Goal: Transaction & Acquisition: Purchase product/service

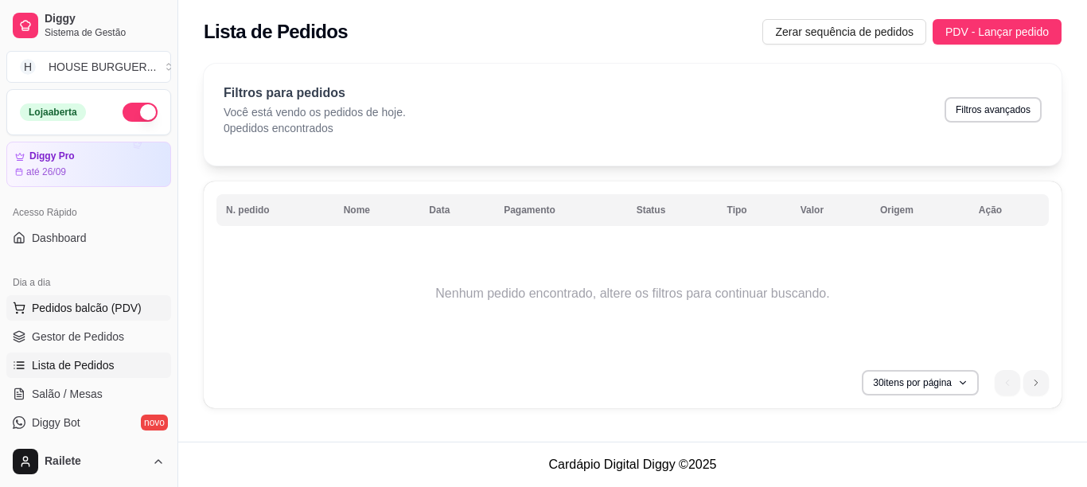
click at [71, 310] on span "Pedidos balcão (PDV)" at bounding box center [87, 308] width 110 height 16
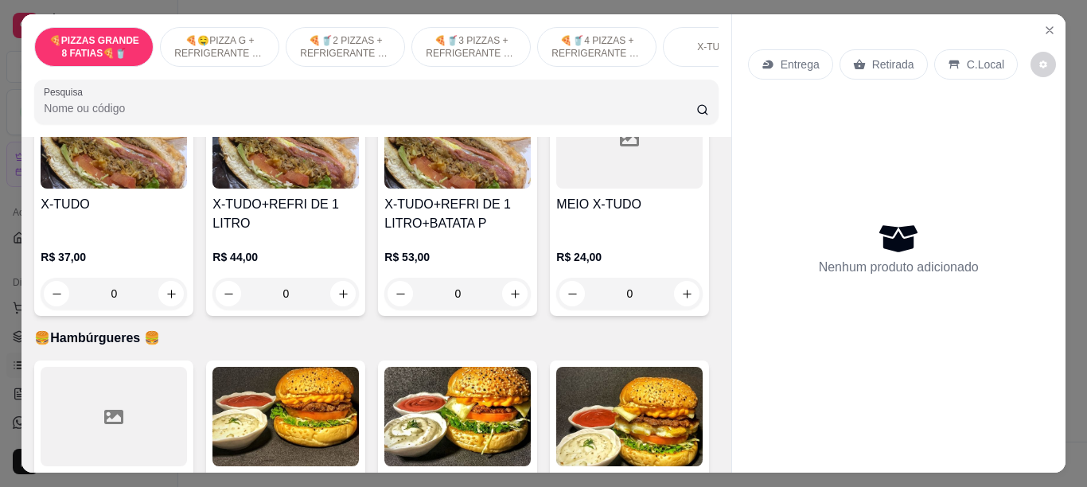
scroll to position [1419, 0]
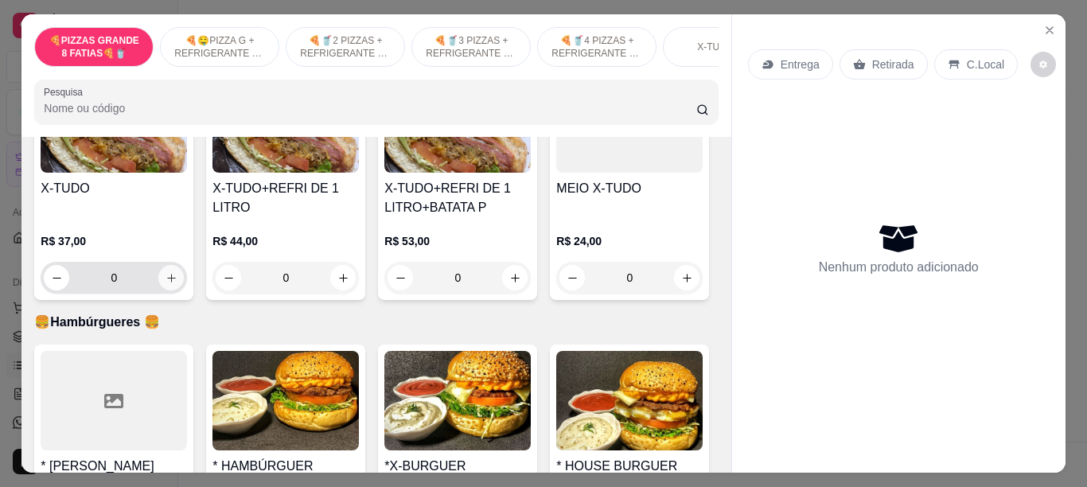
click at [167, 283] on icon "increase-product-quantity" at bounding box center [171, 278] width 9 height 9
type input "1"
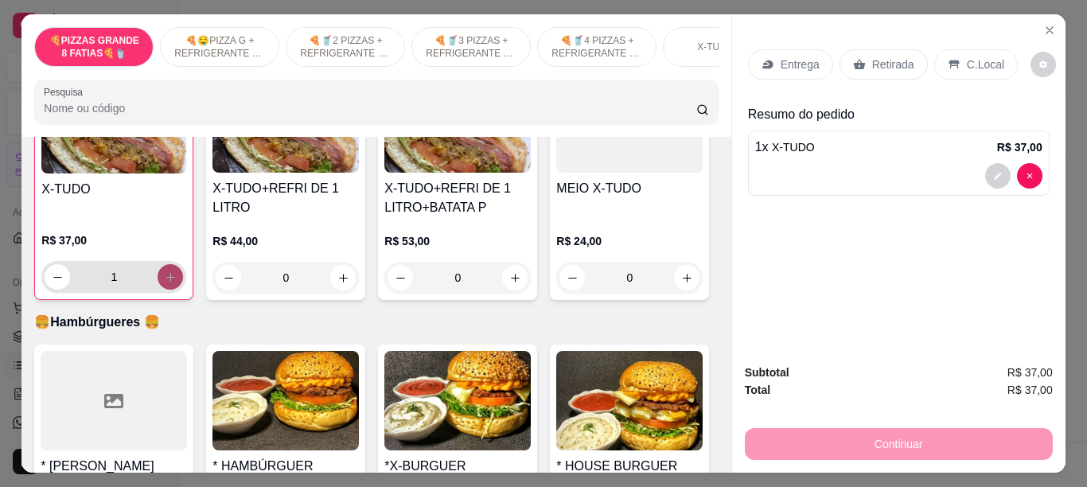
scroll to position [1420, 0]
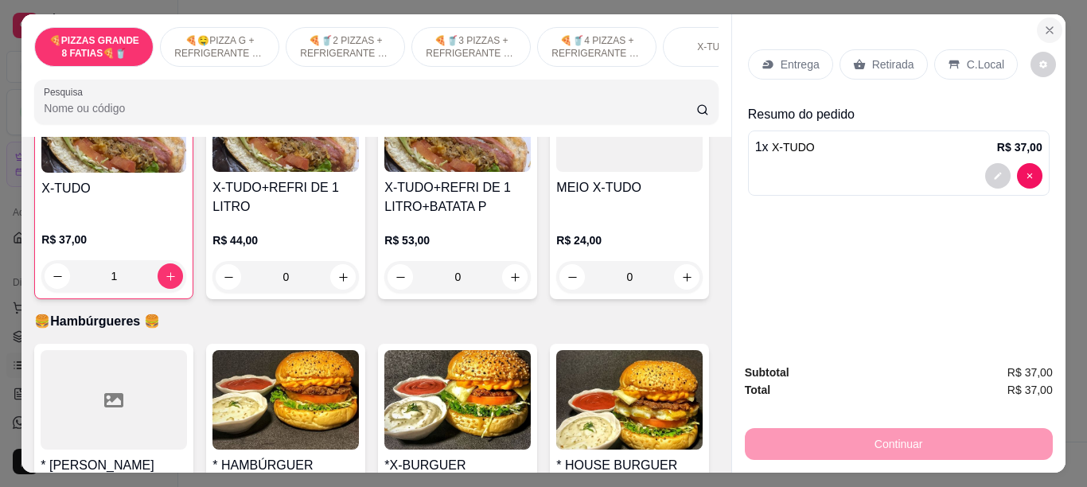
click at [1047, 27] on icon "Close" at bounding box center [1050, 30] width 6 height 6
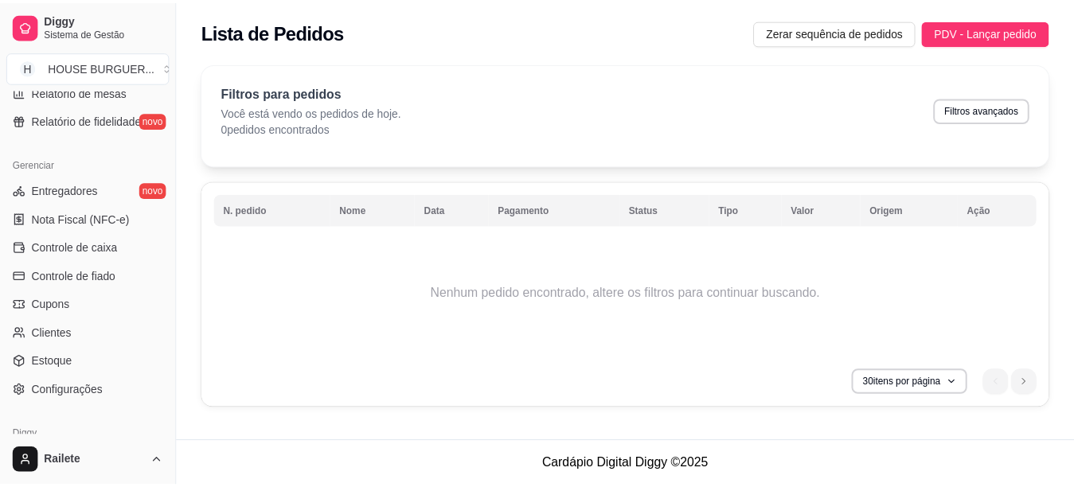
scroll to position [591, 0]
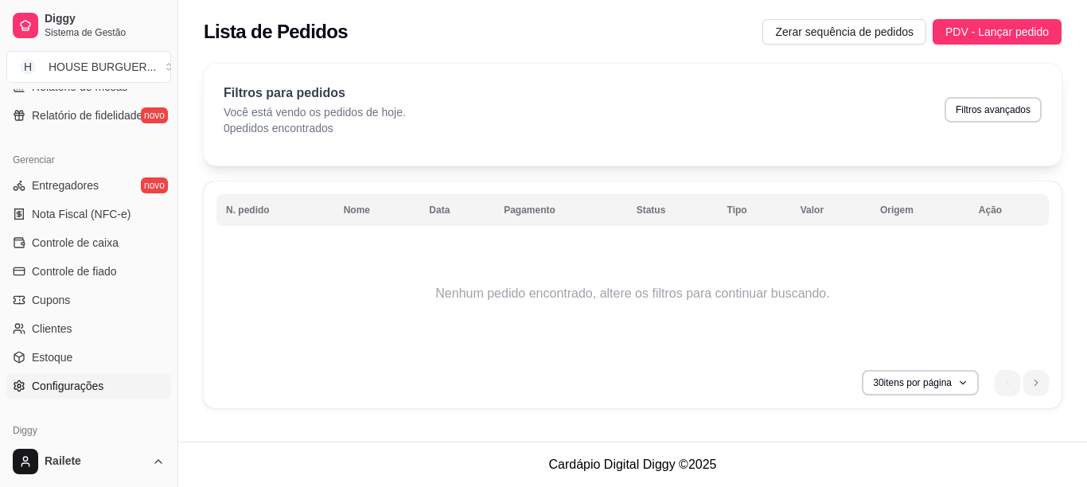
click at [104, 385] on link "Configurações" at bounding box center [88, 385] width 165 height 25
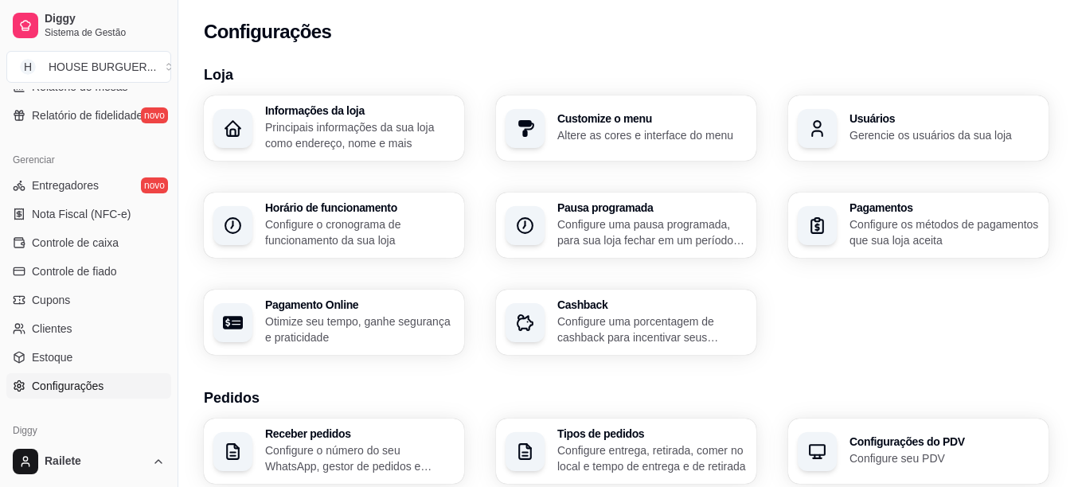
click at [103, 385] on span "Configurações" at bounding box center [68, 386] width 72 height 16
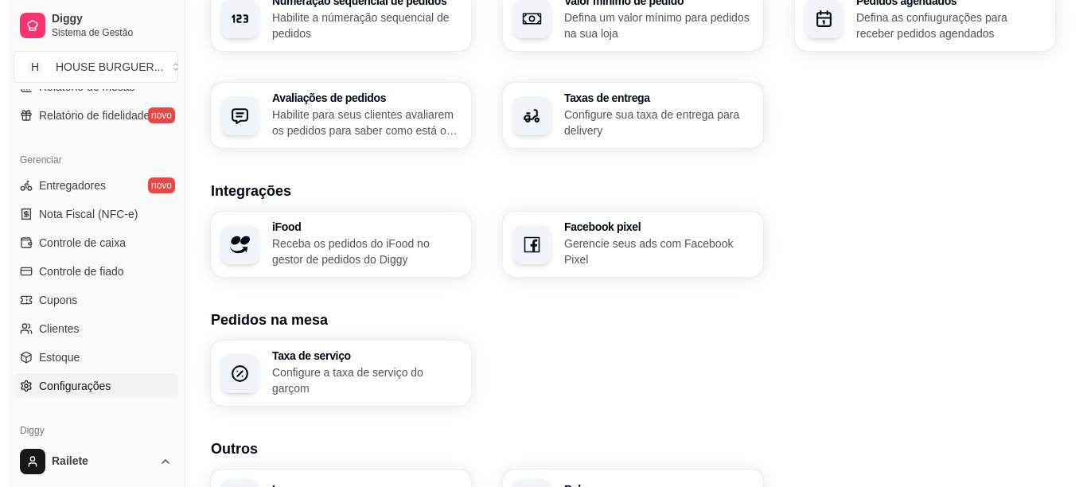
scroll to position [635, 0]
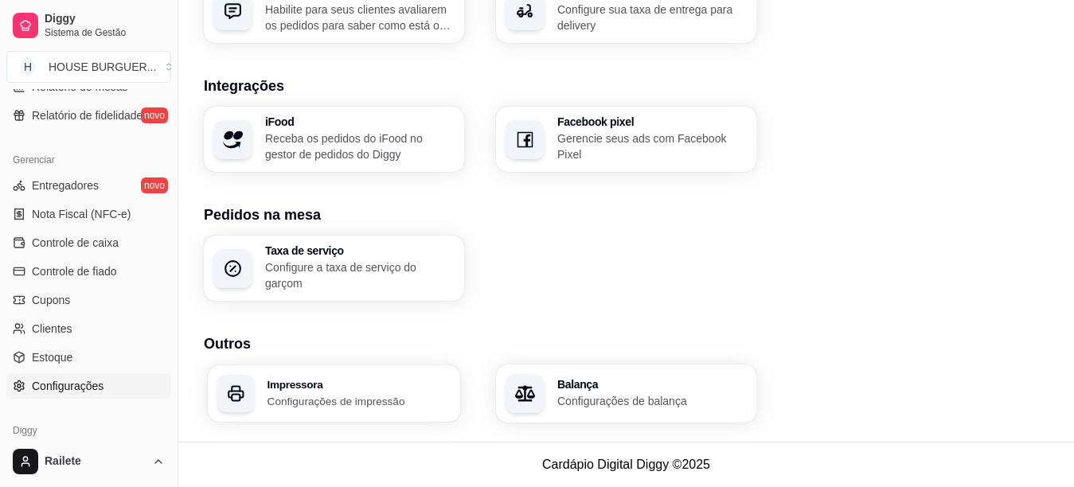
click at [409, 384] on h3 "Impressora" at bounding box center [359, 384] width 184 height 11
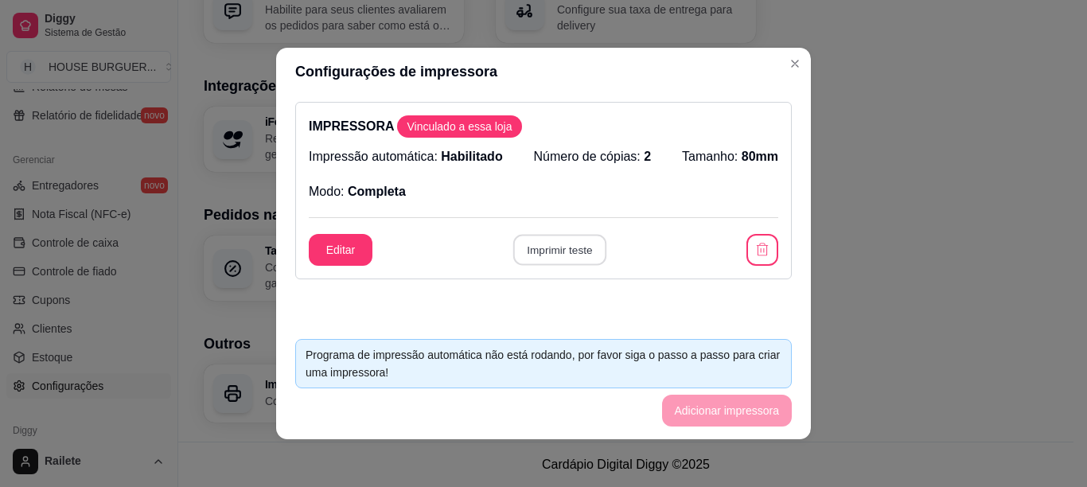
click at [566, 257] on button "Imprimir teste" at bounding box center [559, 250] width 93 height 31
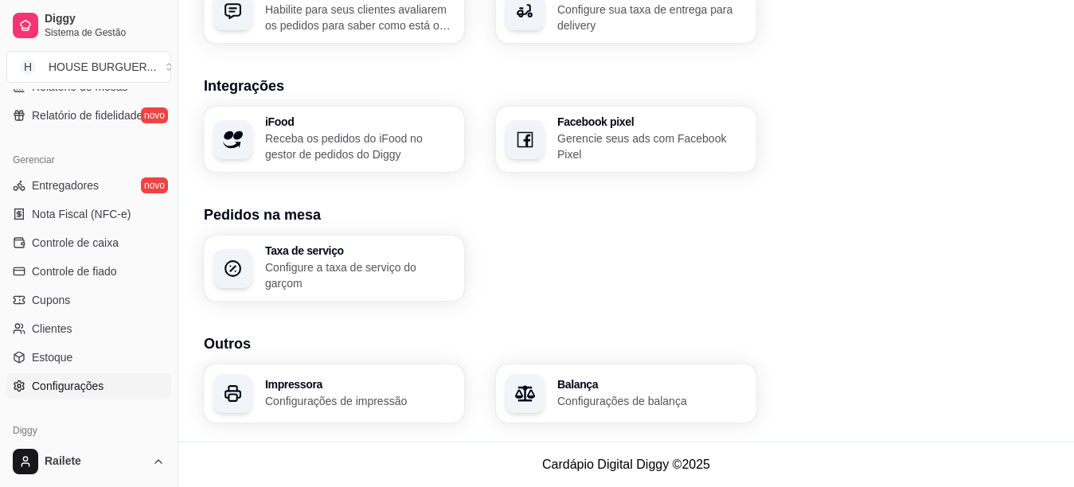
scroll to position [0, 0]
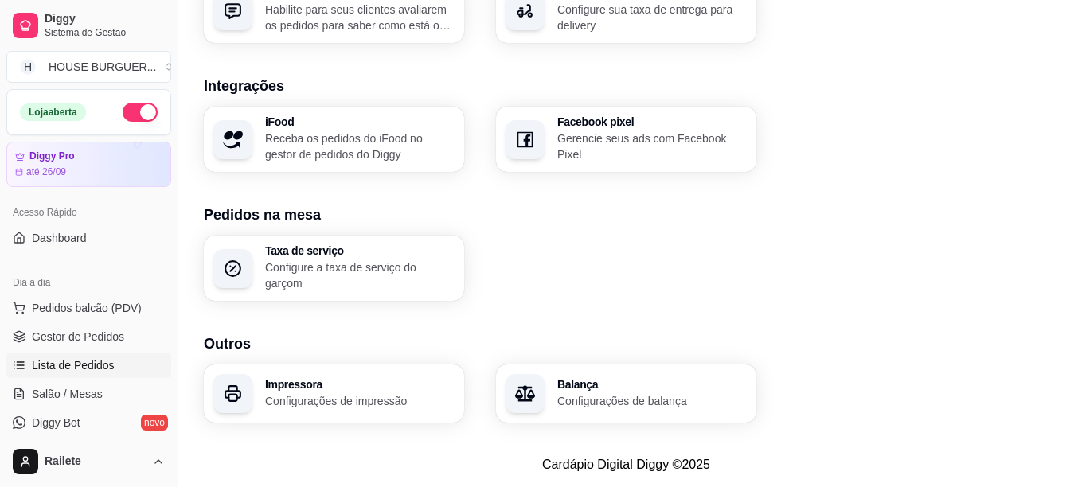
click at [88, 370] on span "Lista de Pedidos" at bounding box center [73, 365] width 83 height 16
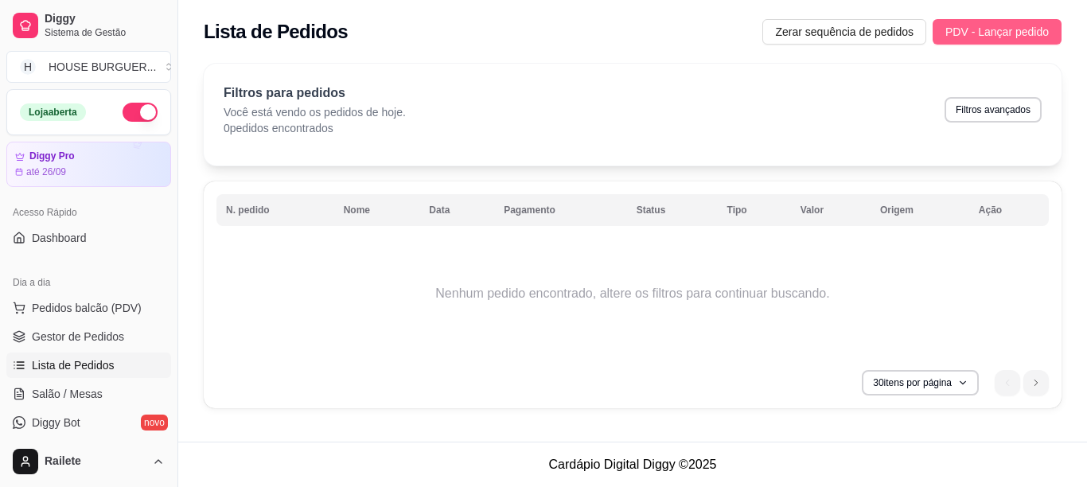
click at [978, 36] on span "PDV - Lançar pedido" at bounding box center [997, 32] width 103 height 18
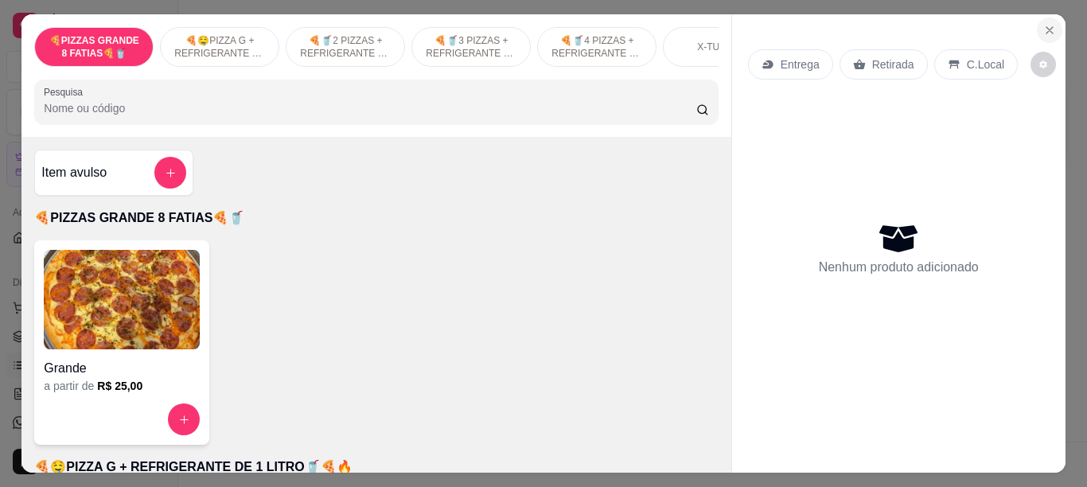
click at [1043, 24] on icon "Close" at bounding box center [1049, 30] width 13 height 13
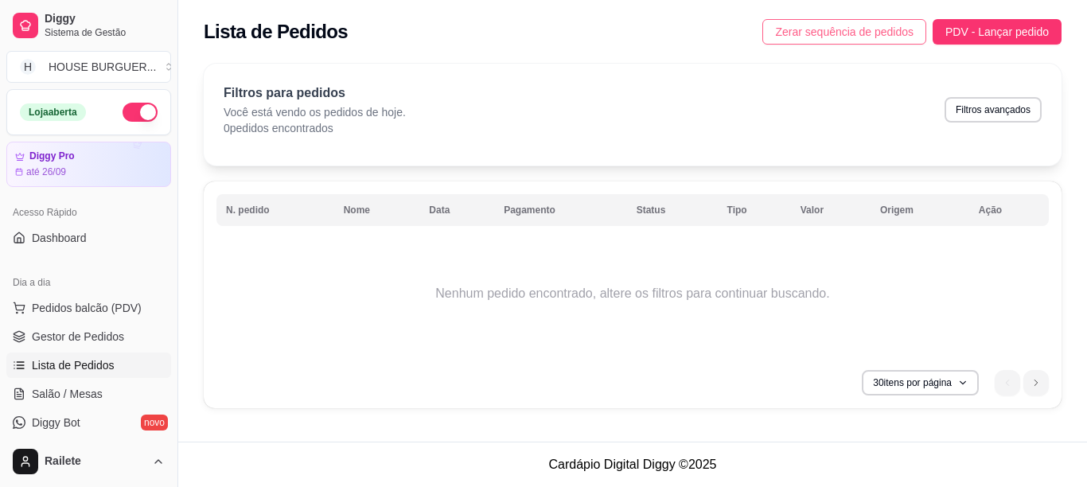
click at [900, 29] on span "Zerar sequência de pedidos" at bounding box center [844, 32] width 138 height 18
click at [900, 29] on button "Zerar sequência de pedidos" at bounding box center [845, 31] width 164 height 25
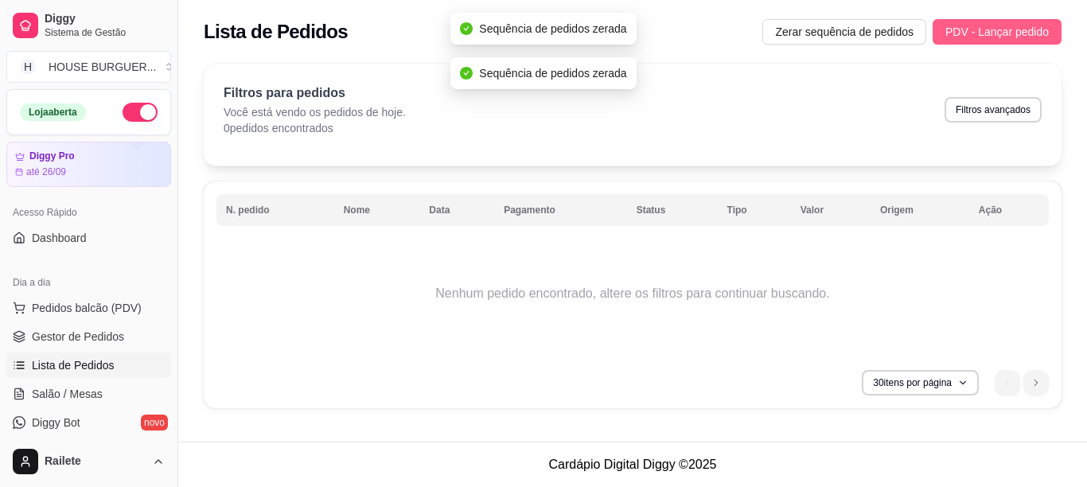
click at [964, 35] on span "PDV - Lançar pedido" at bounding box center [997, 32] width 103 height 18
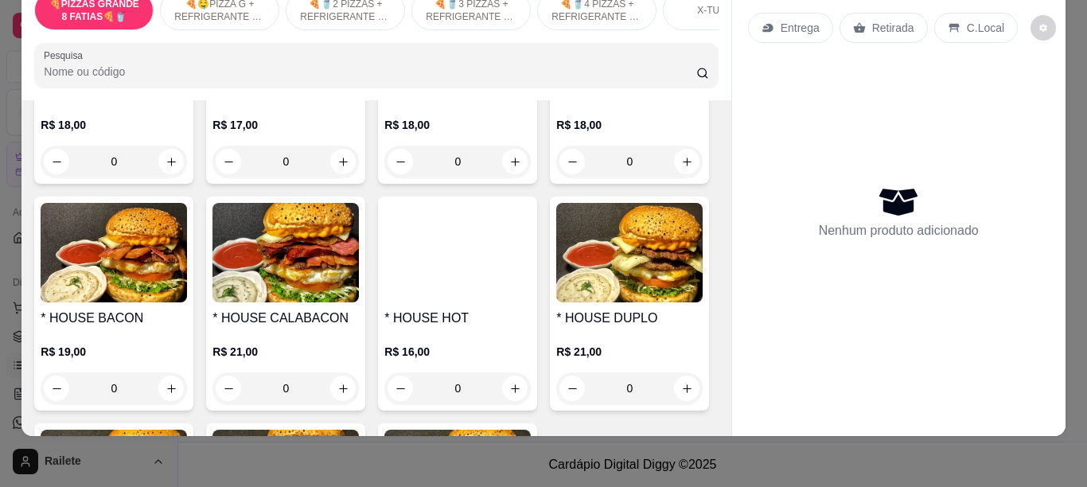
scroll to position [2006, 0]
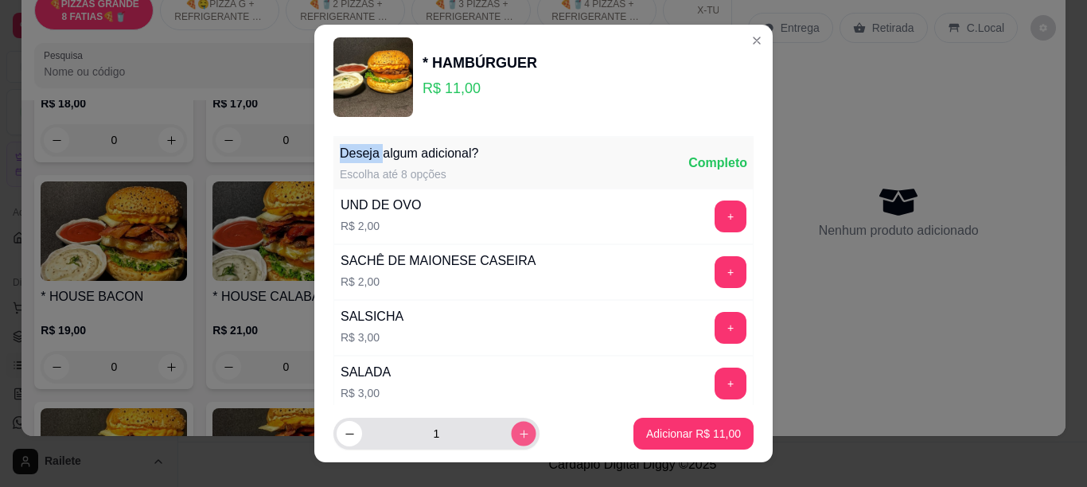
click at [518, 432] on icon "increase-product-quantity" at bounding box center [524, 434] width 12 height 12
type input "2"
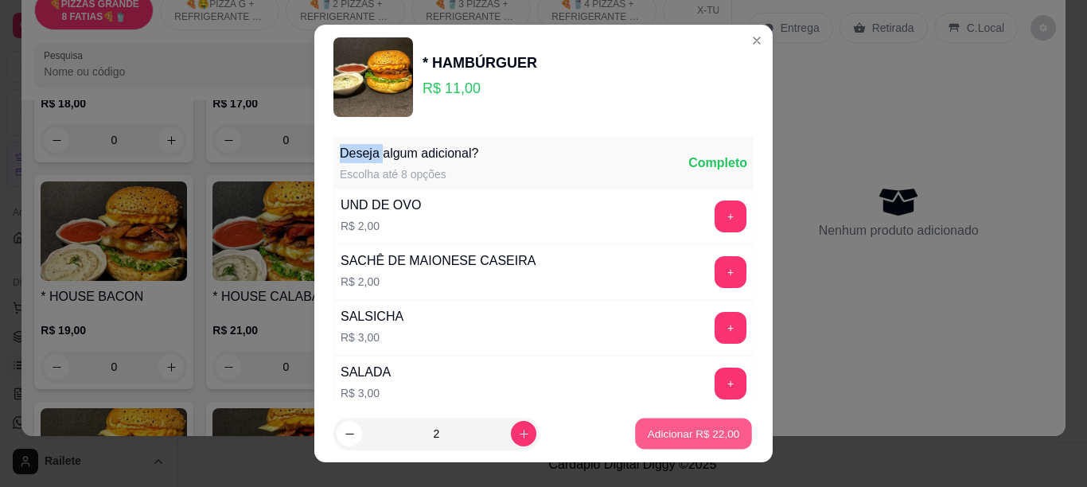
click at [650, 425] on button "Adicionar R$ 22,00" at bounding box center [693, 434] width 117 height 31
type input "2"
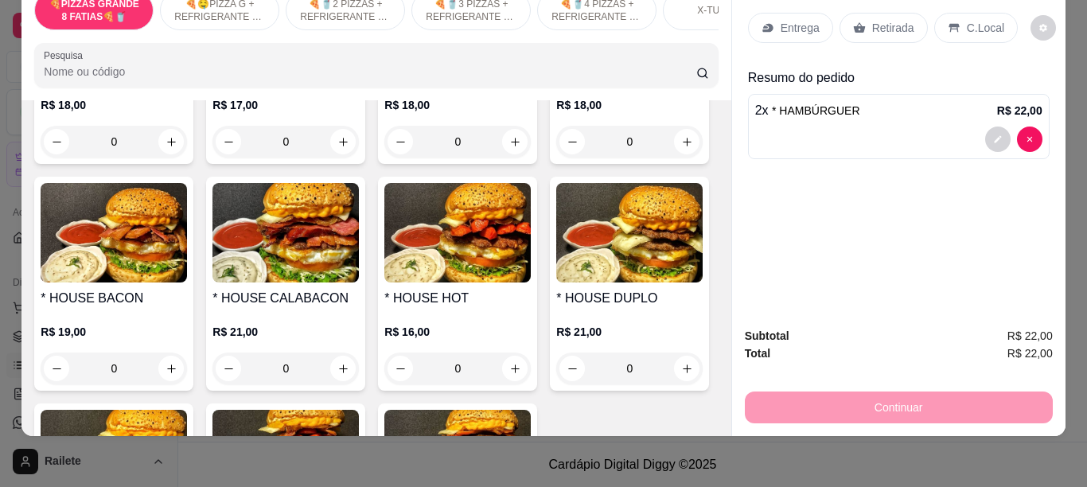
scroll to position [2007, 0]
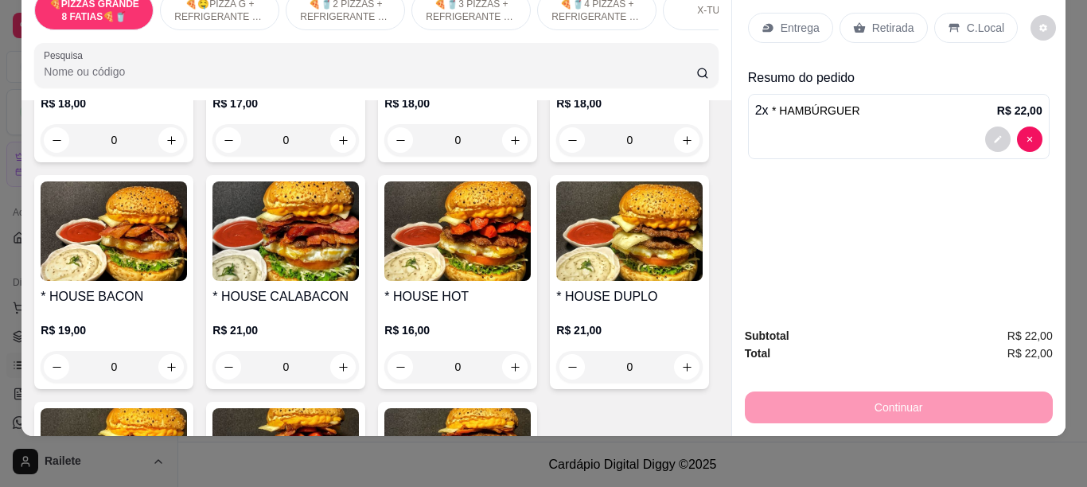
click at [947, 23] on div "C.Local" at bounding box center [976, 28] width 84 height 30
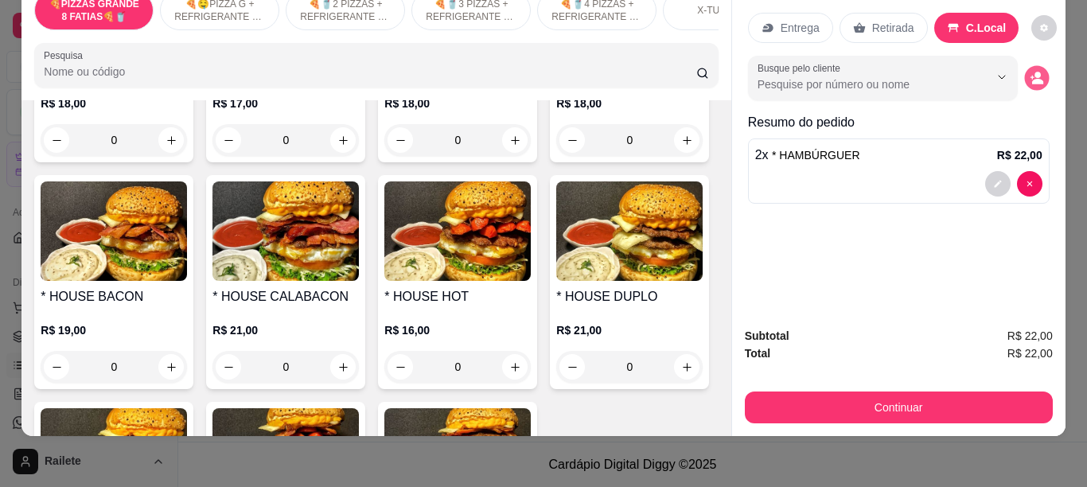
click at [1032, 79] on icon "decrease-product-quantity" at bounding box center [1037, 82] width 11 height 6
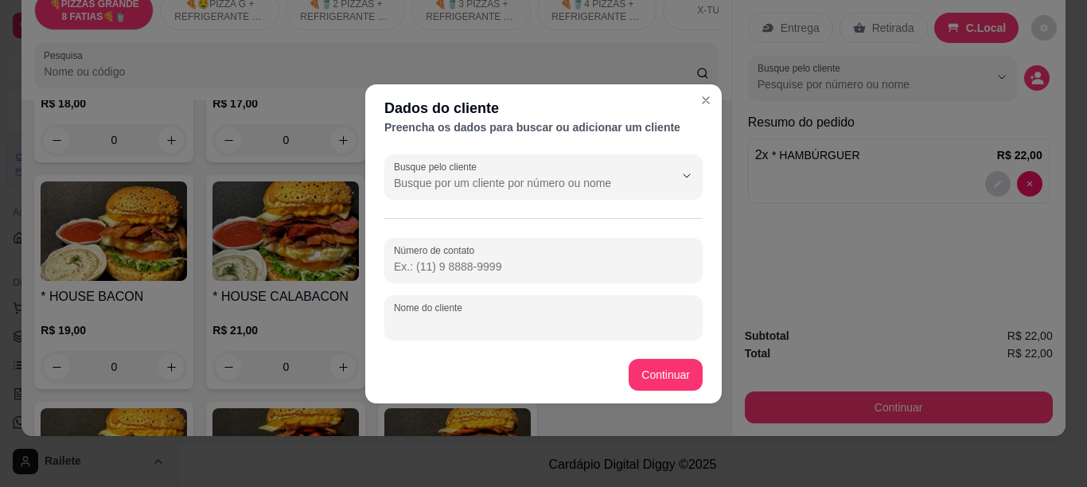
click at [603, 317] on input "Nome do cliente" at bounding box center [543, 324] width 299 height 16
click at [603, 317] on input "mwenino de camisa" at bounding box center [543, 324] width 299 height 16
type input "mwenino de camisa branca"
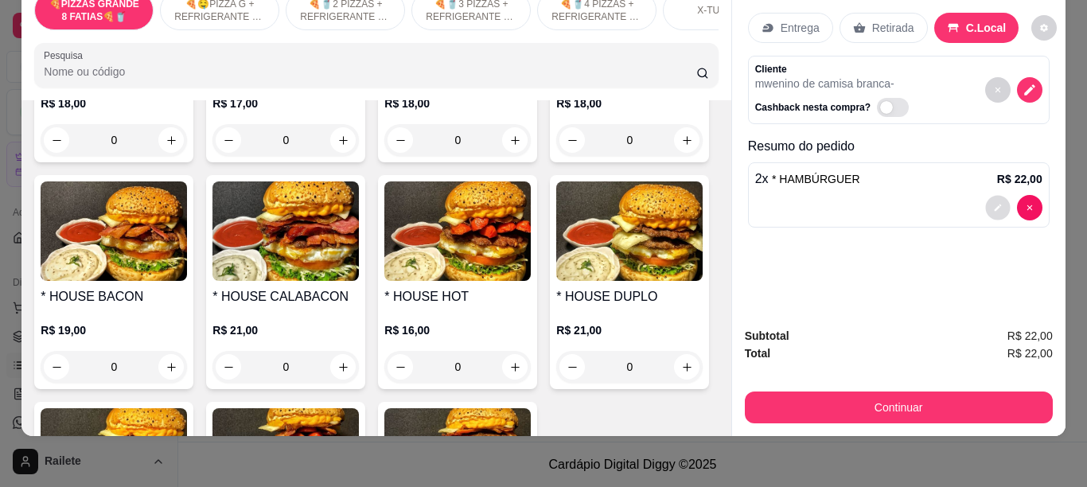
click at [993, 196] on button "decrease-product-quantity" at bounding box center [997, 208] width 25 height 25
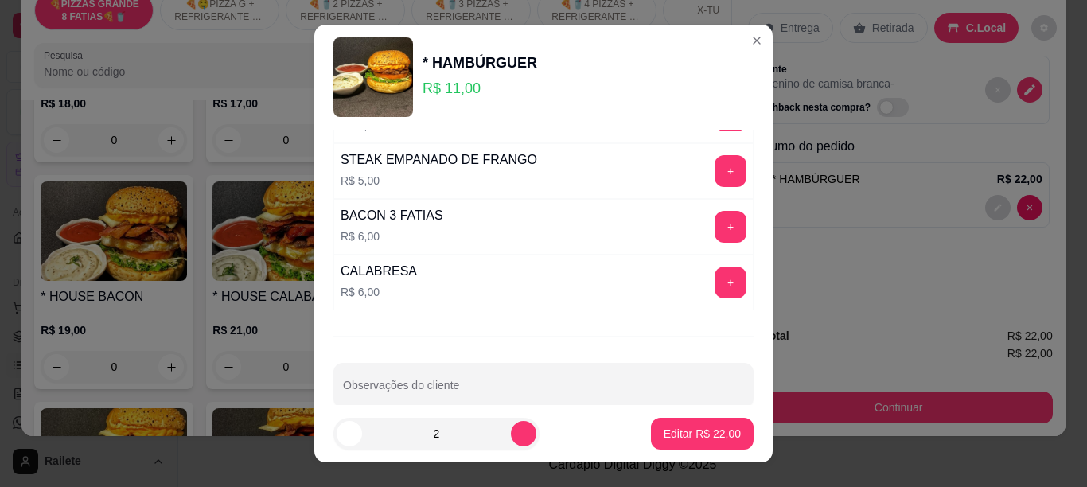
scroll to position [388, 0]
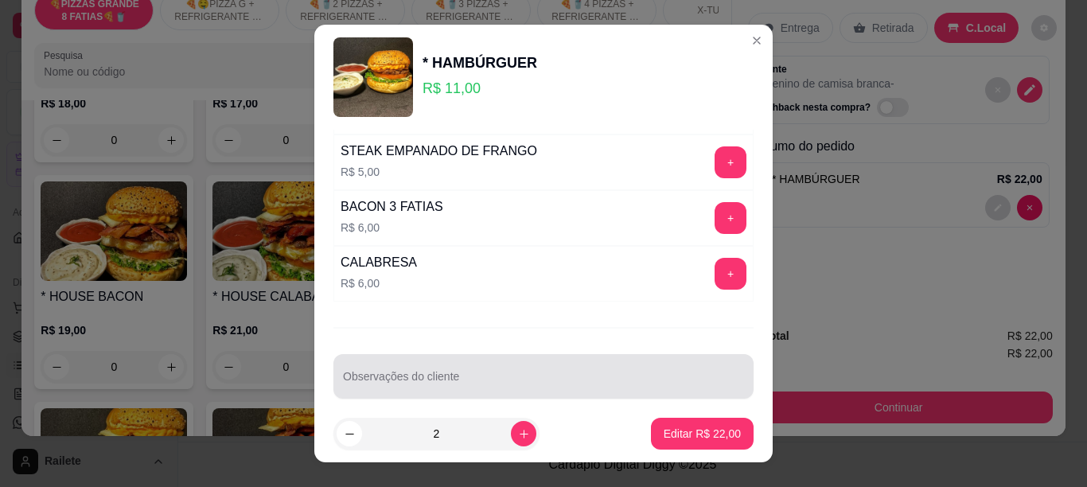
click at [550, 396] on div "Observações do cliente" at bounding box center [543, 376] width 420 height 45
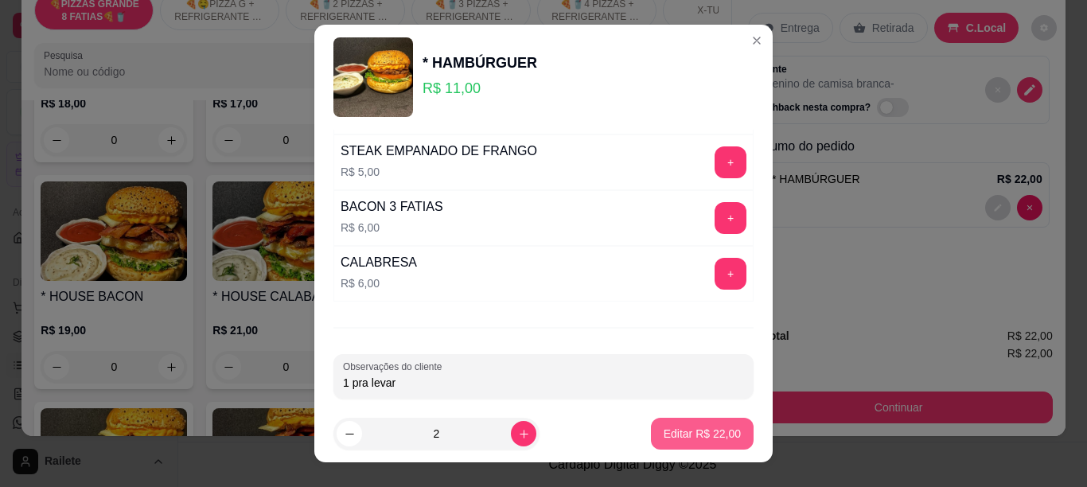
type input "1 pra levar"
click at [665, 427] on p "Editar R$ 22,00" at bounding box center [702, 434] width 75 height 15
type input "0"
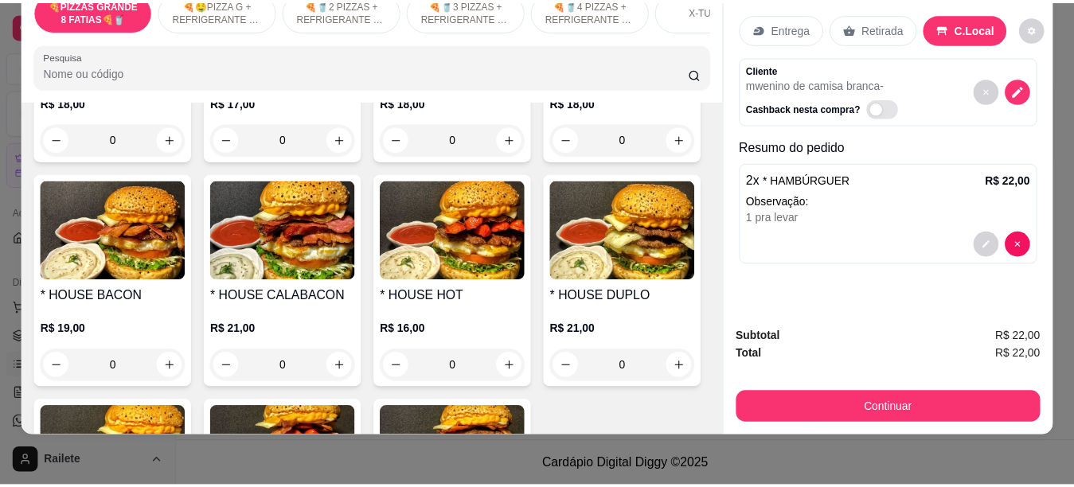
scroll to position [2006, 0]
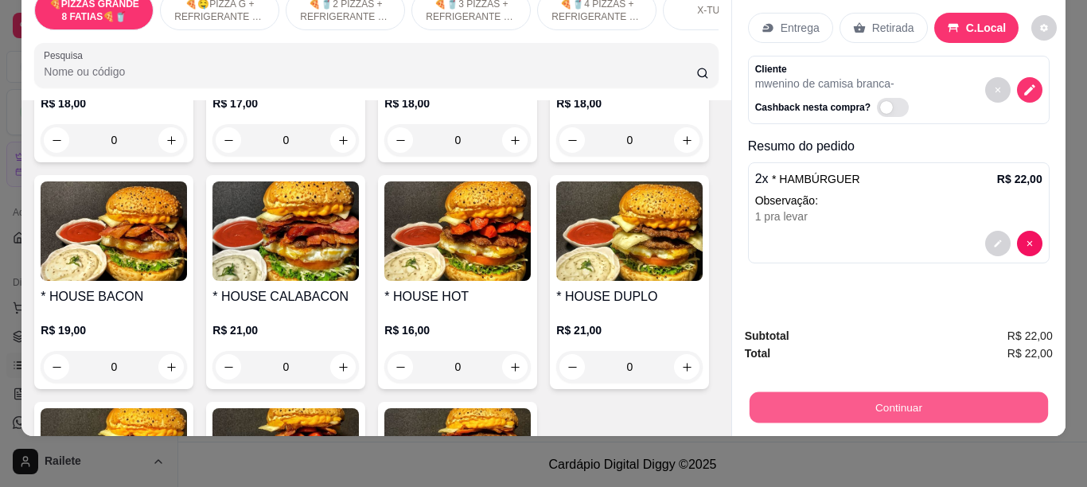
click at [790, 397] on button "Continuar" at bounding box center [898, 407] width 298 height 31
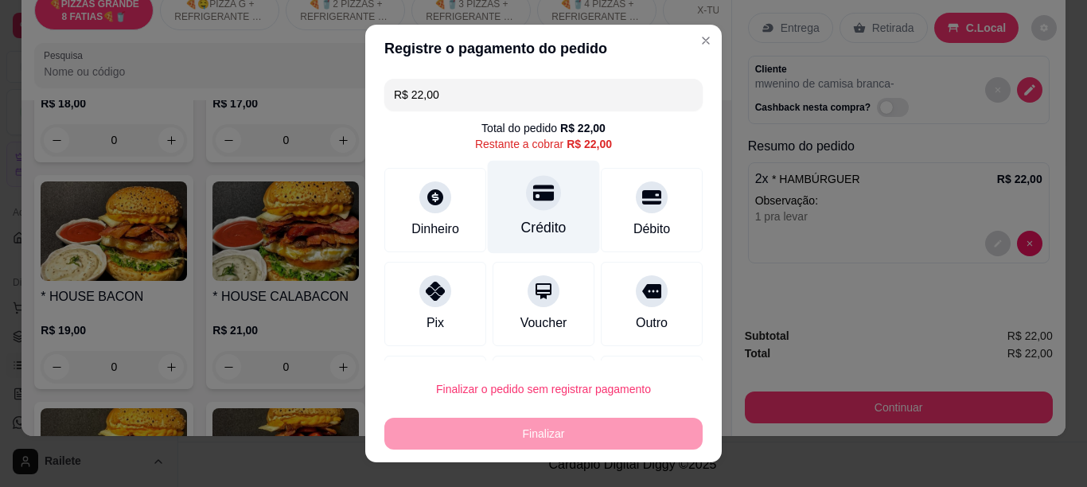
click at [524, 216] on div "Crédito" at bounding box center [544, 206] width 112 height 93
type input "R$ 0,00"
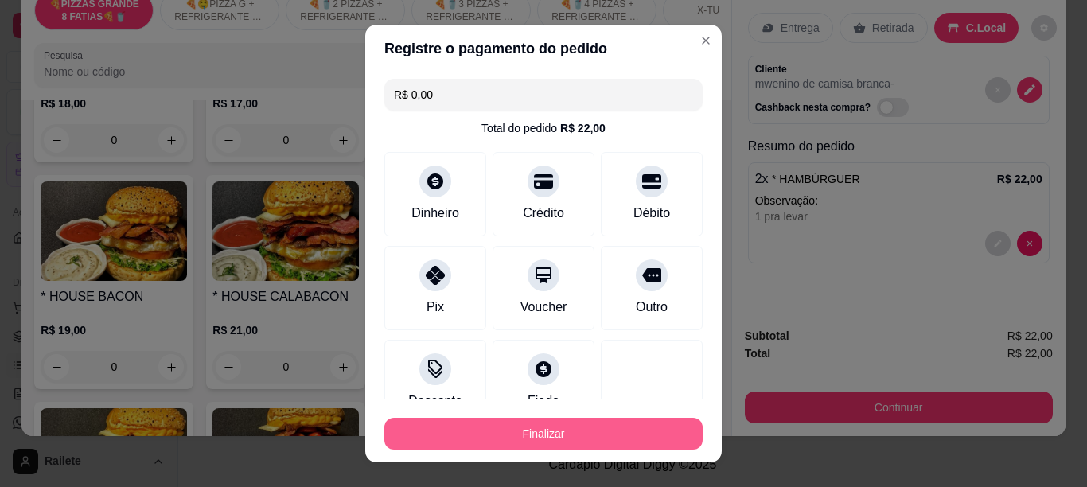
click at [522, 436] on button "Finalizar" at bounding box center [543, 434] width 318 height 32
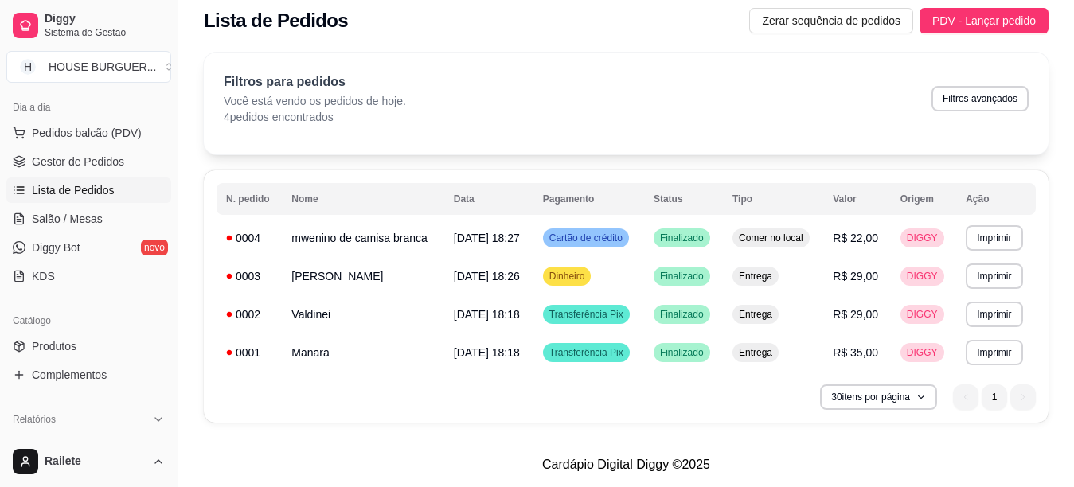
scroll to position [181, 0]
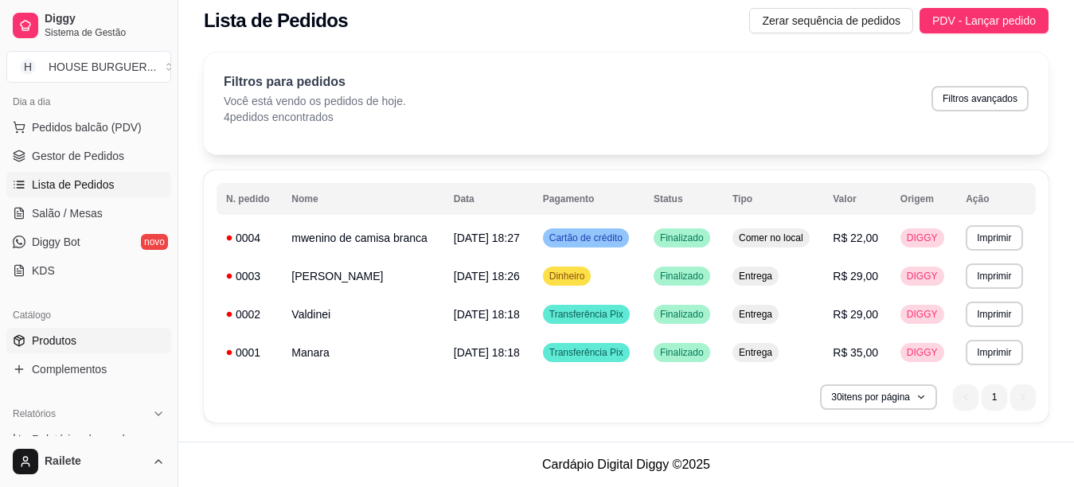
click at [114, 336] on link "Produtos" at bounding box center [88, 340] width 165 height 25
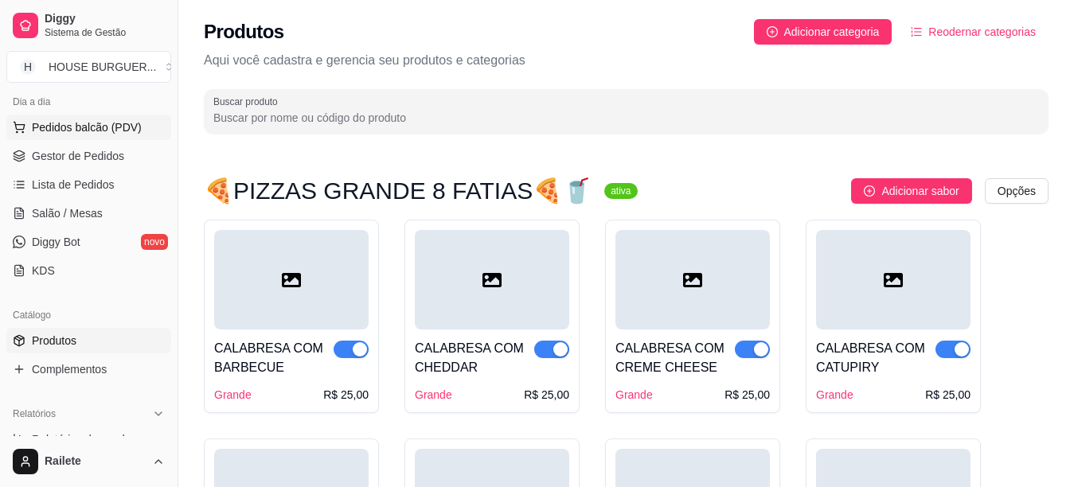
click at [116, 127] on span "Pedidos balcão (PDV)" at bounding box center [87, 127] width 110 height 16
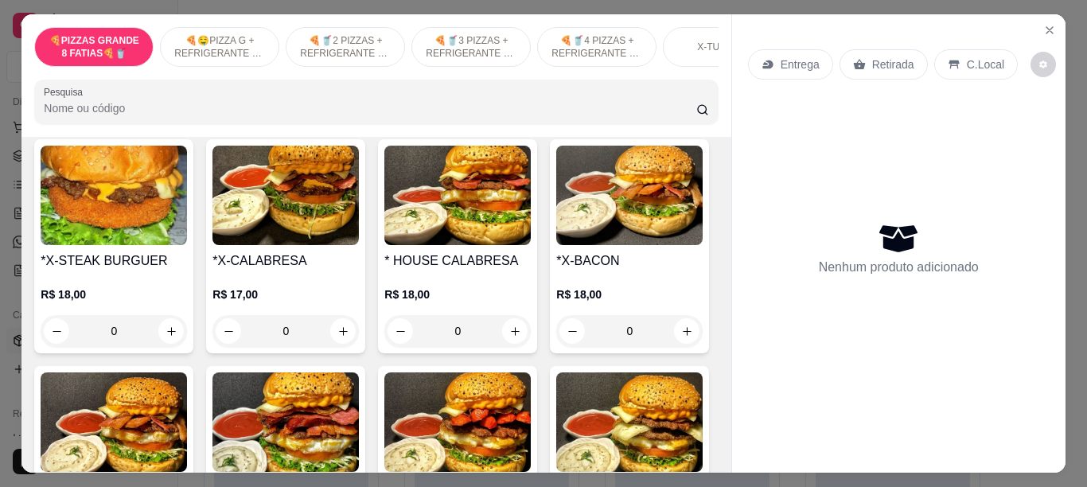
scroll to position [1866, 0]
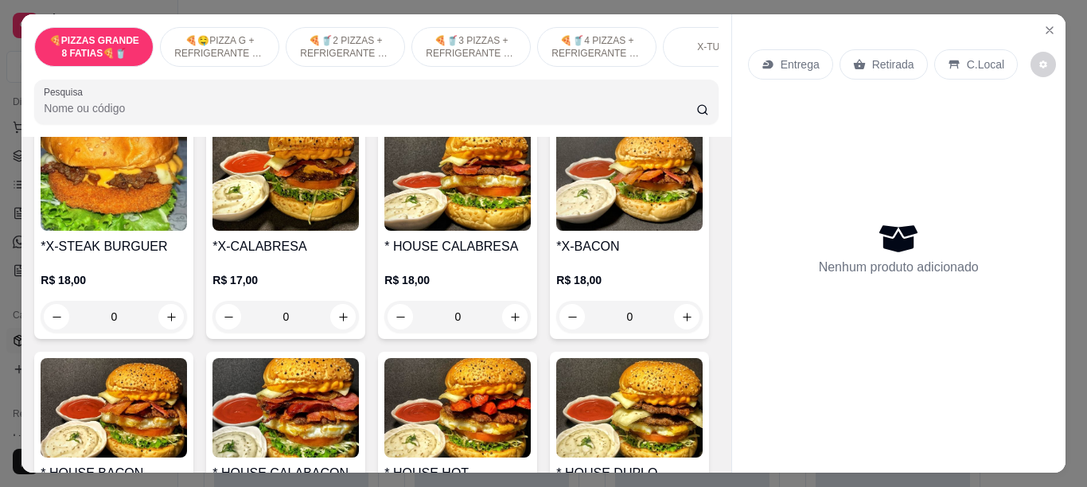
click at [510, 106] on div "0" at bounding box center [457, 90] width 146 height 32
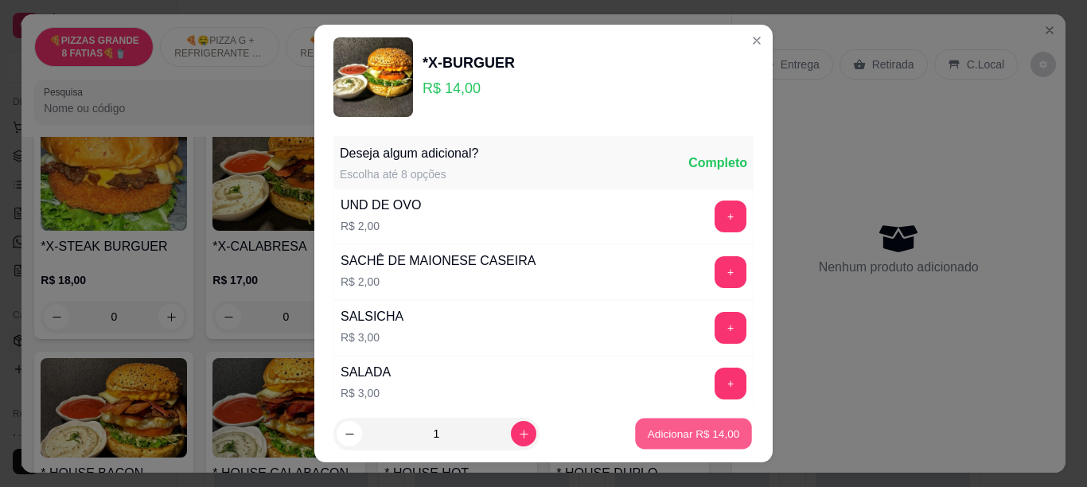
click at [648, 440] on p "Adicionar R$ 14,00" at bounding box center [694, 434] width 92 height 15
type input "1"
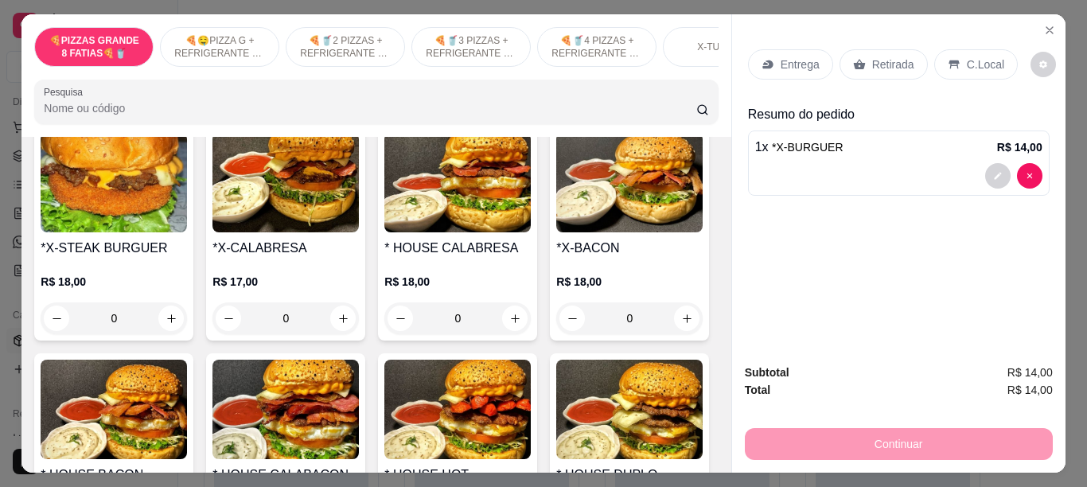
click at [895, 57] on p "Retirada" at bounding box center [893, 65] width 42 height 16
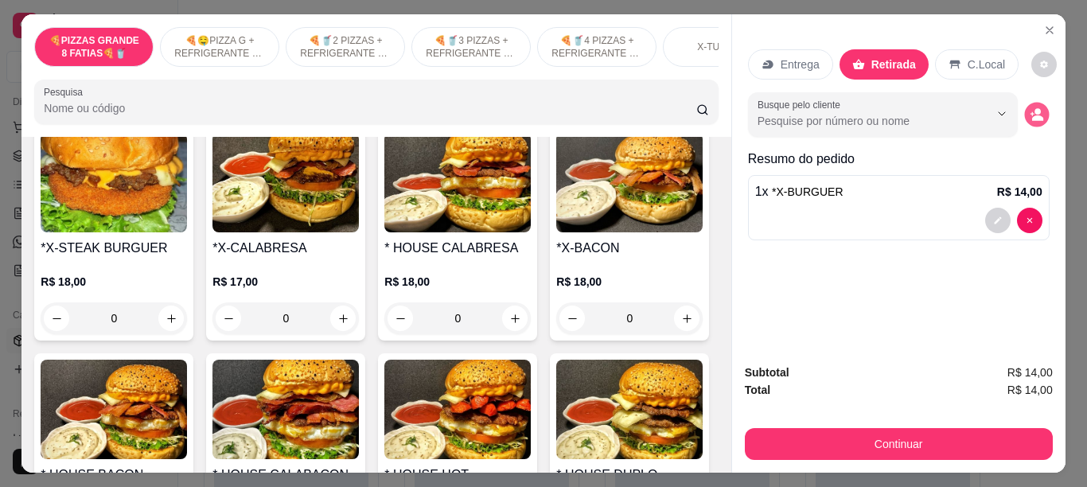
click at [1032, 115] on icon "decrease-product-quantity" at bounding box center [1037, 118] width 11 height 6
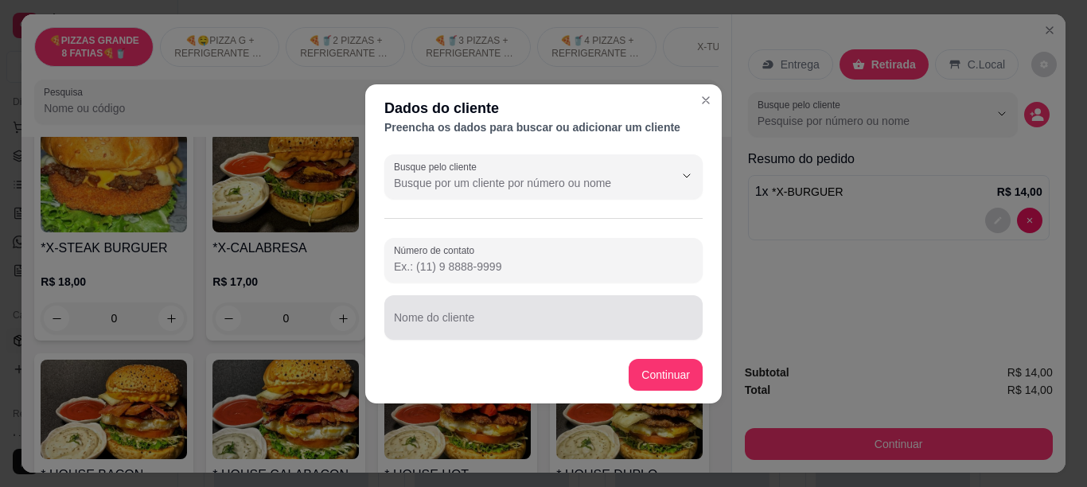
click at [529, 308] on div at bounding box center [543, 318] width 299 height 32
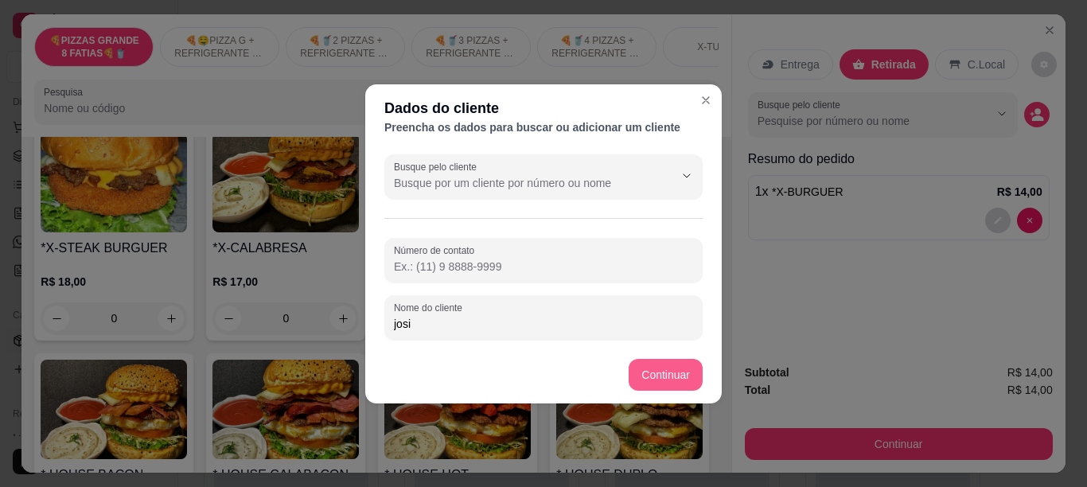
type input "josi"
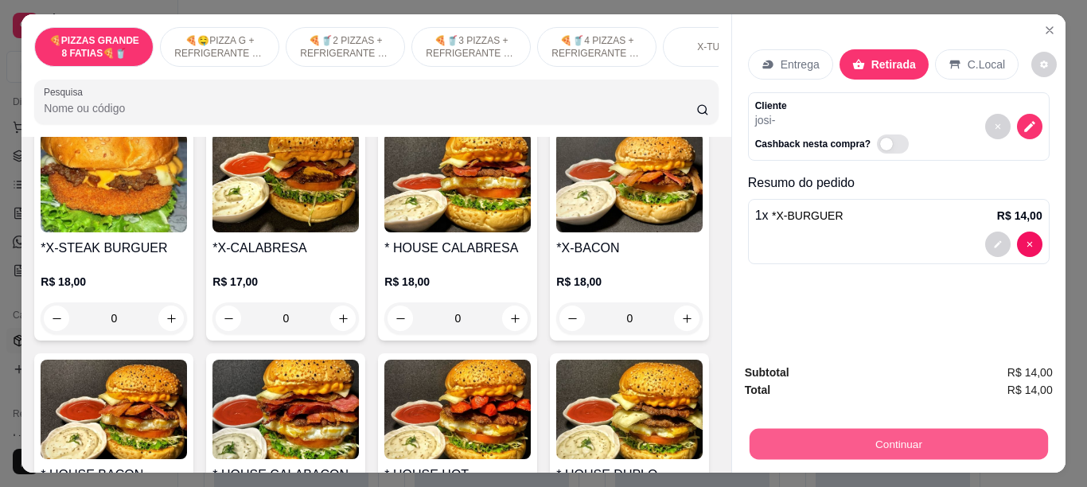
click at [782, 440] on button "Continuar" at bounding box center [898, 443] width 298 height 31
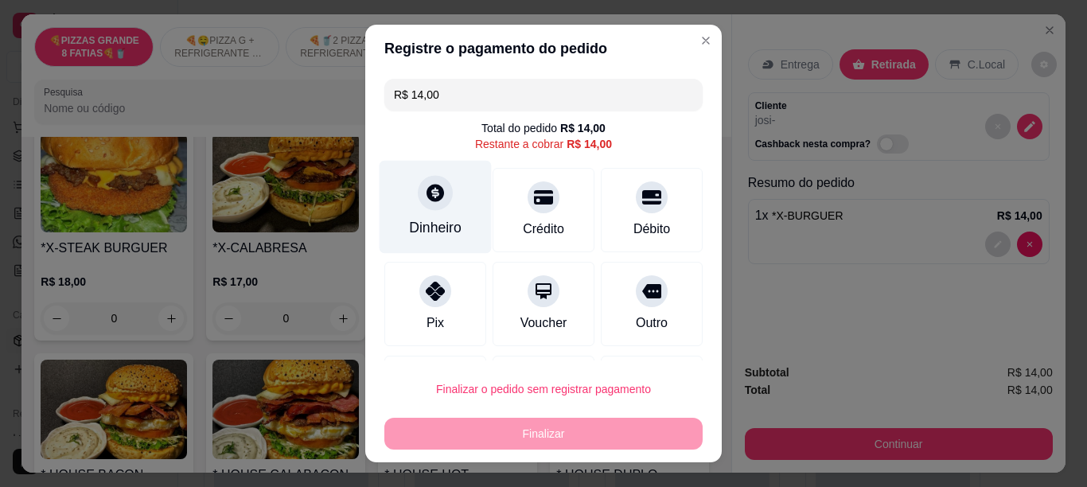
click at [436, 201] on div at bounding box center [435, 192] width 35 height 35
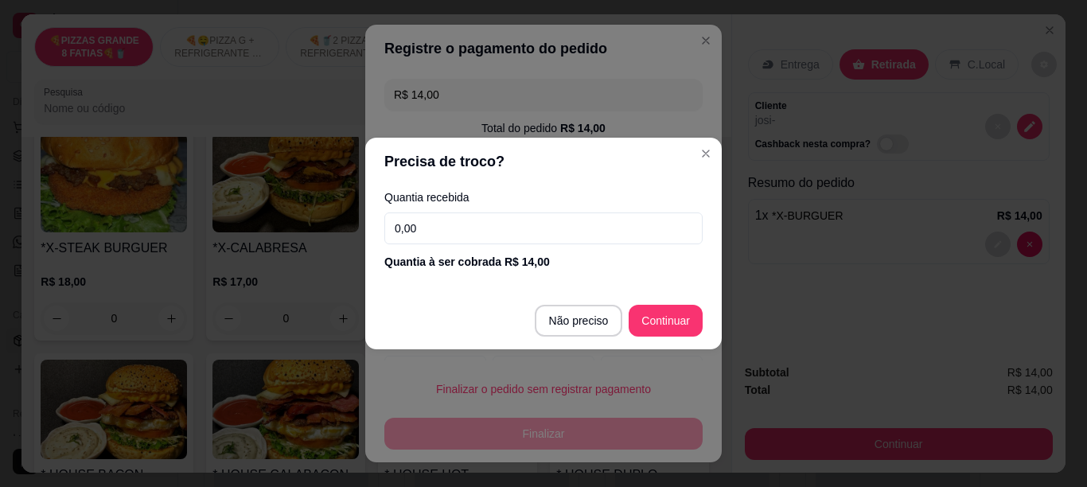
click at [513, 232] on input "0,00" at bounding box center [543, 229] width 318 height 32
type input "15,00"
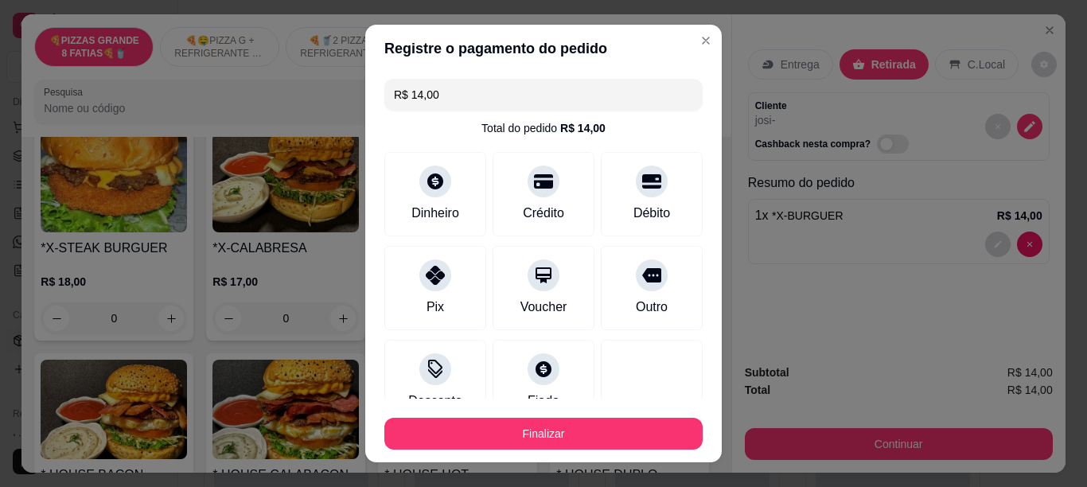
type input "R$ 0,00"
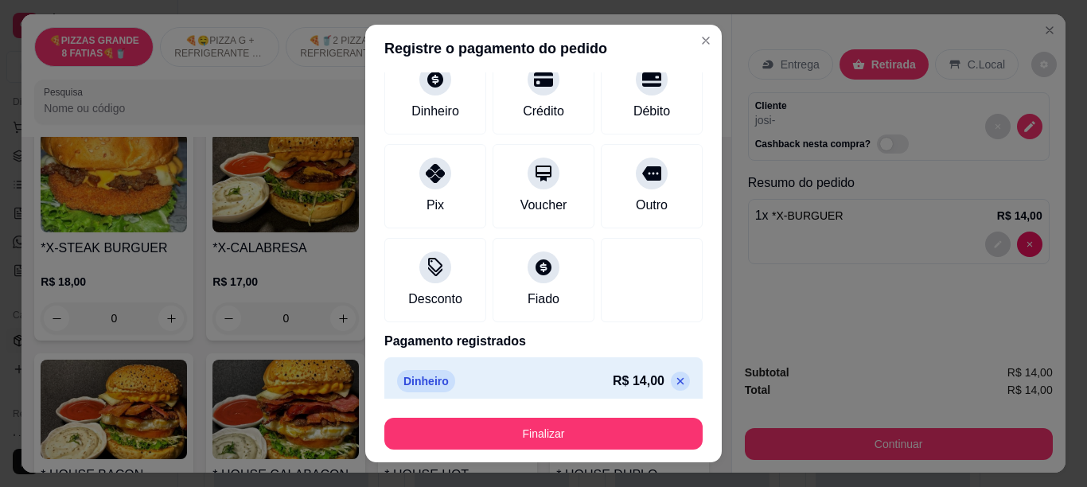
scroll to position [114, 0]
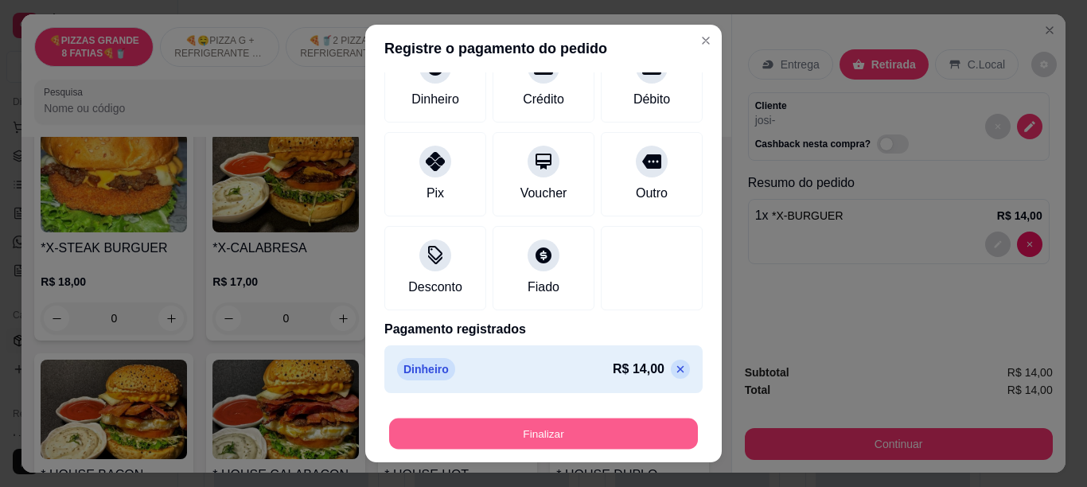
click at [574, 447] on button "Finalizar" at bounding box center [543, 434] width 309 height 31
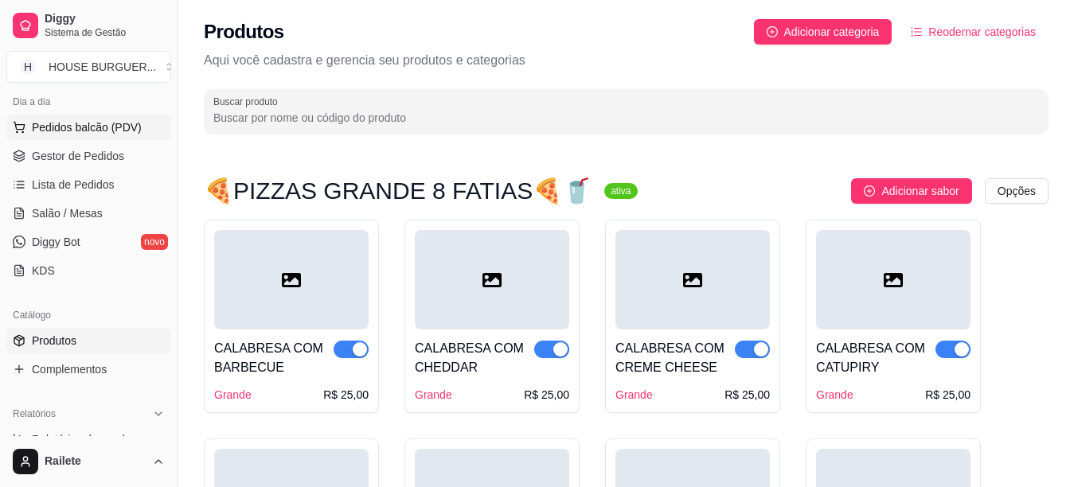
click at [86, 138] on button "Pedidos balcão (PDV)" at bounding box center [88, 127] width 165 height 25
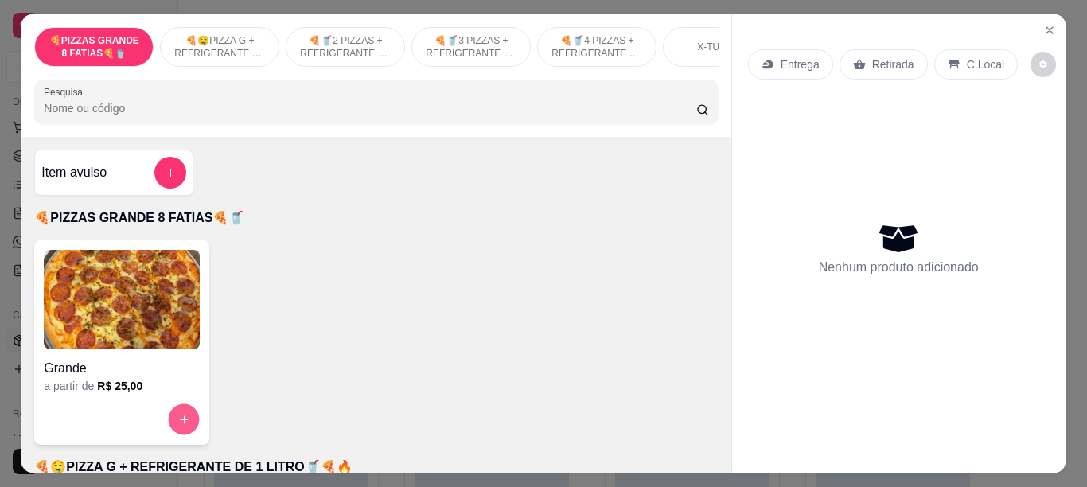
click at [177, 416] on button "increase-product-quantity" at bounding box center [184, 419] width 31 height 31
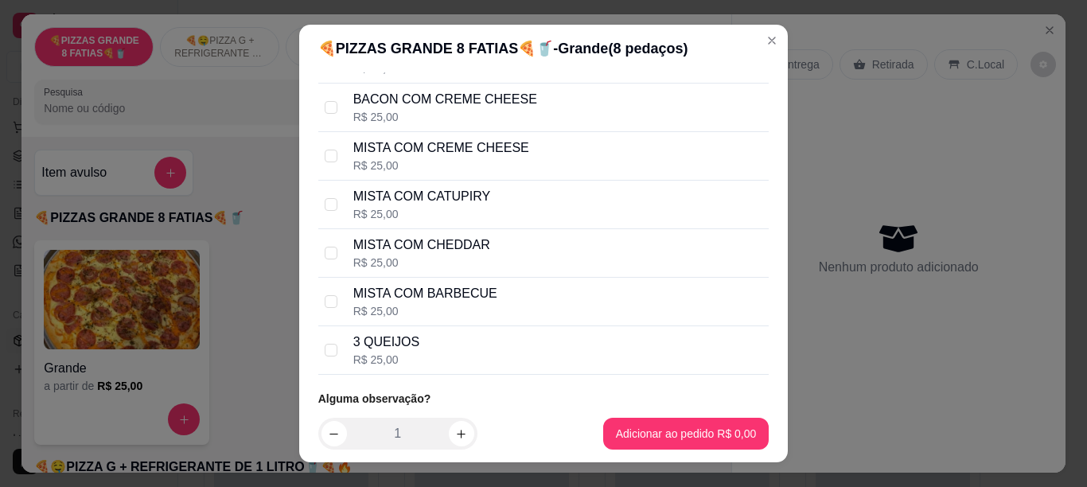
scroll to position [486, 0]
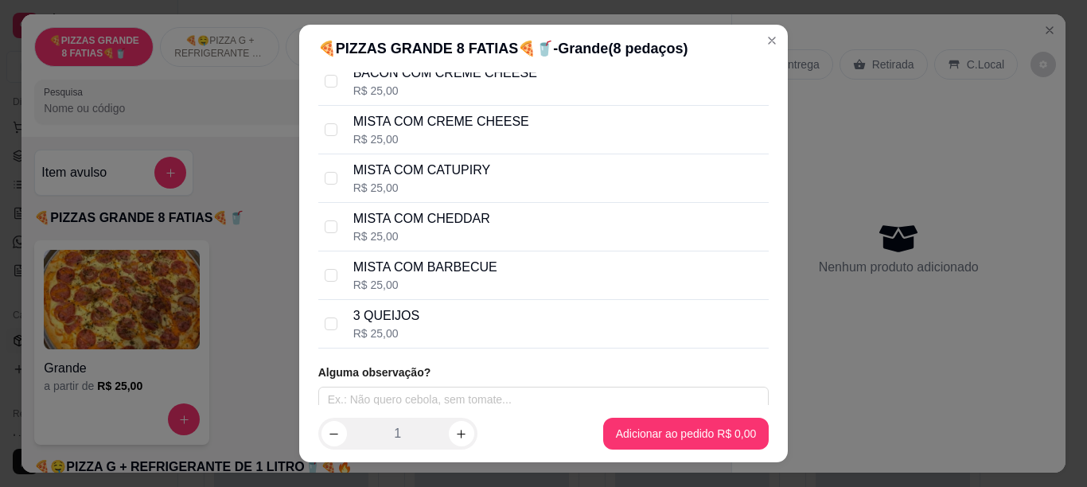
click at [599, 343] on div "3 QUEIJOS R$ 25,00" at bounding box center [543, 324] width 451 height 49
checkbox input "true"
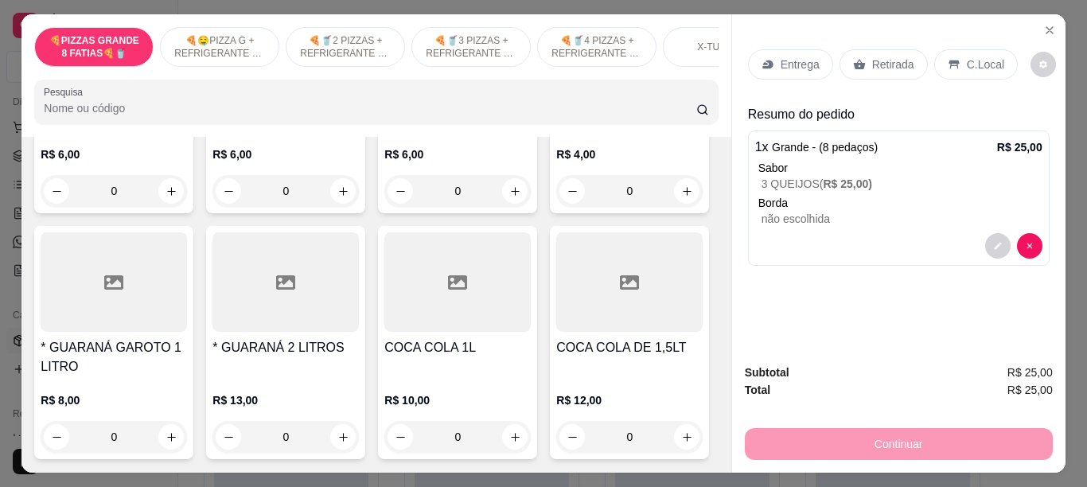
scroll to position [4808, 0]
click at [337, 197] on icon "increase-product-quantity" at bounding box center [343, 191] width 12 height 12
type input "1"
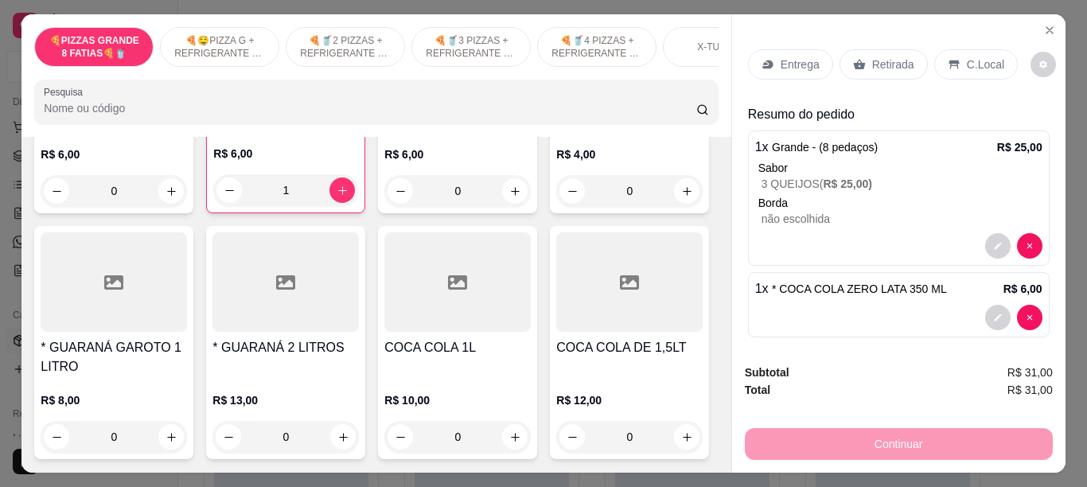
click at [903, 59] on p "Retirada" at bounding box center [893, 65] width 42 height 16
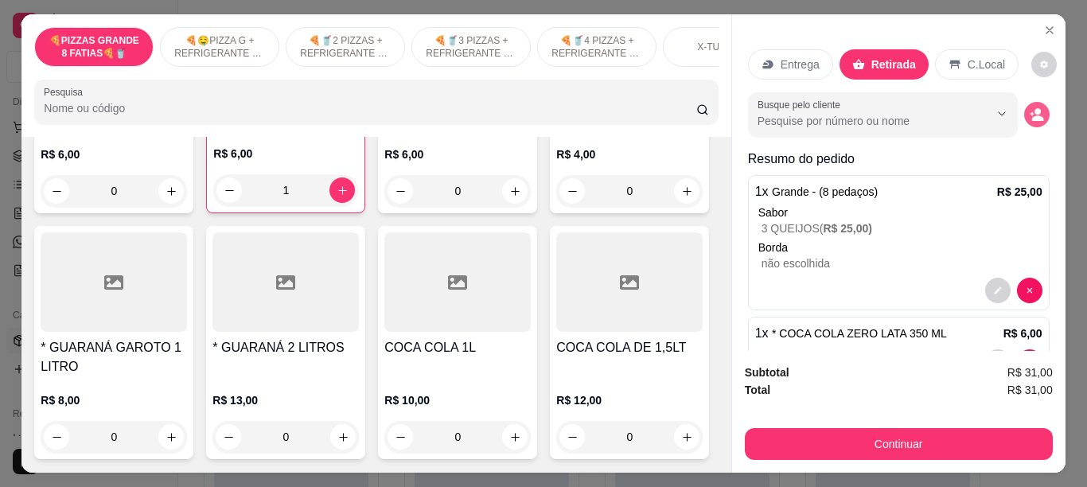
click at [1030, 108] on icon "decrease-product-quantity" at bounding box center [1037, 114] width 14 height 14
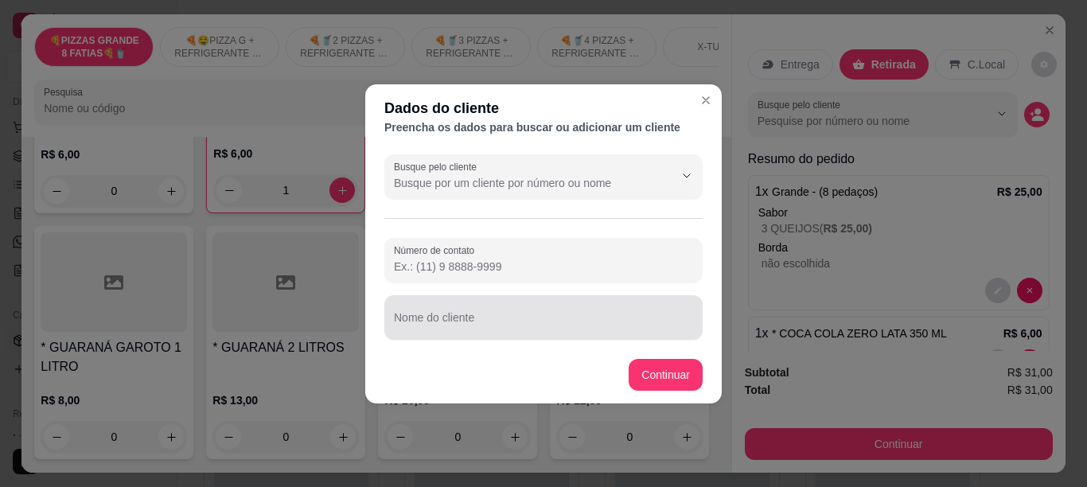
click at [558, 318] on input "Nome do cliente" at bounding box center [543, 324] width 299 height 16
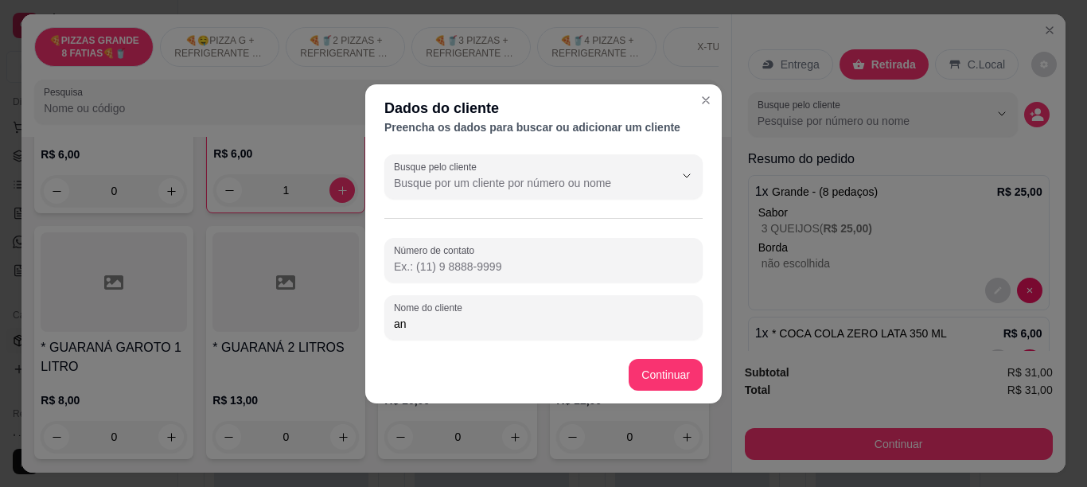
type input "a"
type input "[PERSON_NAME]"
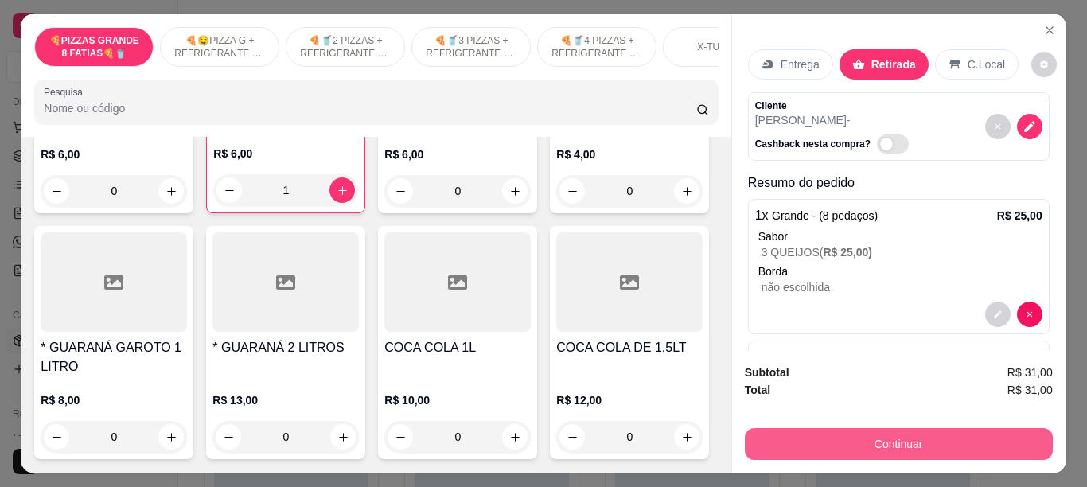
click at [829, 437] on button "Continuar" at bounding box center [899, 444] width 308 height 32
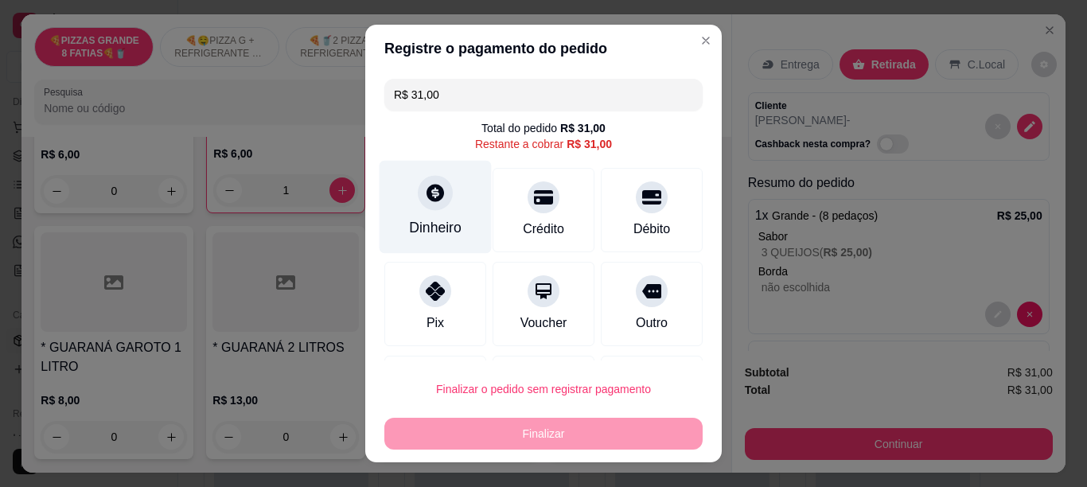
click at [416, 214] on div "Dinheiro" at bounding box center [436, 206] width 112 height 93
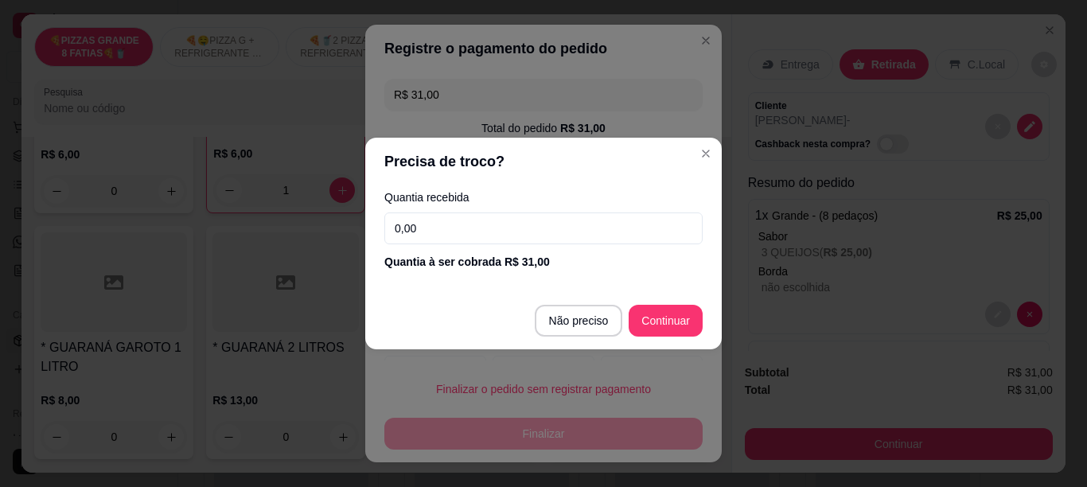
click at [427, 226] on input "0,00" at bounding box center [543, 229] width 318 height 32
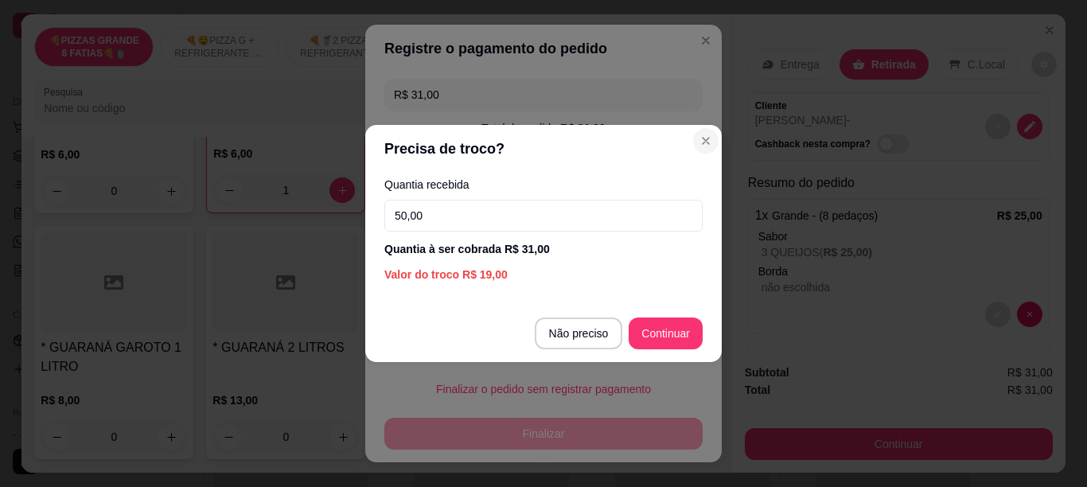
type input "50,00"
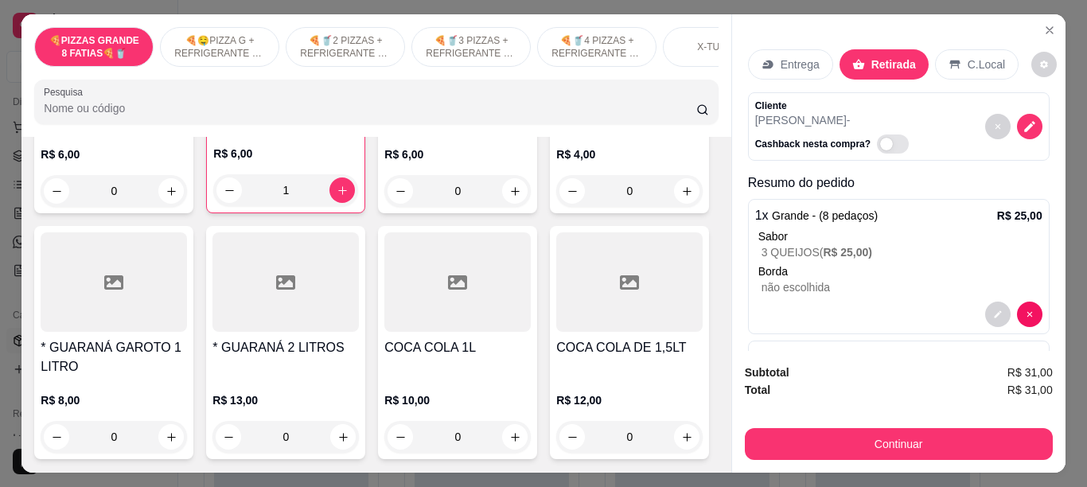
scroll to position [5077, 0]
click at [681, 197] on icon "increase-product-quantity" at bounding box center [687, 191] width 12 height 12
type input "1"
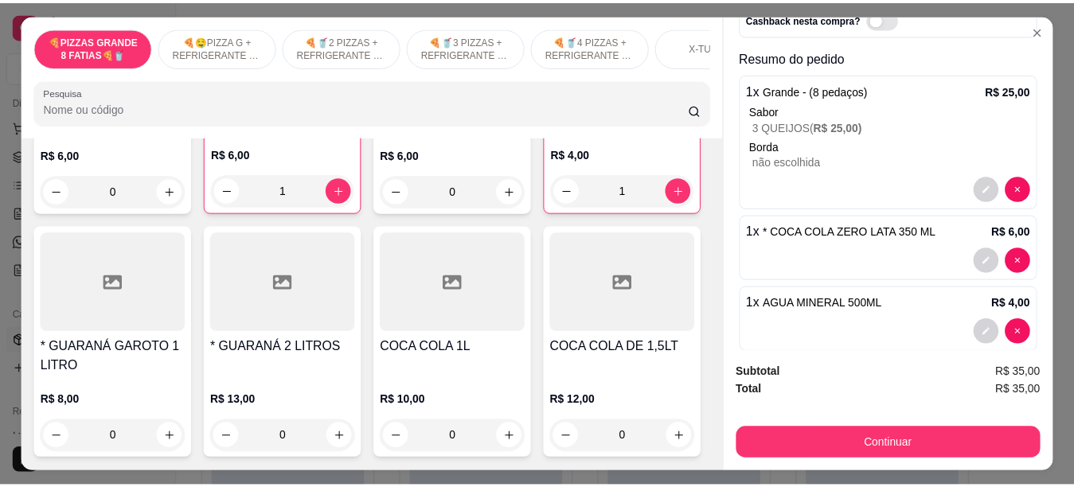
scroll to position [138, 0]
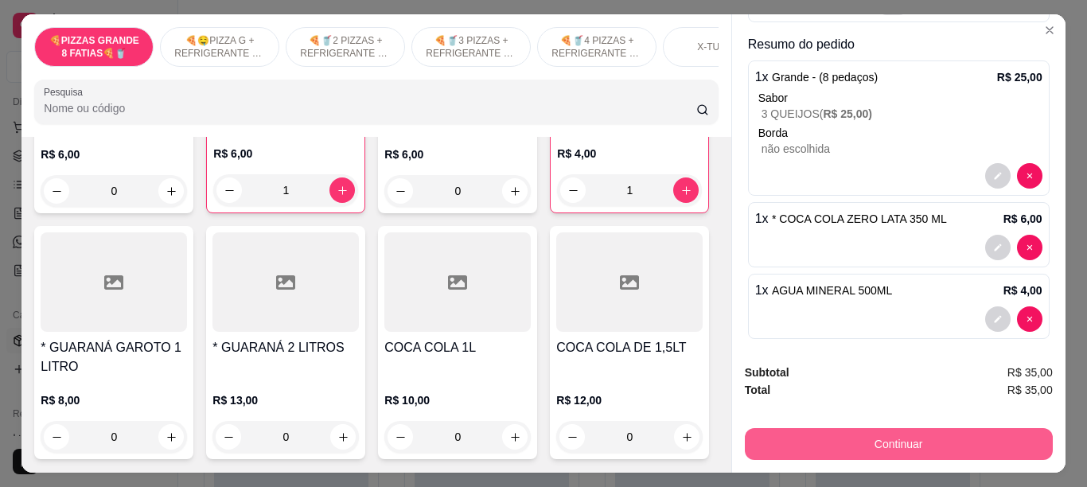
click at [895, 435] on button "Continuar" at bounding box center [899, 444] width 308 height 32
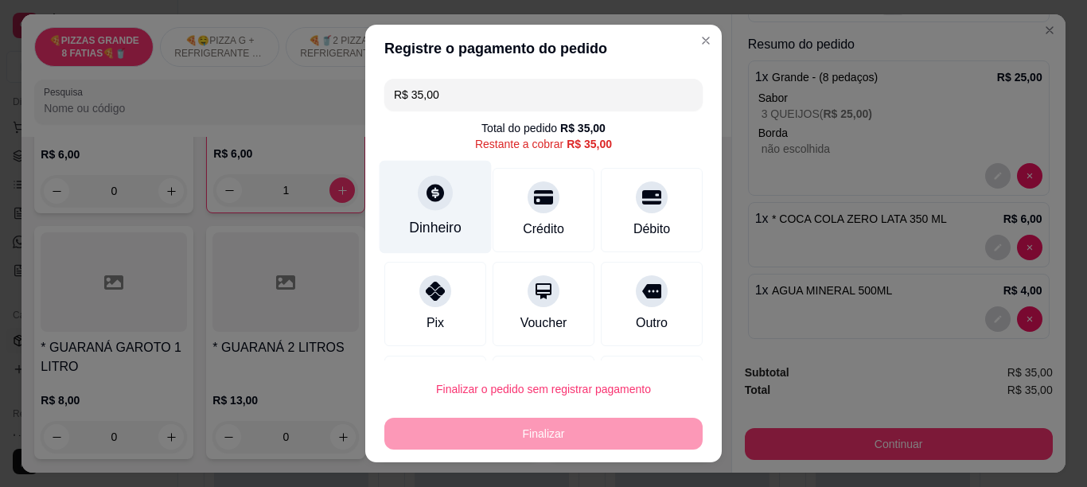
click at [409, 219] on div "Dinheiro" at bounding box center [435, 227] width 53 height 21
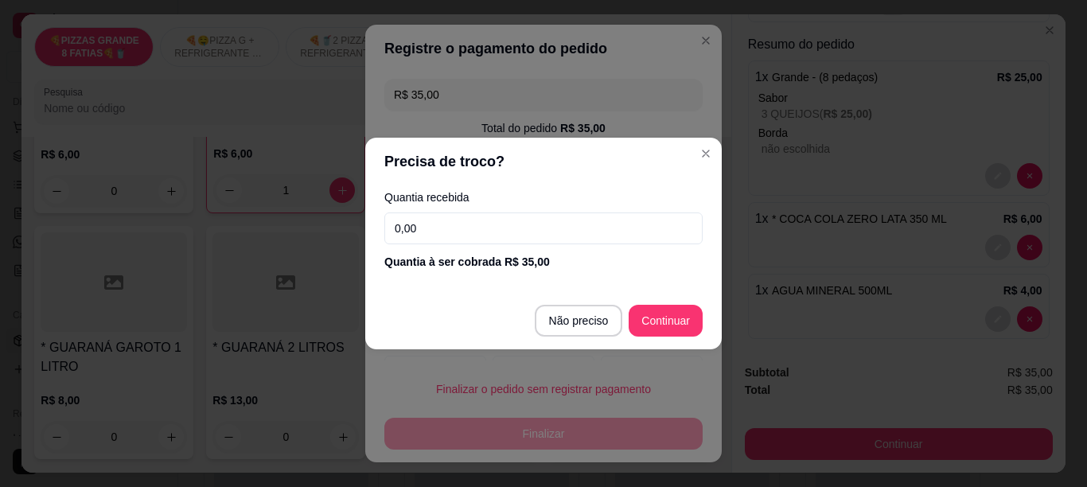
click at [447, 223] on input "0,00" at bounding box center [543, 229] width 318 height 32
type input "50,00"
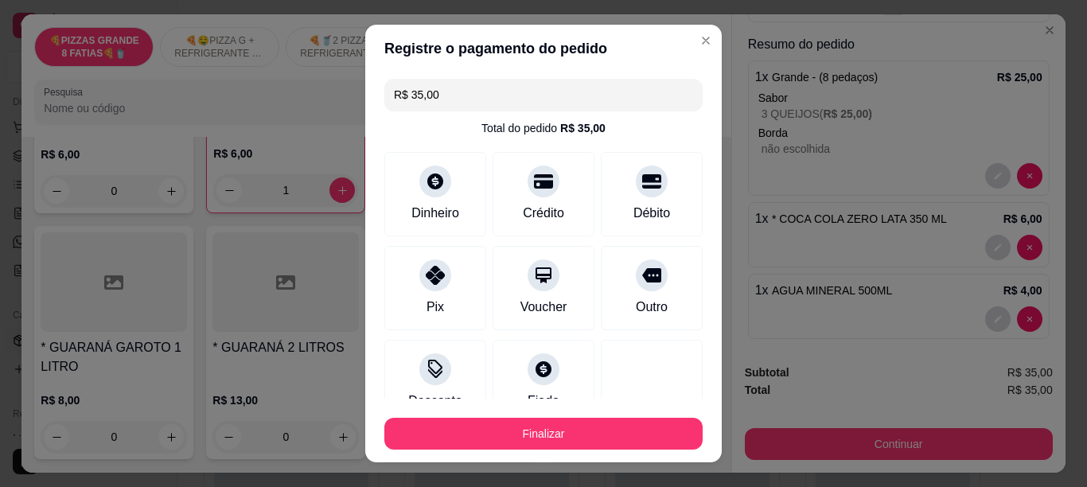
type input "R$ 0,00"
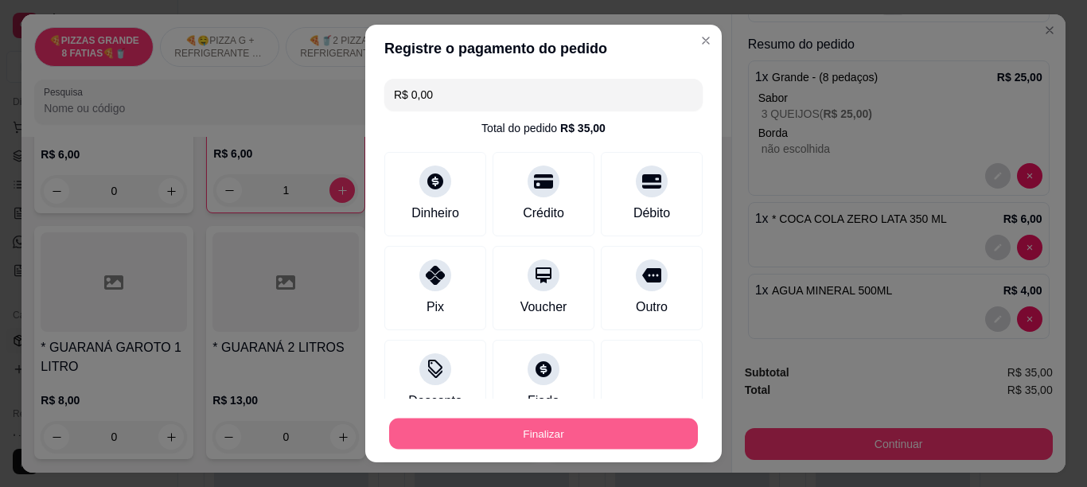
click at [546, 427] on button "Finalizar" at bounding box center [543, 434] width 309 height 31
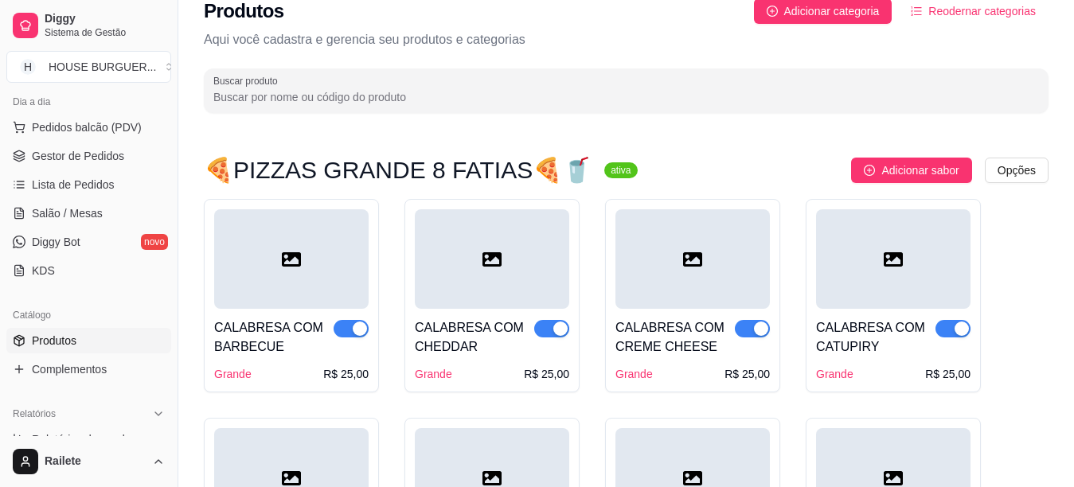
scroll to position [80, 0]
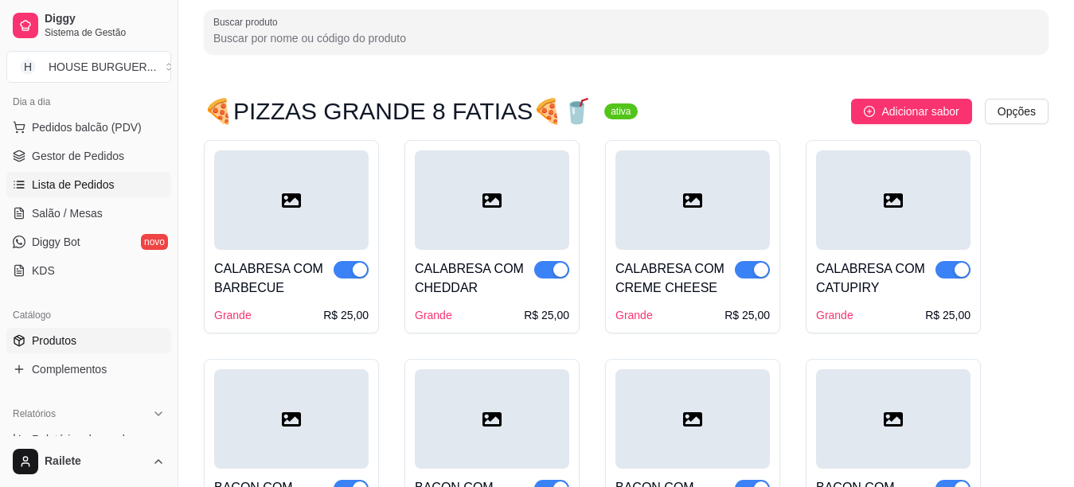
click at [112, 195] on link "Lista de Pedidos" at bounding box center [88, 184] width 165 height 25
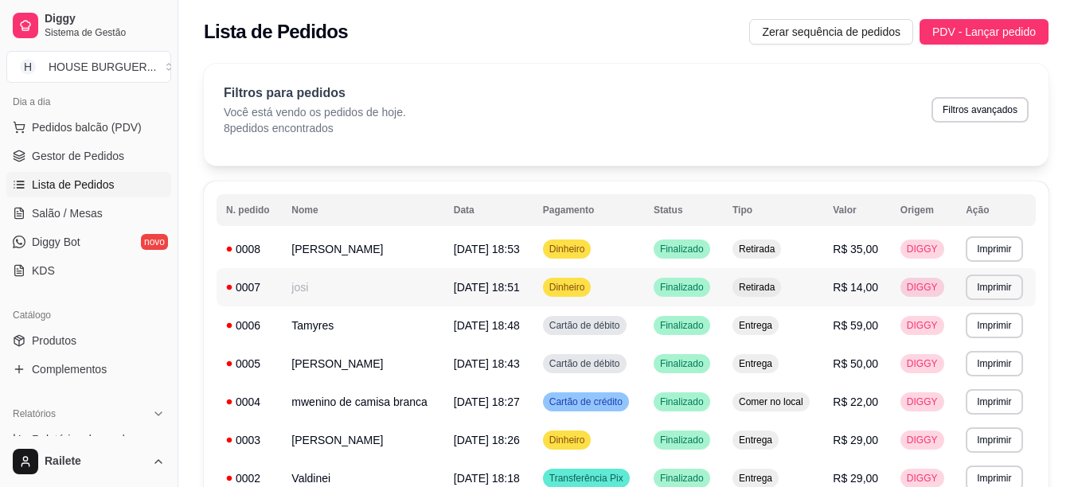
click at [298, 293] on td "josi" at bounding box center [363, 287] width 162 height 38
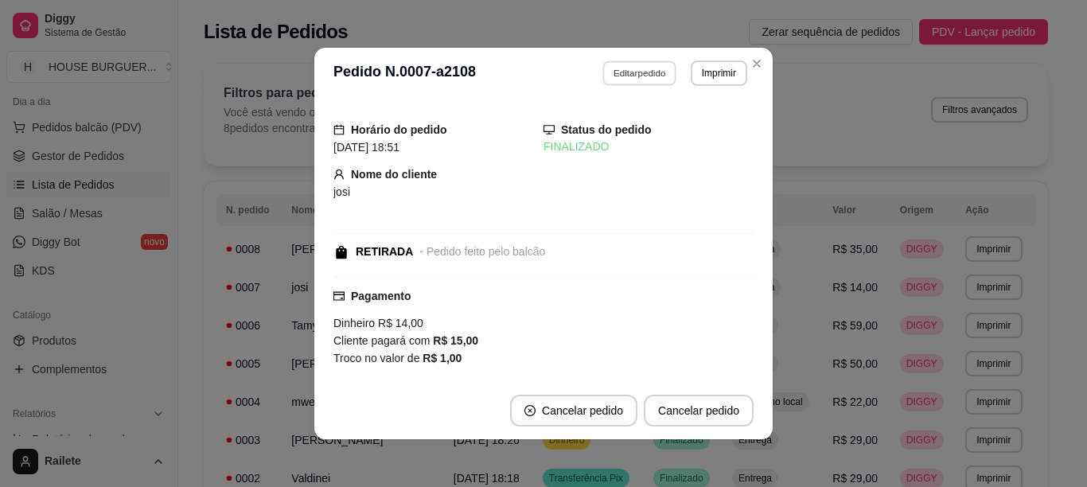
click at [611, 72] on button "Editar pedido" at bounding box center [640, 72] width 74 height 25
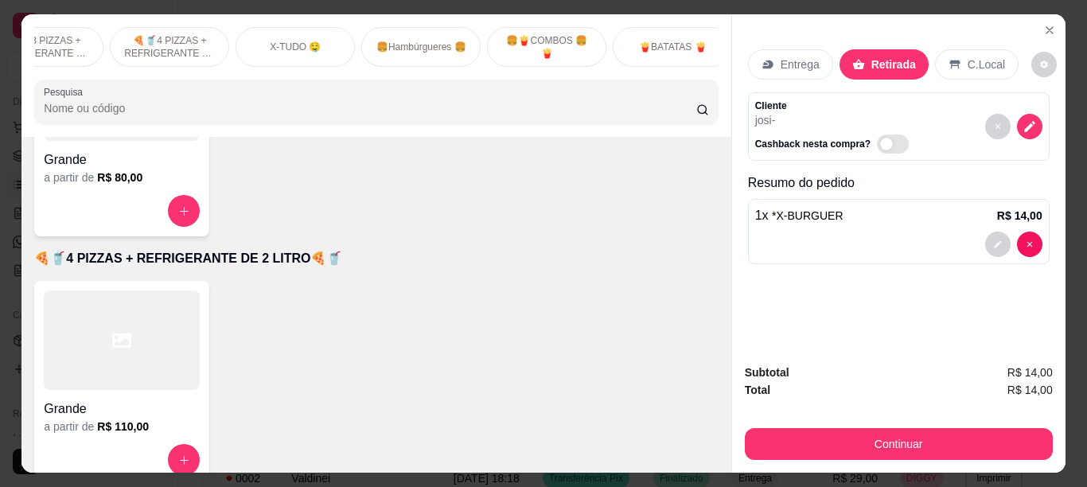
scroll to position [0, 478]
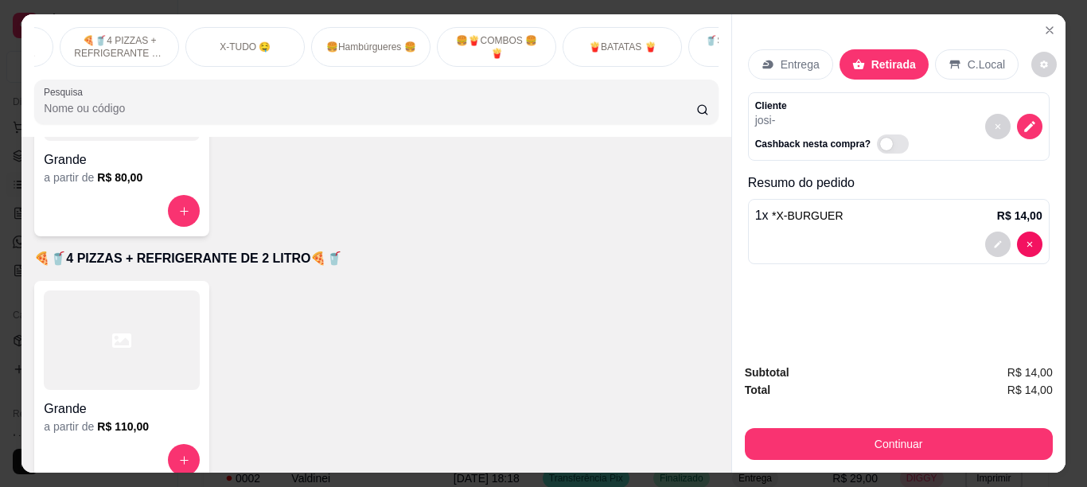
click at [632, 43] on p "🍟BATATAS 🍟" at bounding box center [622, 47] width 67 height 13
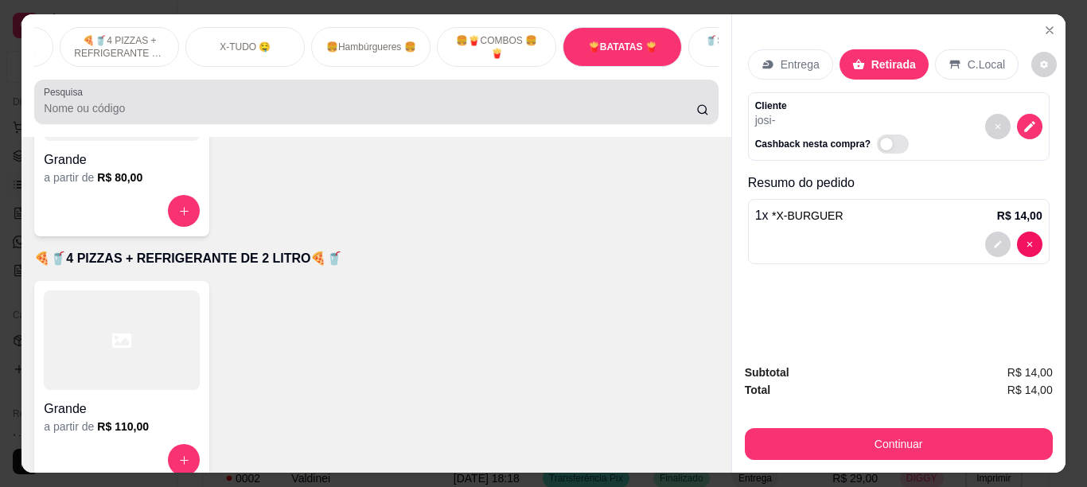
scroll to position [3740, 0]
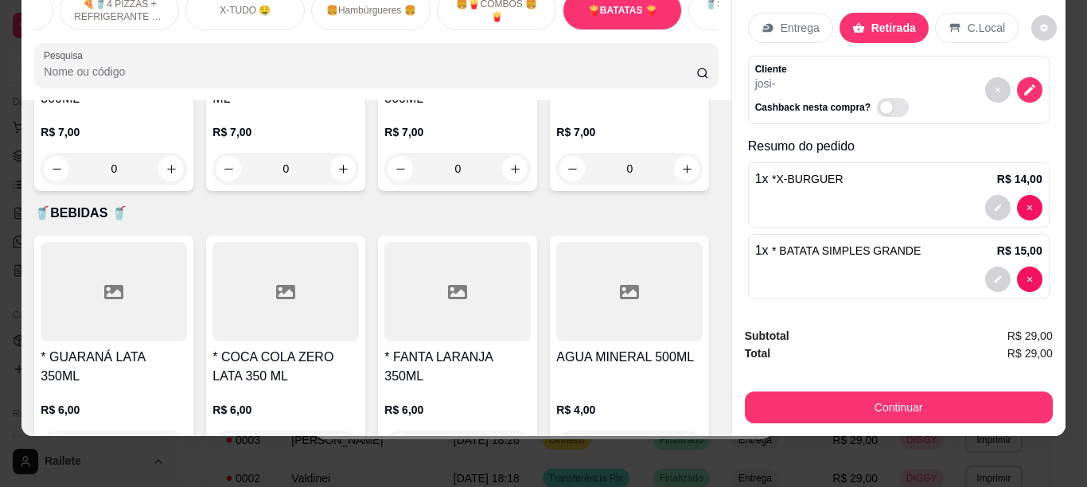
type input "1"
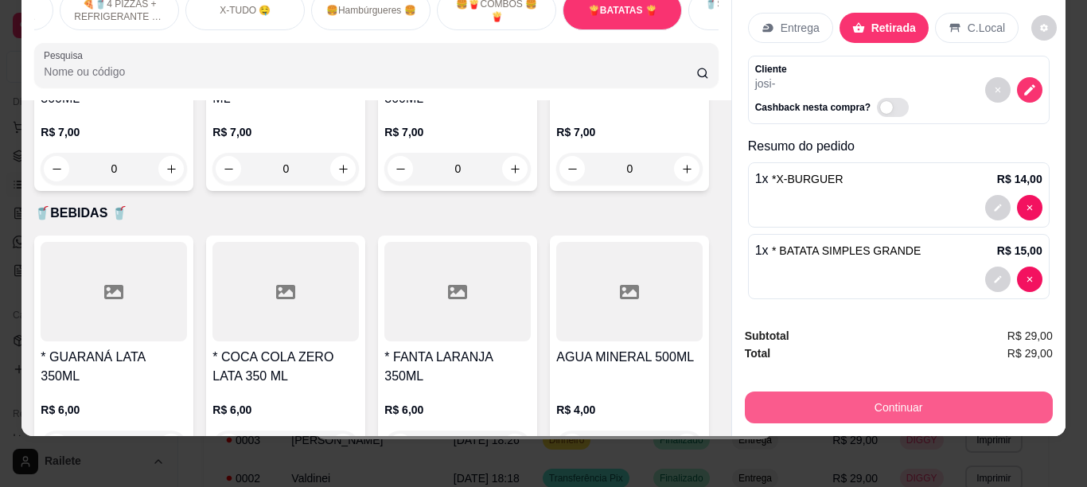
click at [928, 392] on button "Continuar" at bounding box center [899, 408] width 308 height 32
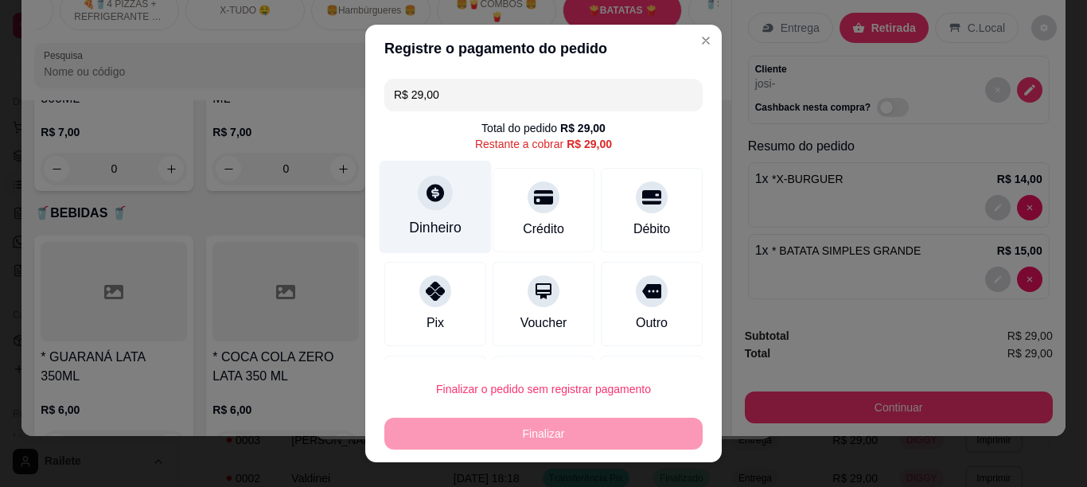
click at [407, 205] on div "Dinheiro" at bounding box center [436, 206] width 112 height 93
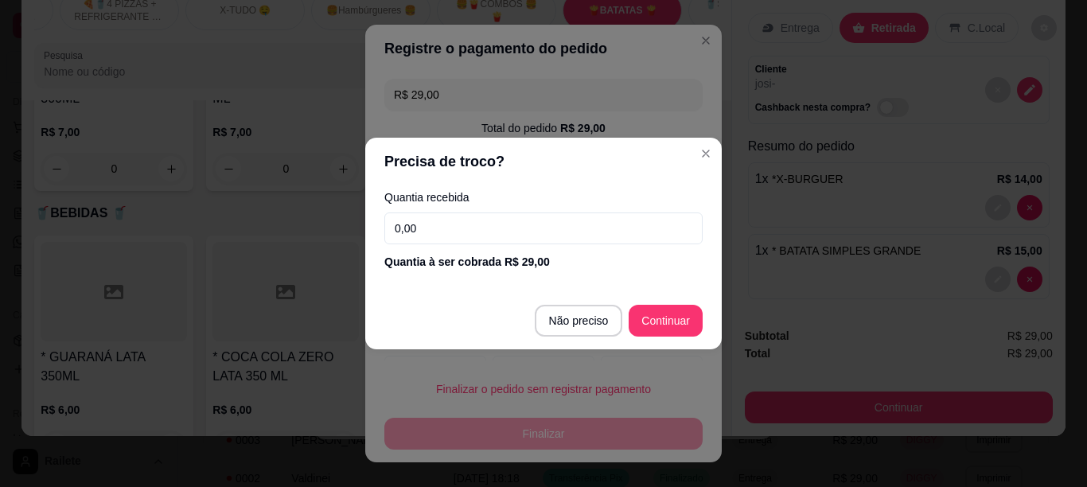
click at [545, 240] on input "0,00" at bounding box center [543, 229] width 318 height 32
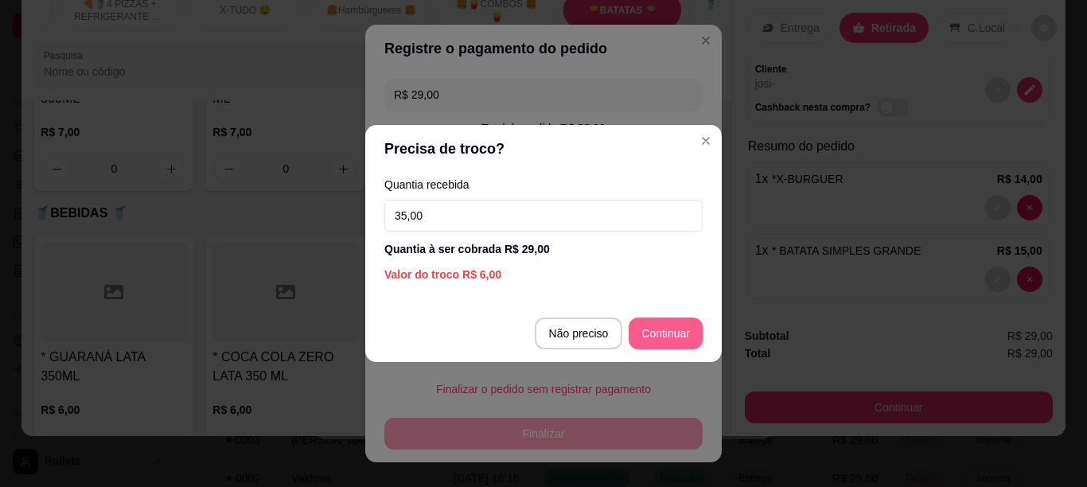
type input "35,00"
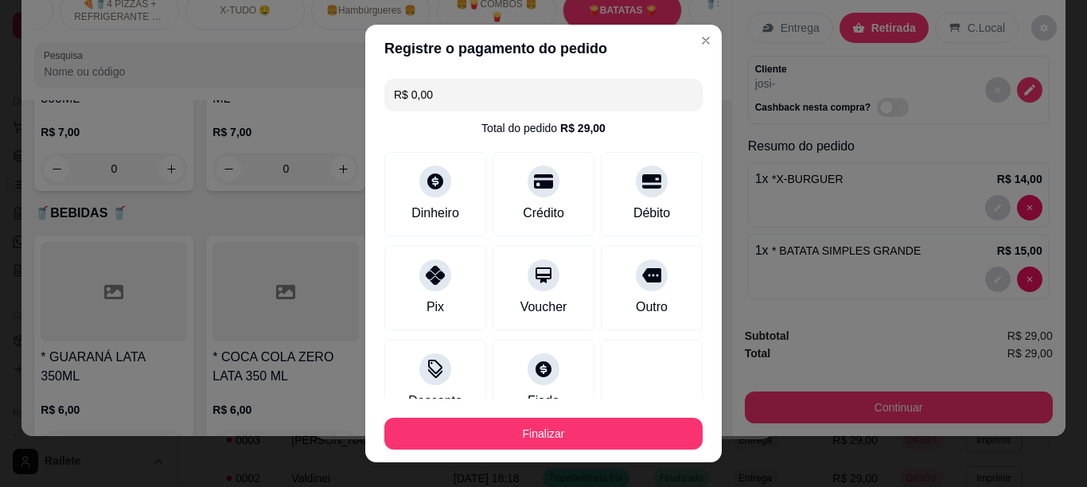
type input "R$ 0,00"
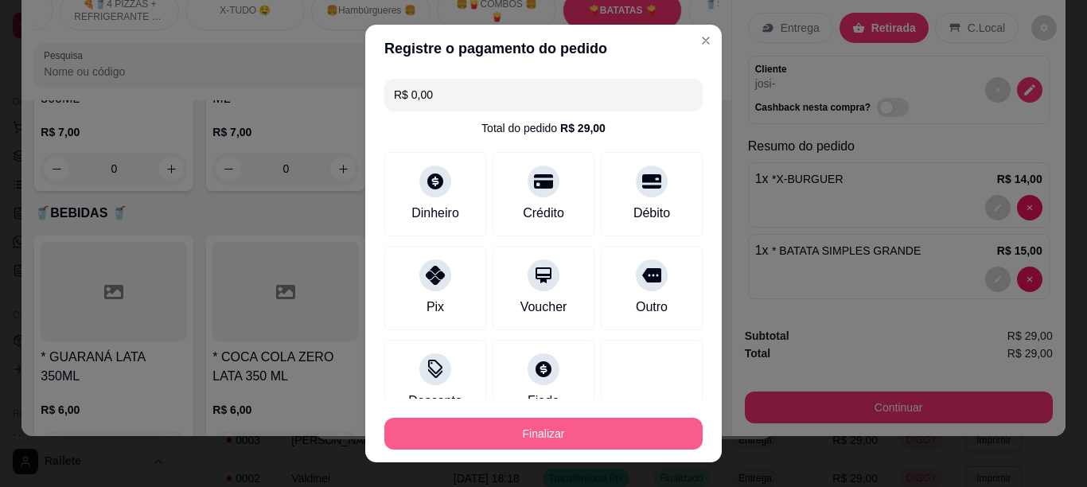
click at [617, 431] on button "Finalizar" at bounding box center [543, 434] width 318 height 32
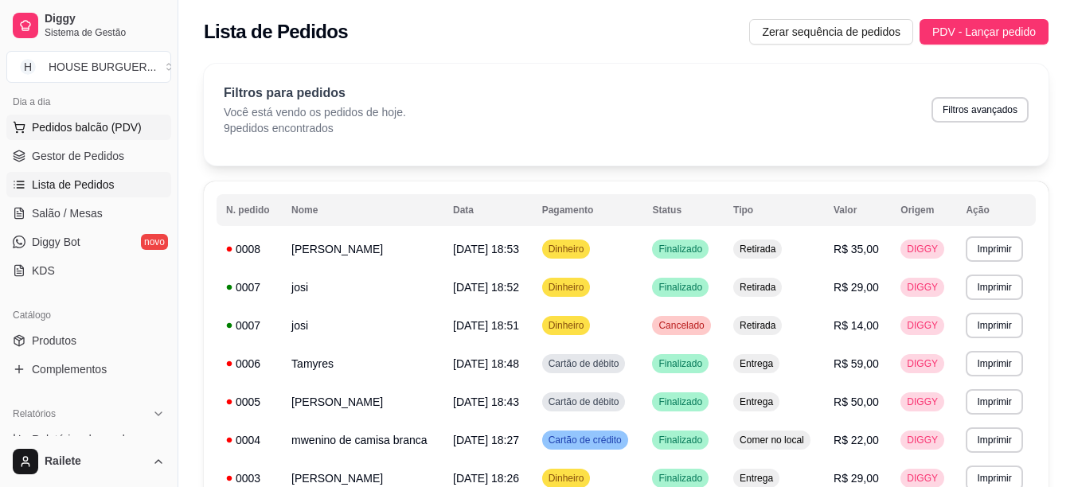
click at [99, 123] on span "Pedidos balcão (PDV)" at bounding box center [87, 127] width 110 height 16
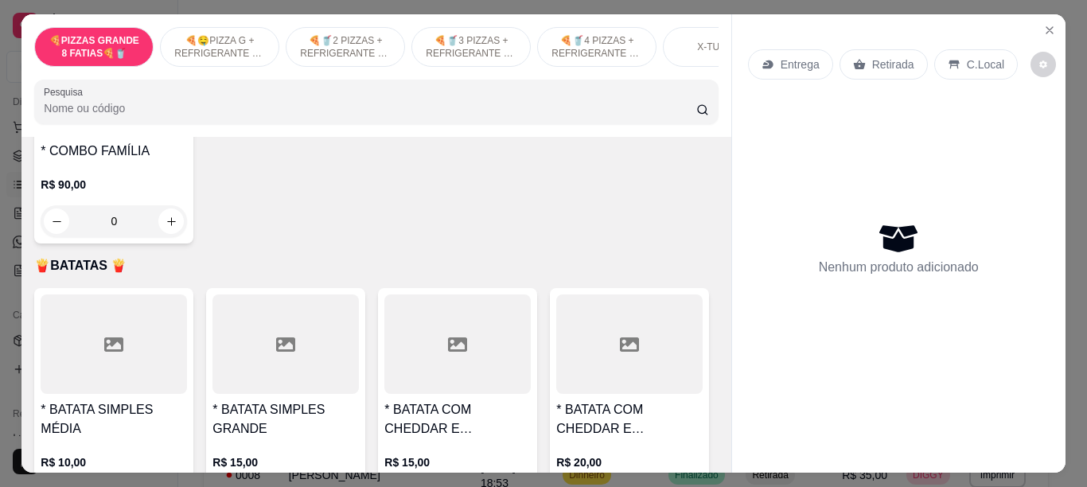
scroll to position [2971, 0]
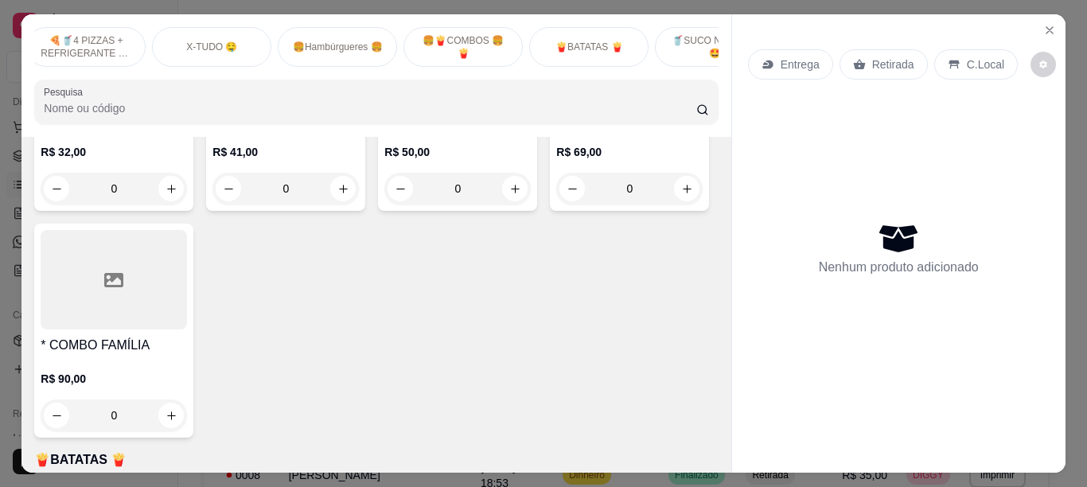
scroll to position [0, 541]
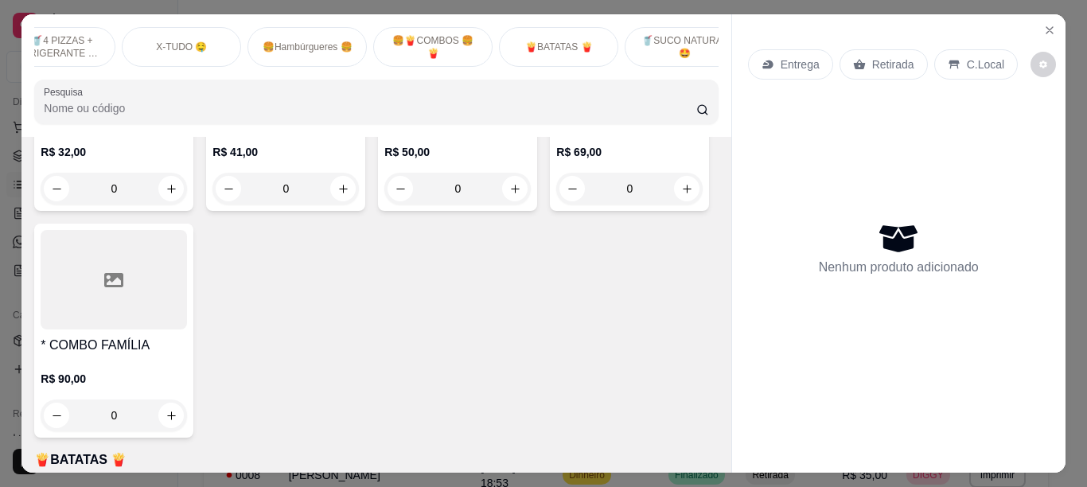
click at [572, 41] on p "🍟BATATAS 🍟" at bounding box center [558, 47] width 67 height 13
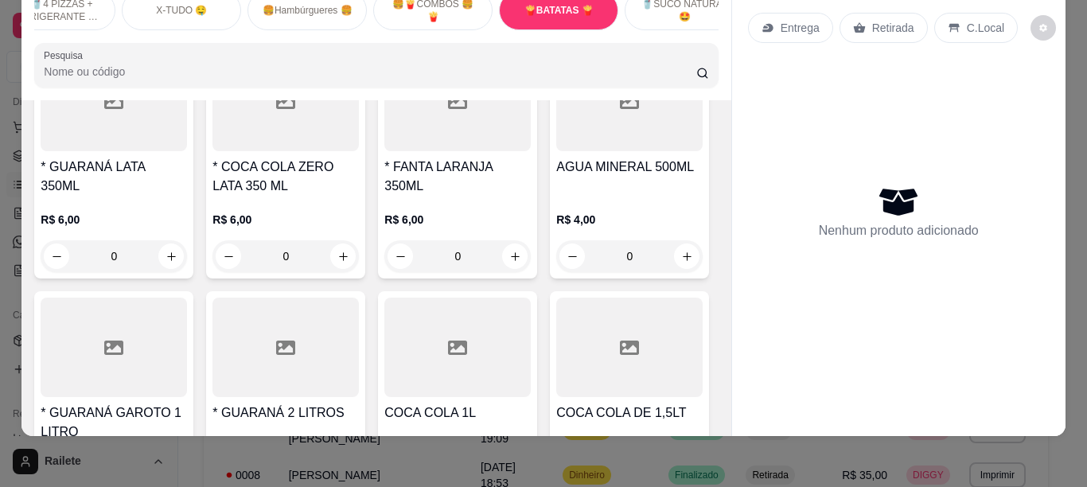
scroll to position [3911, 0]
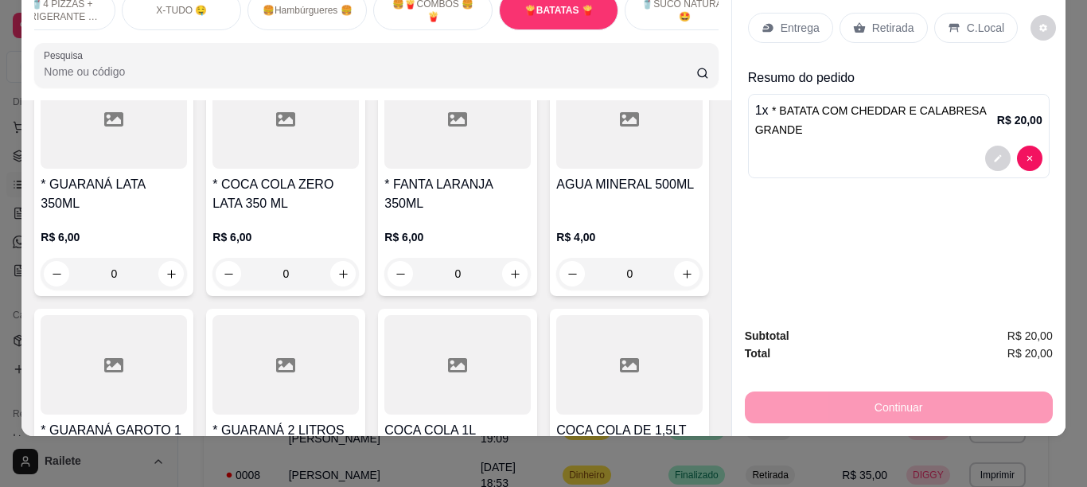
type input "1"
click at [887, 20] on p "Retirada" at bounding box center [893, 28] width 42 height 16
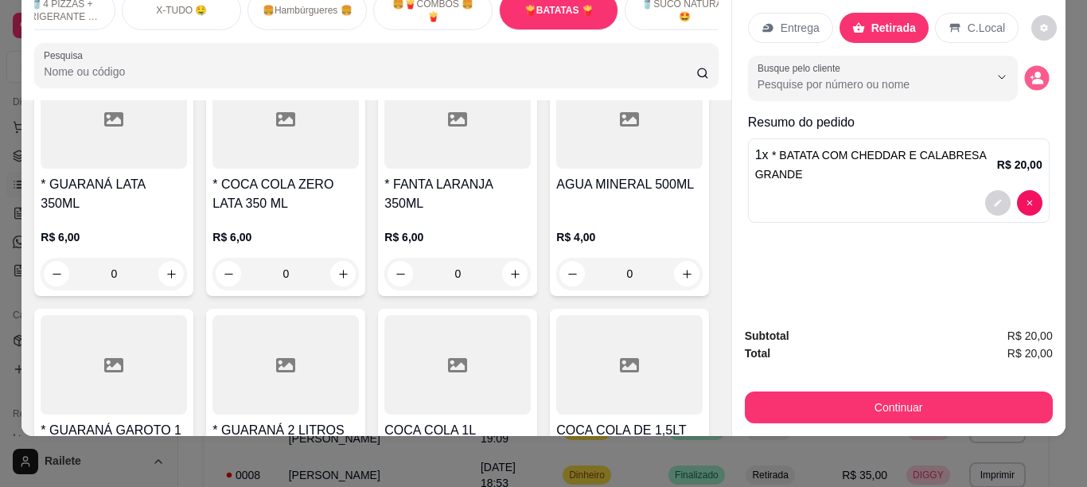
click at [1032, 73] on button "decrease-product-quantity" at bounding box center [1036, 78] width 25 height 25
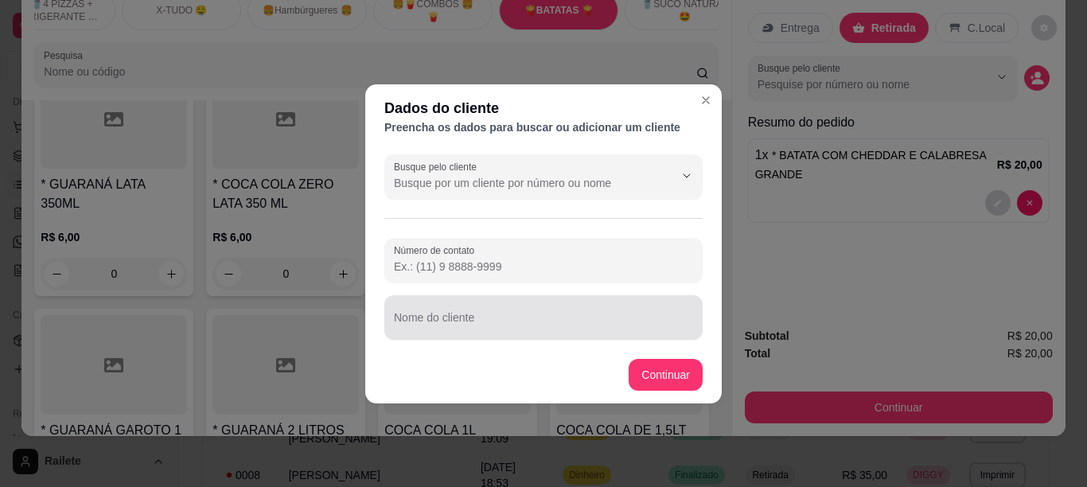
click at [568, 318] on input "Nome do cliente" at bounding box center [543, 324] width 299 height 16
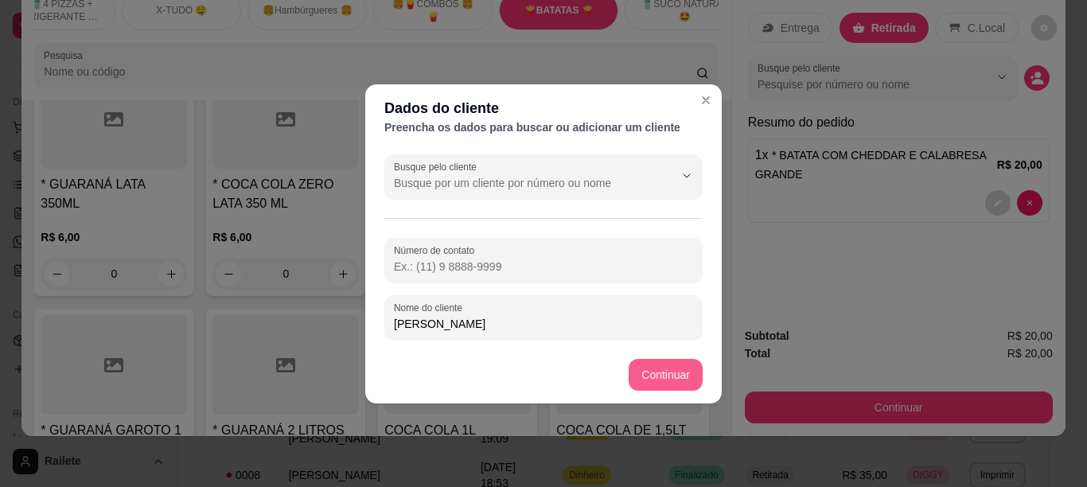
type input "[PERSON_NAME]"
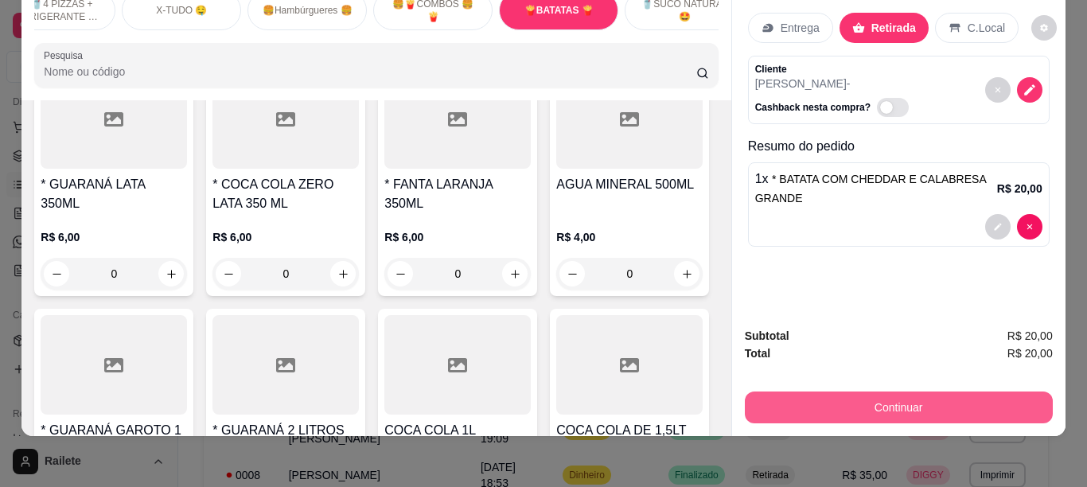
click at [817, 396] on button "Continuar" at bounding box center [899, 408] width 308 height 32
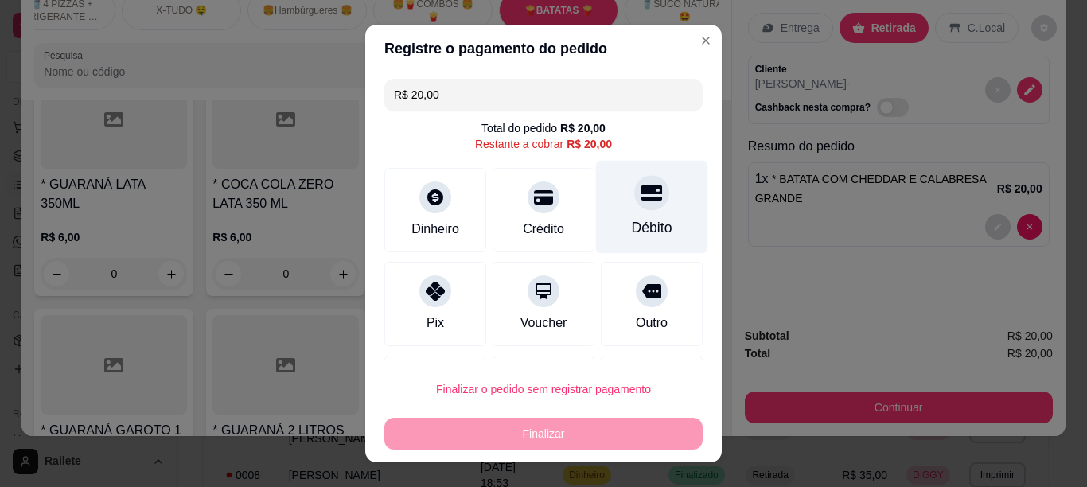
click at [632, 229] on div "Débito" at bounding box center [652, 227] width 41 height 21
type input "R$ 0,00"
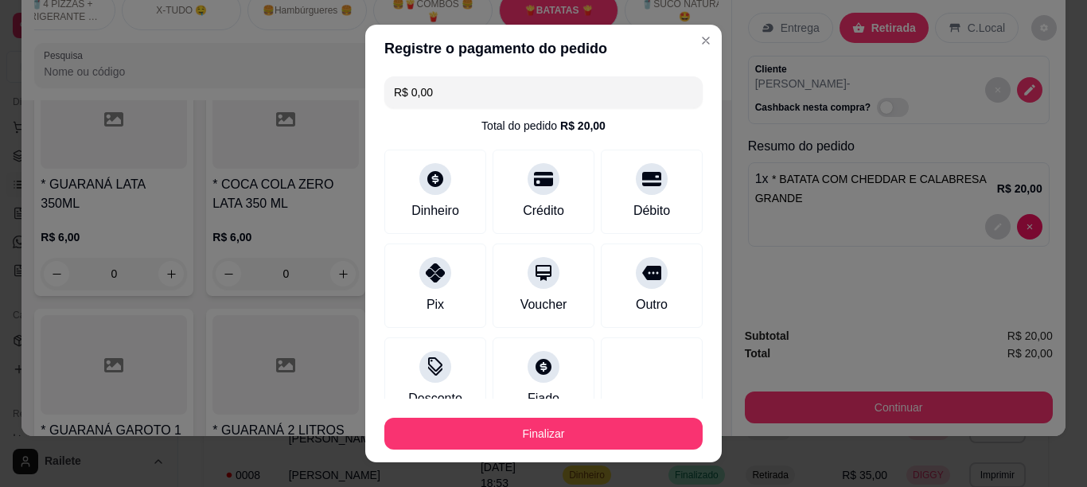
scroll to position [0, 0]
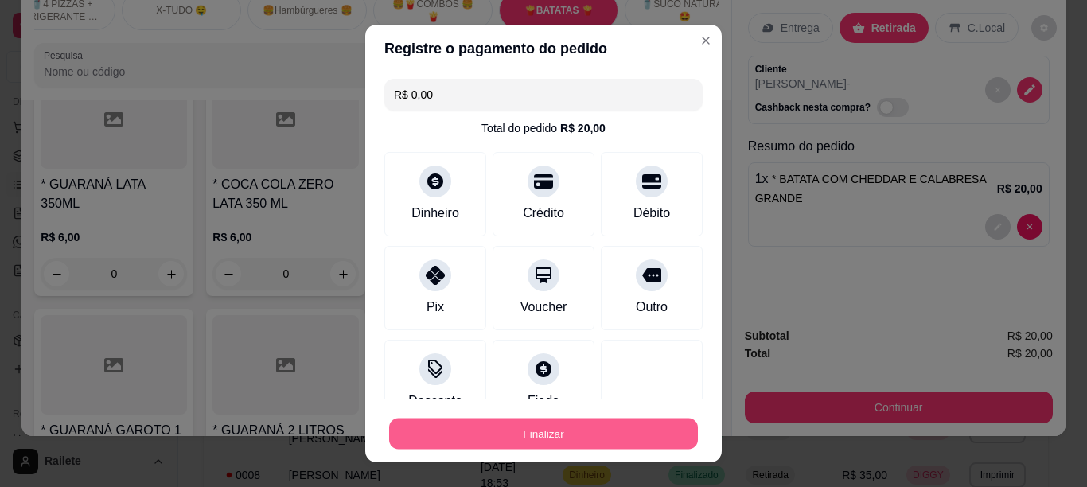
click at [507, 431] on button "Finalizar" at bounding box center [543, 434] width 309 height 31
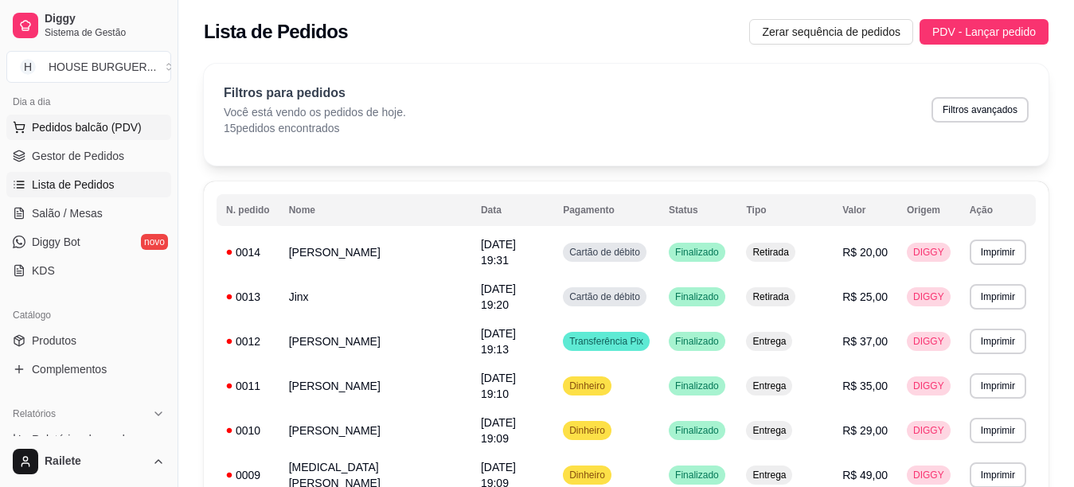
click at [103, 130] on span "Pedidos balcão (PDV)" at bounding box center [87, 127] width 110 height 16
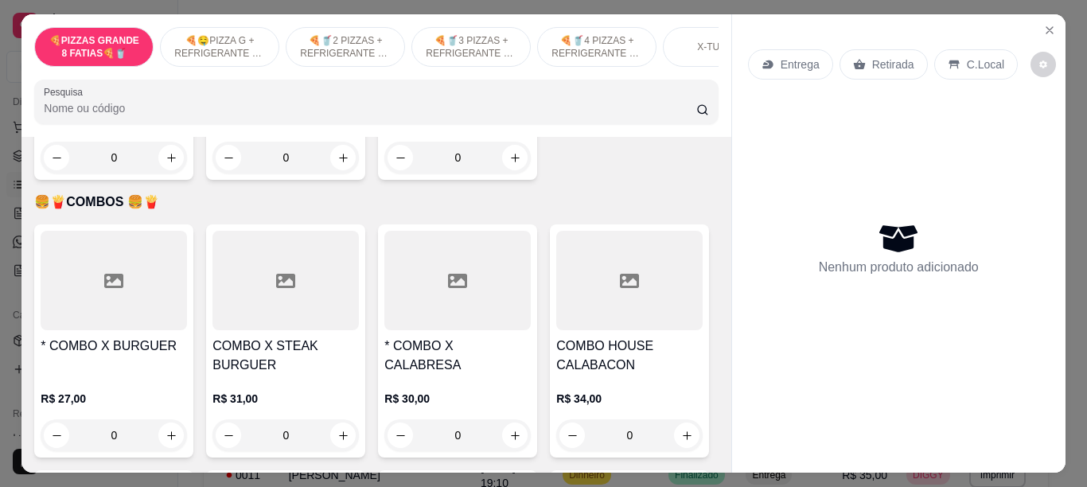
scroll to position [2494, 0]
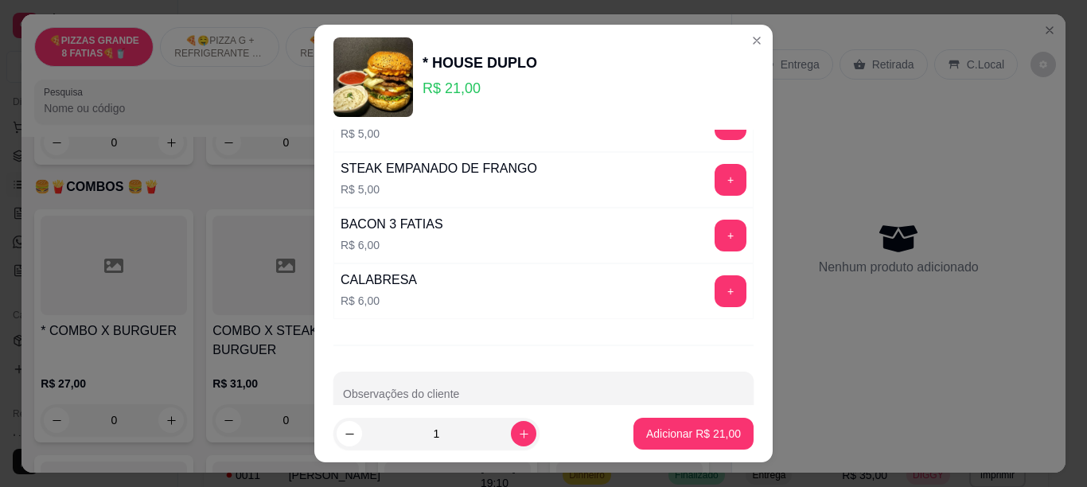
scroll to position [404, 0]
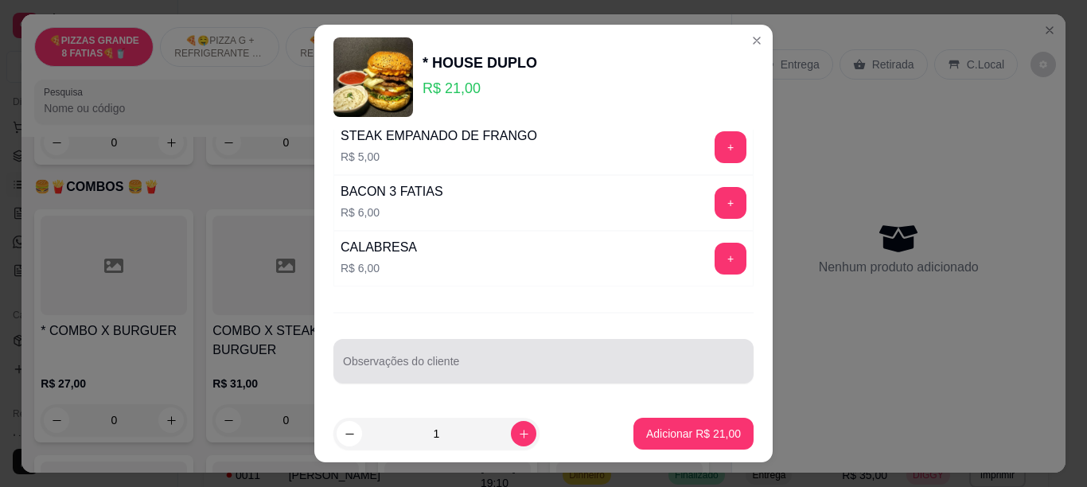
click at [560, 353] on div at bounding box center [543, 361] width 401 height 32
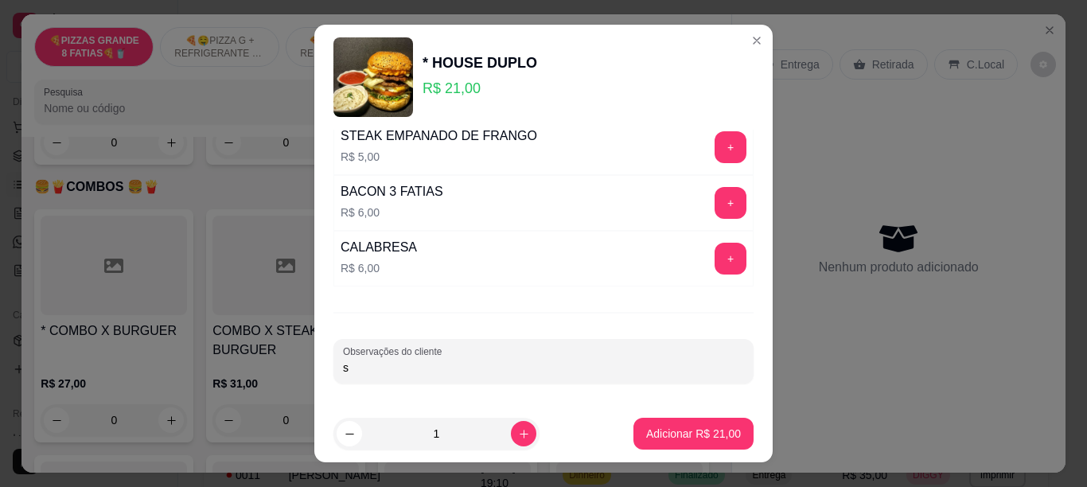
type input "s"
type input "S CEBOLA S TOMATE"
click at [646, 432] on p "Adicionar R$ 21,00" at bounding box center [693, 434] width 95 height 16
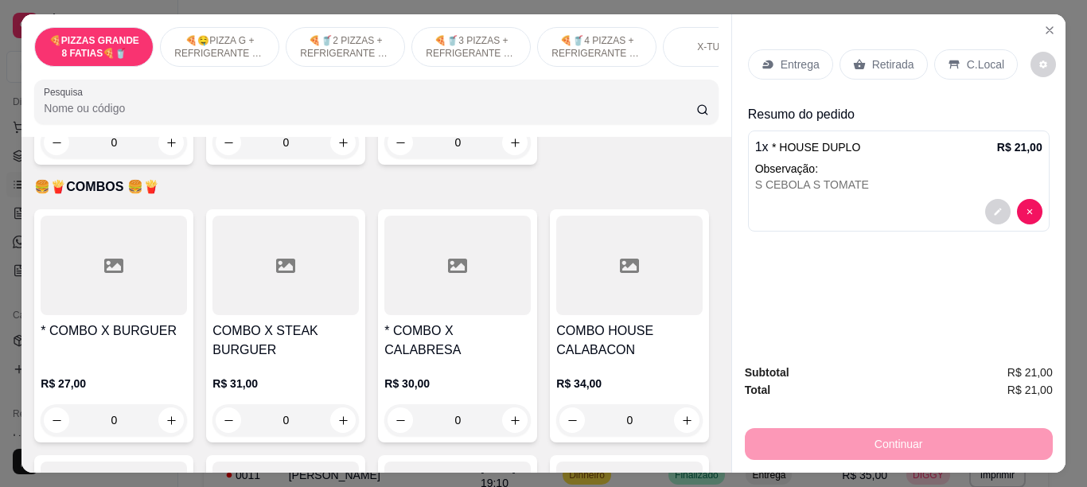
click at [977, 66] on div "C.Local" at bounding box center [976, 64] width 84 height 30
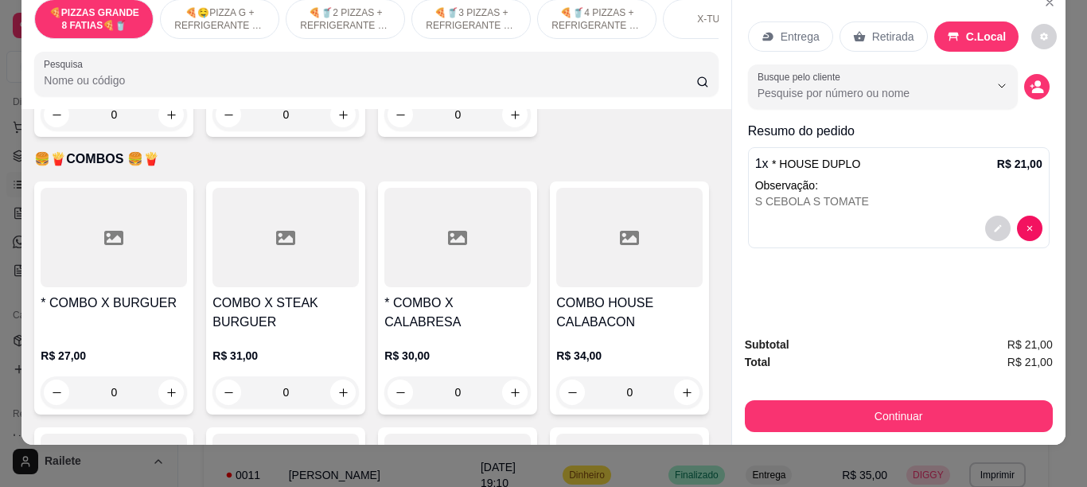
scroll to position [43, 0]
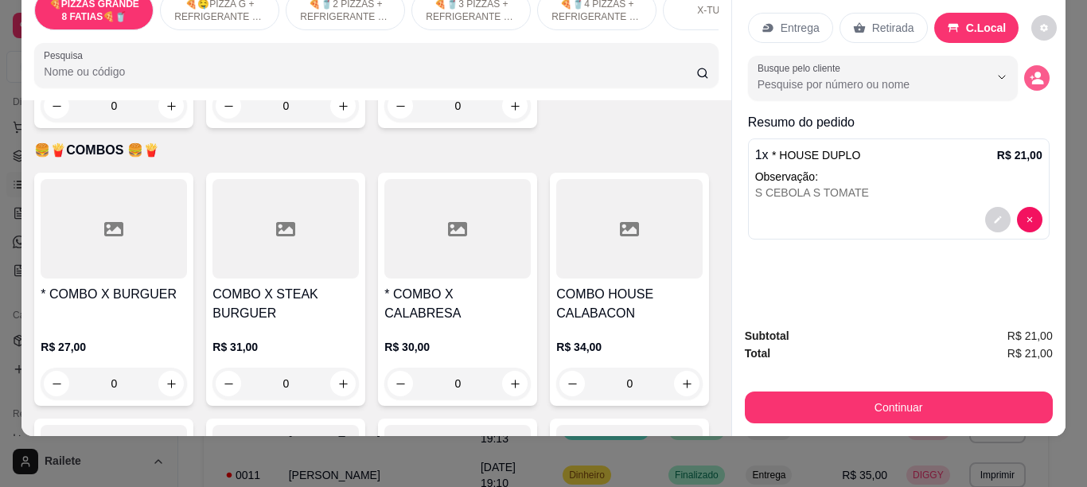
click at [1030, 71] on icon "decrease-product-quantity" at bounding box center [1037, 78] width 14 height 14
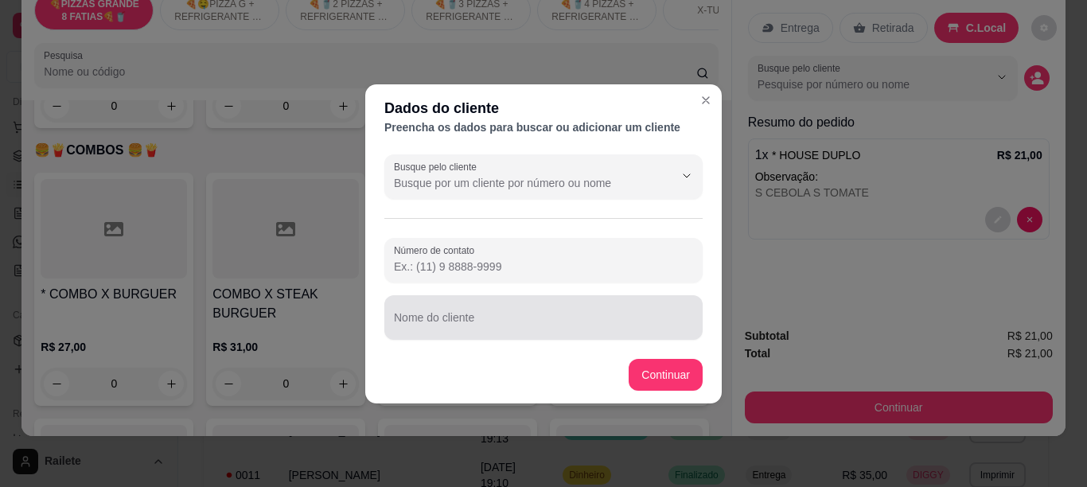
click at [459, 319] on input "Nome do cliente" at bounding box center [543, 324] width 299 height 16
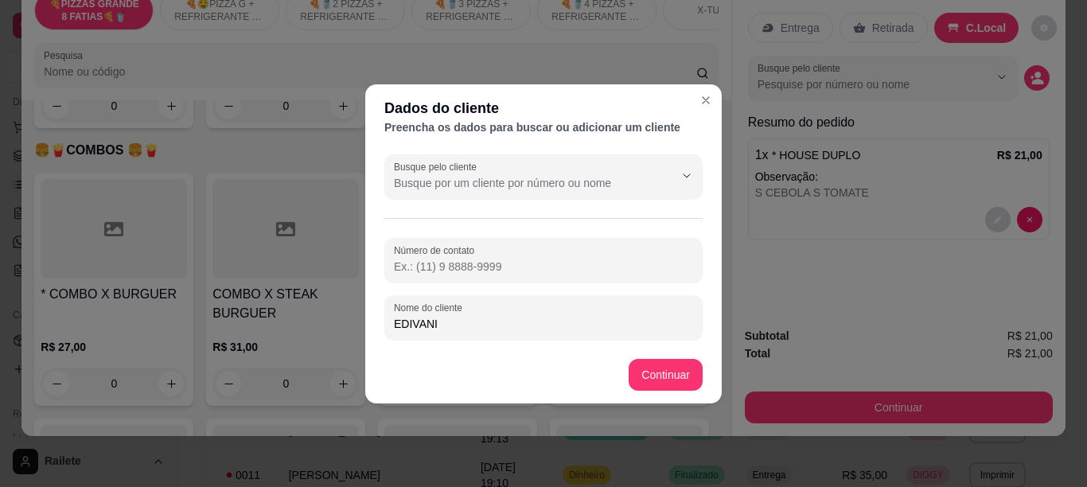
type input "EDIVANIA"
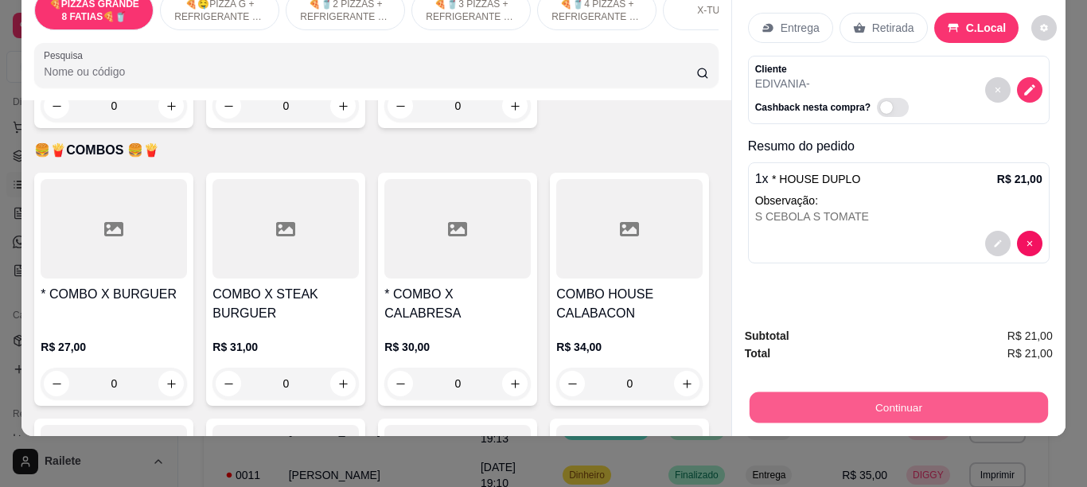
click at [825, 392] on button "Continuar" at bounding box center [898, 407] width 298 height 31
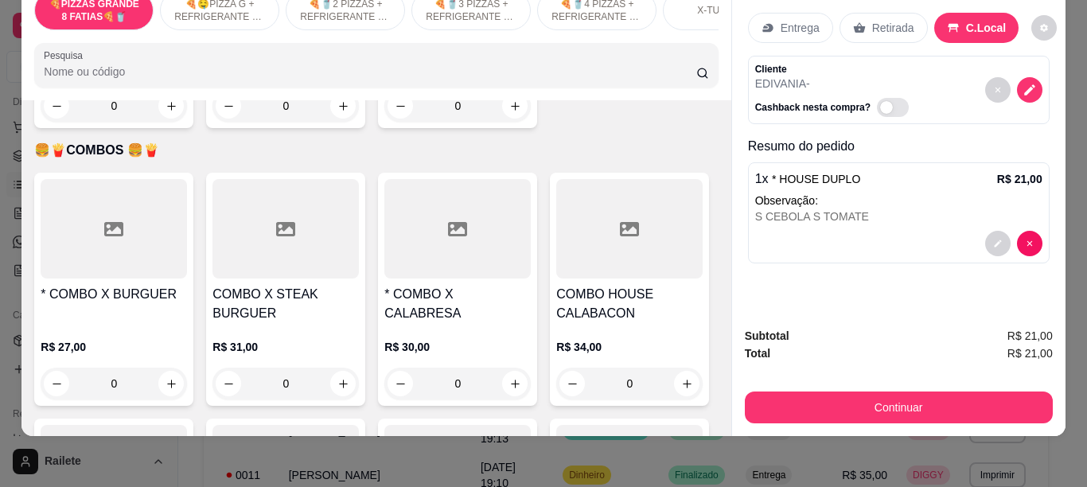
click at [619, 3] on p "🍕🥤4 PIZZAS + REFRIGERANTE DE 2 LITRO🍕🥤" at bounding box center [597, 10] width 92 height 25
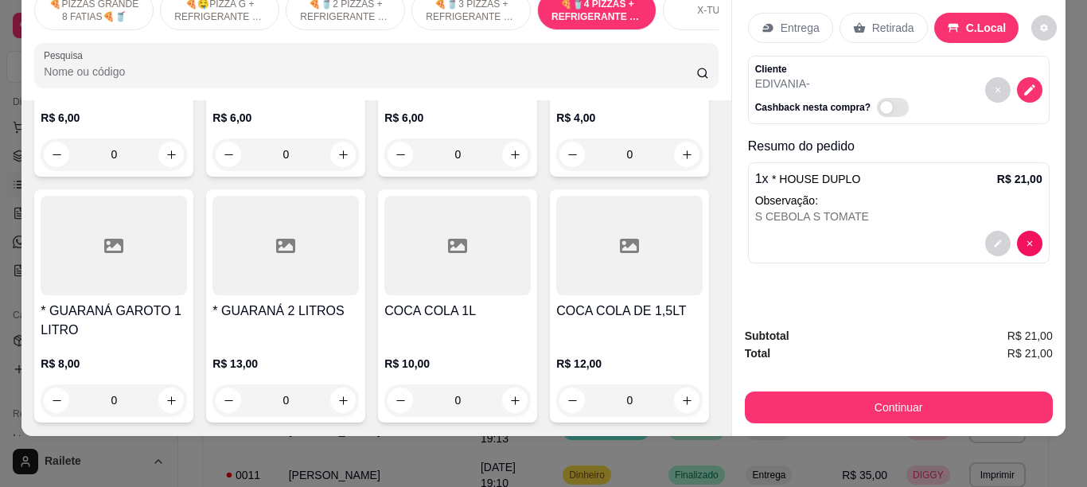
scroll to position [4748, 0]
click at [337, 161] on icon "increase-product-quantity" at bounding box center [343, 155] width 12 height 12
type input "1"
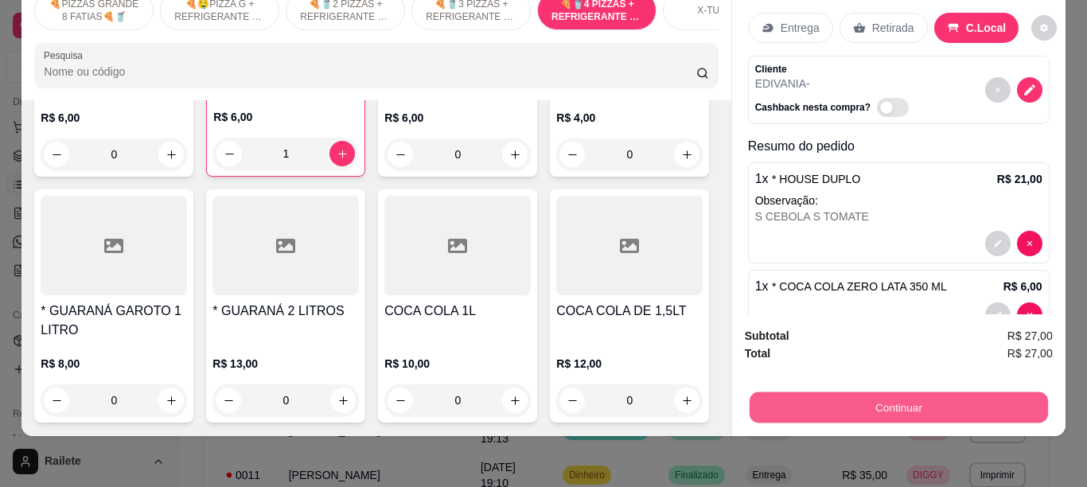
click at [769, 392] on button "Continuar" at bounding box center [898, 407] width 298 height 31
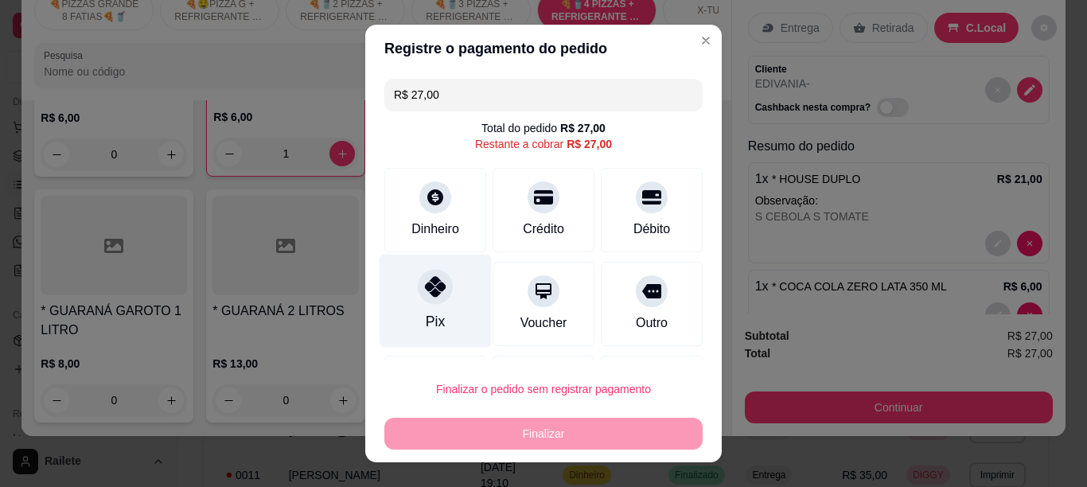
click at [442, 312] on div "Pix" at bounding box center [436, 300] width 112 height 93
type input "R$ 0,00"
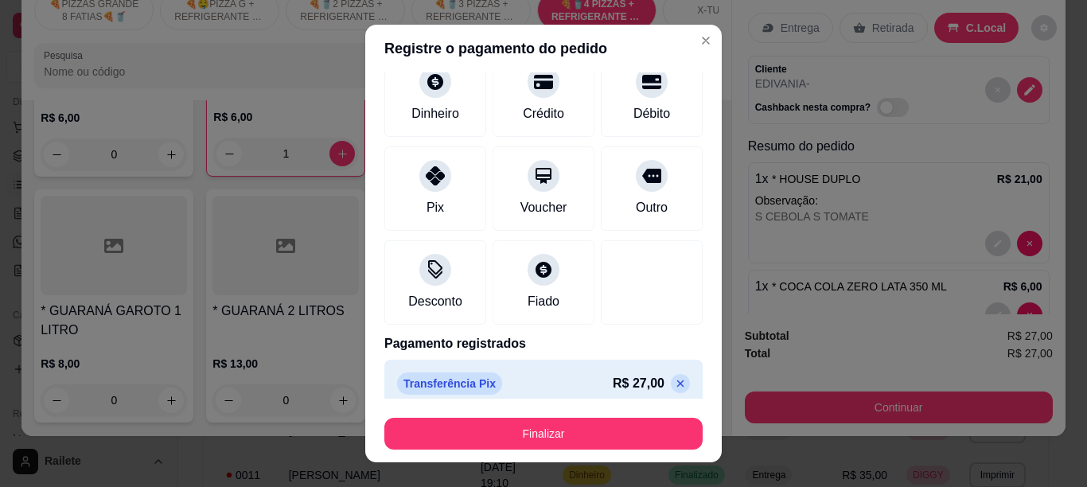
scroll to position [114, 0]
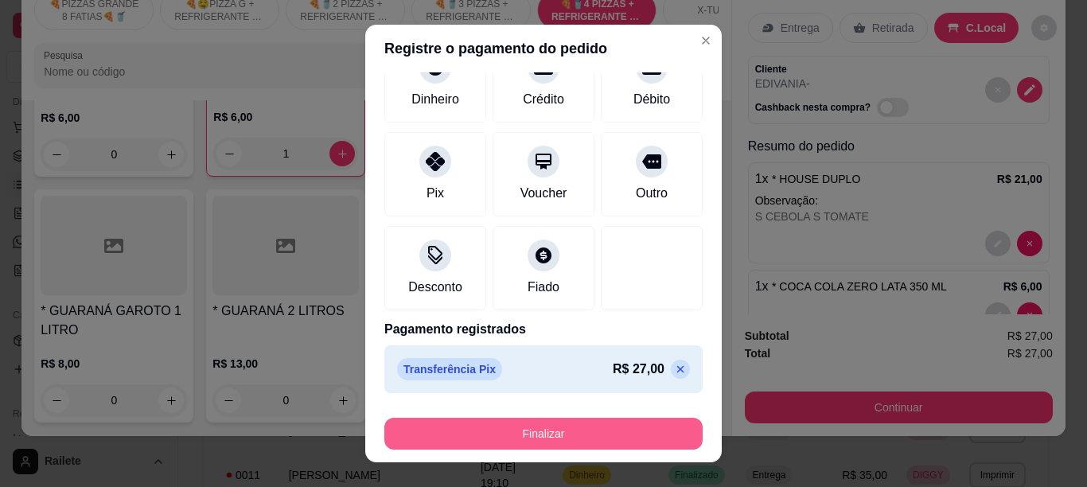
click at [658, 426] on button "Finalizar" at bounding box center [543, 434] width 318 height 32
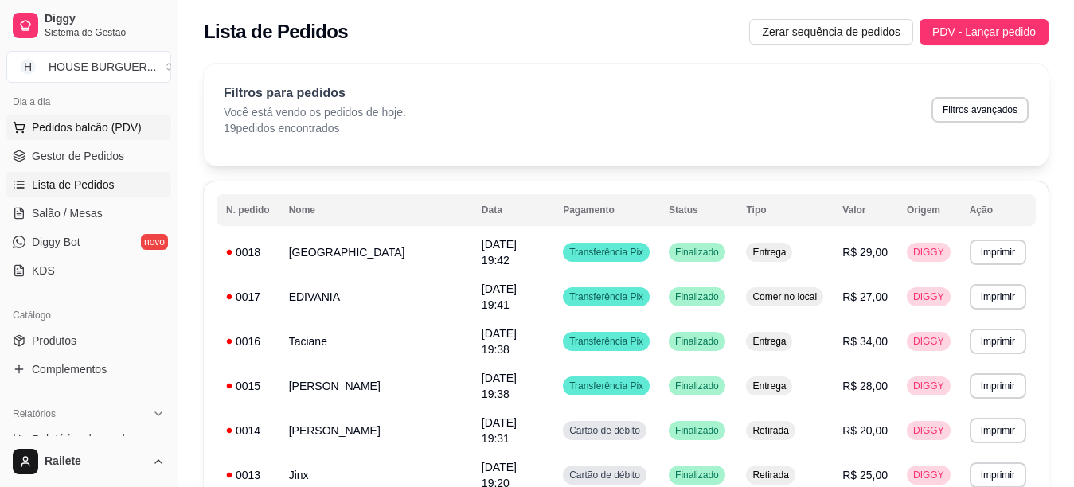
click at [92, 126] on span "Pedidos balcão (PDV)" at bounding box center [87, 127] width 110 height 16
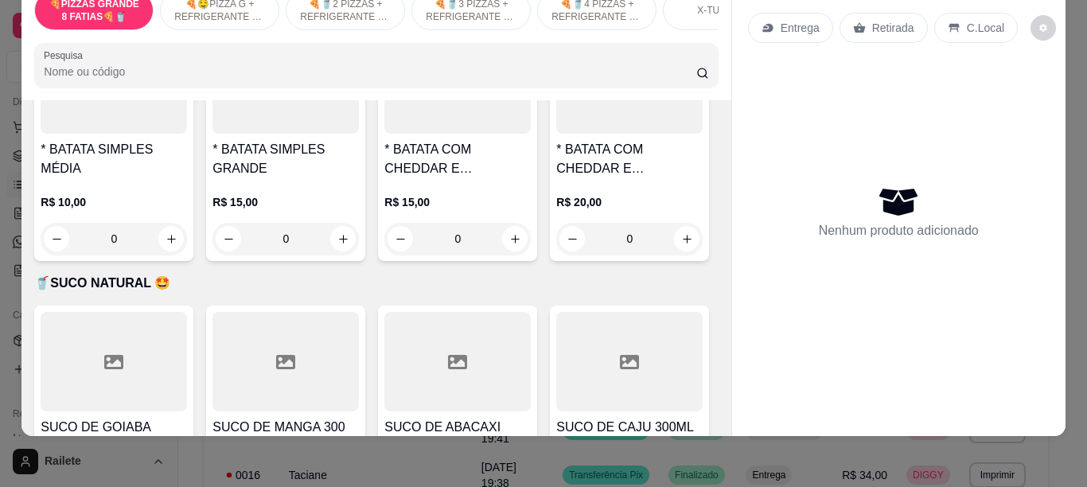
scroll to position [3404, 0]
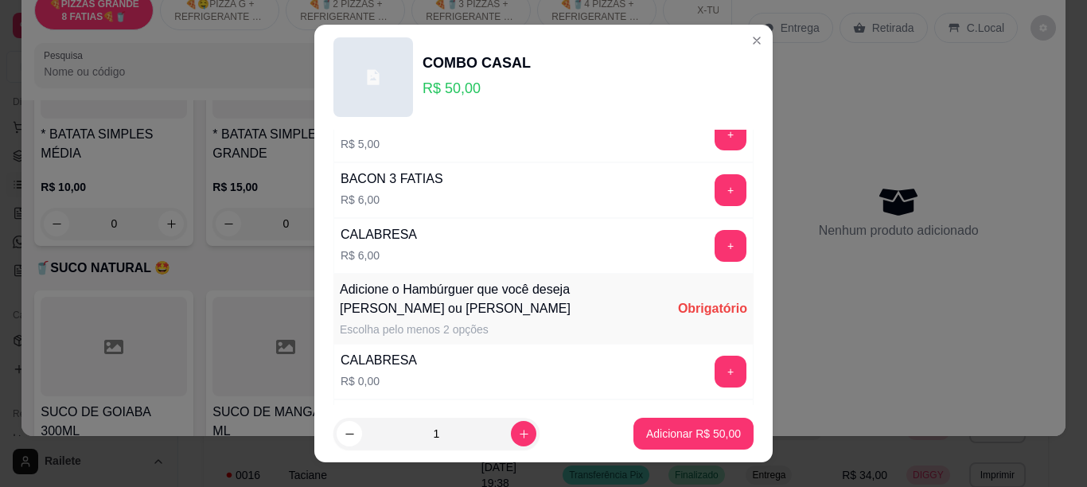
scroll to position [439, 0]
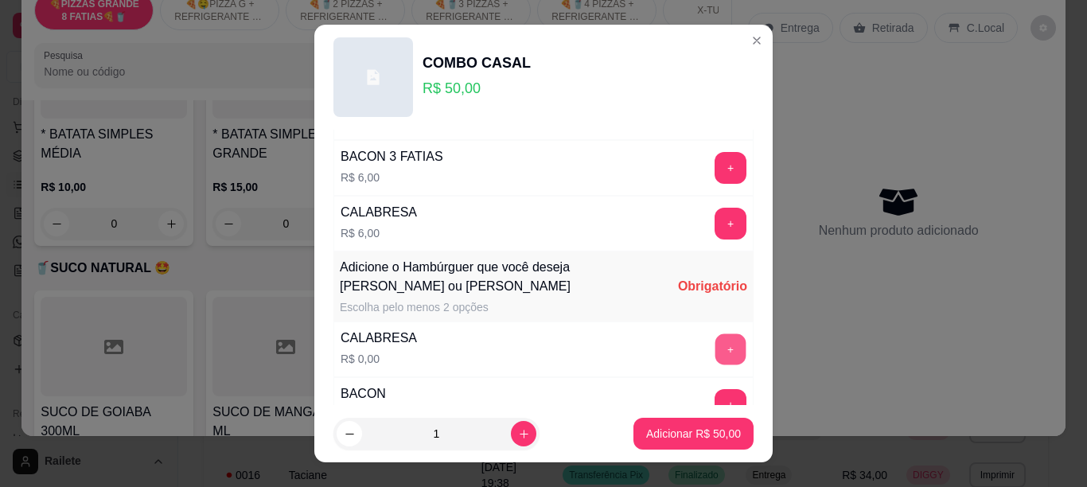
click at [716, 353] on button "+" at bounding box center [731, 348] width 31 height 31
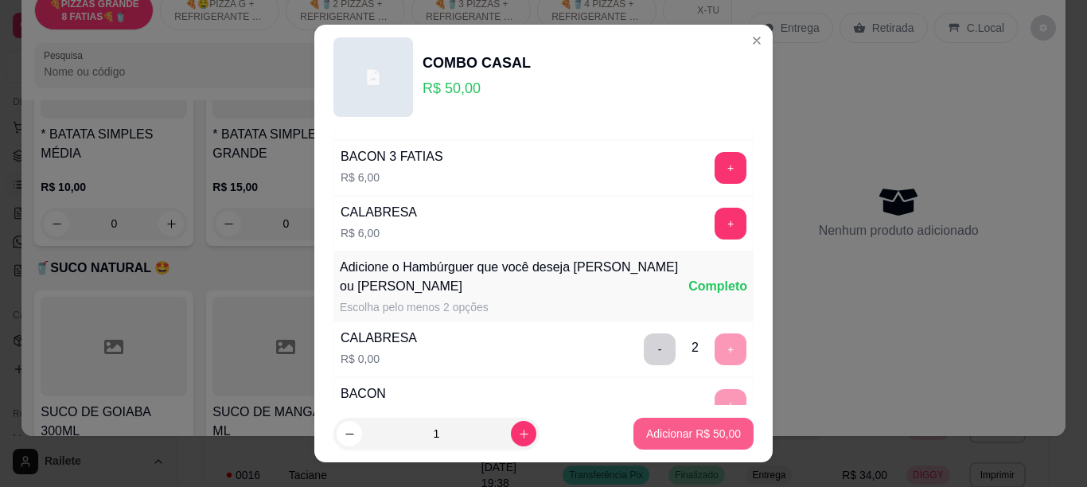
click at [677, 433] on p "Adicionar R$ 50,00" at bounding box center [693, 434] width 95 height 16
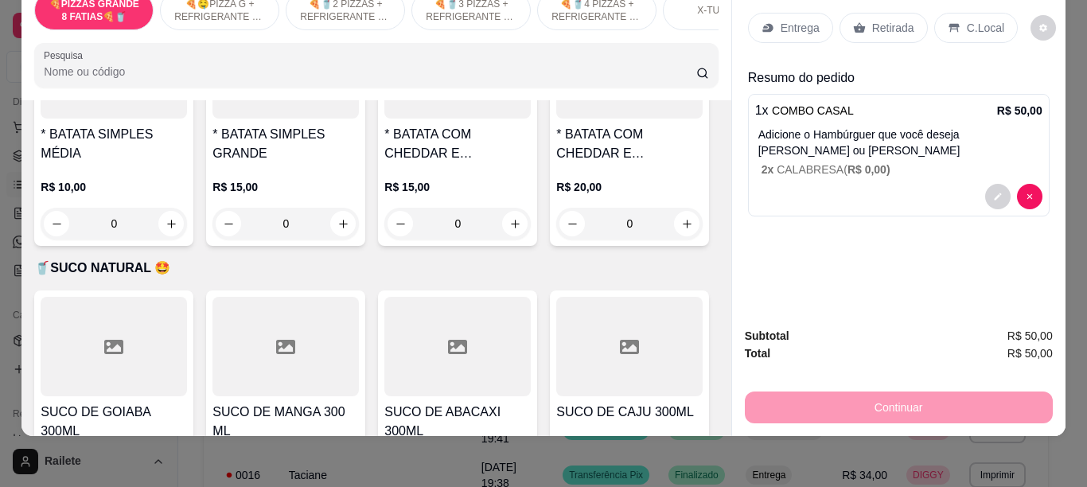
click at [974, 20] on p "C.Local" at bounding box center [985, 28] width 37 height 16
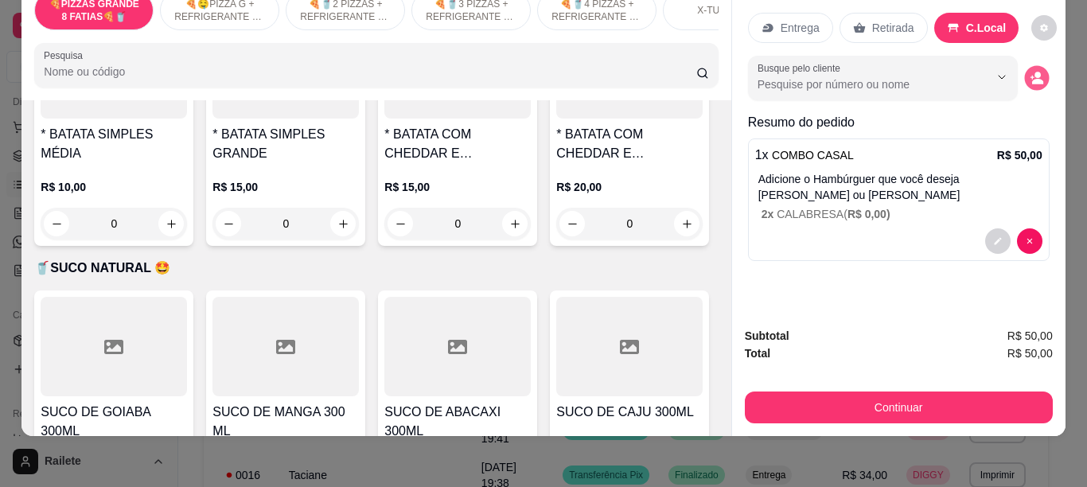
click at [1030, 72] on icon "decrease-product-quantity" at bounding box center [1037, 79] width 14 height 14
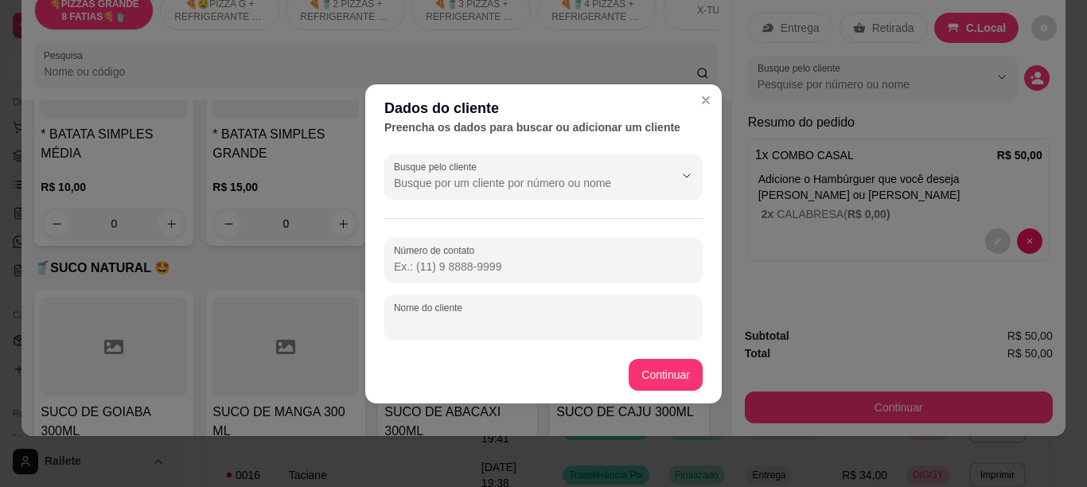
click at [554, 326] on input "Nome do cliente" at bounding box center [543, 324] width 299 height 16
type input "CELIO"
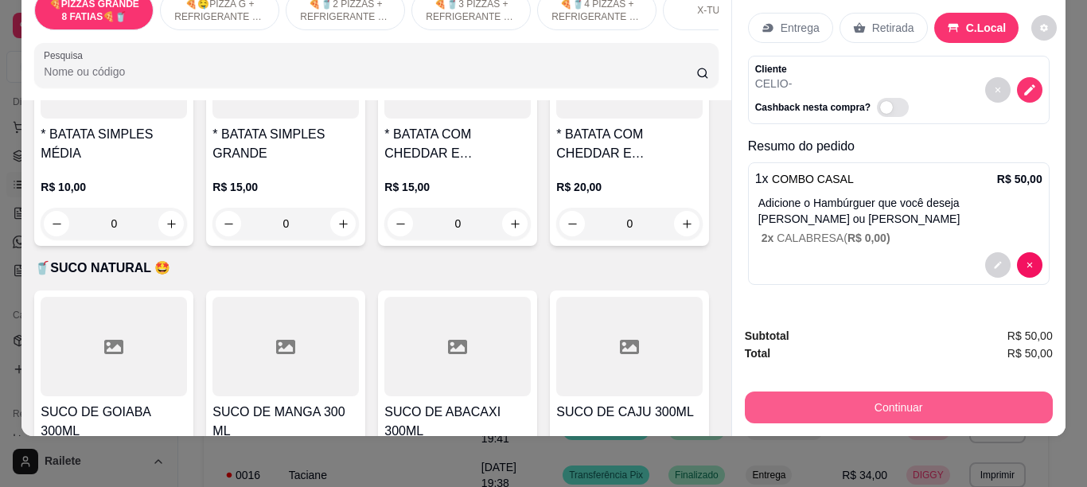
click at [783, 396] on button "Continuar" at bounding box center [899, 408] width 308 height 32
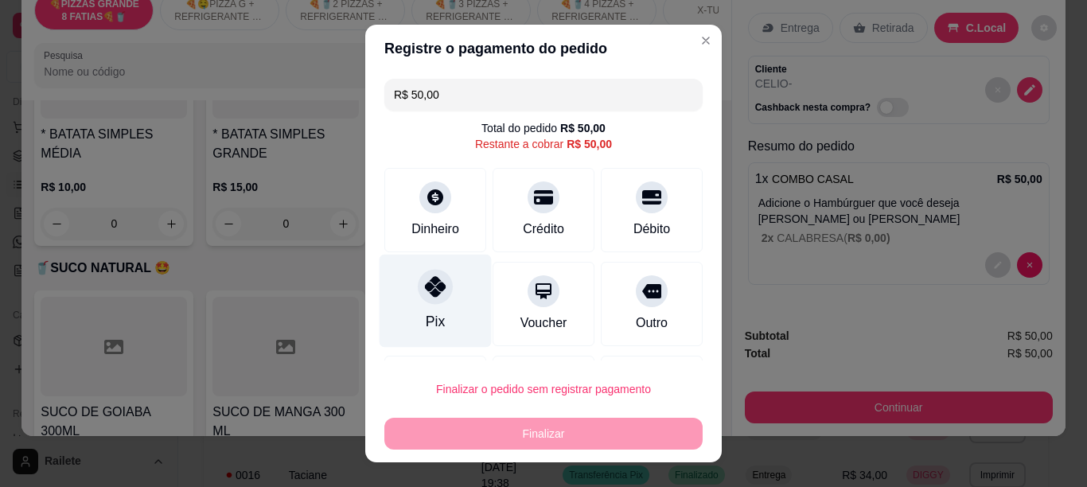
click at [427, 306] on div "Pix" at bounding box center [436, 300] width 112 height 93
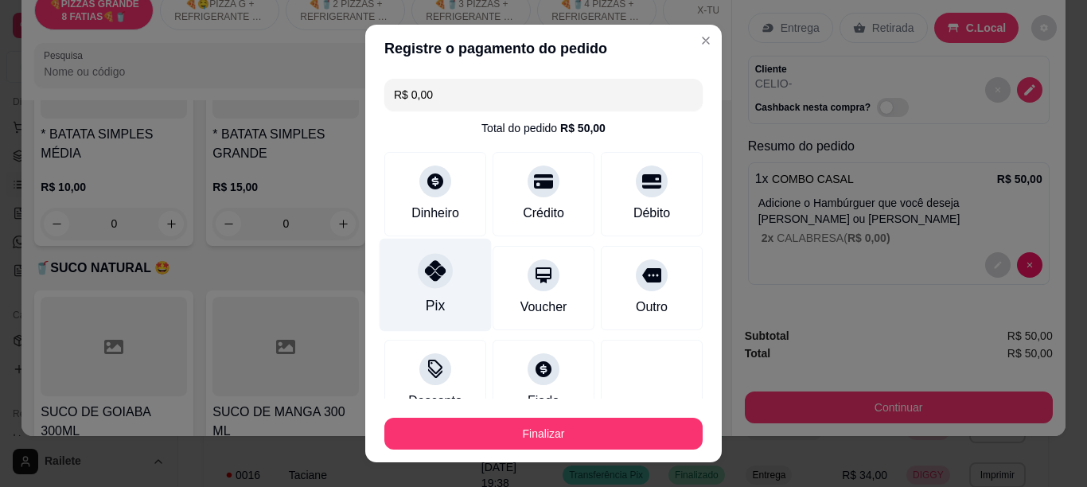
type input "R$ 0,00"
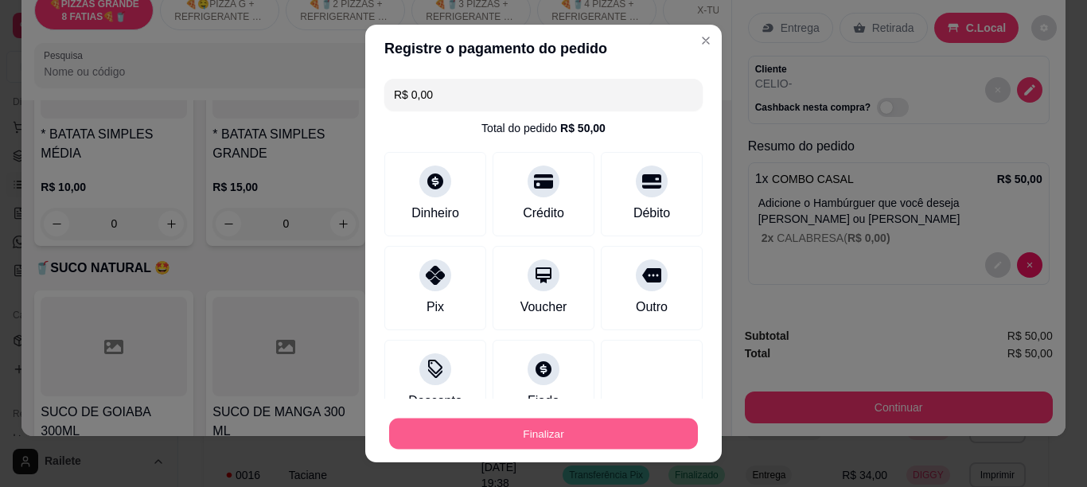
click at [449, 441] on button "Finalizar" at bounding box center [543, 434] width 309 height 31
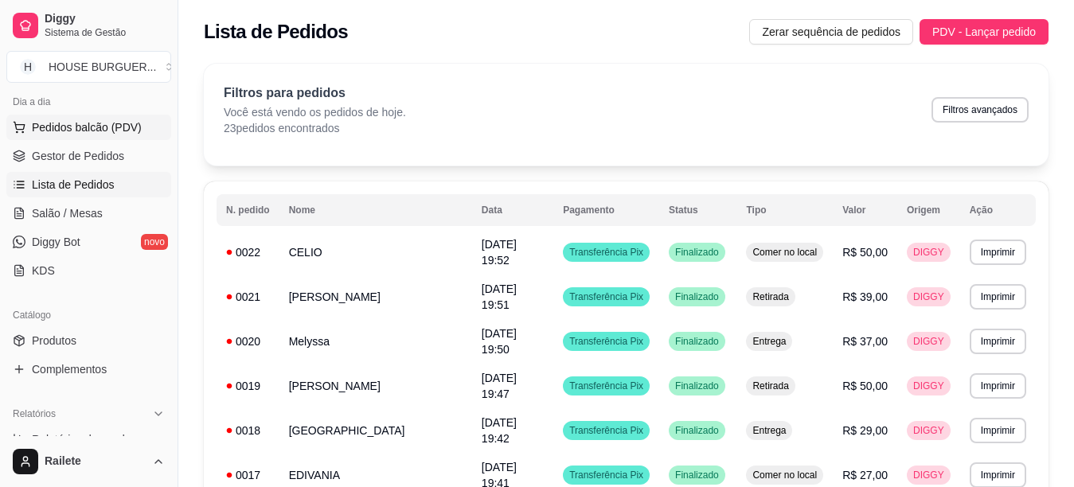
click at [129, 127] on span "Pedidos balcão (PDV)" at bounding box center [87, 127] width 110 height 16
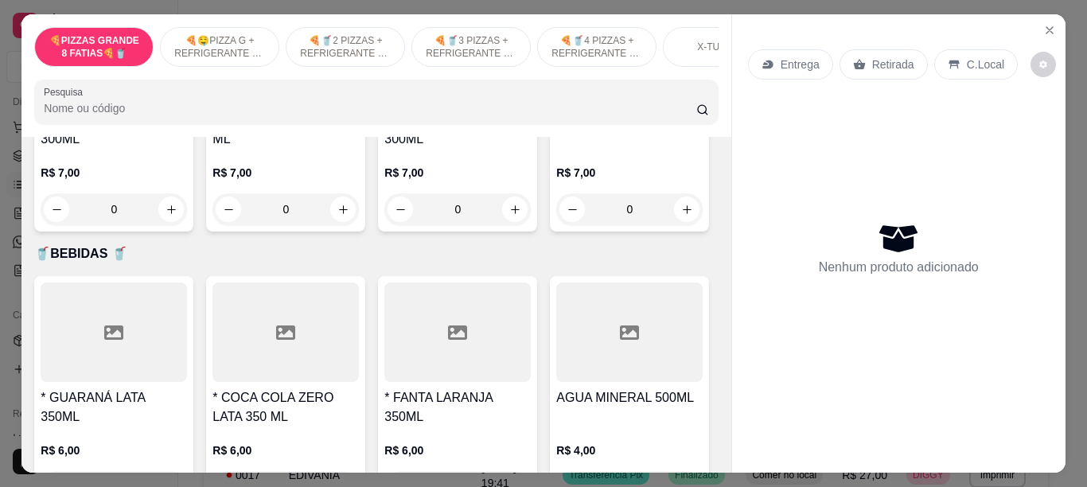
scroll to position [3748, 0]
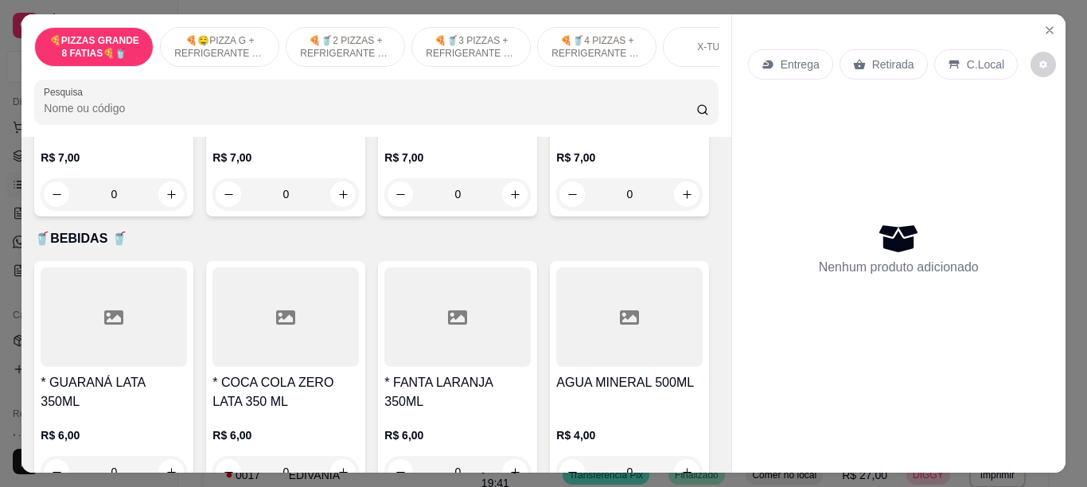
type input "1"
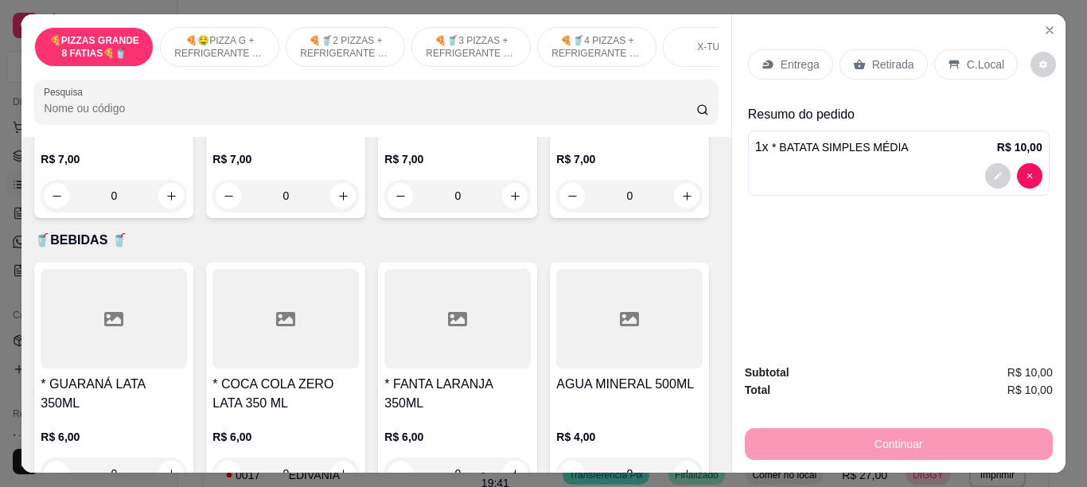
click at [968, 57] on p "C.Local" at bounding box center [985, 65] width 37 height 16
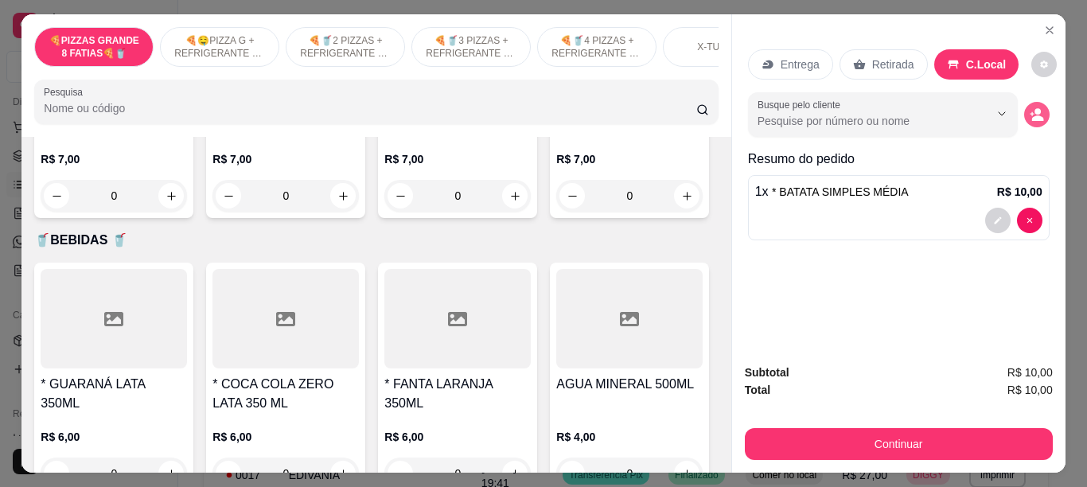
click at [1032, 116] on icon "decrease-product-quantity" at bounding box center [1038, 119] width 12 height 6
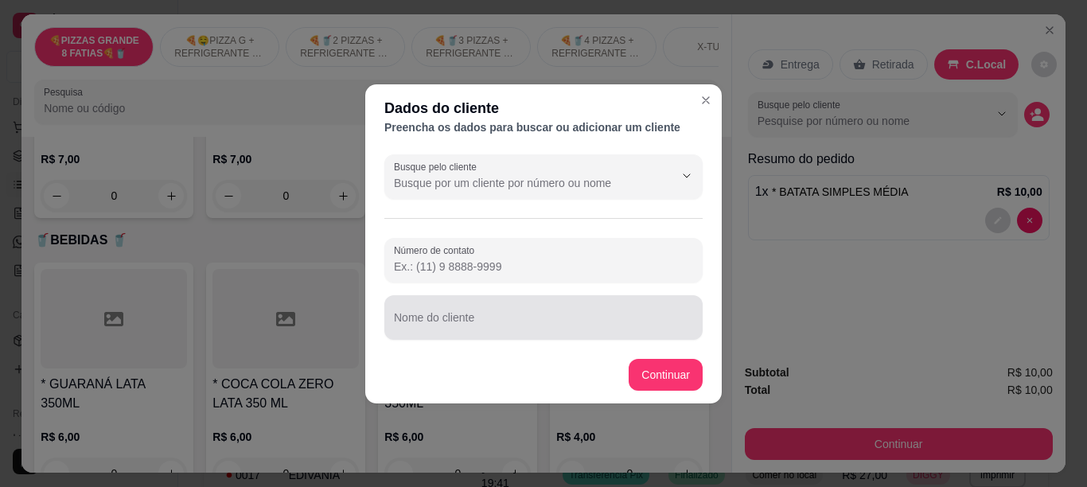
click at [470, 322] on input "Nome do cliente" at bounding box center [543, 324] width 299 height 16
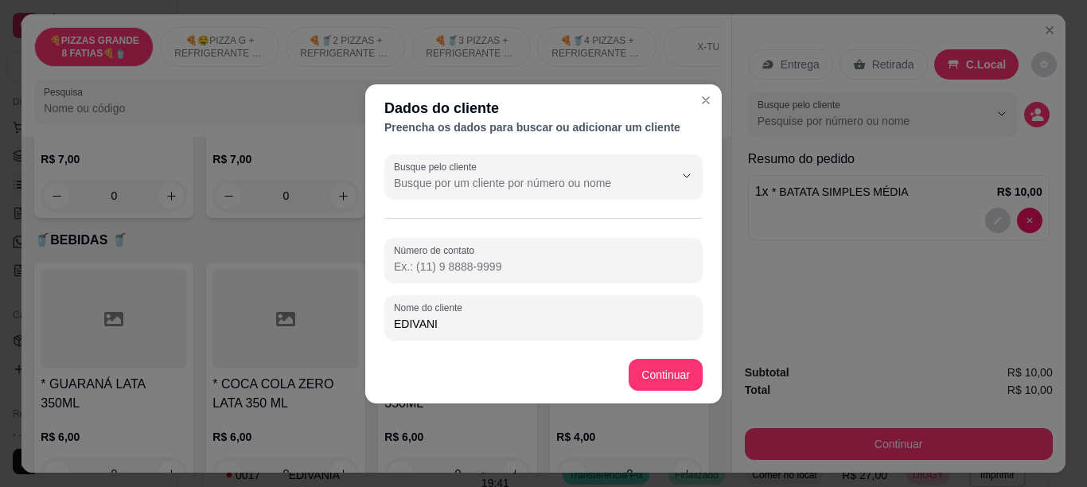
type input "EDIVANIA"
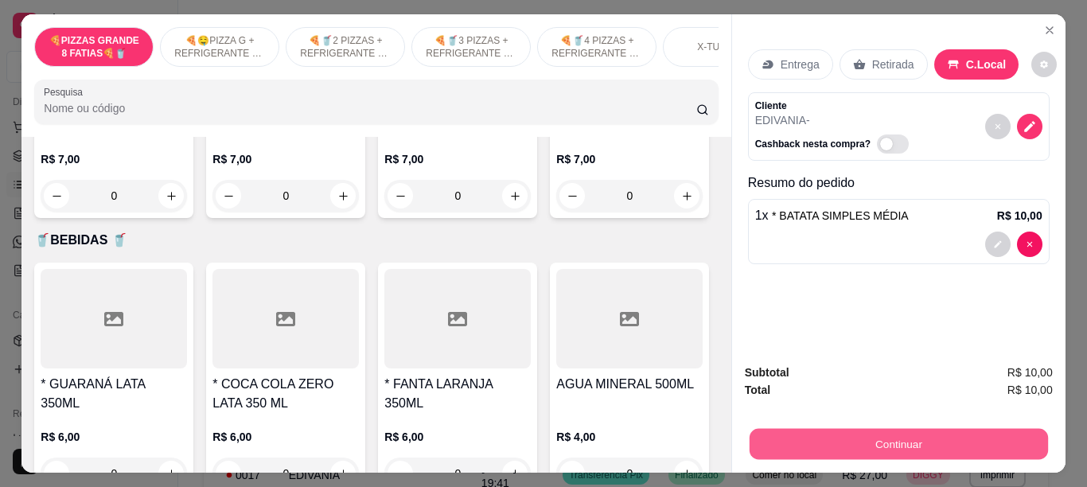
click at [821, 430] on button "Continuar" at bounding box center [898, 443] width 298 height 31
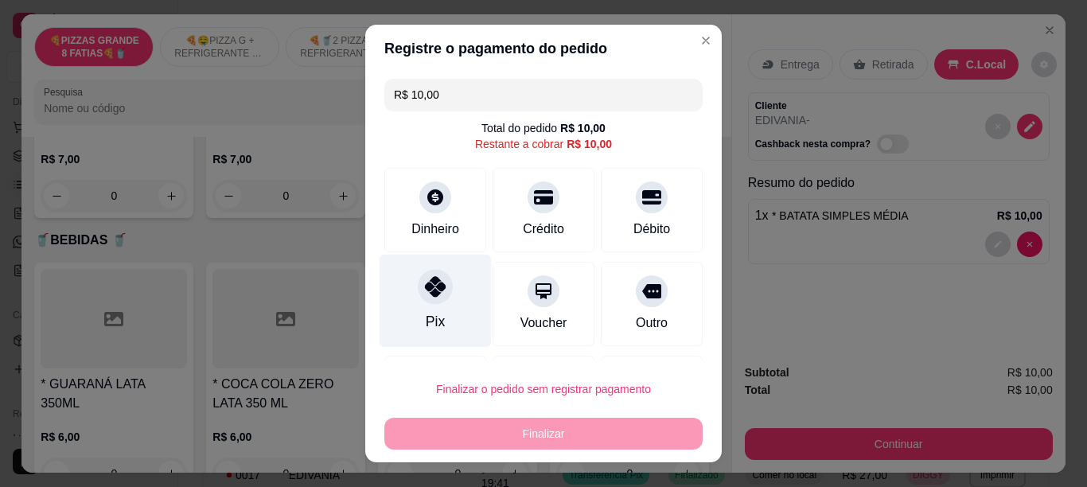
click at [419, 300] on div at bounding box center [435, 286] width 35 height 35
type input "R$ 0,00"
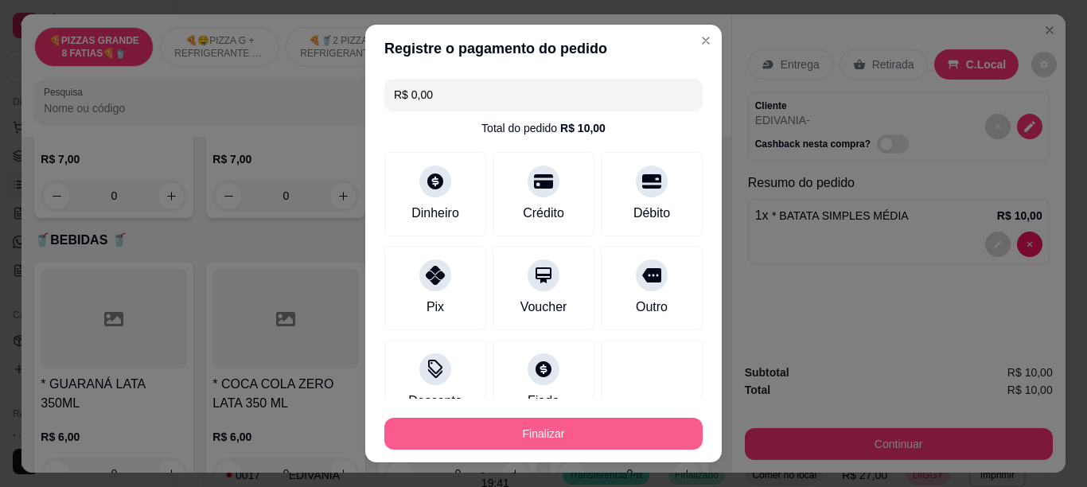
click at [535, 431] on button "Finalizar" at bounding box center [543, 434] width 318 height 32
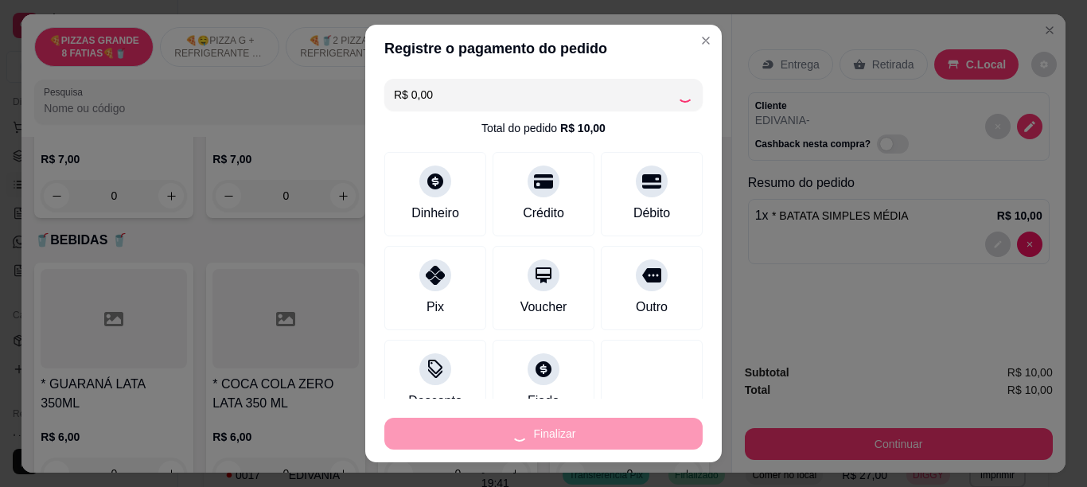
type input "0"
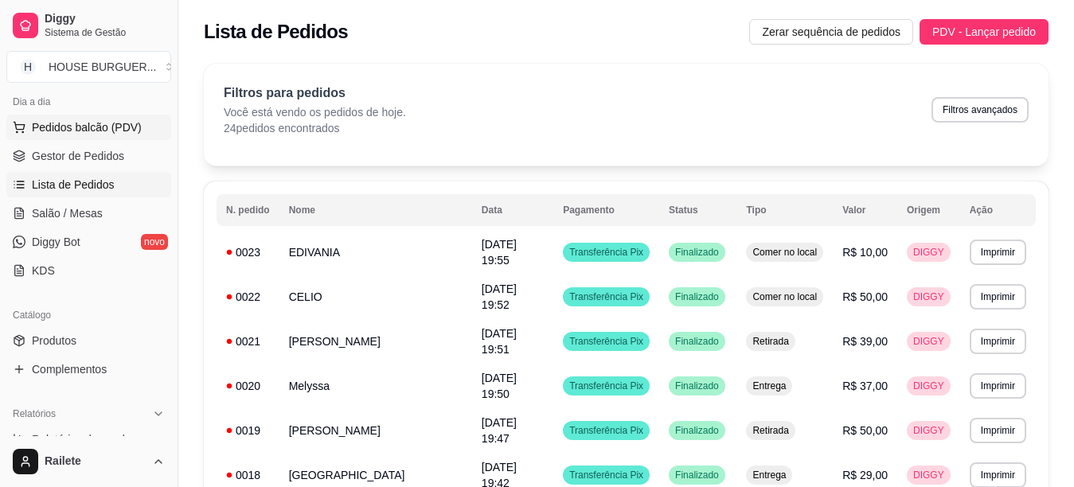
click at [83, 127] on span "Pedidos balcão (PDV)" at bounding box center [87, 127] width 110 height 16
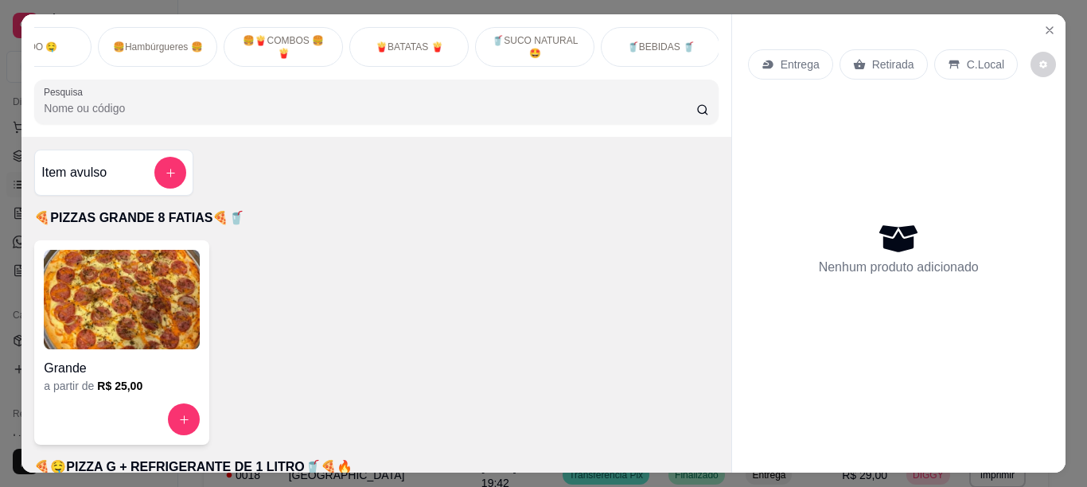
scroll to position [0, 693]
click at [665, 29] on div "🥤BEBIDAS 🥤" at bounding box center [658, 47] width 119 height 40
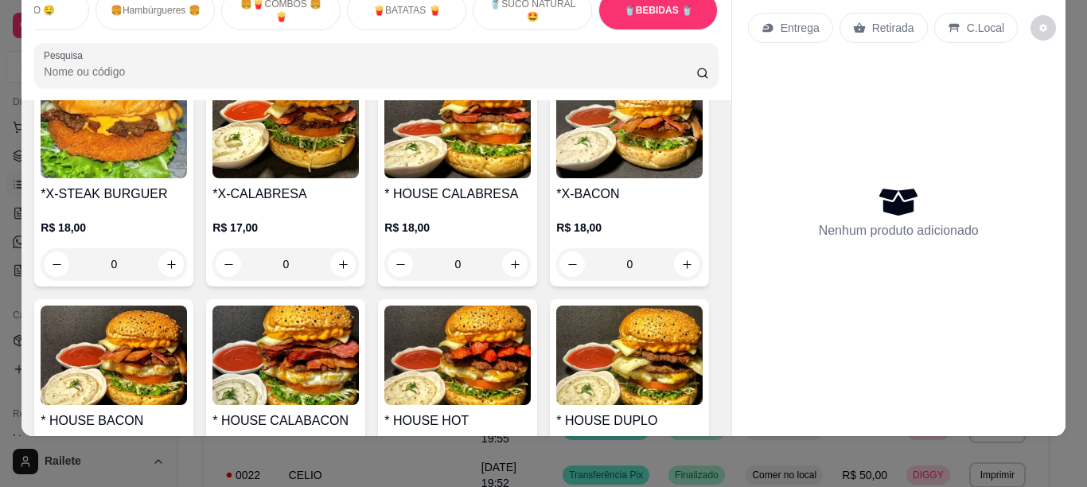
scroll to position [1866, 0]
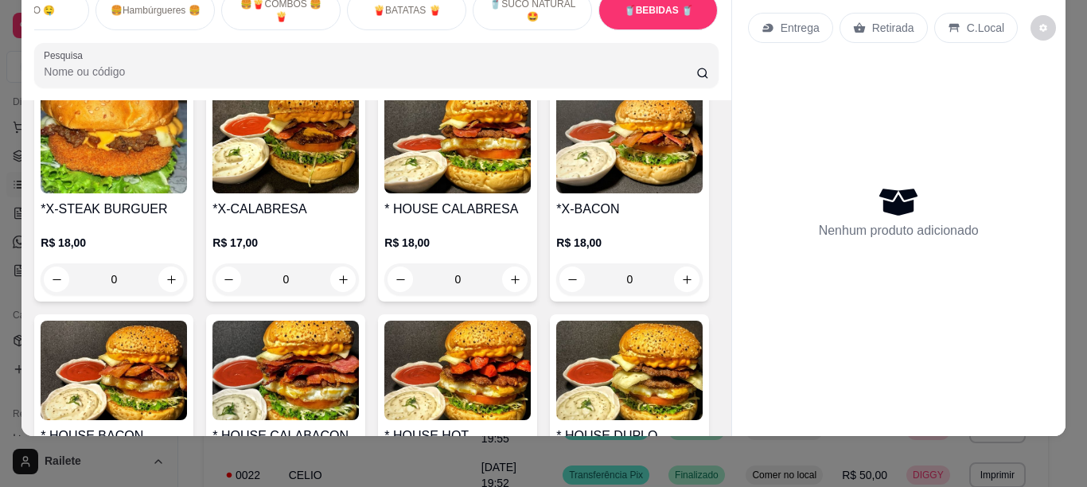
click at [333, 68] on div "0" at bounding box center [286, 53] width 146 height 32
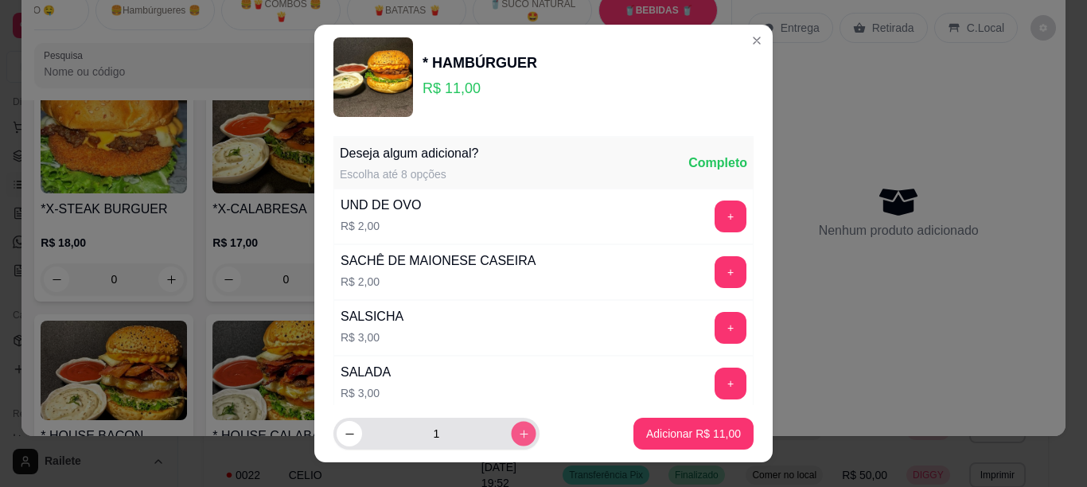
click at [518, 439] on icon "increase-product-quantity" at bounding box center [524, 434] width 12 height 12
type input "2"
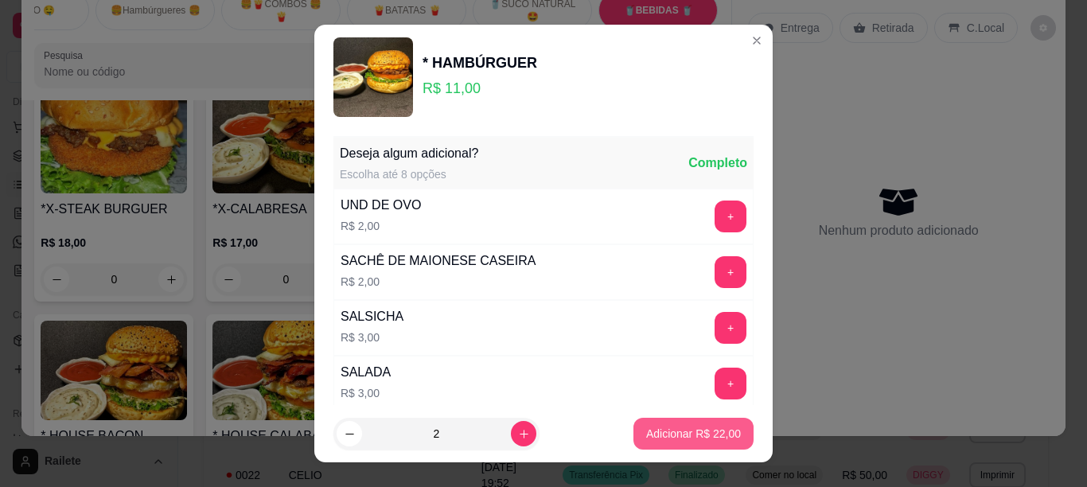
click at [696, 427] on p "Adicionar R$ 22,00" at bounding box center [693, 434] width 95 height 16
type input "2"
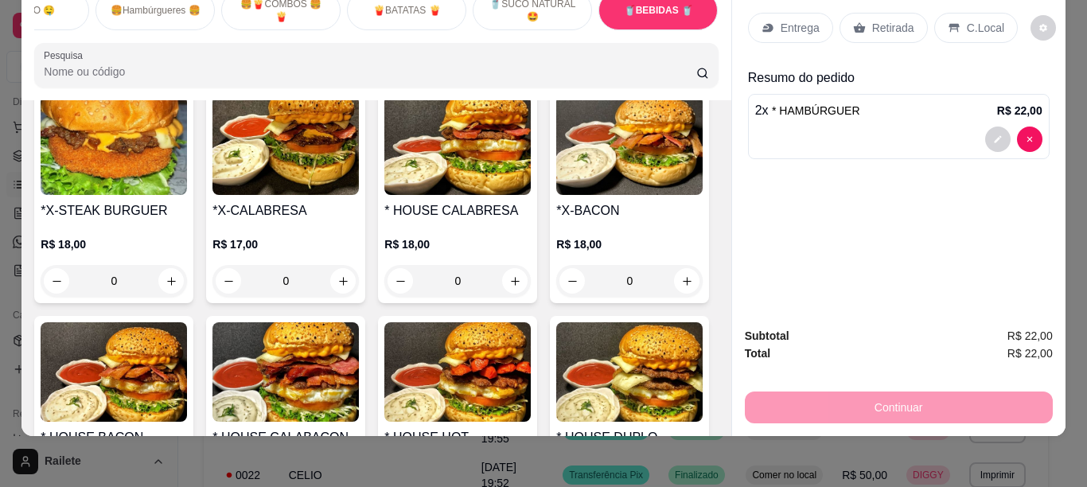
click at [879, 20] on p "Retirada" at bounding box center [893, 28] width 42 height 16
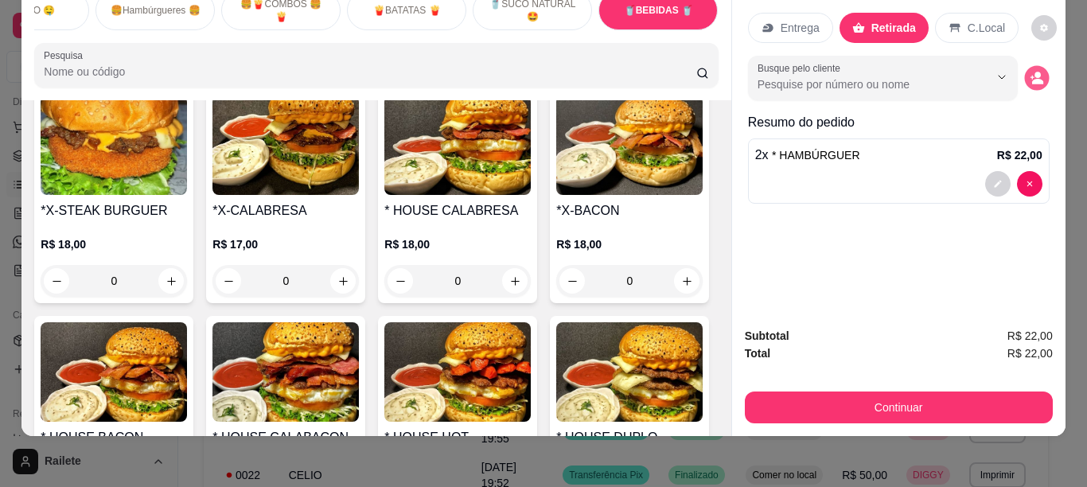
click at [1030, 72] on icon "decrease-product-quantity" at bounding box center [1037, 79] width 14 height 14
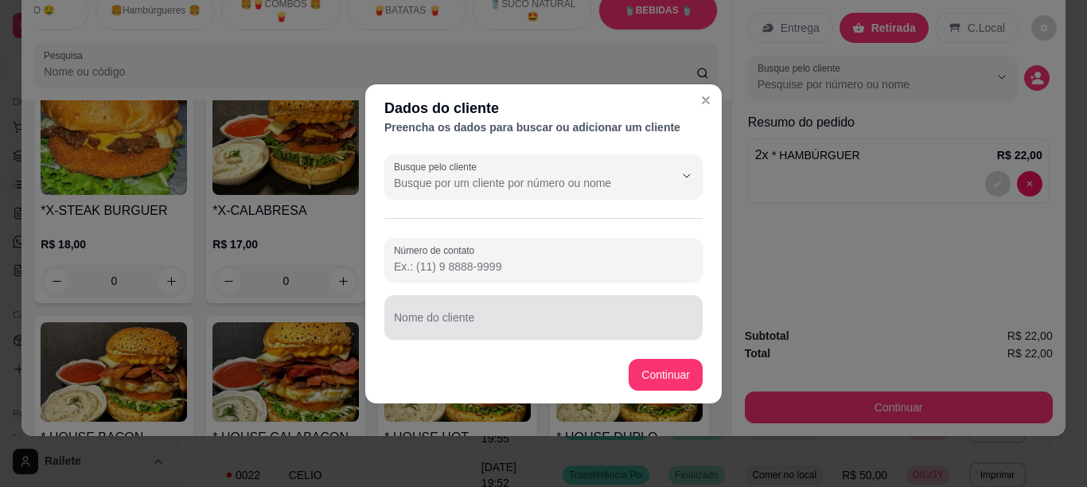
click at [498, 312] on div at bounding box center [543, 318] width 299 height 32
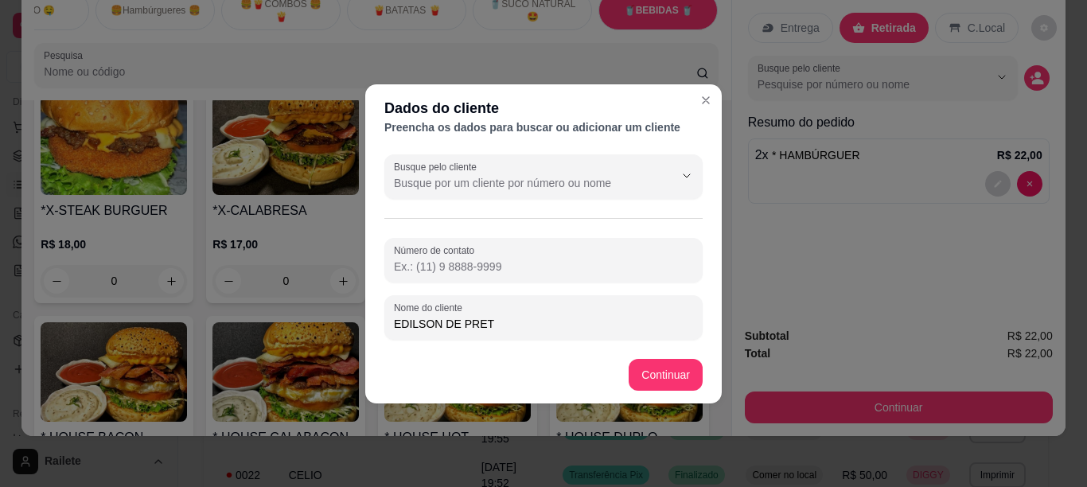
type input "EDILSON DE PRETO"
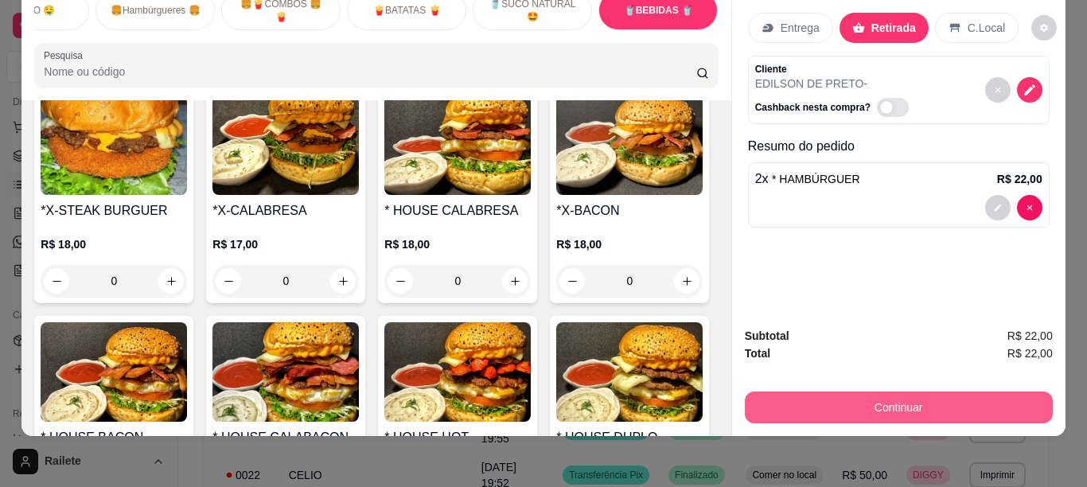
click at [785, 392] on button "Continuar" at bounding box center [899, 408] width 308 height 32
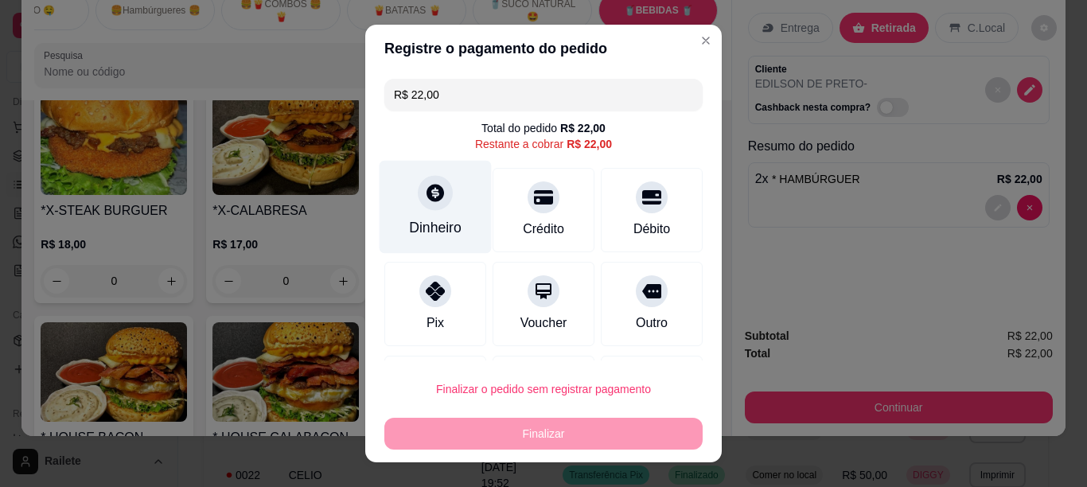
click at [432, 203] on icon at bounding box center [435, 192] width 21 height 21
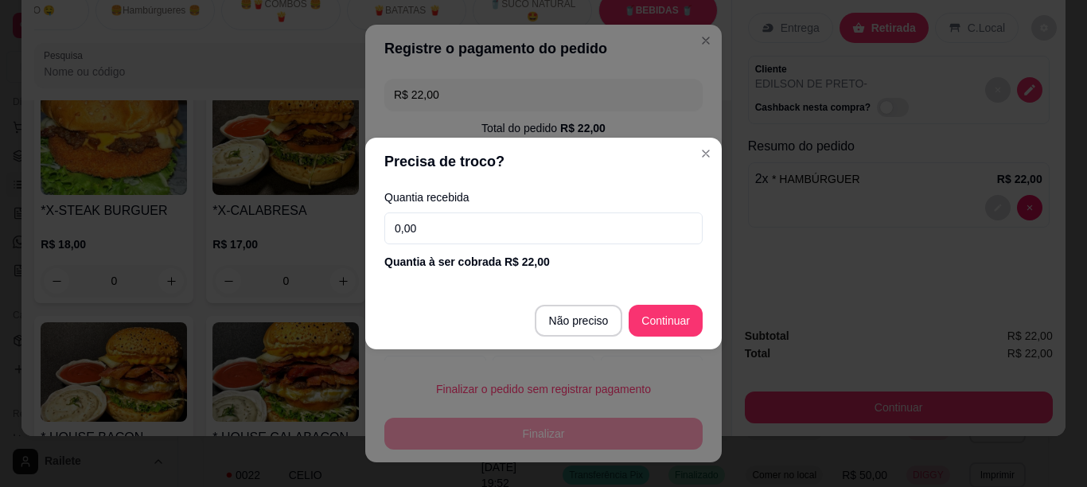
click at [482, 232] on input "0,00" at bounding box center [543, 229] width 318 height 32
type input "50,00"
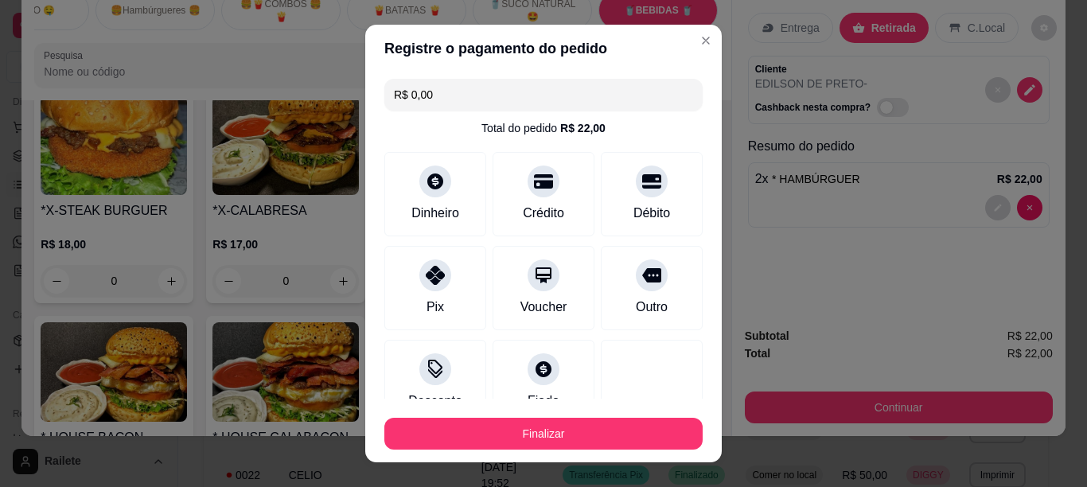
type input "R$ 0,00"
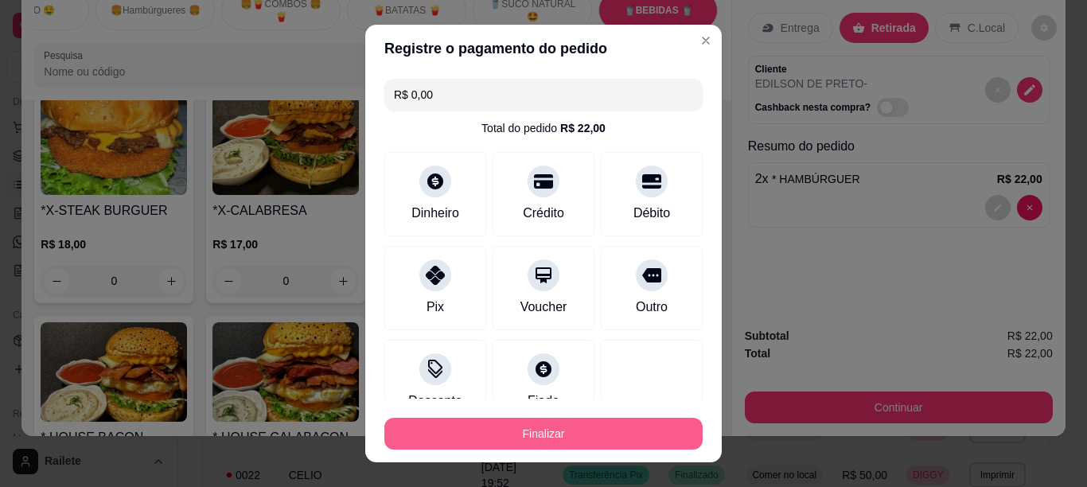
click at [452, 425] on button "Finalizar" at bounding box center [543, 434] width 318 height 32
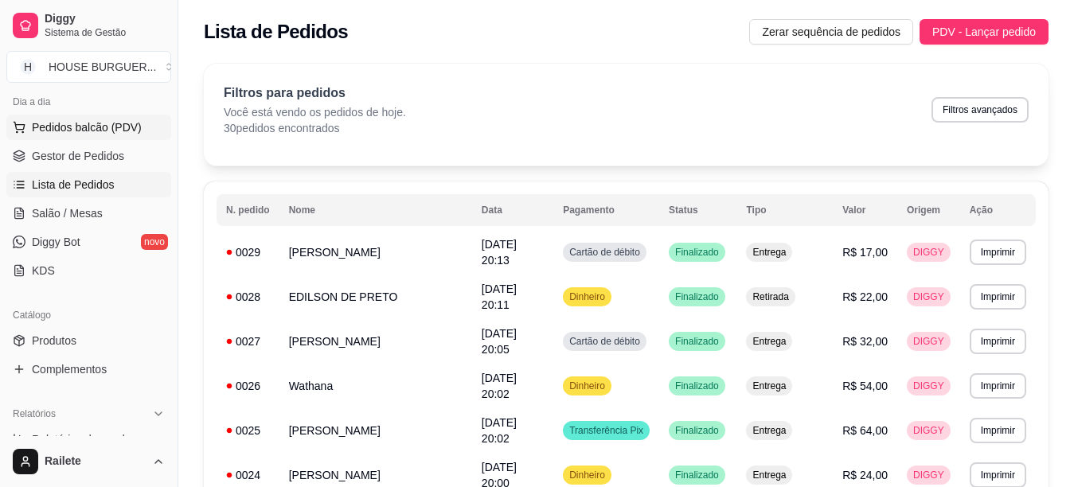
click at [127, 138] on button "Pedidos balcão (PDV)" at bounding box center [88, 127] width 165 height 25
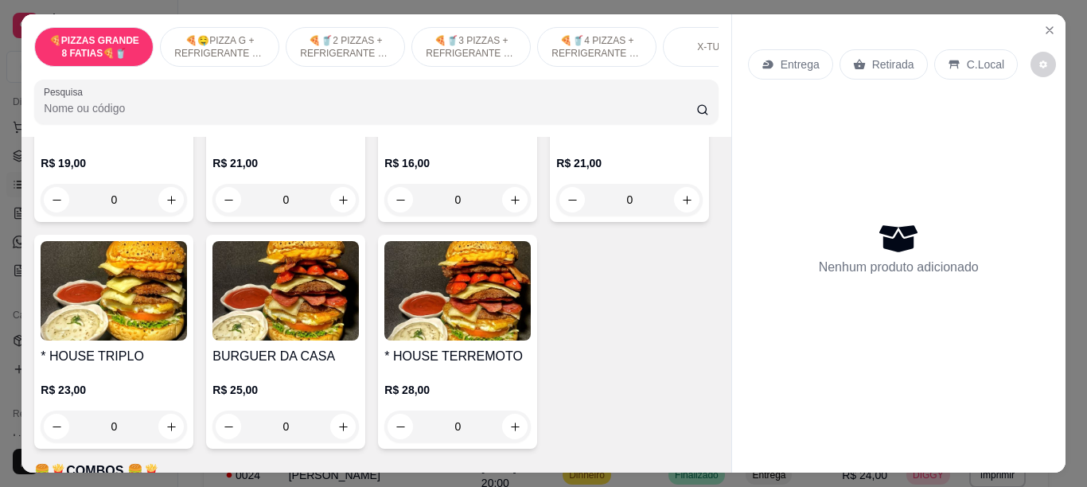
scroll to position [2285, 0]
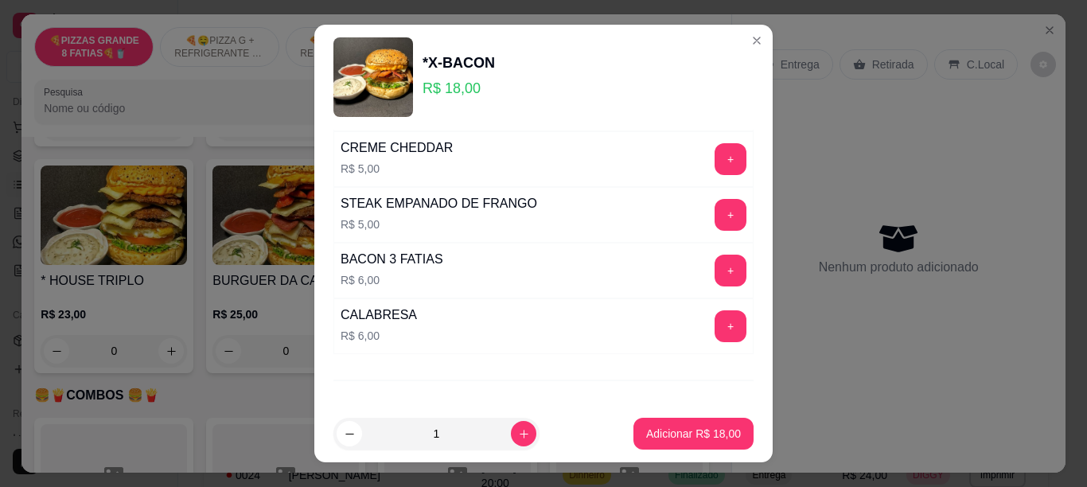
scroll to position [404, 0]
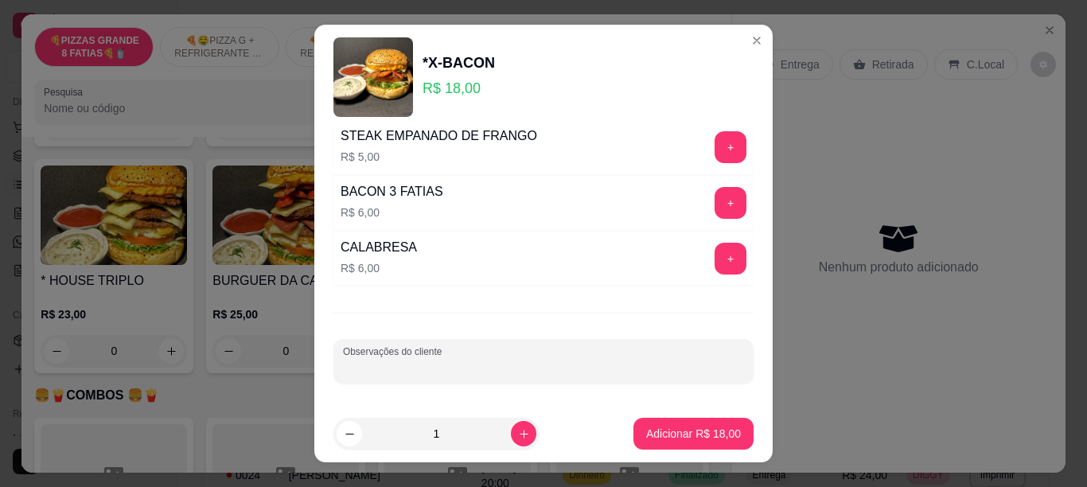
click at [573, 360] on input "Observações do cliente" at bounding box center [543, 368] width 401 height 16
type input "S CEBOLA"
click at [634, 439] on button "Adicionar R$ 18,00" at bounding box center [694, 434] width 120 height 32
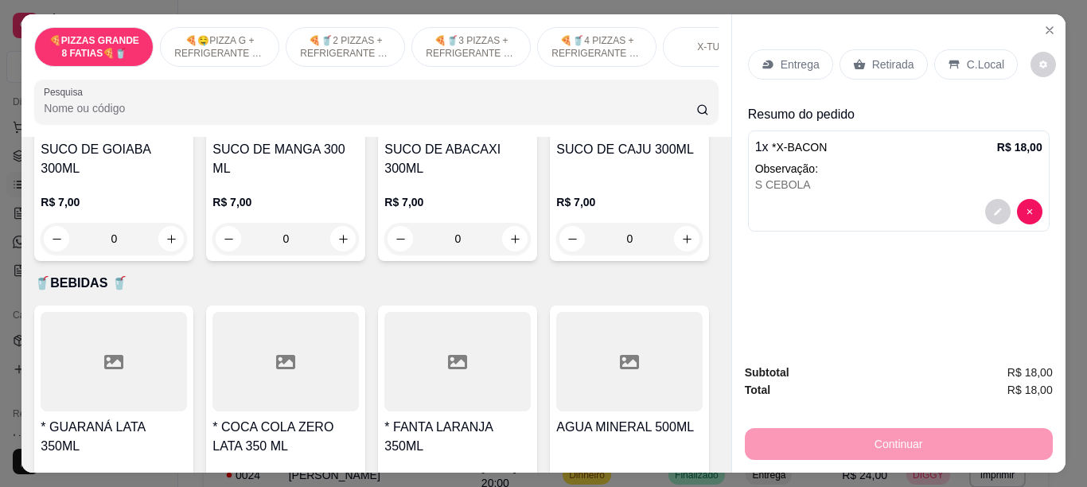
scroll to position [3717, 0]
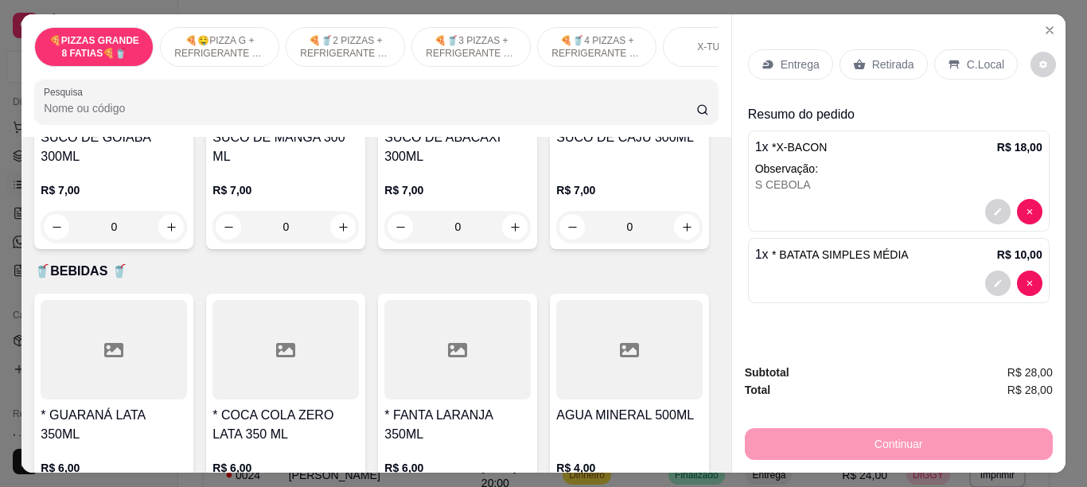
type input "1"
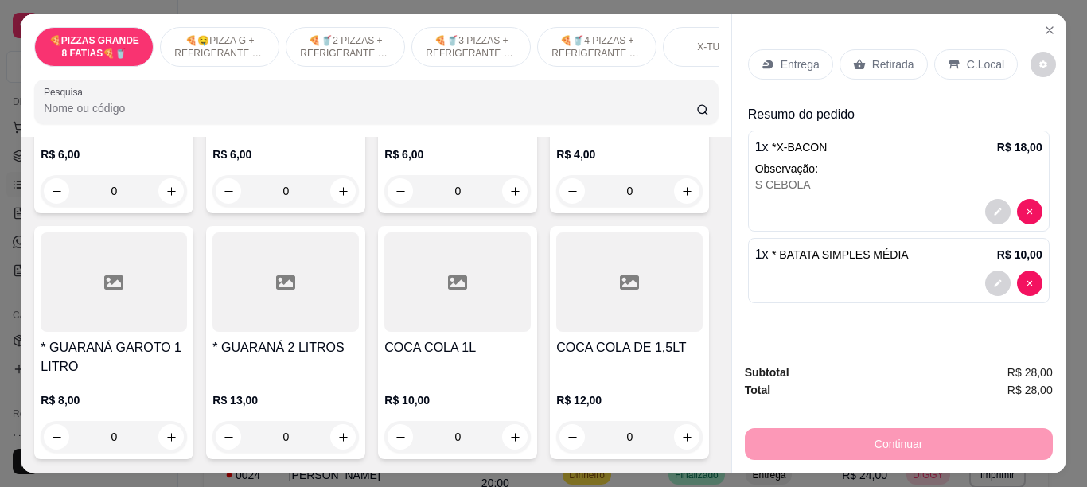
scroll to position [5017, 0]
click at [184, 425] on button "increase-product-quantity" at bounding box center [171, 437] width 25 height 25
type input "1"
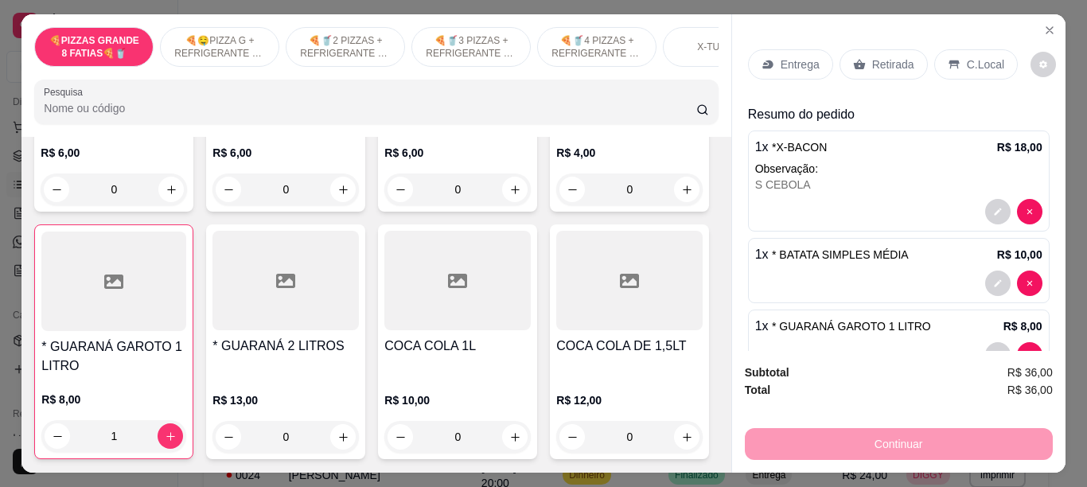
click at [947, 50] on div "C.Local" at bounding box center [976, 64] width 84 height 30
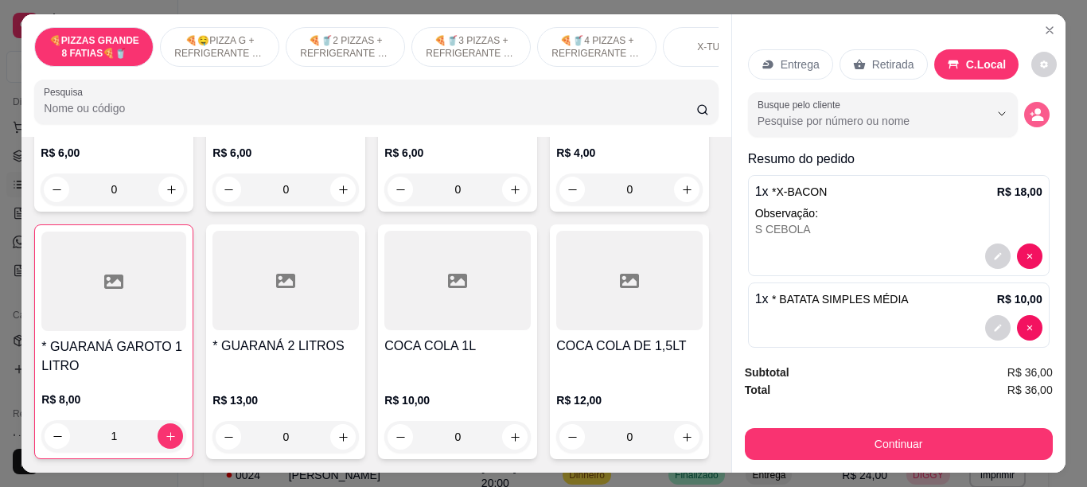
click at [1032, 116] on icon "decrease-product-quantity" at bounding box center [1038, 119] width 12 height 6
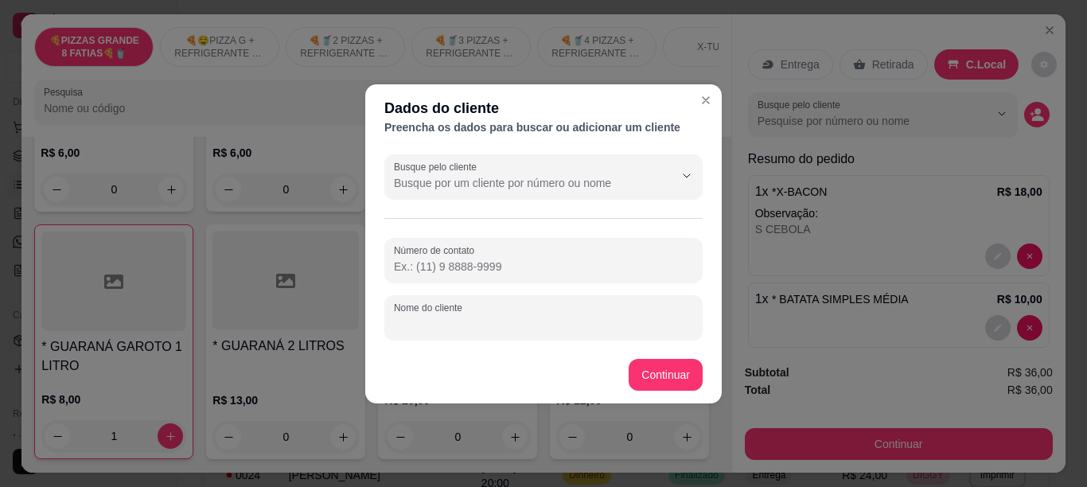
click at [465, 317] on input "Nome do cliente" at bounding box center [543, 324] width 299 height 16
type input "VILA DE VERMELHO"
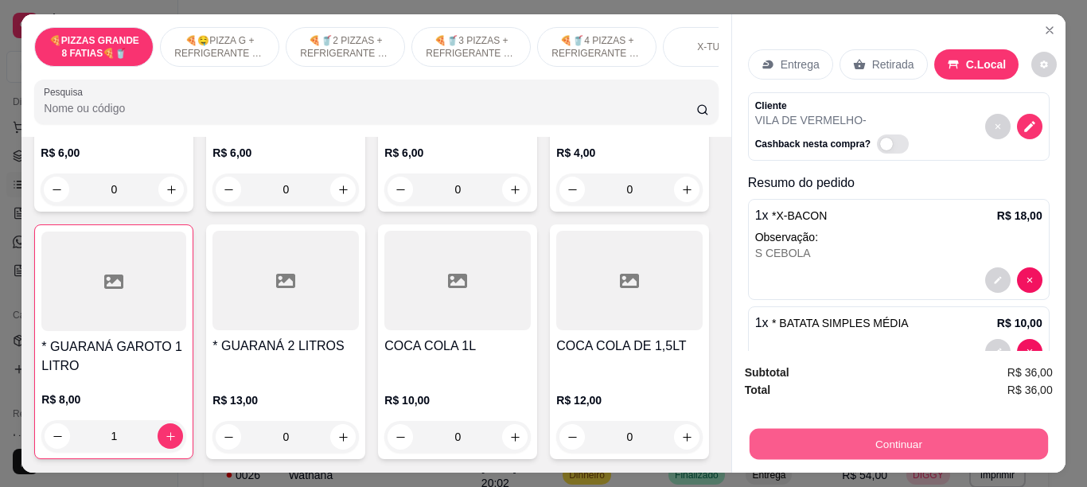
click at [842, 439] on button "Continuar" at bounding box center [898, 443] width 298 height 31
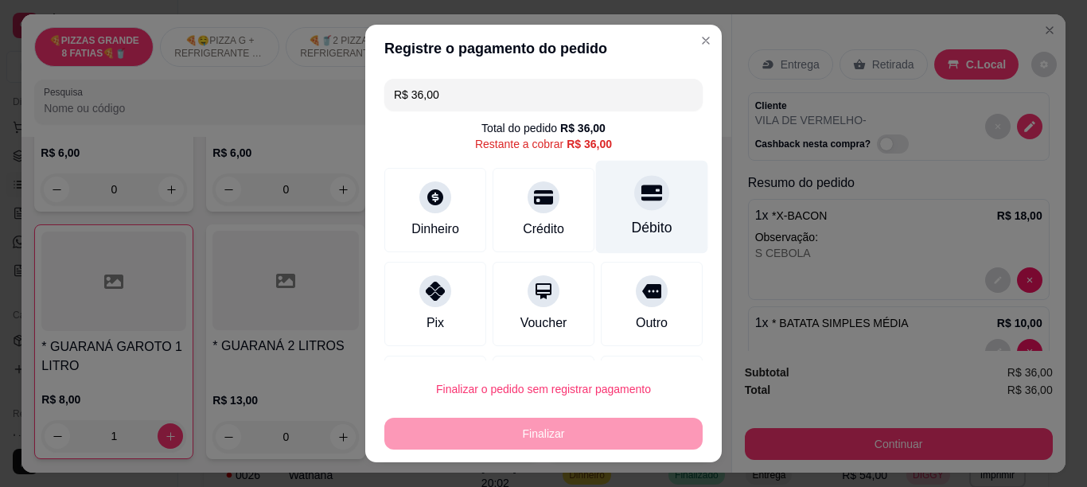
click at [632, 220] on div "Débito" at bounding box center [652, 227] width 41 height 21
type input "R$ 0,00"
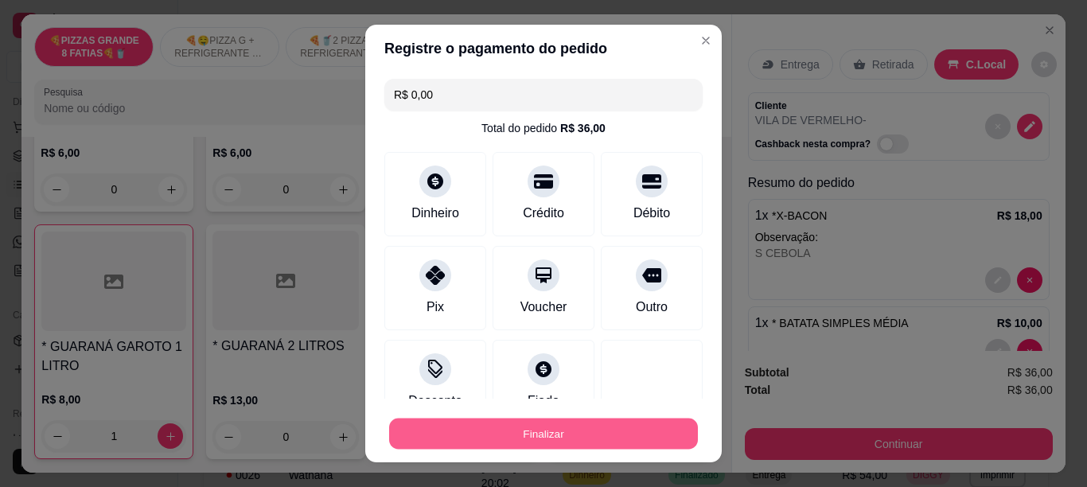
click at [491, 431] on button "Finalizar" at bounding box center [543, 434] width 309 height 31
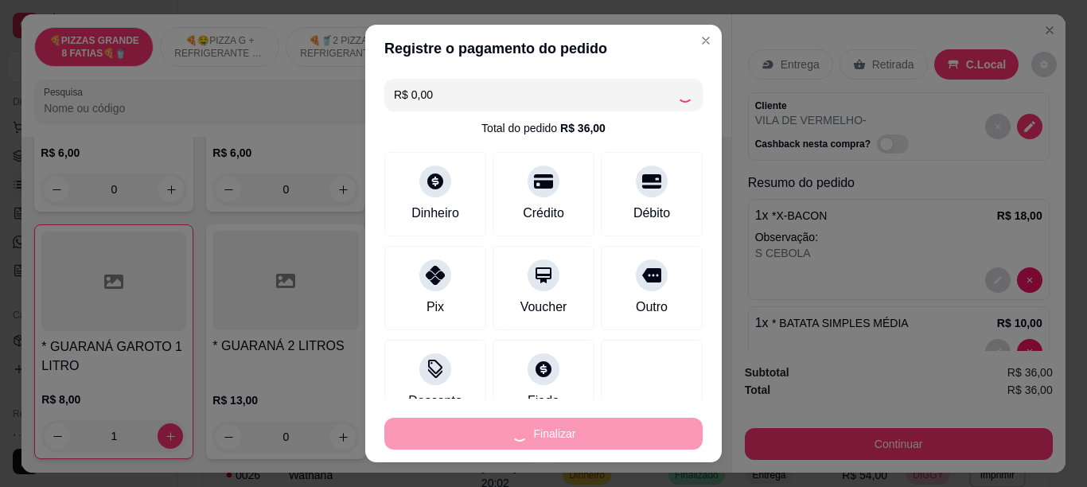
type input "0"
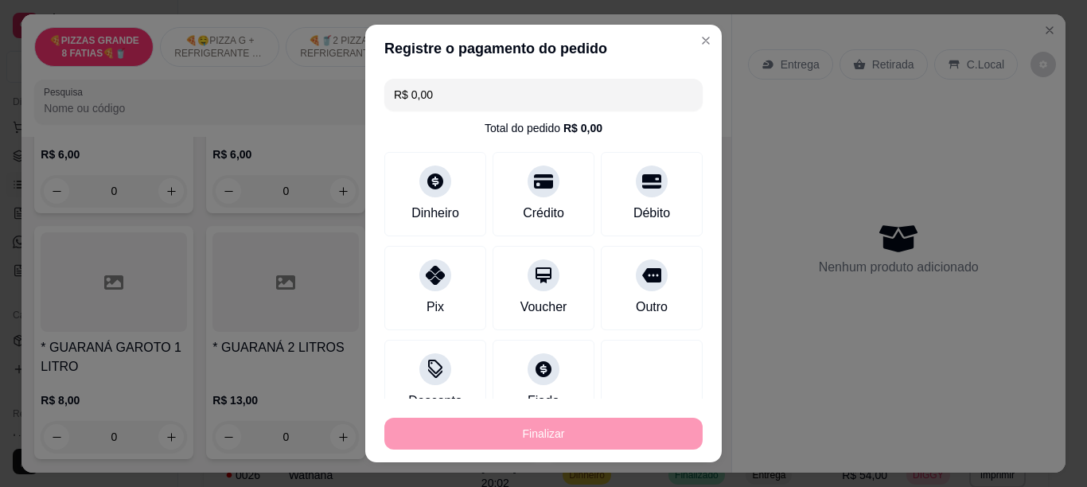
type input "-R$ 36,00"
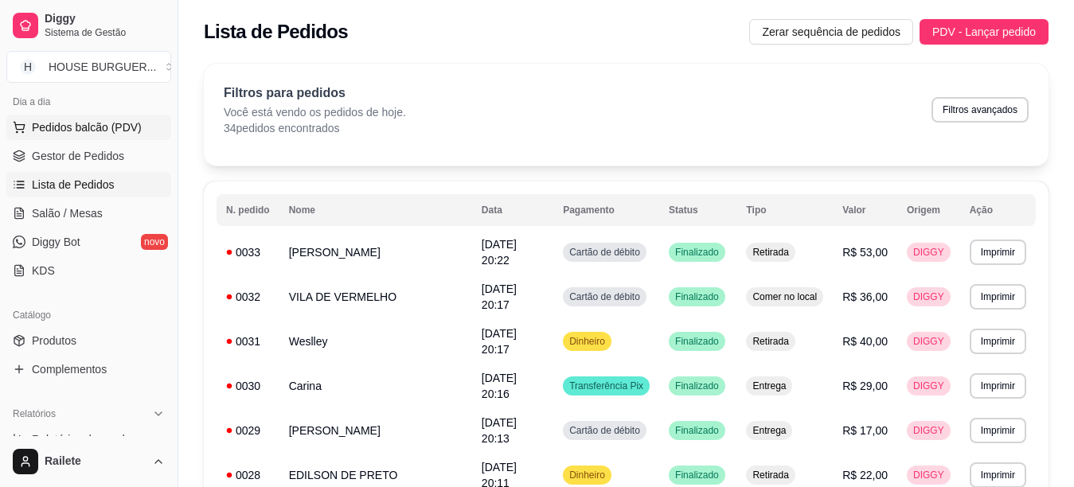
click at [104, 133] on span "Pedidos balcão (PDV)" at bounding box center [87, 127] width 110 height 16
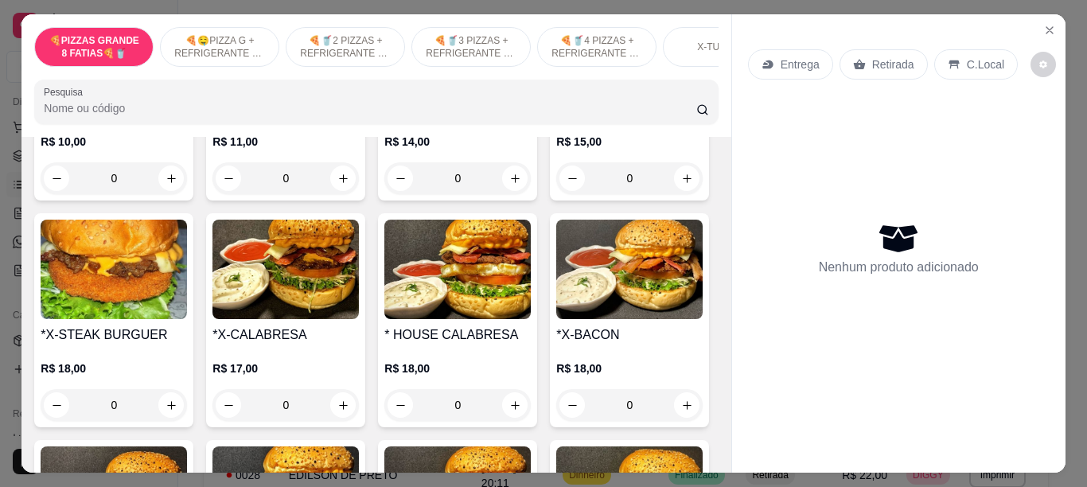
scroll to position [1822, 0]
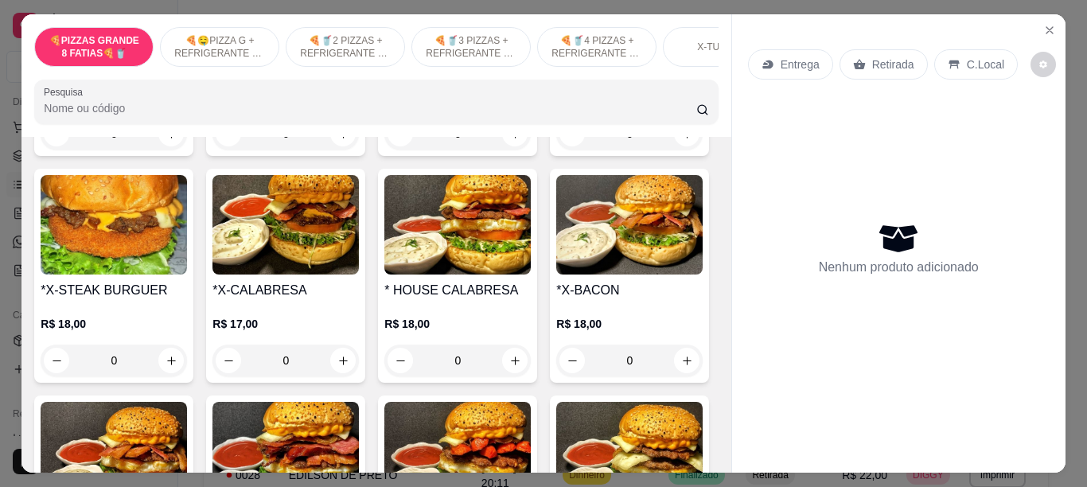
click at [501, 150] on div "0" at bounding box center [457, 134] width 146 height 32
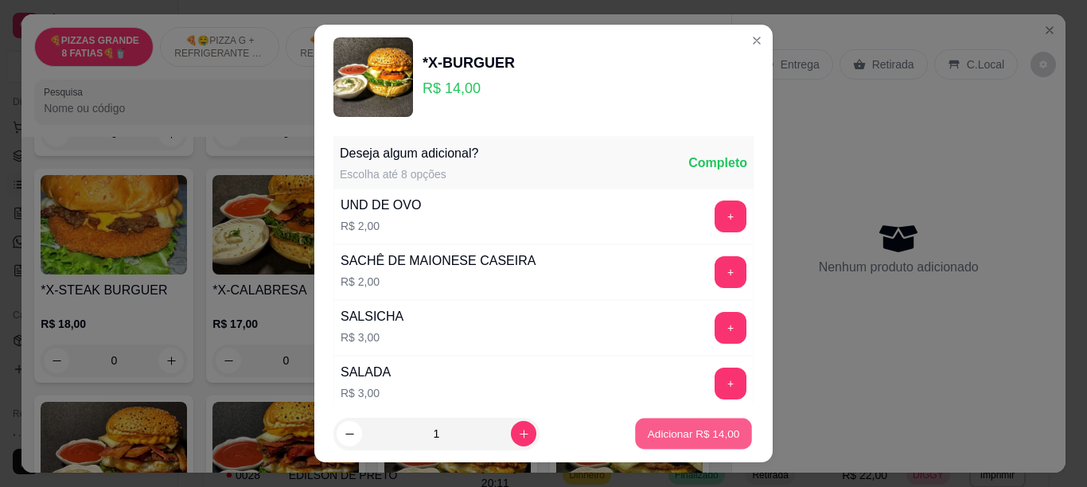
click at [635, 431] on button "Adicionar R$ 14,00" at bounding box center [693, 434] width 117 height 31
type input "1"
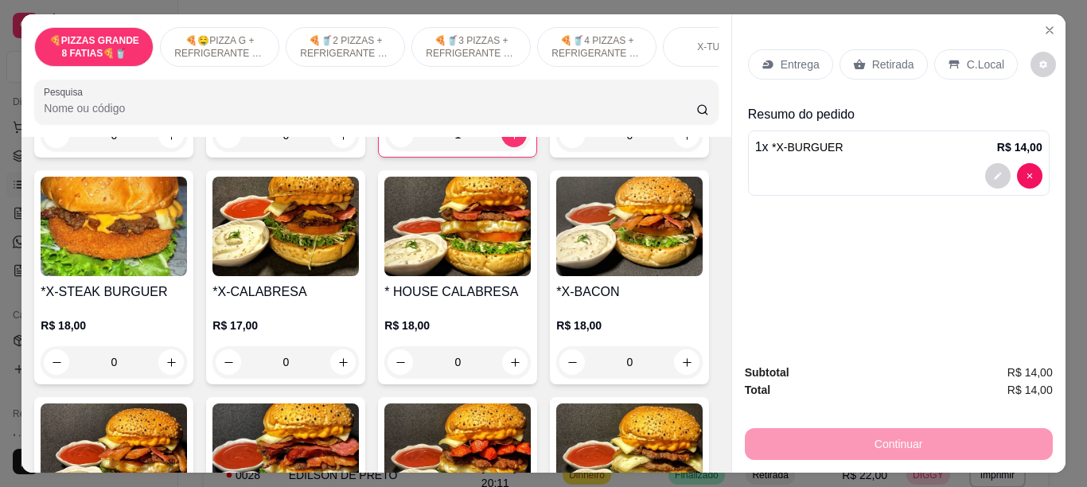
click at [883, 57] on p "Retirada" at bounding box center [893, 65] width 42 height 16
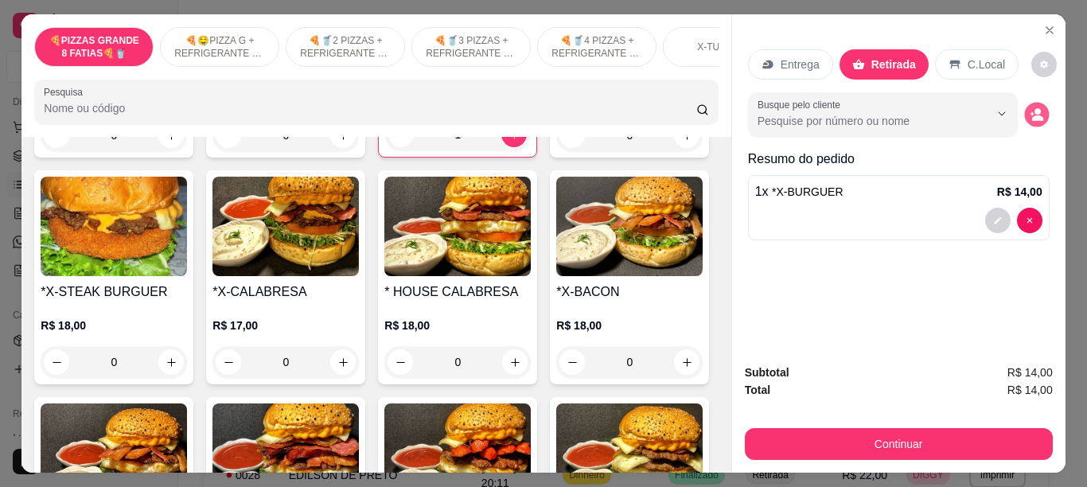
click at [1024, 117] on button "decrease-product-quantity" at bounding box center [1036, 115] width 25 height 25
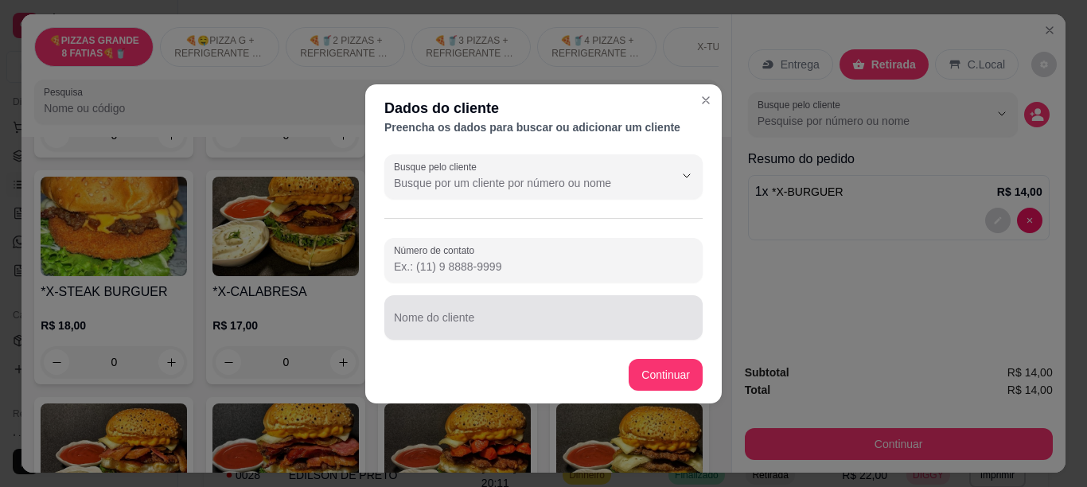
click at [517, 310] on div at bounding box center [543, 318] width 299 height 32
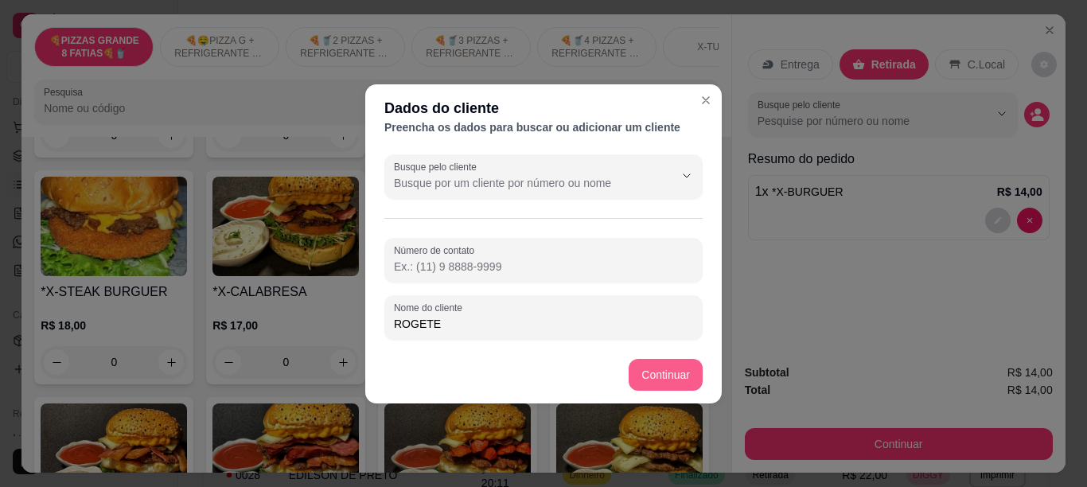
type input "ROGETE"
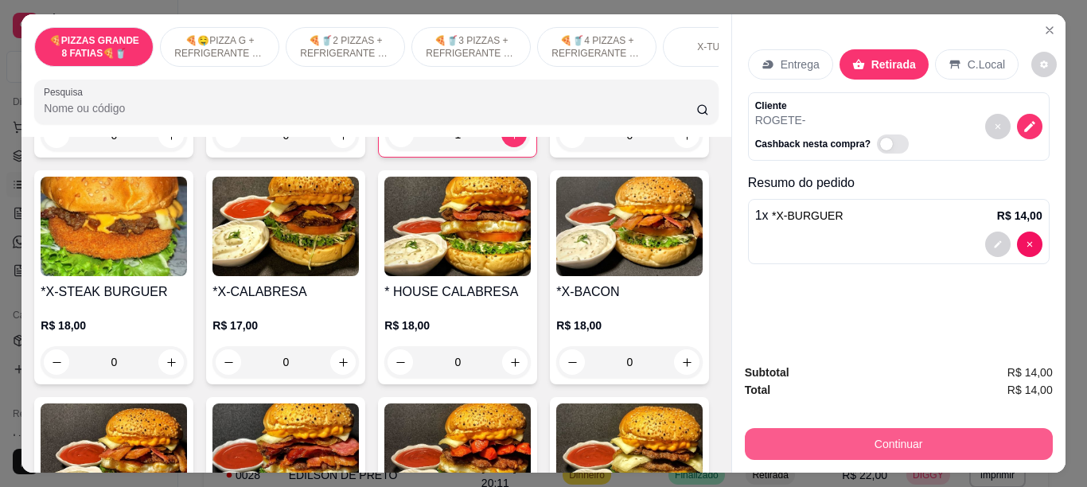
click at [847, 439] on button "Continuar" at bounding box center [899, 444] width 308 height 32
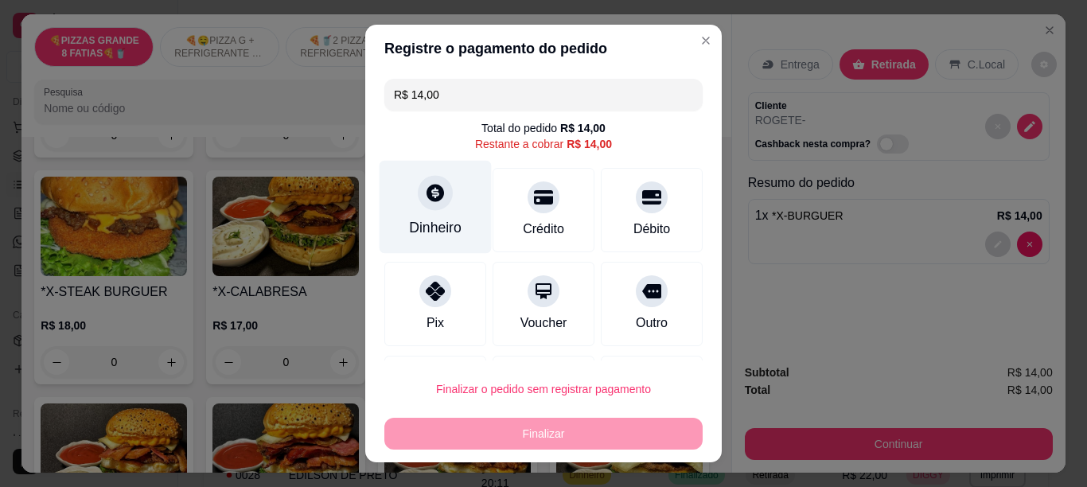
click at [421, 204] on div at bounding box center [435, 192] width 35 height 35
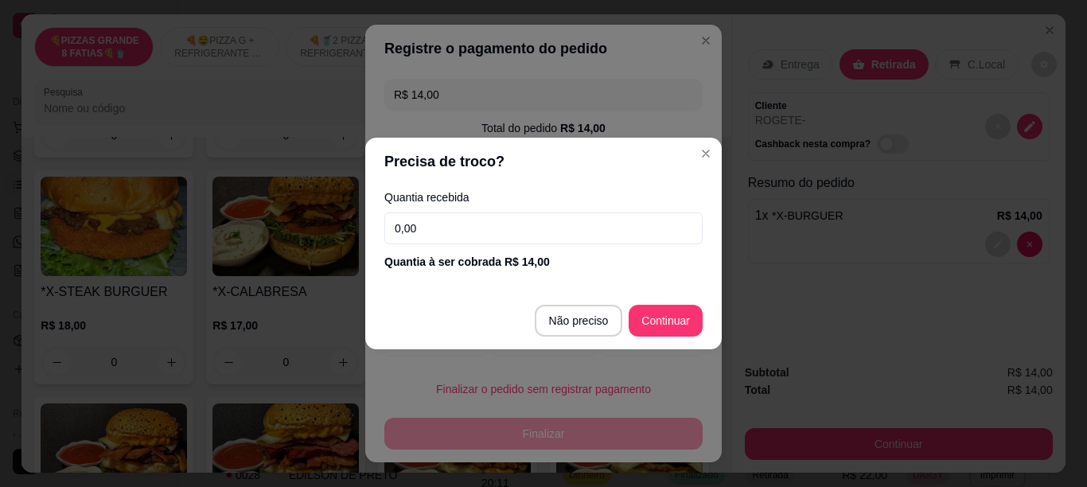
click at [512, 241] on input "0,00" at bounding box center [543, 229] width 318 height 32
type input "20,00"
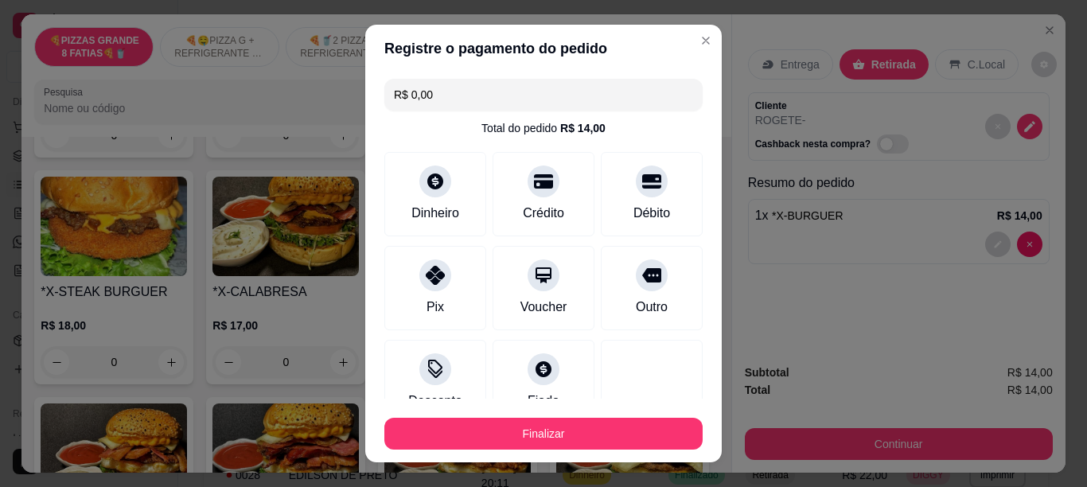
type input "R$ 0,00"
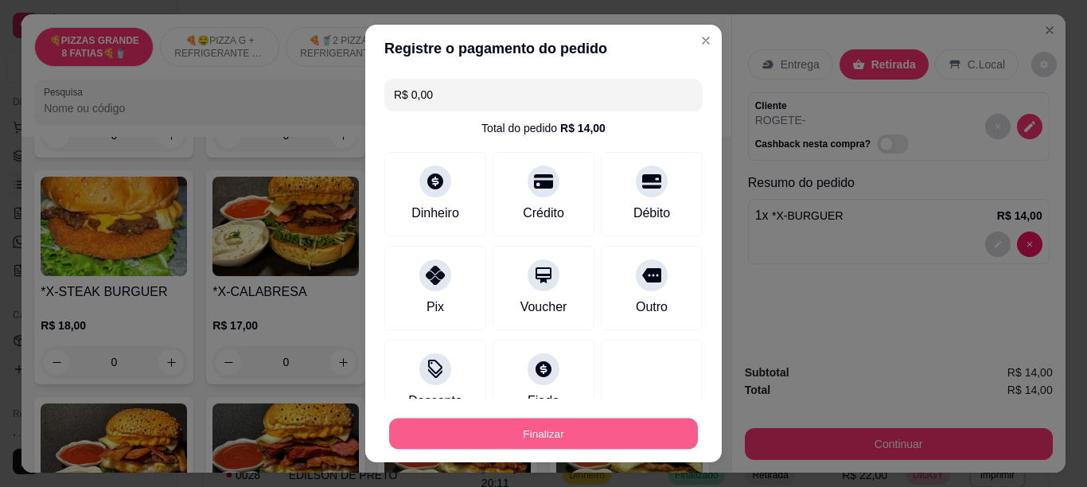
click at [580, 434] on button "Finalizar" at bounding box center [543, 434] width 309 height 31
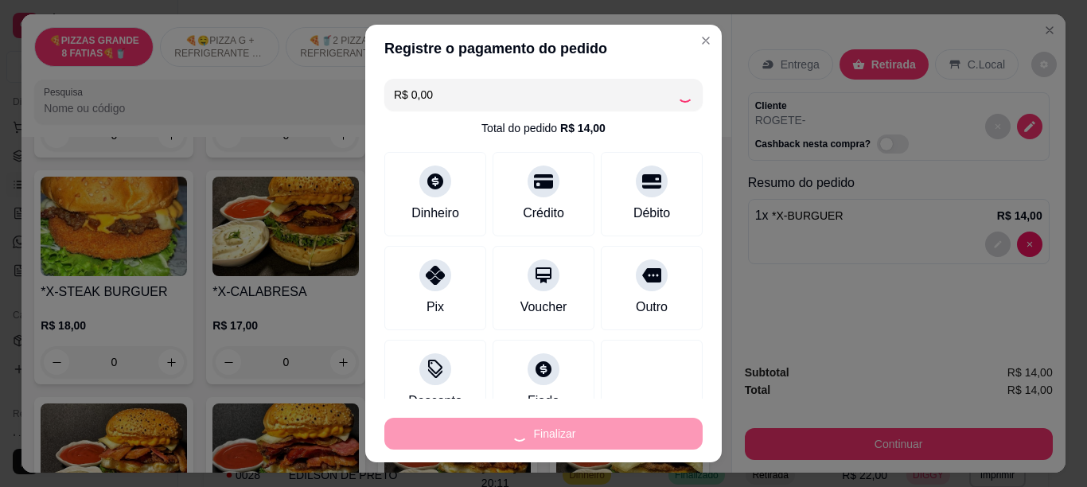
type input "0"
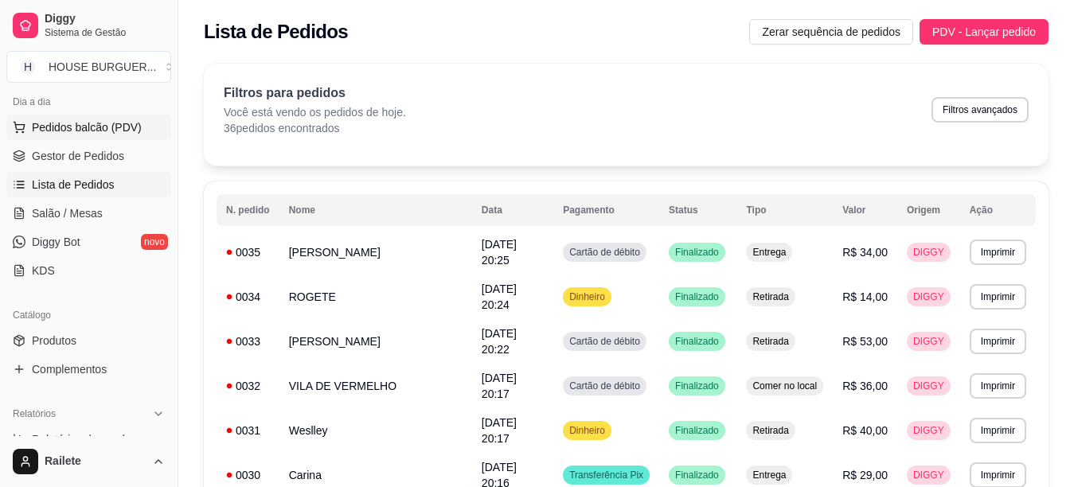
click at [113, 127] on span "Pedidos balcão (PDV)" at bounding box center [87, 127] width 110 height 16
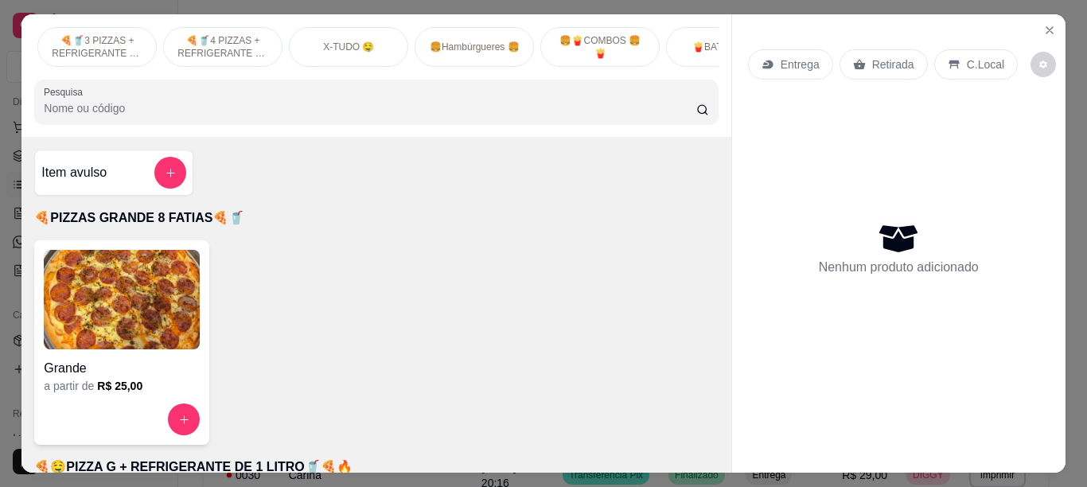
scroll to position [0, 382]
click at [587, 43] on p "🍔🍟COMBOS 🍔🍟" at bounding box center [592, 46] width 92 height 25
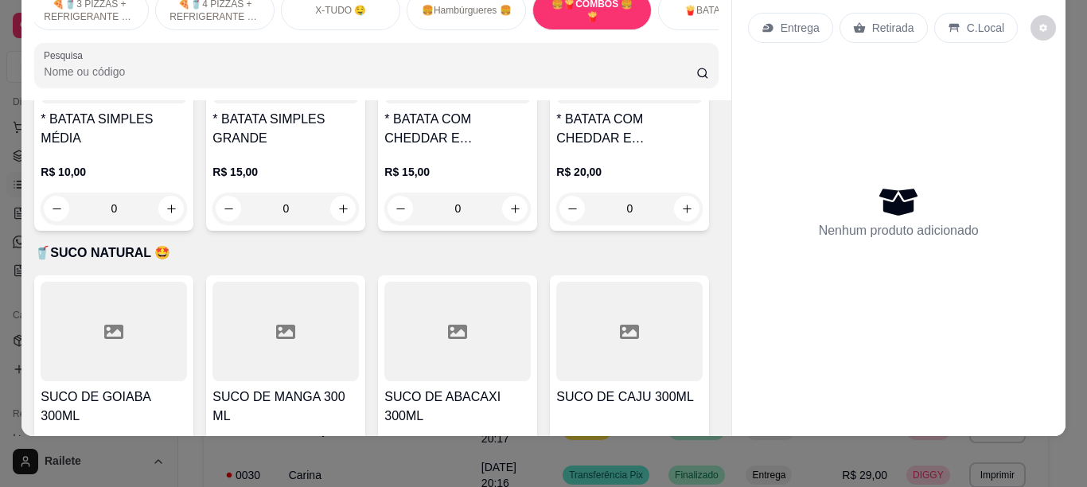
scroll to position [3434, 0]
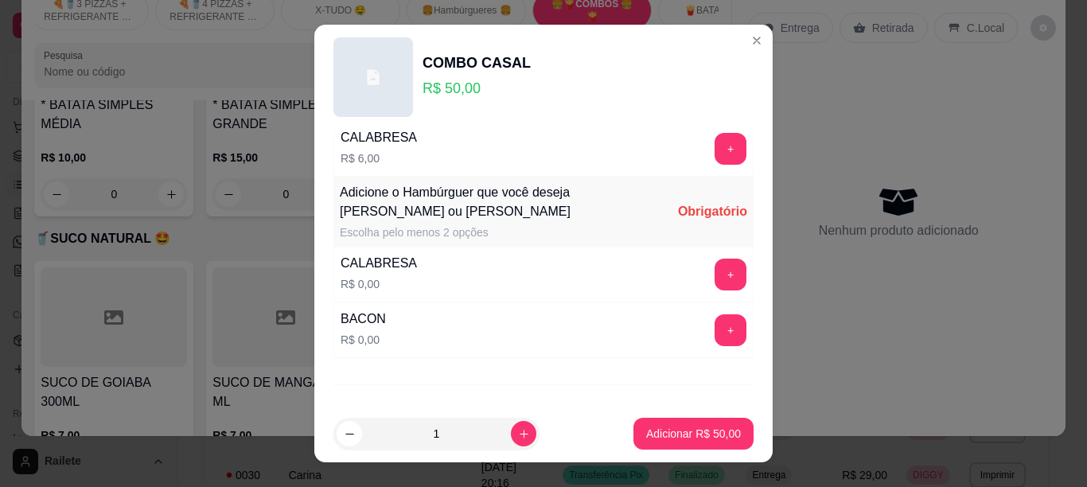
scroll to position [525, 0]
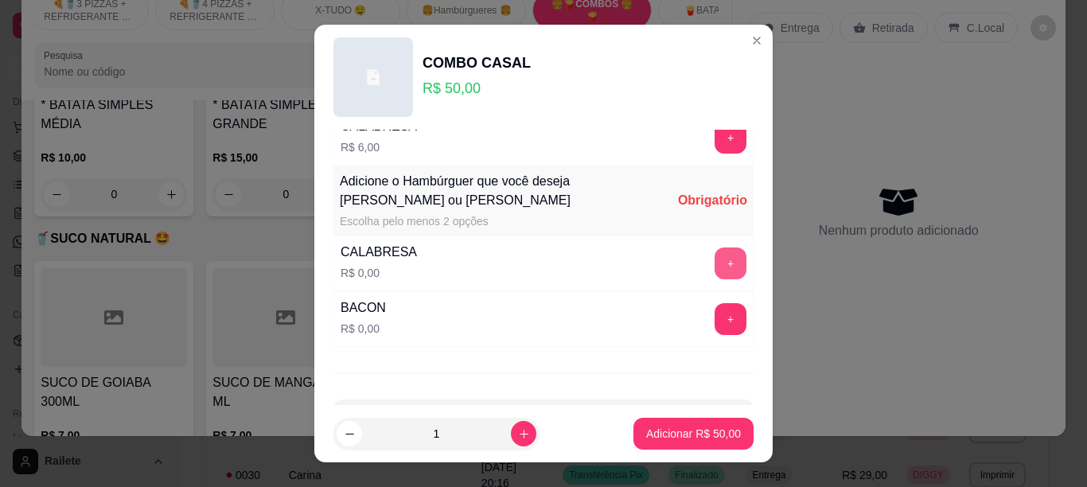
click at [715, 256] on button "+" at bounding box center [731, 264] width 32 height 32
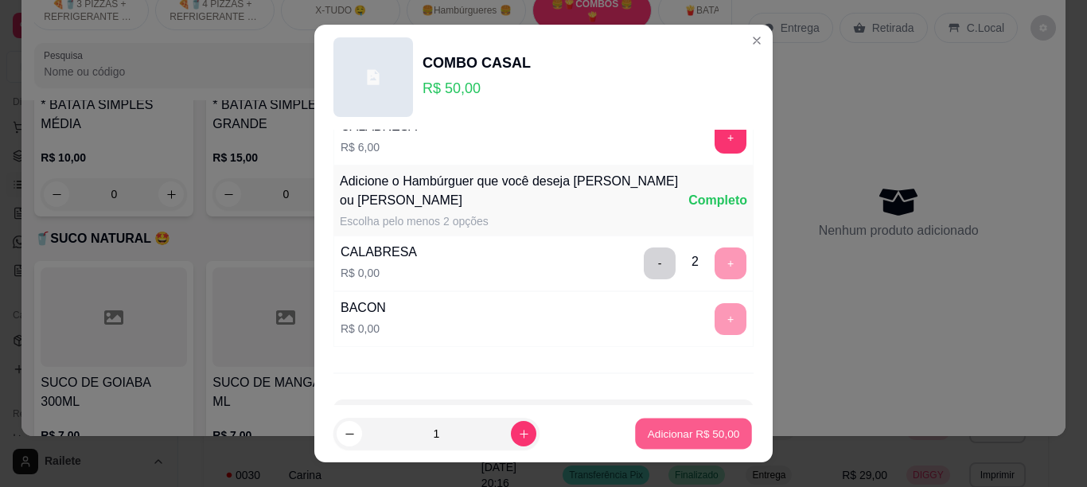
click at [678, 428] on p "Adicionar R$ 50,00" at bounding box center [694, 434] width 92 height 15
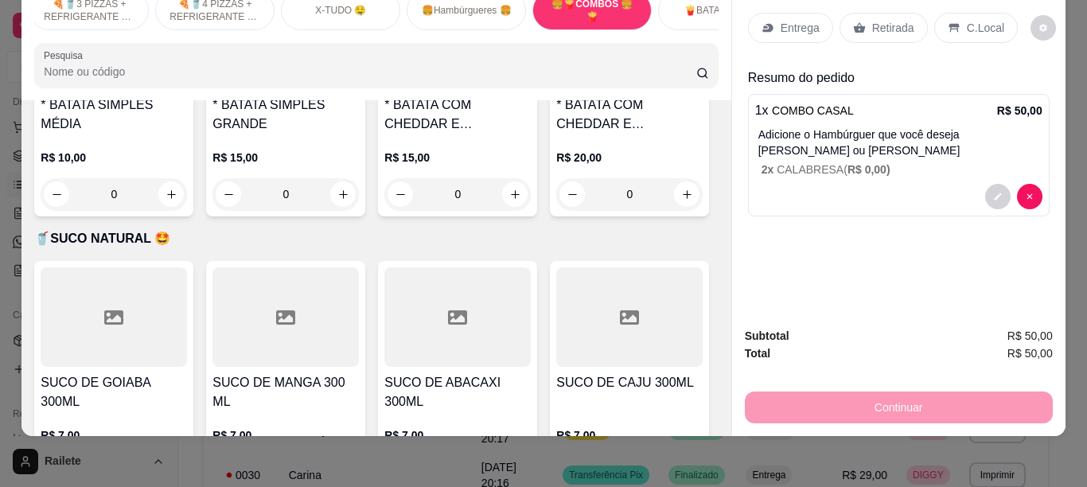
click at [969, 20] on p "C.Local" at bounding box center [985, 28] width 37 height 16
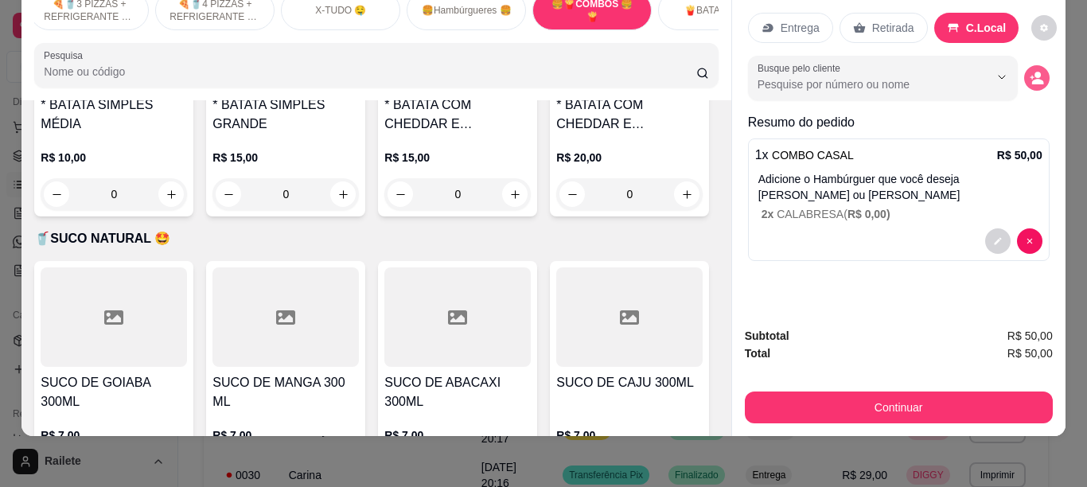
click at [1030, 71] on icon "decrease-product-quantity" at bounding box center [1037, 78] width 14 height 14
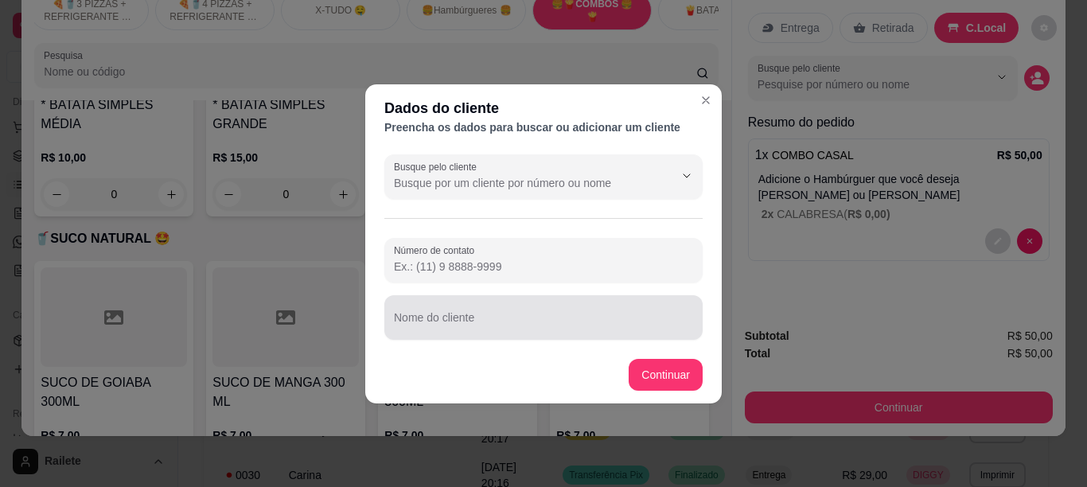
click at [480, 314] on div at bounding box center [543, 318] width 299 height 32
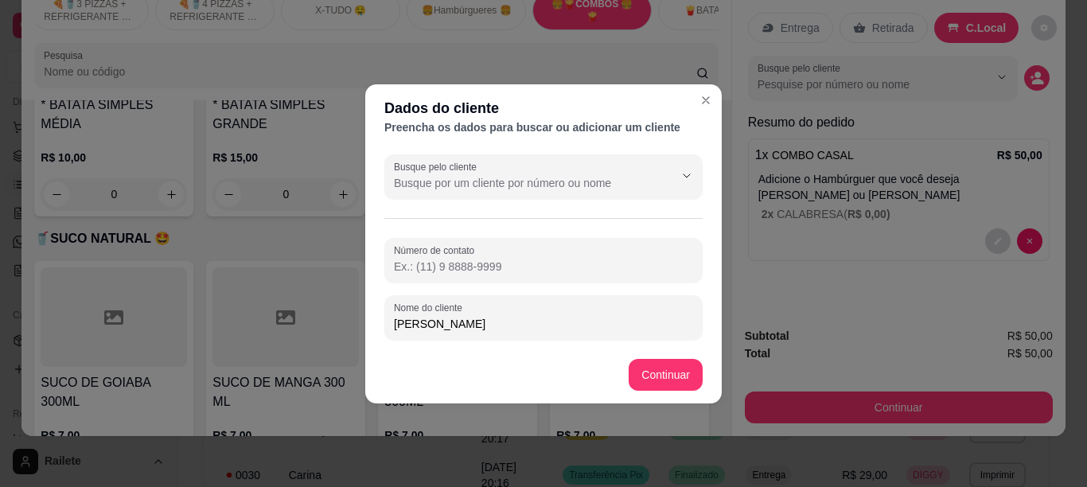
type input "[PERSON_NAME]"
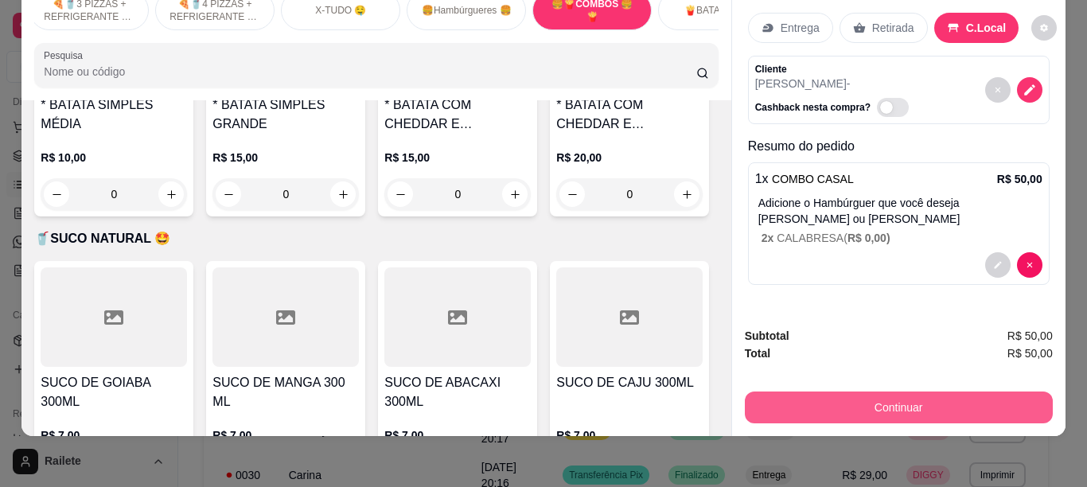
click at [806, 392] on button "Continuar" at bounding box center [899, 408] width 308 height 32
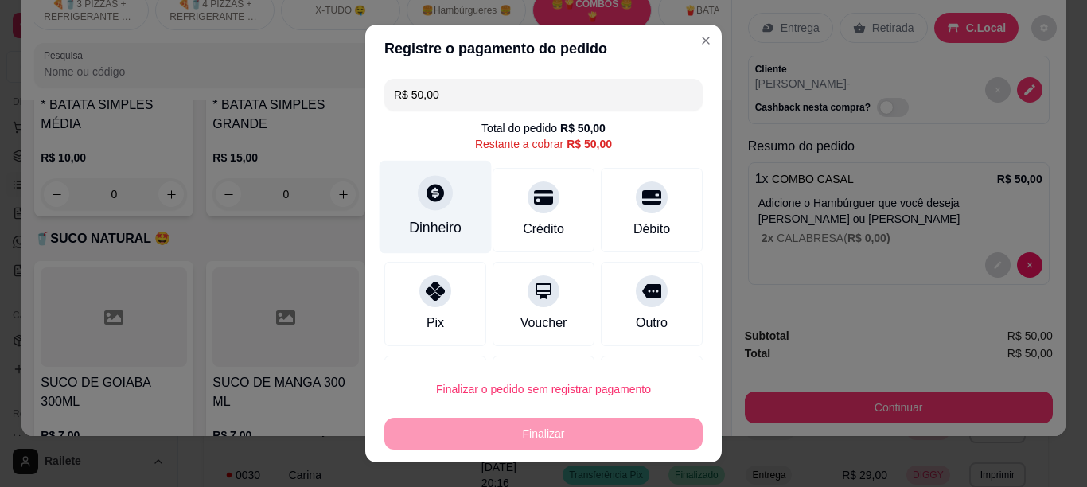
click at [428, 197] on icon at bounding box center [436, 193] width 18 height 18
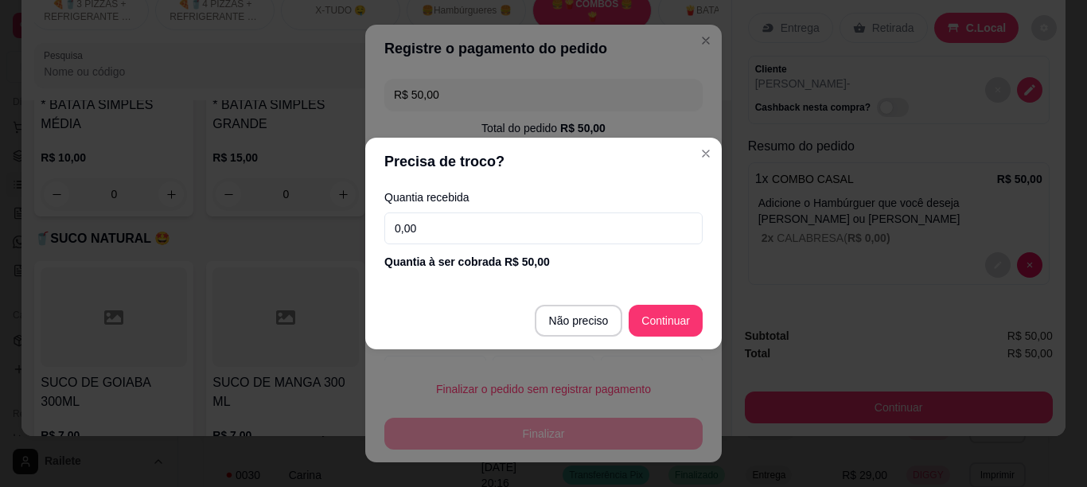
click at [452, 223] on input "0,00" at bounding box center [543, 229] width 318 height 32
type input "20,00"
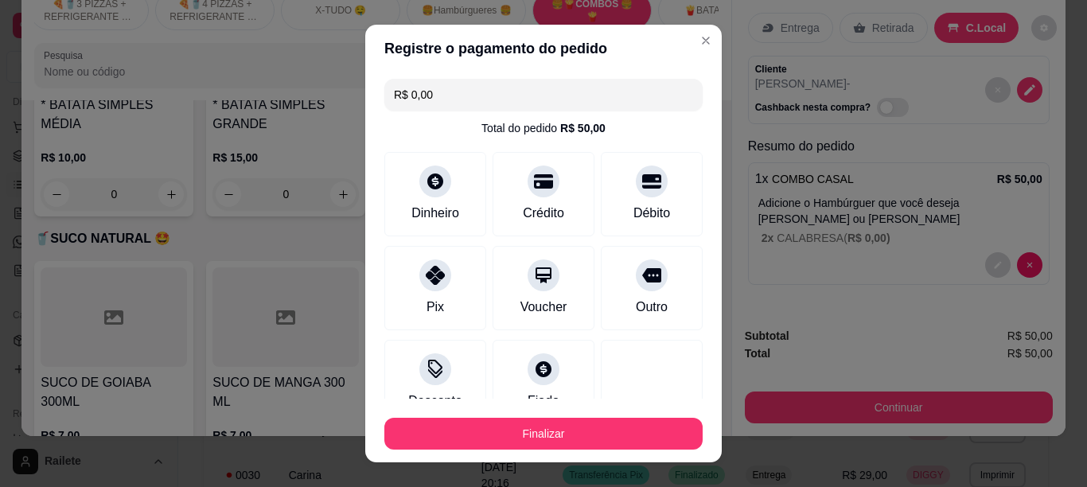
type input "R$ 0,00"
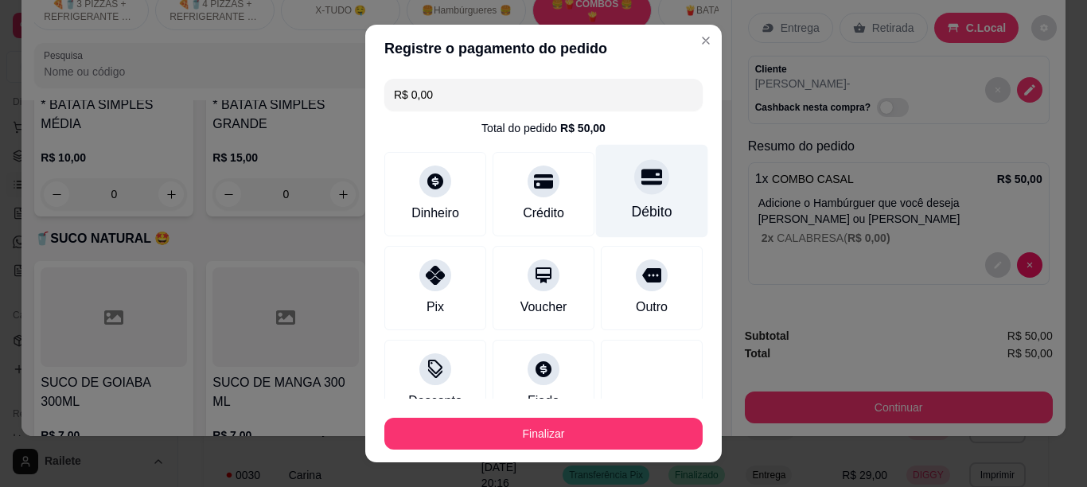
click at [616, 195] on div "Débito" at bounding box center [652, 190] width 112 height 93
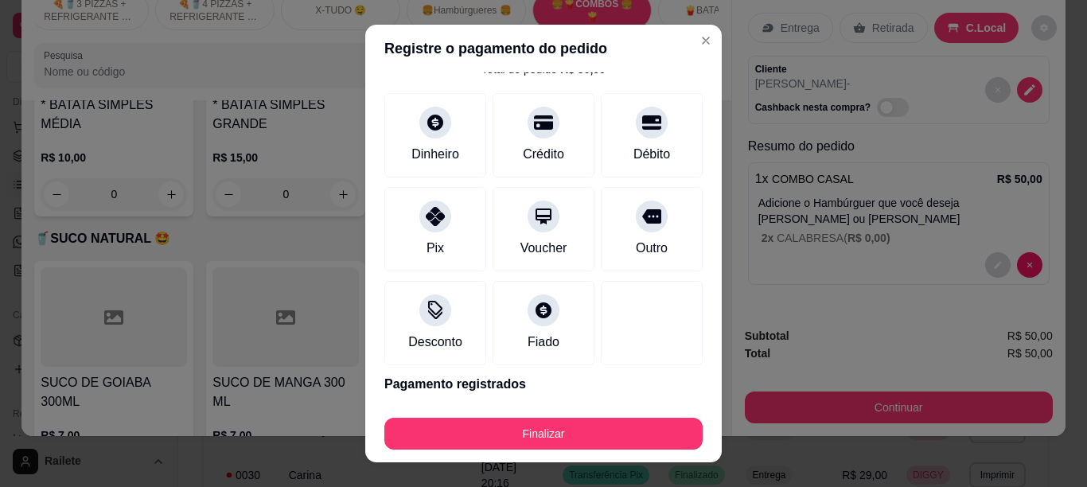
scroll to position [57, 0]
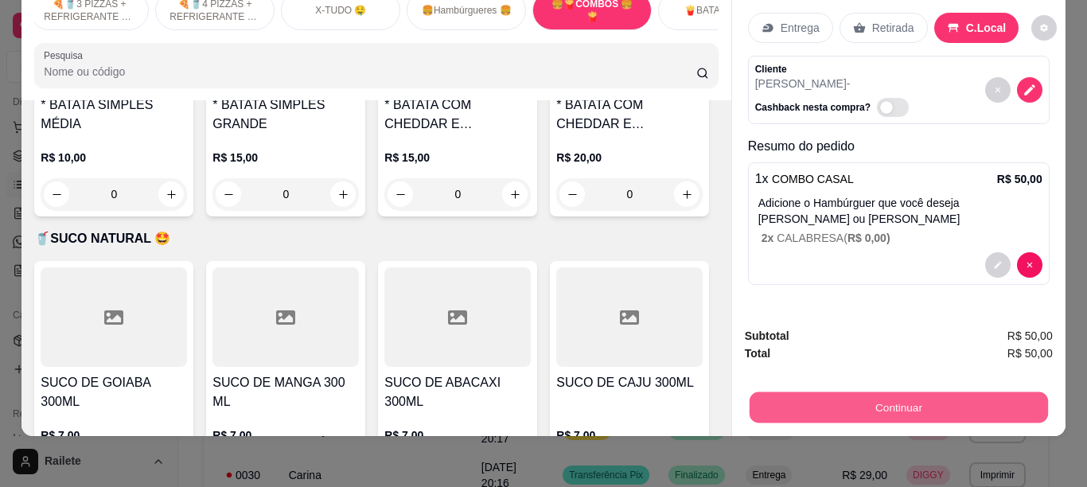
click at [802, 393] on button "Continuar" at bounding box center [898, 407] width 298 height 31
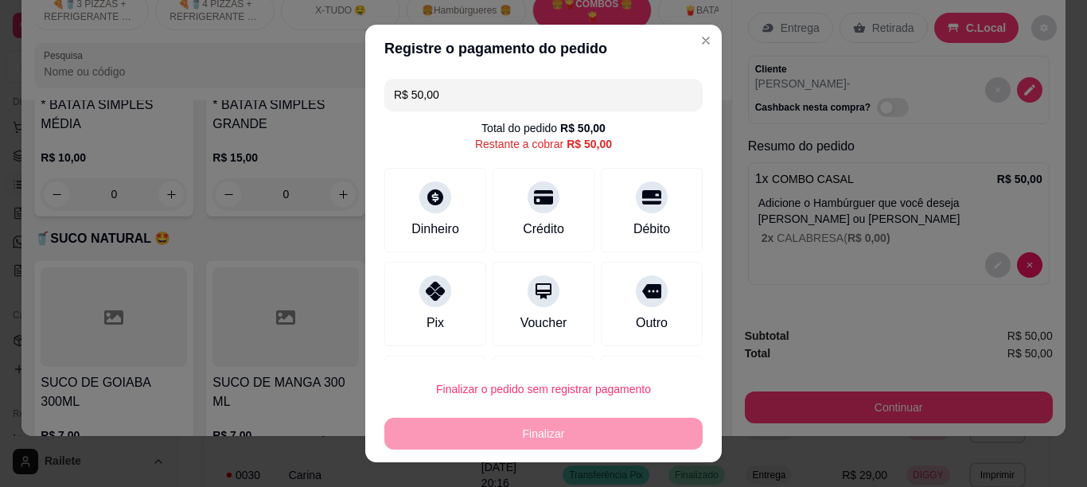
click at [498, 79] on input "R$ 50,00" at bounding box center [543, 95] width 299 height 32
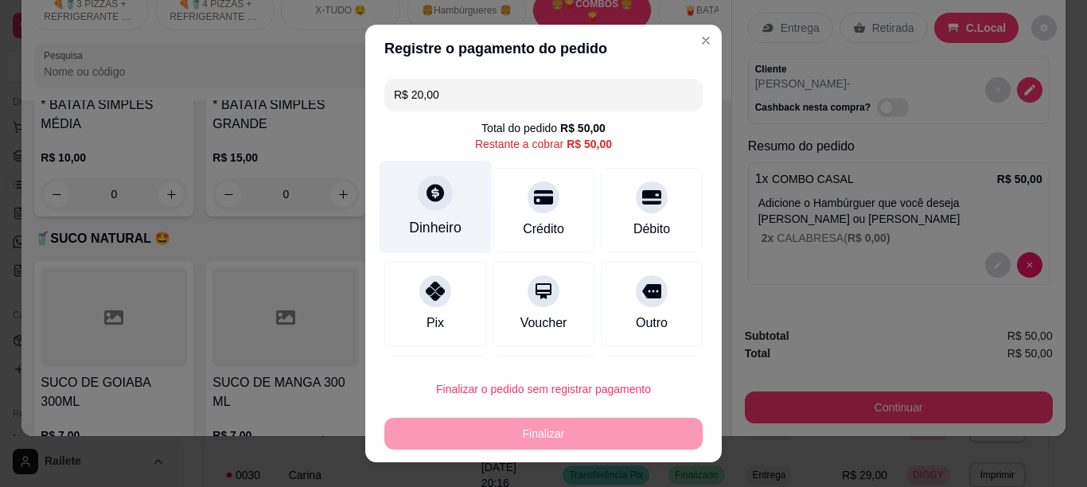
type input "R$ 20,00"
click at [427, 184] on icon at bounding box center [435, 192] width 21 height 21
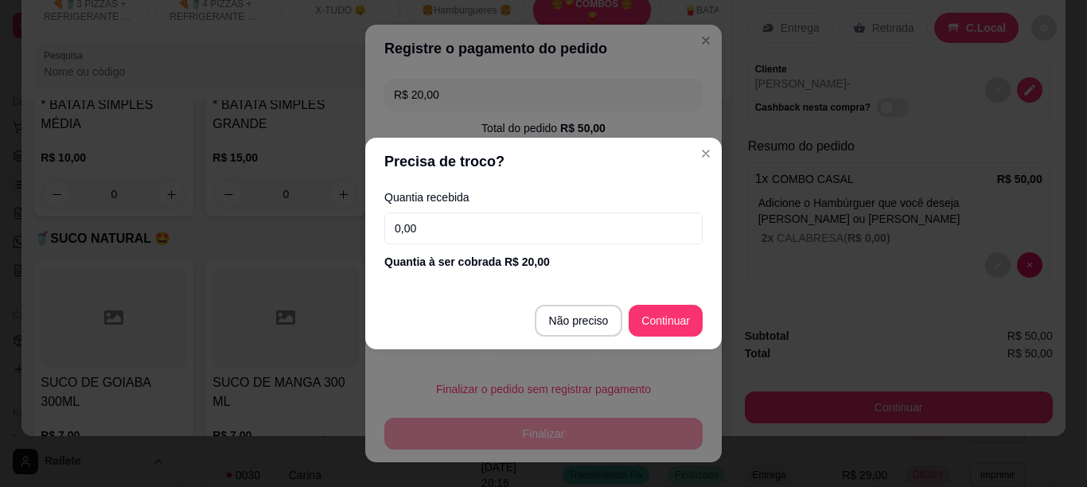
click at [497, 237] on input "0,00" at bounding box center [543, 229] width 318 height 32
type input "20,00"
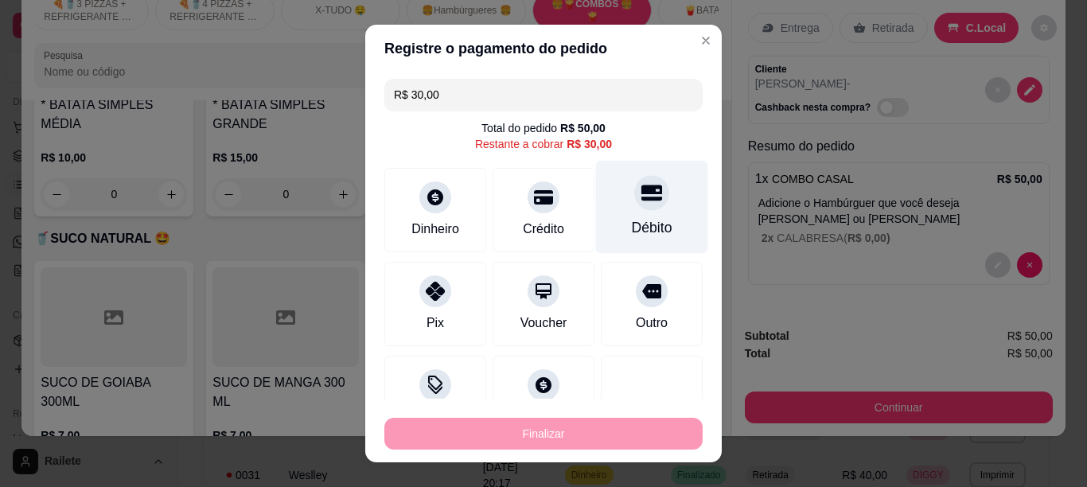
click at [628, 213] on div "Débito" at bounding box center [652, 206] width 112 height 93
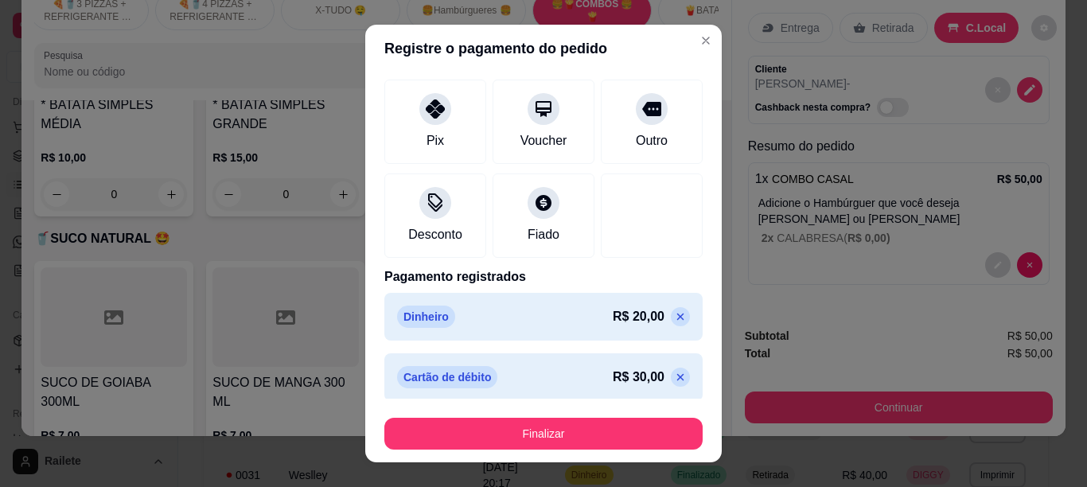
scroll to position [174, 0]
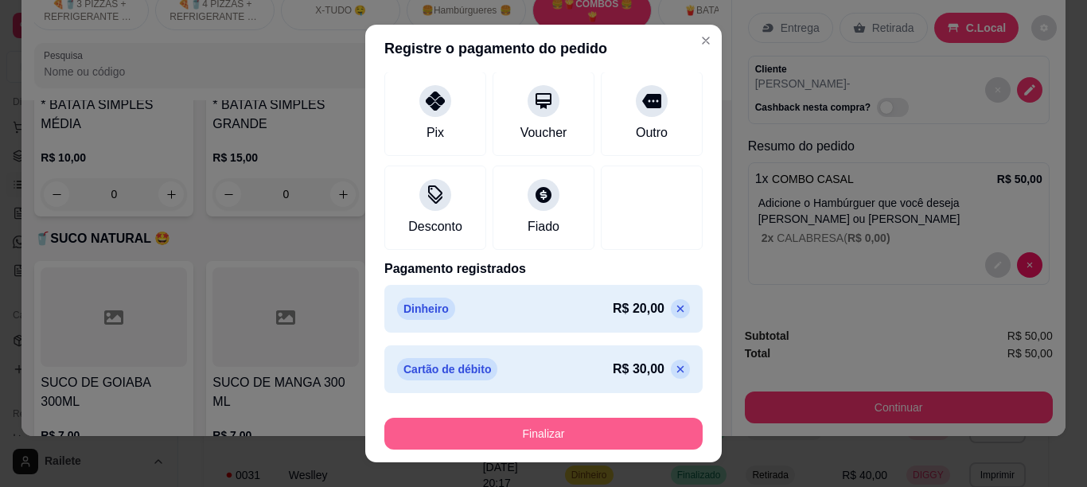
click at [555, 431] on button "Finalizar" at bounding box center [543, 434] width 318 height 32
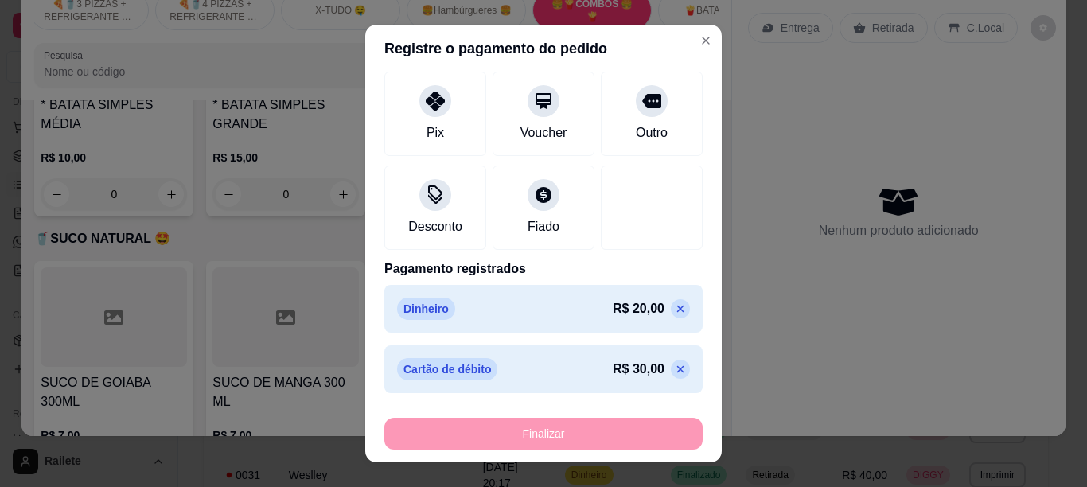
type input "-R$ 50,00"
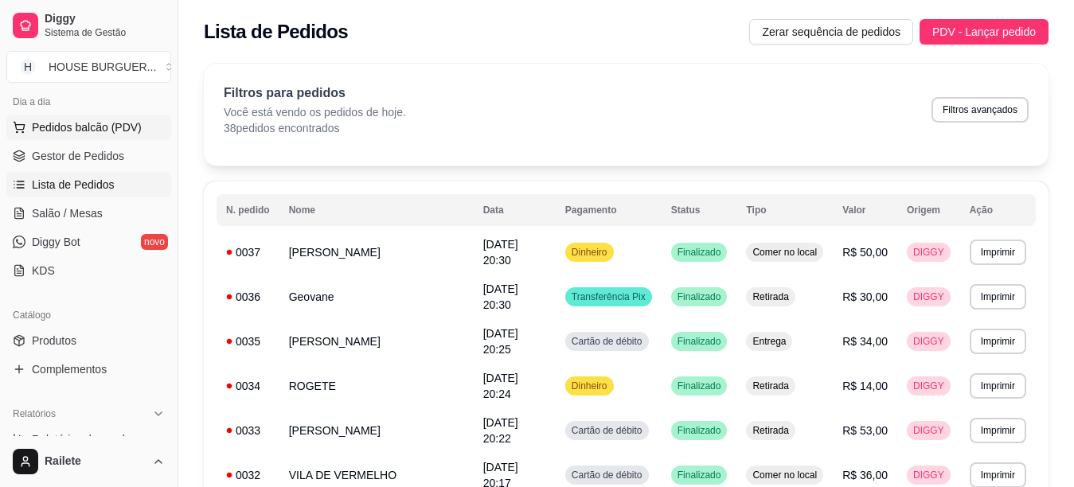
click at [127, 124] on span "Pedidos balcão (PDV)" at bounding box center [87, 127] width 110 height 16
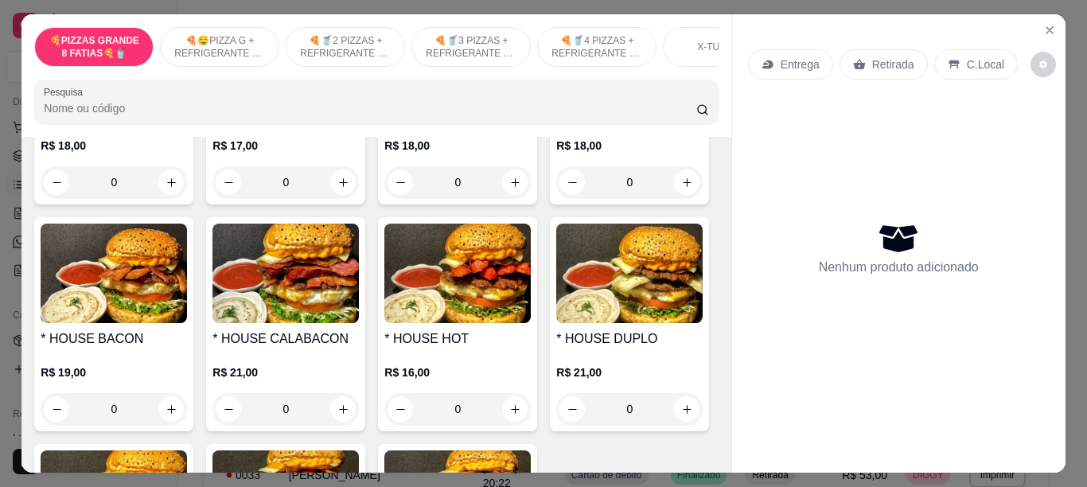
scroll to position [2105, 0]
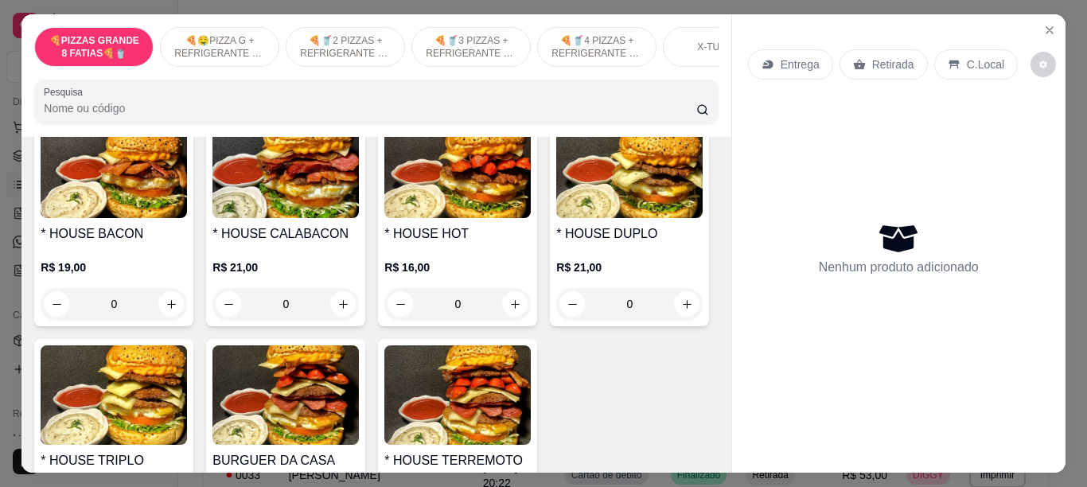
click at [359, 93] on div "0" at bounding box center [286, 77] width 146 height 32
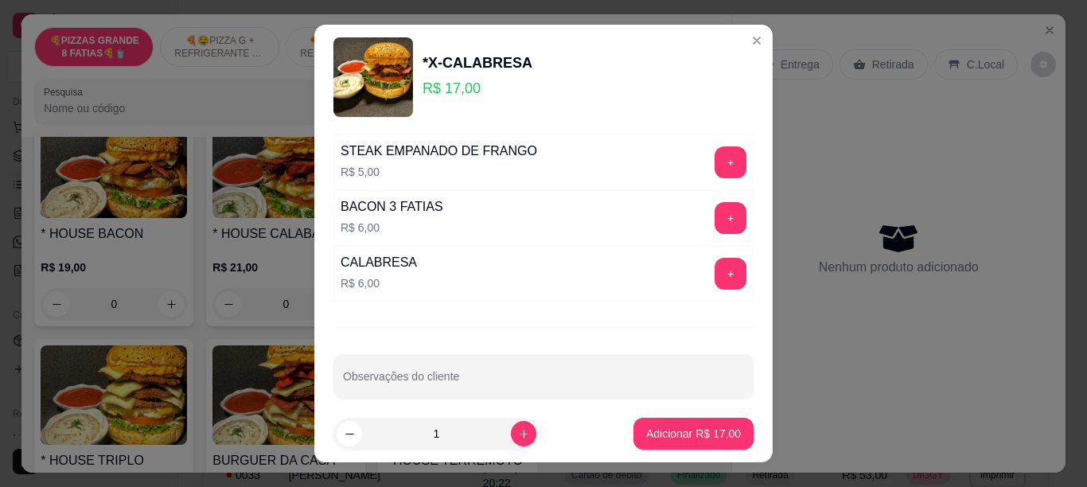
scroll to position [404, 0]
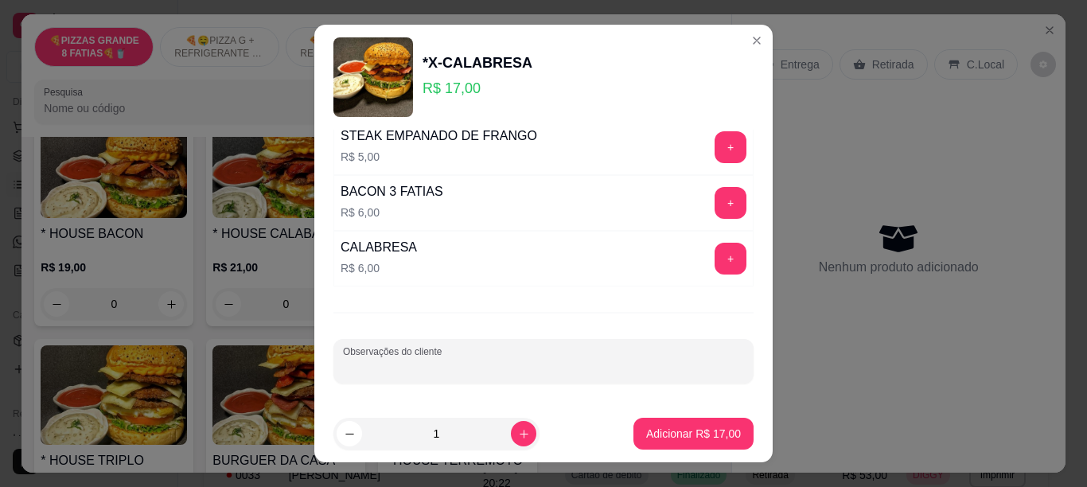
click at [582, 360] on input "Observações do cliente" at bounding box center [543, 368] width 401 height 16
type input "S CEBOLA"
click at [654, 444] on button "Adicionar R$ 17,00" at bounding box center [693, 434] width 117 height 31
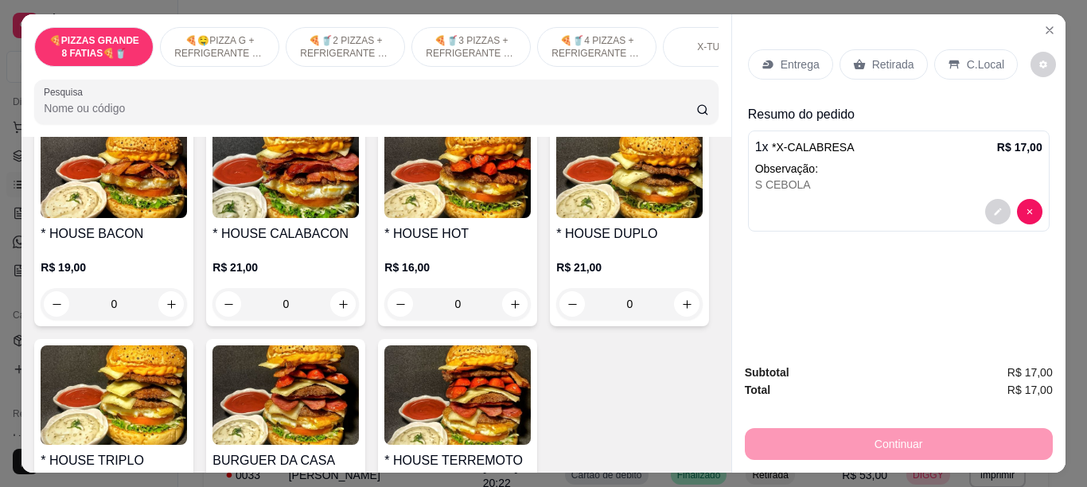
click at [359, 93] on div "0" at bounding box center [286, 77] width 146 height 32
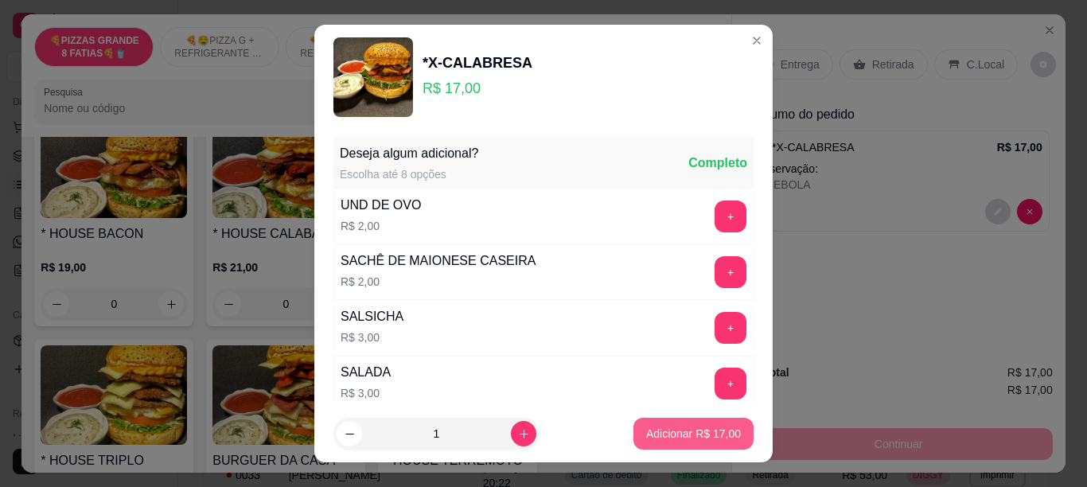
click at [646, 422] on button "Adicionar R$ 17,00" at bounding box center [694, 434] width 120 height 32
type input "1"
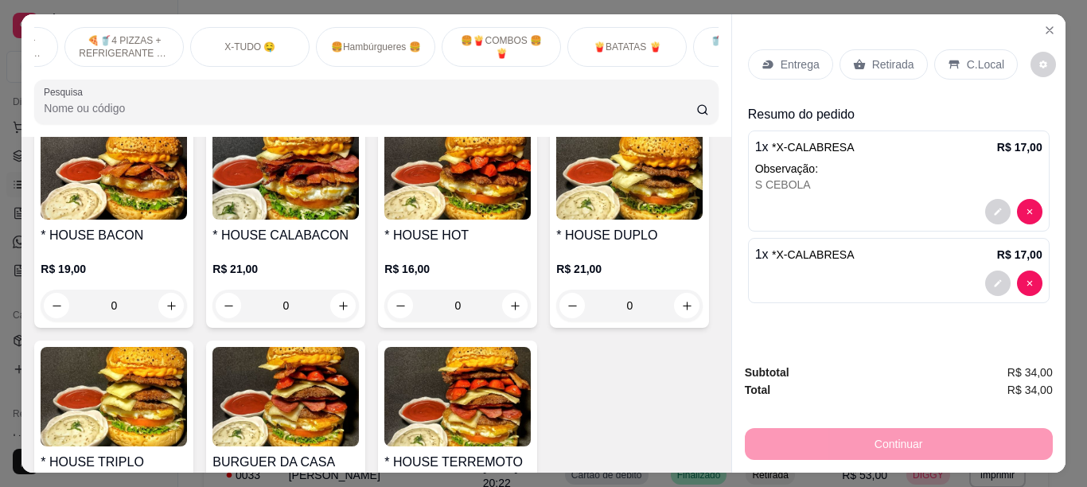
scroll to position [0, 478]
click at [634, 33] on div "🍟BATATAS 🍟" at bounding box center [622, 47] width 119 height 40
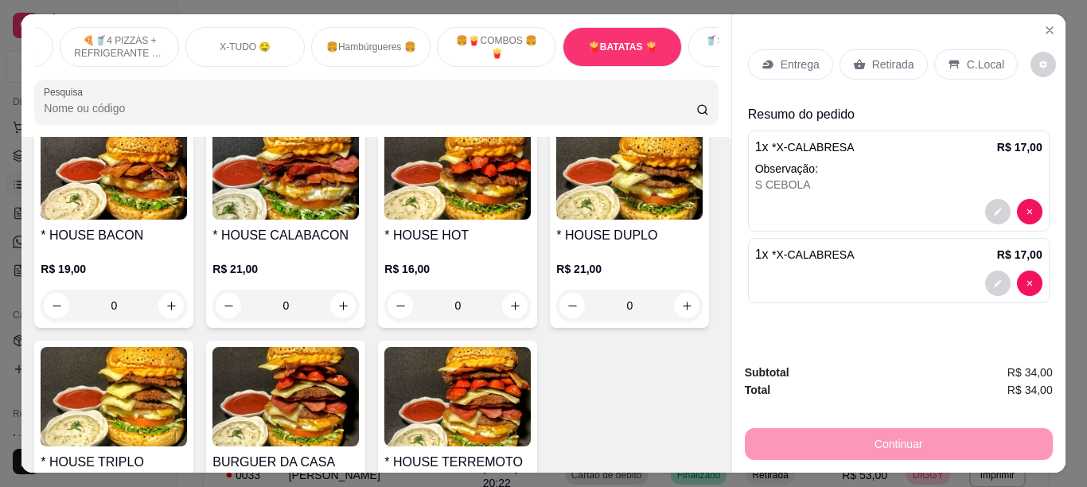
scroll to position [3740, 0]
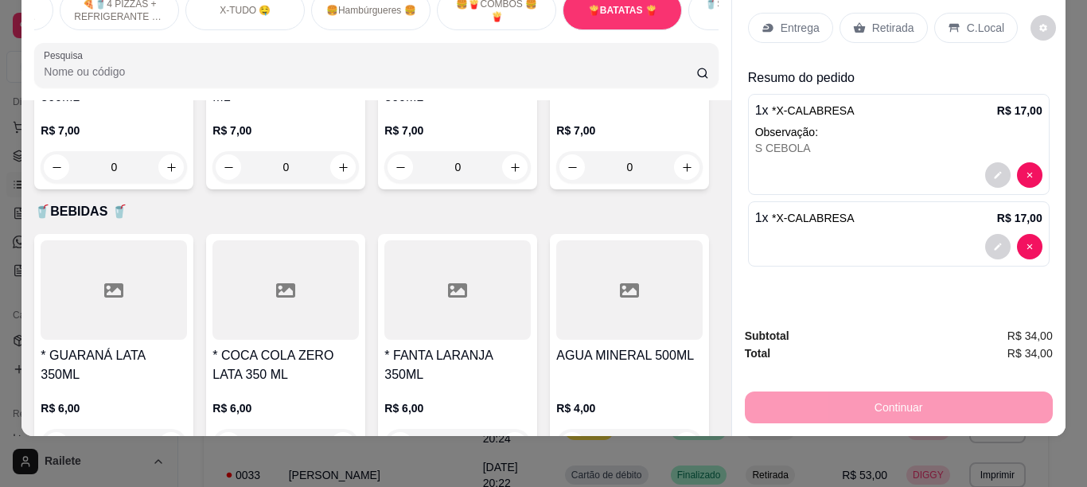
type input "1"
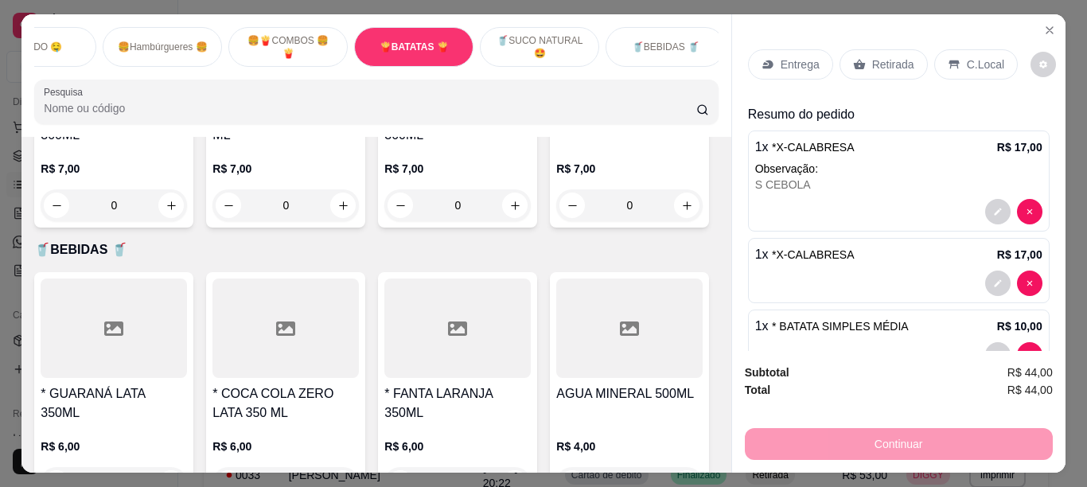
scroll to position [0, 693]
click at [655, 41] on p "🥤BEBIDAS 🥤" at bounding box center [659, 47] width 68 height 13
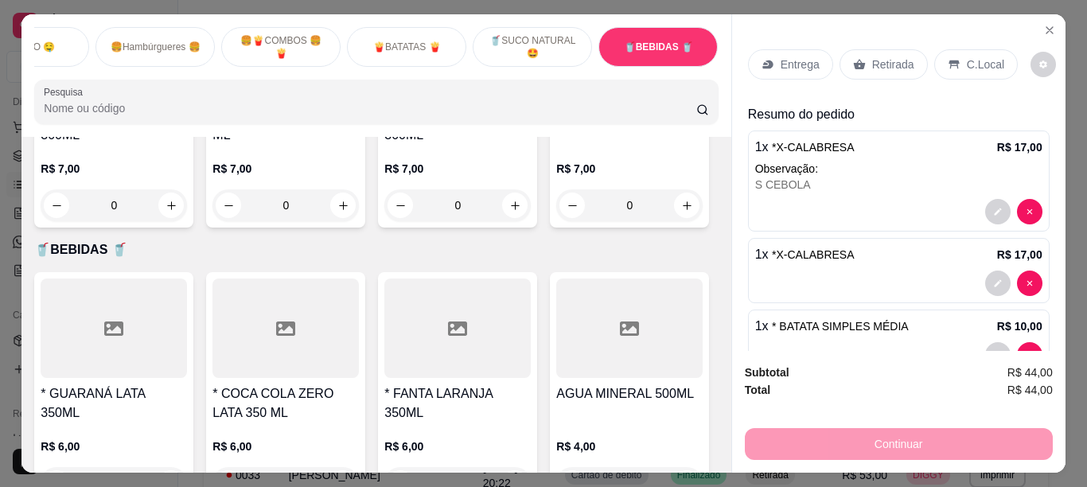
scroll to position [4768, 0]
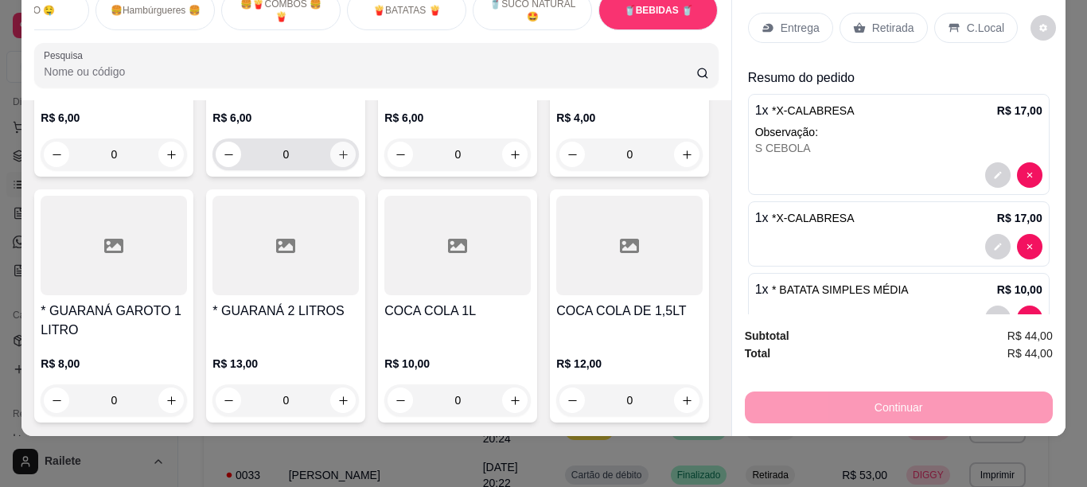
click at [337, 161] on icon "increase-product-quantity" at bounding box center [343, 155] width 12 height 12
click at [332, 166] on button "increase-product-quantity" at bounding box center [342, 153] width 25 height 25
type input "2"
click at [951, 23] on div "C.Local" at bounding box center [976, 28] width 84 height 30
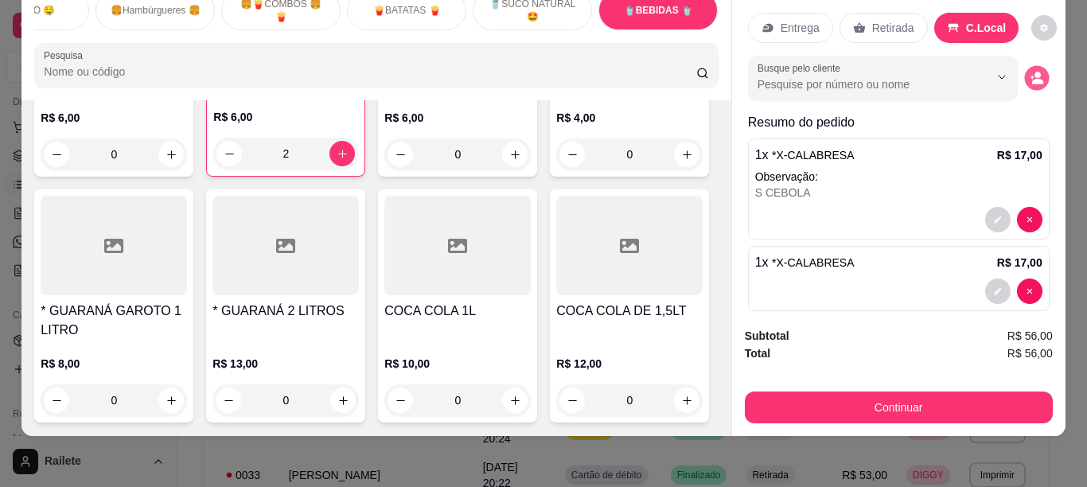
click at [1035, 72] on circle "decrease-product-quantity" at bounding box center [1038, 75] width 6 height 6
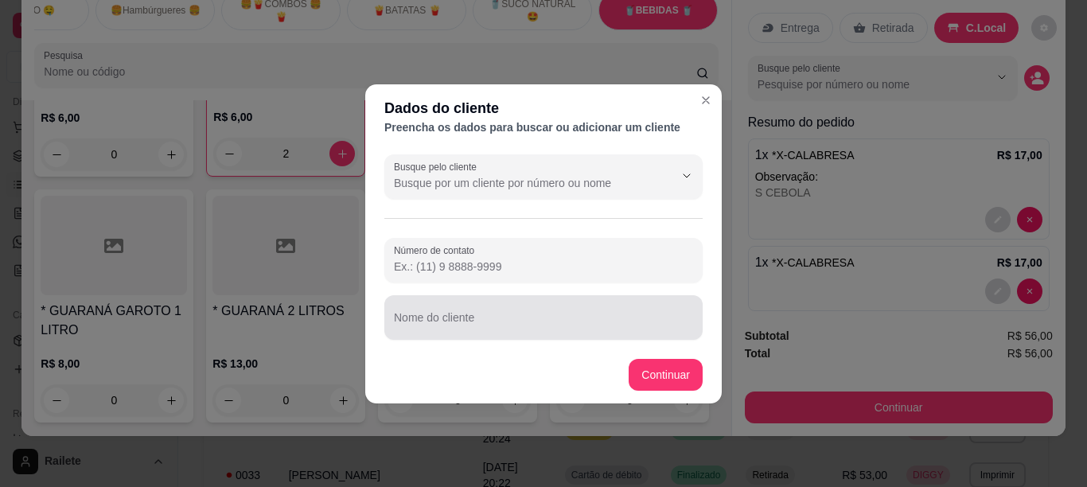
click at [465, 314] on div at bounding box center [543, 318] width 299 height 32
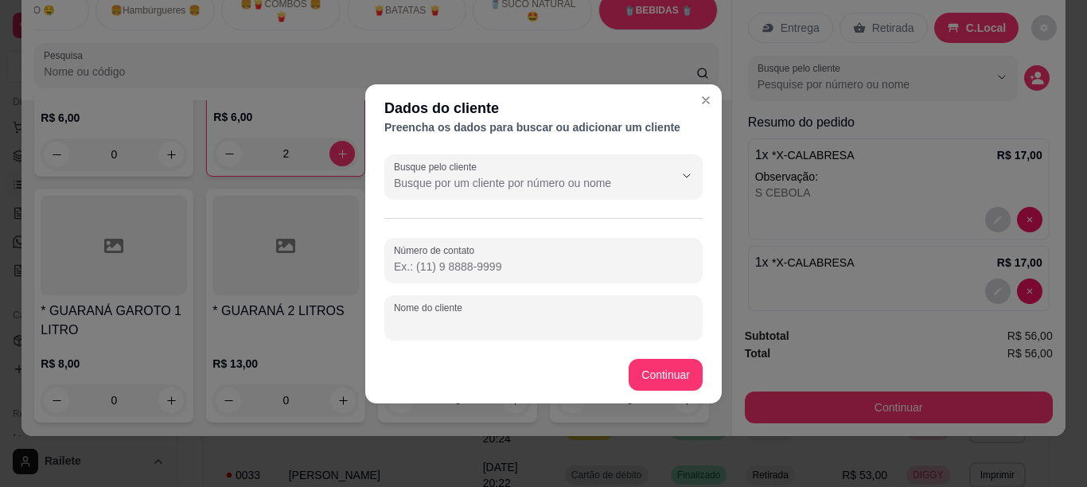
type input "V"
type input "[PERSON_NAME]"
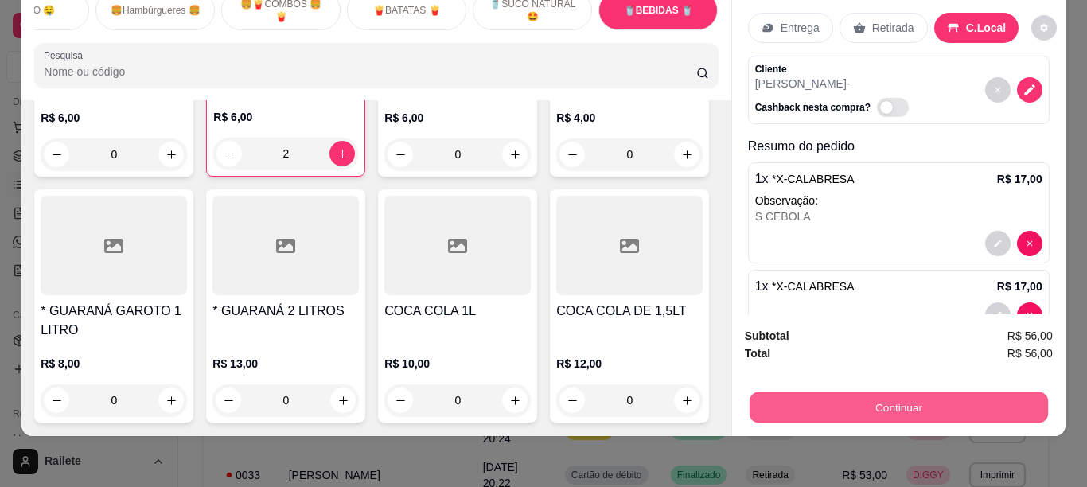
click at [767, 392] on button "Continuar" at bounding box center [898, 407] width 298 height 31
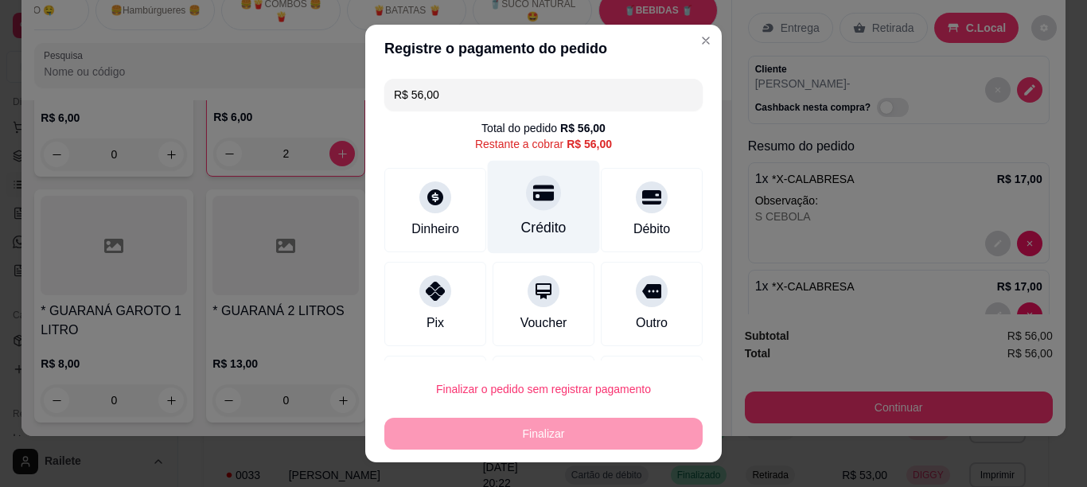
click at [522, 228] on div "Crédito" at bounding box center [543, 227] width 45 height 21
type input "R$ 0,00"
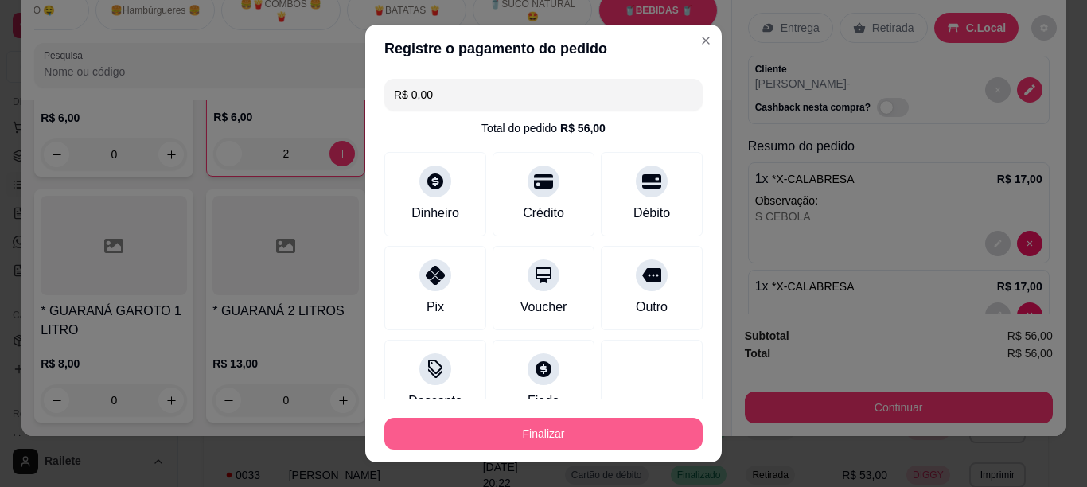
click at [468, 431] on button "Finalizar" at bounding box center [543, 434] width 318 height 32
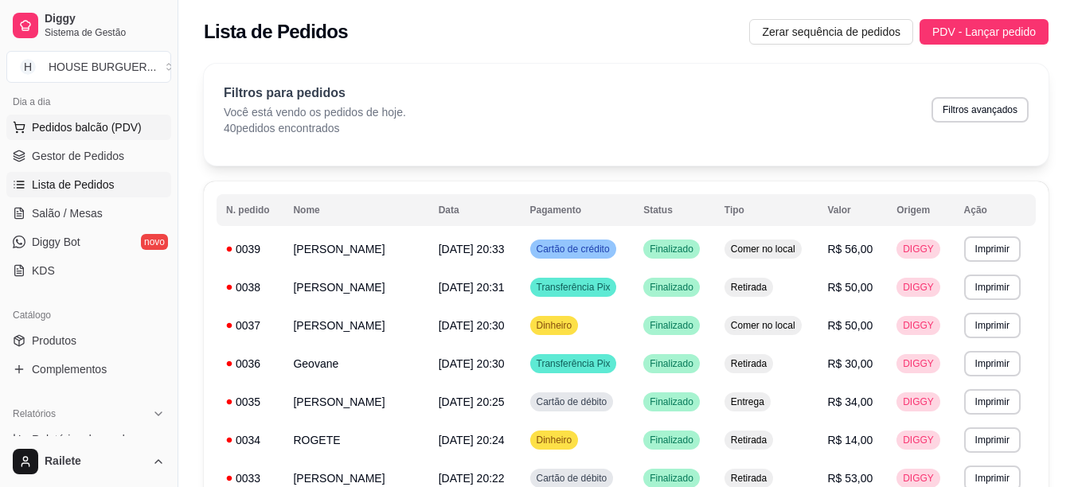
click at [127, 131] on span "Pedidos balcão (PDV)" at bounding box center [87, 127] width 110 height 16
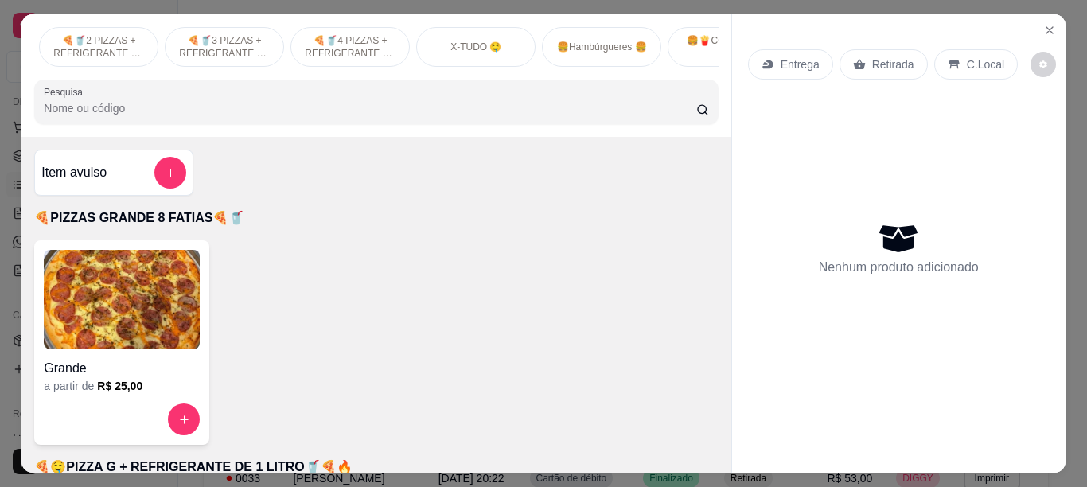
scroll to position [0, 255]
click at [694, 45] on p "🍔🍟COMBOS 🍔🍟" at bounding box center [719, 46] width 92 height 25
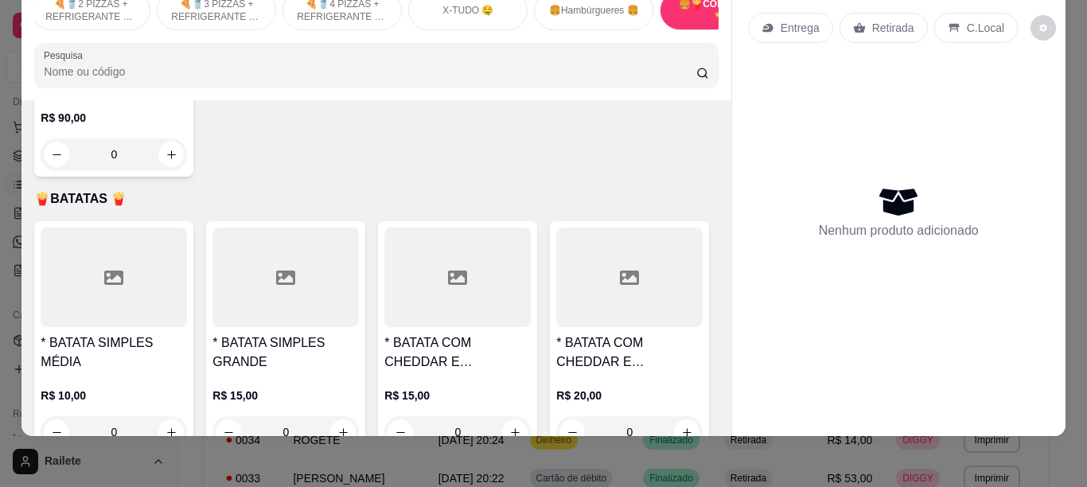
scroll to position [3255, 0]
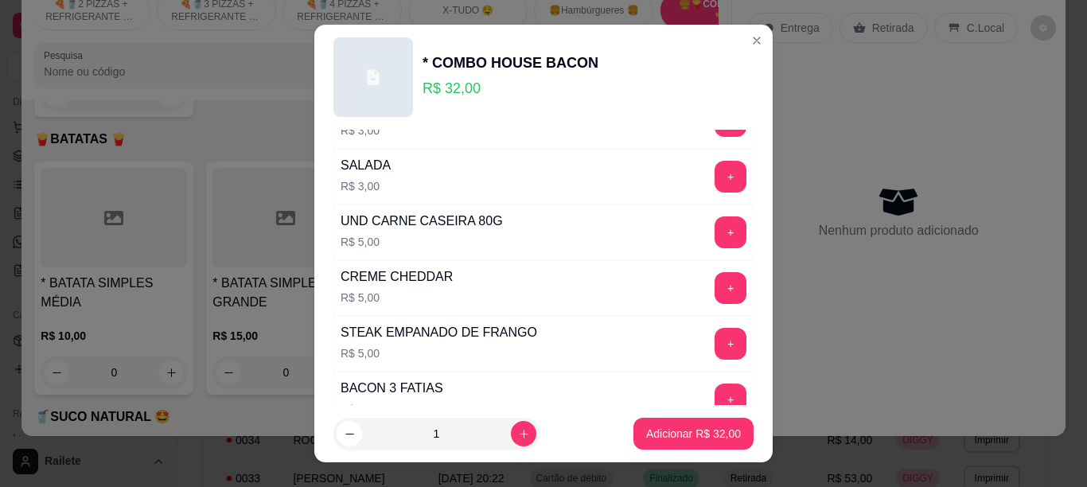
scroll to position [231, 0]
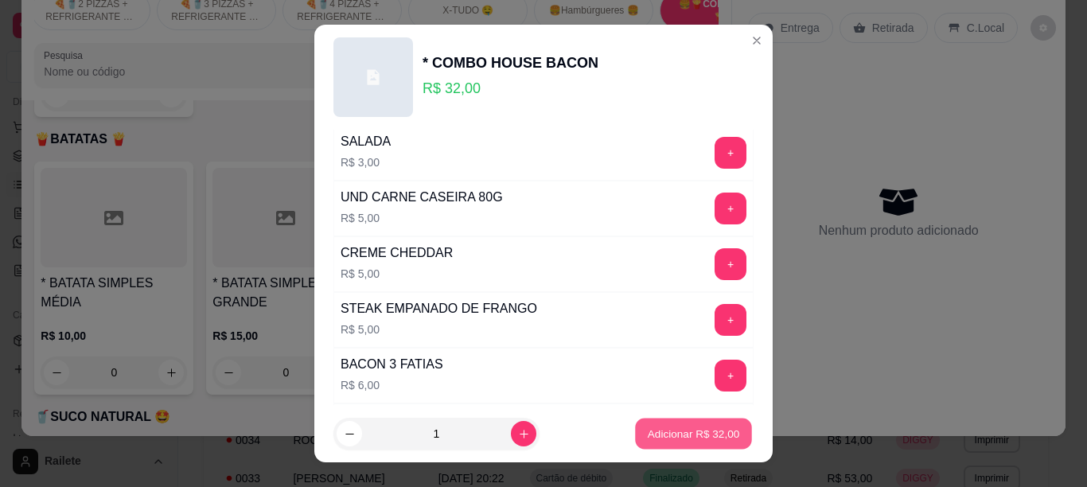
click at [678, 425] on button "Adicionar R$ 32,00" at bounding box center [693, 434] width 117 height 31
type input "1"
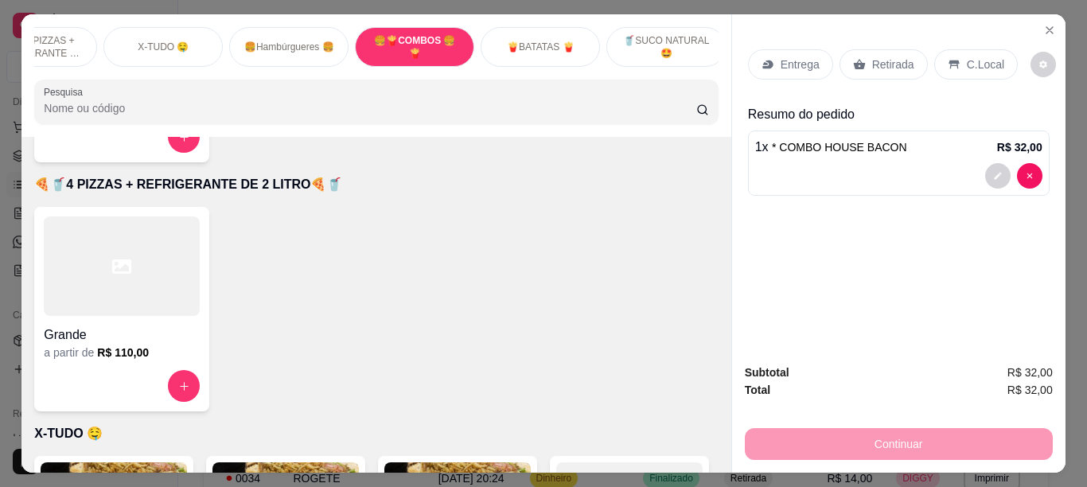
scroll to position [0, 573]
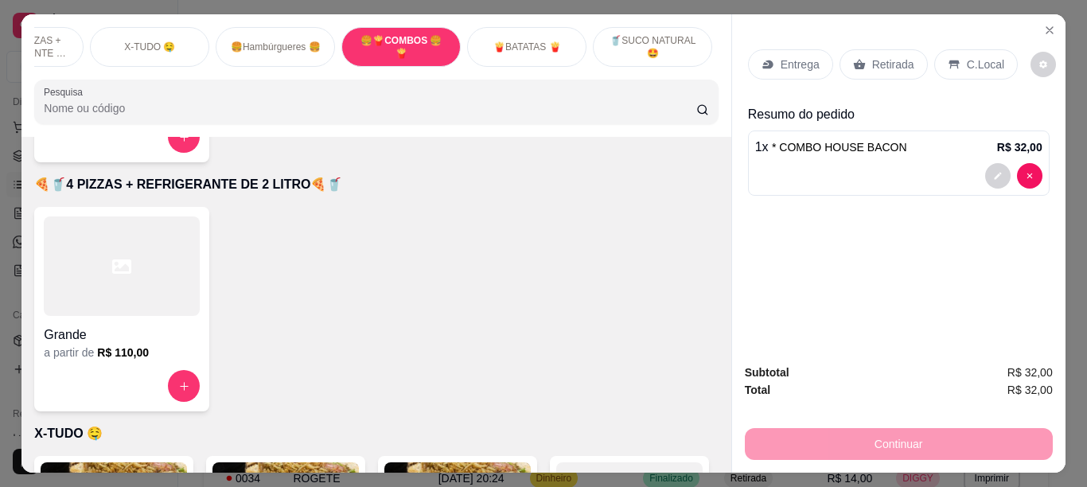
click at [509, 45] on p "🍟BATATAS 🍟" at bounding box center [526, 47] width 67 height 13
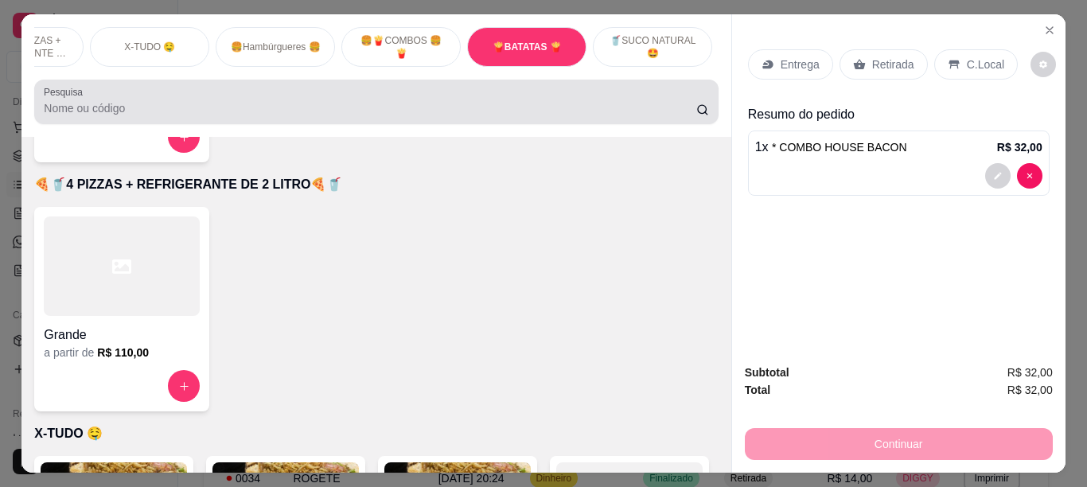
scroll to position [3739, 0]
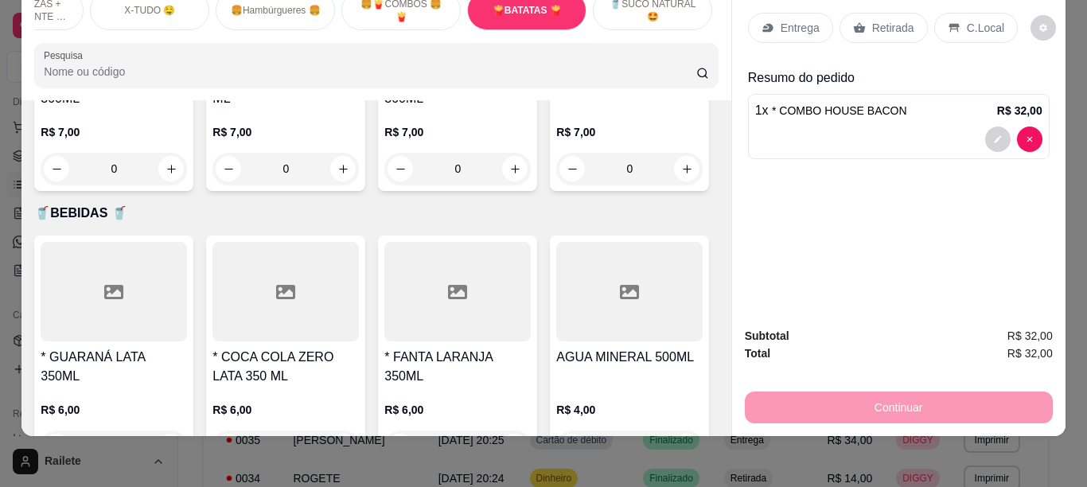
type input "1"
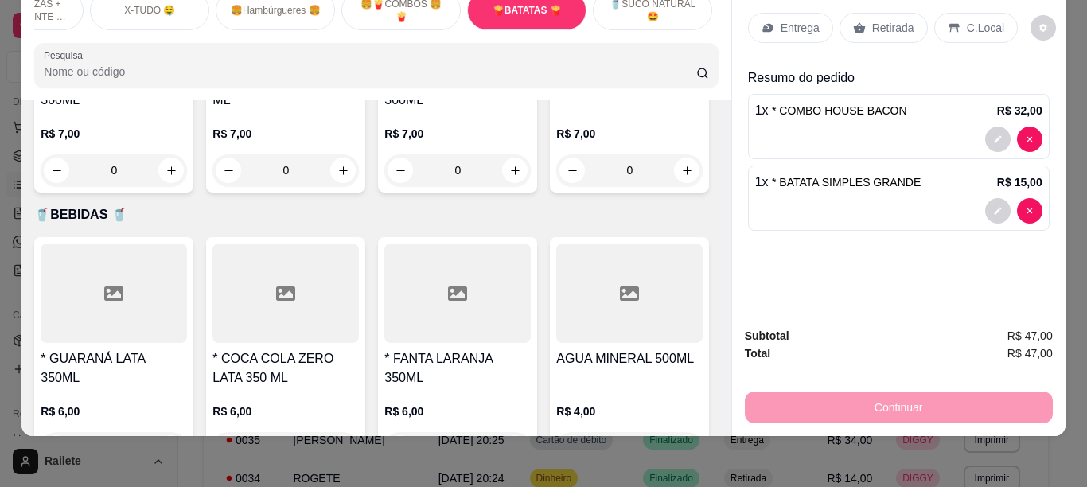
click at [786, 20] on p "Entrega" at bounding box center [800, 28] width 39 height 16
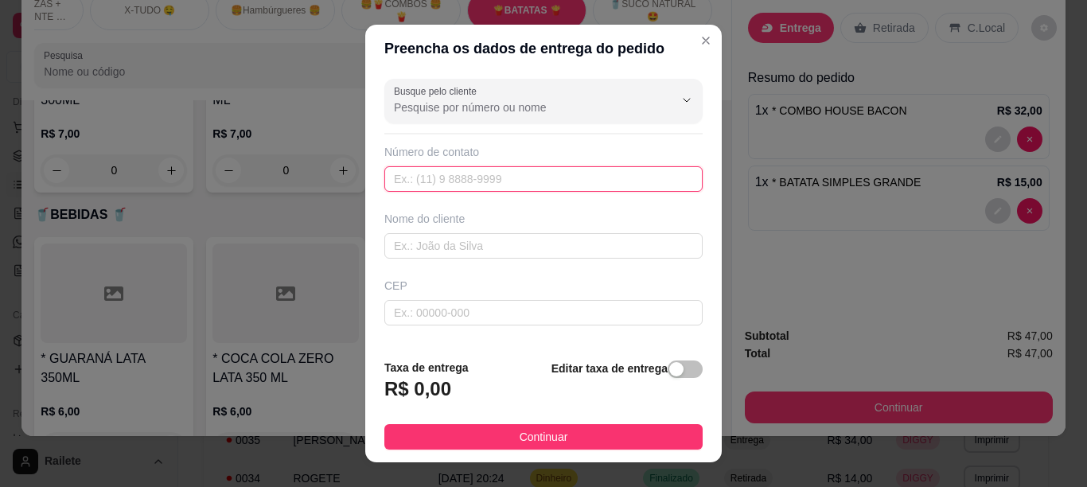
click at [524, 166] on input "text" at bounding box center [543, 178] width 318 height 25
type input "[PHONE_NUMBER]"
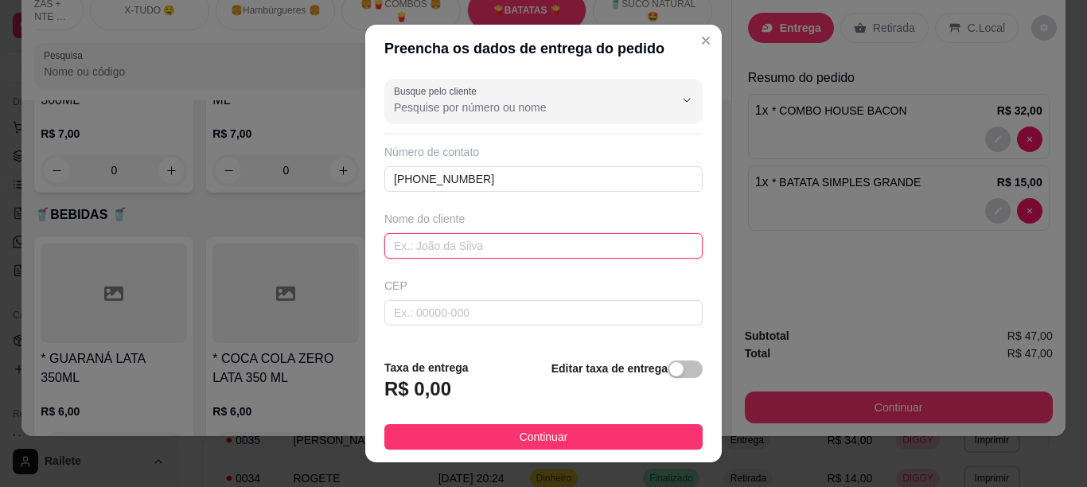
click at [482, 243] on input "text" at bounding box center [543, 245] width 318 height 25
type input "[PERSON_NAME]"
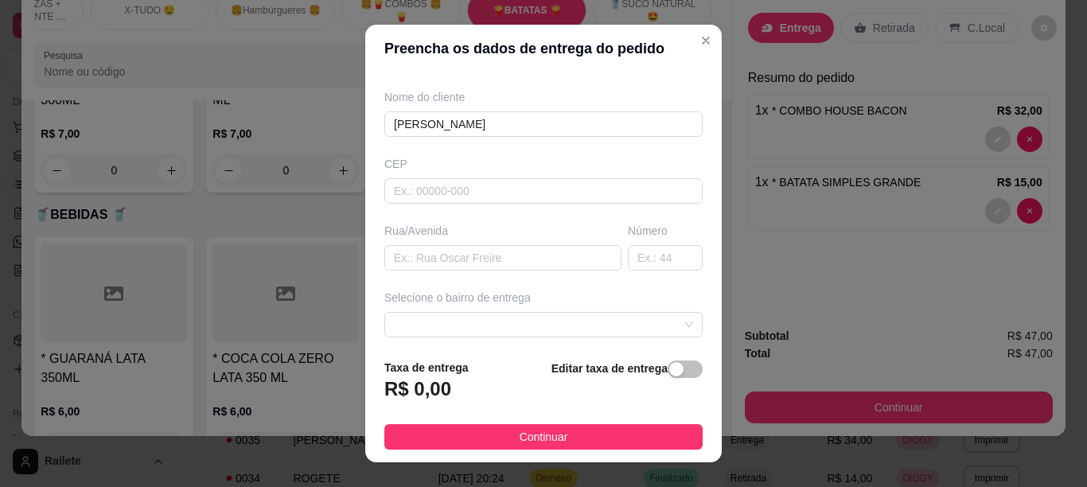
scroll to position [137, 0]
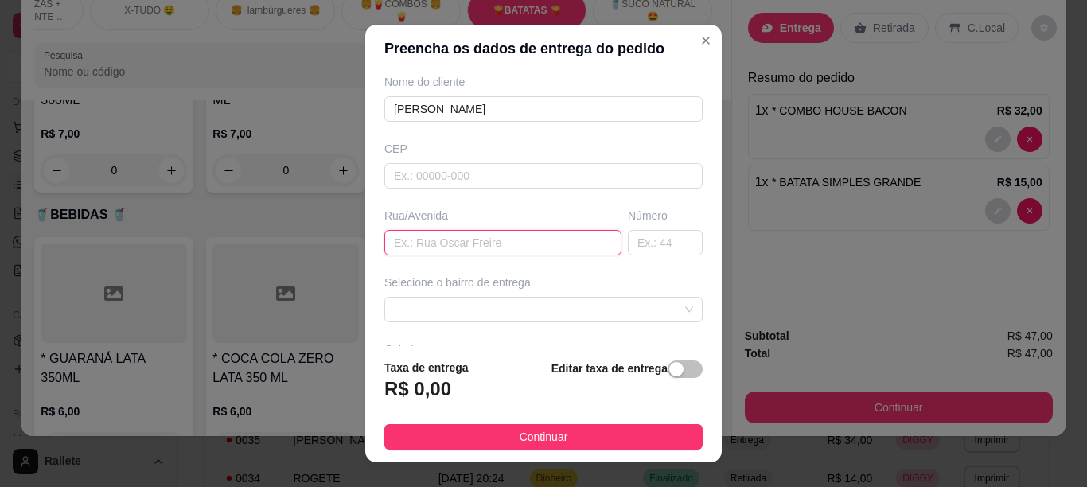
click at [430, 231] on input "text" at bounding box center [502, 242] width 237 height 25
type input "TV [PERSON_NAME]"
click at [628, 240] on input "text" at bounding box center [665, 242] width 75 height 25
click at [639, 303] on span at bounding box center [543, 310] width 299 height 24
type input "15"
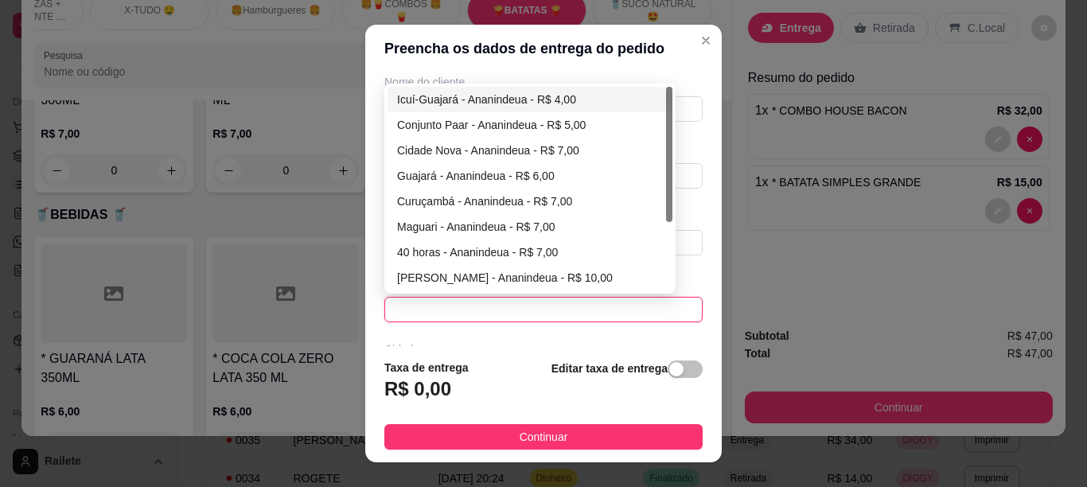
click at [498, 99] on div "Icuí-Guajará - Ananindeua - R$ 4,00" at bounding box center [530, 100] width 266 height 18
type input "Ananindeua"
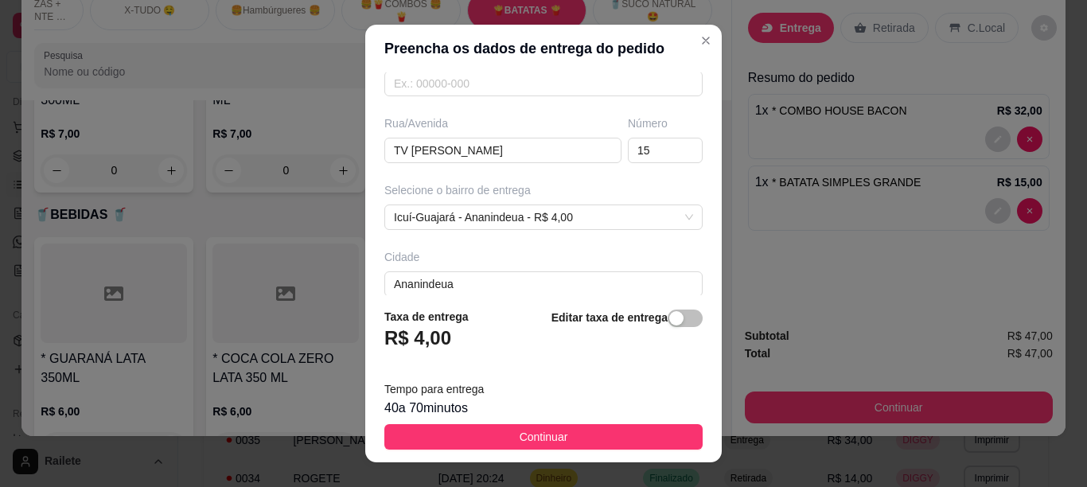
scroll to position [243, 0]
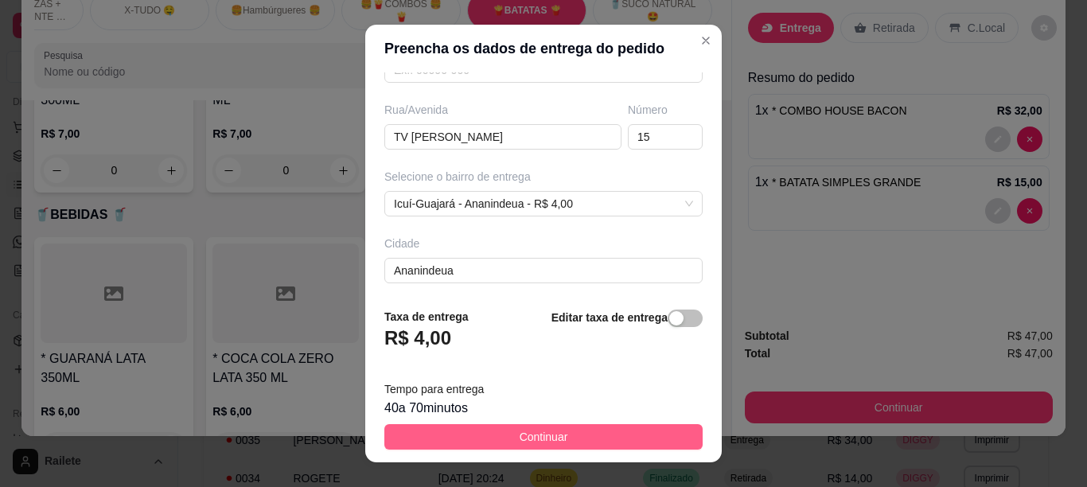
click at [584, 428] on button "Continuar" at bounding box center [543, 436] width 318 height 25
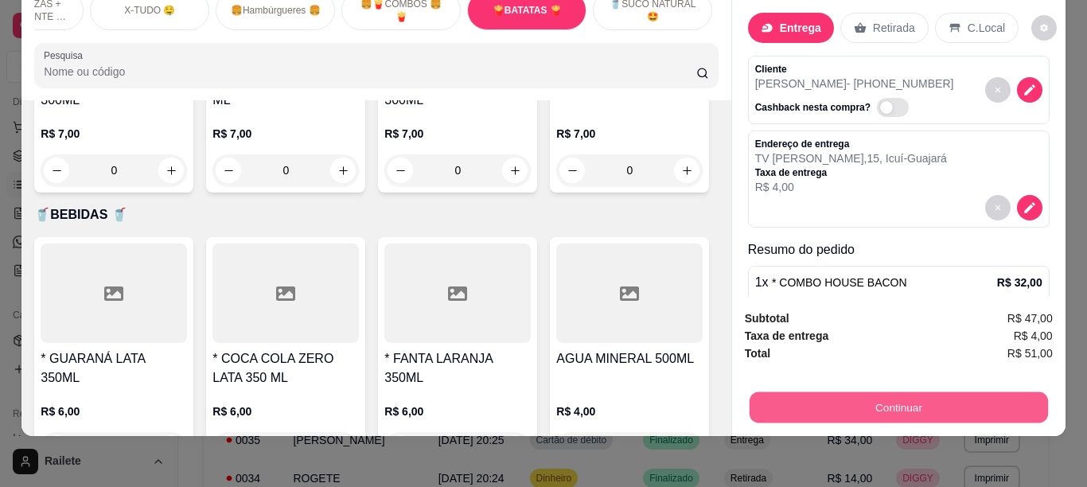
click at [770, 392] on button "Continuar" at bounding box center [898, 407] width 298 height 31
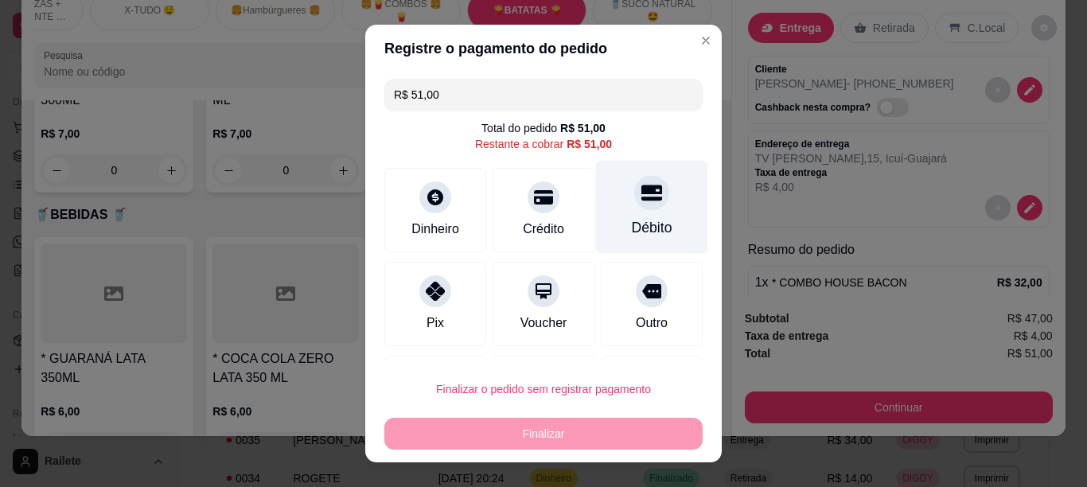
click at [632, 223] on div "Débito" at bounding box center [652, 227] width 41 height 21
type input "R$ 0,00"
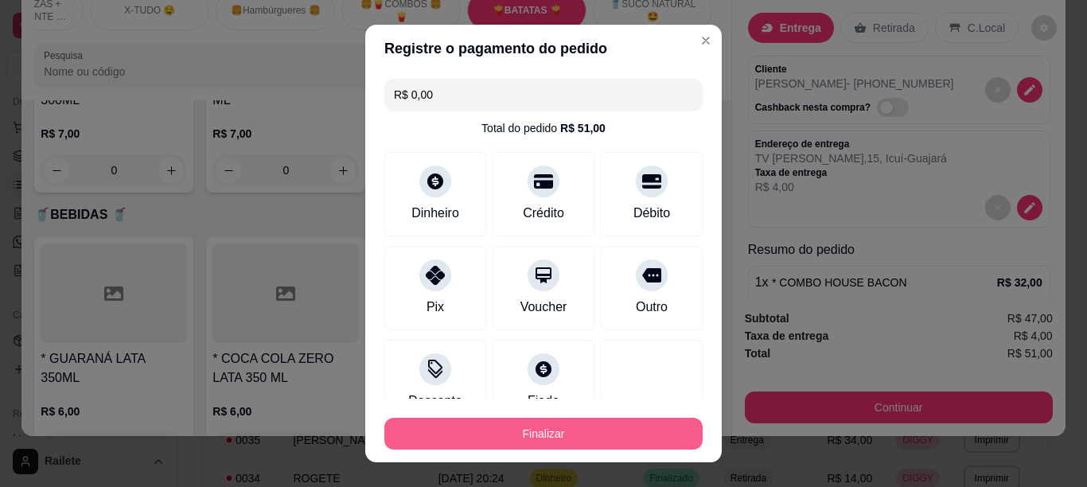
click at [520, 446] on button "Finalizar" at bounding box center [543, 434] width 318 height 32
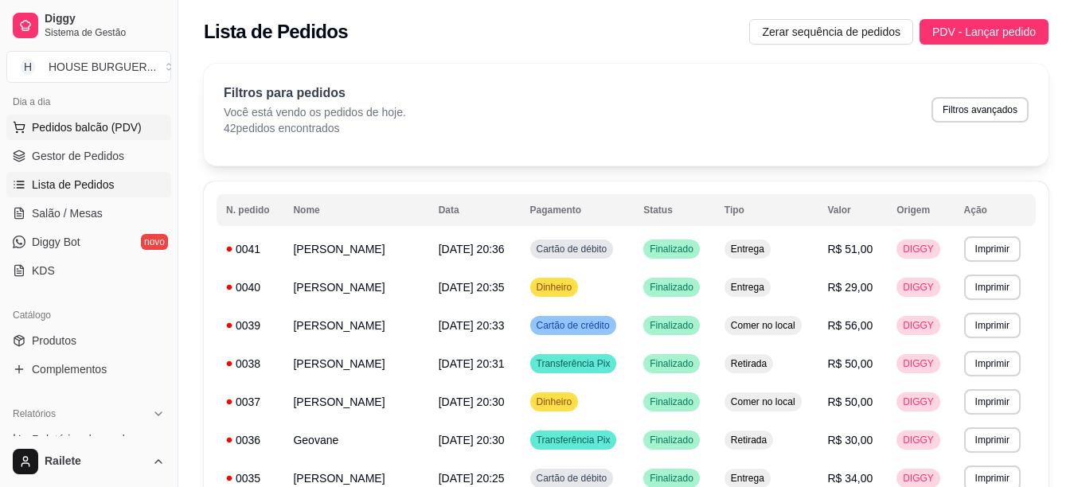
click at [88, 133] on span "Pedidos balcão (PDV)" at bounding box center [87, 127] width 110 height 16
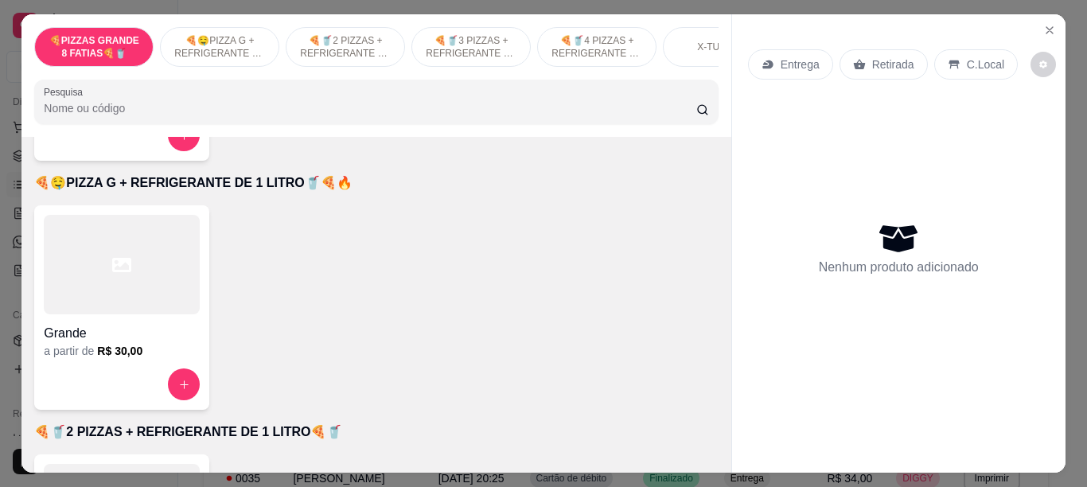
scroll to position [344, 0]
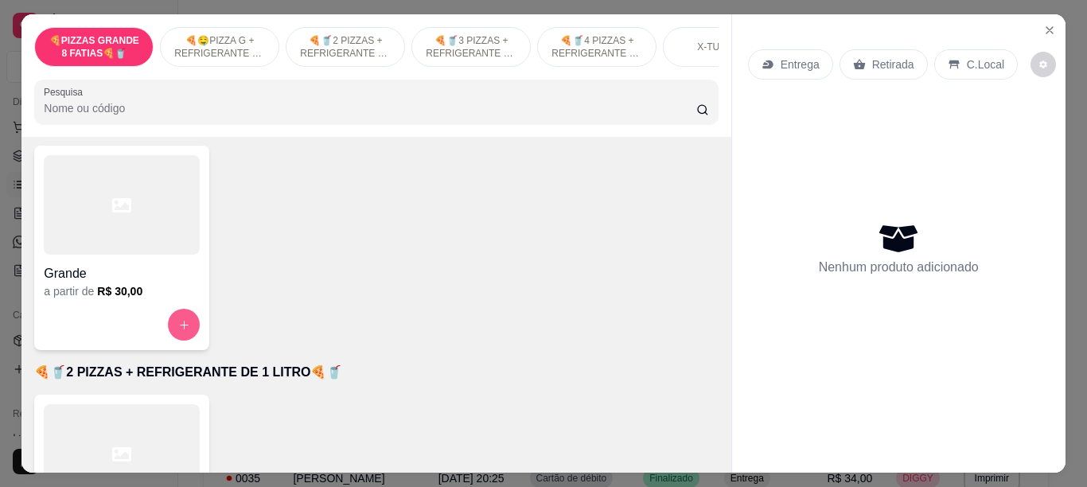
click at [181, 324] on button "increase-product-quantity" at bounding box center [184, 325] width 32 height 32
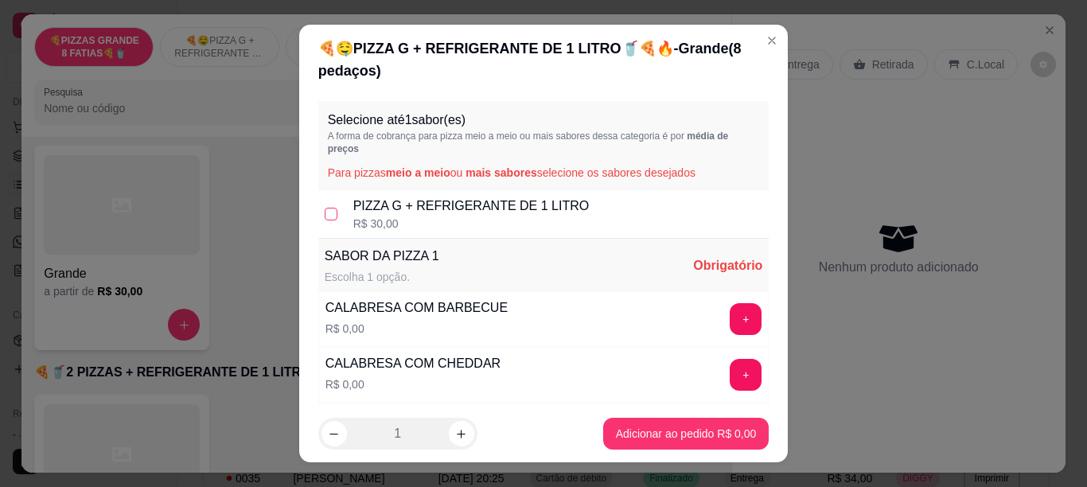
click at [326, 209] on input "checkbox" at bounding box center [331, 214] width 13 height 13
checkbox input "true"
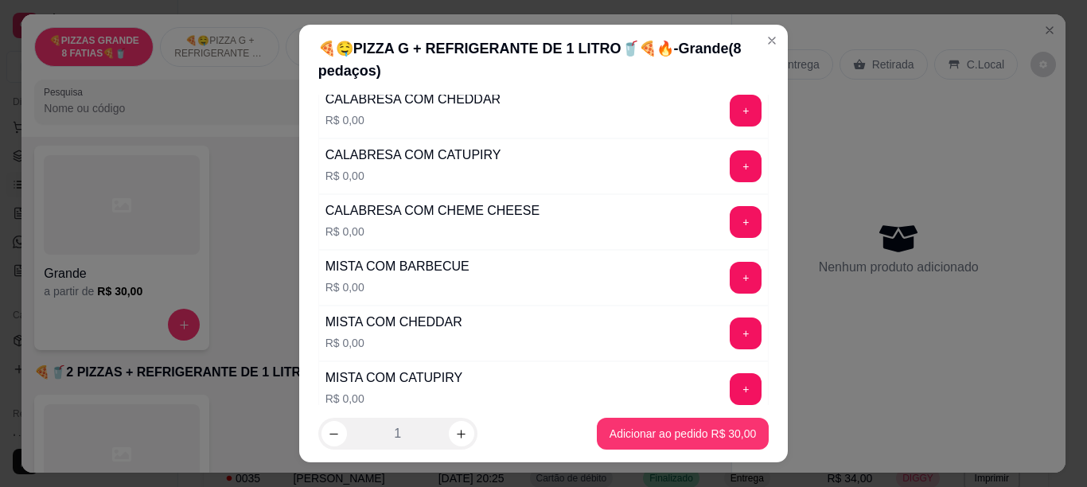
scroll to position [271, 0]
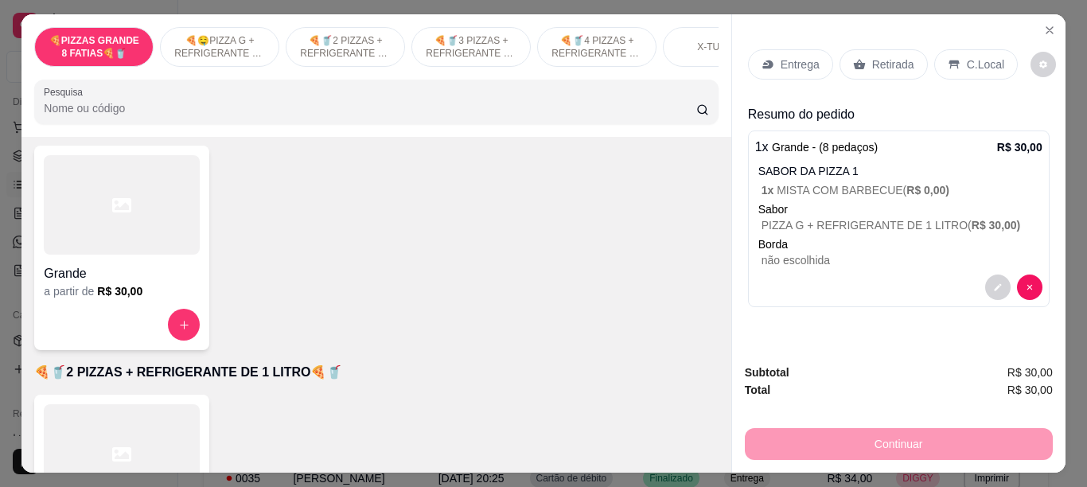
click at [984, 62] on p "C.Local" at bounding box center [985, 65] width 37 height 16
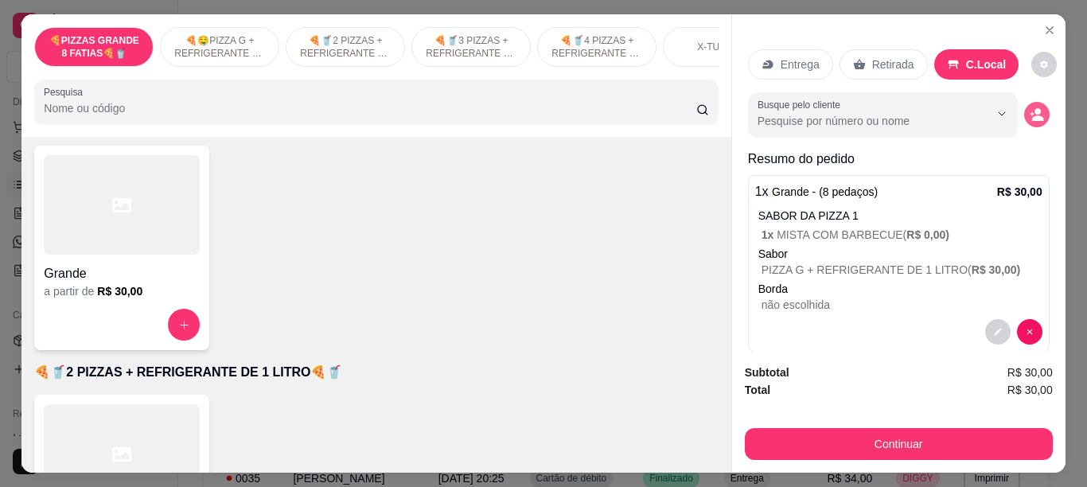
click at [1030, 107] on icon "decrease-product-quantity" at bounding box center [1037, 114] width 14 height 14
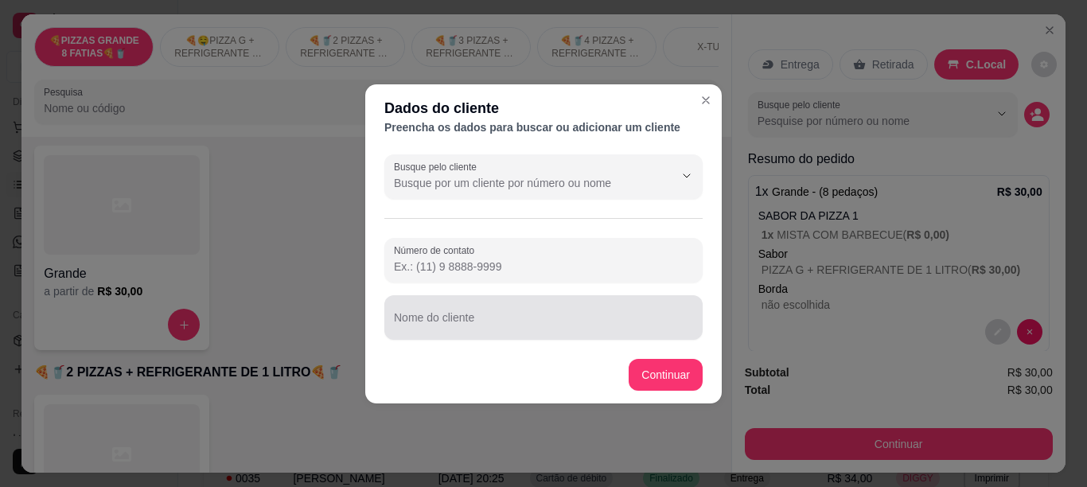
click at [541, 319] on input "Nome do cliente" at bounding box center [543, 324] width 299 height 16
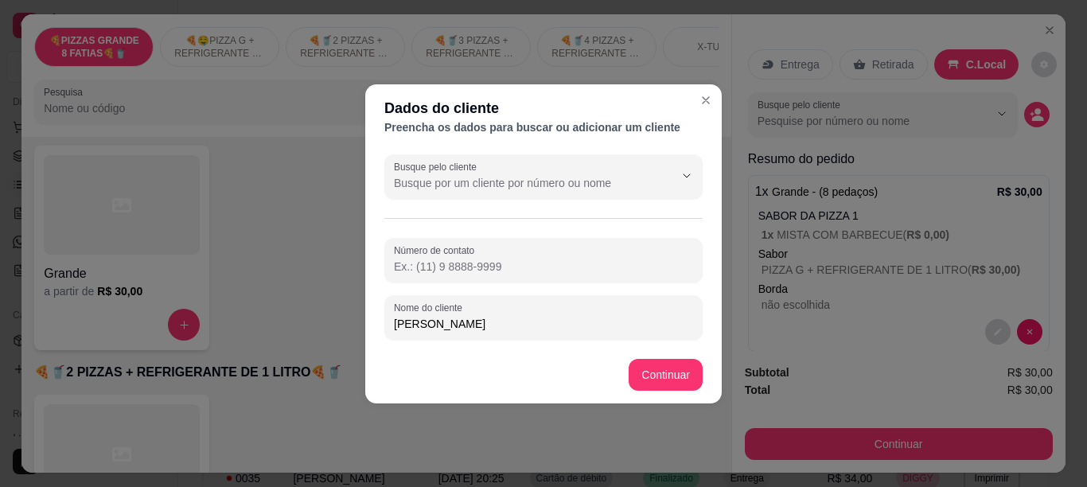
type input "BRUNO DE AZUL"
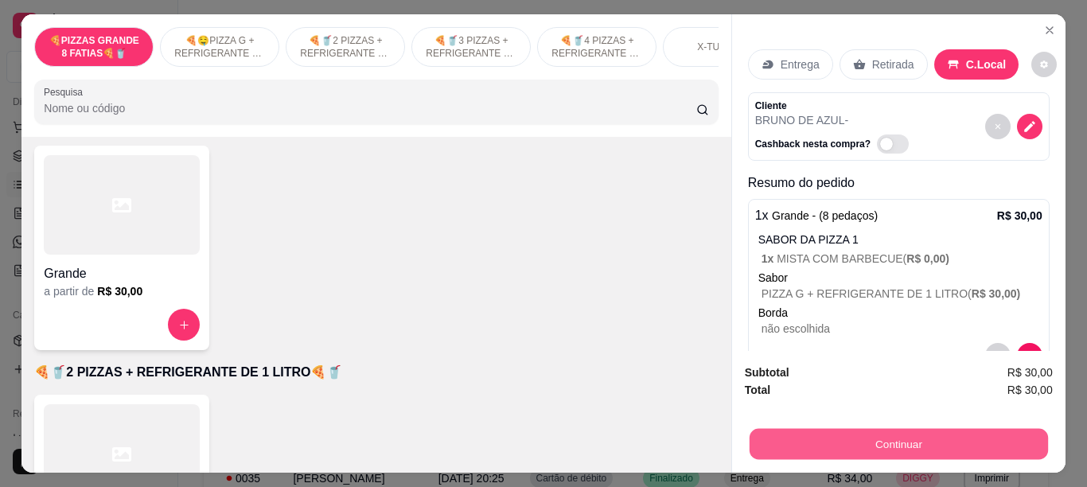
click at [809, 434] on button "Continuar" at bounding box center [898, 443] width 298 height 31
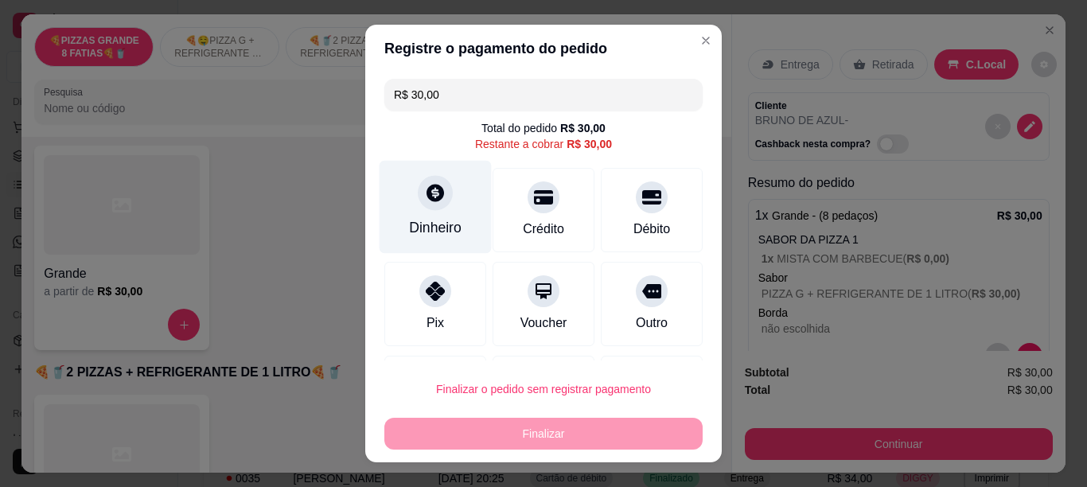
click at [425, 183] on icon at bounding box center [435, 192] width 21 height 21
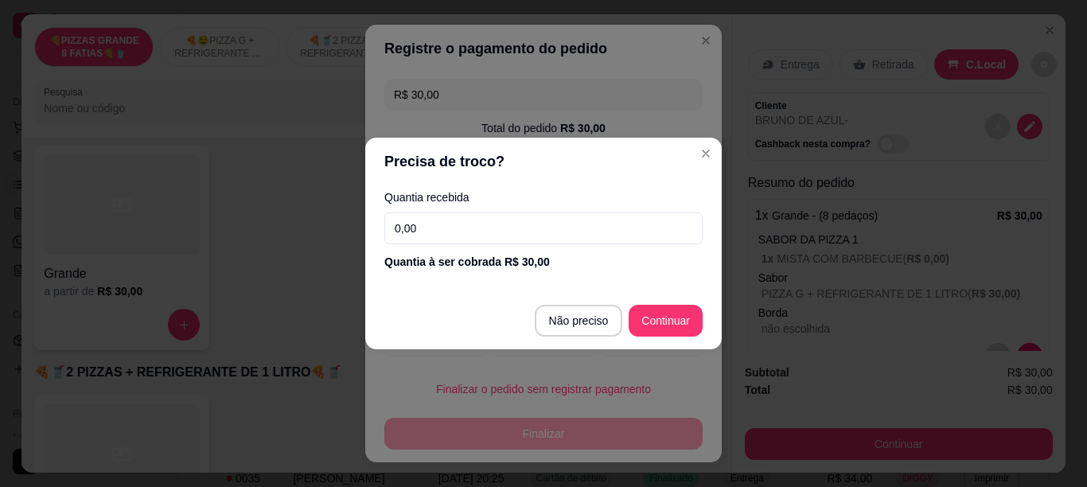
click at [451, 226] on input "0,00" at bounding box center [543, 229] width 318 height 32
type input "30,00"
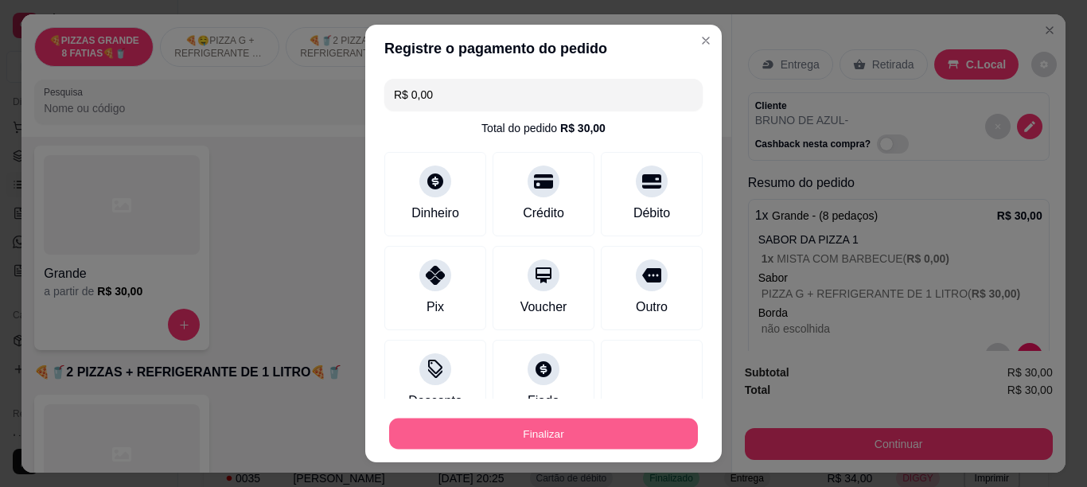
click at [482, 427] on button "Finalizar" at bounding box center [543, 434] width 309 height 31
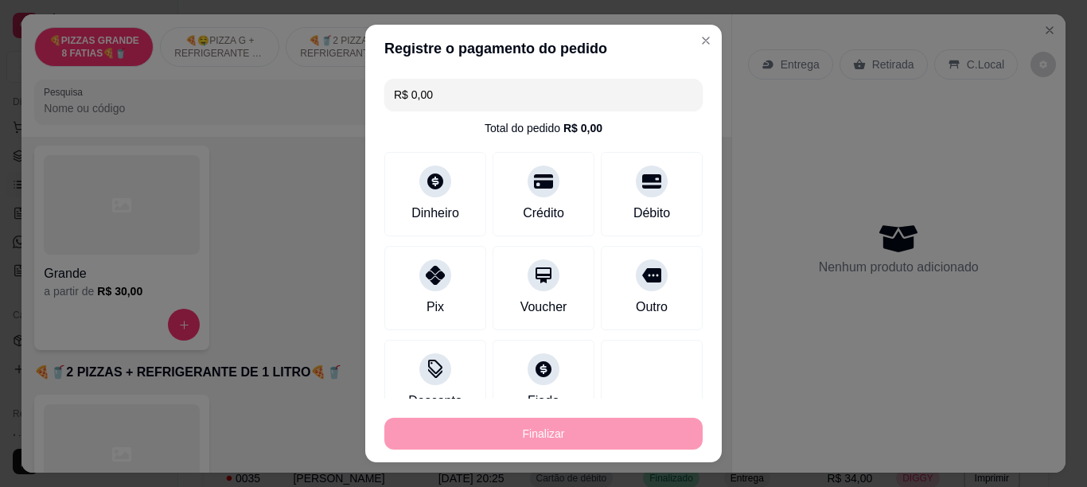
type input "-R$ 30,00"
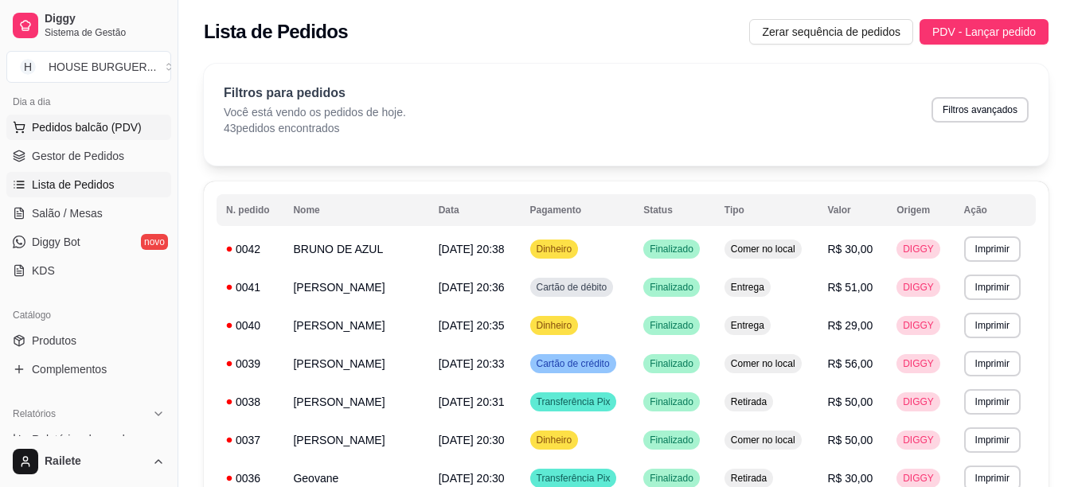
click at [118, 131] on span "Pedidos balcão (PDV)" at bounding box center [87, 127] width 110 height 16
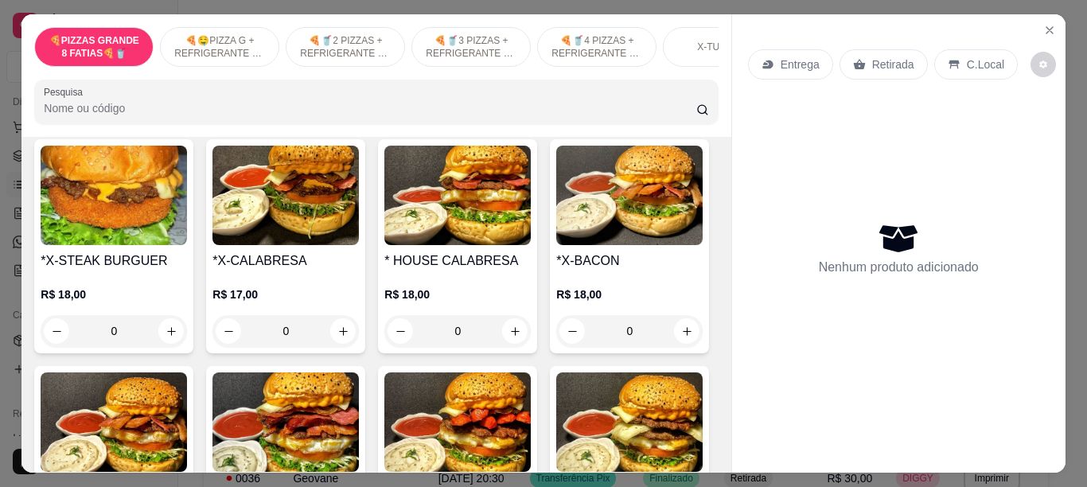
scroll to position [1866, 0]
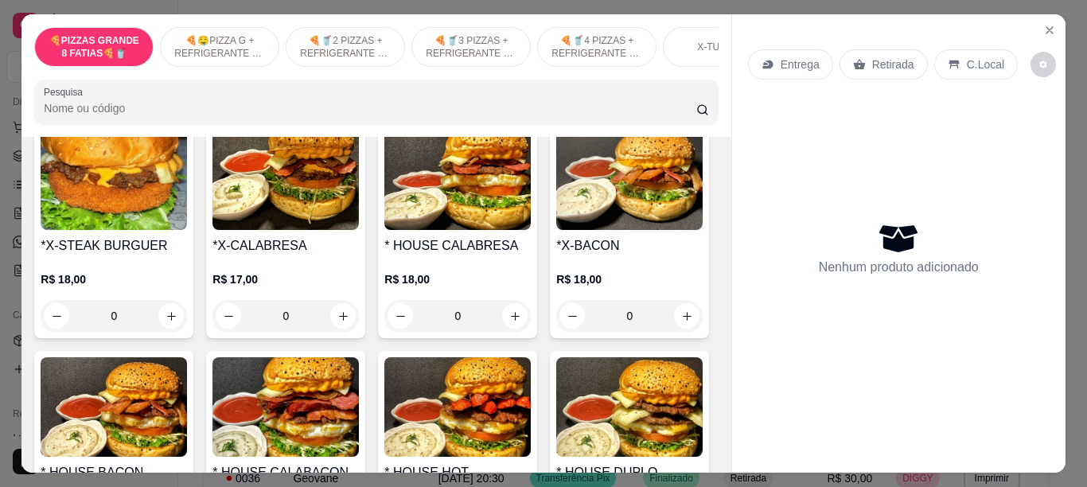
click at [510, 105] on div "0" at bounding box center [457, 89] width 146 height 32
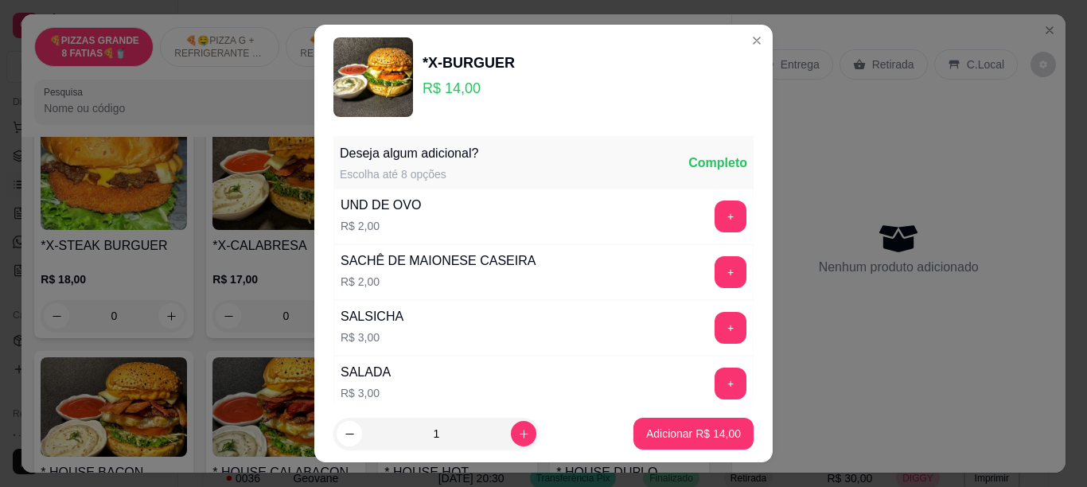
click at [648, 417] on footer "1 Adicionar R$ 14,00" at bounding box center [543, 433] width 458 height 57
click at [646, 430] on p "Adicionar R$ 14,00" at bounding box center [693, 434] width 95 height 16
type input "1"
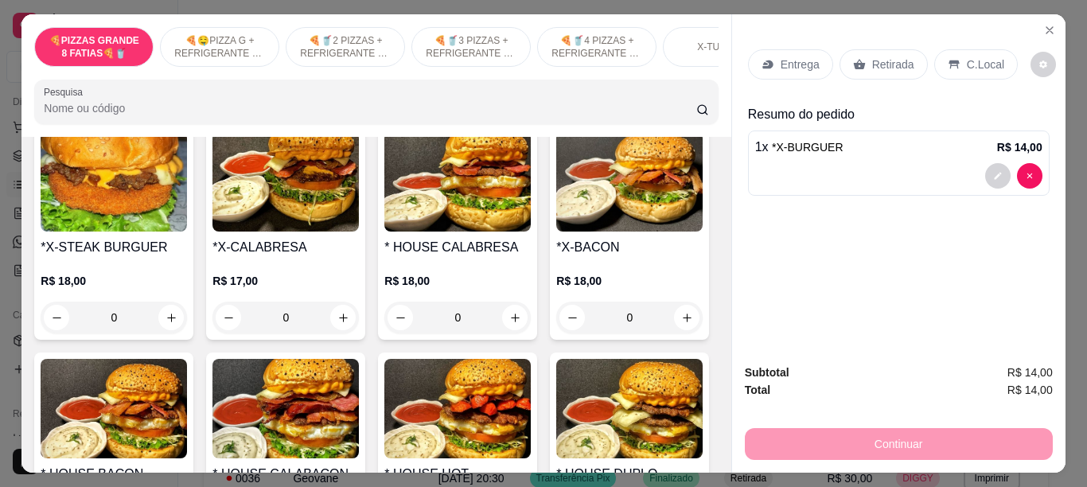
click at [967, 61] on p "C.Local" at bounding box center [985, 65] width 37 height 16
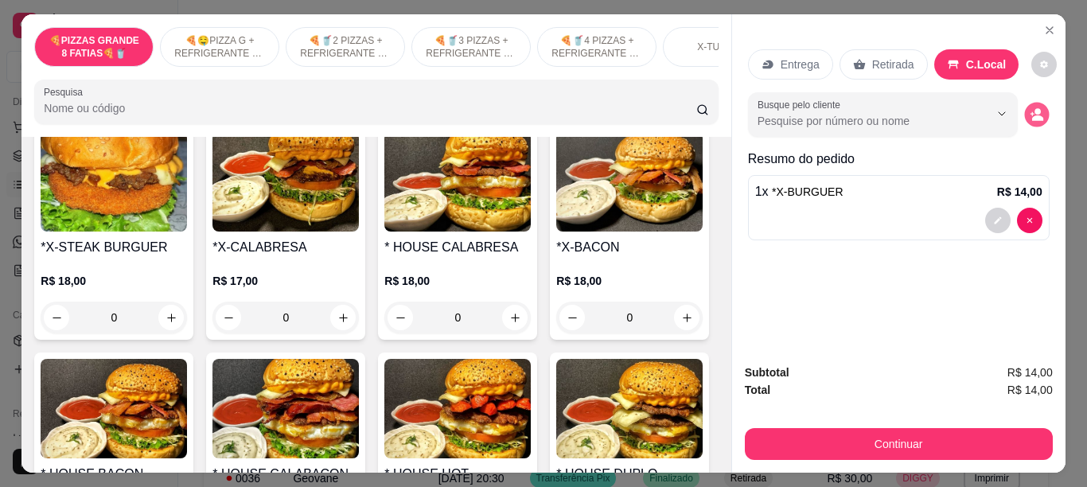
click at [1035, 115] on icon "decrease-product-quantity" at bounding box center [1037, 115] width 14 height 14
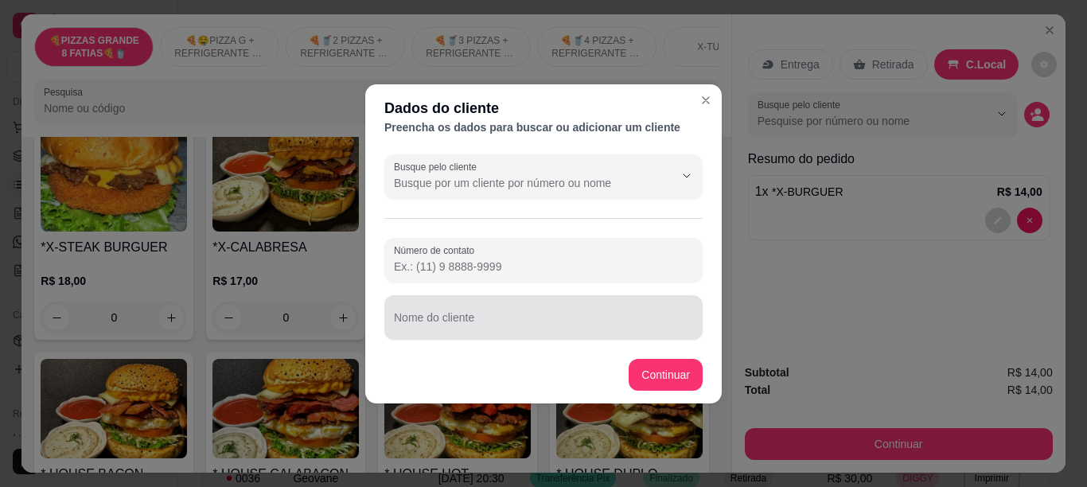
click at [530, 320] on input "Nome do cliente" at bounding box center [543, 324] width 299 height 16
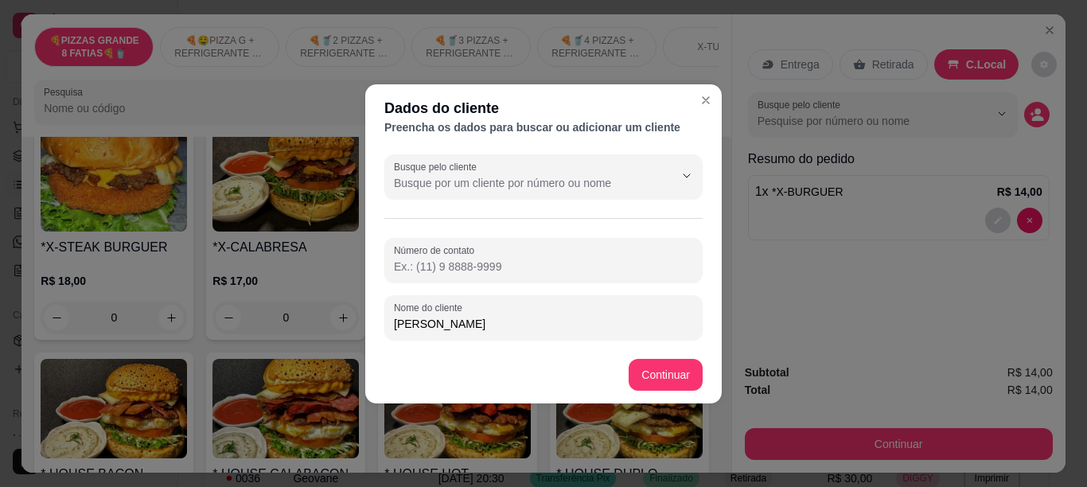
type input "[PERSON_NAME]"
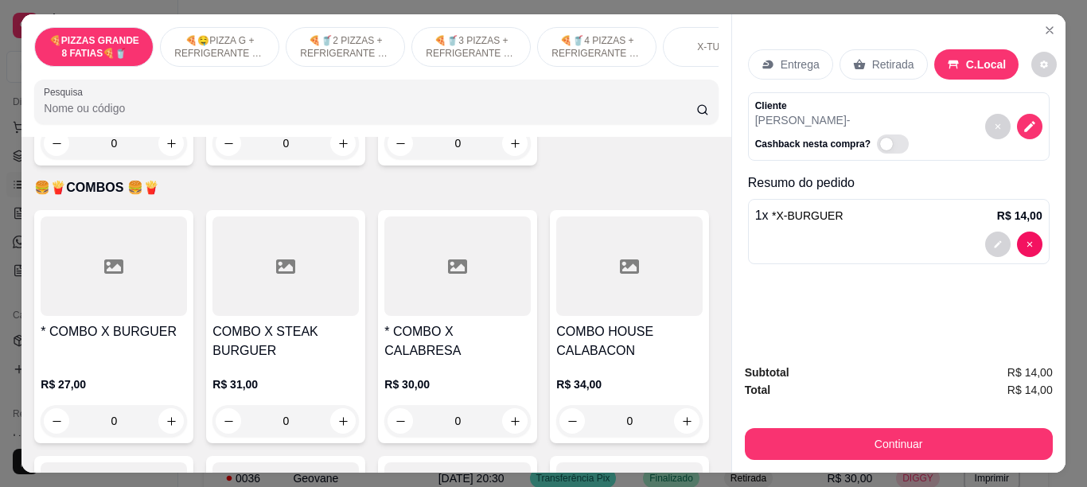
scroll to position [2524, 0]
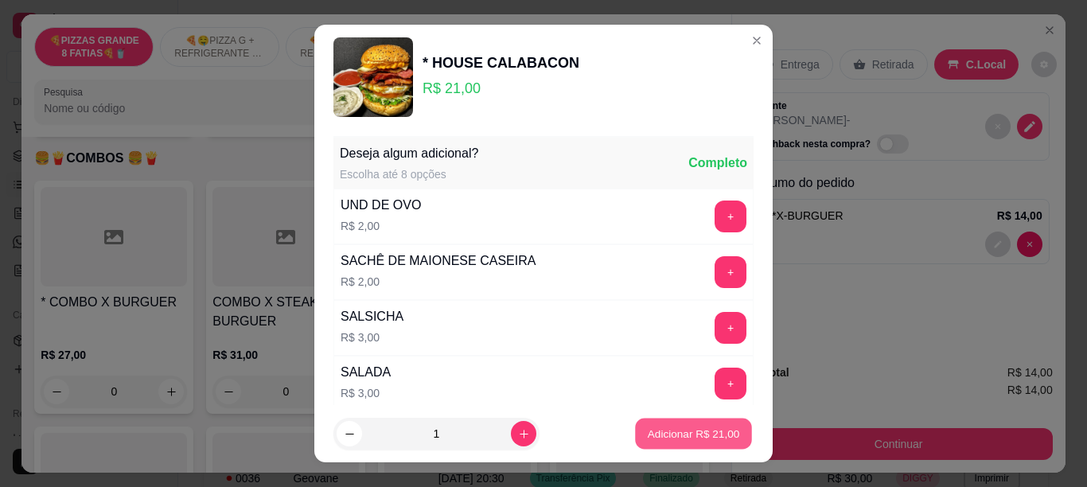
click at [665, 425] on button "Adicionar R$ 21,00" at bounding box center [693, 434] width 117 height 31
type input "1"
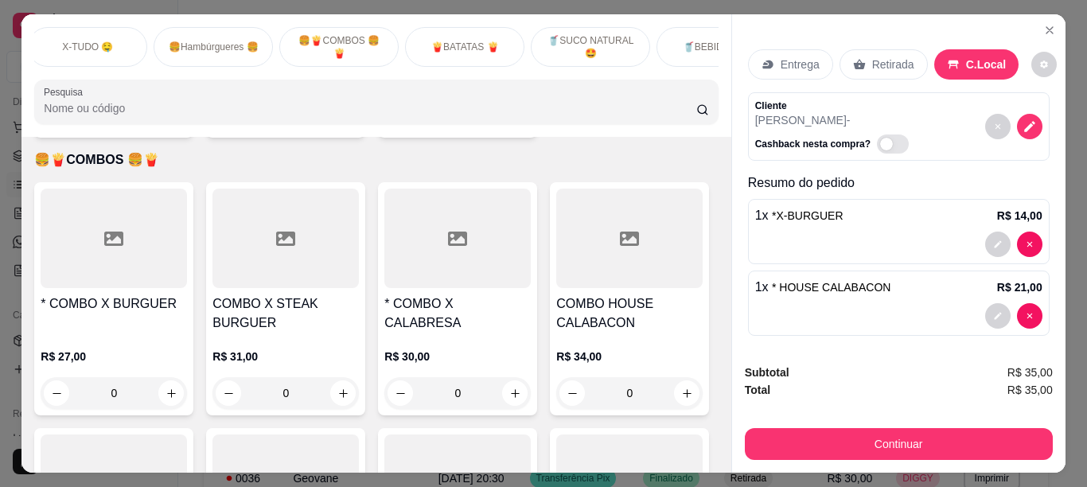
scroll to position [0, 637]
click at [598, 34] on p "🥤SUCO NATURAL 🤩" at bounding box center [589, 46] width 92 height 25
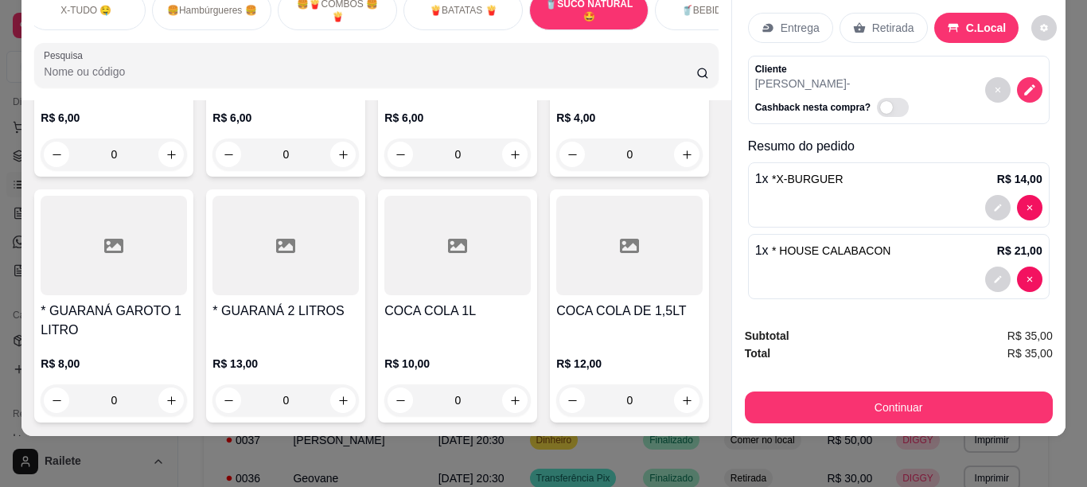
type input "1"
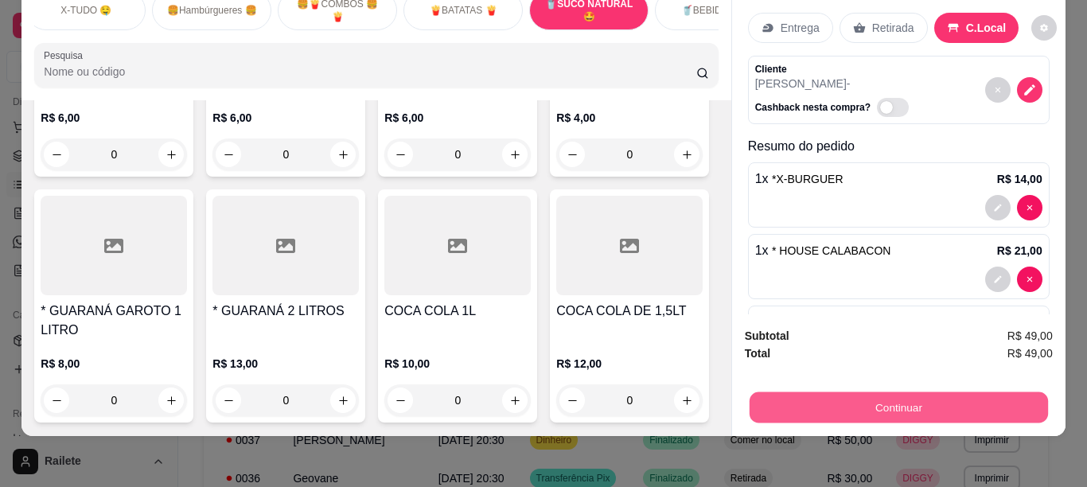
click at [786, 398] on button "Continuar" at bounding box center [898, 407] width 298 height 31
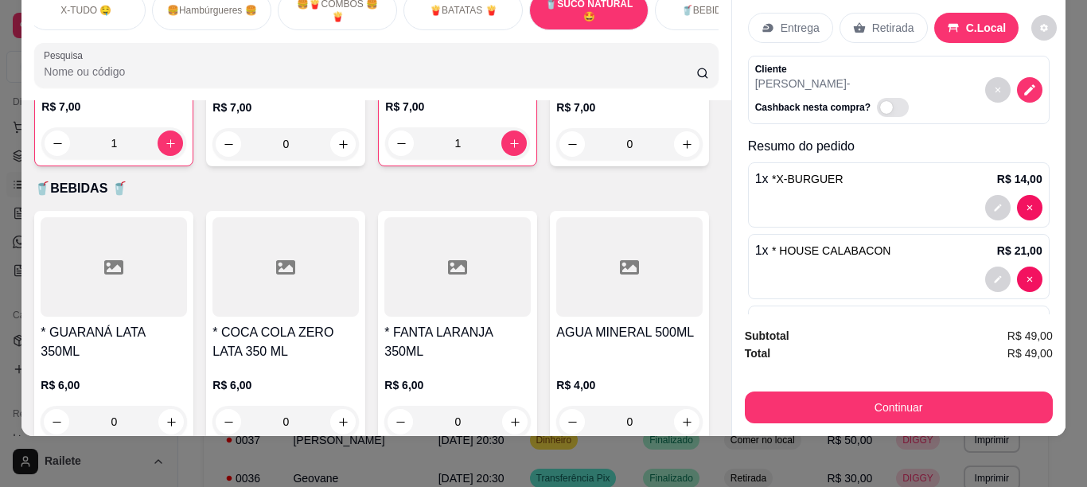
scroll to position [3751, 0]
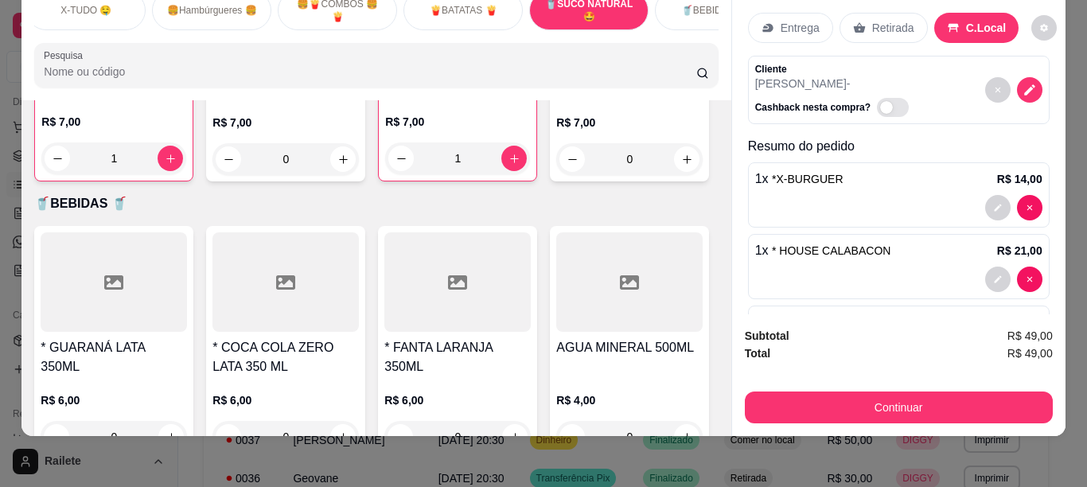
type input "1"
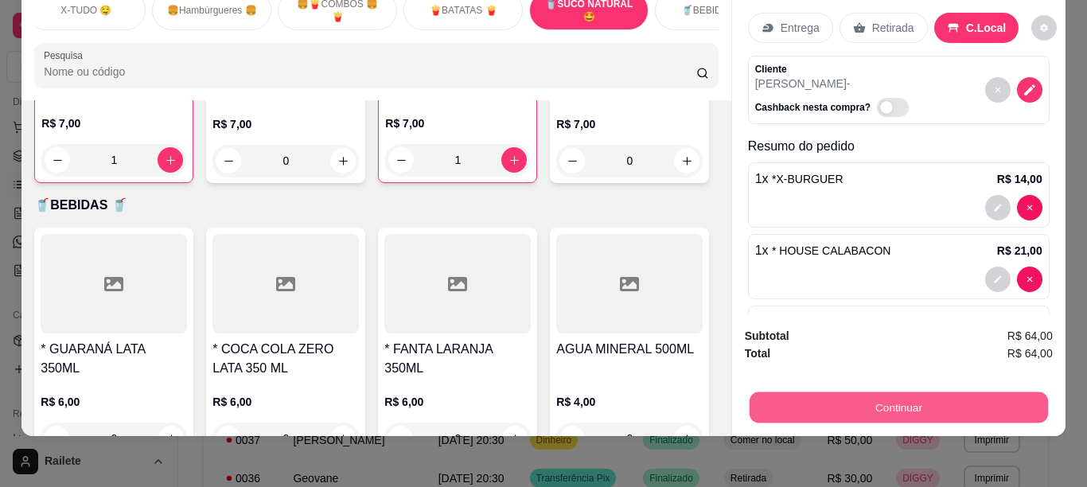
click at [827, 392] on button "Continuar" at bounding box center [898, 407] width 298 height 31
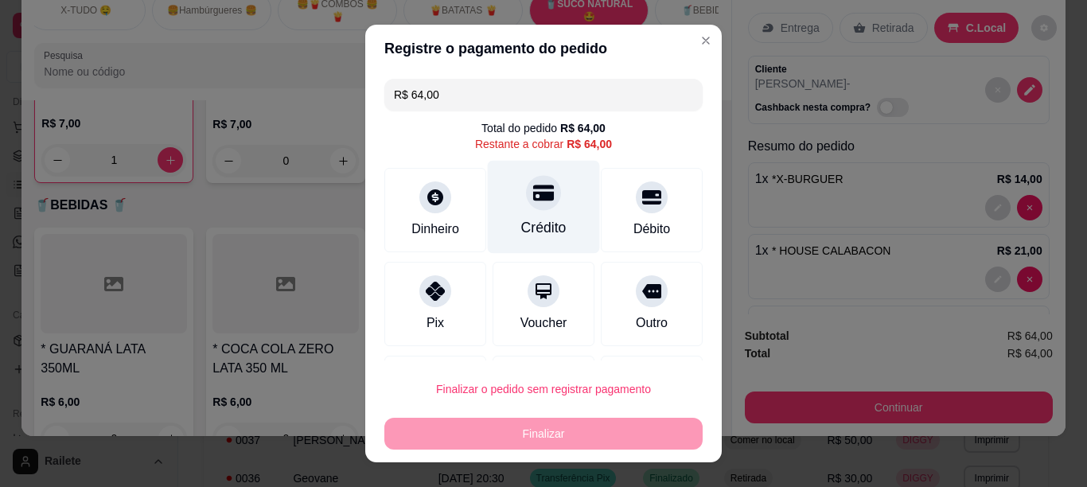
click at [532, 222] on div "Crédito" at bounding box center [543, 227] width 45 height 21
type input "R$ 0,00"
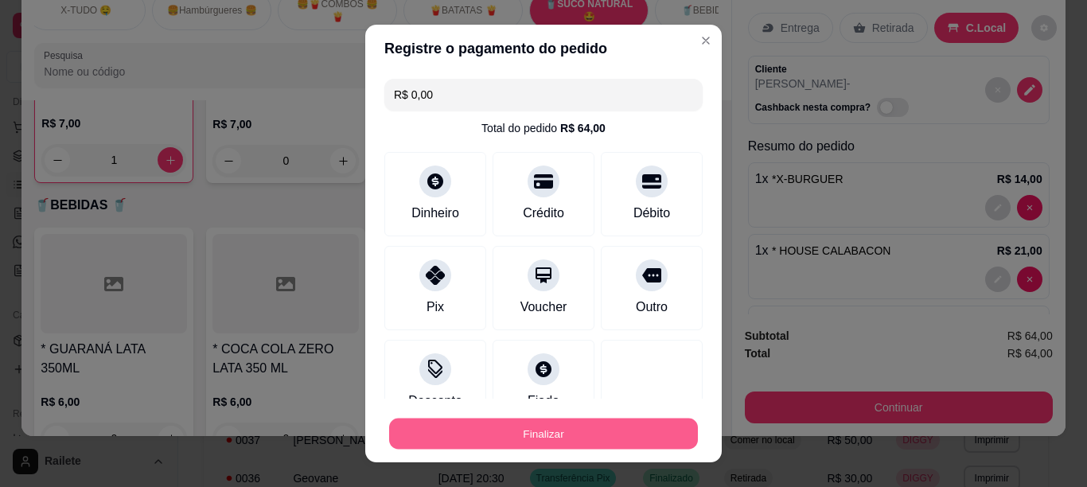
click at [500, 430] on button "Finalizar" at bounding box center [543, 434] width 309 height 31
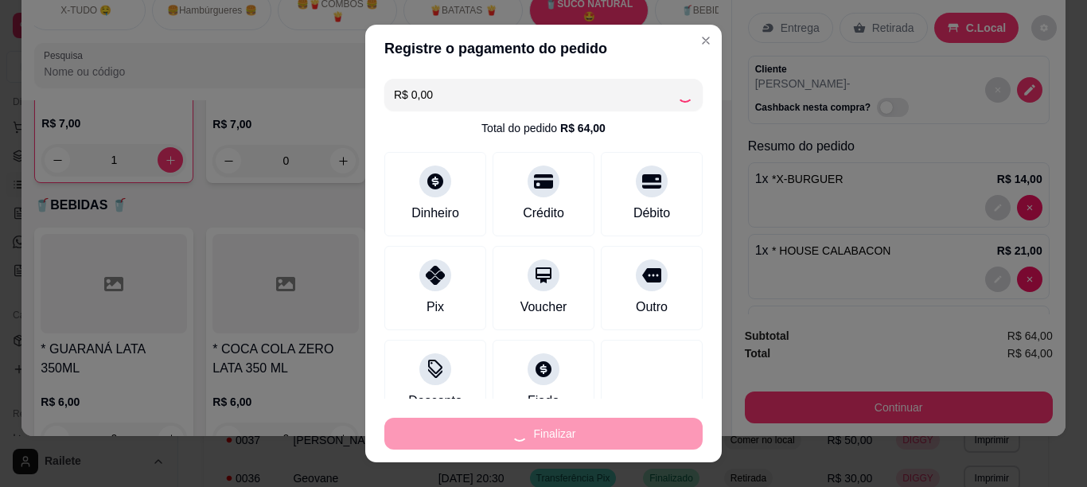
type input "0"
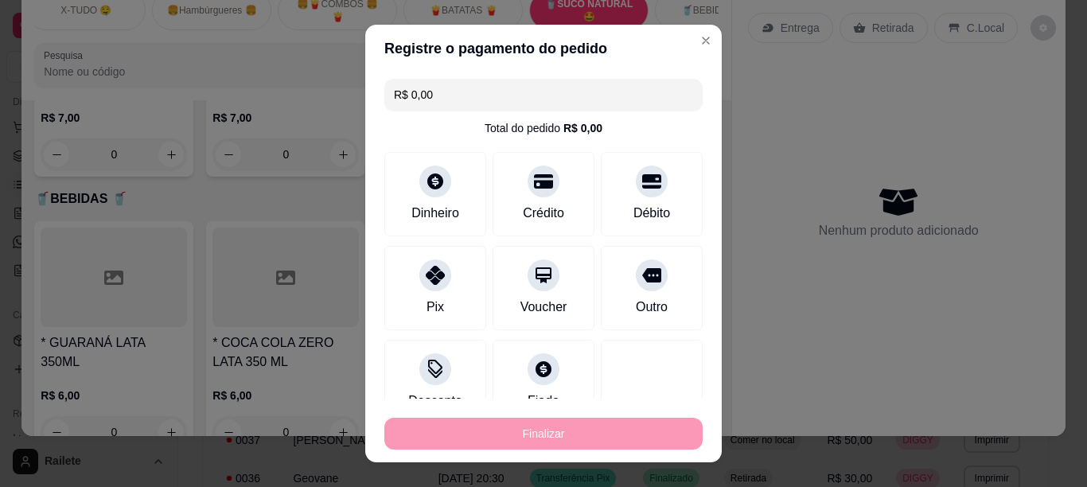
type input "-R$ 64,00"
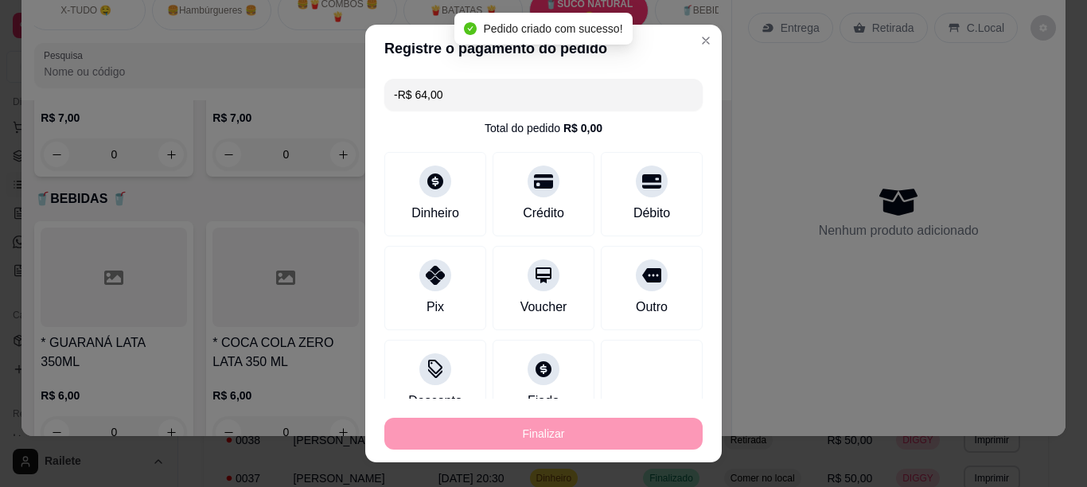
scroll to position [3748, 0]
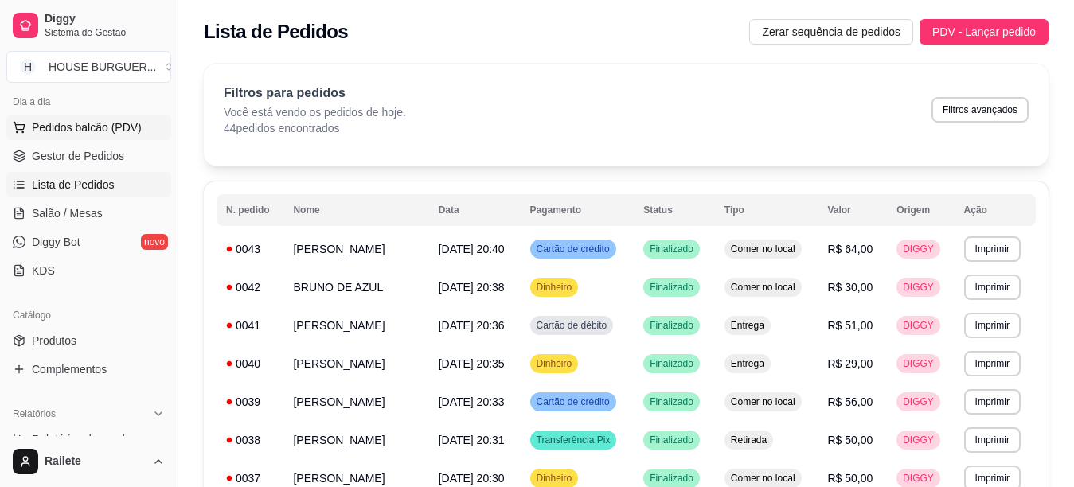
click at [111, 128] on span "Pedidos balcão (PDV)" at bounding box center [87, 127] width 110 height 16
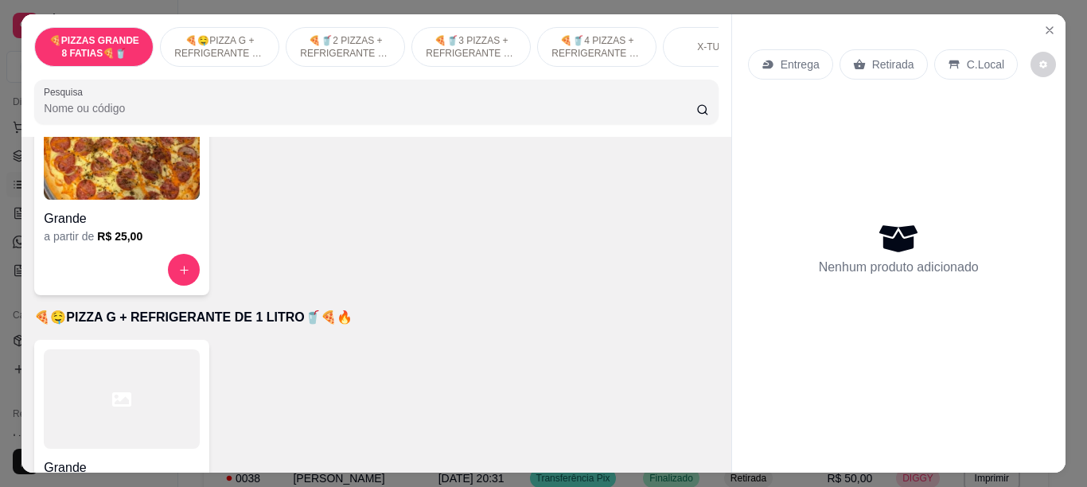
scroll to position [60, 0]
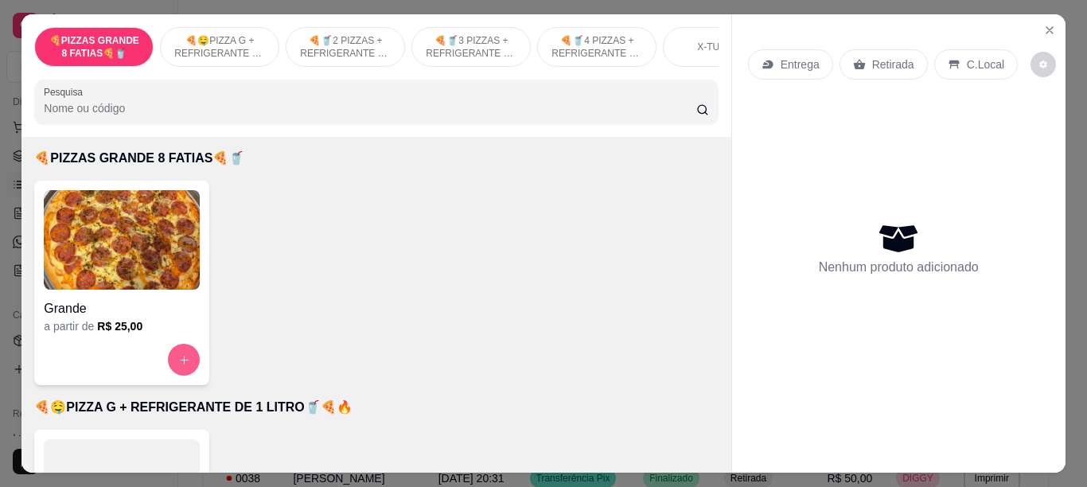
click at [189, 367] on button "increase-product-quantity" at bounding box center [184, 360] width 32 height 32
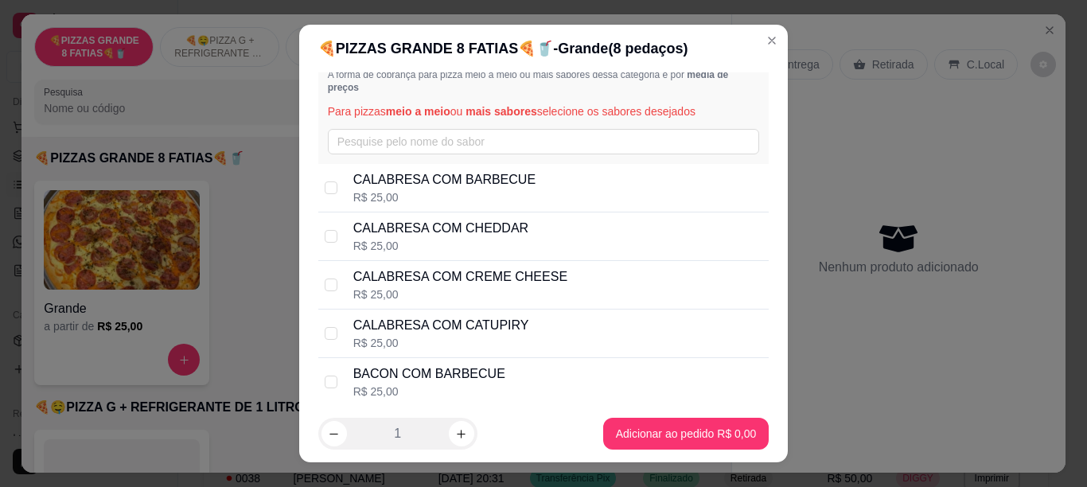
scroll to position [45, 0]
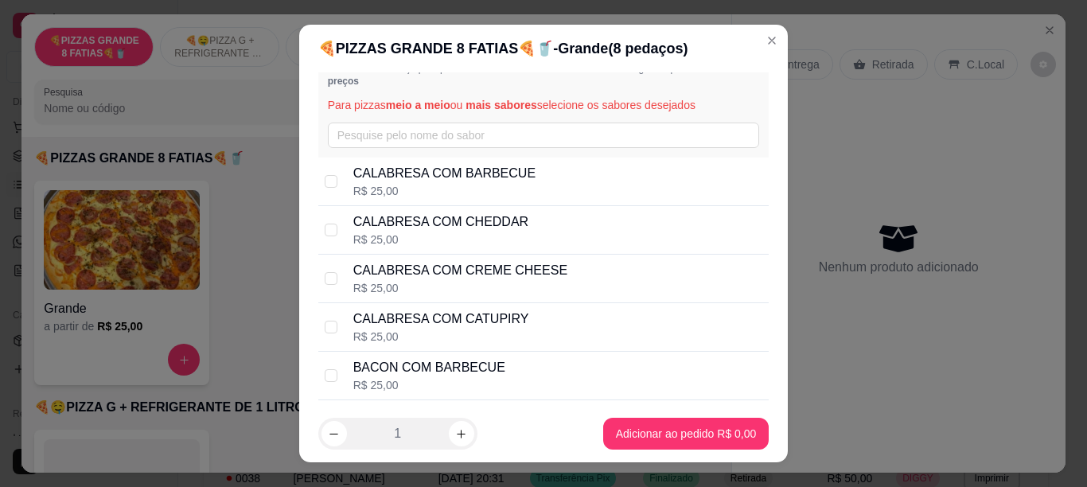
click at [527, 264] on p "CALABRESA COM CREME CHEESE" at bounding box center [460, 270] width 214 height 19
checkbox input "true"
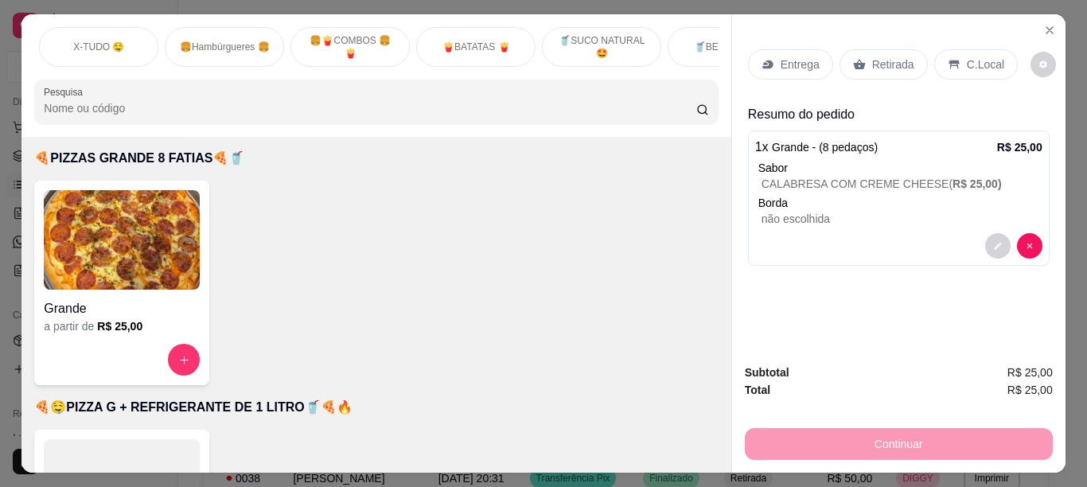
scroll to position [0, 637]
click at [594, 40] on p "🥤SUCO NATURAL 🤩" at bounding box center [589, 46] width 92 height 25
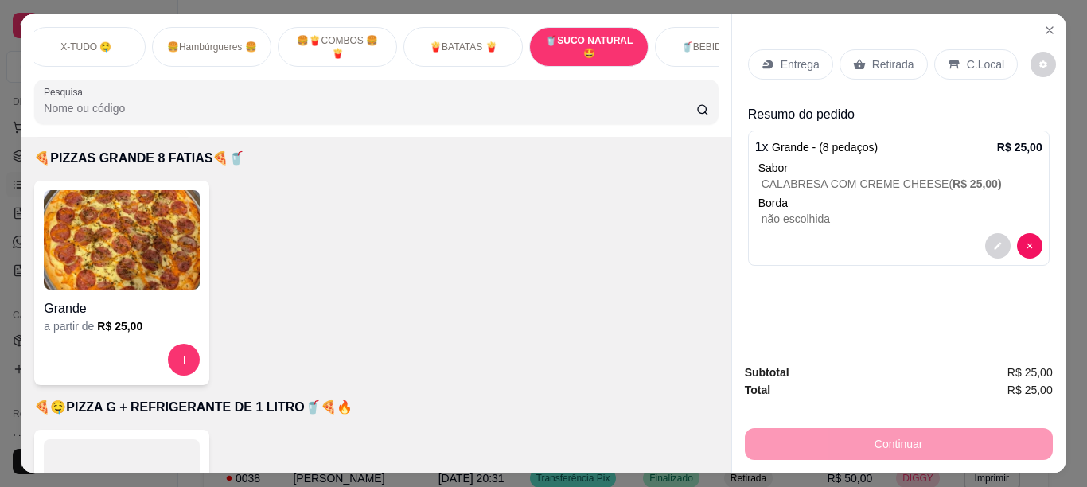
scroll to position [4262, 0]
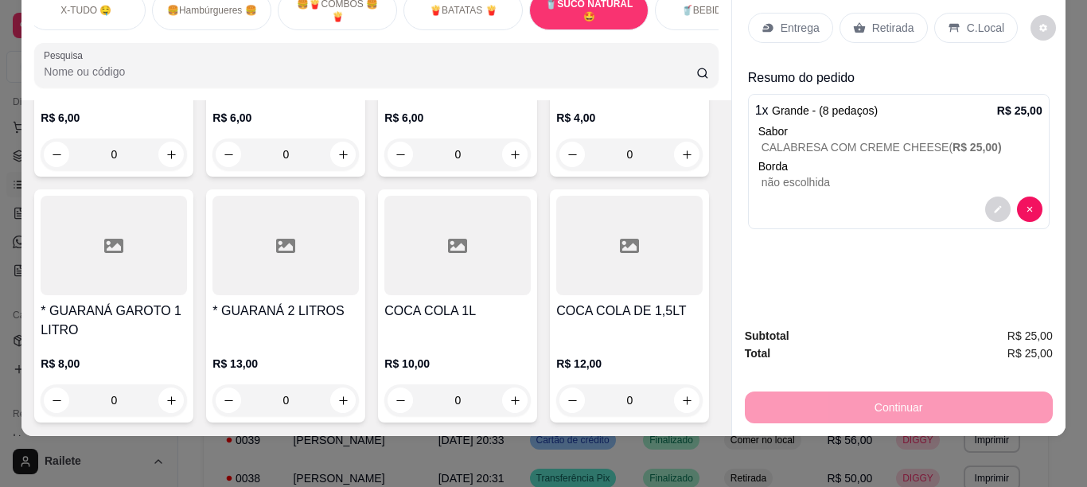
type input "1"
click at [977, 20] on p "C.Local" at bounding box center [985, 28] width 37 height 16
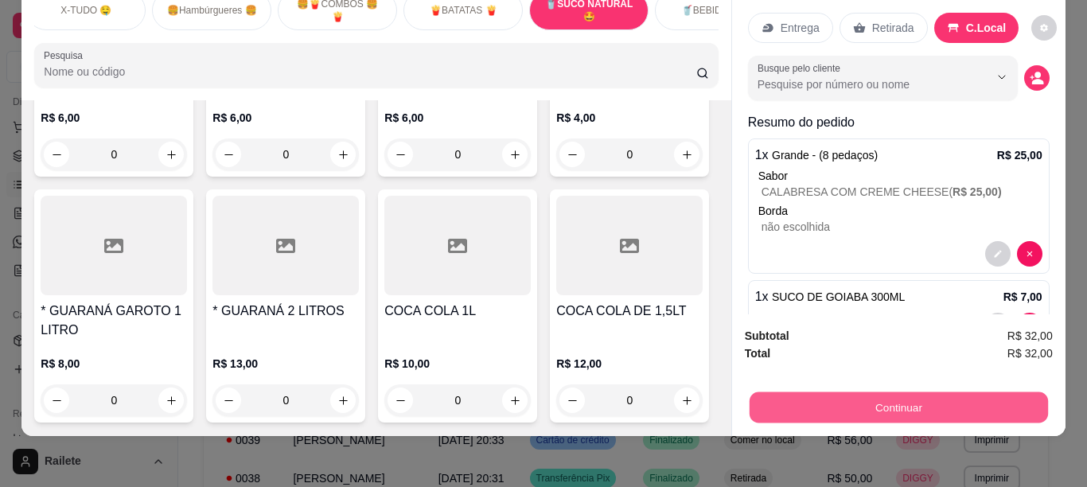
click at [931, 400] on button "Continuar" at bounding box center [898, 407] width 298 height 31
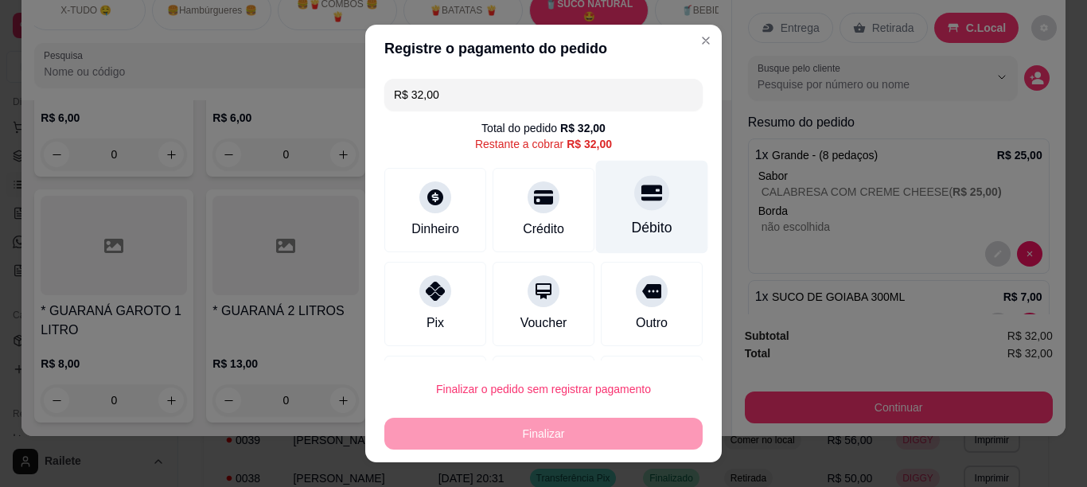
click at [607, 202] on div "Débito" at bounding box center [652, 206] width 112 height 93
type input "R$ 0,00"
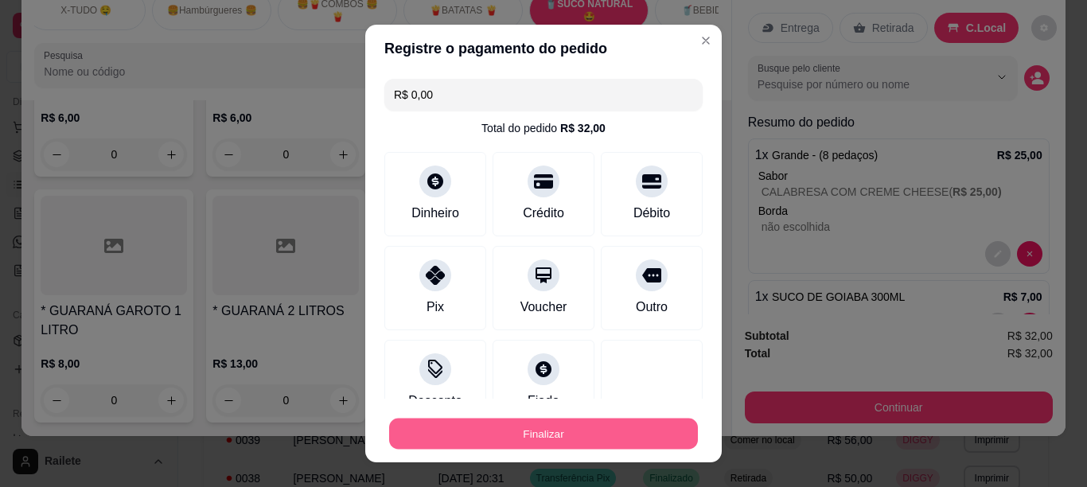
click at [493, 433] on button "Finalizar" at bounding box center [543, 434] width 309 height 31
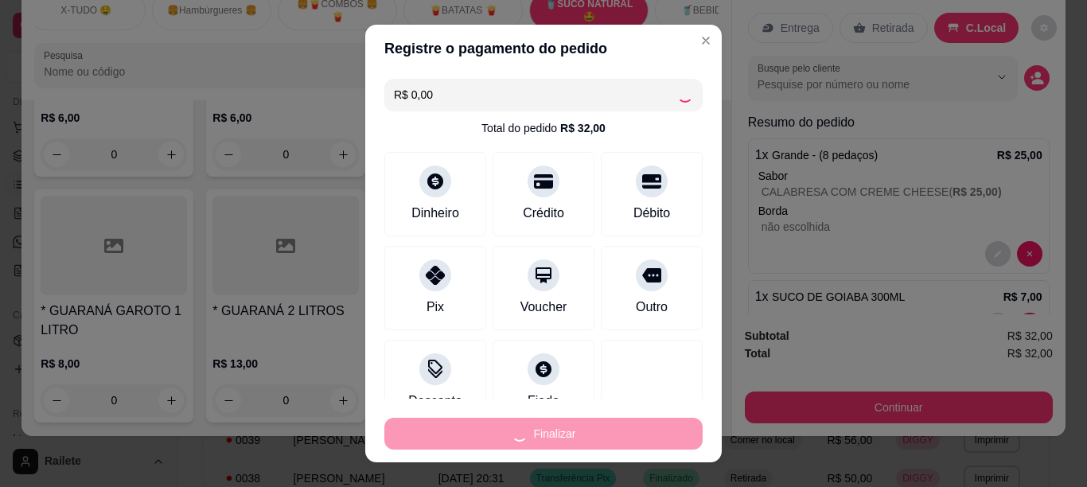
type input "0"
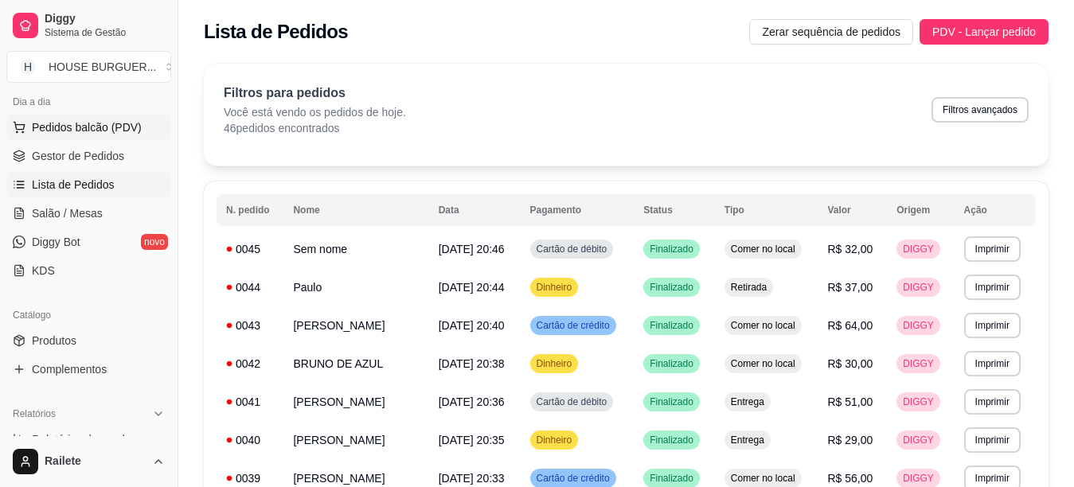
click at [83, 127] on span "Pedidos balcão (PDV)" at bounding box center [87, 127] width 110 height 16
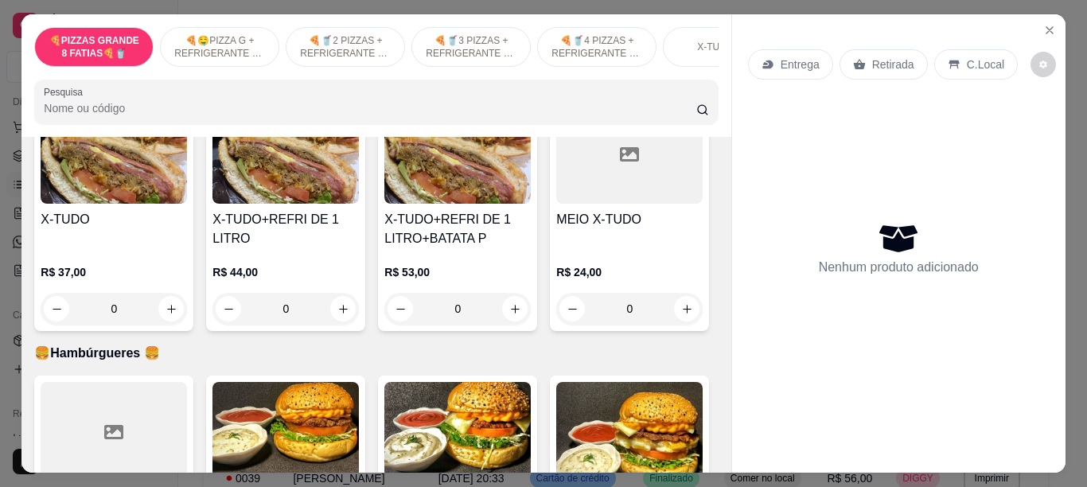
scroll to position [1359, 0]
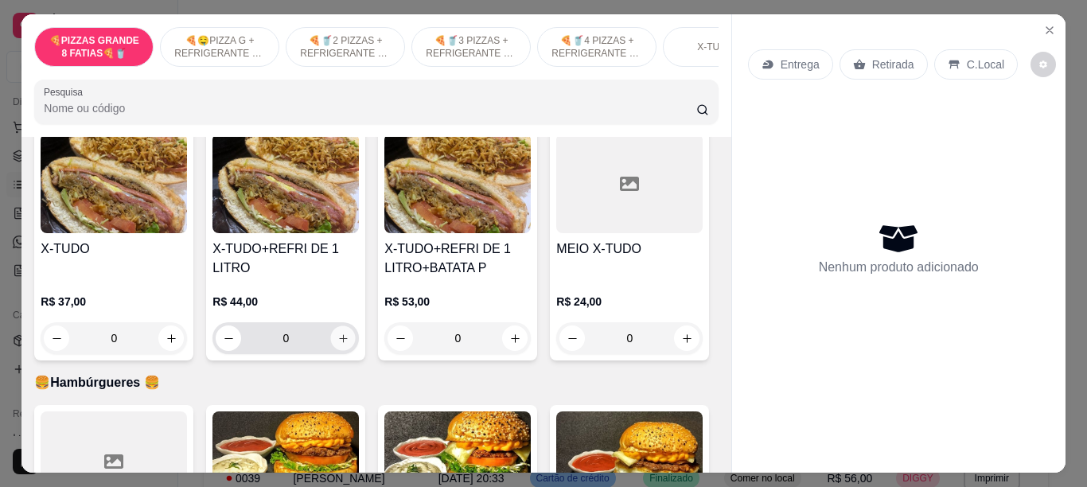
click at [347, 340] on button "increase-product-quantity" at bounding box center [343, 338] width 25 height 25
type input "1"
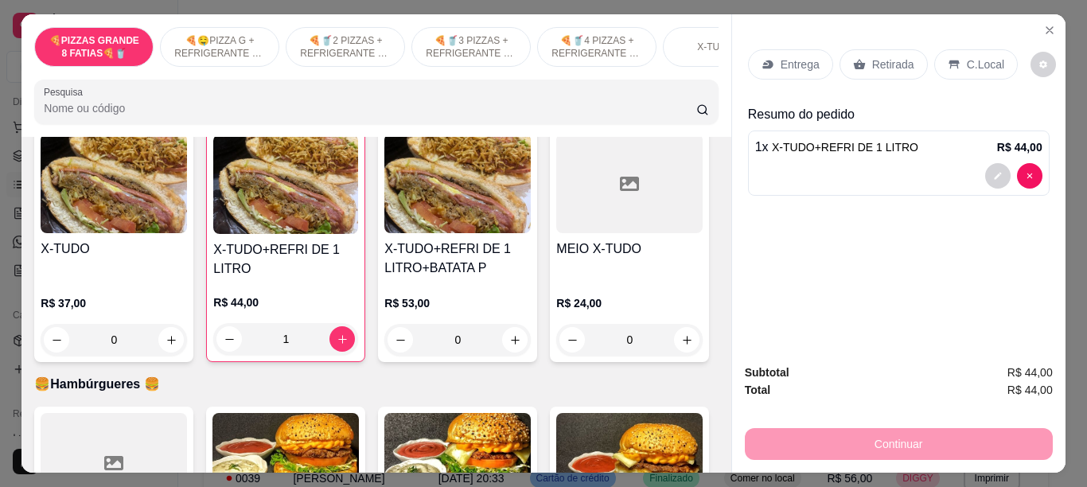
click at [910, 63] on div "Retirada" at bounding box center [884, 64] width 88 height 30
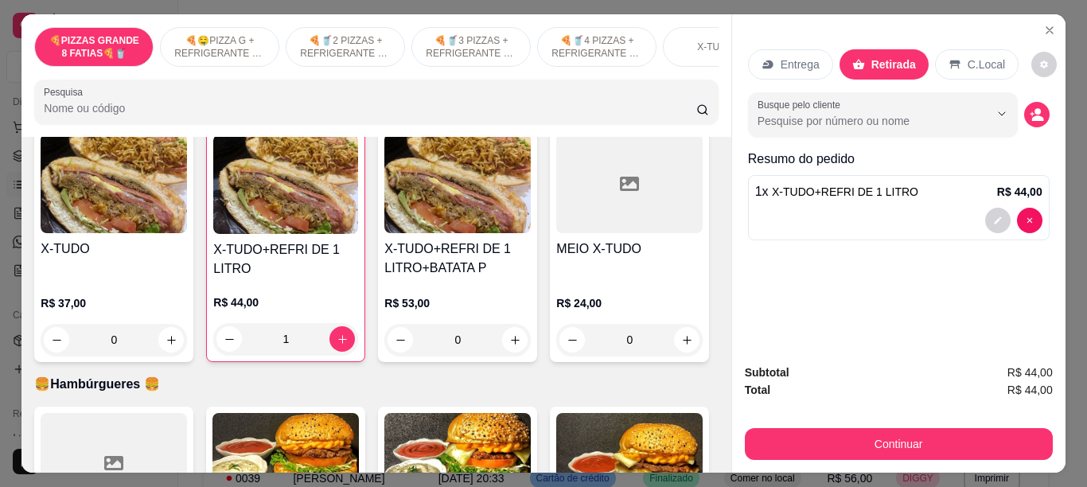
click at [1043, 111] on div "Entrega Retirada C.Local Busque pelo cliente Resumo do pedido 1 x X-TUDO+REFRI …" at bounding box center [898, 182] width 333 height 336
click at [1036, 109] on icon "decrease-product-quantity" at bounding box center [1037, 114] width 14 height 14
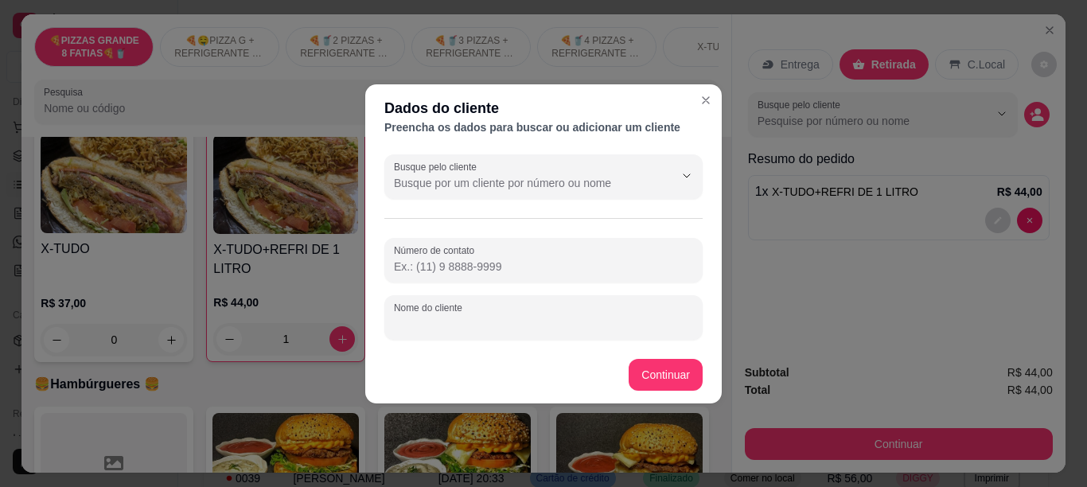
click at [478, 331] on input "Nome do cliente" at bounding box center [543, 324] width 299 height 16
type input "K"
type input "[PERSON_NAME]"
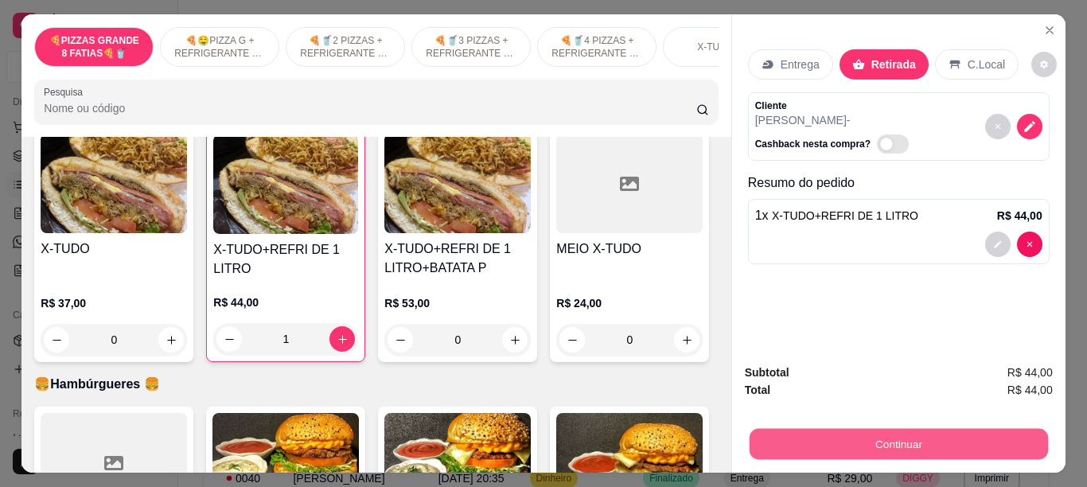
click at [820, 448] on button "Continuar" at bounding box center [898, 443] width 298 height 31
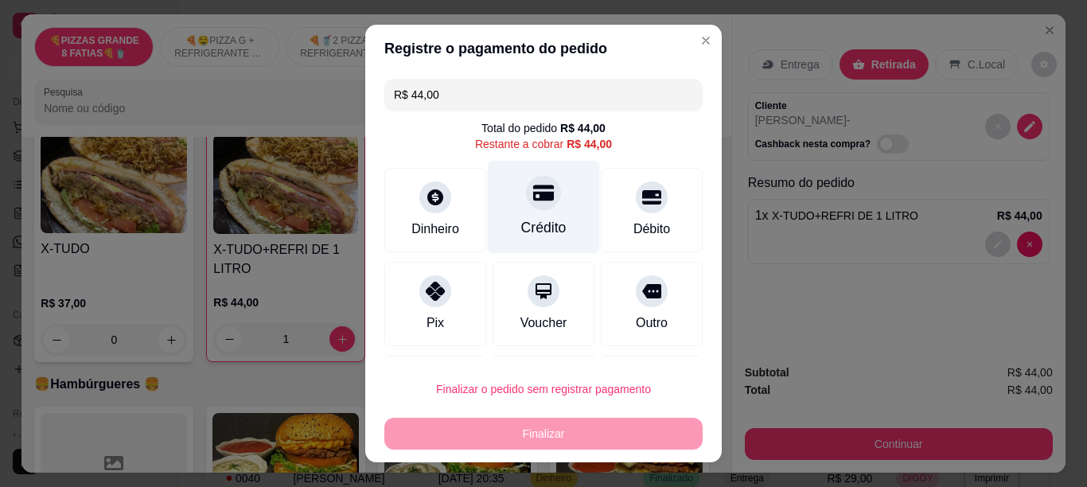
click at [541, 221] on div "Crédito" at bounding box center [543, 227] width 45 height 21
type input "R$ 0,00"
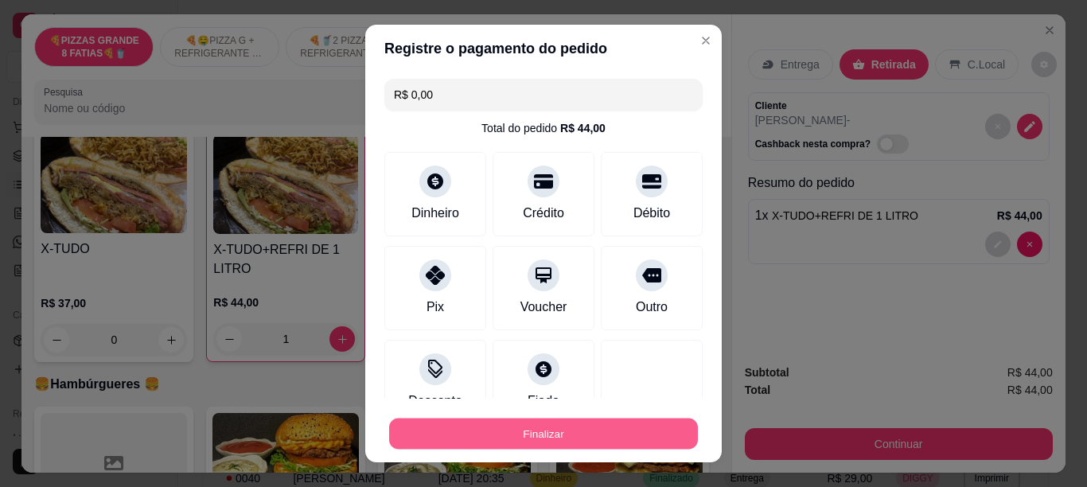
click at [497, 435] on button "Finalizar" at bounding box center [543, 434] width 309 height 31
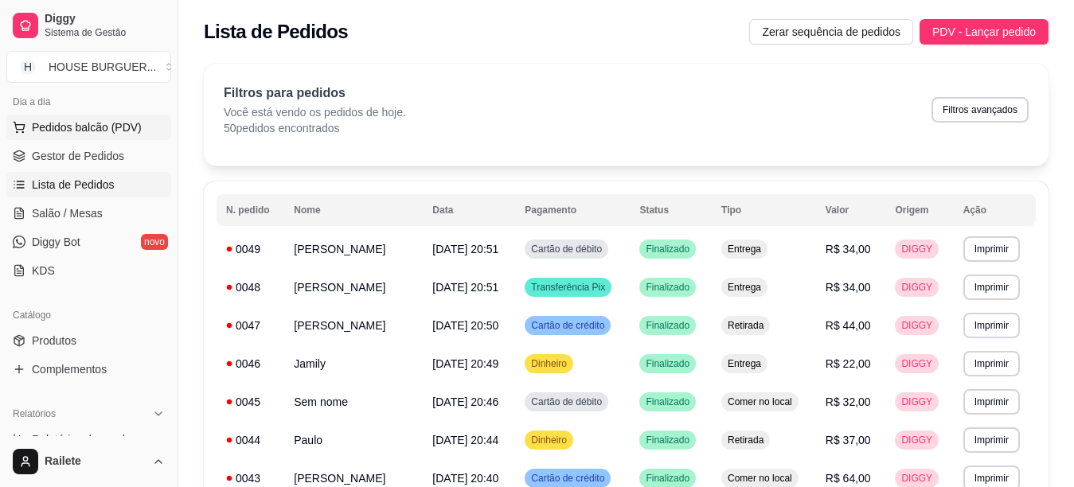
click at [79, 118] on button "Pedidos balcão (PDV)" at bounding box center [88, 127] width 165 height 25
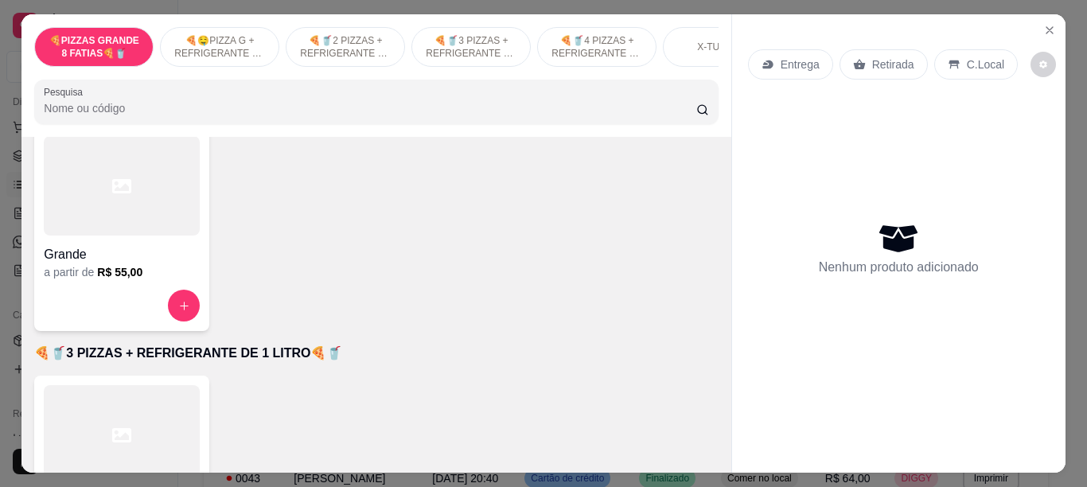
scroll to position [627, 0]
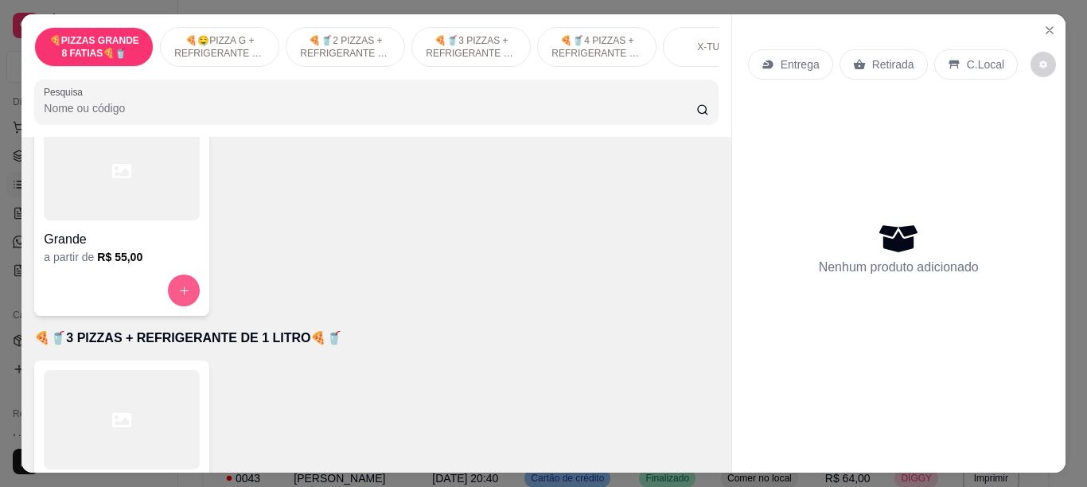
click at [184, 291] on button "increase-product-quantity" at bounding box center [184, 291] width 32 height 32
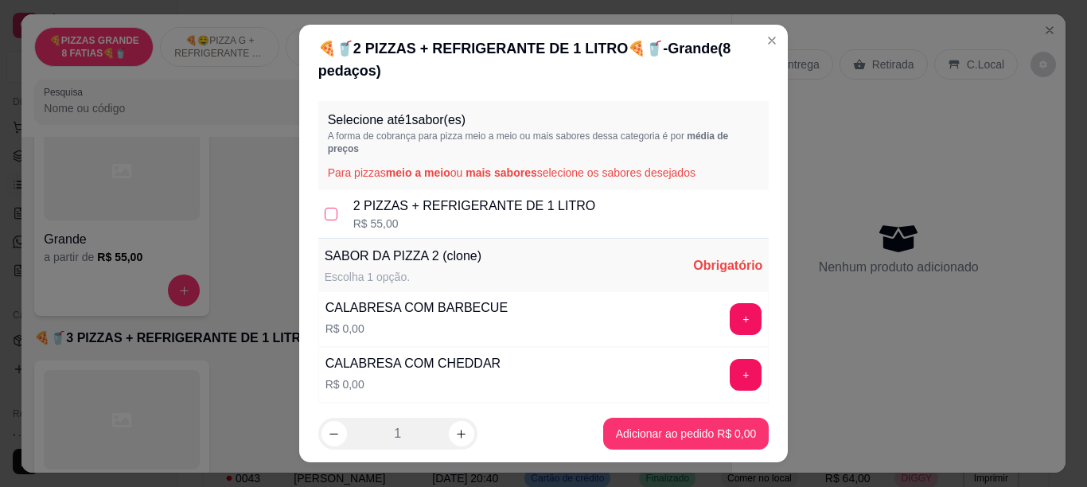
click at [327, 212] on input "checkbox" at bounding box center [331, 214] width 13 height 13
checkbox input "true"
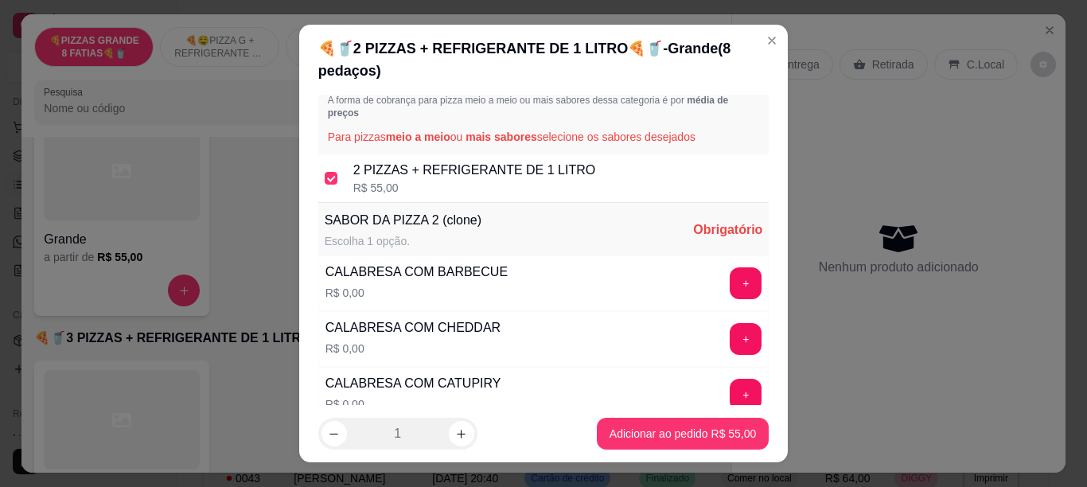
scroll to position [42, 0]
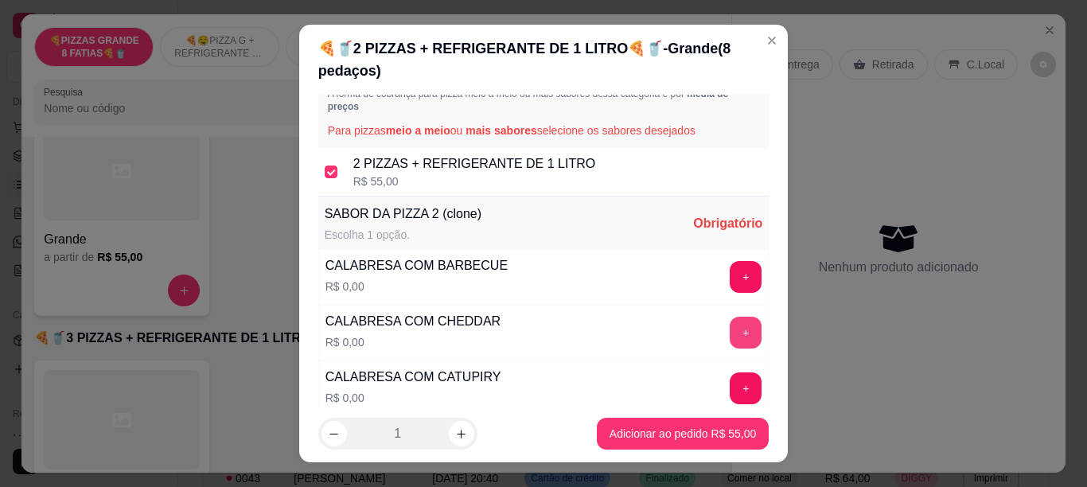
click at [730, 333] on button "+" at bounding box center [746, 333] width 32 height 32
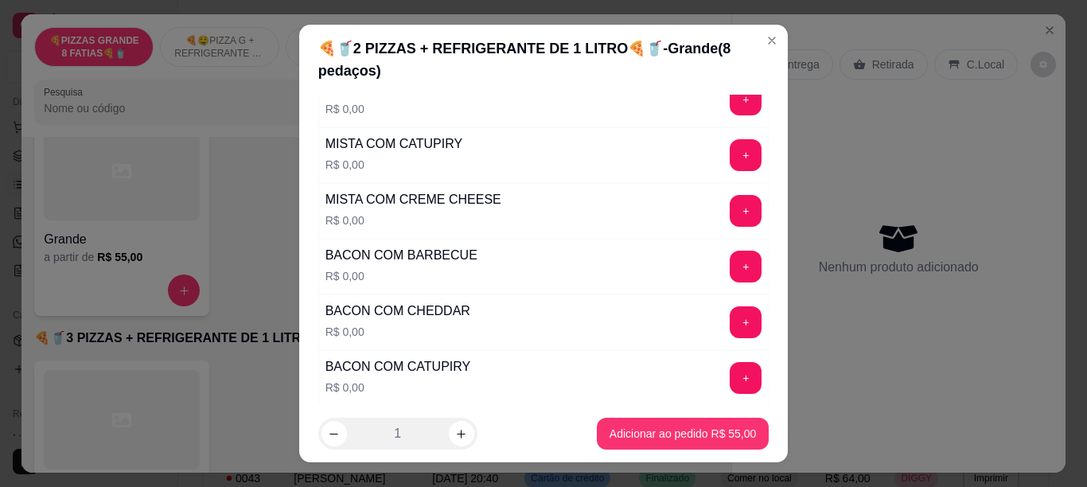
scroll to position [560, 0]
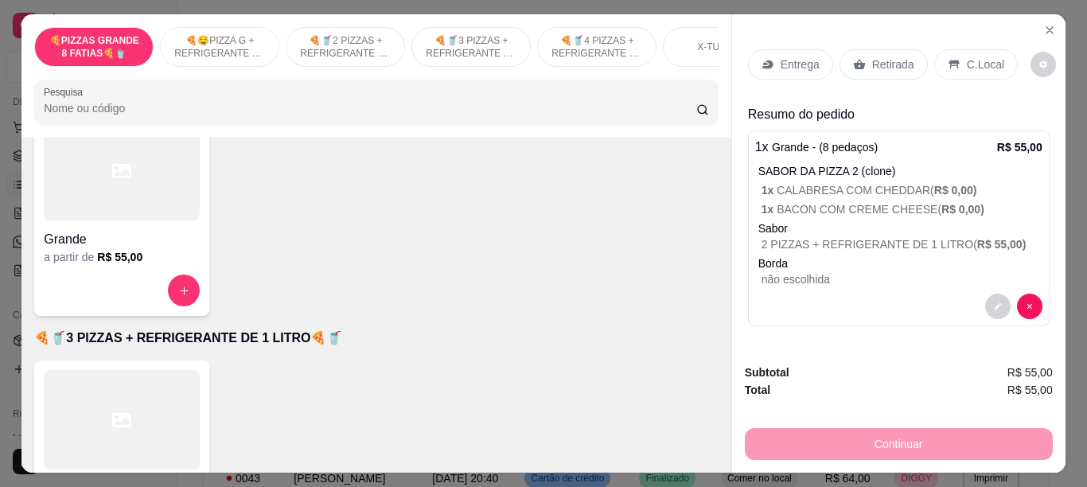
click at [872, 59] on p "Retirada" at bounding box center [893, 65] width 42 height 16
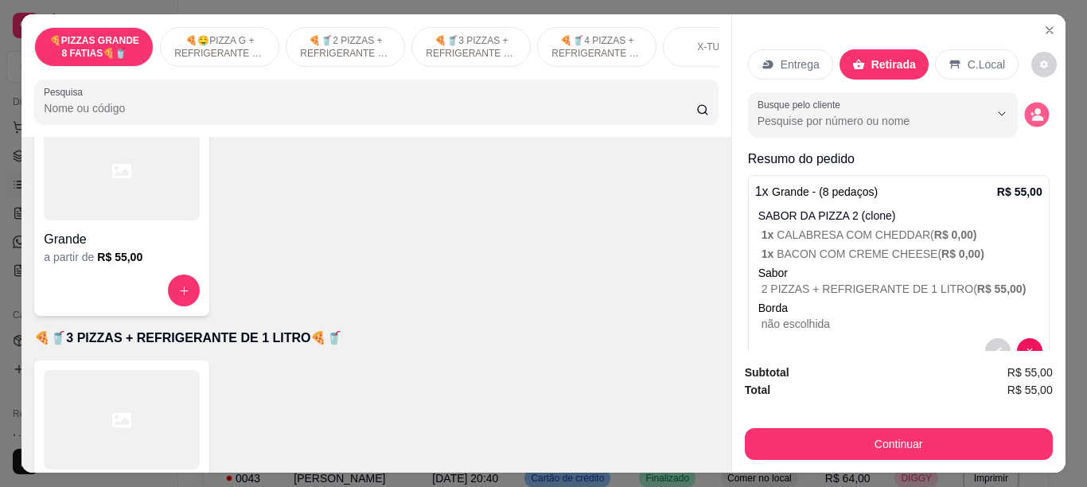
click at [1030, 108] on icon "decrease-product-quantity" at bounding box center [1037, 115] width 14 height 14
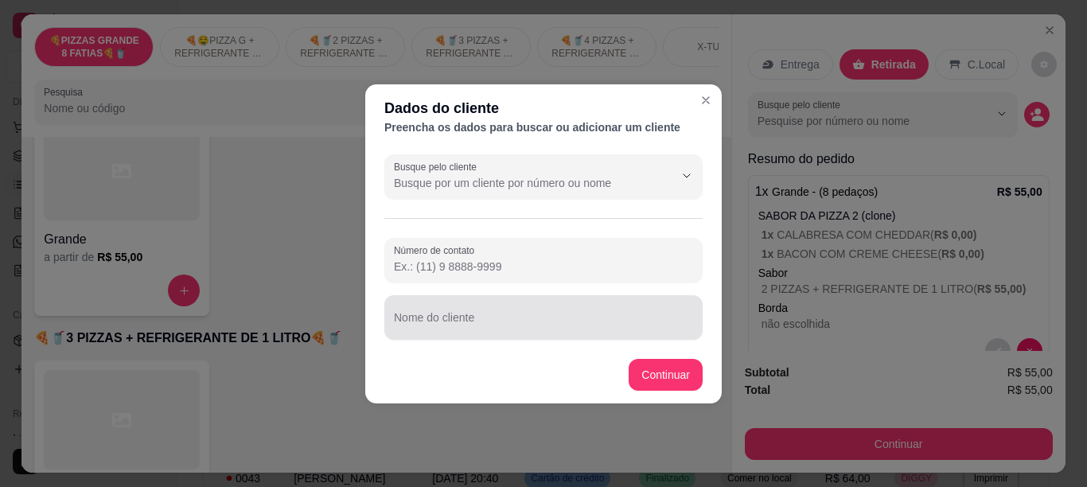
click at [517, 322] on input "Nome do cliente" at bounding box center [543, 324] width 299 height 16
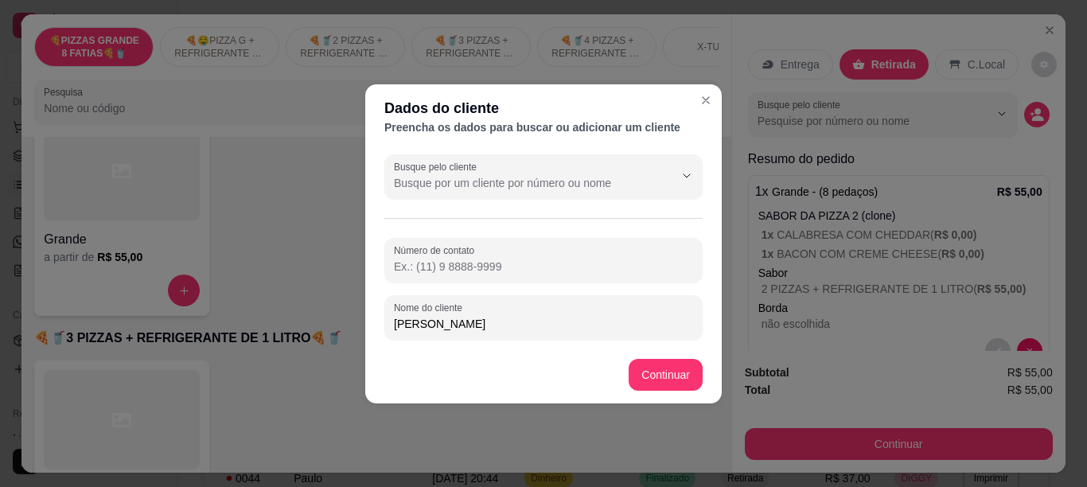
type input "[PERSON_NAME]"
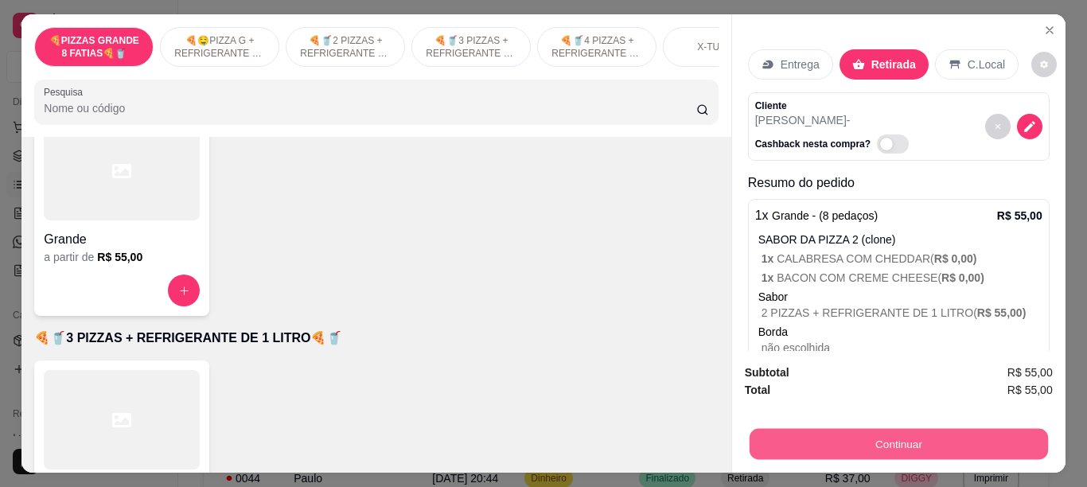
click at [883, 428] on button "Continuar" at bounding box center [898, 443] width 298 height 31
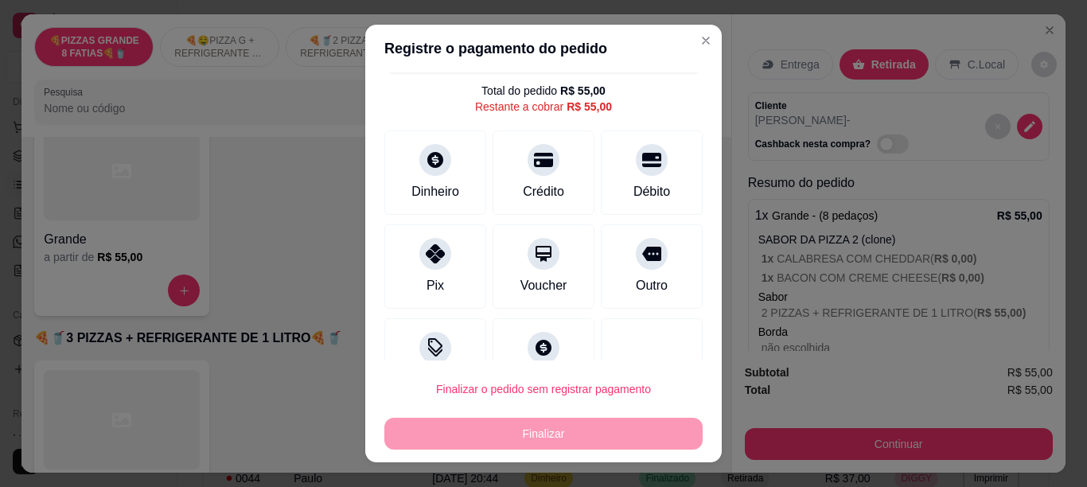
scroll to position [0, 0]
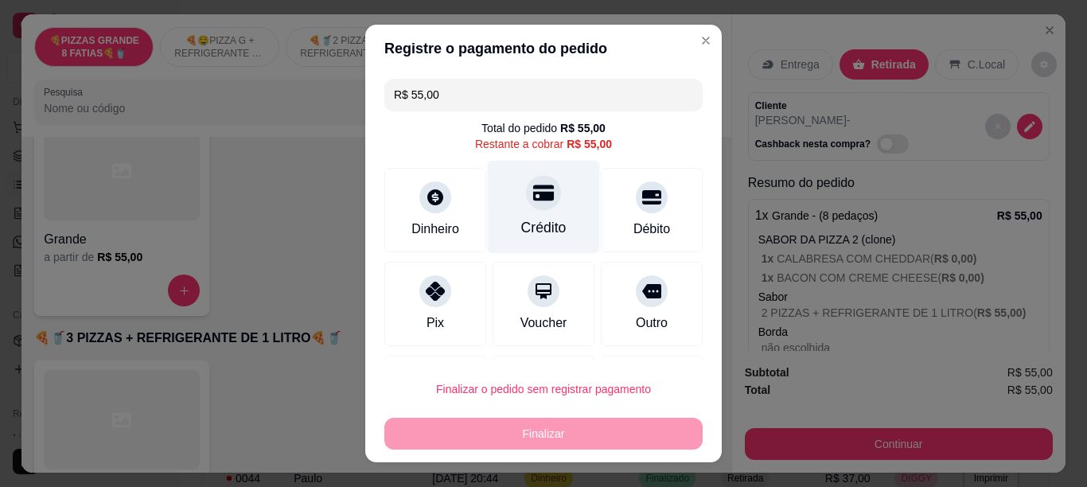
click at [541, 225] on div "Crédito" at bounding box center [543, 227] width 45 height 21
type input "R$ 0,00"
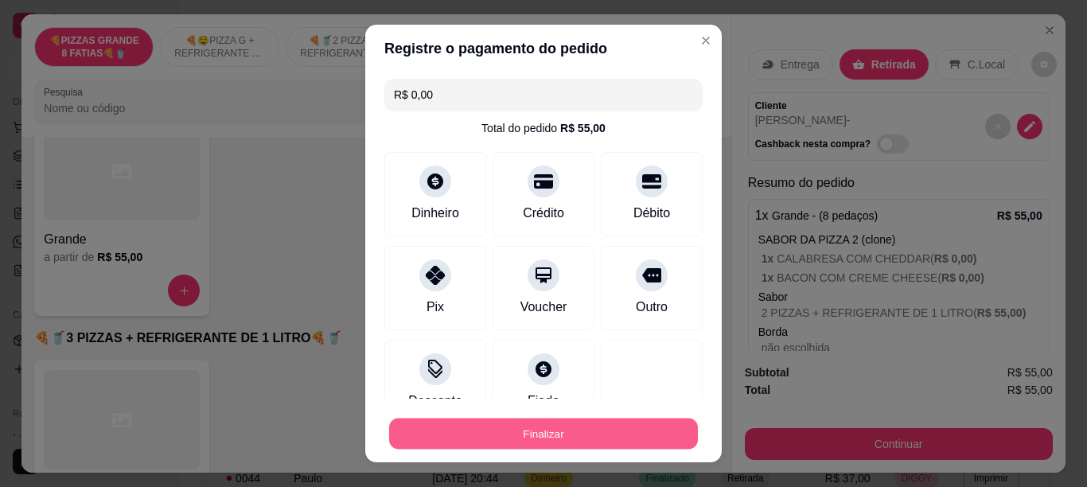
click at [493, 421] on button "Finalizar" at bounding box center [543, 434] width 309 height 31
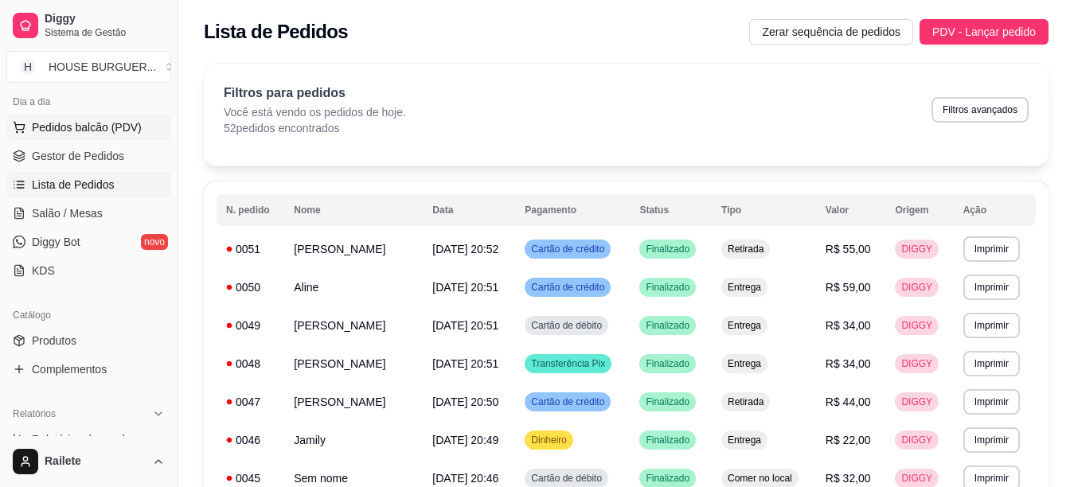
click at [54, 124] on span "Pedidos balcão (PDV)" at bounding box center [87, 127] width 110 height 16
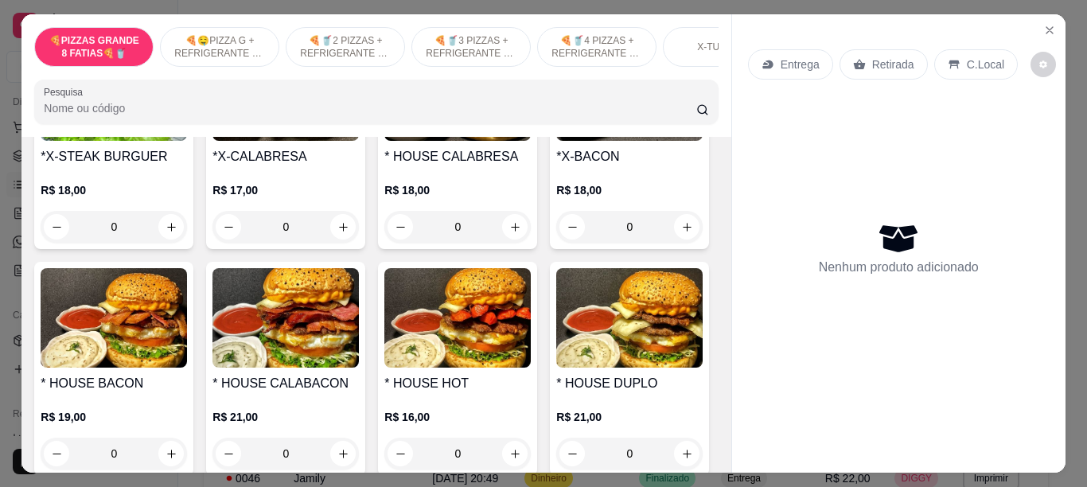
scroll to position [1911, 0]
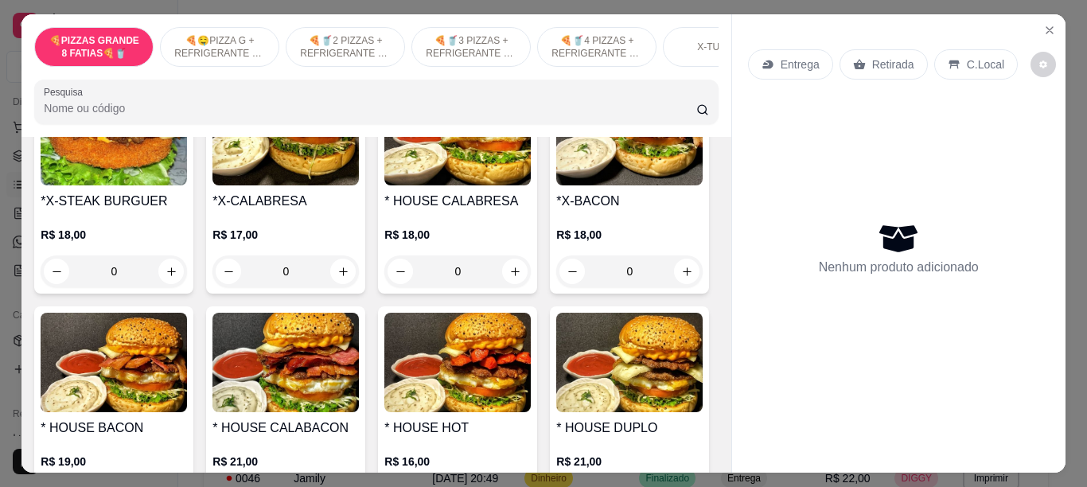
click at [504, 60] on div "0" at bounding box center [457, 45] width 146 height 32
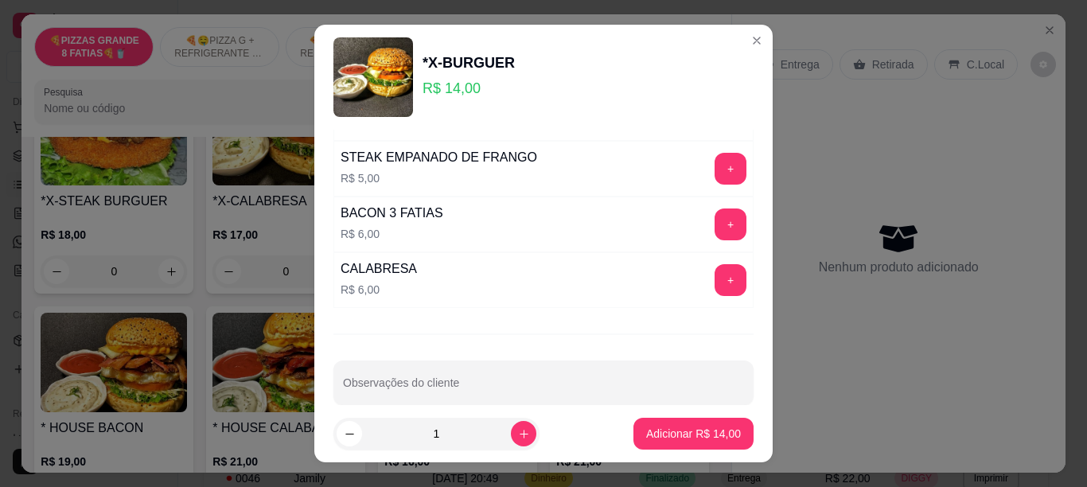
scroll to position [384, 0]
click at [686, 435] on p "Adicionar R$ 14,00" at bounding box center [693, 434] width 95 height 16
type input "1"
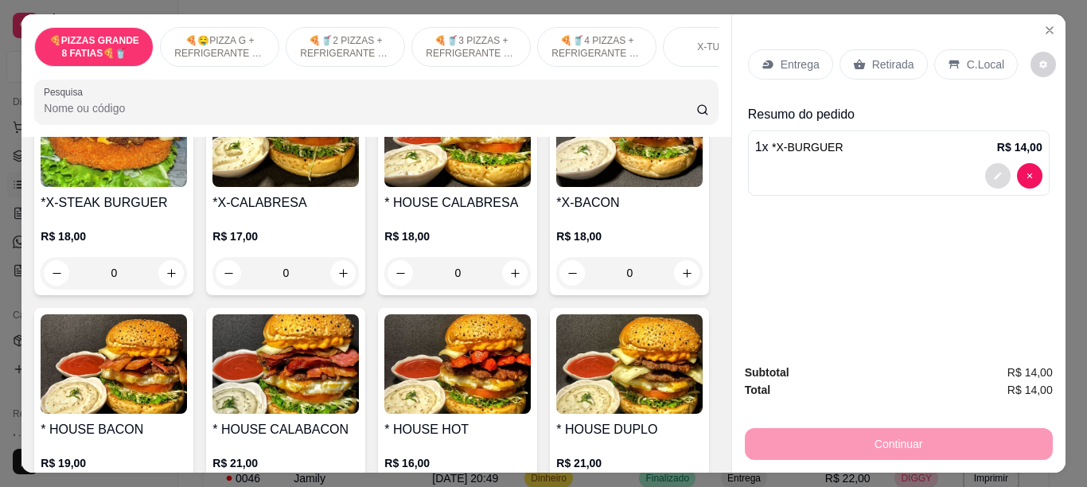
click at [985, 169] on button "decrease-product-quantity" at bounding box center [997, 175] width 25 height 25
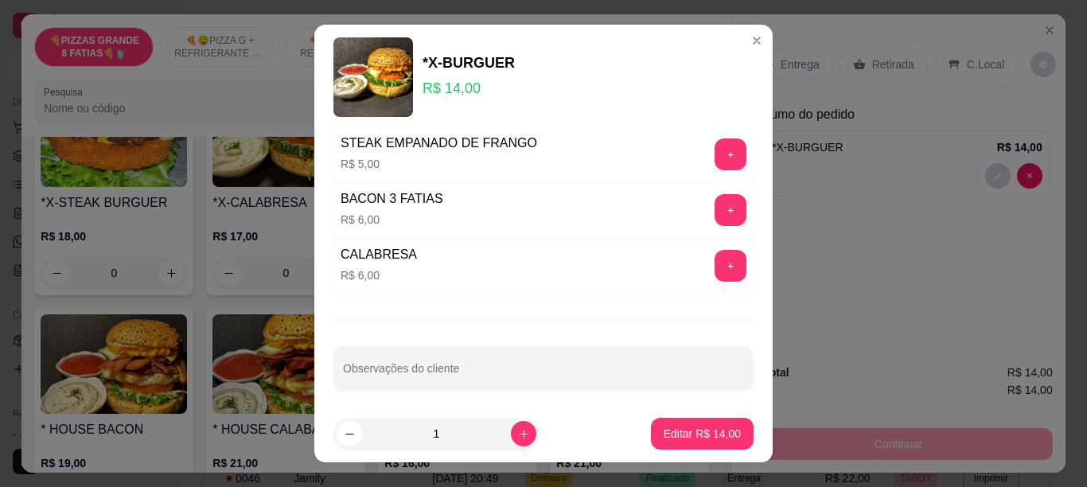
scroll to position [404, 0]
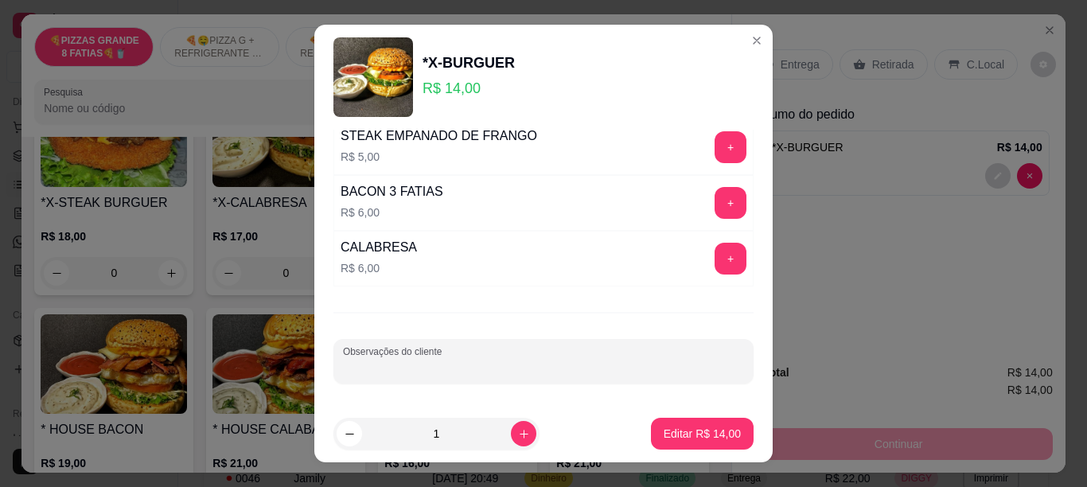
click at [575, 361] on input "Observações do cliente" at bounding box center [543, 368] width 401 height 16
type input "S CEBOLA S TOMATE"
click at [674, 430] on p "Editar R$ 14,00" at bounding box center [702, 434] width 77 height 16
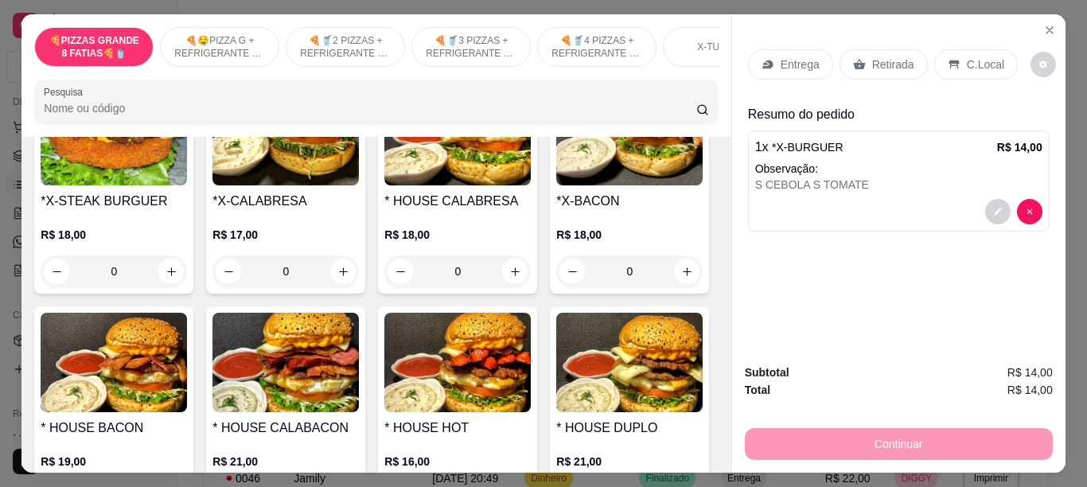
type input "0"
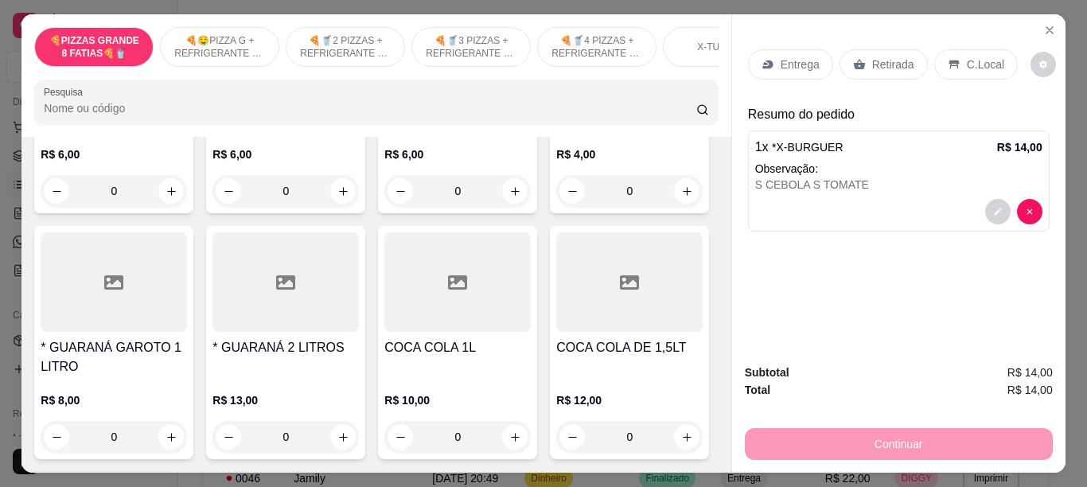
scroll to position [4823, 0]
click at [339, 197] on icon "increase-product-quantity" at bounding box center [343, 191] width 12 height 12
type input "1"
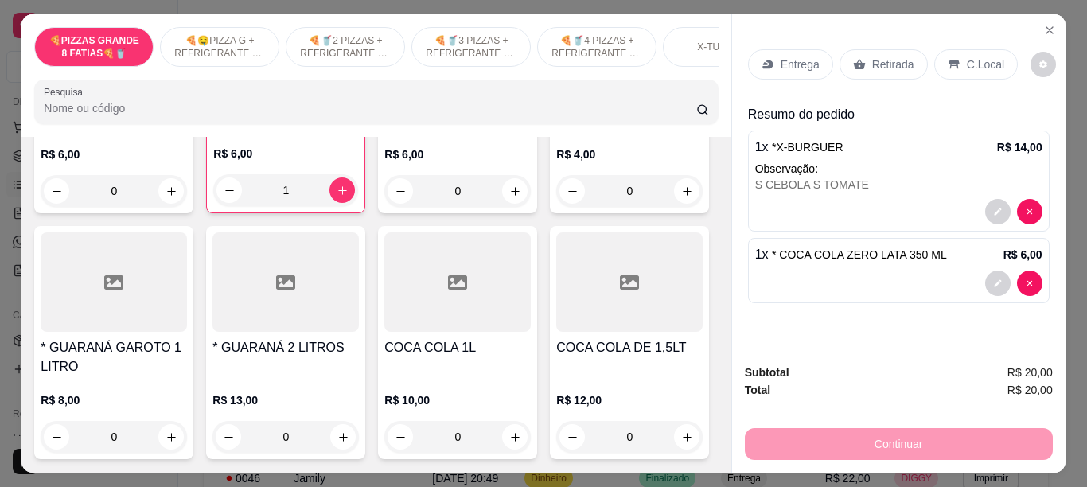
click at [878, 60] on p "Retirada" at bounding box center [893, 65] width 42 height 16
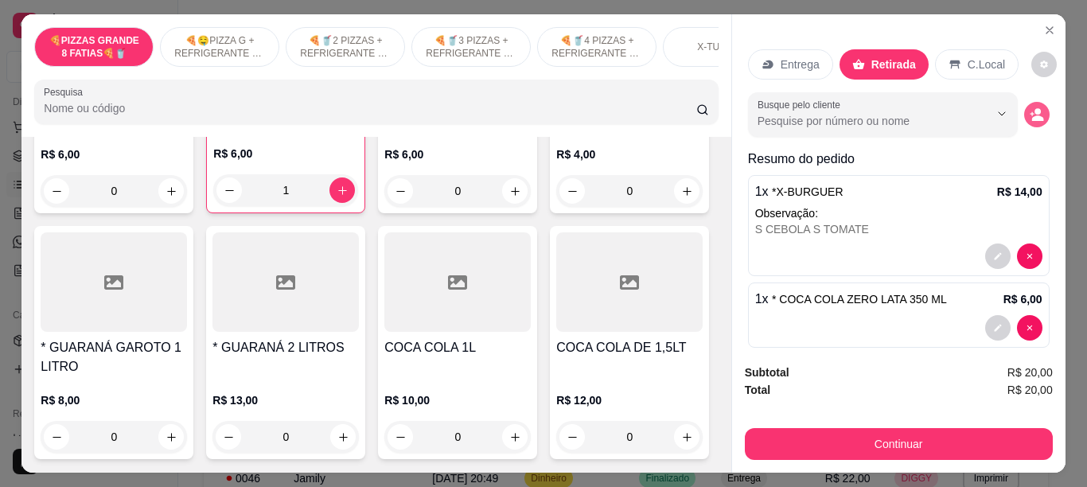
click at [1035, 109] on circle "decrease-product-quantity" at bounding box center [1038, 112] width 6 height 6
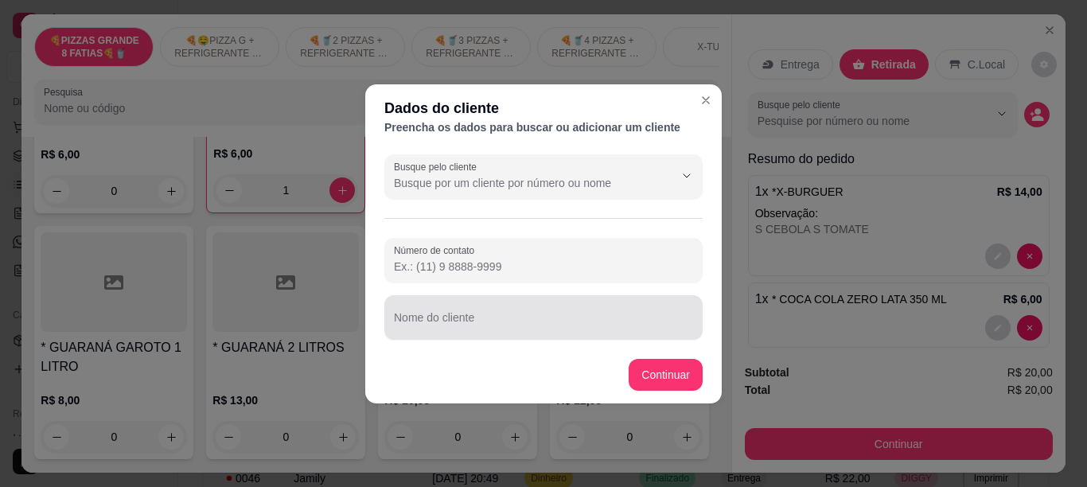
click at [479, 322] on div "Nome do cliente" at bounding box center [543, 317] width 318 height 45
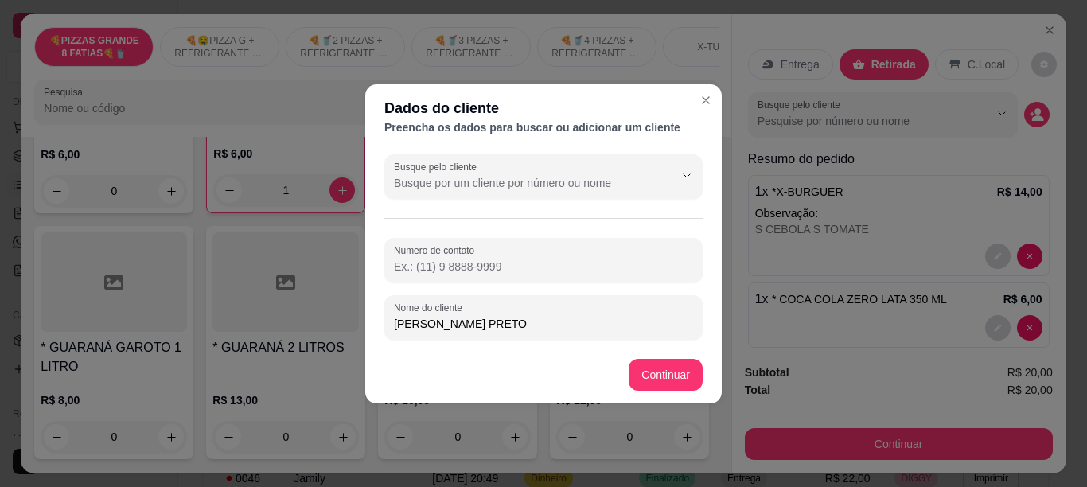
click at [450, 323] on input "[PERSON_NAME] PRETO" at bounding box center [543, 324] width 299 height 16
type input "[PERSON_NAME] PRETO"
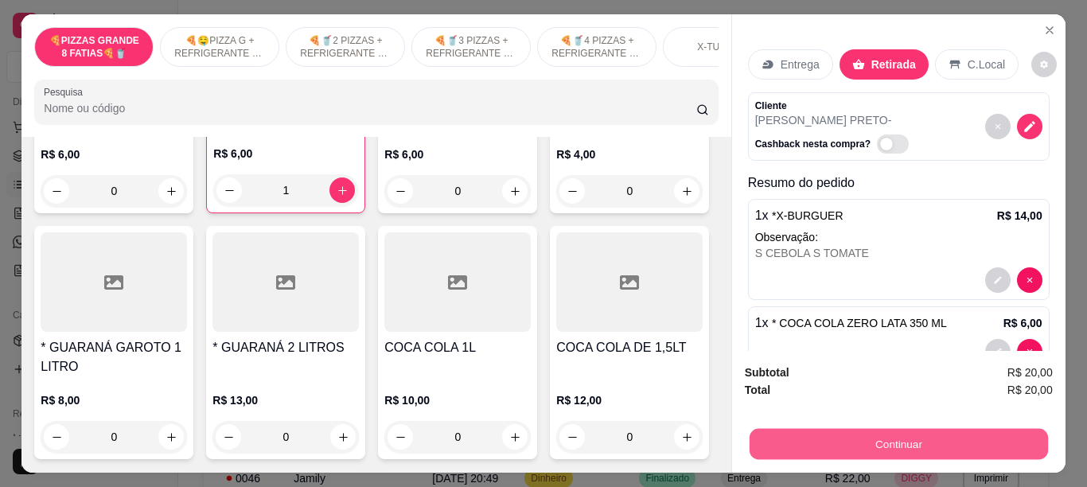
click at [796, 433] on button "Continuar" at bounding box center [898, 443] width 298 height 31
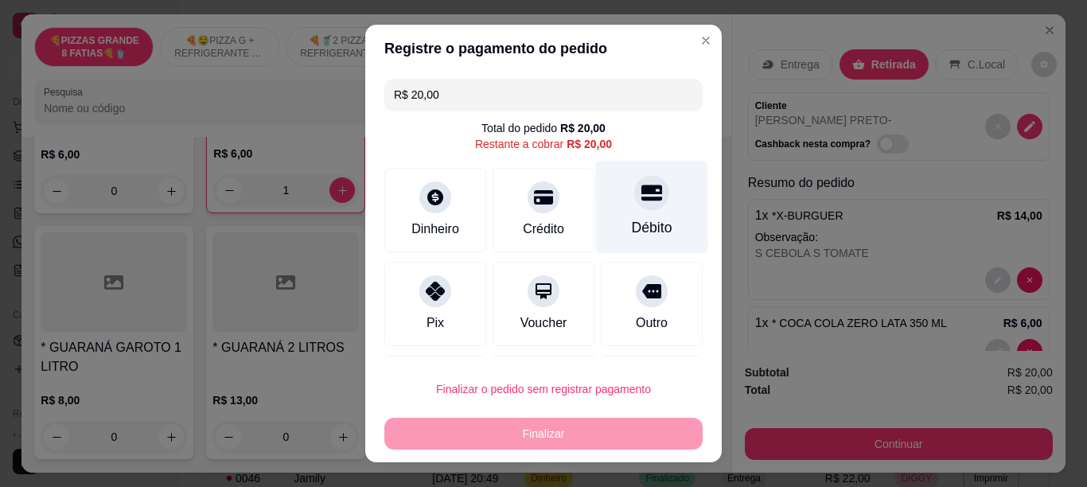
click at [630, 215] on div "Débito" at bounding box center [652, 206] width 112 height 93
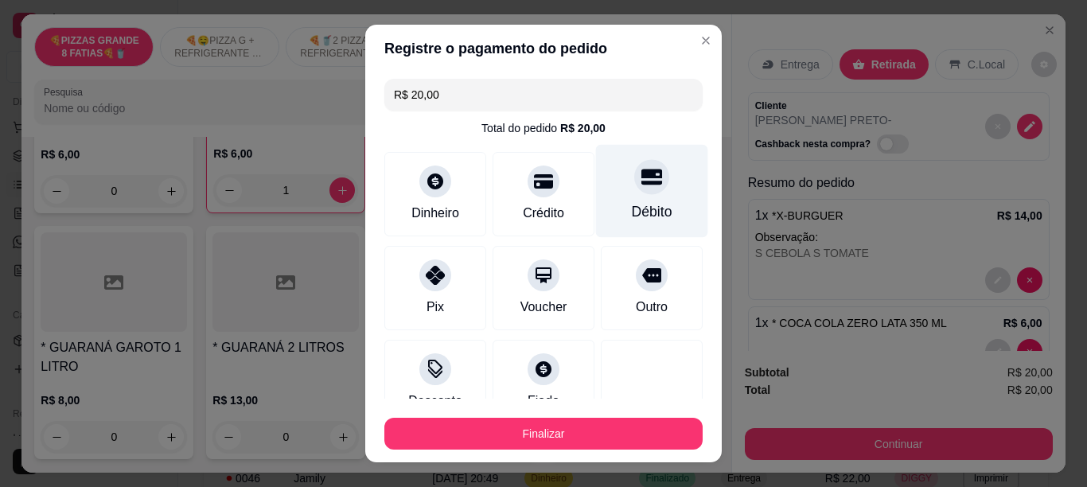
type input "R$ 0,00"
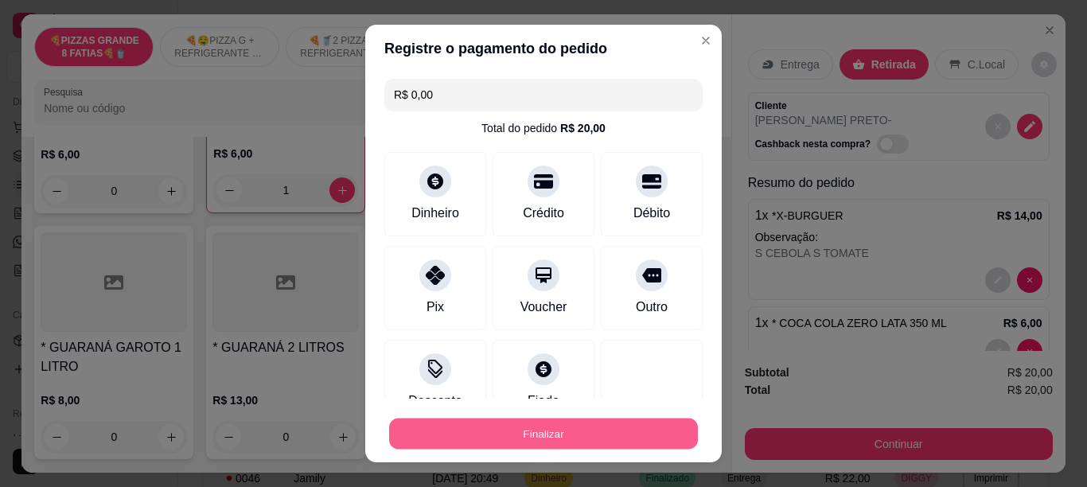
click at [489, 427] on button "Finalizar" at bounding box center [543, 434] width 309 height 31
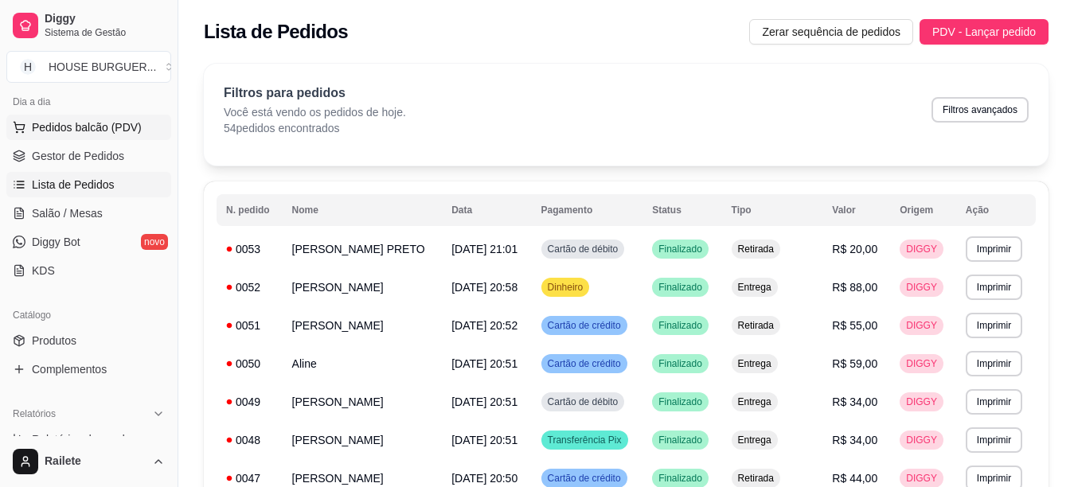
click at [126, 132] on span "Pedidos balcão (PDV)" at bounding box center [87, 127] width 110 height 16
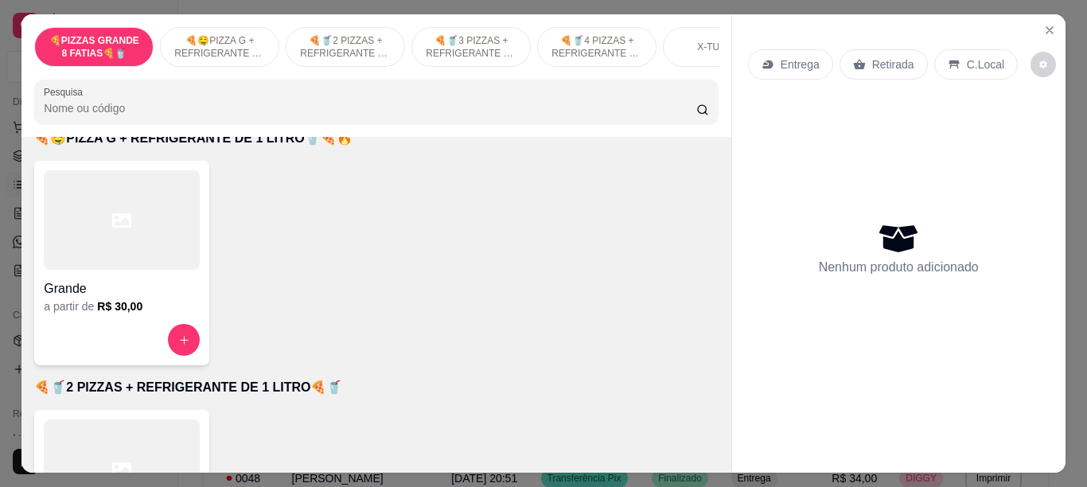
scroll to position [314, 0]
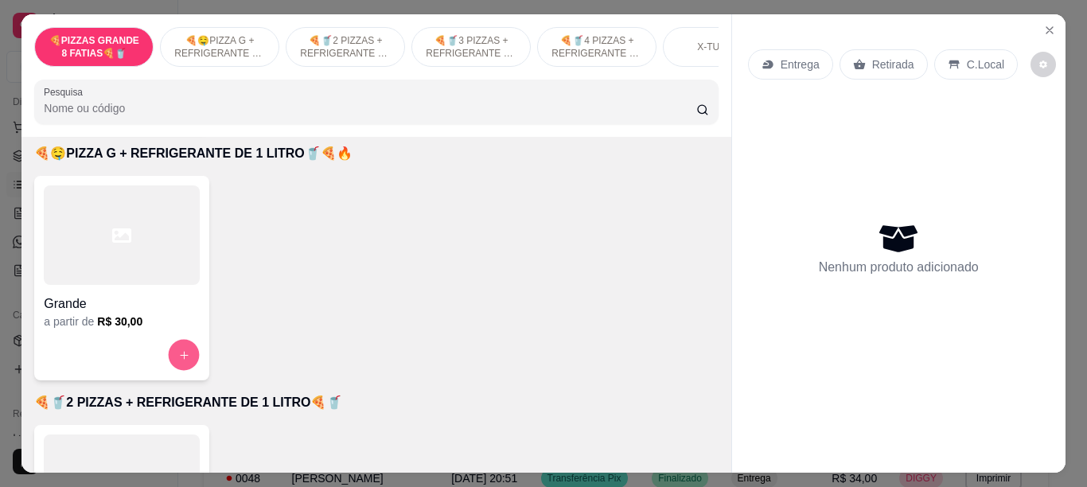
click at [181, 356] on icon "increase-product-quantity" at bounding box center [184, 355] width 12 height 12
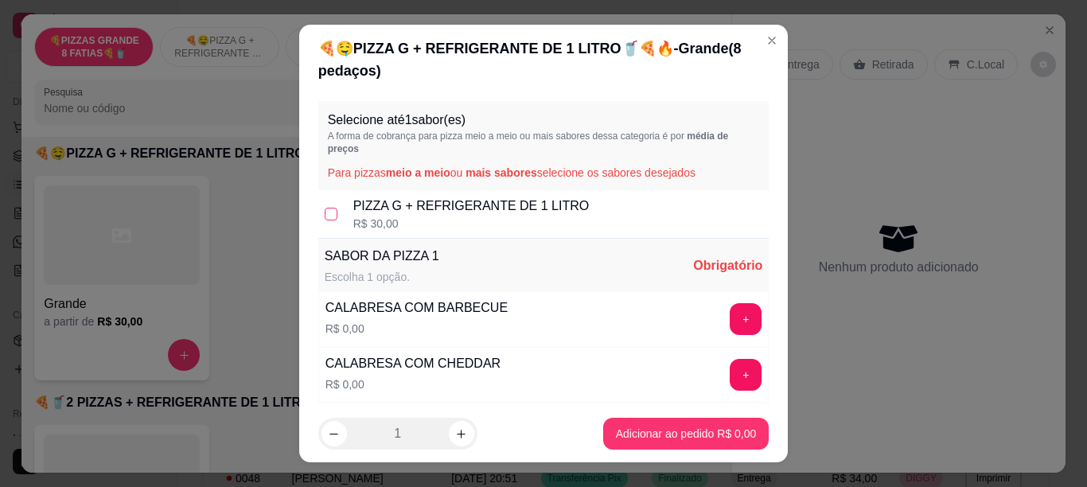
click at [325, 217] on input "checkbox" at bounding box center [331, 214] width 13 height 13
checkbox input "true"
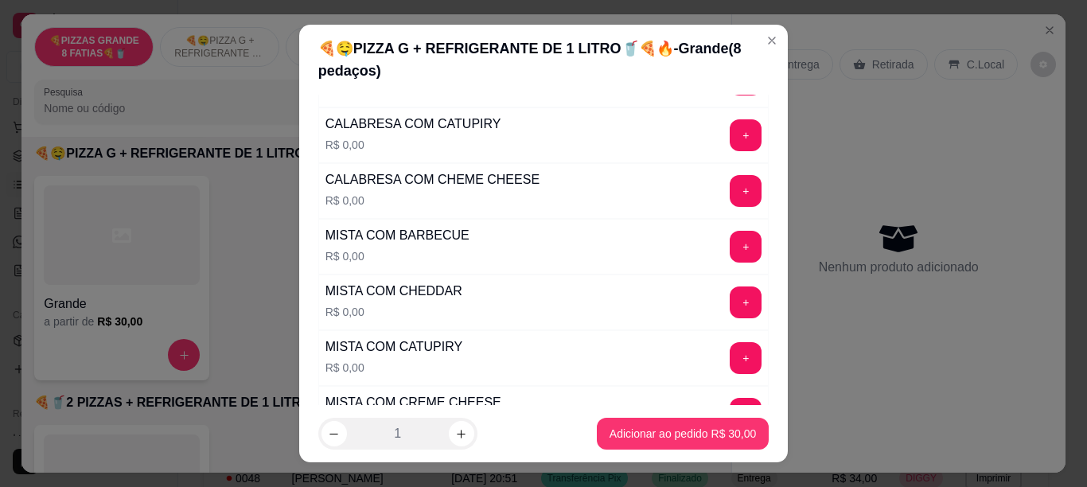
scroll to position [293, 0]
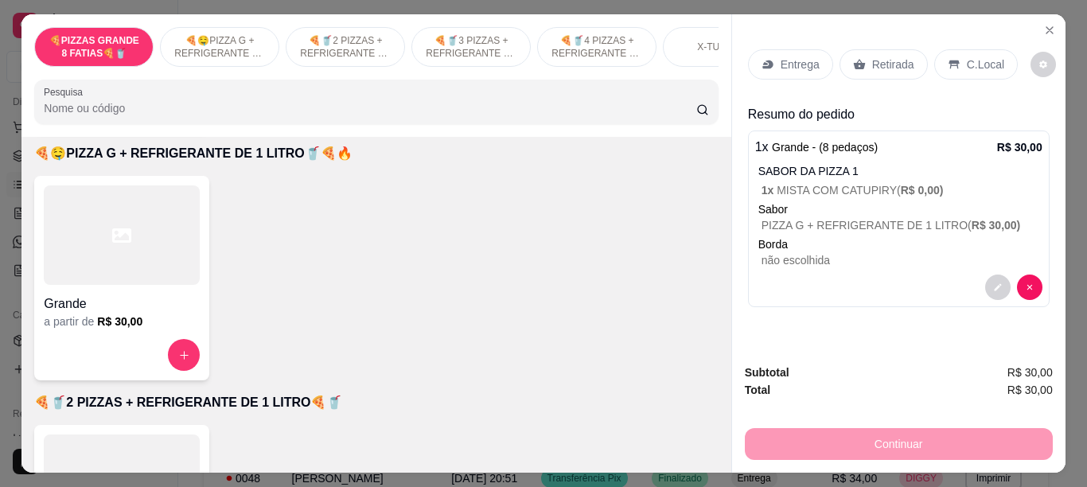
click at [967, 57] on p "C.Local" at bounding box center [985, 65] width 37 height 16
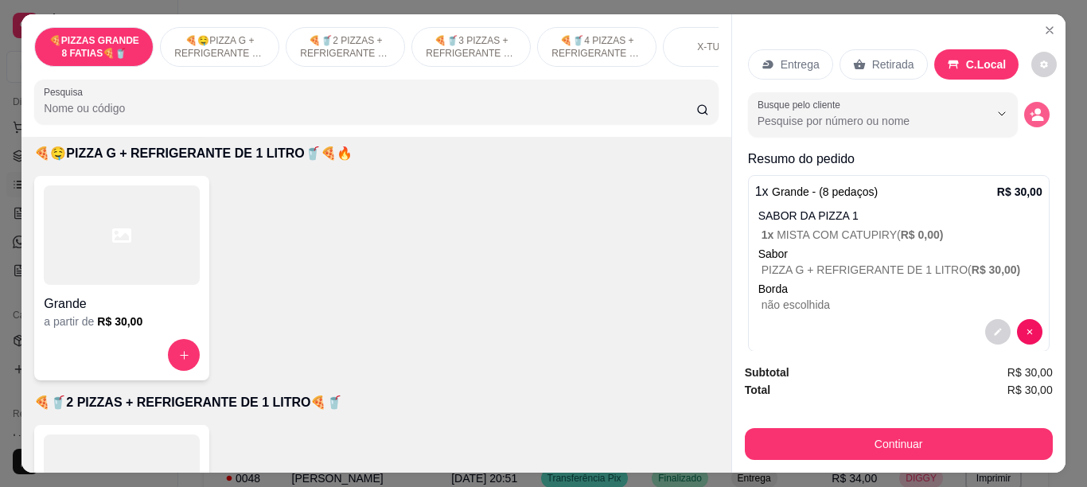
click at [1030, 112] on icon "decrease-product-quantity" at bounding box center [1032, 114] width 4 height 4
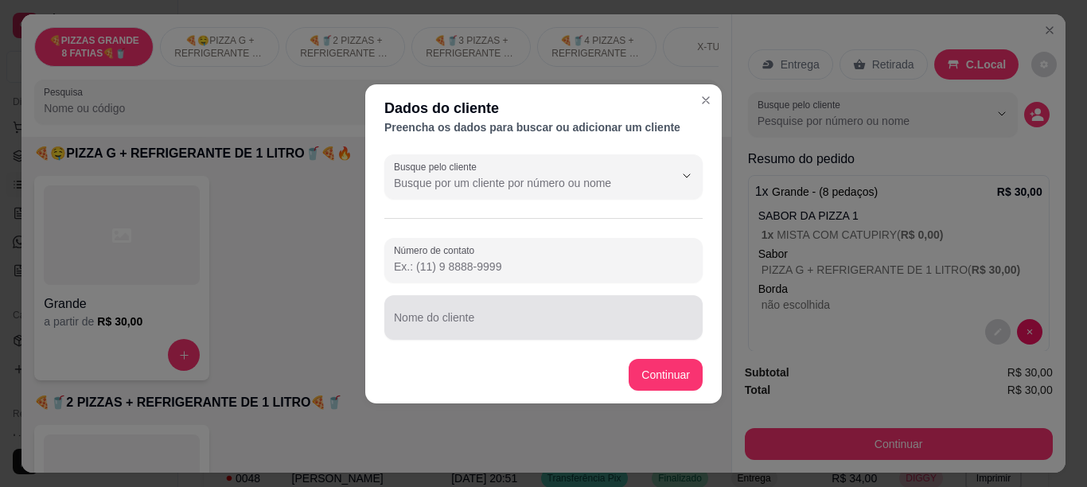
click at [493, 313] on div at bounding box center [543, 318] width 299 height 32
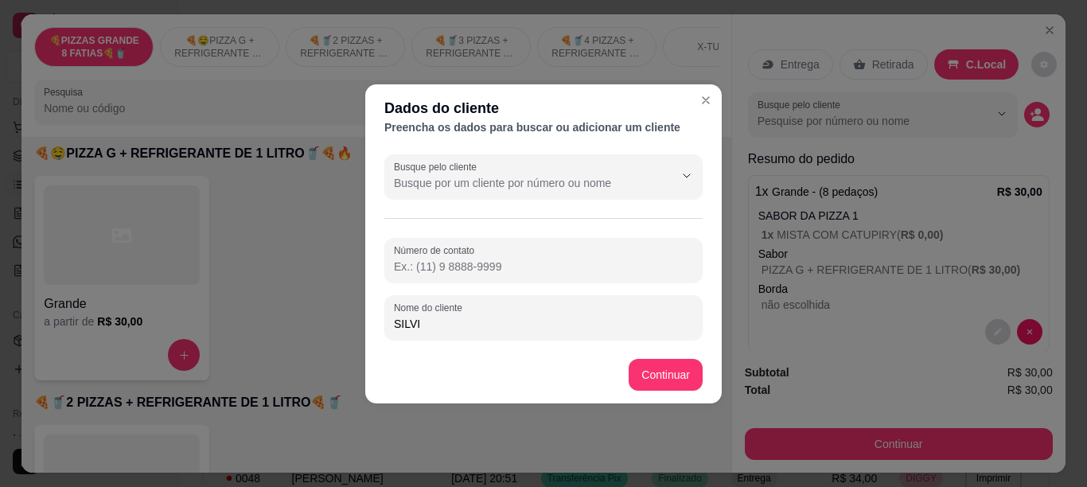
type input "[PERSON_NAME]"
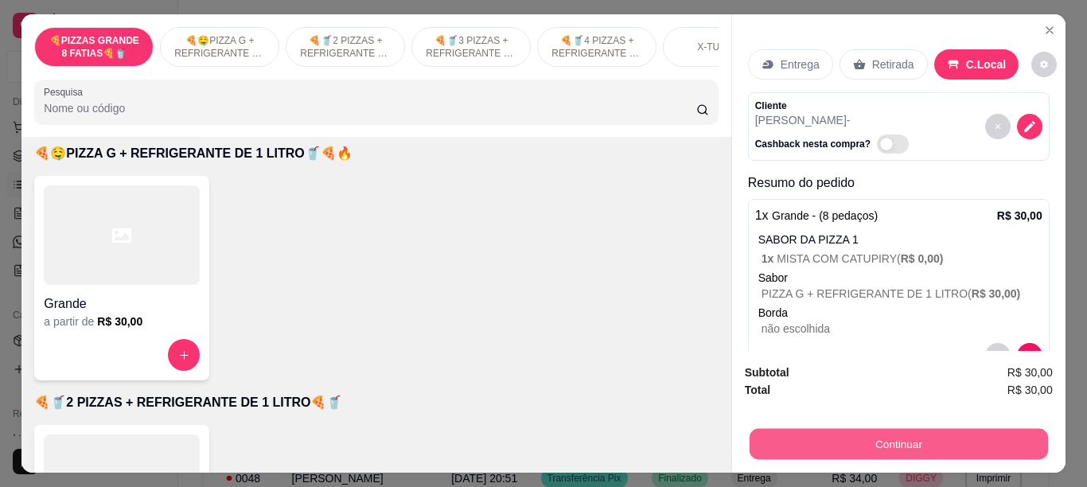
click at [791, 428] on button "Continuar" at bounding box center [898, 443] width 298 height 31
click at [806, 434] on button "Continuar" at bounding box center [898, 443] width 298 height 31
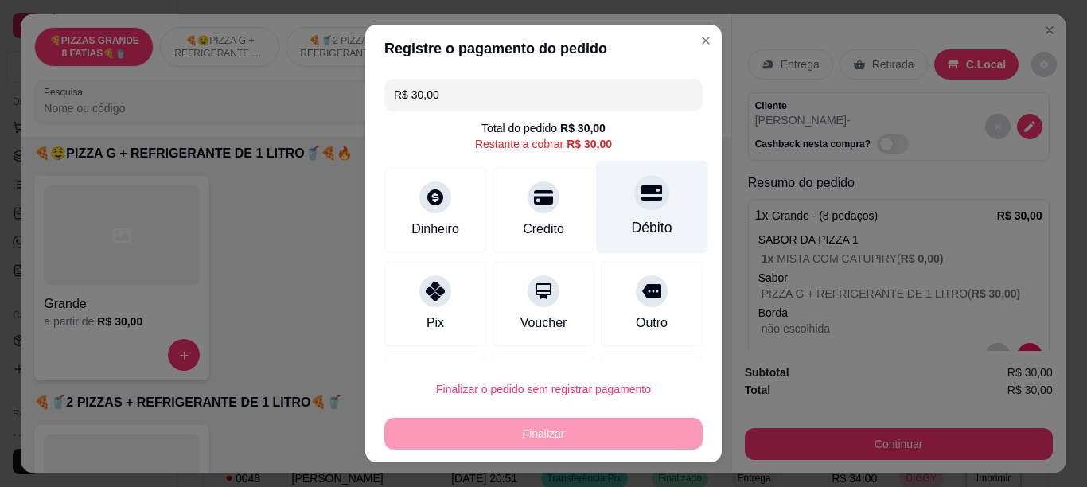
click at [632, 234] on div "Débito" at bounding box center [652, 227] width 41 height 21
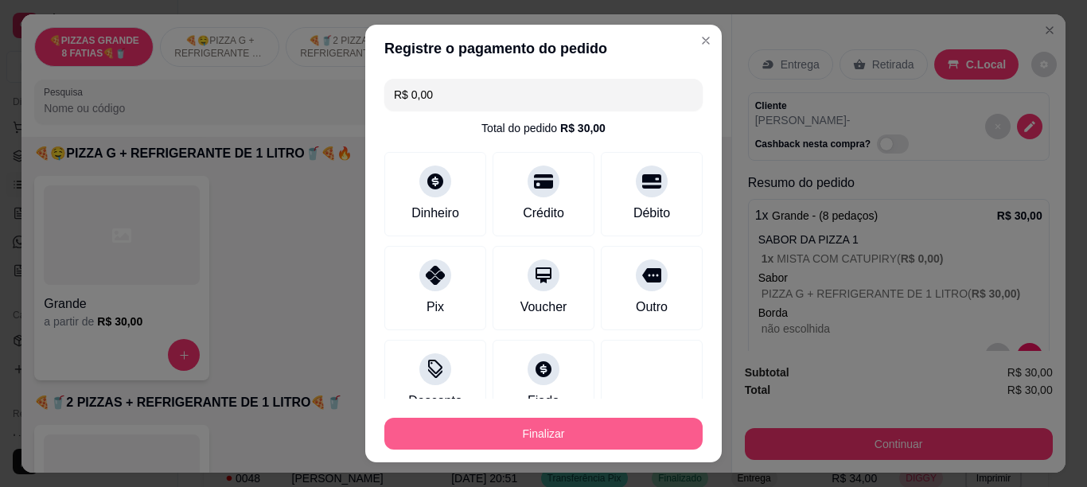
click at [498, 421] on button "Finalizar" at bounding box center [543, 434] width 318 height 32
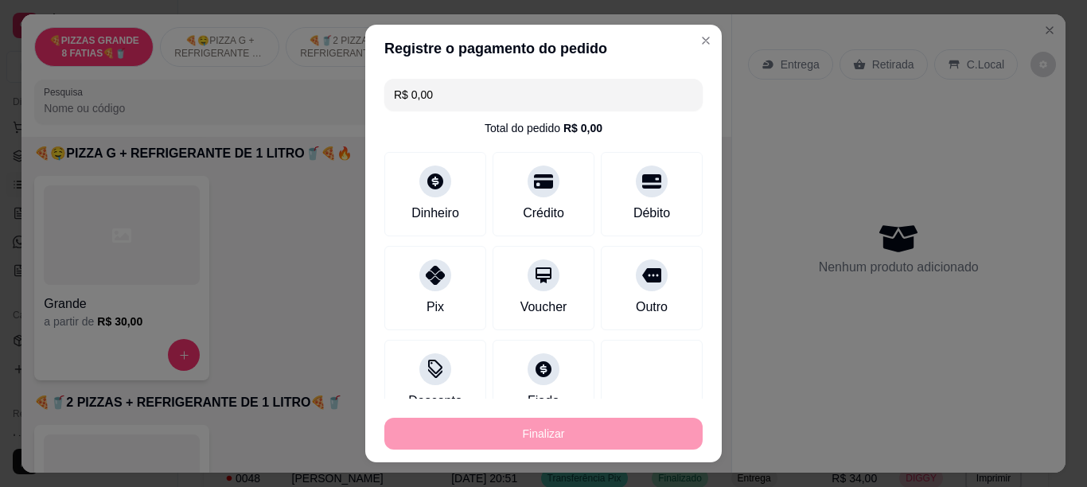
type input "-R$ 30,00"
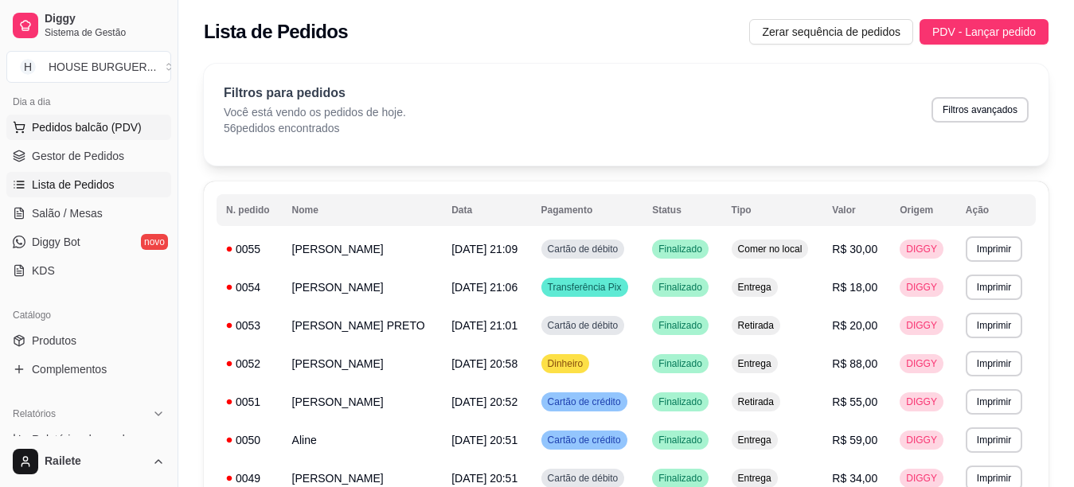
click at [115, 126] on span "Pedidos balcão (PDV)" at bounding box center [87, 127] width 110 height 16
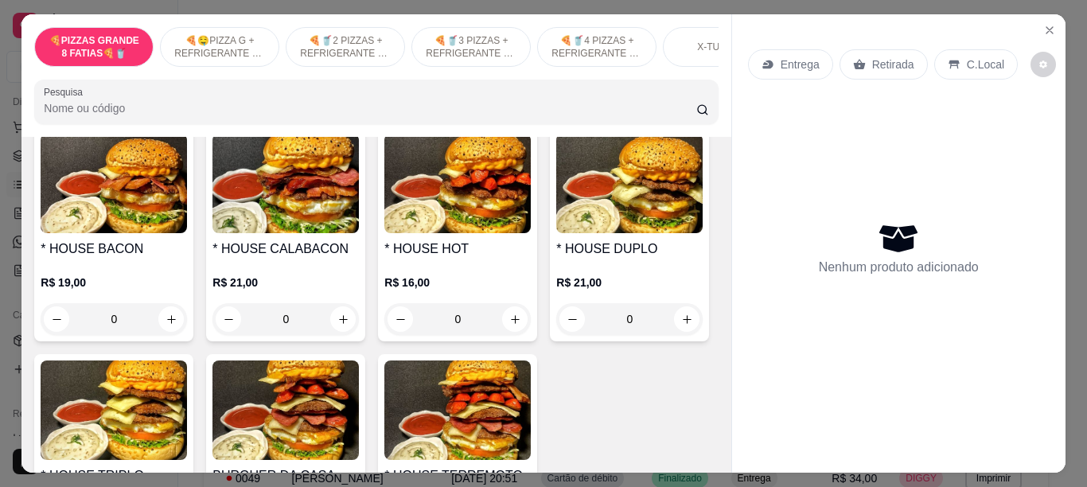
scroll to position [2135, 0]
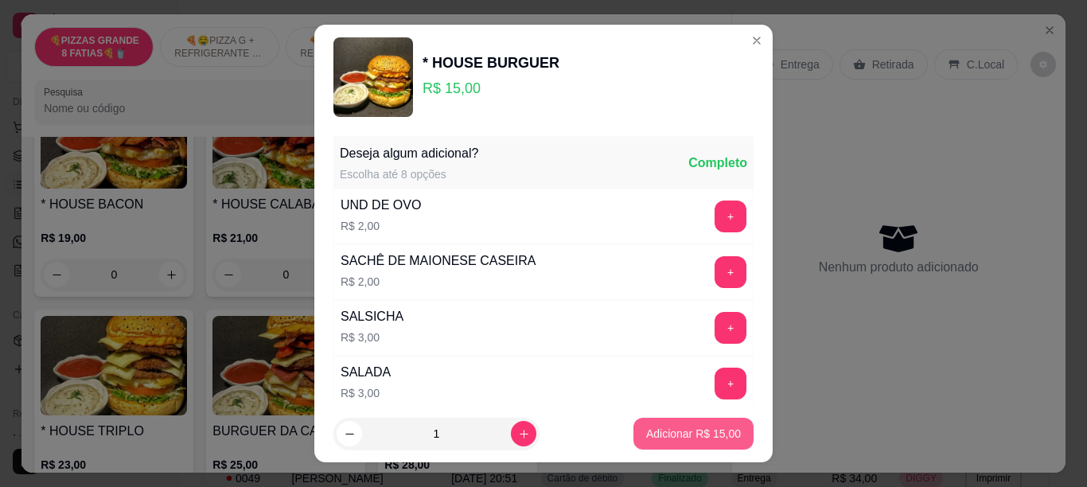
click at [640, 424] on button "Adicionar R$ 15,00" at bounding box center [694, 434] width 120 height 32
type input "1"
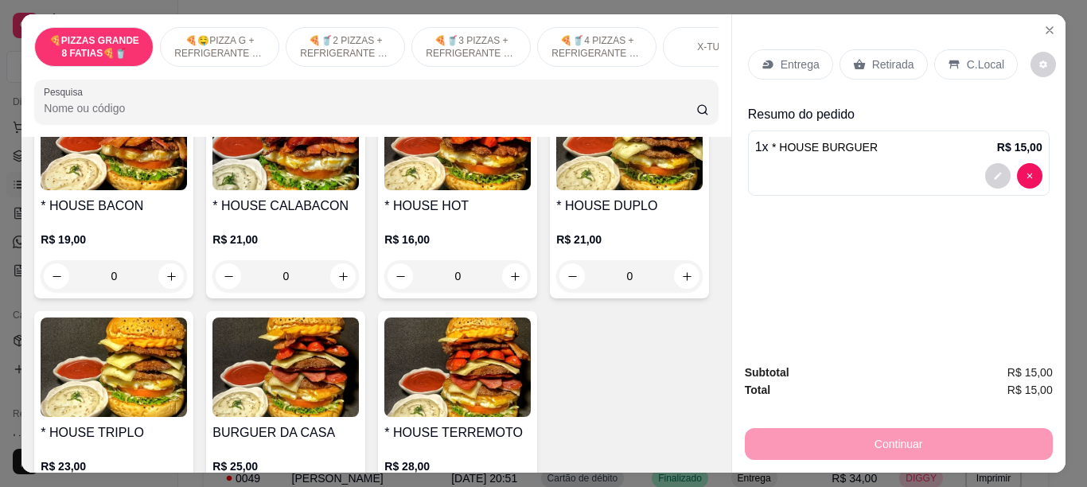
scroll to position [2135, 0]
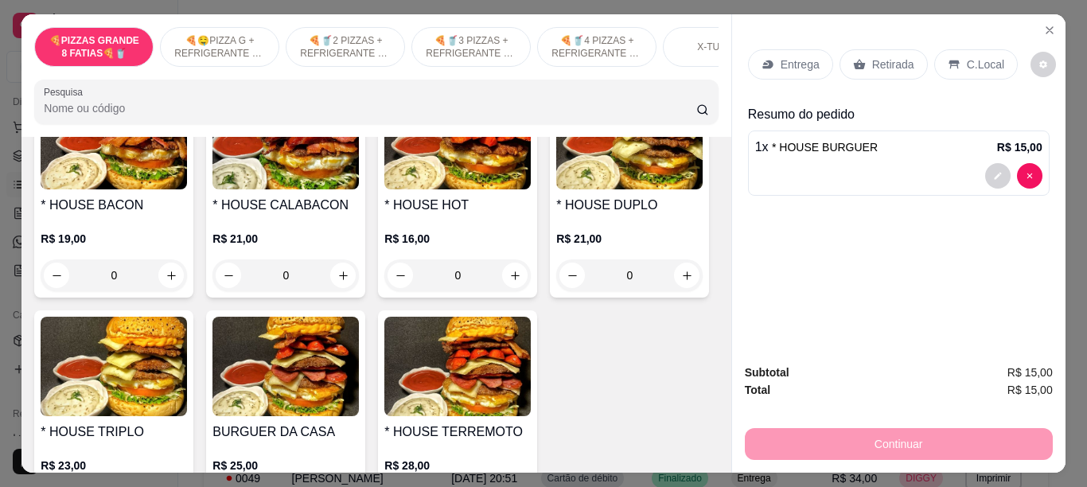
click at [187, 64] on div "0" at bounding box center [114, 49] width 146 height 32
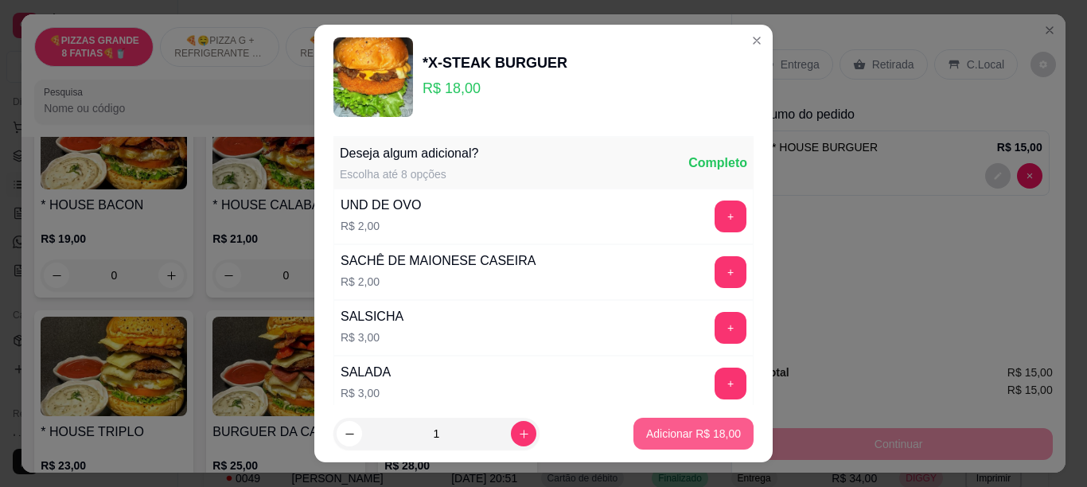
click at [646, 433] on p "Adicionar R$ 18,00" at bounding box center [693, 434] width 95 height 16
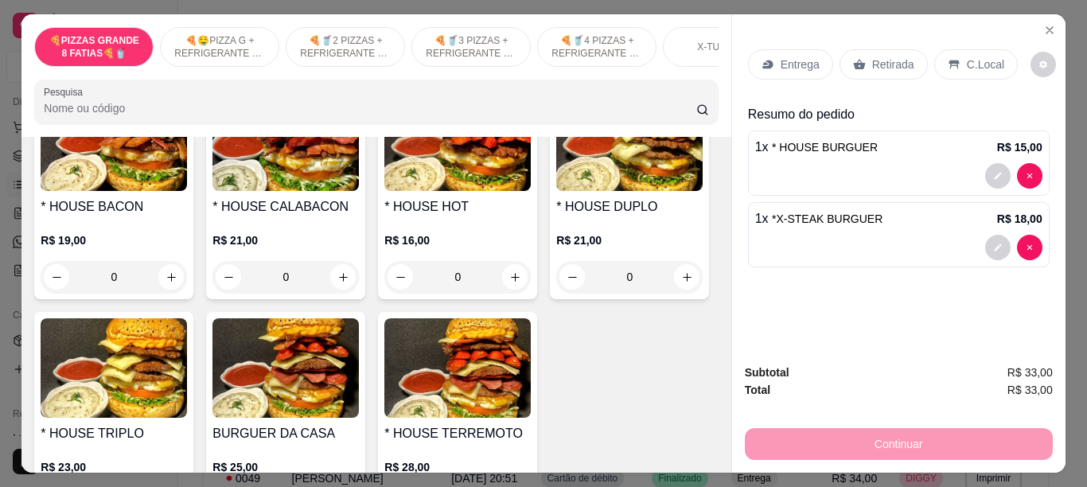
type input "1"
click at [872, 57] on p "Retirada" at bounding box center [893, 65] width 42 height 16
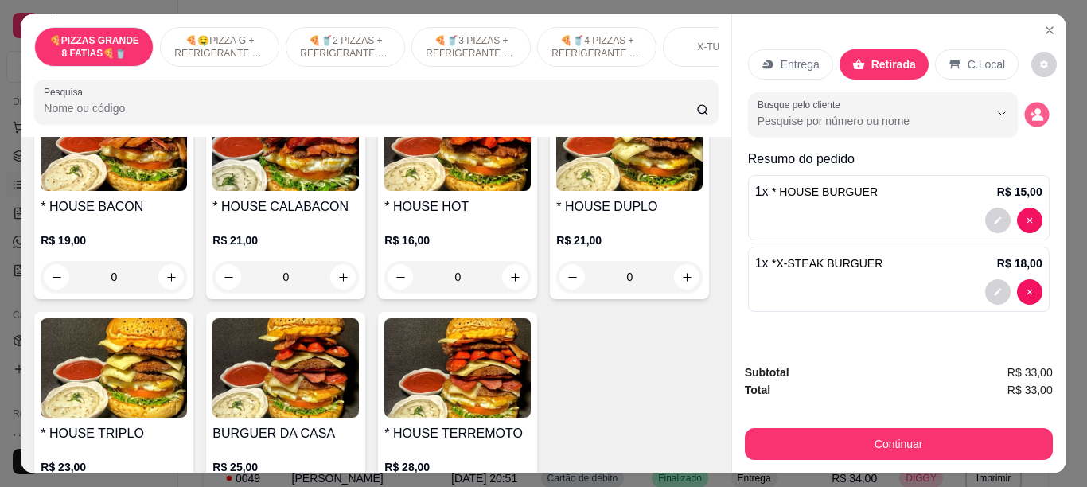
click at [1033, 117] on button "decrease-product-quantity" at bounding box center [1036, 115] width 25 height 25
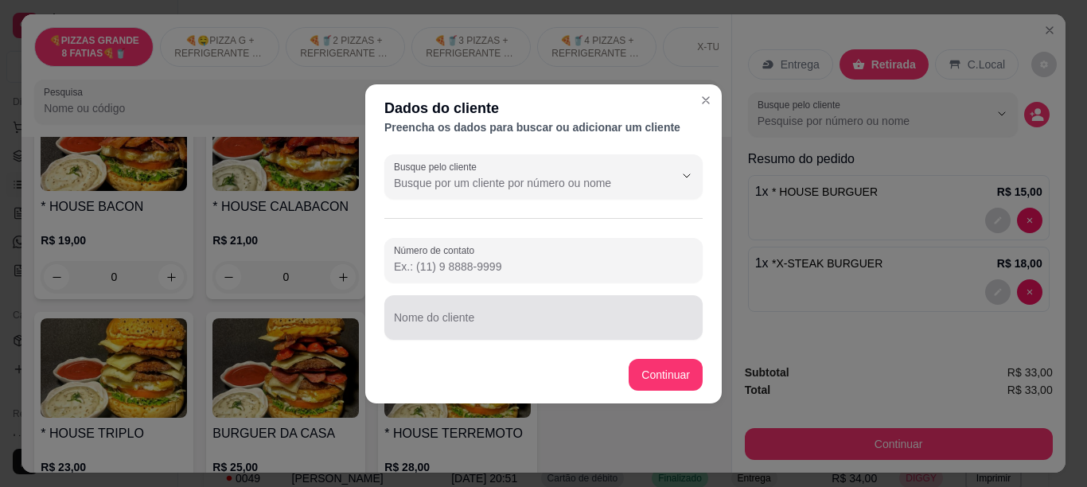
click at [499, 339] on div "Nome do cliente" at bounding box center [543, 317] width 318 height 45
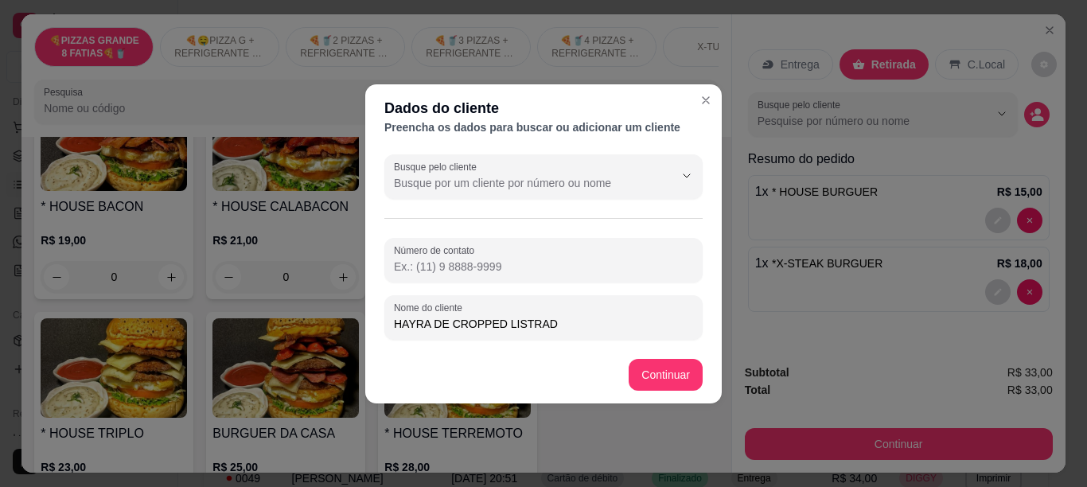
type input "HAYRA DE CROPPED LISTRADO"
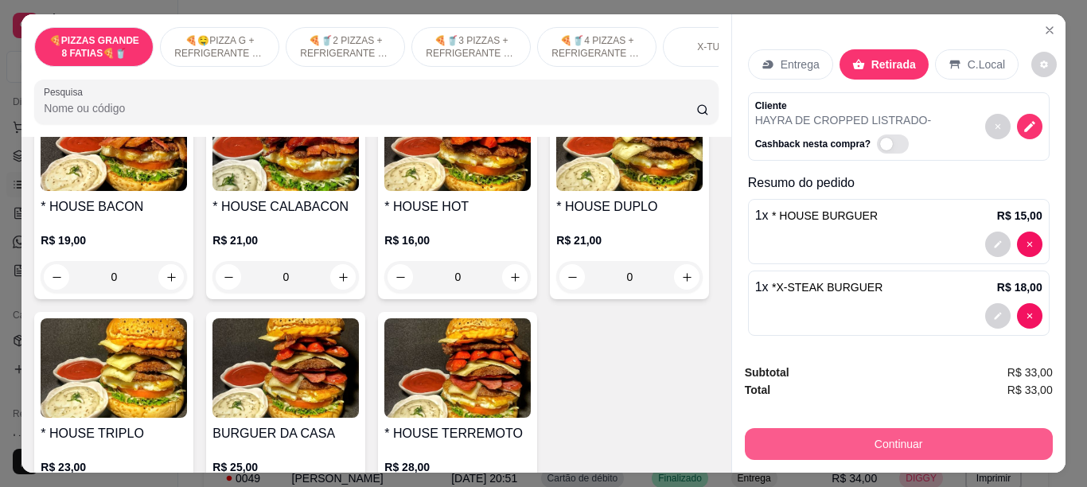
click at [790, 429] on button "Continuar" at bounding box center [899, 444] width 308 height 32
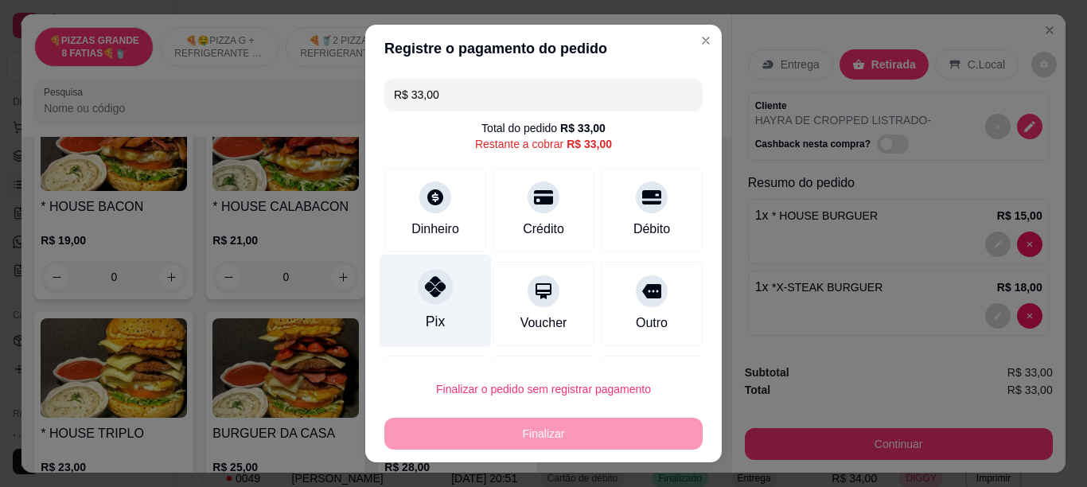
click at [410, 301] on div "Pix" at bounding box center [436, 300] width 112 height 93
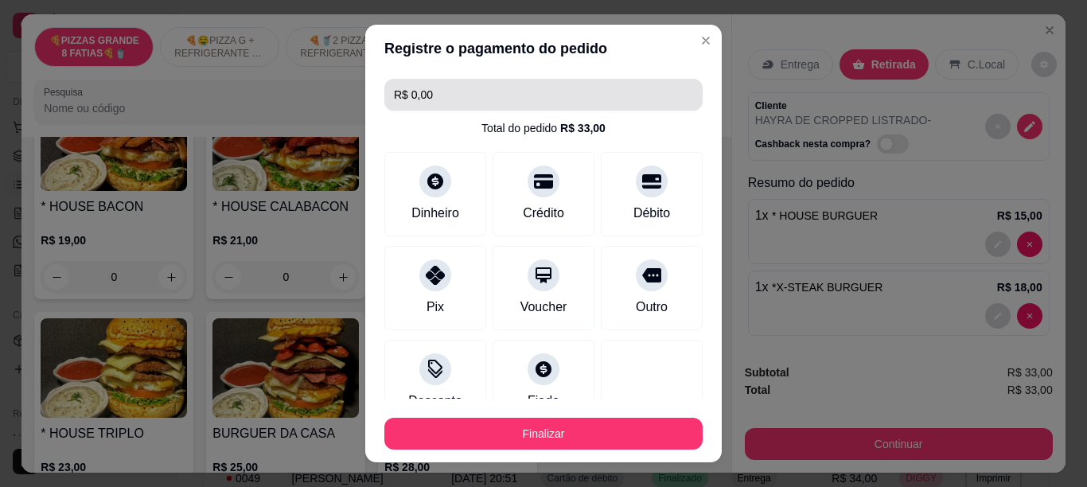
click at [465, 104] on input "R$ 0,00" at bounding box center [543, 95] width 299 height 32
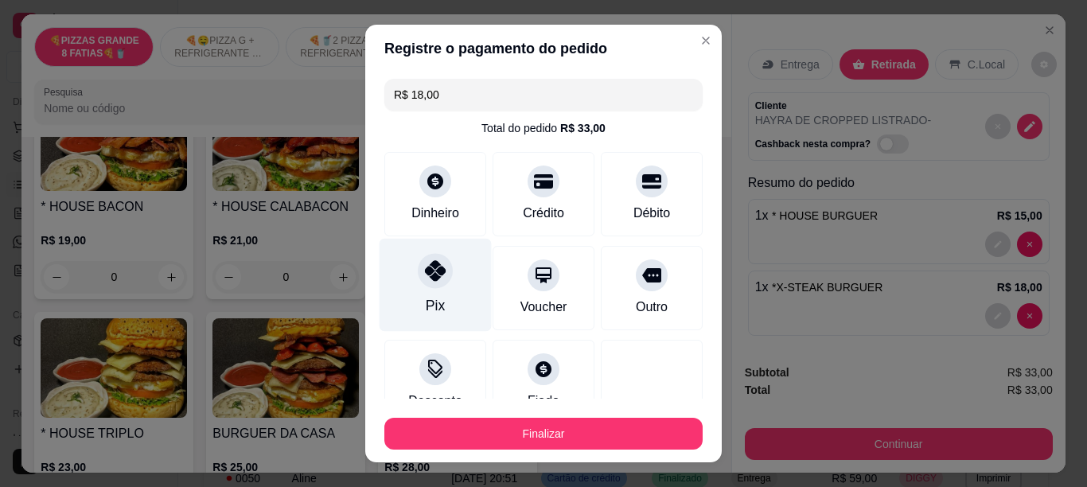
type input "R$ 18,00"
click at [431, 283] on div at bounding box center [435, 270] width 35 height 35
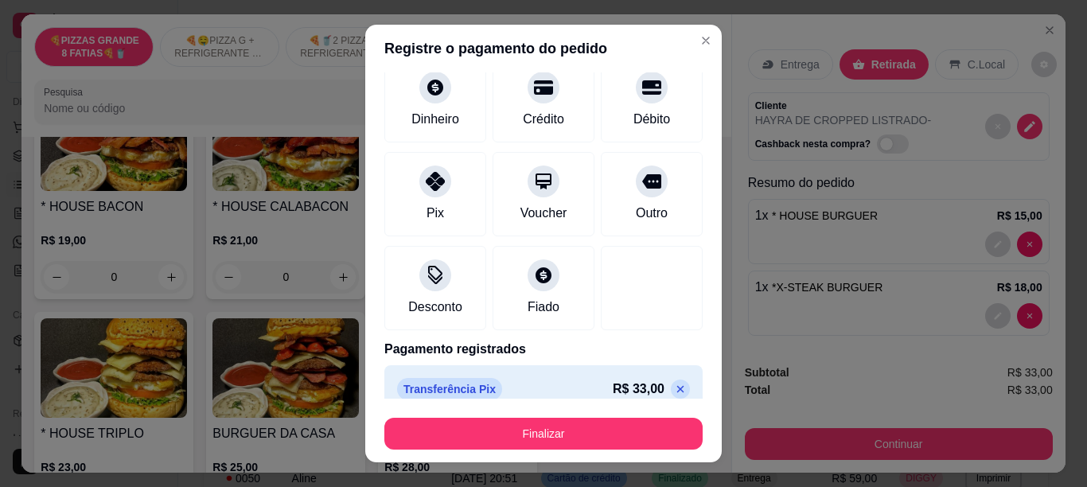
scroll to position [0, 0]
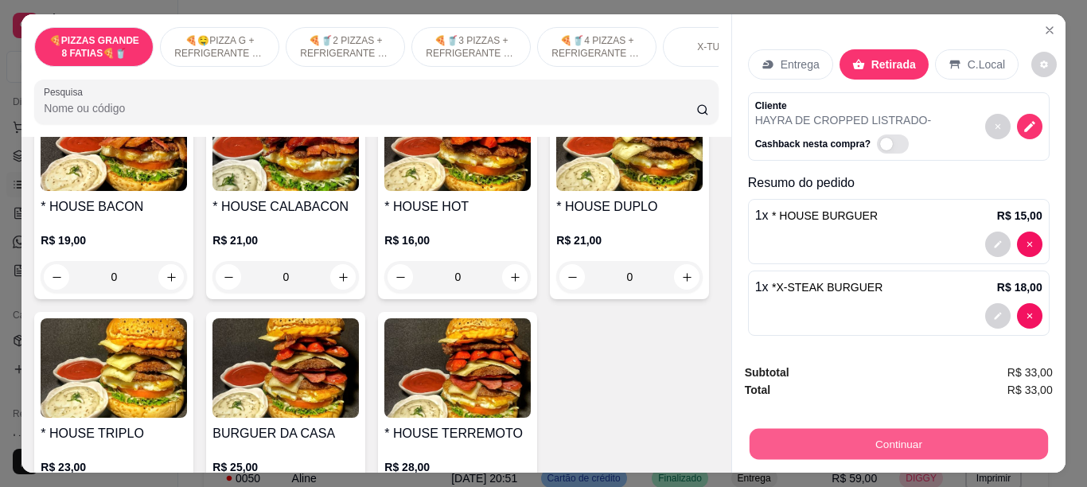
click at [793, 439] on button "Continuar" at bounding box center [898, 443] width 298 height 31
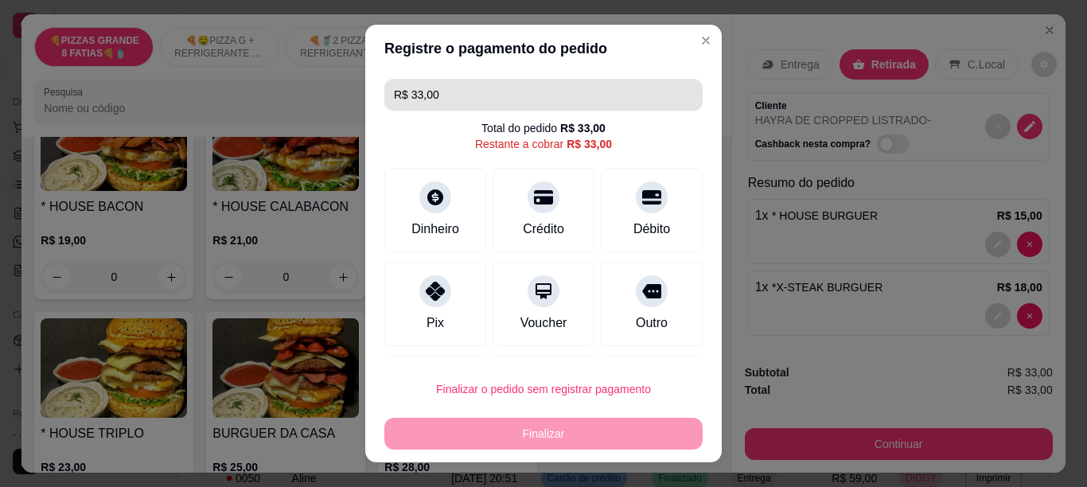
click at [453, 88] on input "R$ 33,00" at bounding box center [543, 95] width 299 height 32
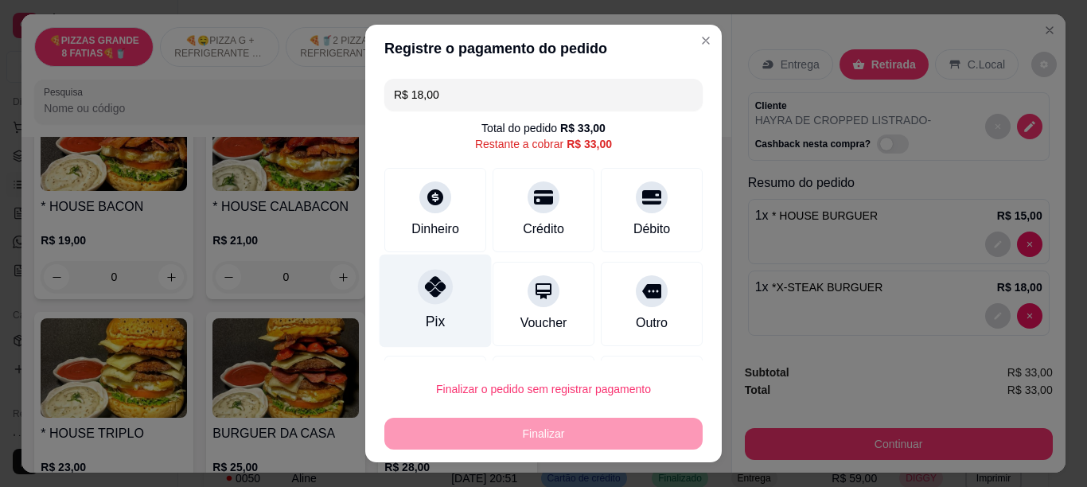
click at [432, 278] on icon at bounding box center [435, 286] width 21 height 21
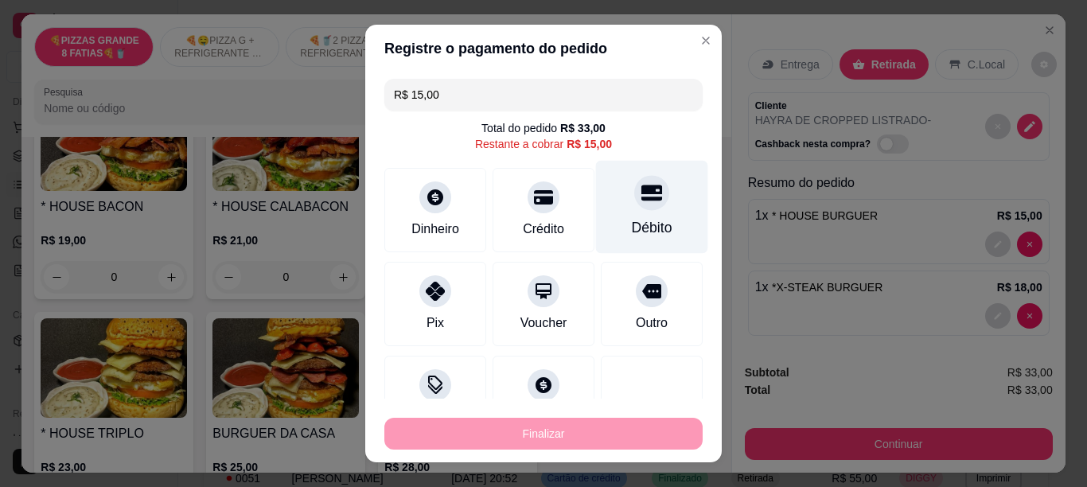
click at [634, 204] on div at bounding box center [651, 192] width 35 height 35
type input "R$ 0,00"
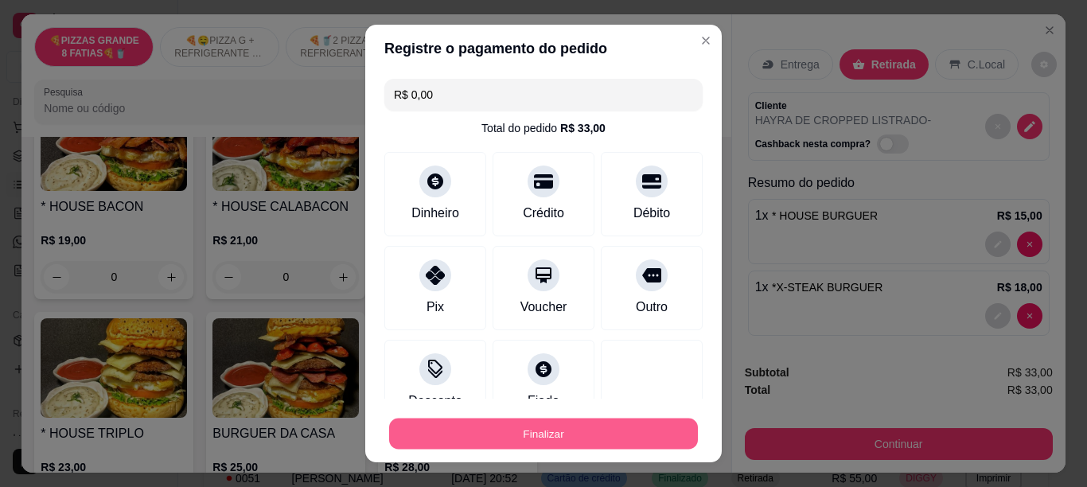
click at [552, 429] on button "Finalizar" at bounding box center [543, 434] width 309 height 31
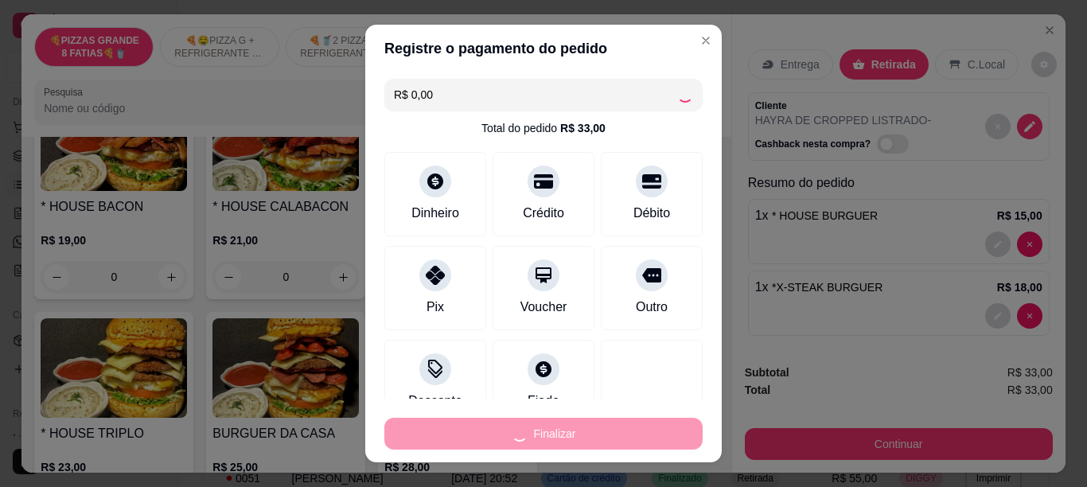
type input "0"
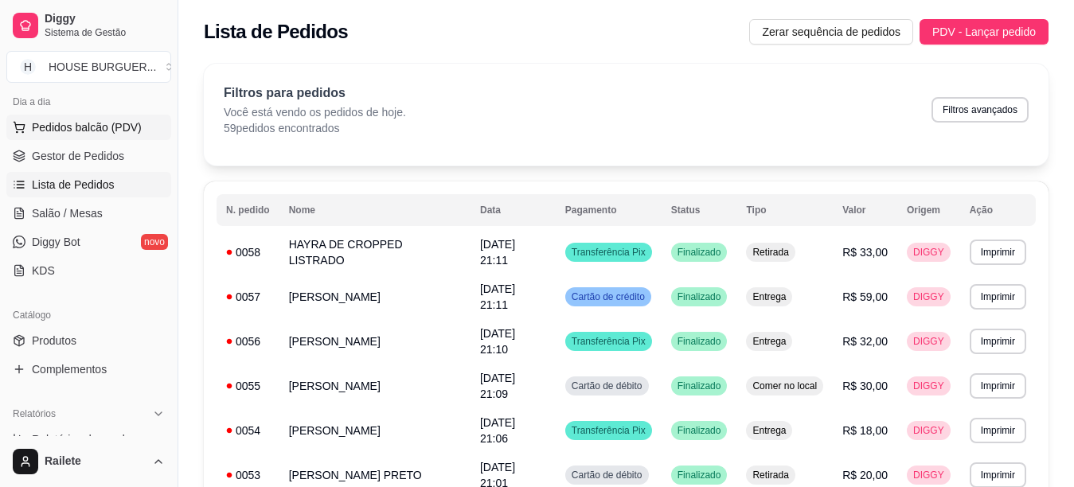
click at [131, 130] on span "Pedidos balcão (PDV)" at bounding box center [87, 127] width 110 height 16
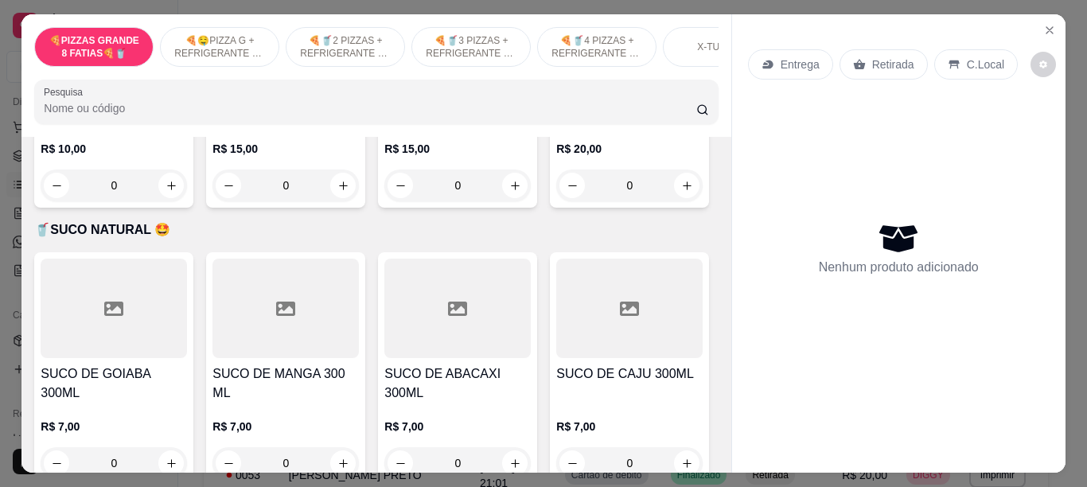
scroll to position [3493, 0]
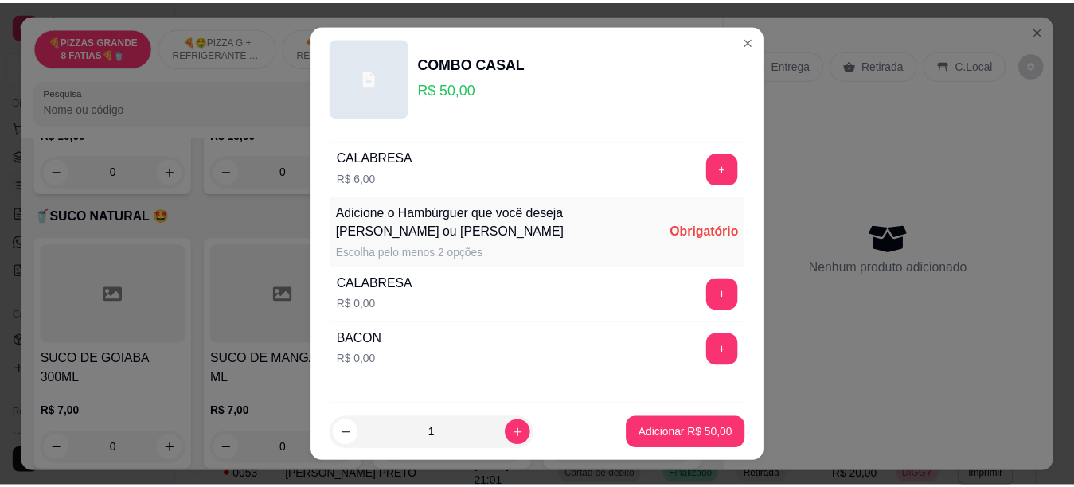
scroll to position [510, 0]
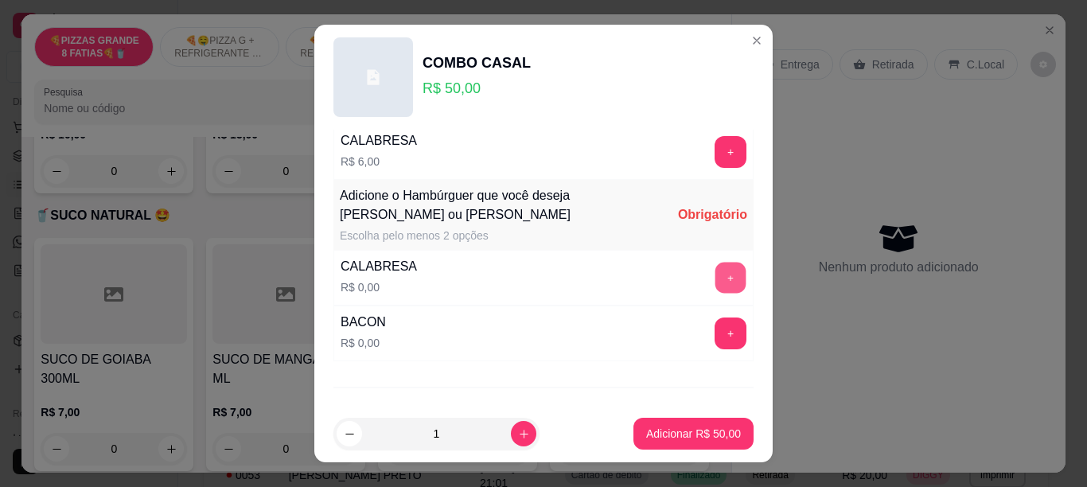
click at [716, 271] on button "+" at bounding box center [731, 277] width 31 height 31
click at [715, 328] on button "+" at bounding box center [731, 334] width 32 height 32
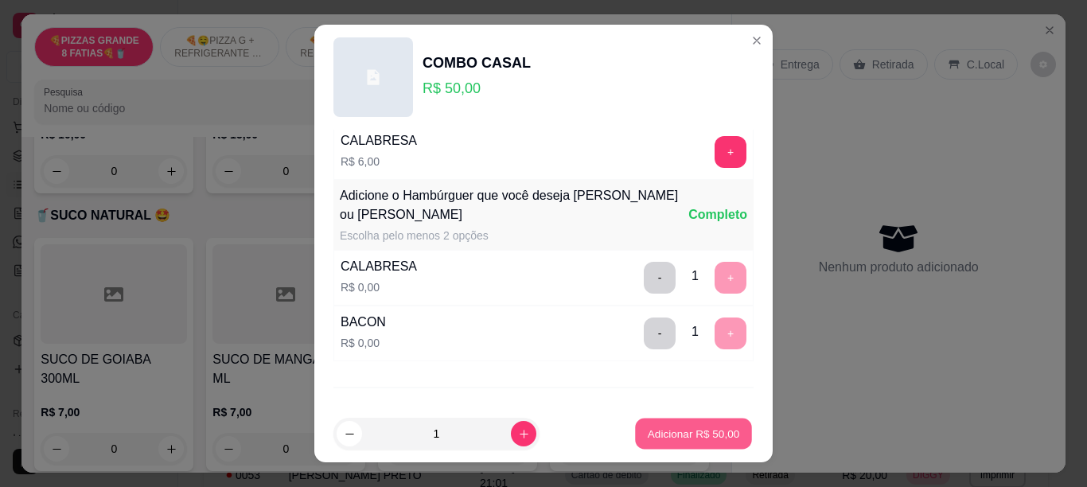
click at [669, 436] on p "Adicionar R$ 50,00" at bounding box center [694, 434] width 92 height 15
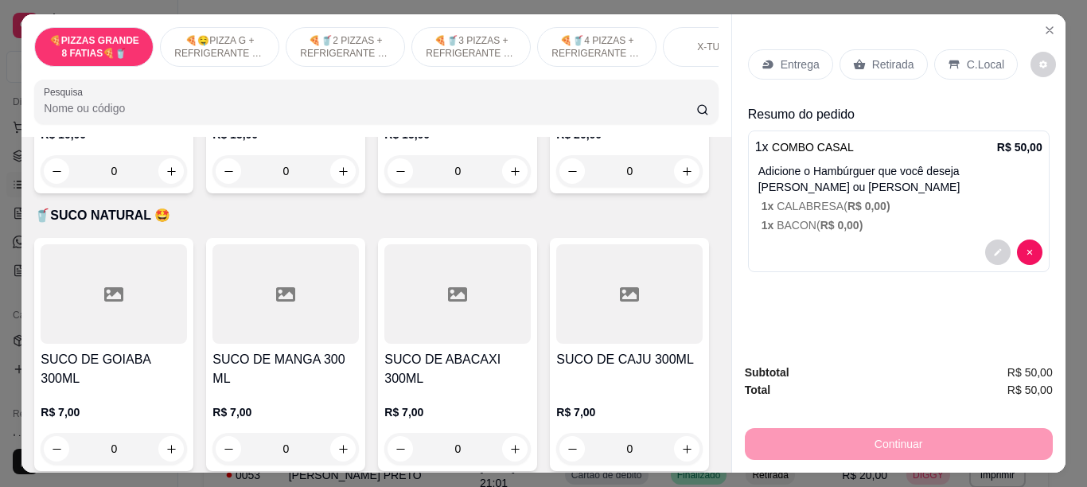
click at [872, 62] on p "Retirada" at bounding box center [893, 65] width 42 height 16
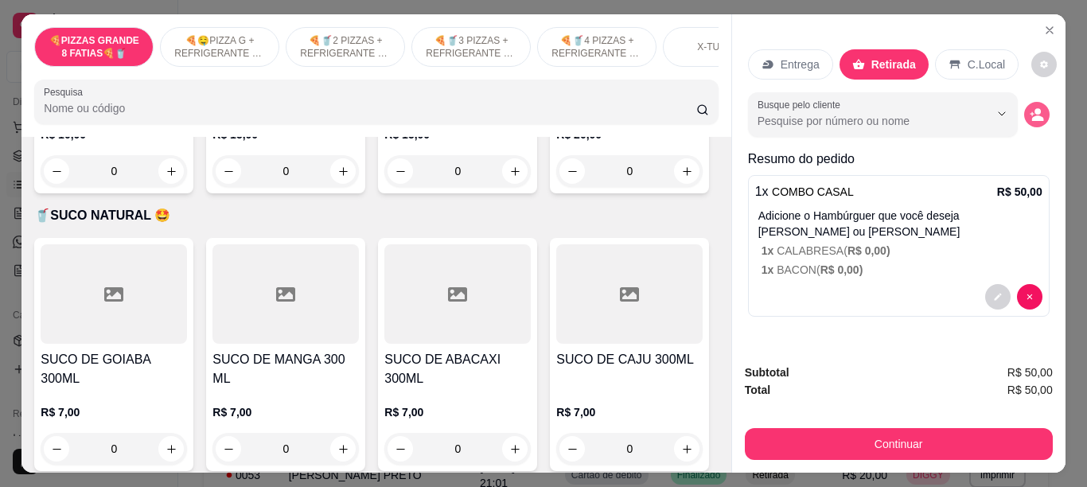
click at [1040, 111] on button "decrease-product-quantity" at bounding box center [1036, 114] width 25 height 25
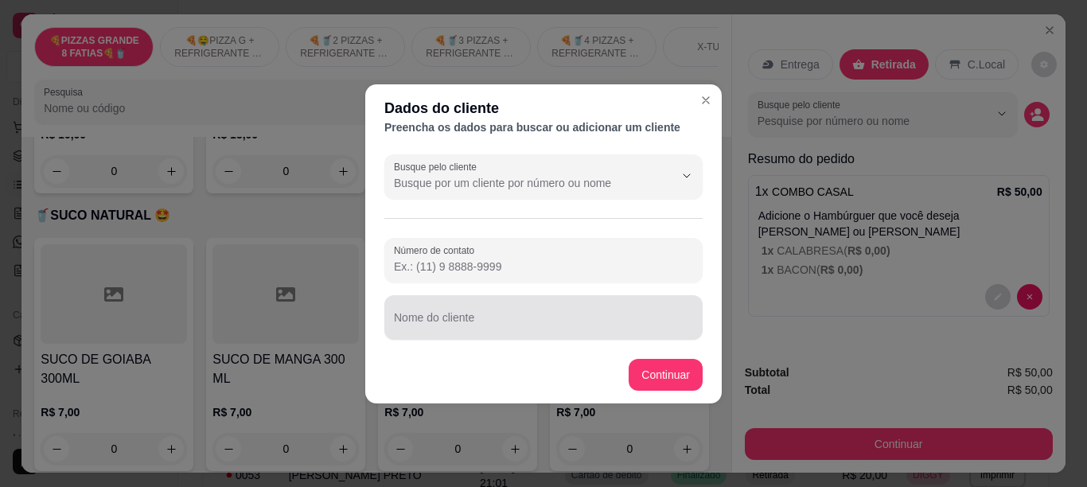
click at [471, 317] on div "Nome do cliente" at bounding box center [543, 317] width 318 height 45
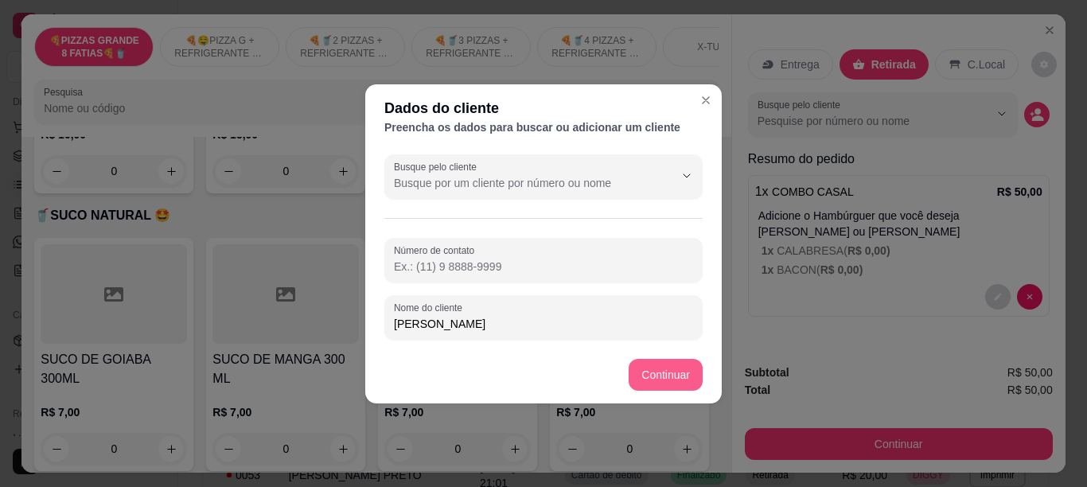
type input "[PERSON_NAME]"
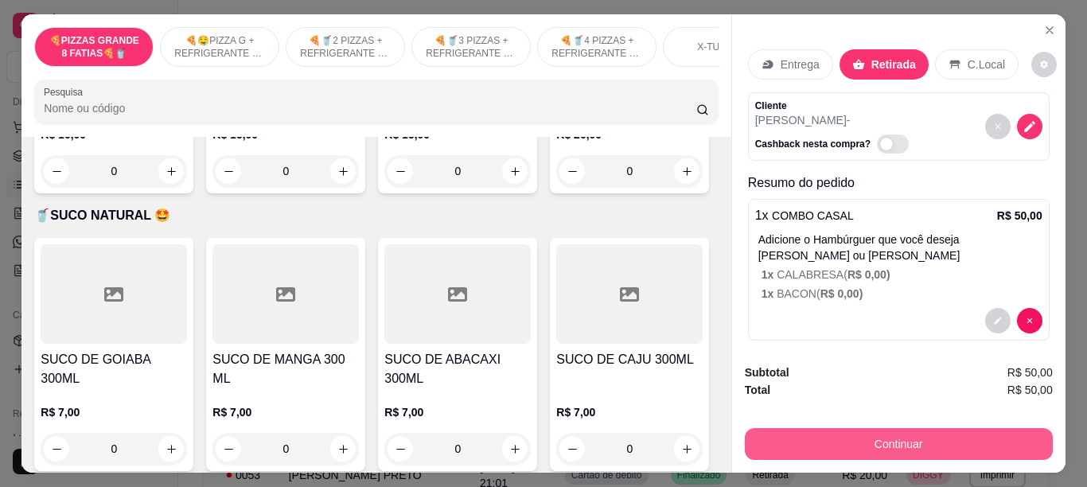
click at [807, 431] on button "Continuar" at bounding box center [899, 444] width 308 height 32
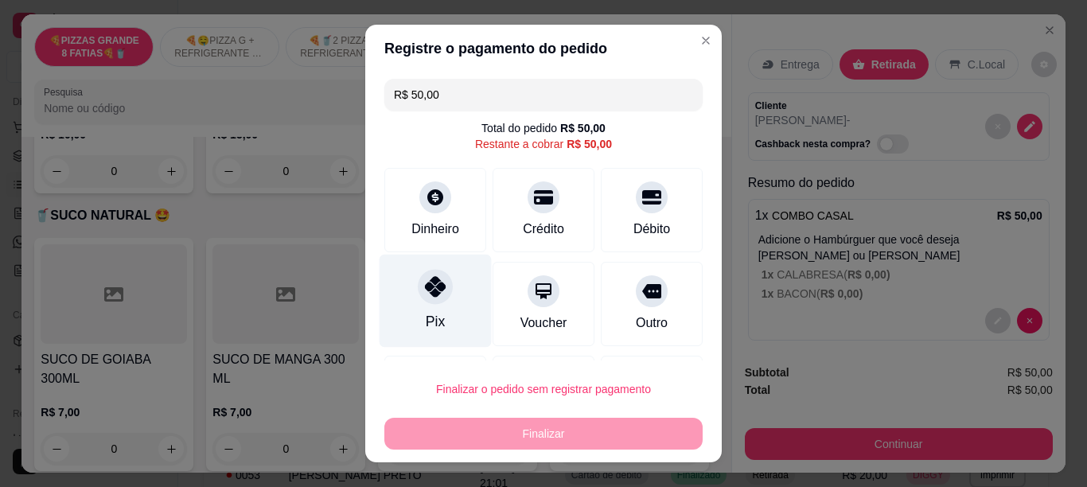
click at [432, 310] on div "Pix" at bounding box center [436, 300] width 112 height 93
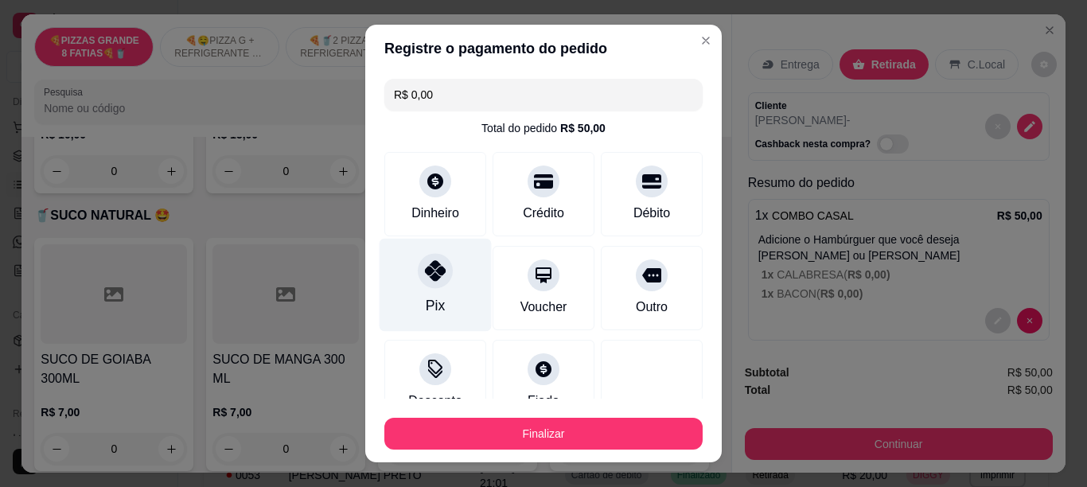
type input "R$ 0,00"
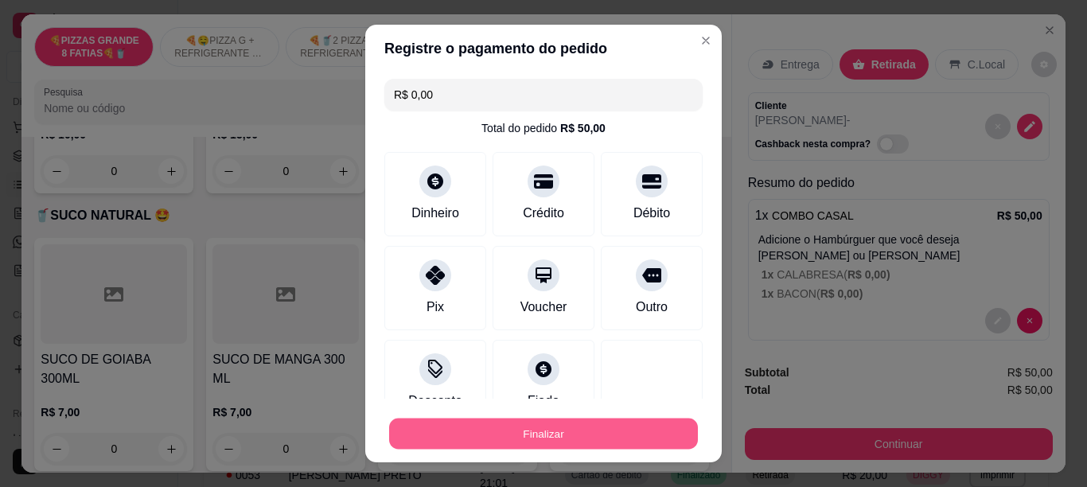
click at [457, 435] on button "Finalizar" at bounding box center [543, 434] width 309 height 31
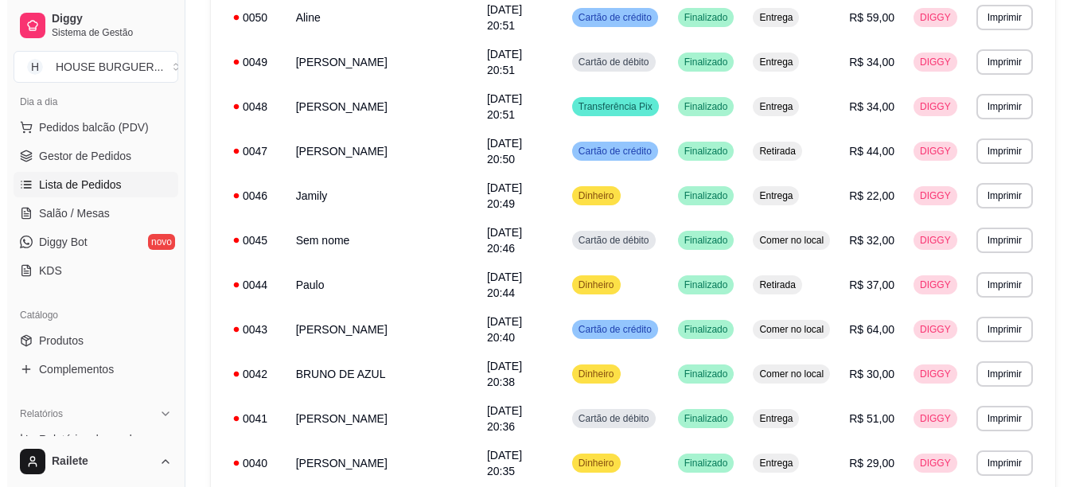
scroll to position [637, 0]
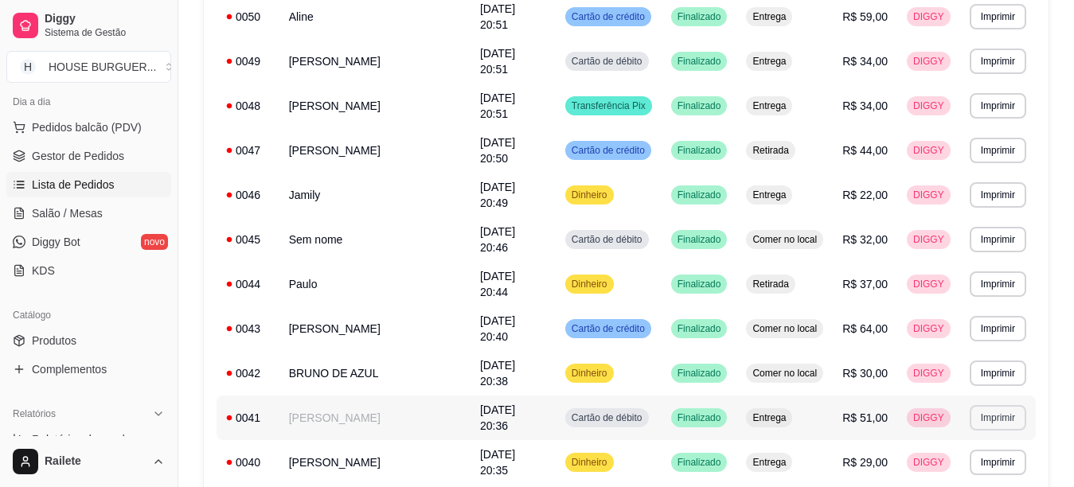
click at [980, 405] on button "Imprimir" at bounding box center [997, 417] width 57 height 25
click at [970, 359] on button "IMPRESSORA" at bounding box center [969, 355] width 111 height 25
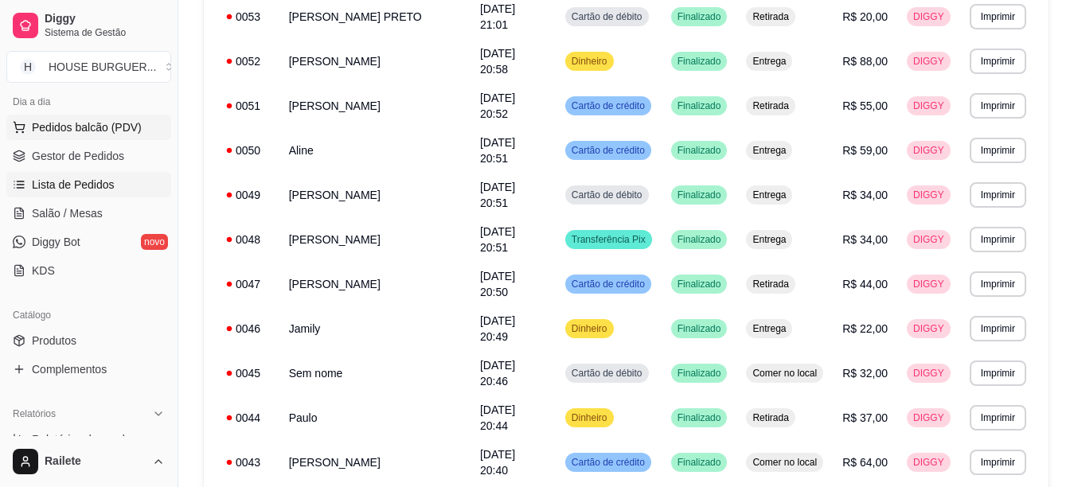
click at [125, 131] on span "Pedidos balcão (PDV)" at bounding box center [87, 127] width 110 height 16
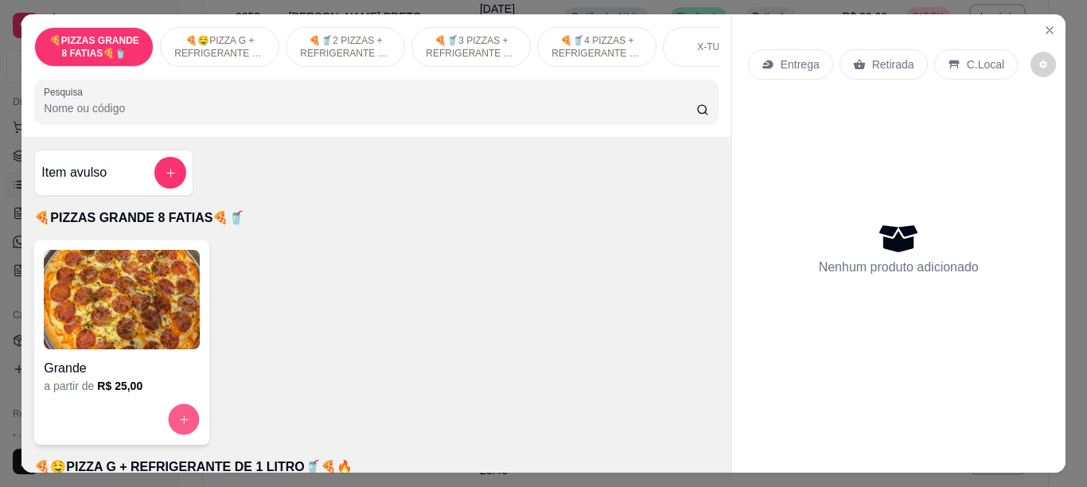
click at [180, 426] on icon "increase-product-quantity" at bounding box center [184, 420] width 12 height 12
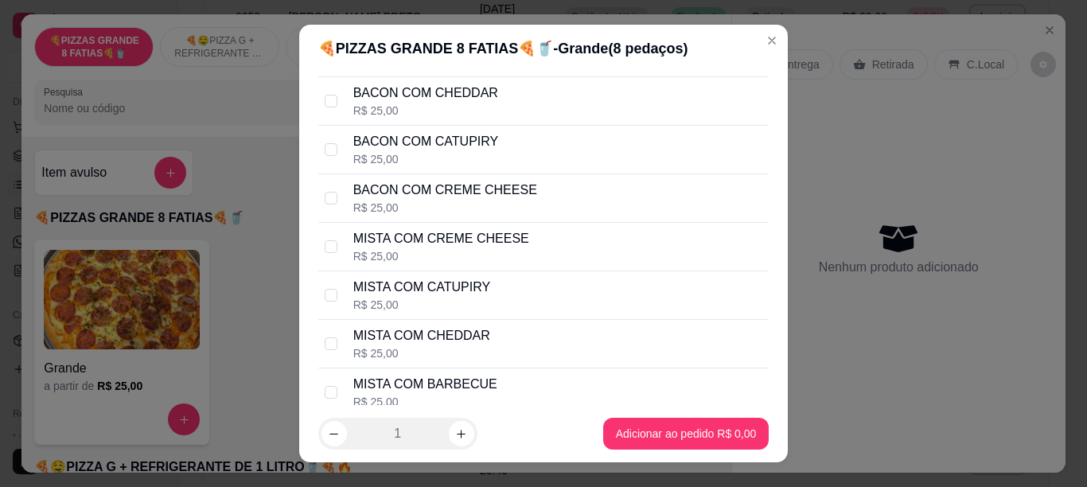
scroll to position [379, 0]
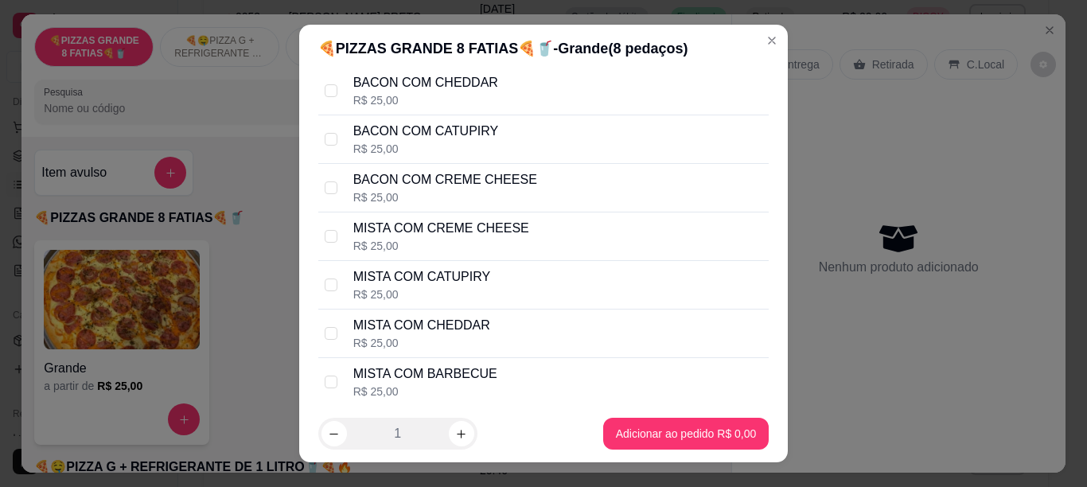
click at [575, 344] on div "MISTA COM CHEDDAR R$ 25,00" at bounding box center [558, 333] width 410 height 35
checkbox input "true"
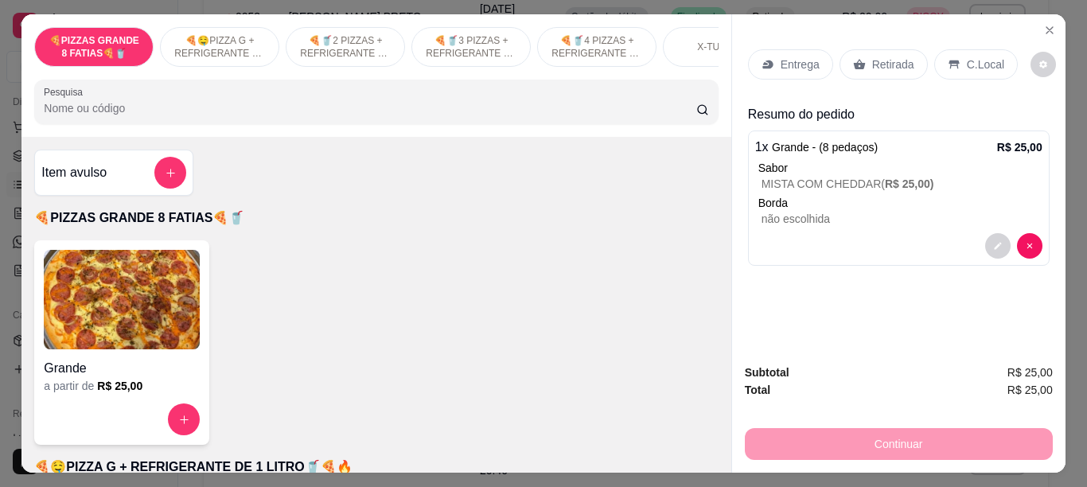
click at [897, 57] on p "Retirada" at bounding box center [893, 65] width 42 height 16
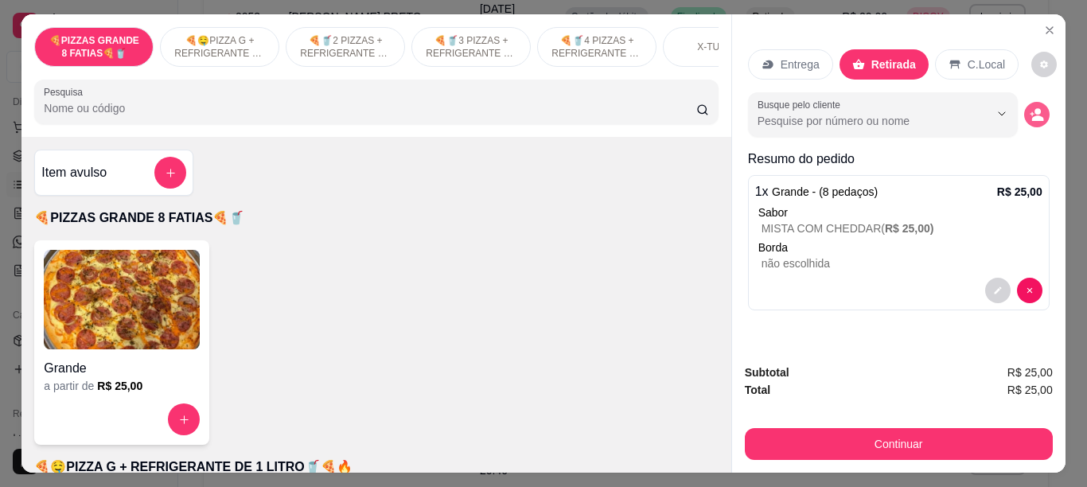
click at [1033, 115] on button "decrease-product-quantity" at bounding box center [1036, 114] width 25 height 25
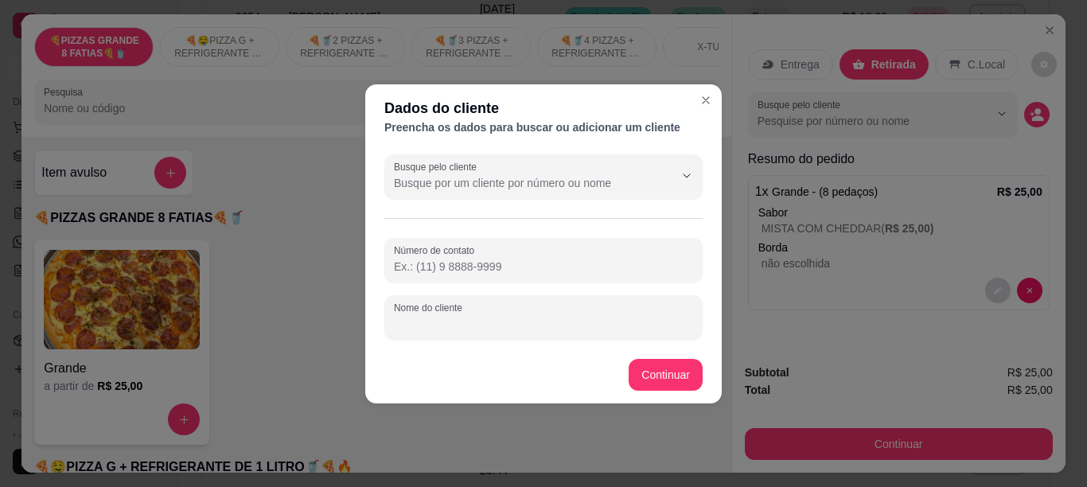
click at [564, 316] on input "Nome do cliente" at bounding box center [543, 324] width 299 height 16
type input "[PERSON_NAME]"
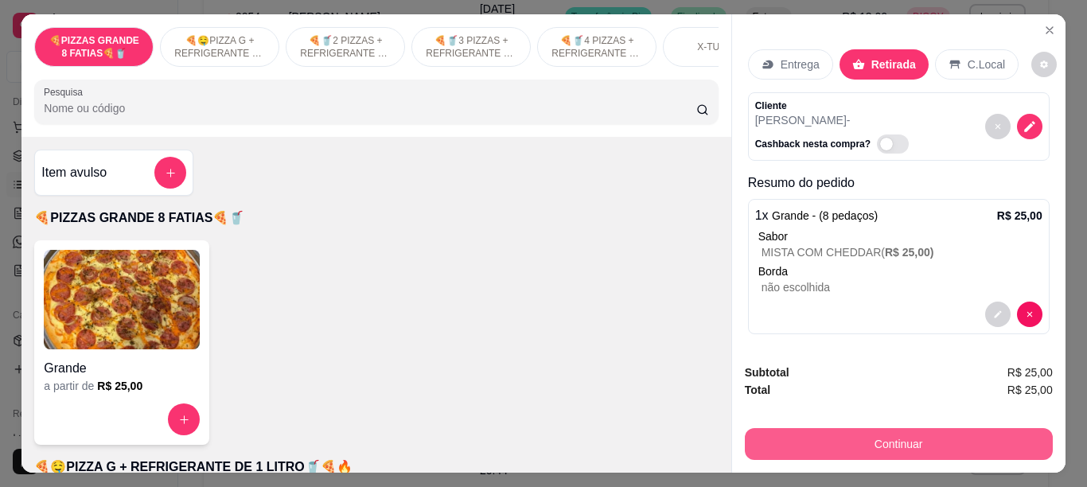
click at [838, 439] on button "Continuar" at bounding box center [899, 444] width 308 height 32
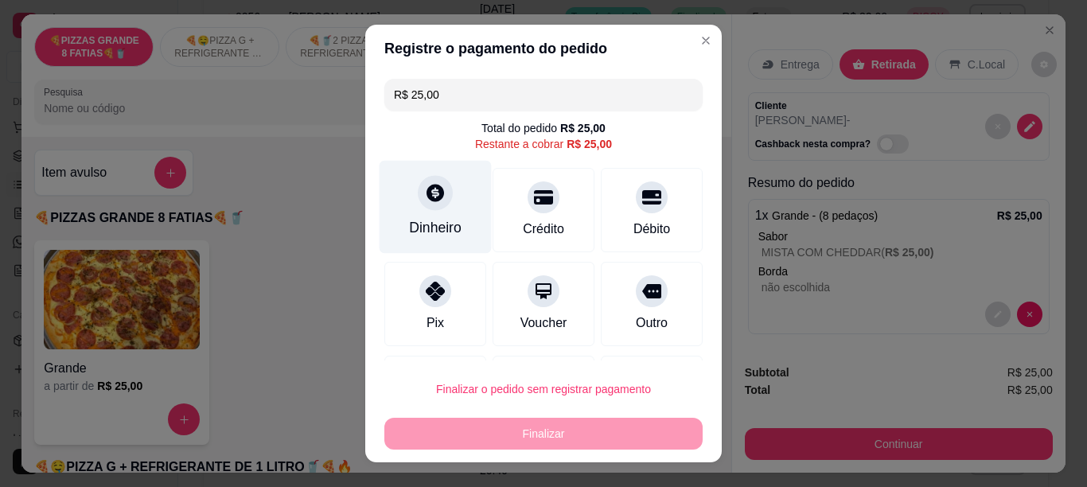
click at [431, 216] on div "Dinheiro" at bounding box center [436, 206] width 112 height 93
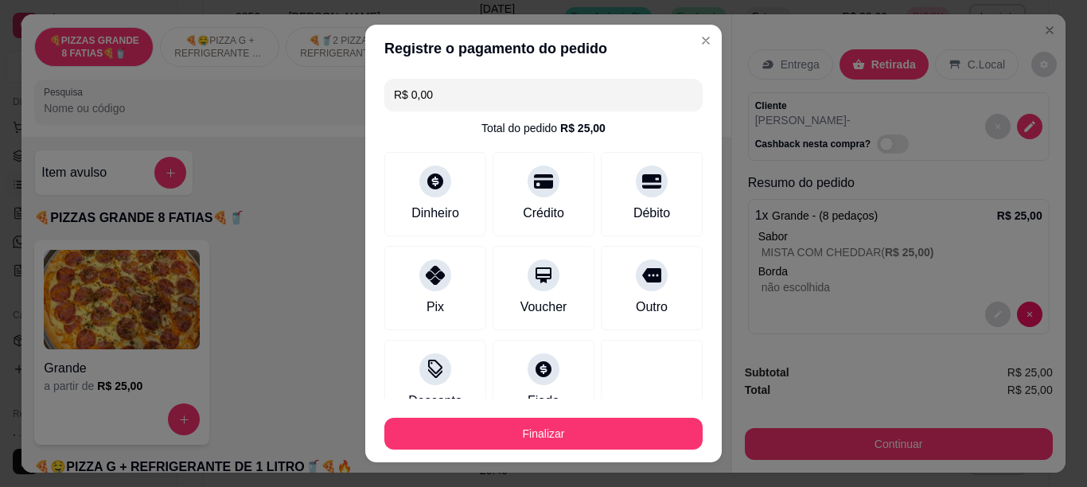
type input "R$ 0,00"
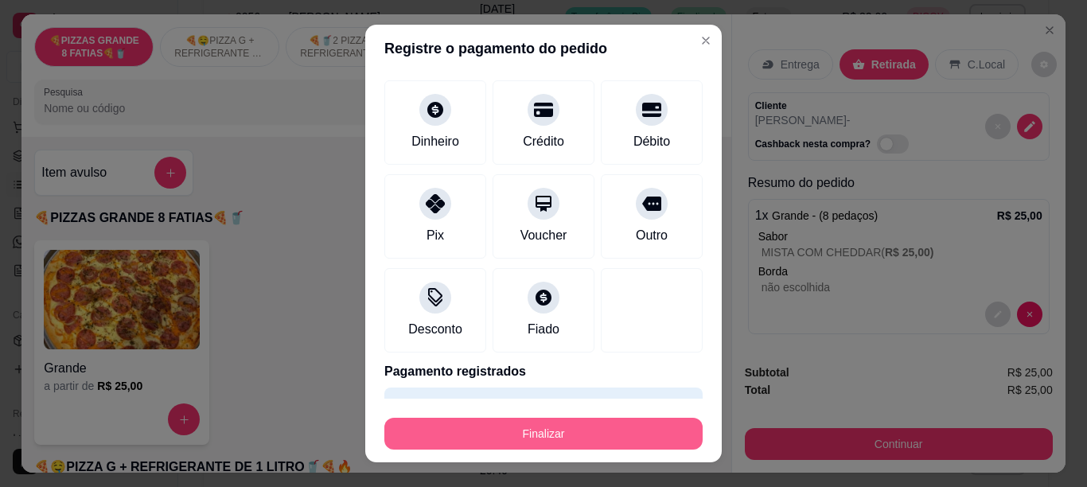
scroll to position [80, 0]
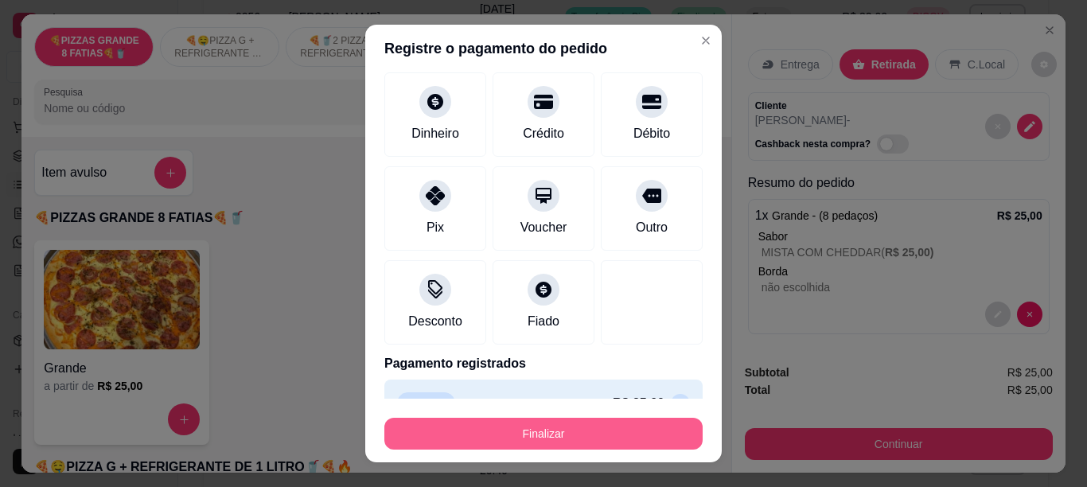
click at [564, 441] on button "Finalizar" at bounding box center [543, 434] width 318 height 32
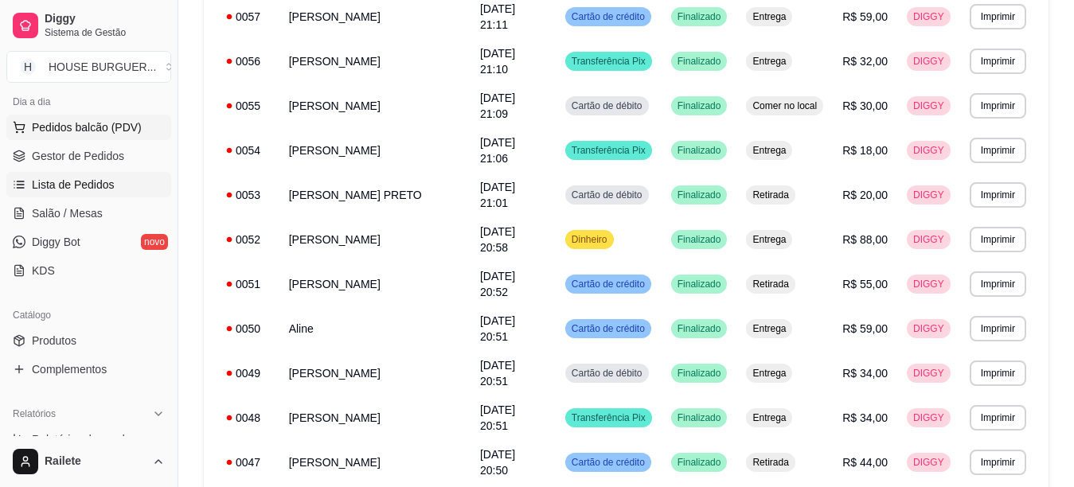
click at [111, 129] on span "Pedidos balcão (PDV)" at bounding box center [87, 127] width 110 height 16
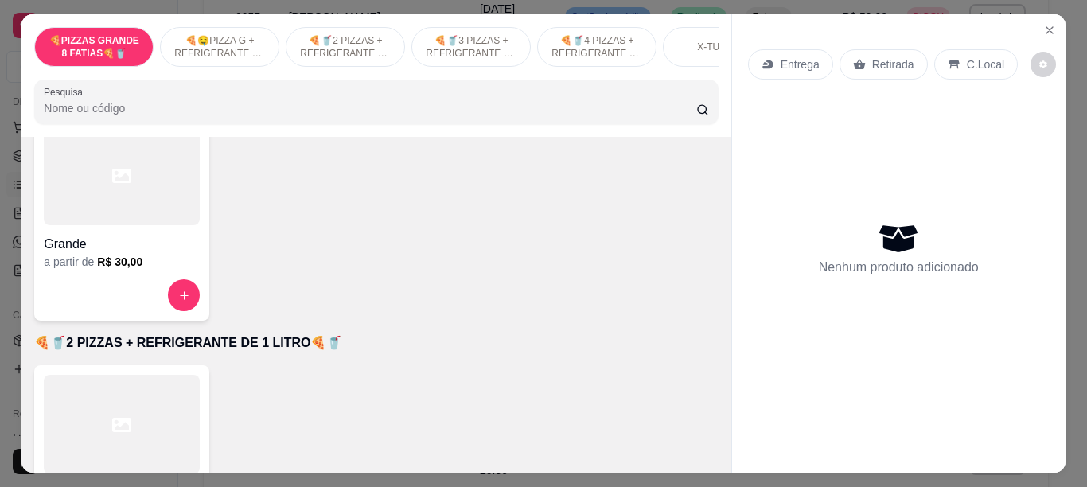
scroll to position [403, 0]
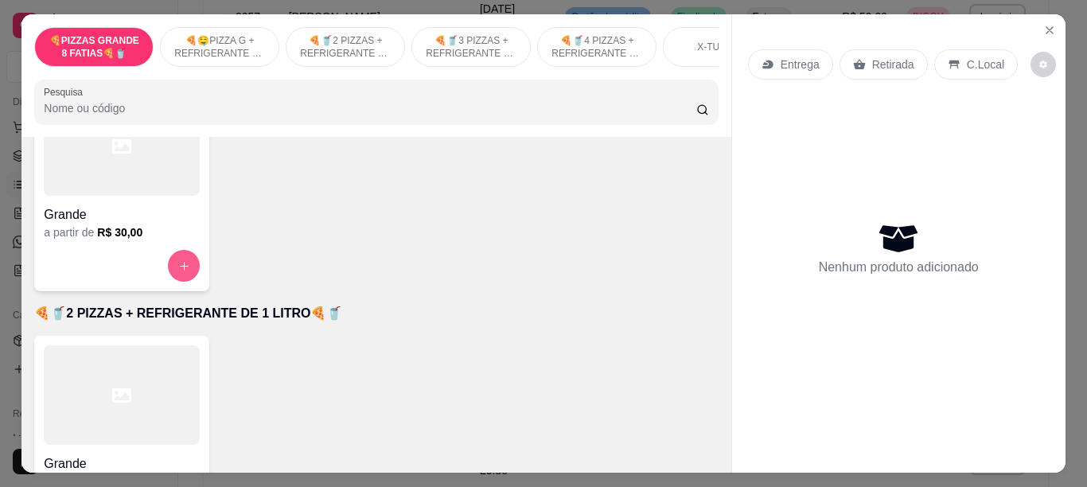
click at [168, 268] on button "increase-product-quantity" at bounding box center [184, 266] width 32 height 32
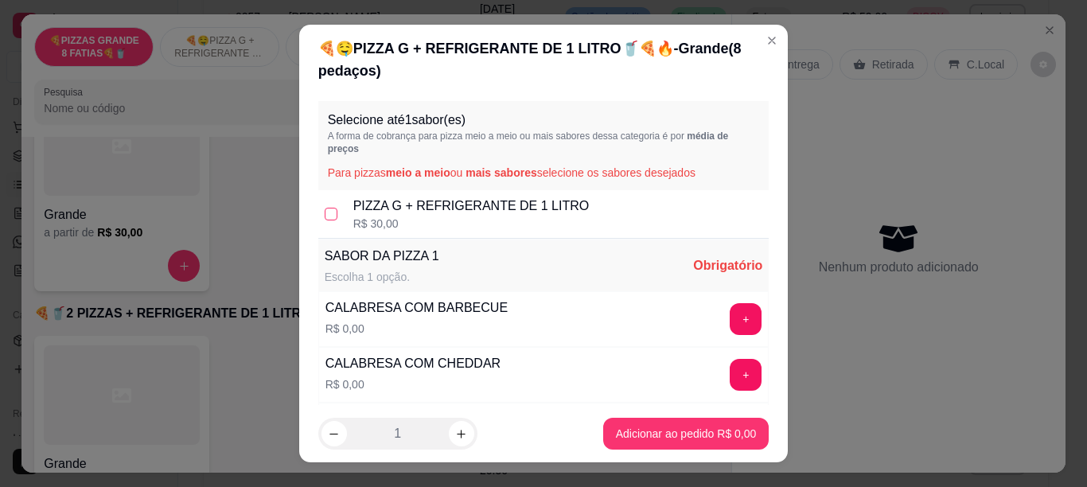
click at [325, 218] on input "checkbox" at bounding box center [331, 214] width 13 height 13
checkbox input "true"
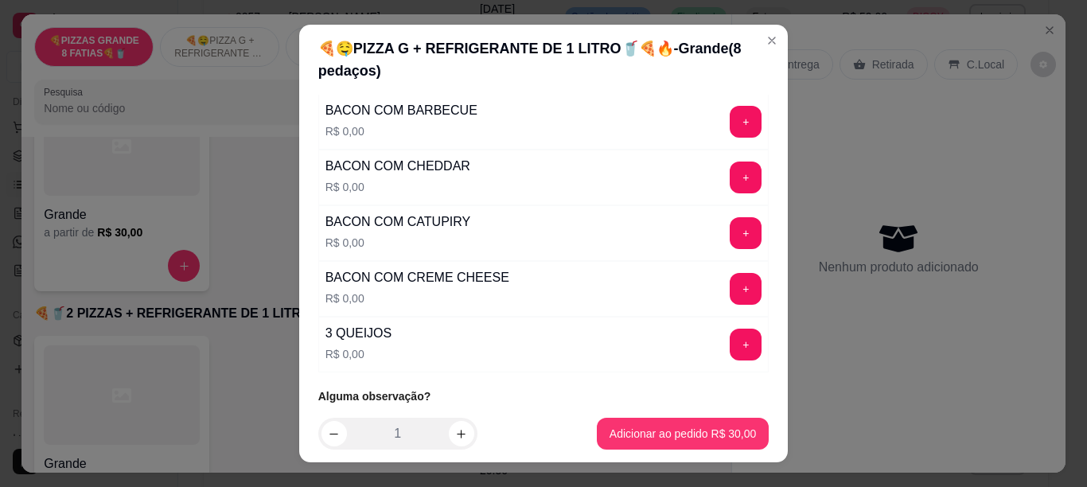
scroll to position [680, 0]
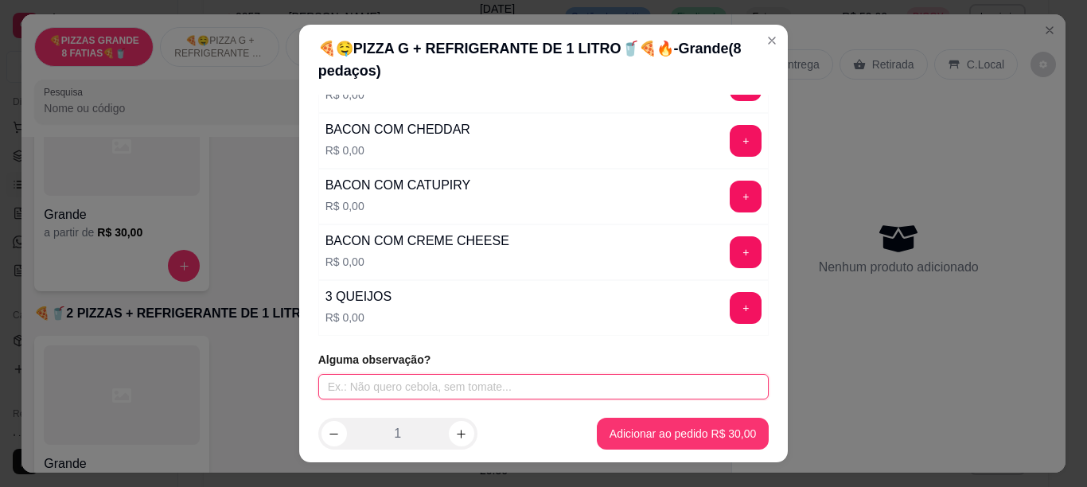
click at [605, 381] on input "text" at bounding box center [543, 386] width 451 height 25
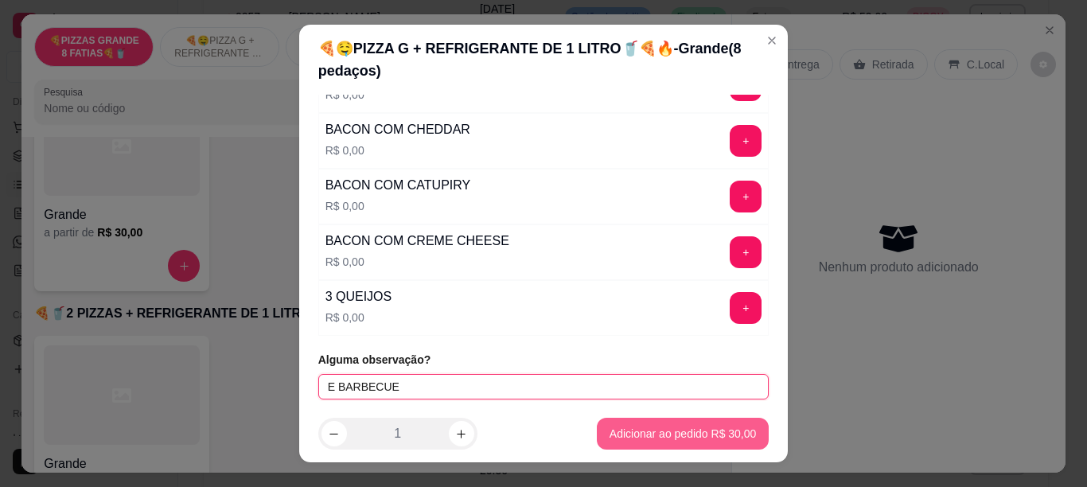
type input "E BARBECUE"
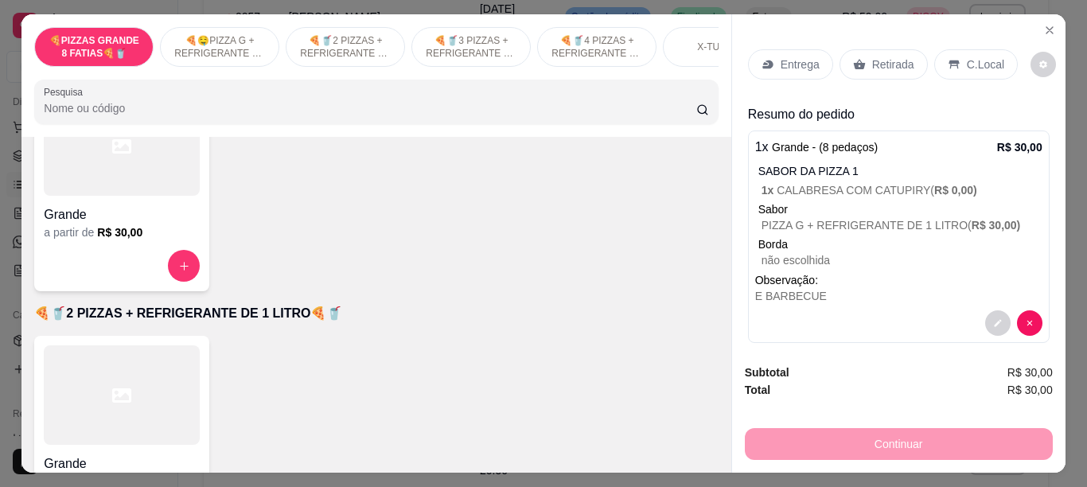
click at [967, 57] on p "C.Local" at bounding box center [985, 65] width 37 height 16
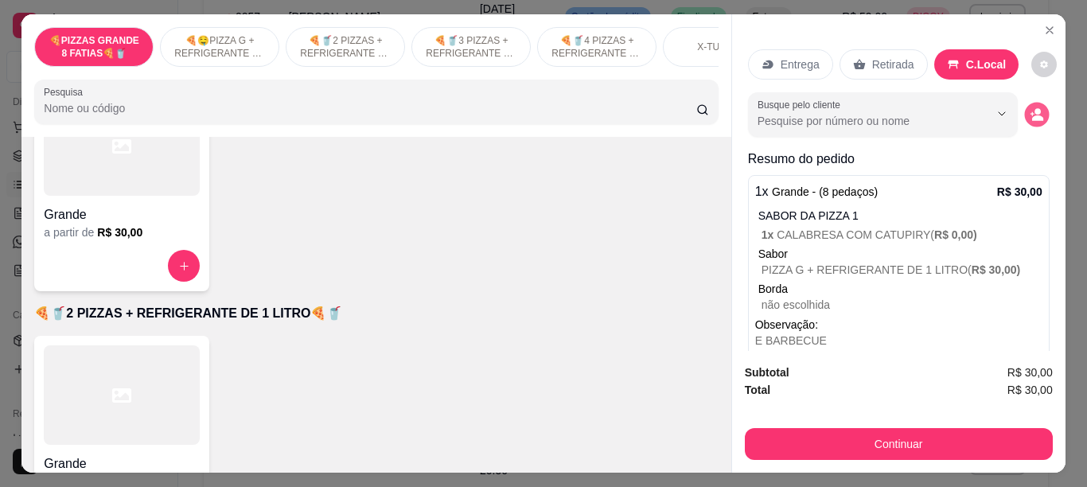
click at [1024, 103] on button "decrease-product-quantity" at bounding box center [1036, 115] width 25 height 25
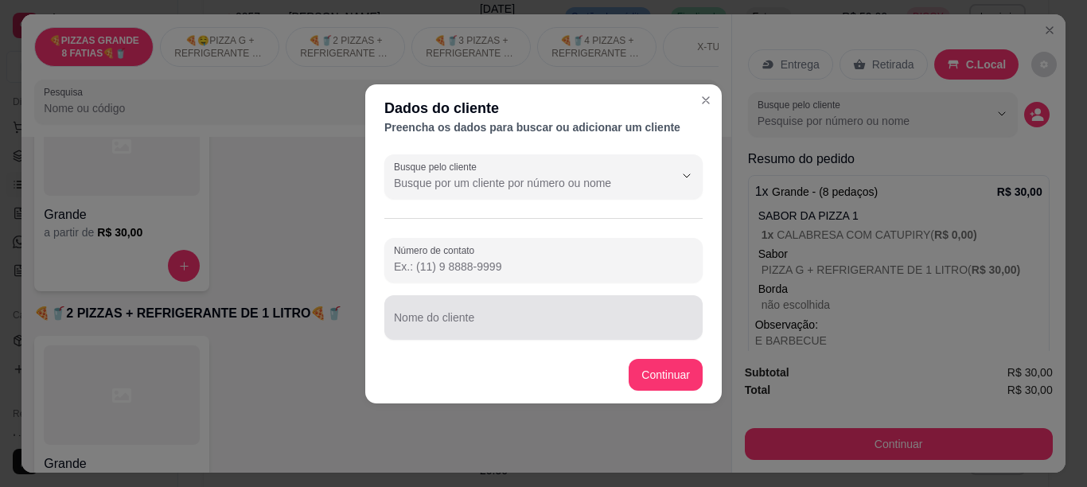
click at [518, 311] on div at bounding box center [543, 318] width 299 height 32
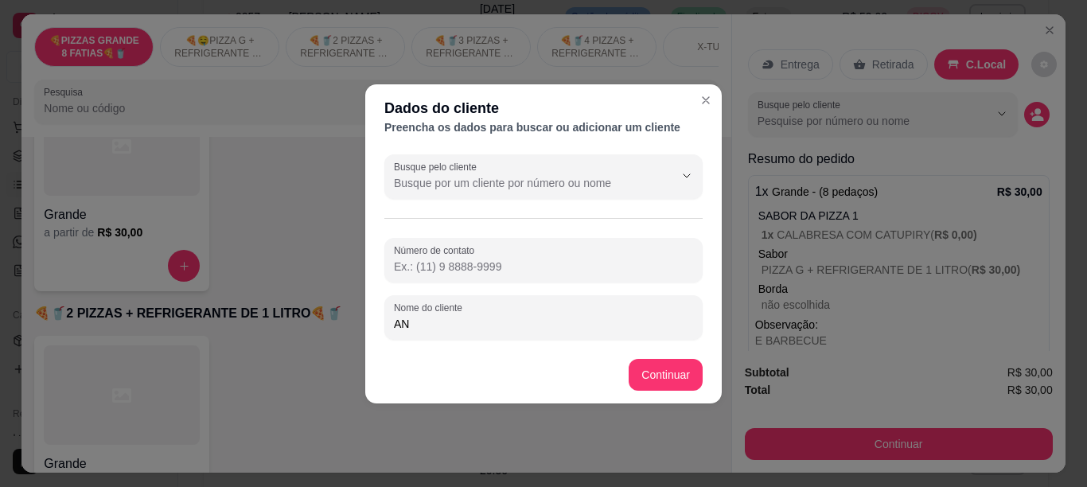
type input "A"
type input "[PERSON_NAME]"
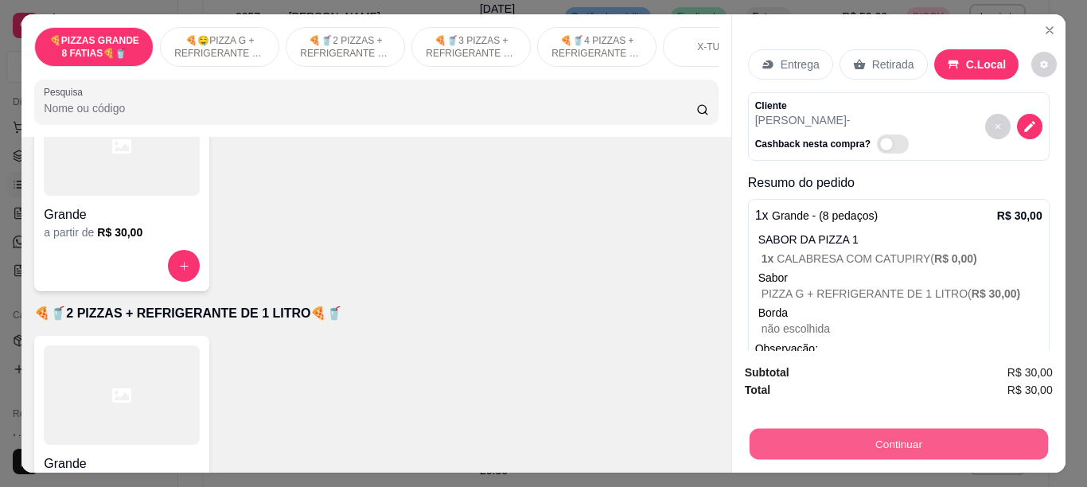
click at [848, 431] on button "Continuar" at bounding box center [898, 443] width 298 height 31
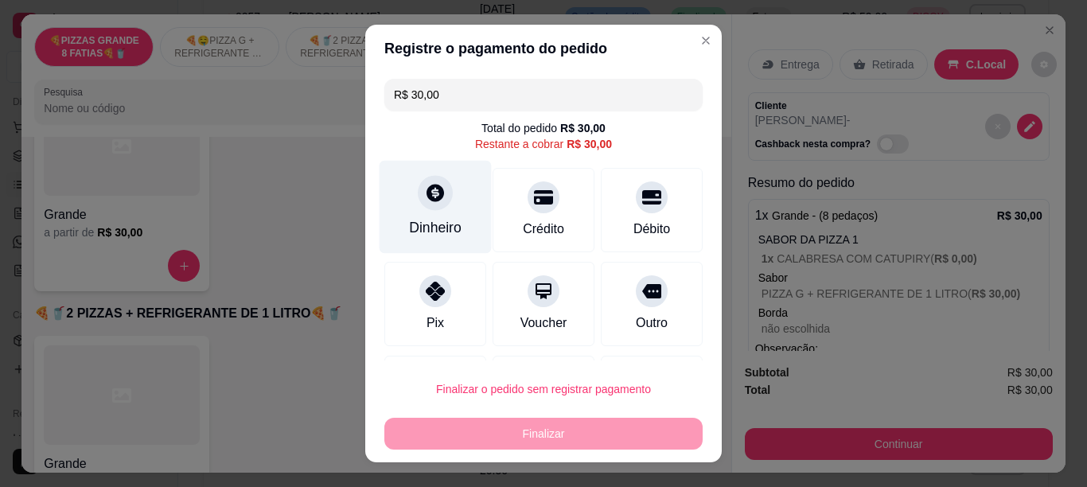
click at [431, 226] on div "Dinheiro" at bounding box center [435, 227] width 53 height 21
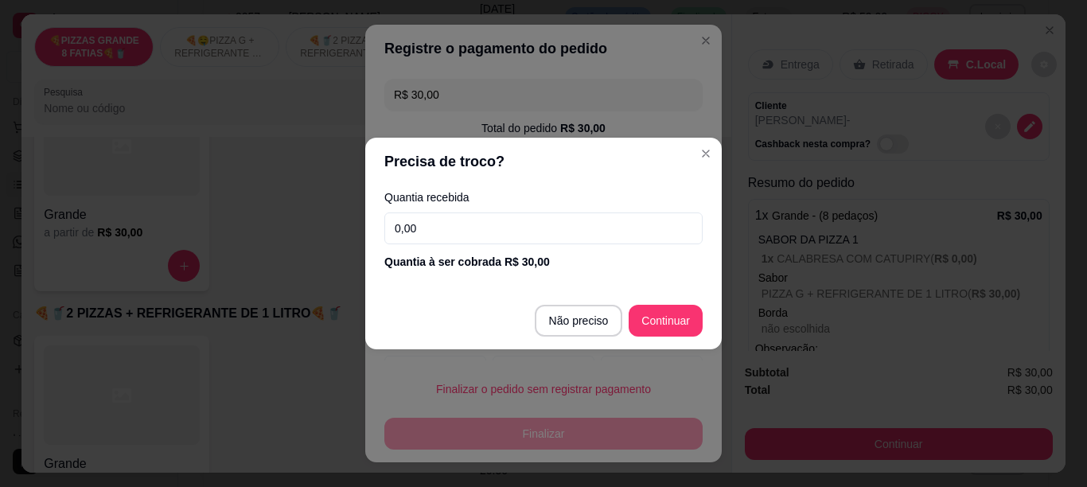
click at [548, 233] on input "0,00" at bounding box center [543, 229] width 318 height 32
type input "30,00"
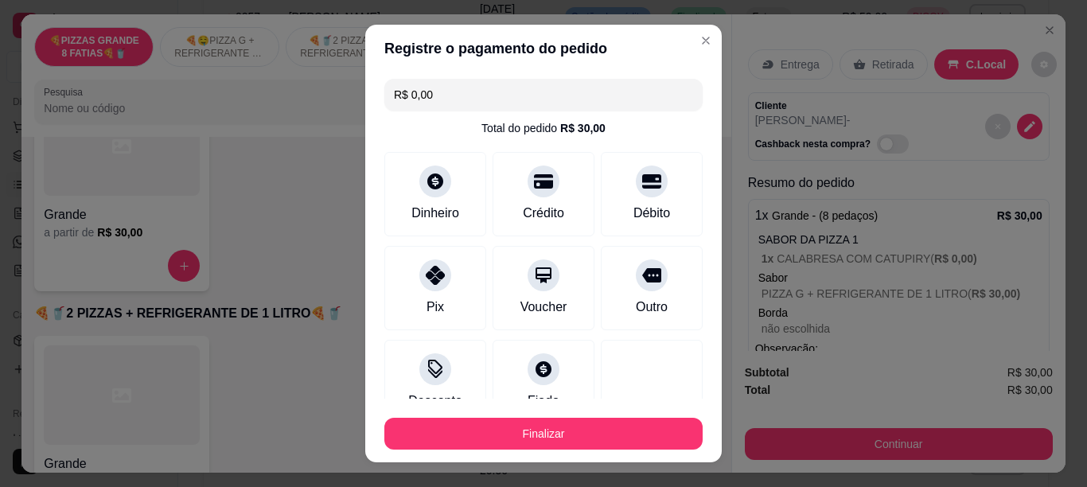
type input "R$ 0,00"
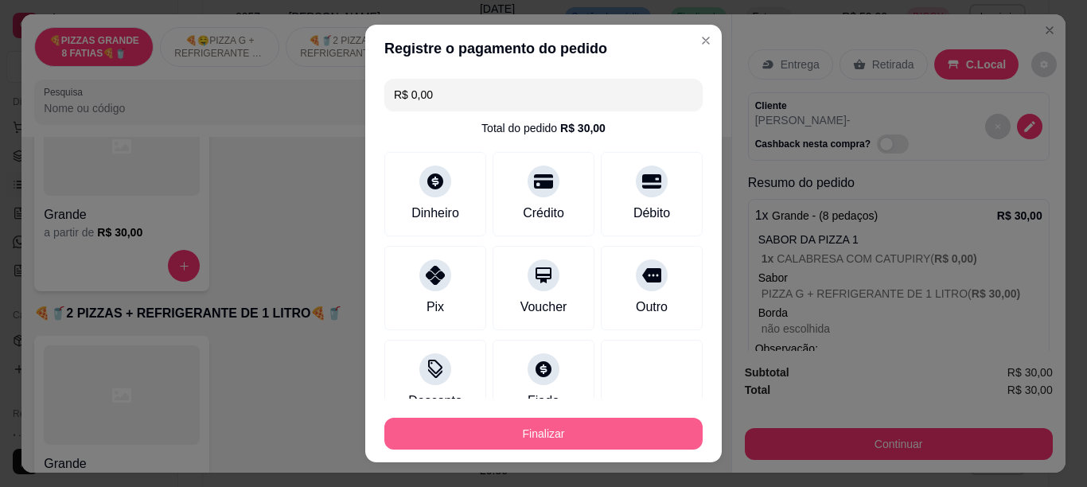
click at [591, 437] on button "Finalizar" at bounding box center [543, 434] width 318 height 32
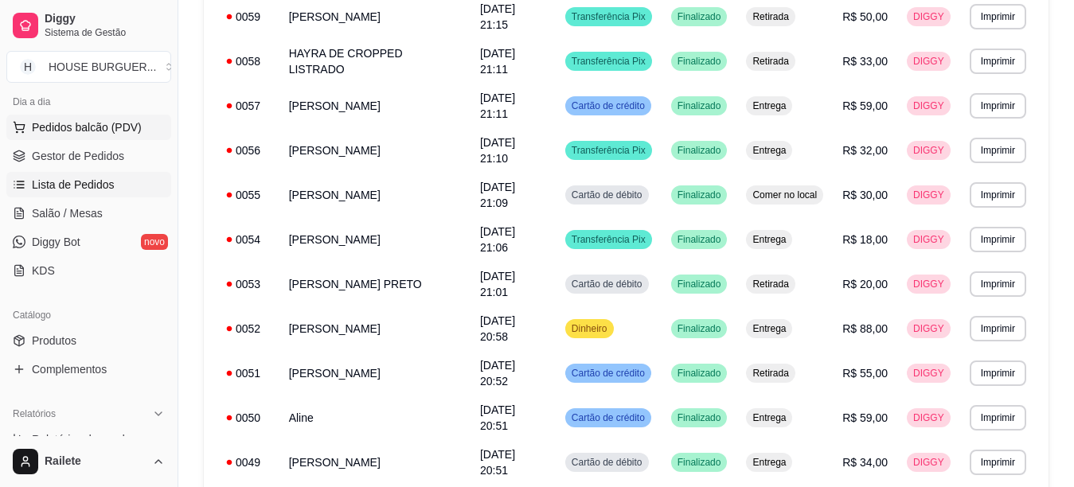
click at [135, 139] on button "Pedidos balcão (PDV)" at bounding box center [88, 127] width 165 height 25
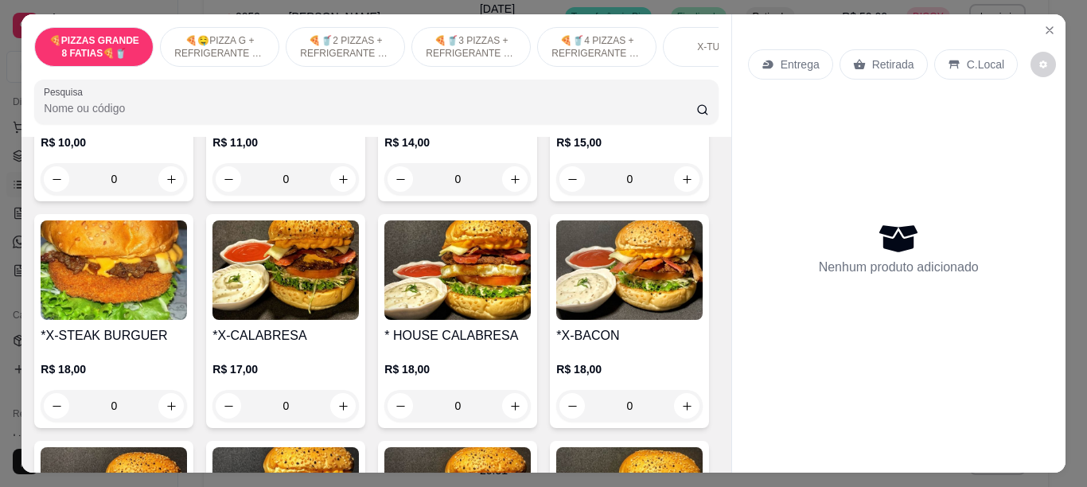
scroll to position [1821, 0]
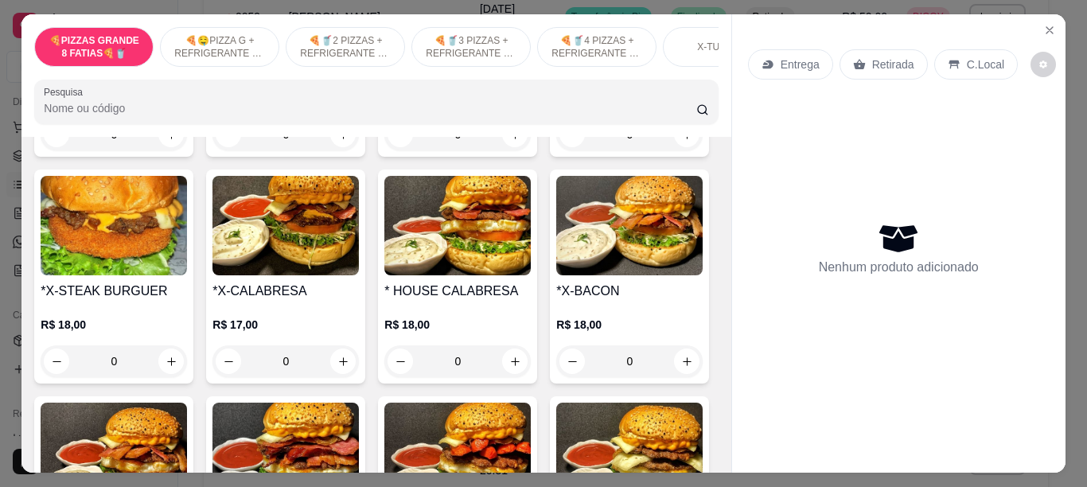
click at [337, 150] on div "0" at bounding box center [286, 135] width 146 height 32
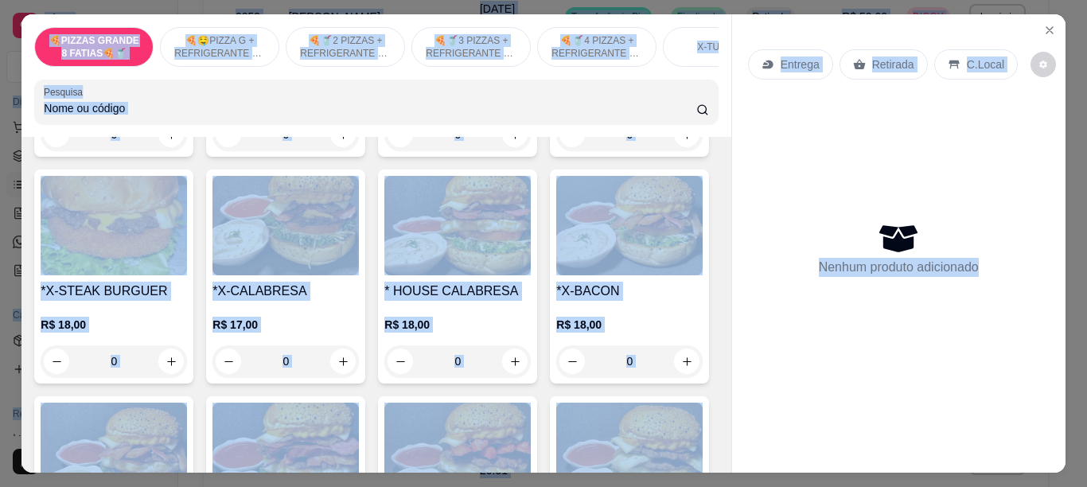
click at [339, 371] on div "SALADA" at bounding box center [364, 373] width 51 height 19
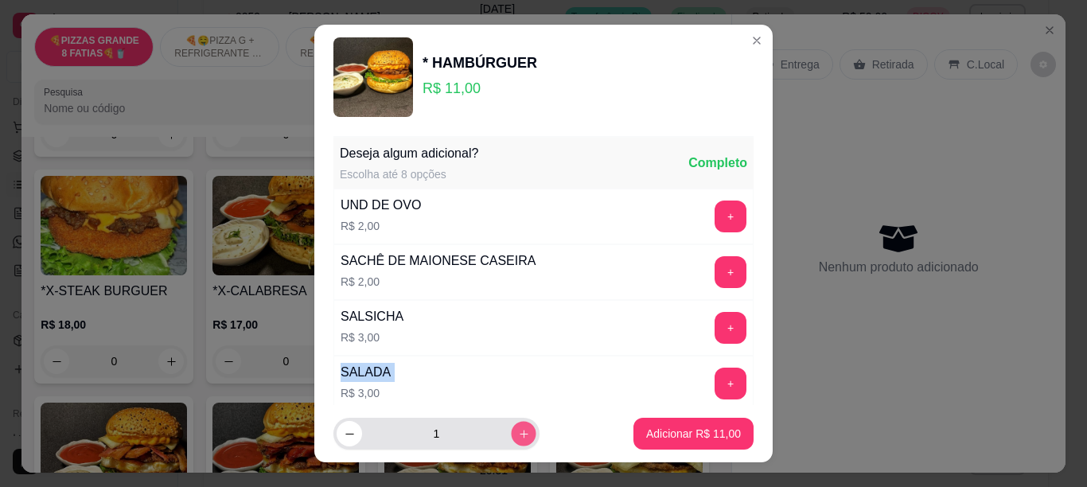
click at [518, 433] on icon "increase-product-quantity" at bounding box center [524, 434] width 12 height 12
type input "3"
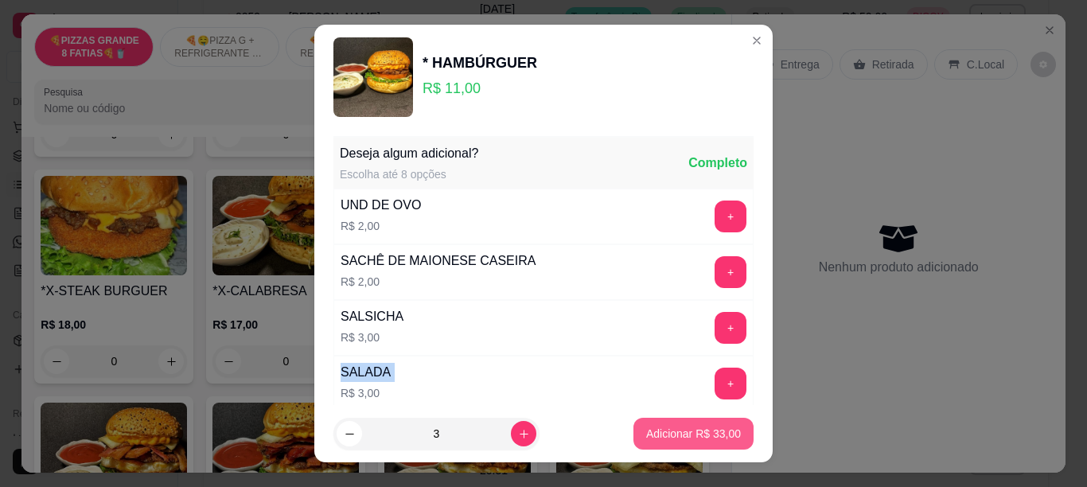
click at [634, 432] on button "Adicionar R$ 33,00" at bounding box center [694, 434] width 120 height 32
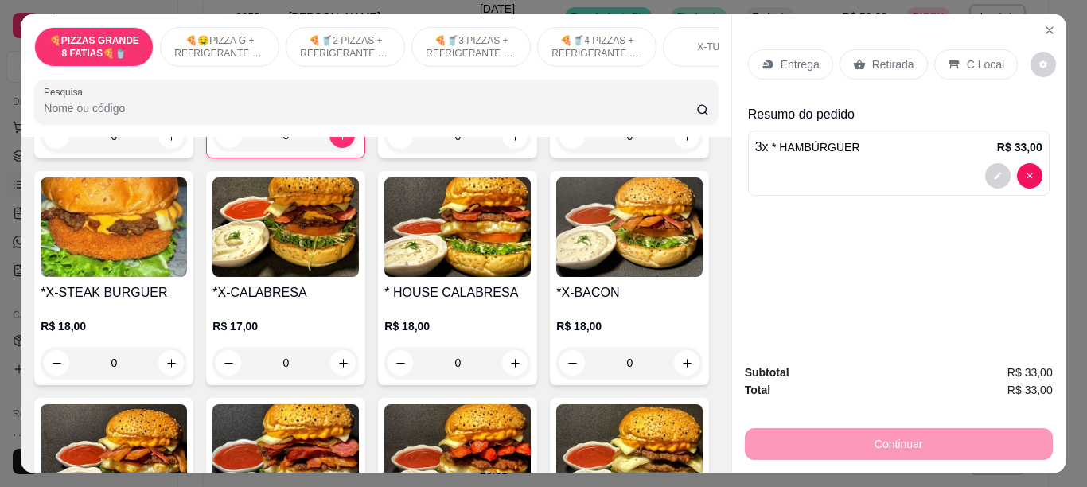
type input "3"
click at [885, 72] on div "Retirada" at bounding box center [884, 64] width 88 height 30
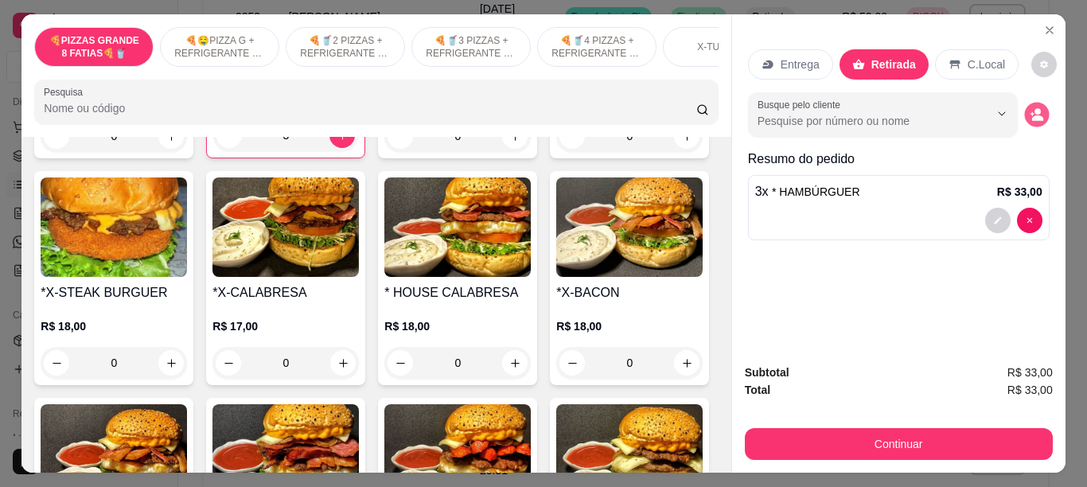
click at [1030, 110] on icon "decrease-product-quantity" at bounding box center [1037, 115] width 14 height 14
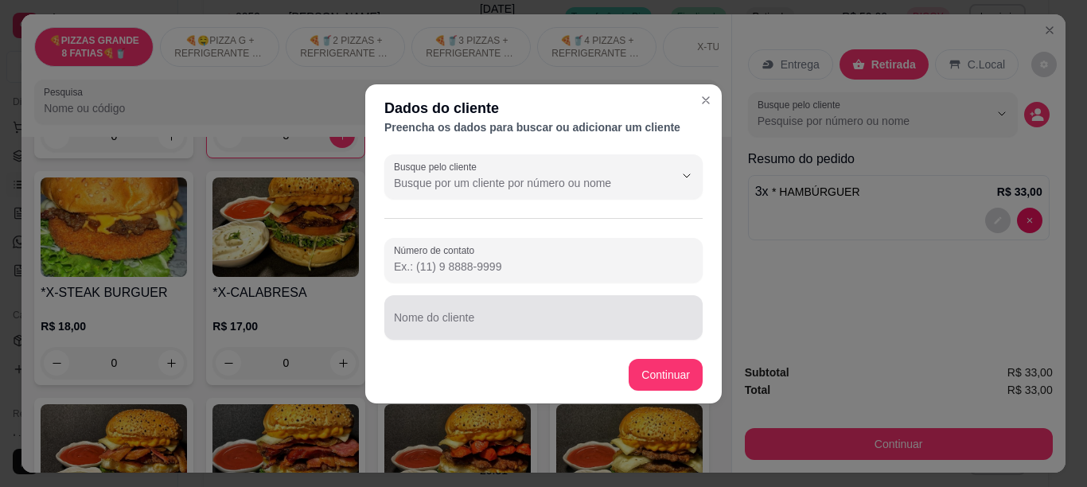
click at [550, 314] on div at bounding box center [543, 318] width 299 height 32
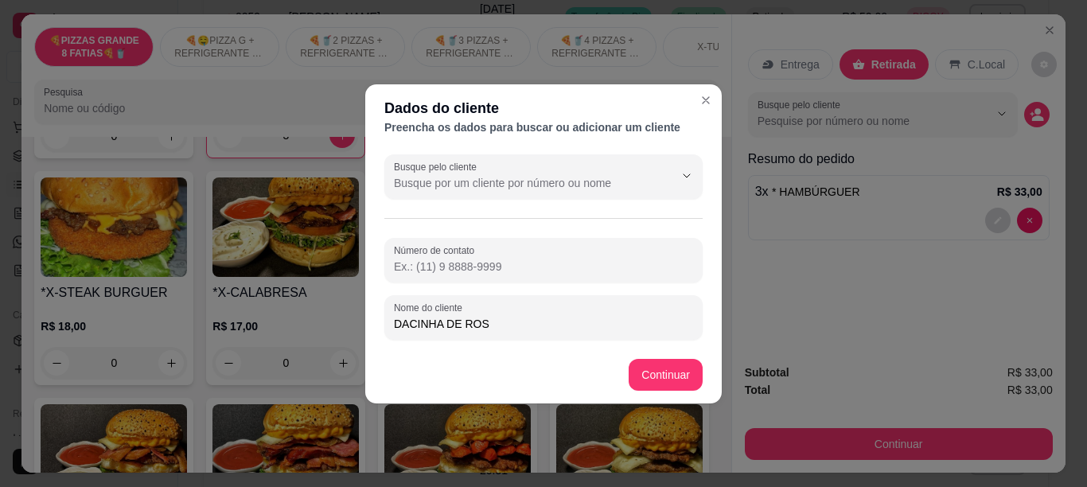
type input "DACINHA DE ROSA"
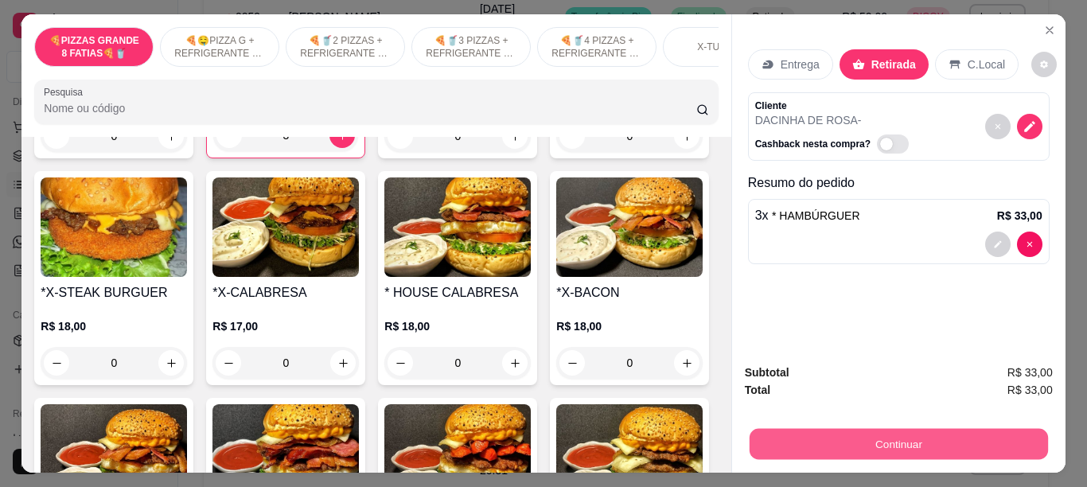
click at [776, 428] on button "Continuar" at bounding box center [898, 443] width 298 height 31
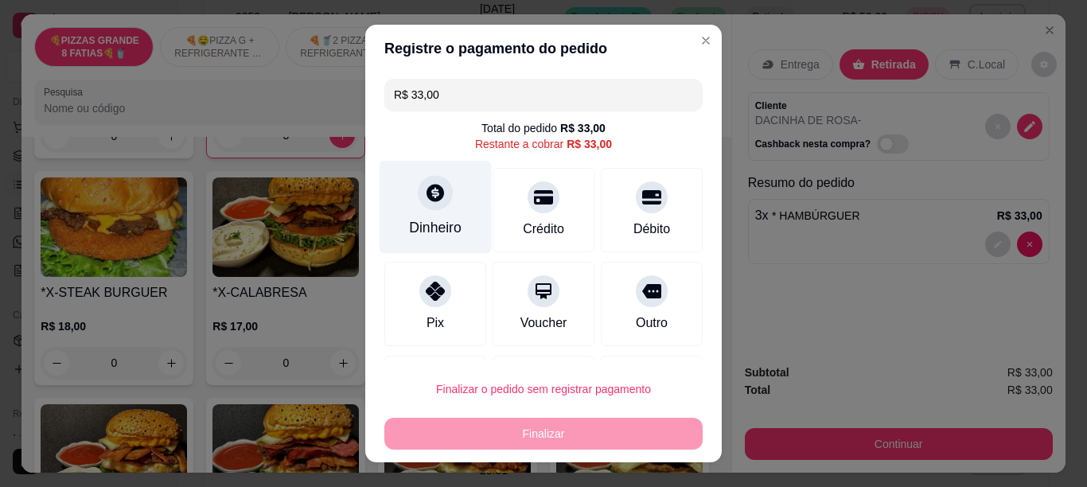
click at [432, 207] on div at bounding box center [435, 192] width 35 height 35
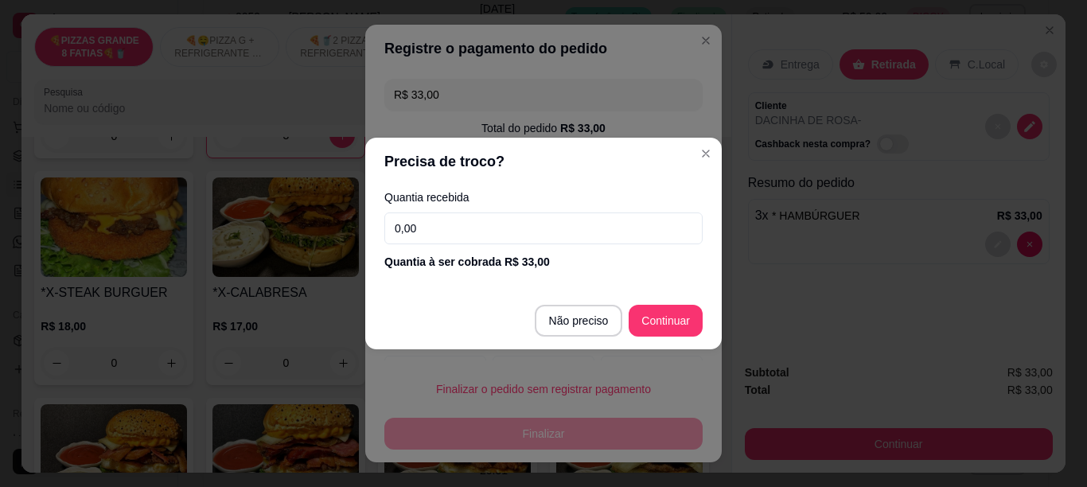
click at [458, 228] on input "0,00" at bounding box center [543, 229] width 318 height 32
type input "33,00"
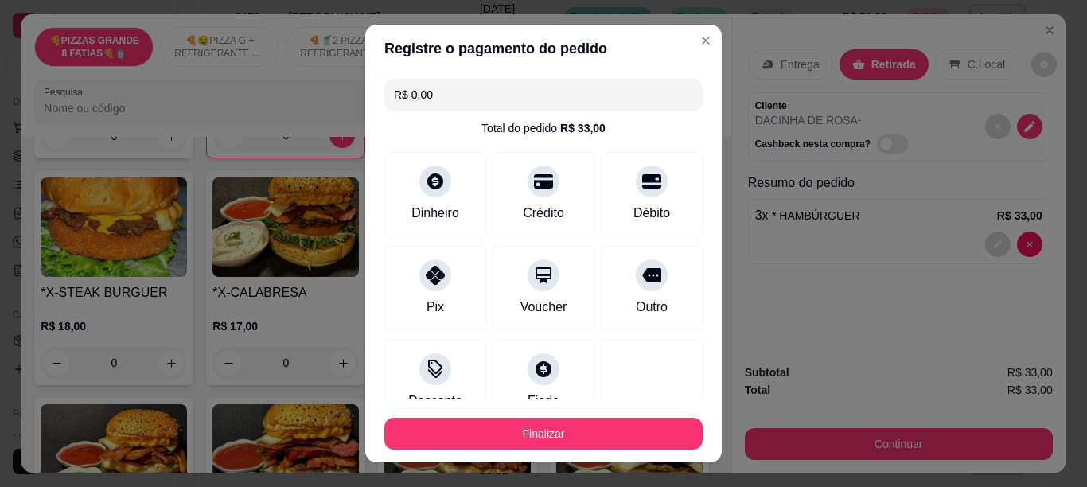
type input "R$ 0,00"
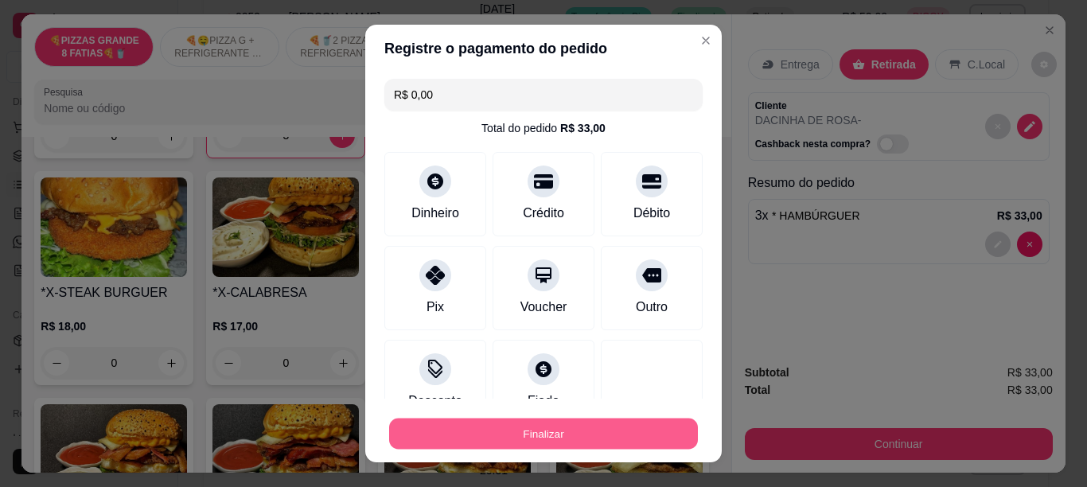
click at [614, 422] on button "Finalizar" at bounding box center [543, 434] width 309 height 31
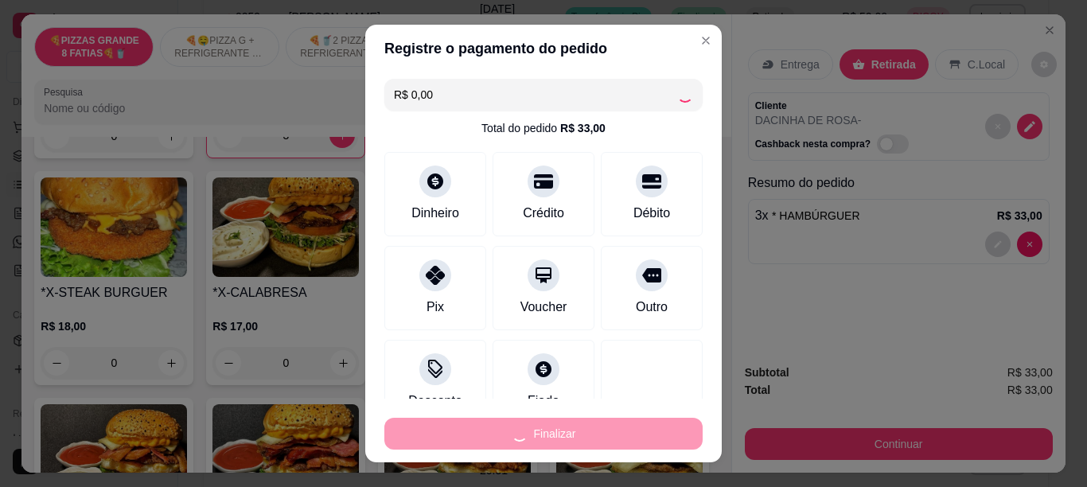
type input "0"
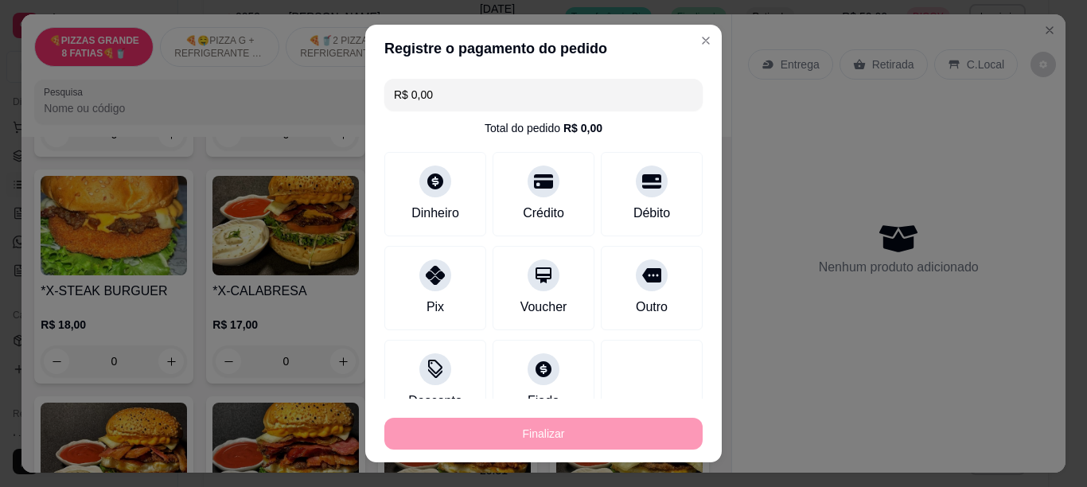
type input "-R$ 33,00"
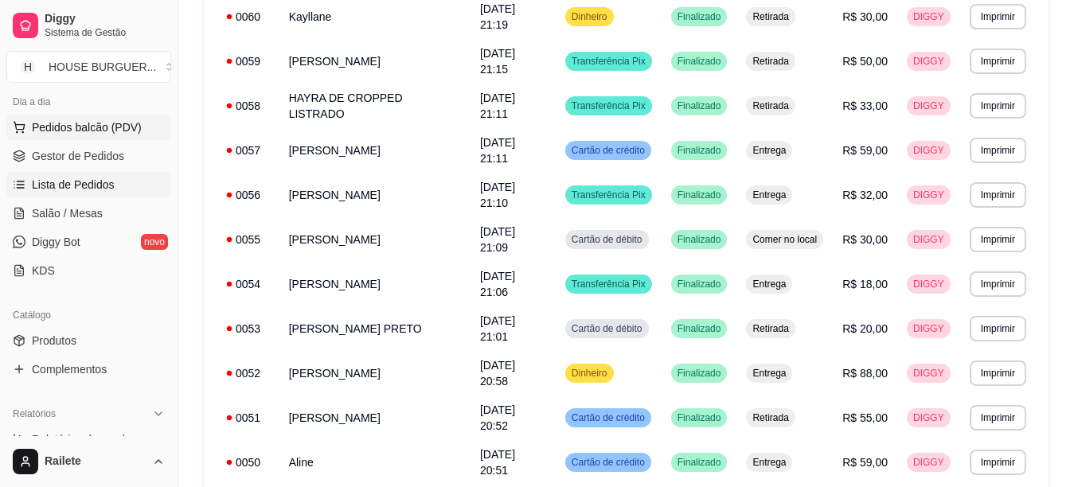
click at [84, 131] on span "Pedidos balcão (PDV)" at bounding box center [87, 127] width 110 height 16
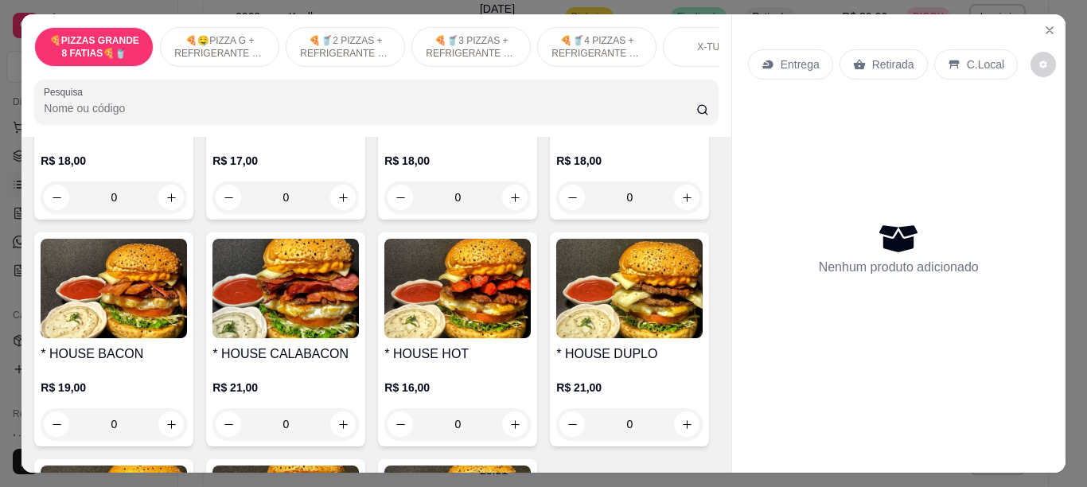
scroll to position [1986, 0]
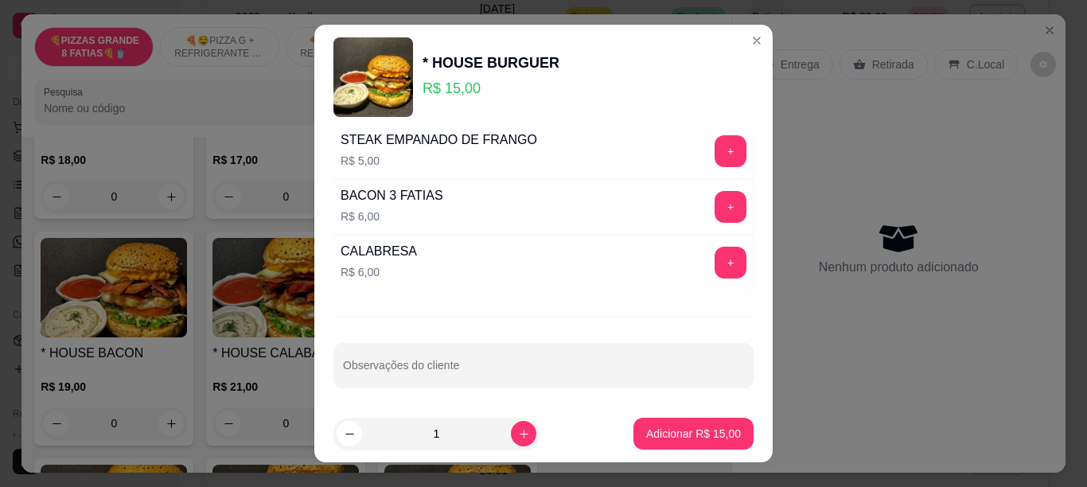
scroll to position [404, 0]
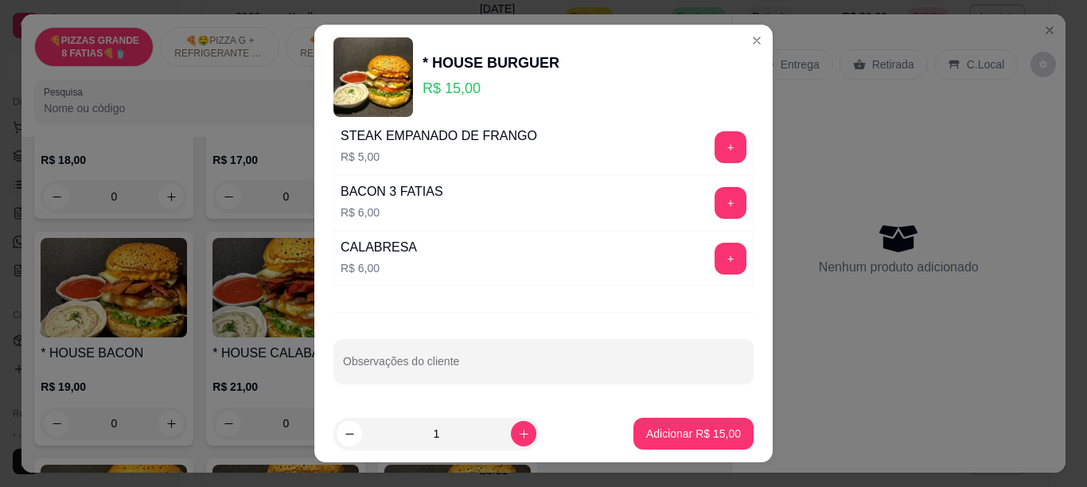
click at [596, 387] on div "Deseja algum adicional? Escolha até 8 opções Completo UND DE OVO R$ 2,00 + SACH…" at bounding box center [543, 268] width 458 height 276
click at [594, 373] on input "Observações do cliente" at bounding box center [543, 368] width 401 height 16
type input "S SALADA"
click at [656, 443] on button "Adicionar R$ 15,00" at bounding box center [694, 434] width 120 height 32
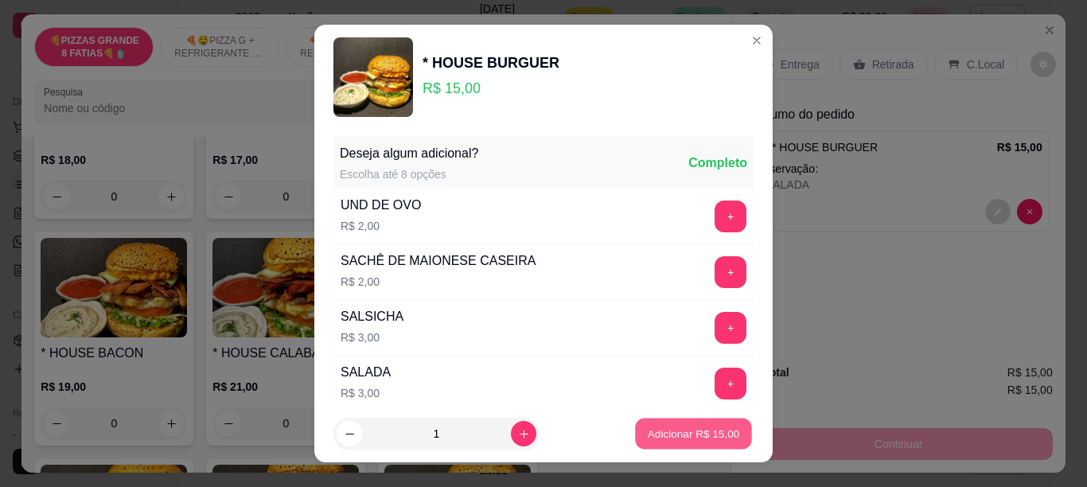
click at [648, 433] on p "Adicionar R$ 15,00" at bounding box center [694, 434] width 92 height 15
type input "1"
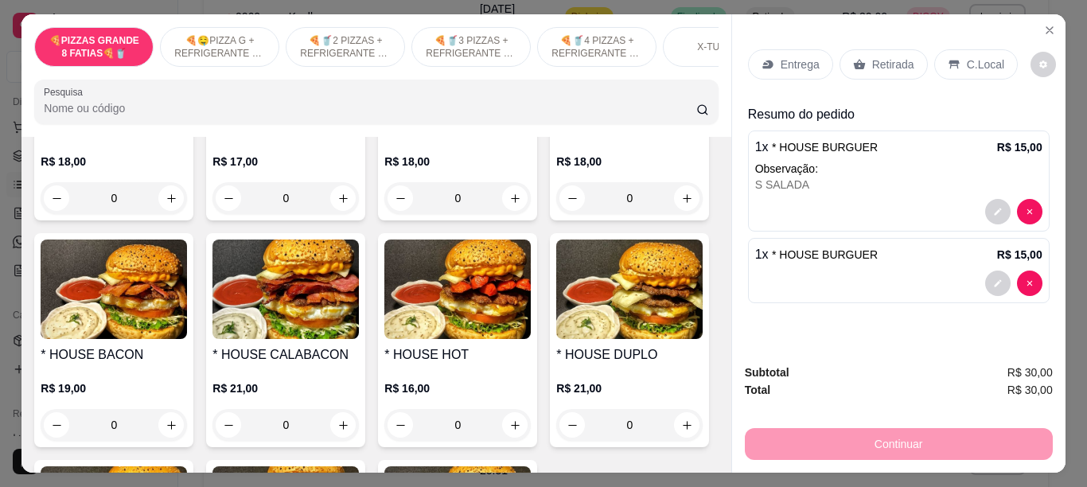
click at [981, 57] on p "C.Local" at bounding box center [985, 65] width 37 height 16
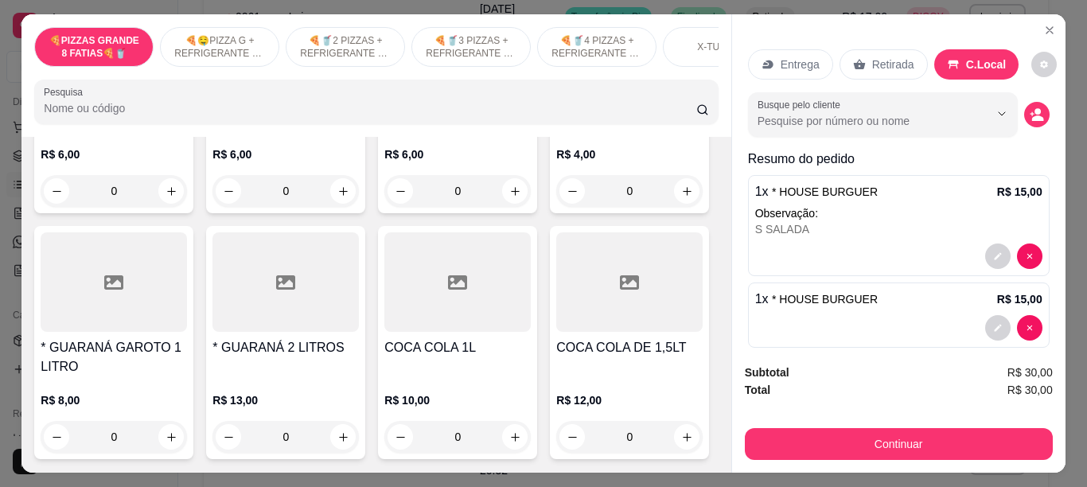
scroll to position [4257, 0]
type input "2"
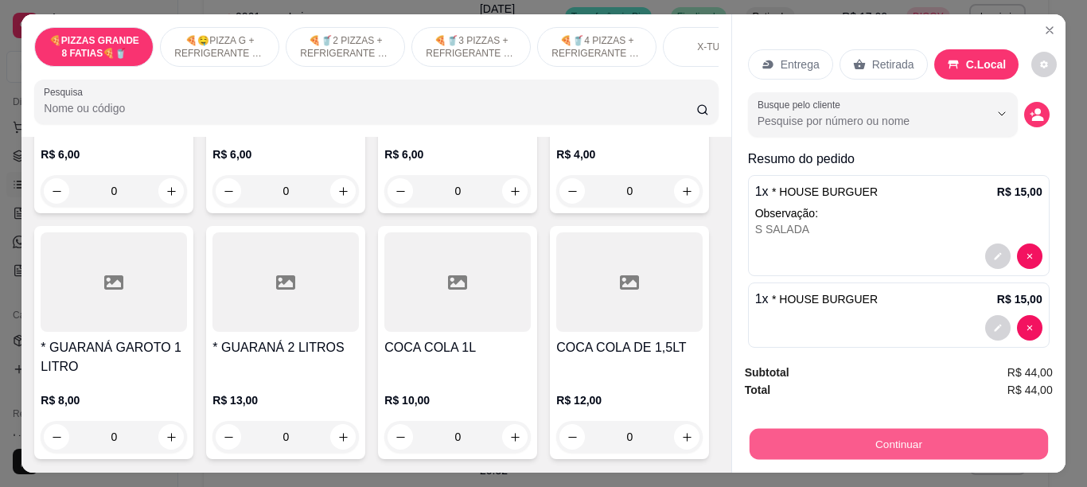
click at [776, 434] on button "Continuar" at bounding box center [898, 443] width 298 height 31
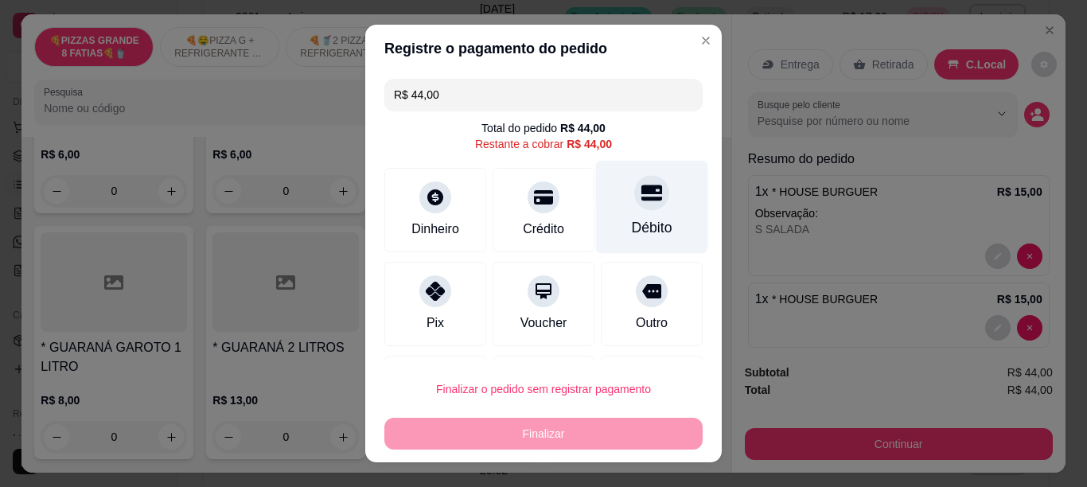
click at [634, 210] on div at bounding box center [651, 192] width 35 height 35
type input "R$ 0,00"
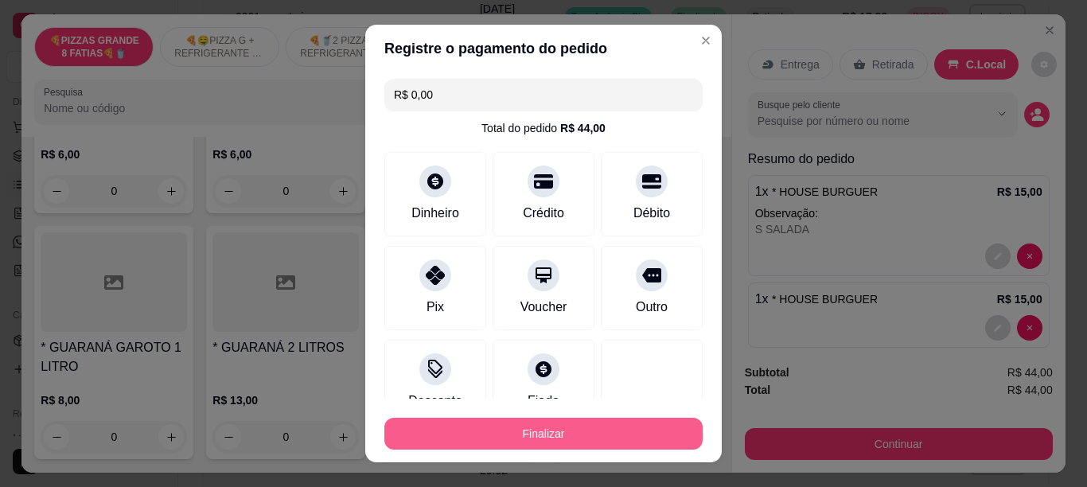
click at [543, 436] on button "Finalizar" at bounding box center [543, 434] width 318 height 32
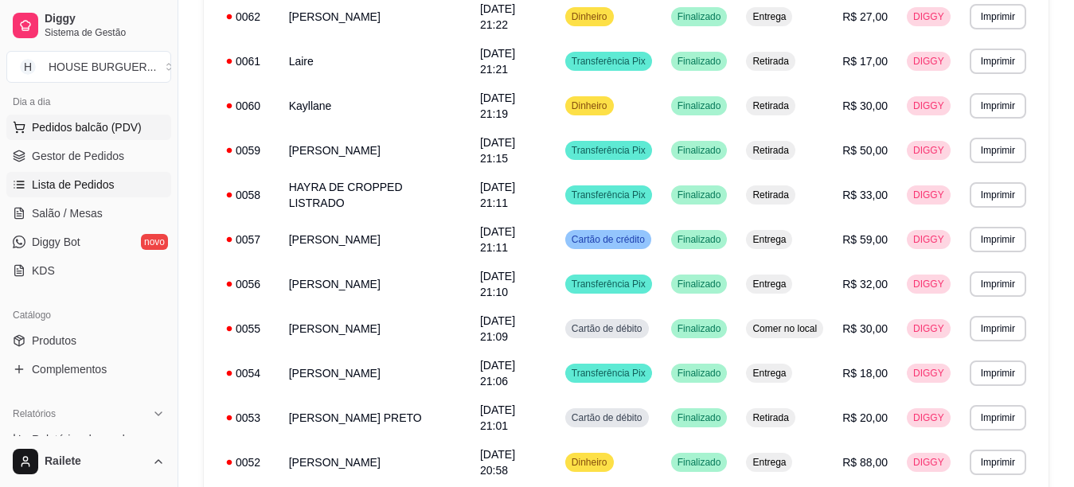
click at [64, 123] on span "Pedidos balcão (PDV)" at bounding box center [87, 127] width 110 height 16
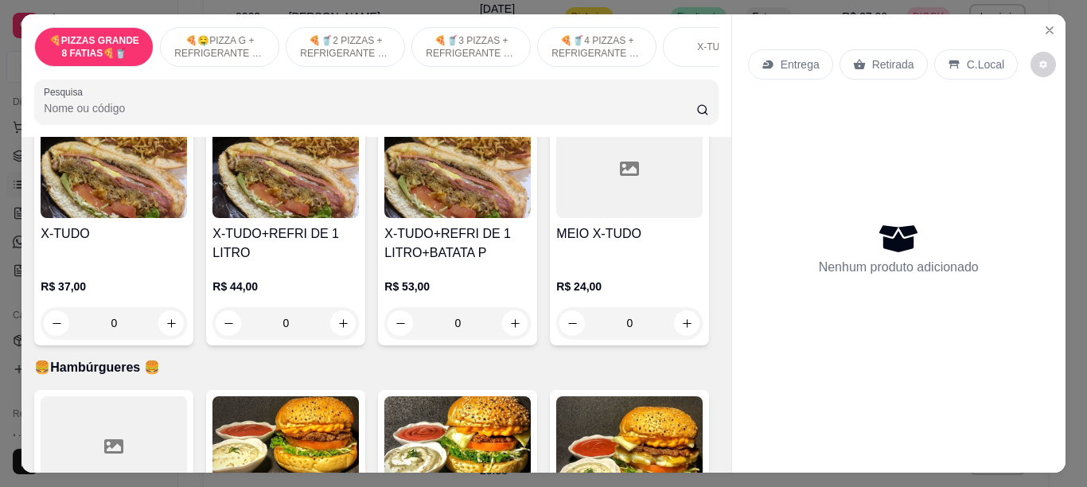
scroll to position [1433, 0]
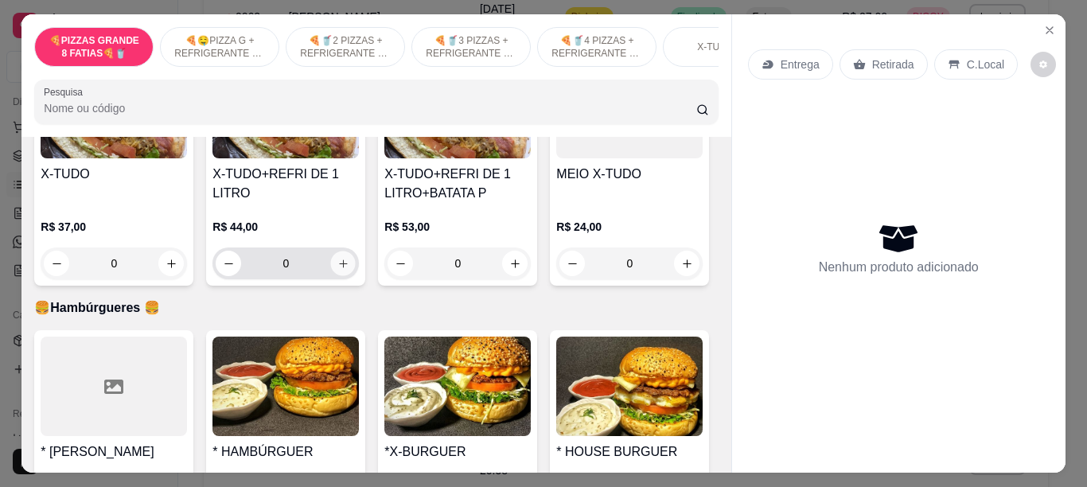
click at [340, 268] on icon "increase-product-quantity" at bounding box center [343, 264] width 12 height 12
type input "1"
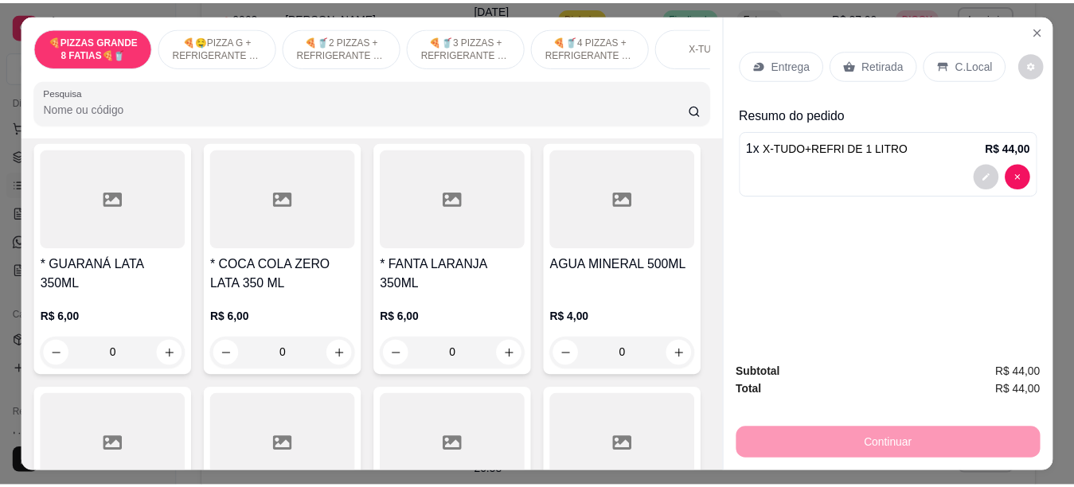
scroll to position [3853, 0]
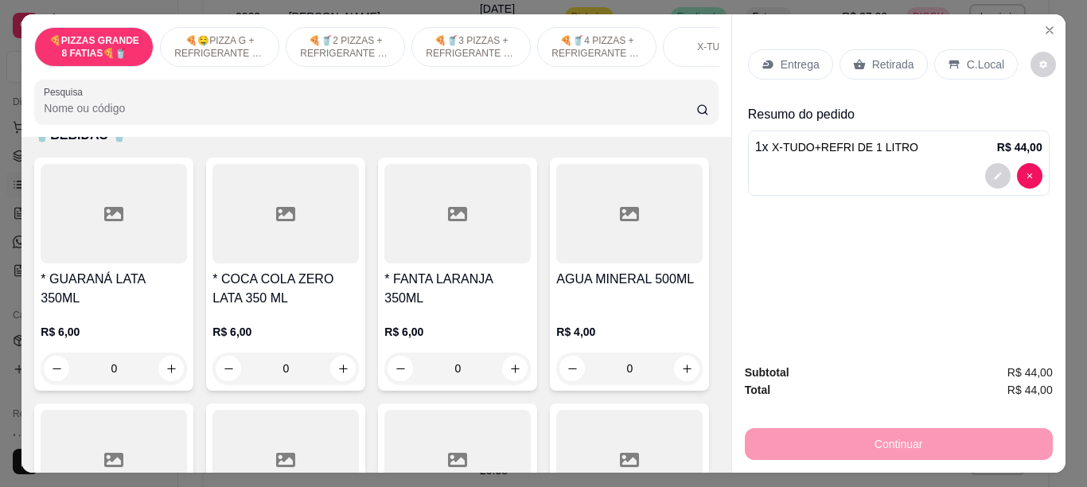
type input "1"
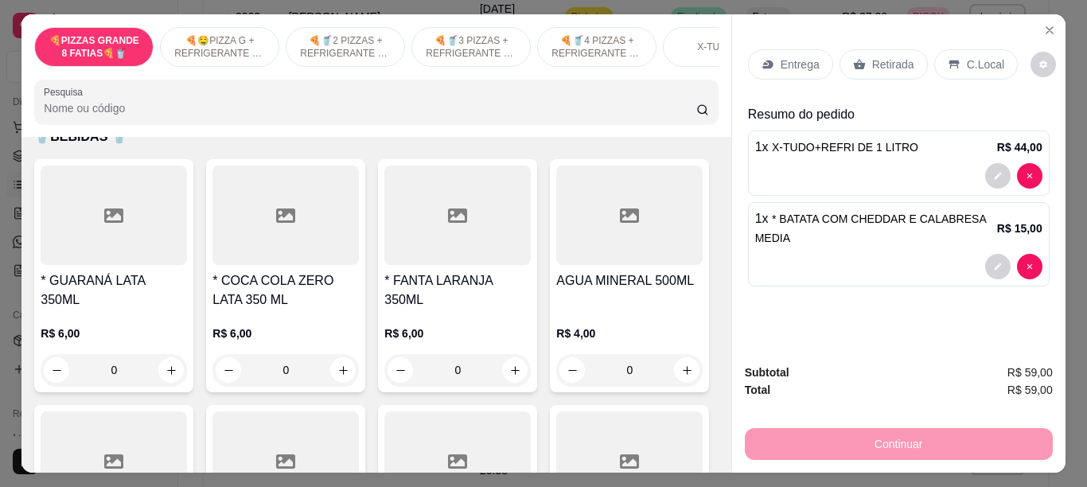
click at [967, 57] on p "C.Local" at bounding box center [985, 65] width 37 height 16
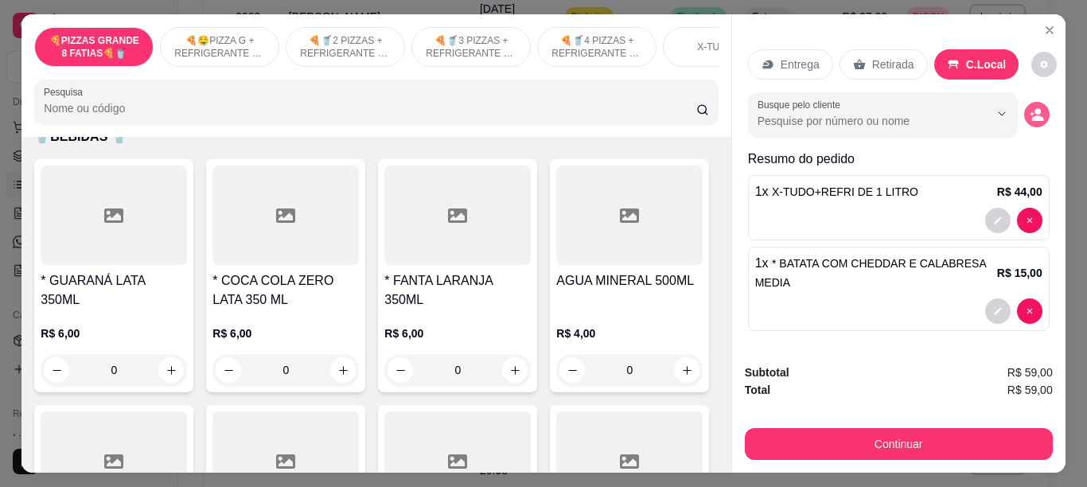
click at [1035, 109] on circle "decrease-product-quantity" at bounding box center [1038, 112] width 6 height 6
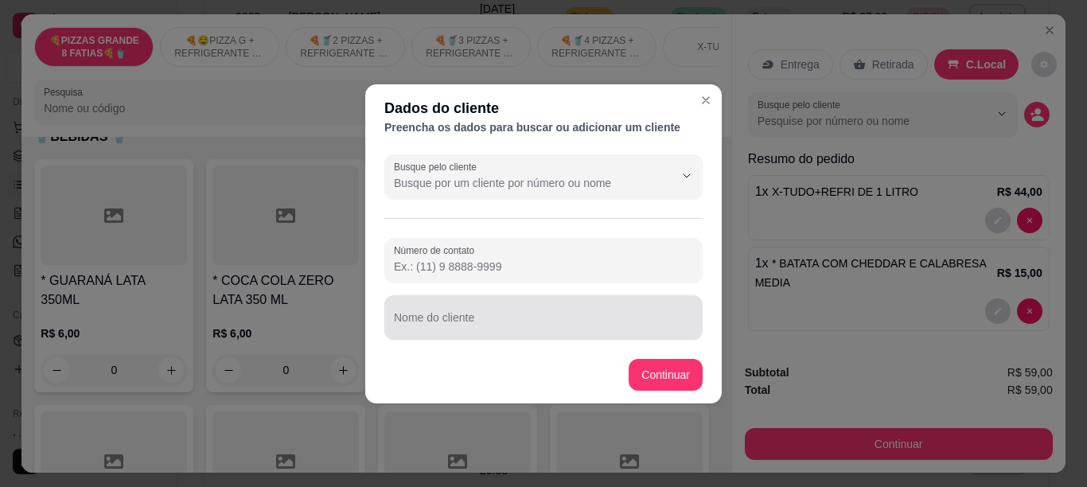
click at [453, 324] on div "Nome do cliente" at bounding box center [543, 317] width 318 height 45
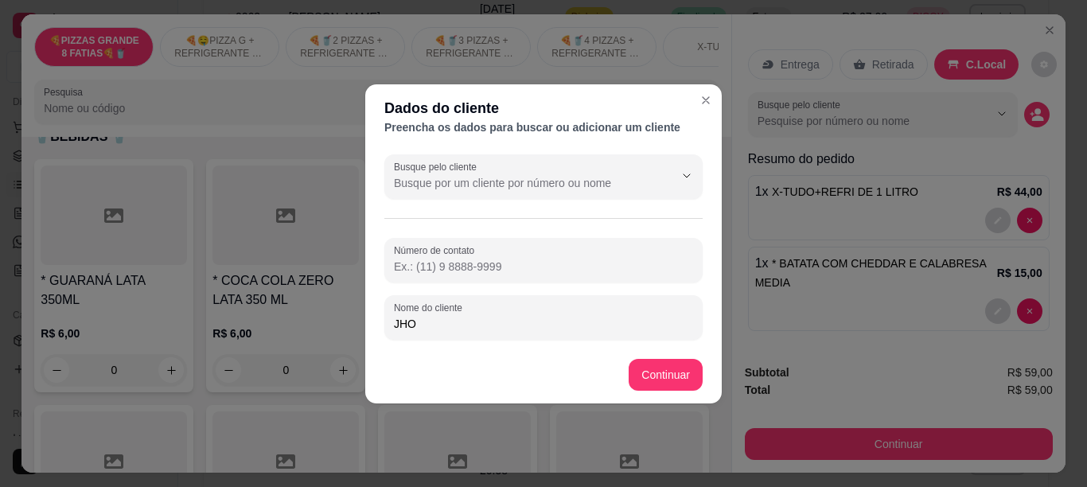
type input "JHON"
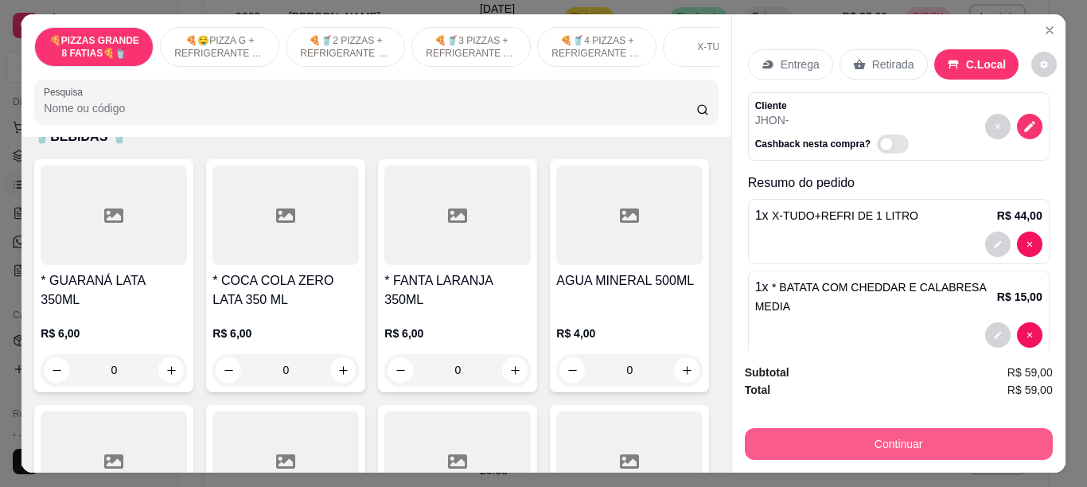
click at [784, 430] on button "Continuar" at bounding box center [899, 444] width 308 height 32
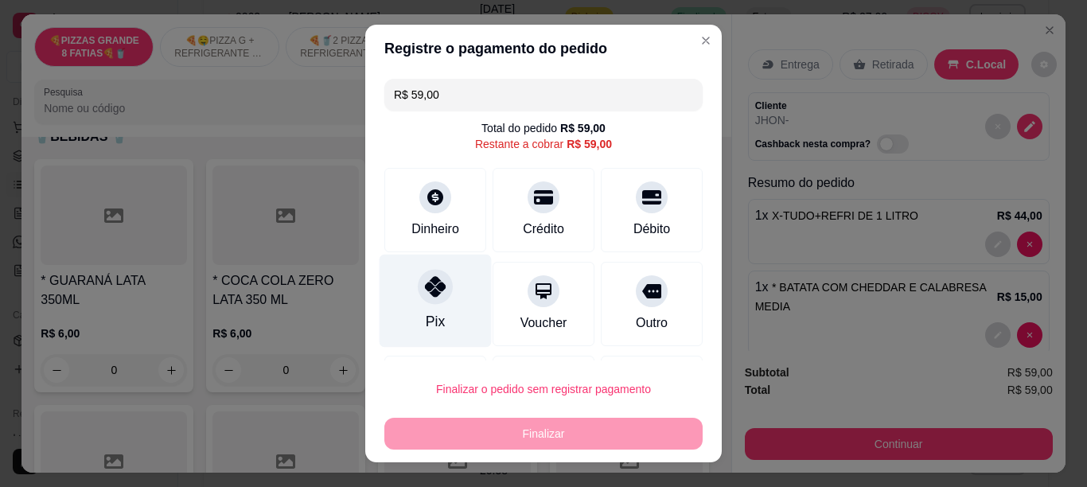
click at [414, 317] on div "Pix" at bounding box center [436, 300] width 112 height 93
type input "R$ 0,00"
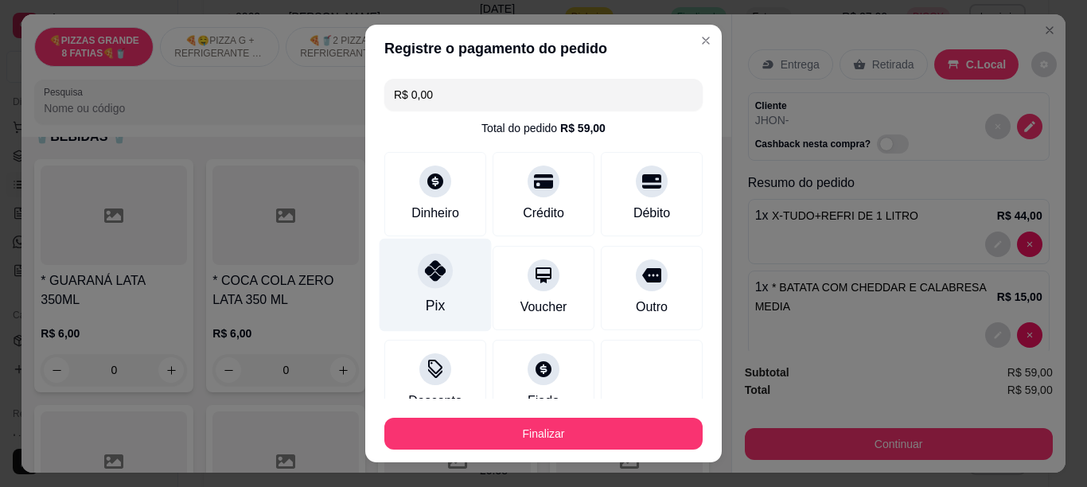
click at [431, 280] on icon at bounding box center [435, 270] width 21 height 21
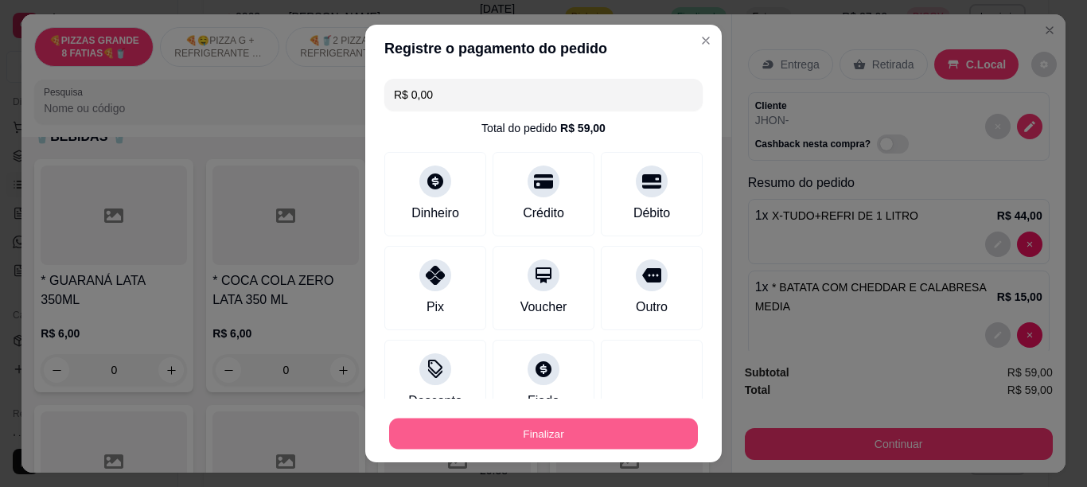
click at [484, 435] on button "Finalizar" at bounding box center [543, 434] width 309 height 31
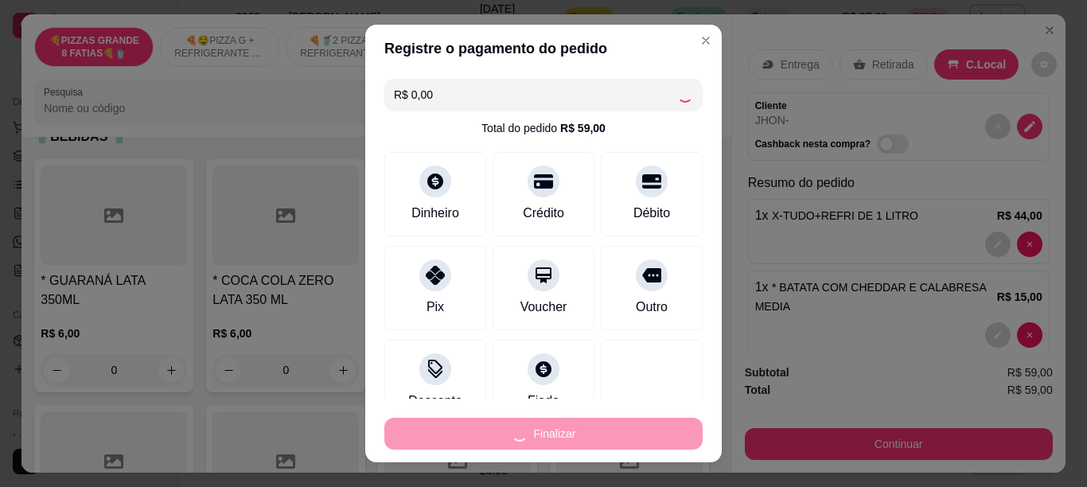
type input "0"
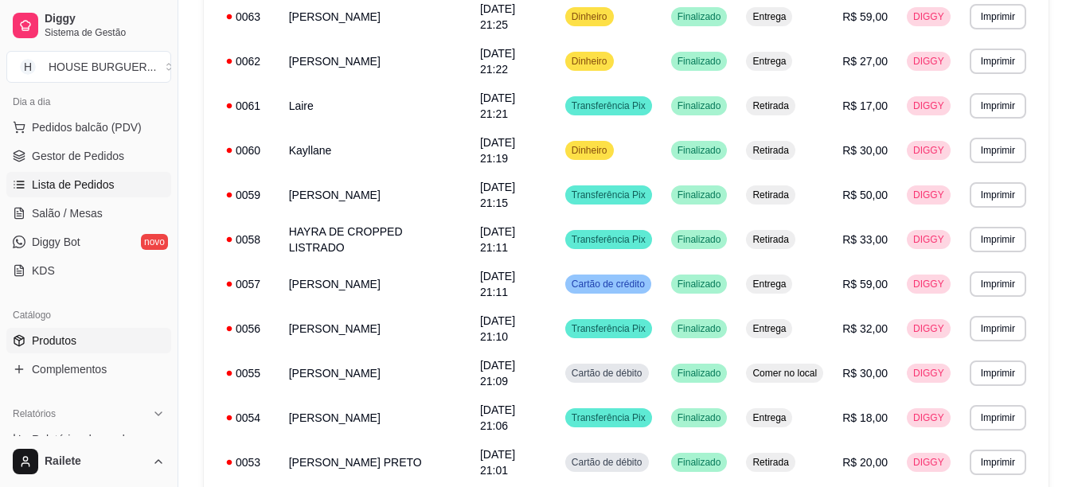
click at [111, 331] on link "Produtos" at bounding box center [88, 340] width 165 height 25
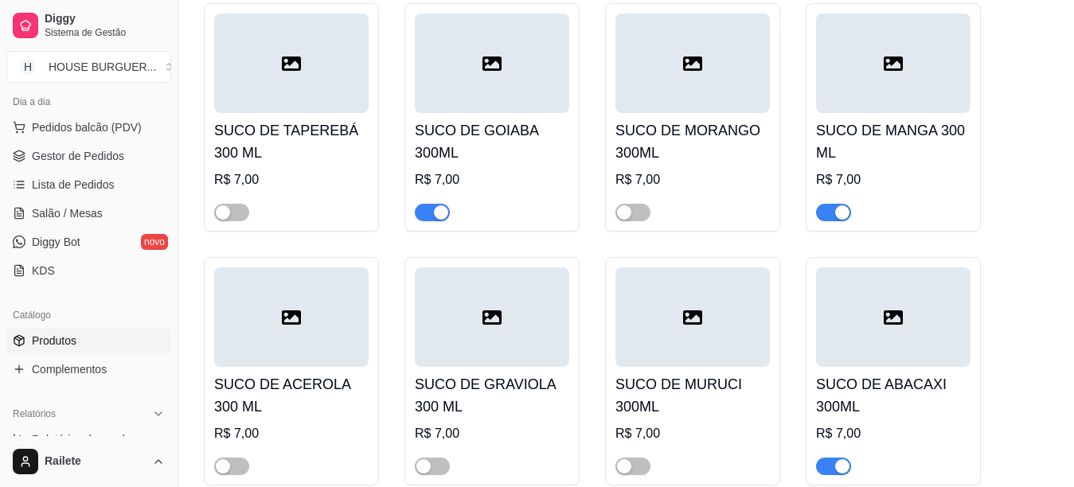
scroll to position [4760, 0]
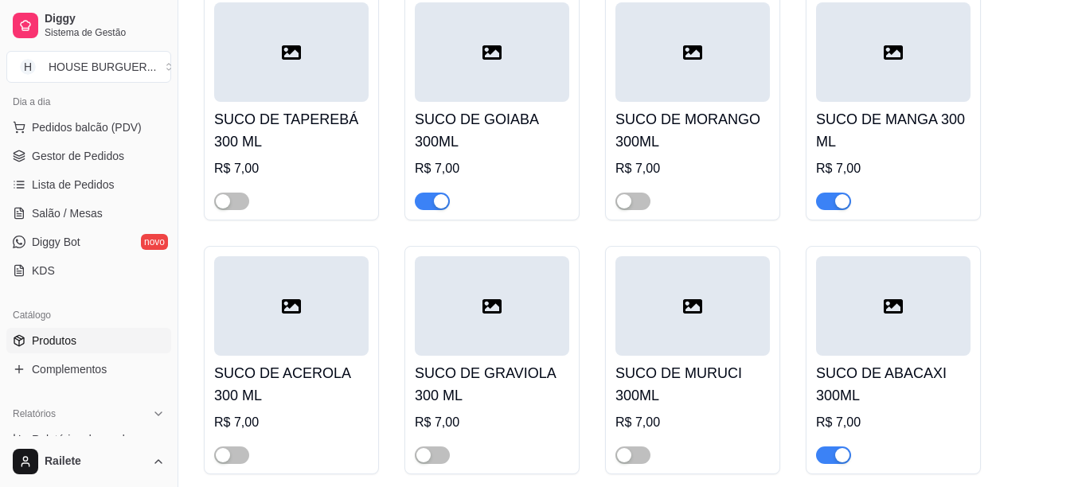
click at [832, 447] on span "button" at bounding box center [833, 456] width 35 height 18
click at [112, 187] on link "Lista de Pedidos" at bounding box center [88, 184] width 165 height 25
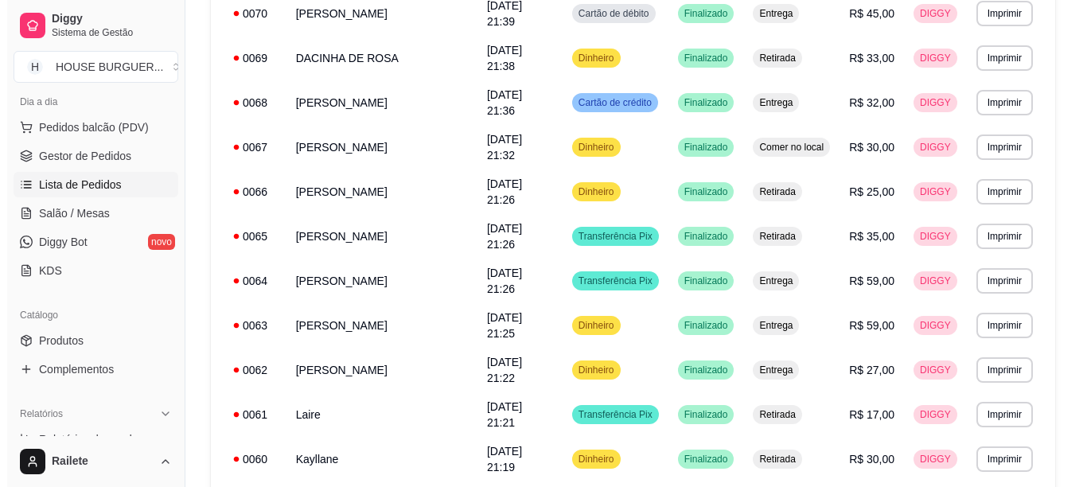
scroll to position [326, 0]
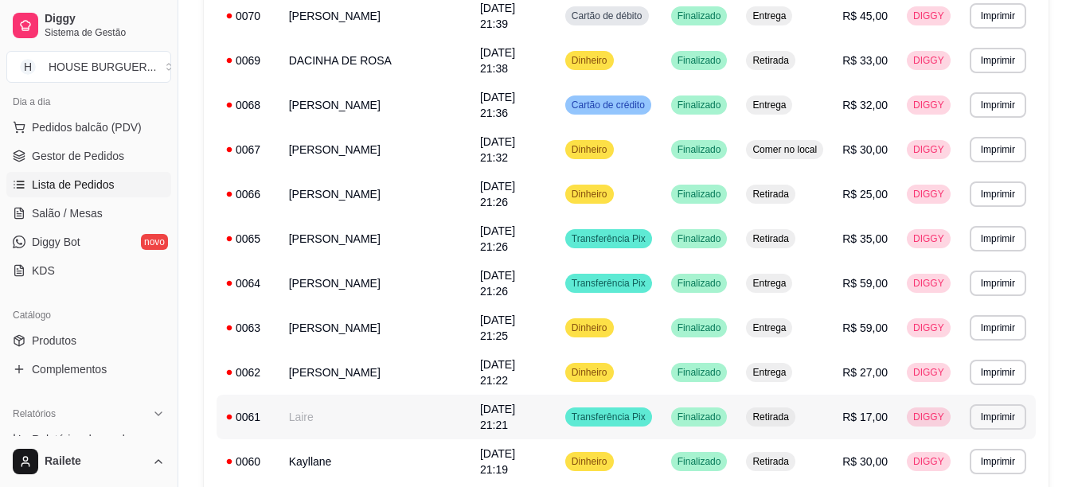
click at [412, 395] on td "Laire" at bounding box center [374, 417] width 191 height 45
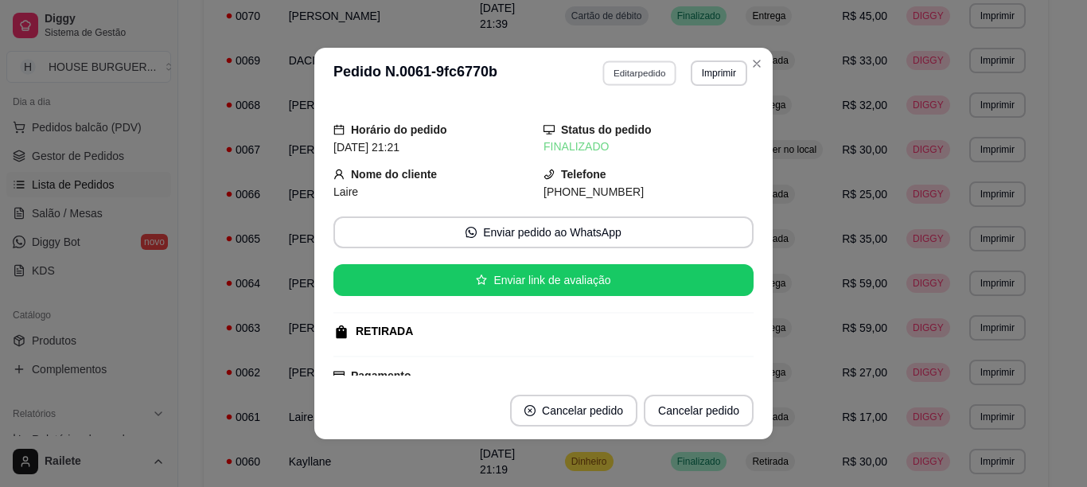
click at [630, 74] on button "Editar pedido" at bounding box center [640, 72] width 74 height 25
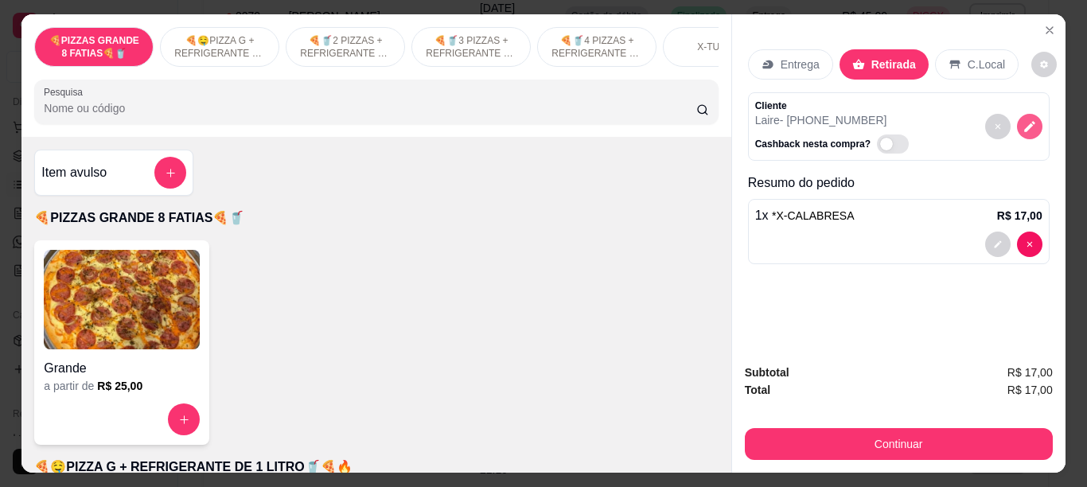
click at [1031, 119] on button "decrease-product-quantity" at bounding box center [1029, 126] width 25 height 25
click at [773, 65] on div "Entrega" at bounding box center [790, 64] width 85 height 30
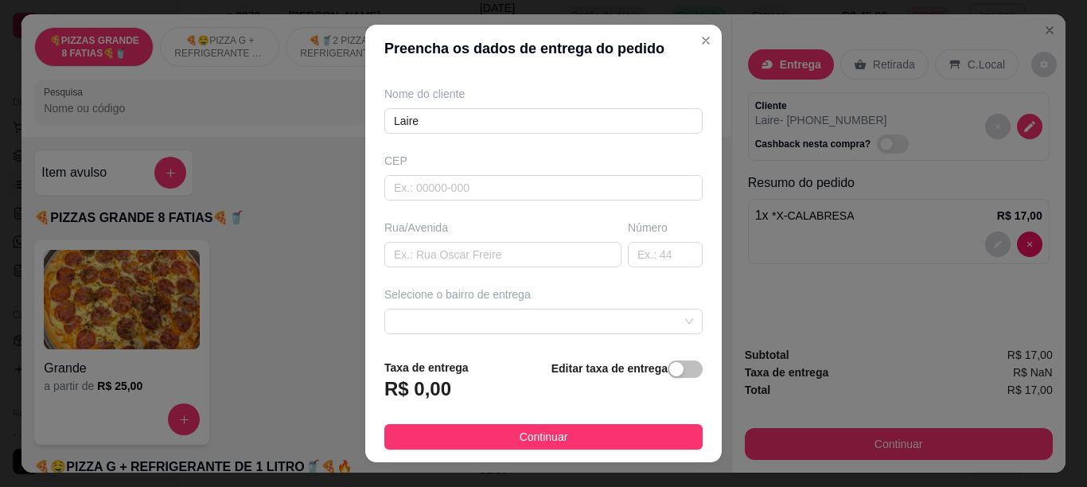
scroll to position [123, 0]
click at [561, 248] on input "text" at bounding box center [502, 256] width 237 height 25
type input "RUA [GEOGRAPHIC_DATA]"
click at [628, 251] on input "text" at bounding box center [665, 256] width 75 height 25
click at [597, 320] on span at bounding box center [543, 324] width 299 height 24
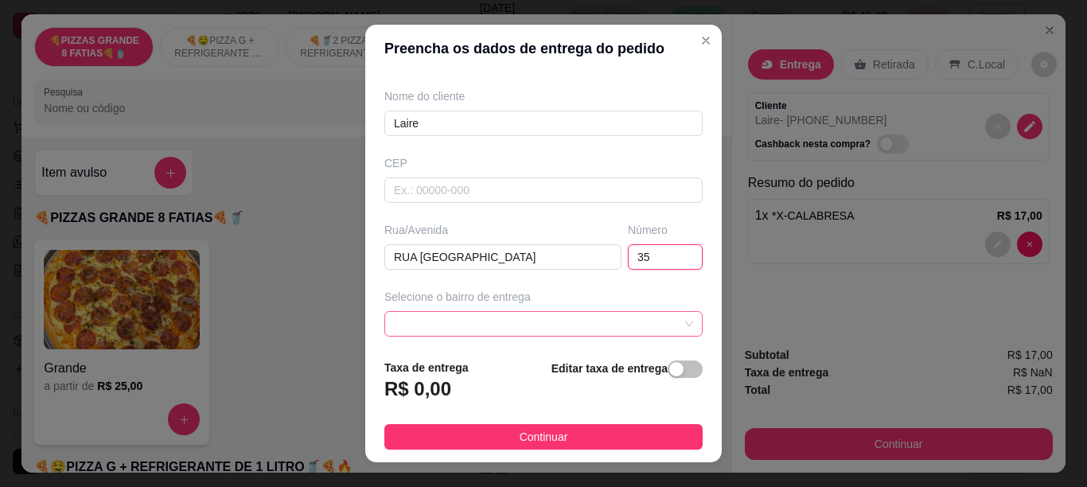
type input "35"
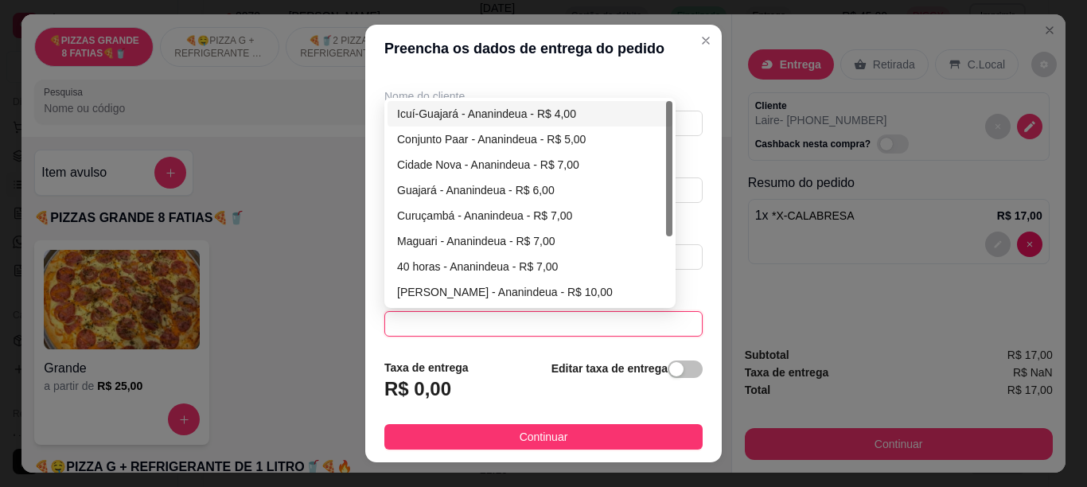
click at [552, 117] on div "Icuí-Guajará - Ananindeua - R$ 4,00" at bounding box center [530, 114] width 266 height 18
type input "Ananindeua"
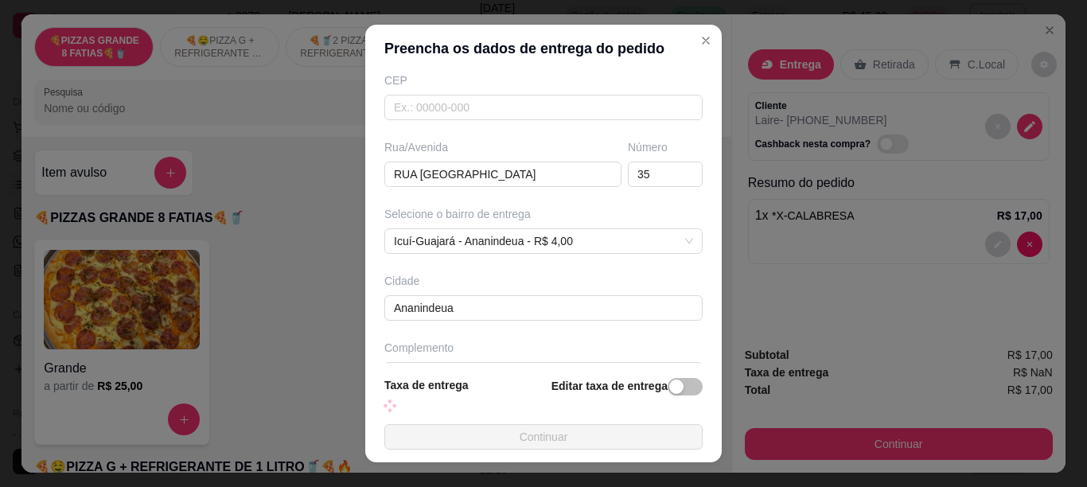
scroll to position [244, 0]
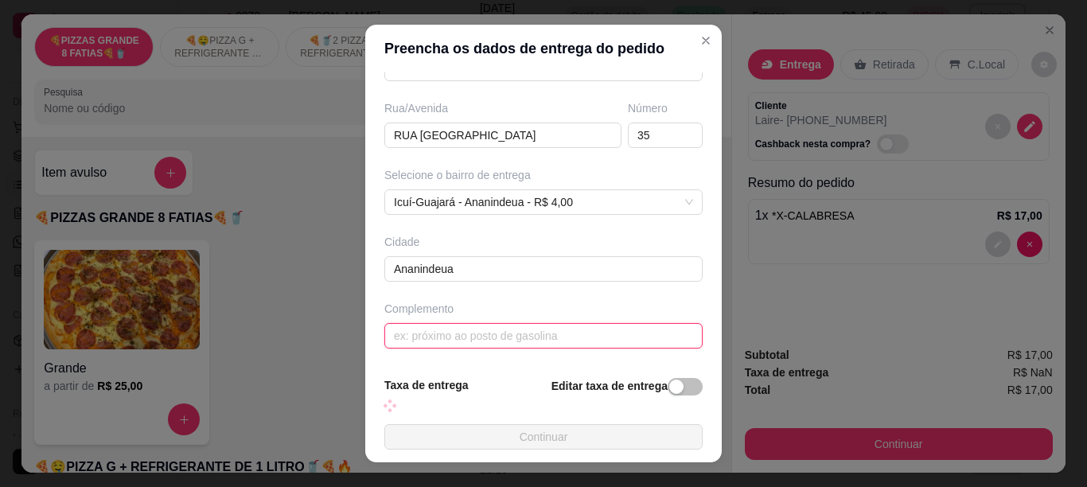
click at [525, 339] on input "text" at bounding box center [543, 335] width 318 height 25
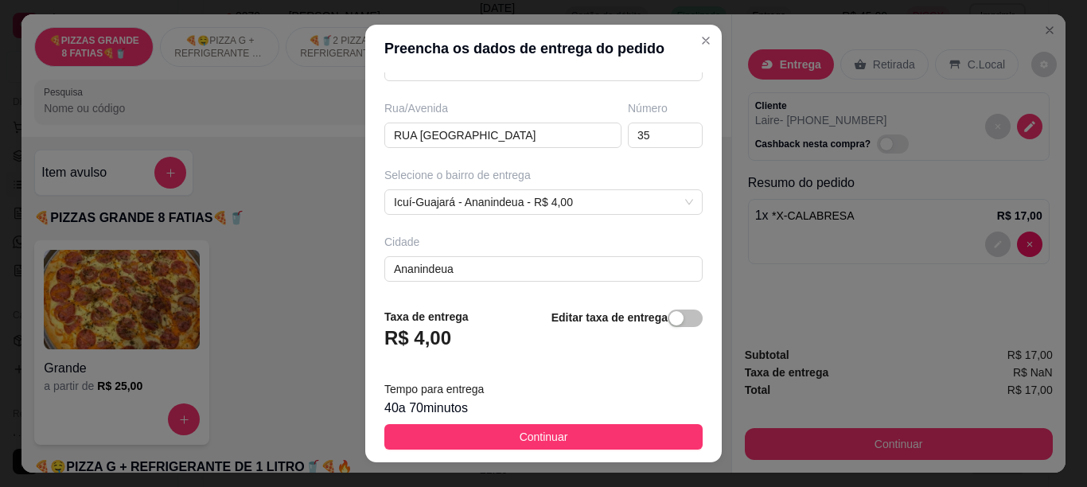
type input "ANTIGO BAR DO MARAJO"
click at [565, 443] on button "Continuar" at bounding box center [543, 436] width 318 height 25
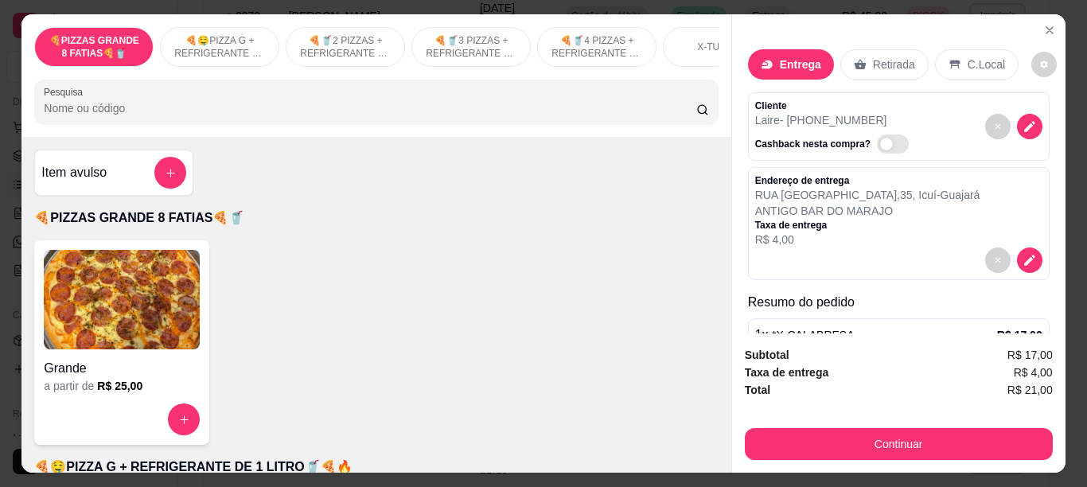
scroll to position [43, 0]
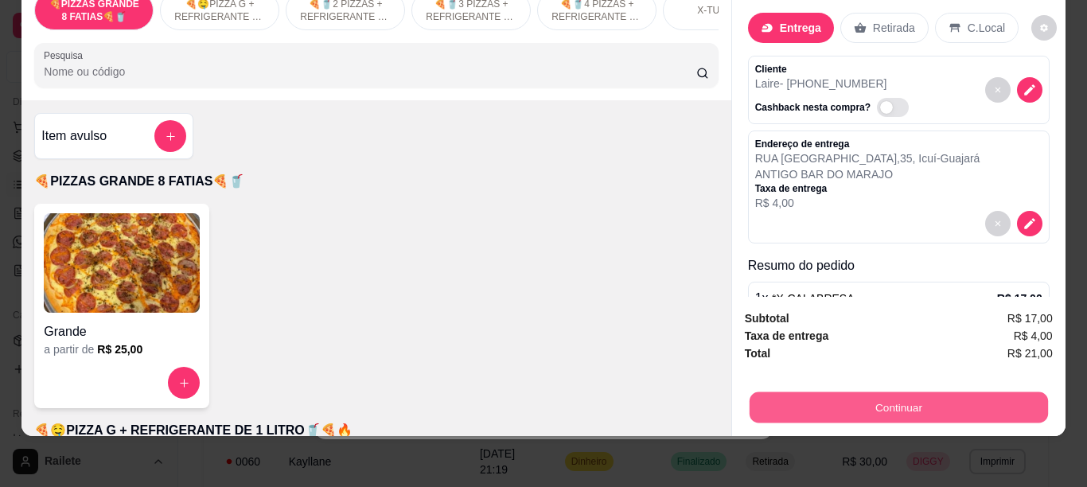
click at [863, 394] on button "Continuar" at bounding box center [898, 407] width 298 height 31
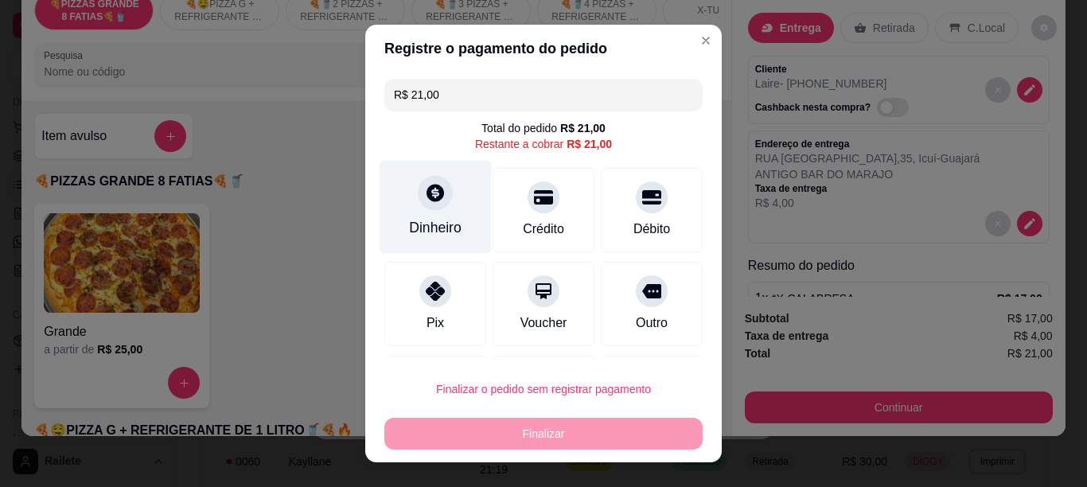
click at [401, 208] on div "Dinheiro" at bounding box center [436, 206] width 112 height 93
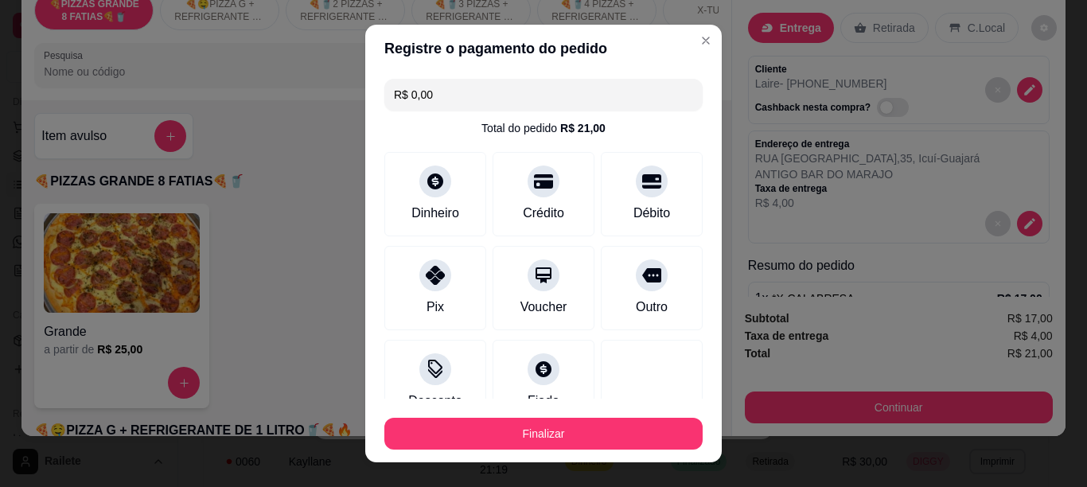
type input "R$ 0,00"
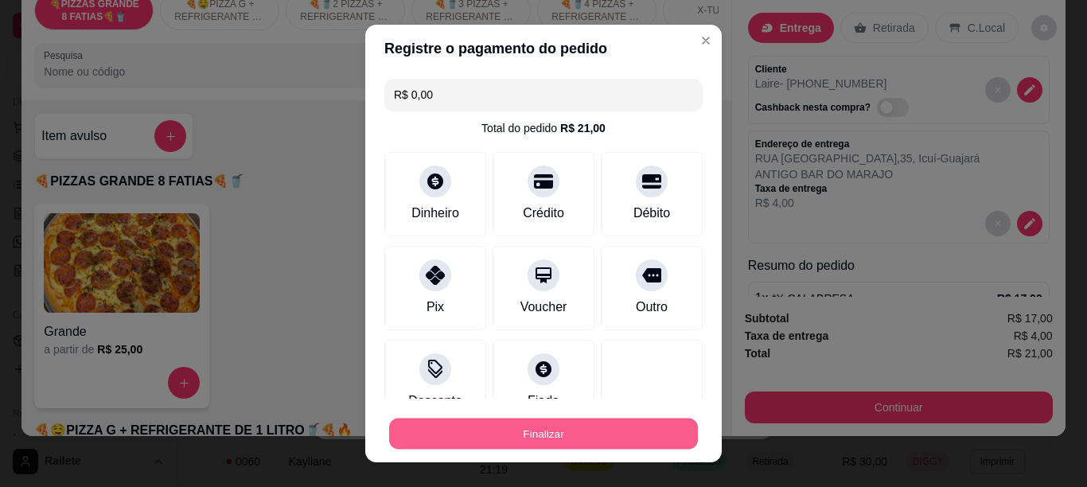
click at [573, 428] on button "Finalizar" at bounding box center [543, 434] width 309 height 31
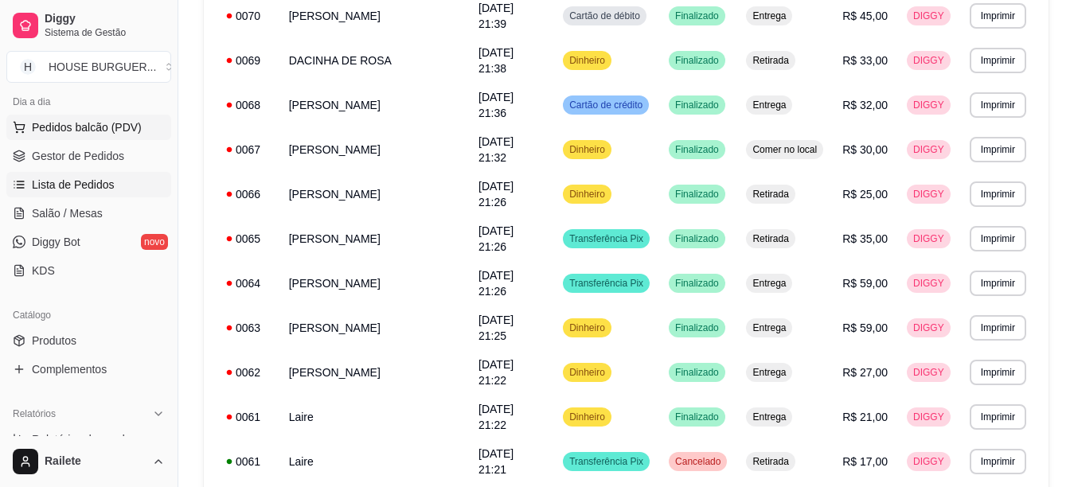
click at [136, 131] on span "Pedidos balcão (PDV)" at bounding box center [87, 127] width 110 height 16
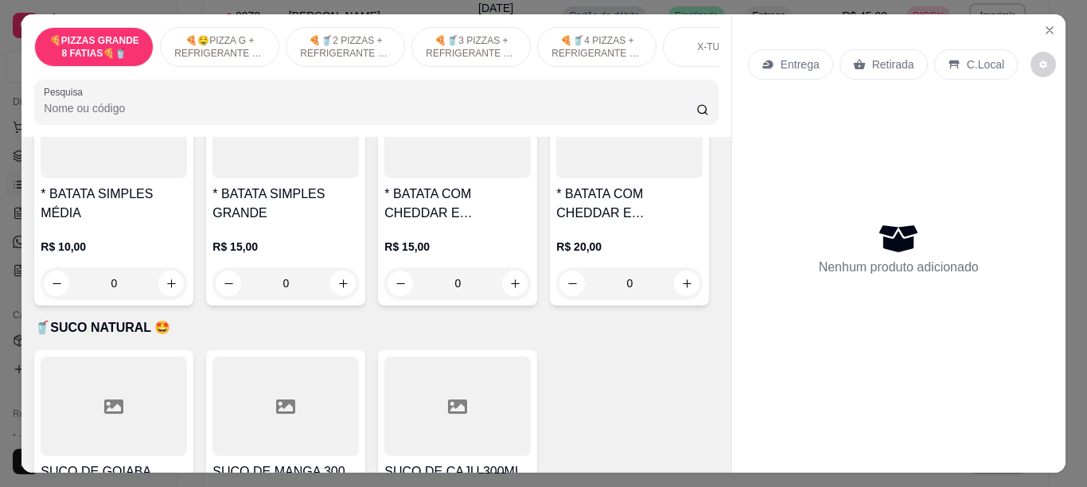
scroll to position [3466, 0]
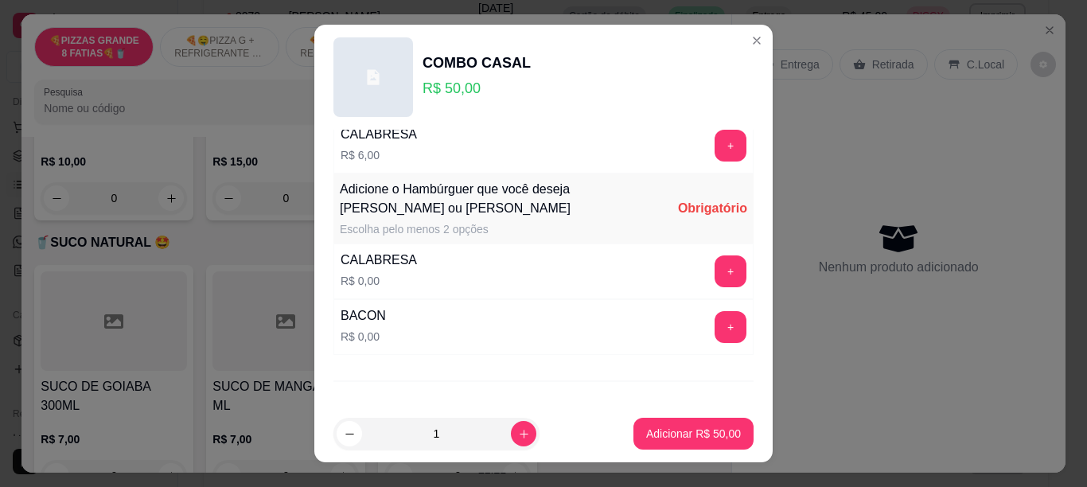
scroll to position [521, 0]
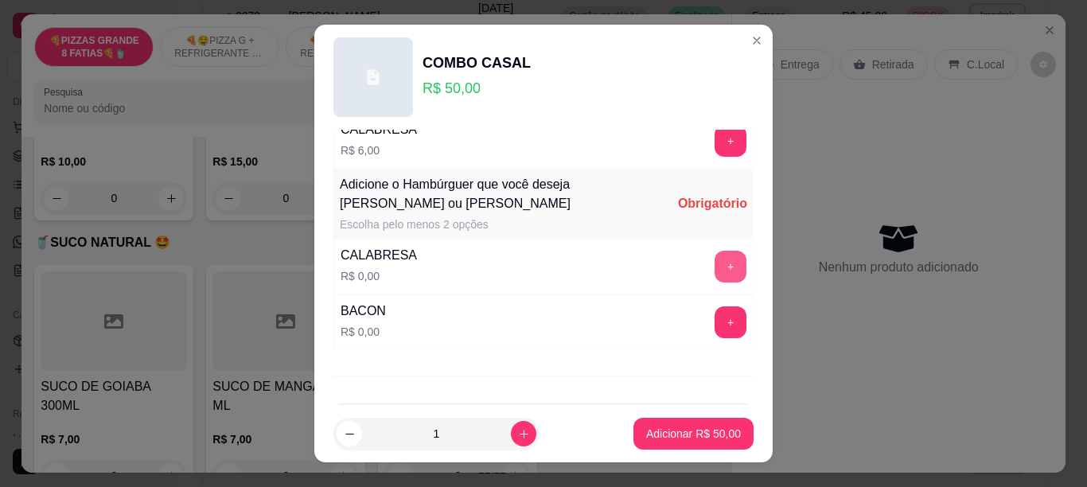
click at [715, 271] on button "+" at bounding box center [731, 267] width 32 height 32
click at [716, 323] on button "+" at bounding box center [731, 321] width 31 height 31
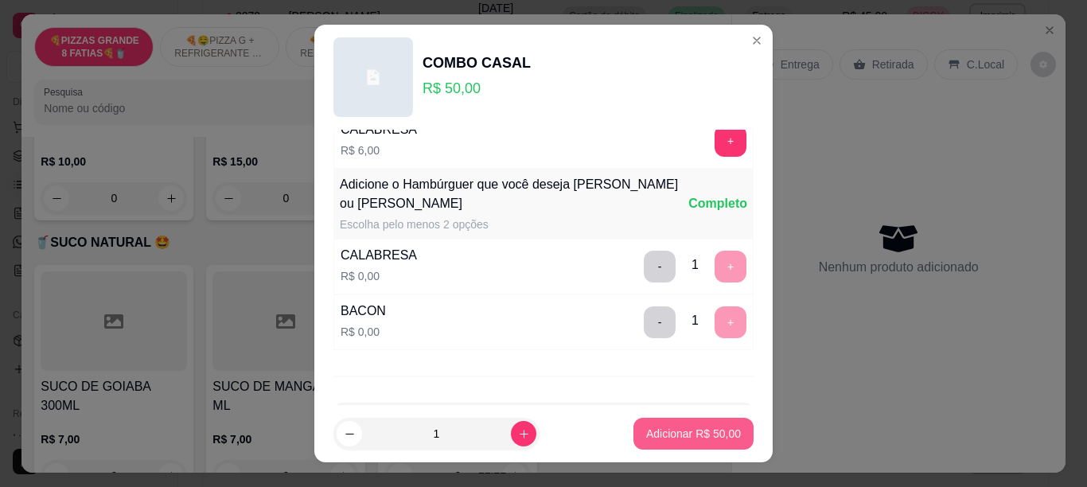
click at [673, 430] on p "Adicionar R$ 50,00" at bounding box center [693, 434] width 95 height 16
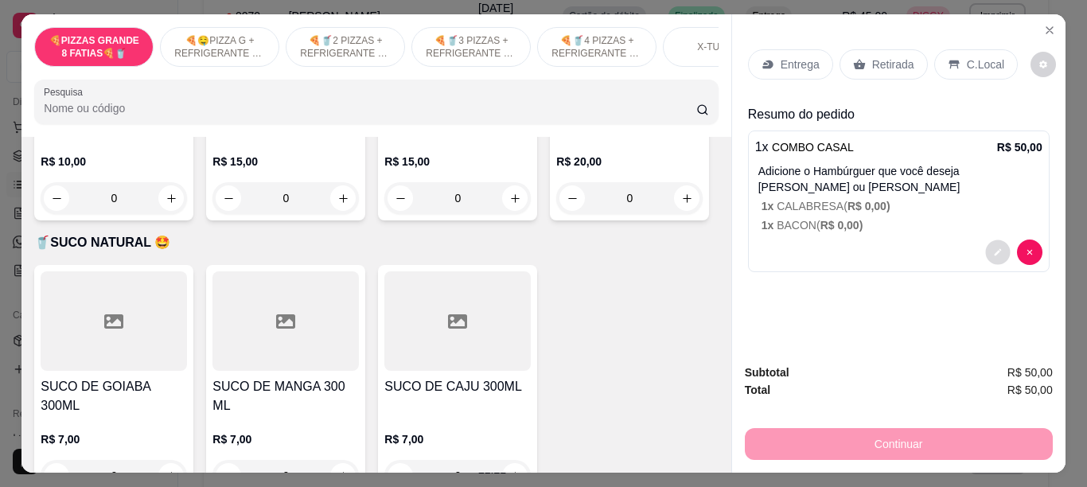
click at [993, 248] on icon "decrease-product-quantity" at bounding box center [998, 253] width 10 height 10
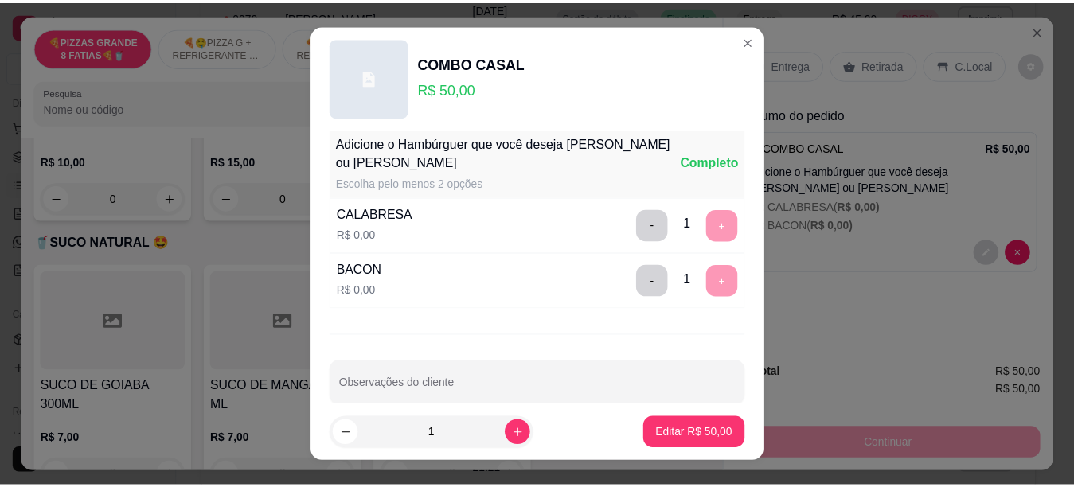
scroll to position [585, 0]
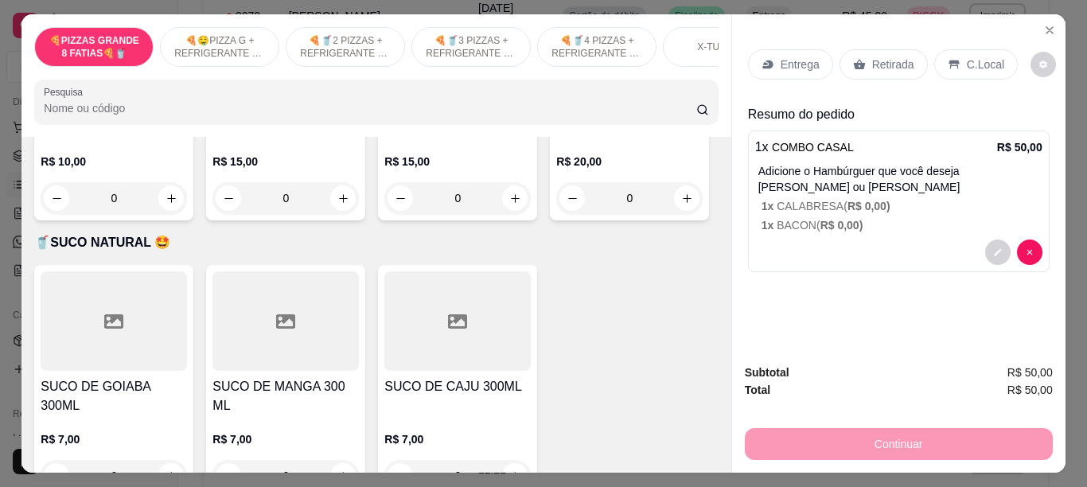
click at [955, 66] on div "C.Local" at bounding box center [976, 64] width 84 height 30
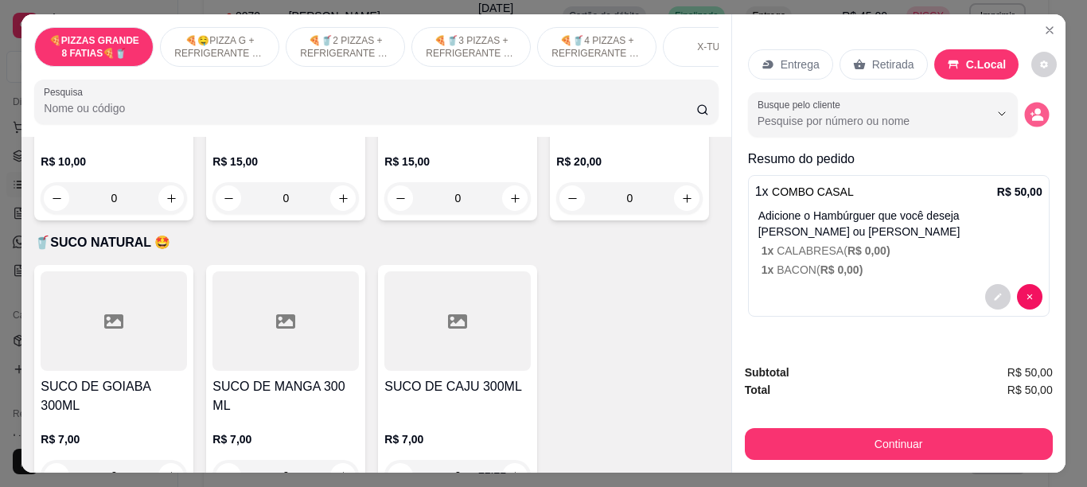
click at [1030, 109] on icon "decrease-product-quantity" at bounding box center [1037, 115] width 14 height 14
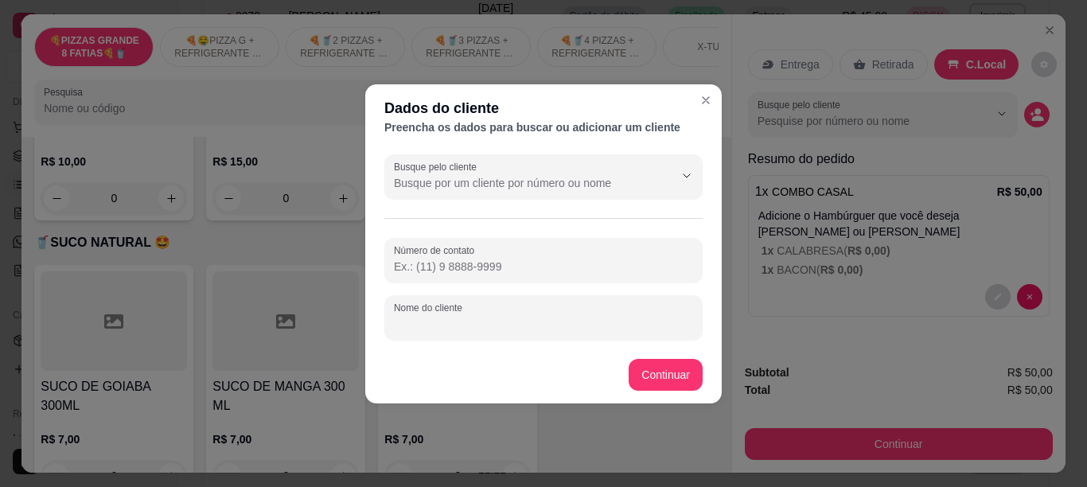
click at [538, 331] on input "Nome do cliente" at bounding box center [543, 324] width 299 height 16
type input "[PERSON_NAME] BEGE"
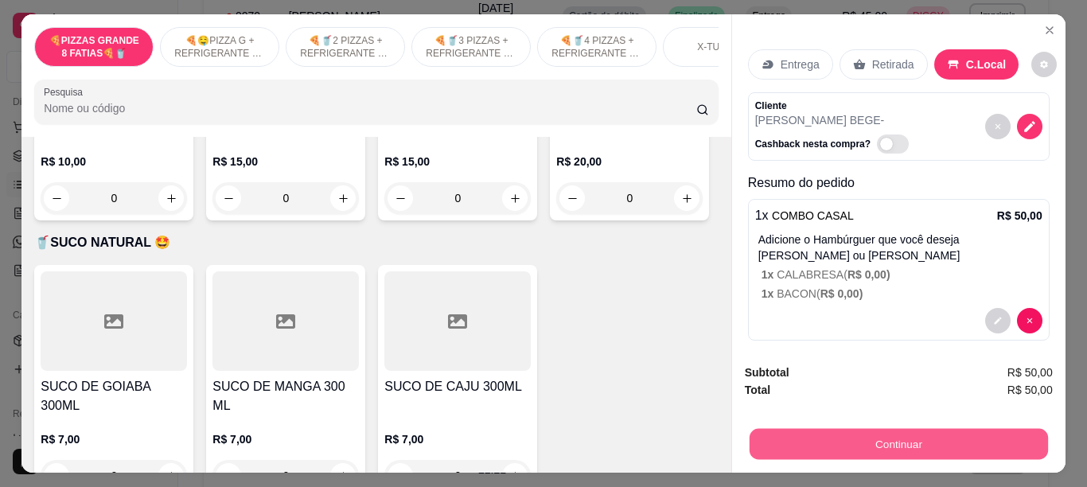
click at [784, 439] on button "Continuar" at bounding box center [898, 443] width 298 height 31
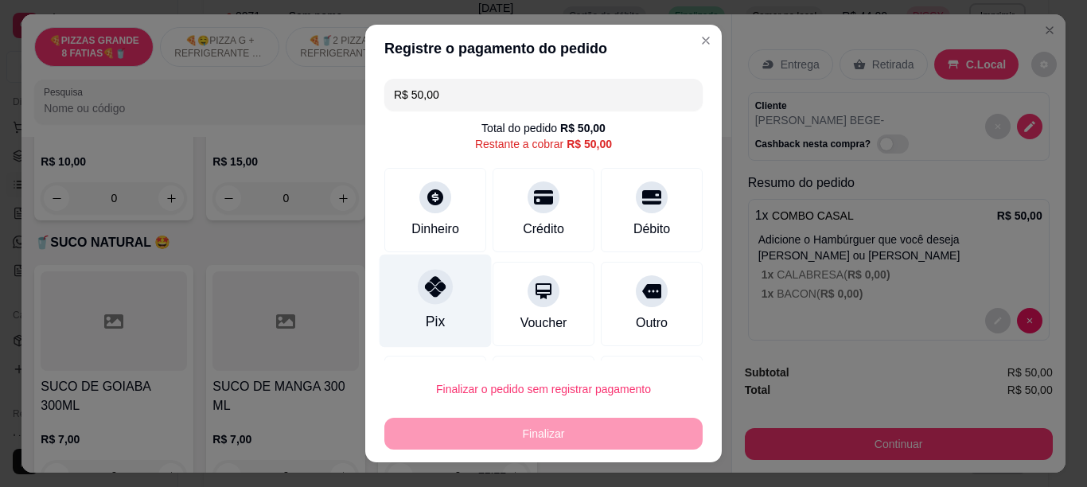
click at [433, 309] on div "Pix" at bounding box center [436, 300] width 112 height 93
type input "R$ 0,00"
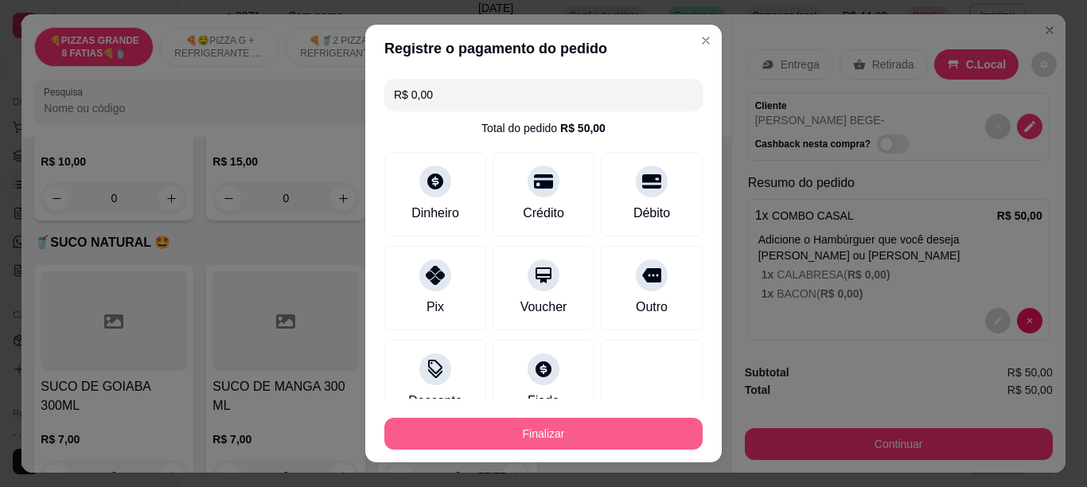
click at [462, 432] on button "Finalizar" at bounding box center [543, 434] width 318 height 32
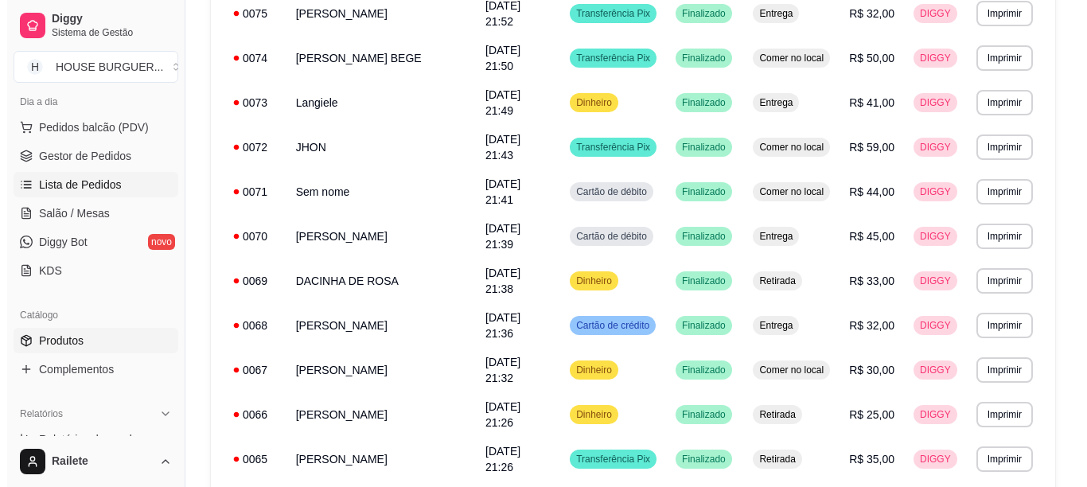
scroll to position [246, 0]
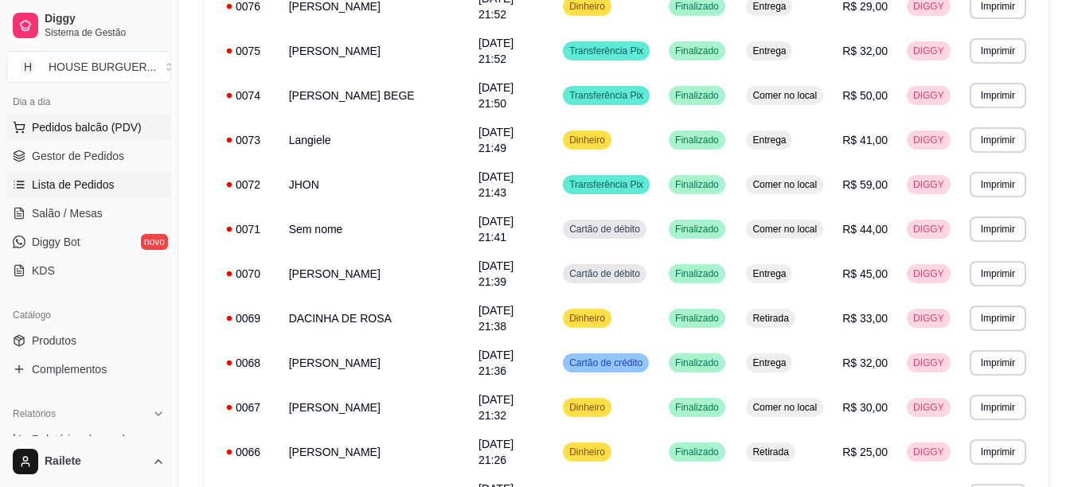
click at [58, 135] on span "Pedidos balcão (PDV)" at bounding box center [87, 127] width 110 height 16
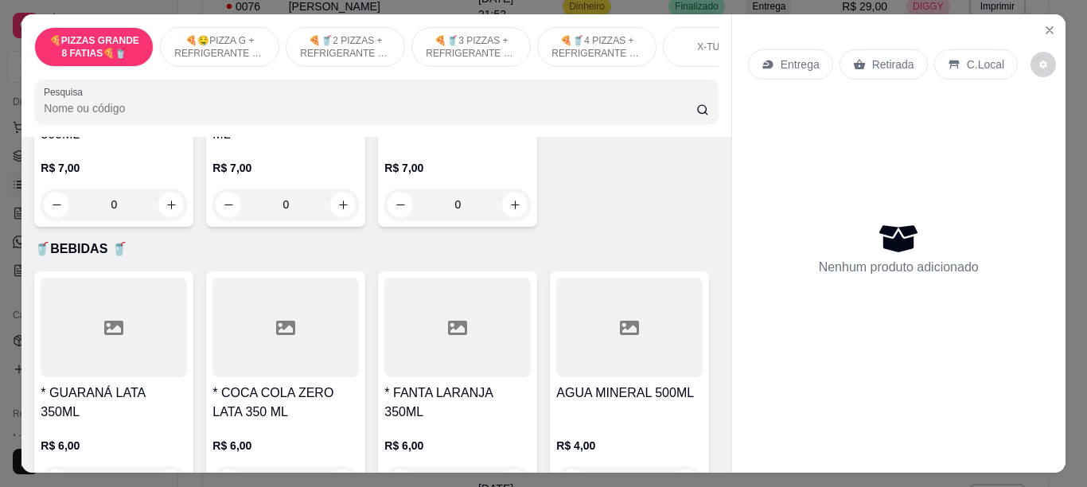
scroll to position [3809, 0]
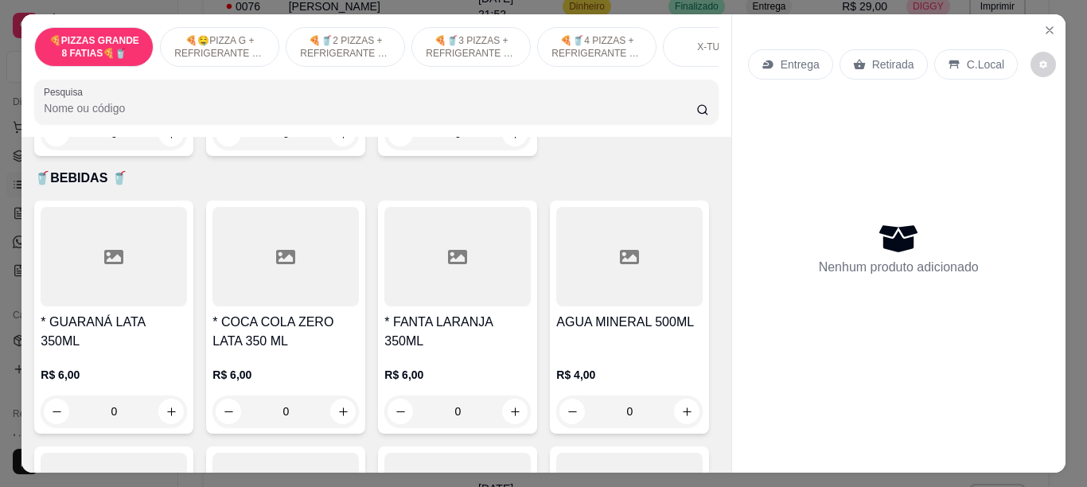
type input "1"
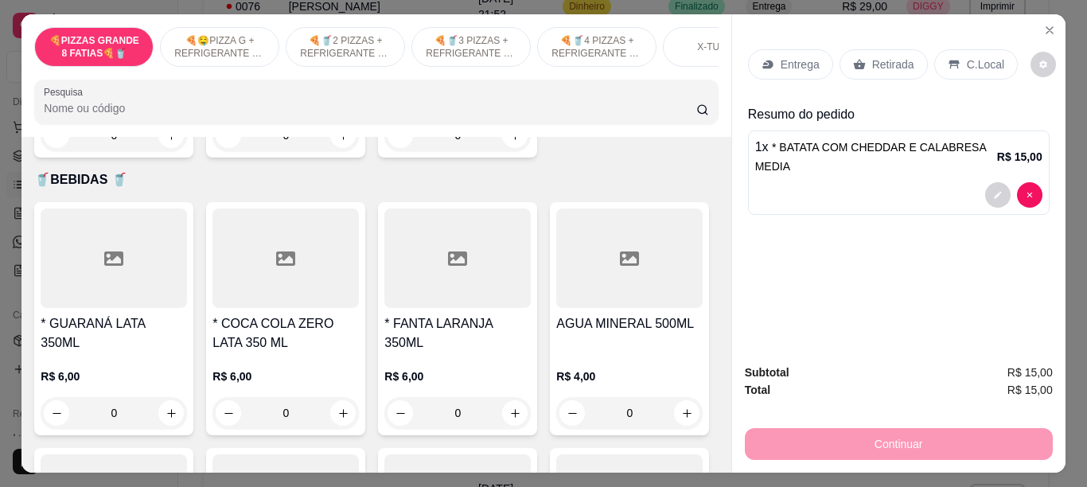
click at [981, 58] on p "C.Local" at bounding box center [985, 65] width 37 height 16
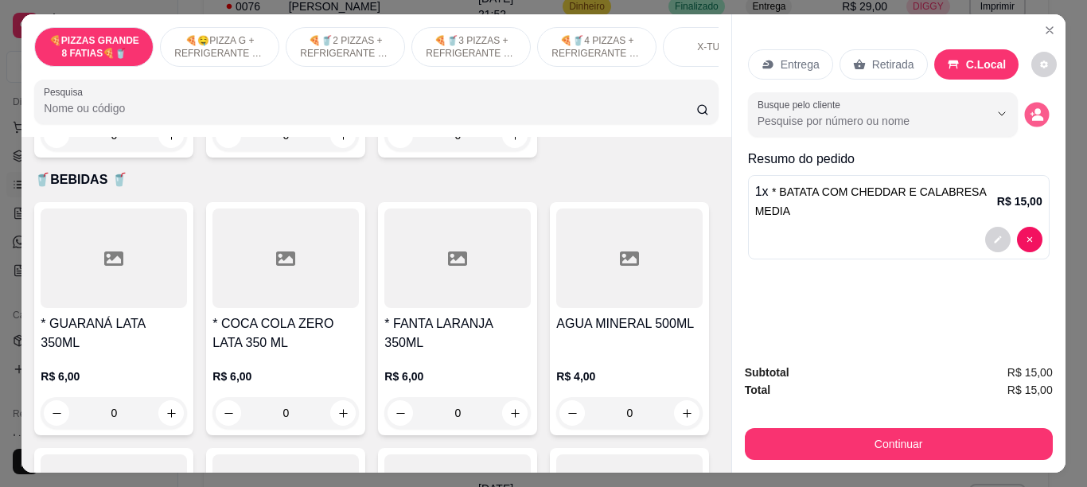
click at [1032, 115] on icon "decrease-product-quantity" at bounding box center [1037, 118] width 11 height 6
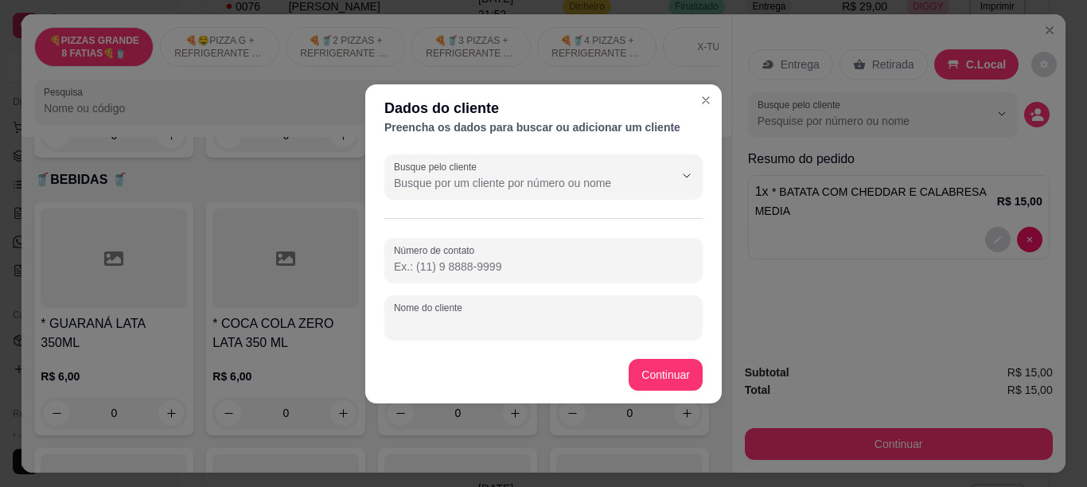
click at [504, 330] on input "Nome do cliente" at bounding box center [543, 324] width 299 height 16
type input "NARA"
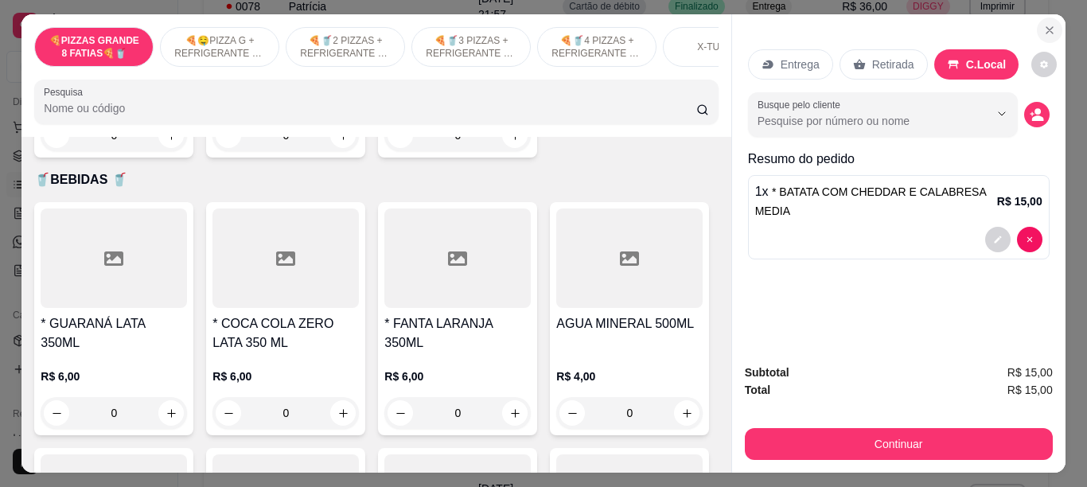
click at [1043, 25] on icon "Close" at bounding box center [1049, 30] width 13 height 13
click at [1047, 27] on icon "Close" at bounding box center [1050, 30] width 6 height 6
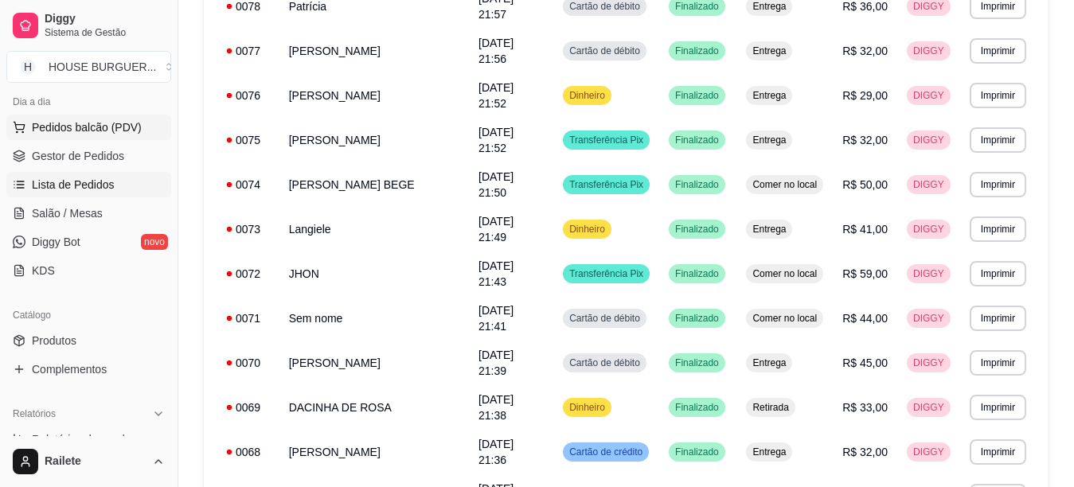
click at [126, 133] on span "Pedidos balcão (PDV)" at bounding box center [87, 127] width 110 height 16
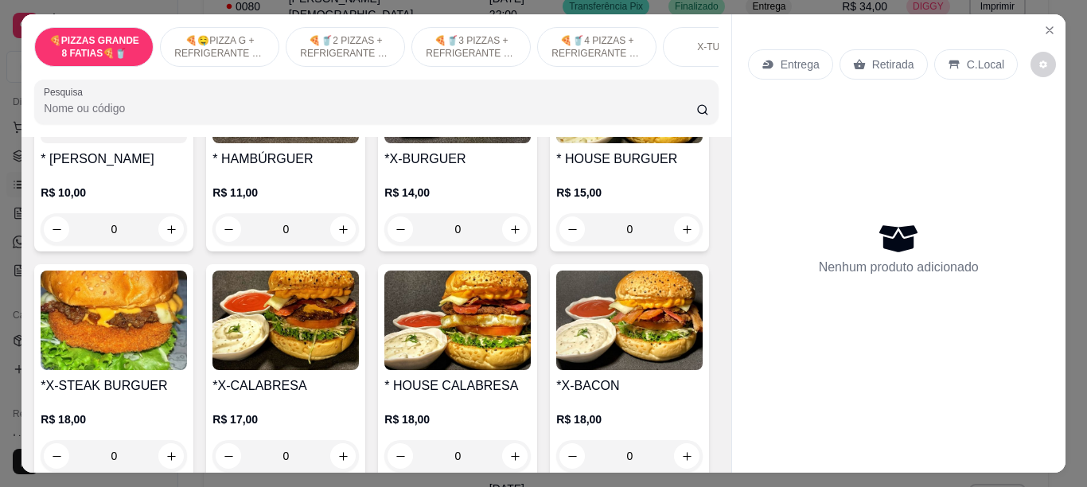
scroll to position [1912, 0]
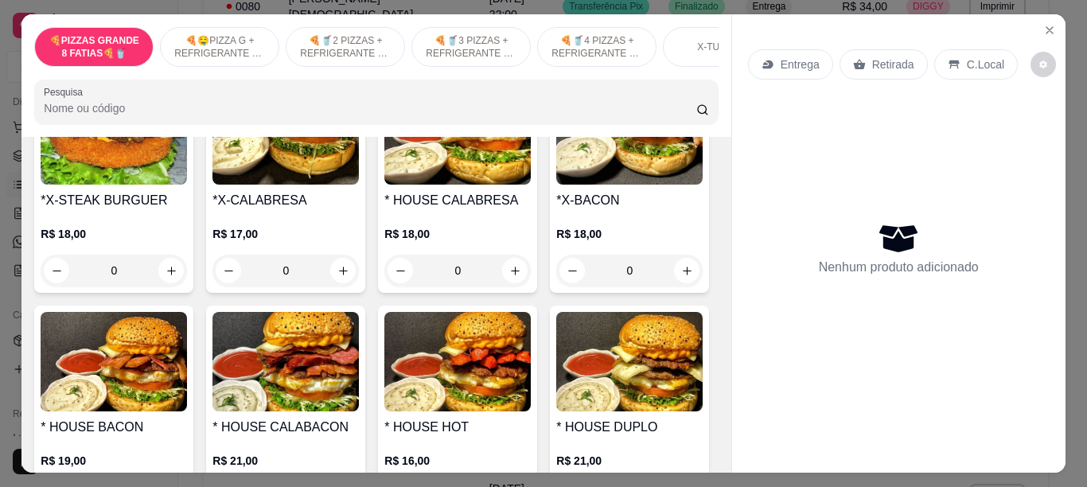
click at [338, 60] on div "0" at bounding box center [286, 44] width 146 height 32
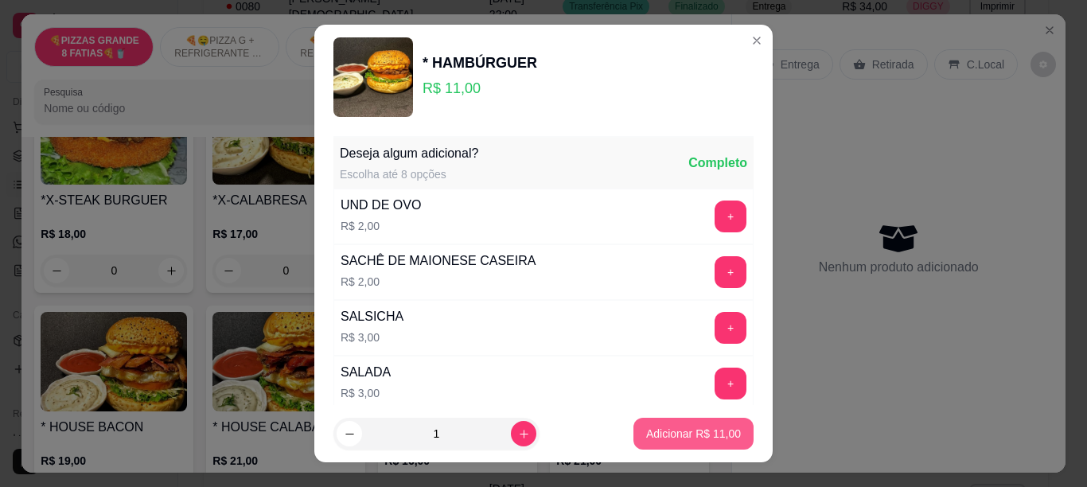
click at [653, 435] on p "Adicionar R$ 11,00" at bounding box center [693, 434] width 95 height 16
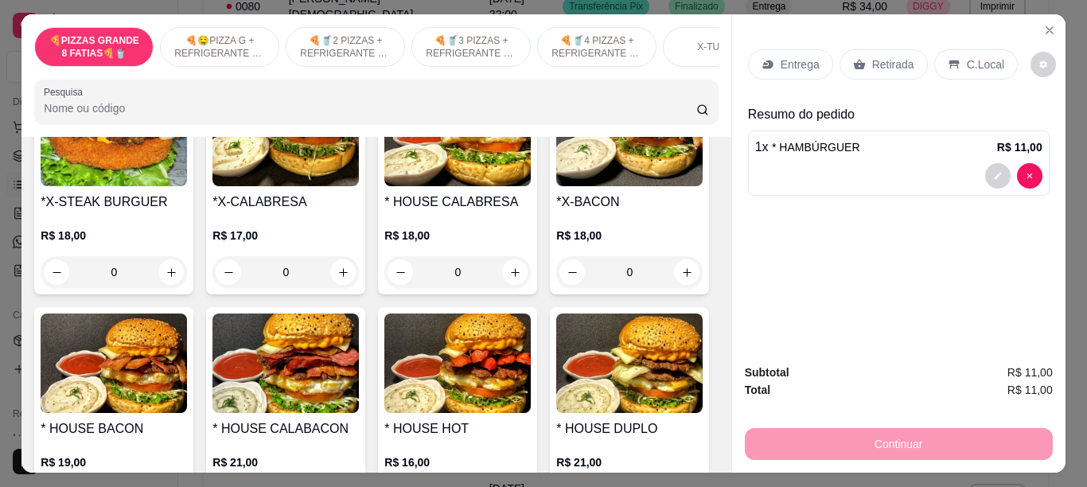
type input "1"
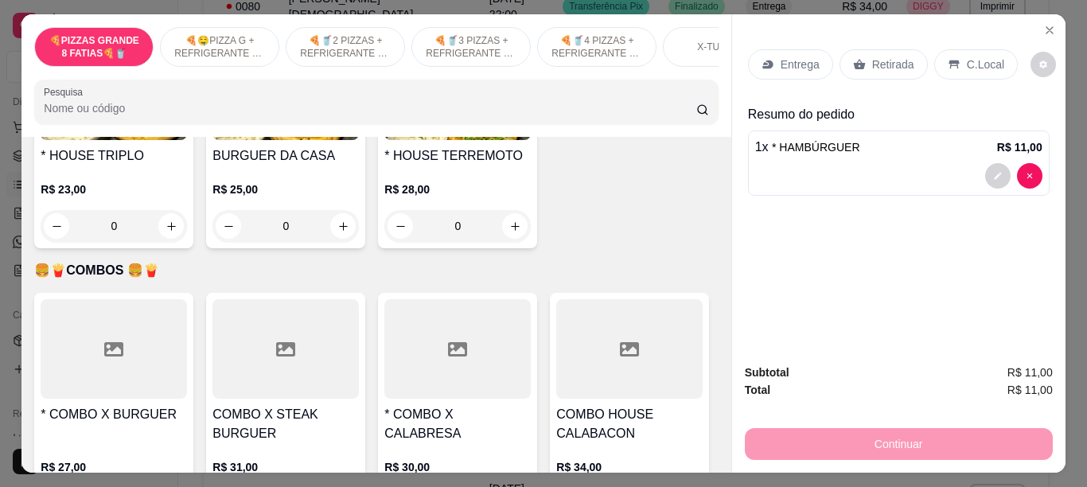
scroll to position [2397, 0]
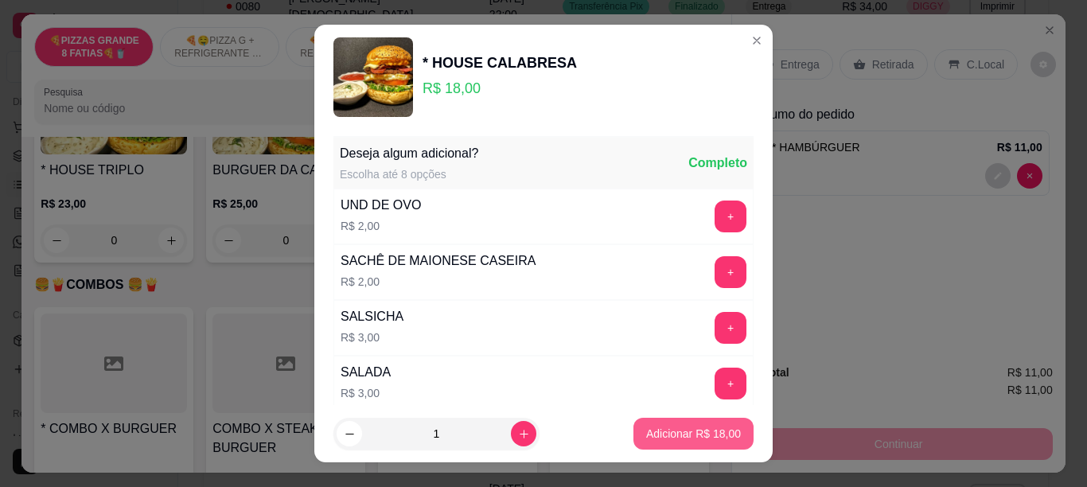
click at [634, 435] on button "Adicionar R$ 18,00" at bounding box center [694, 434] width 120 height 32
type input "1"
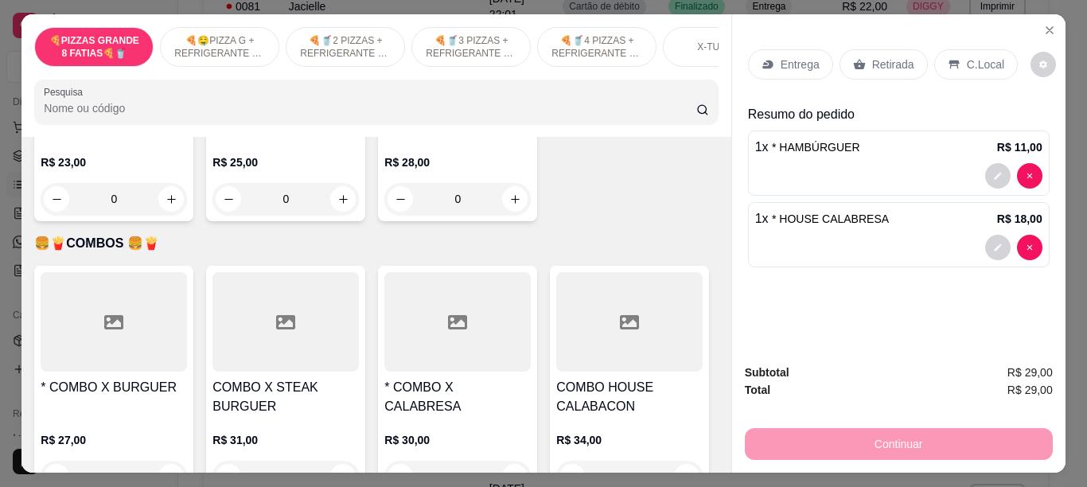
scroll to position [2470, 0]
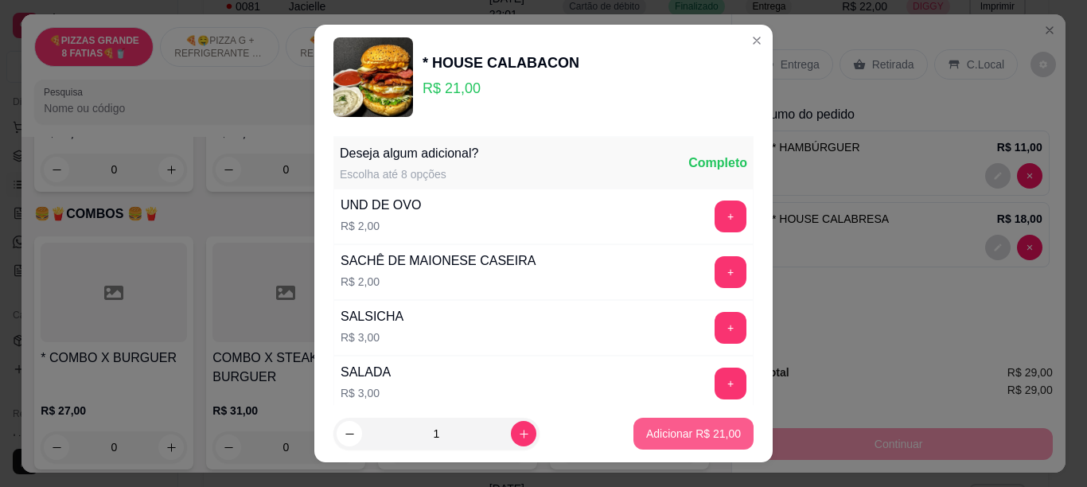
click at [661, 427] on p "Adicionar R$ 21,00" at bounding box center [693, 434] width 95 height 16
type input "1"
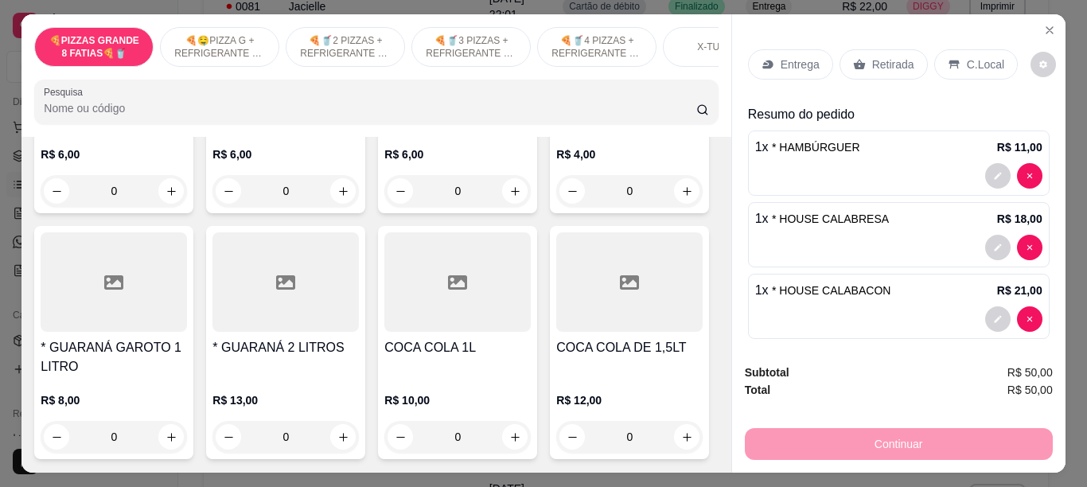
scroll to position [4341, 0]
type input "1"
click at [184, 447] on button "increase-product-quantity" at bounding box center [170, 436] width 25 height 25
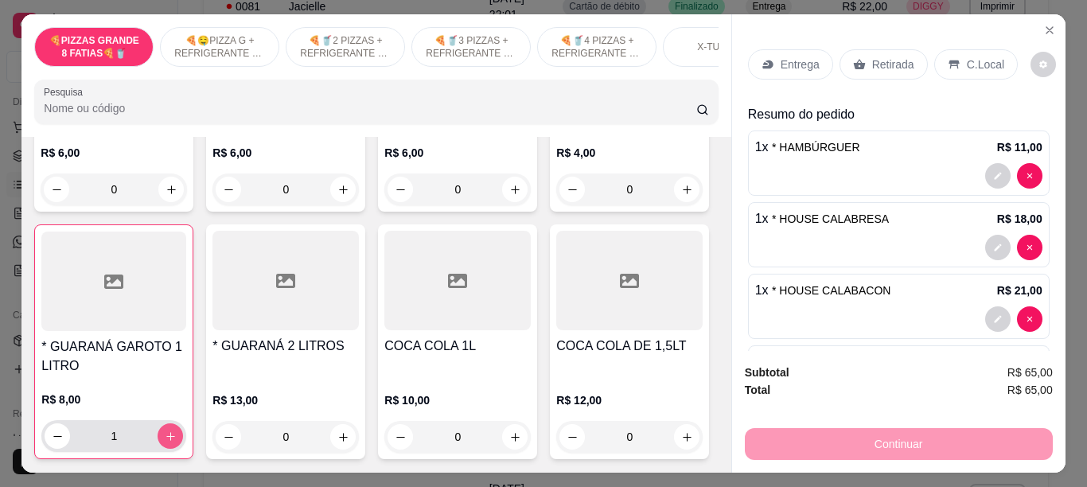
type input "1"
click at [681, 196] on icon "increase-product-quantity" at bounding box center [687, 190] width 12 height 12
type input "1"
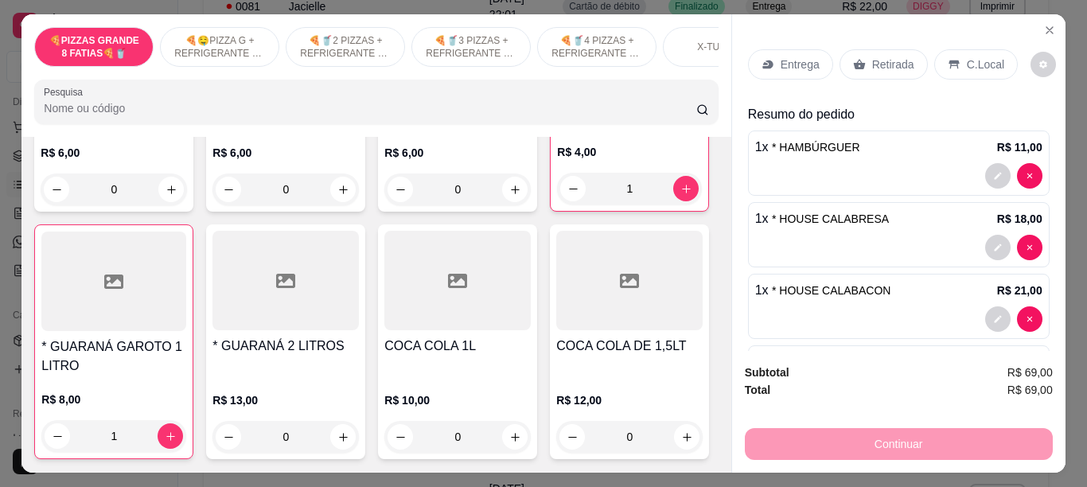
click at [967, 63] on p "C.Local" at bounding box center [985, 65] width 37 height 16
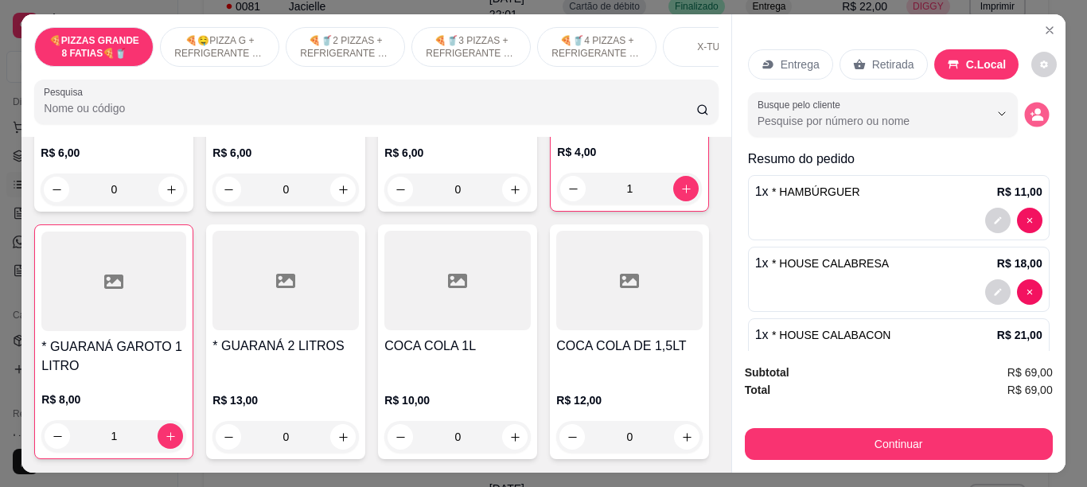
click at [1030, 108] on icon "decrease-product-quantity" at bounding box center [1037, 115] width 14 height 14
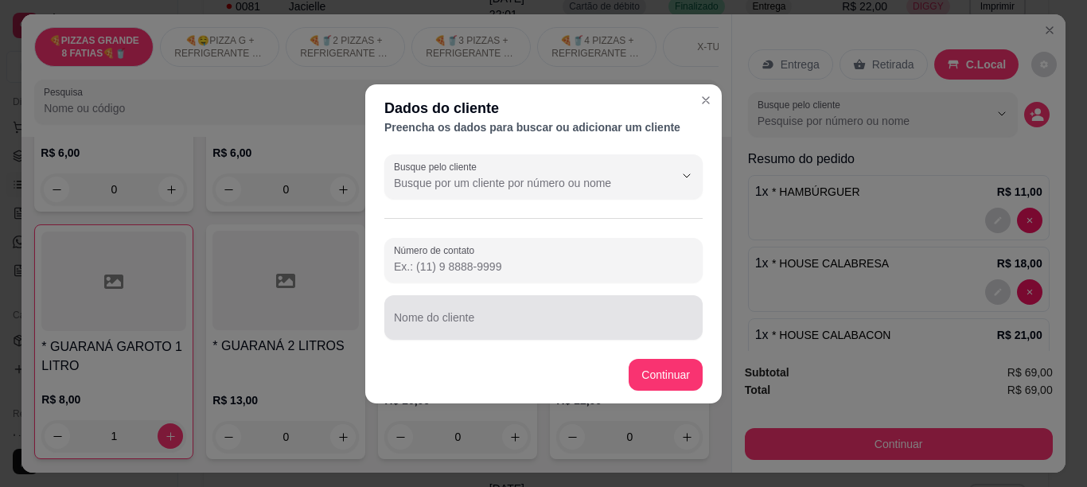
click at [508, 317] on input "Nome do cliente" at bounding box center [543, 324] width 299 height 16
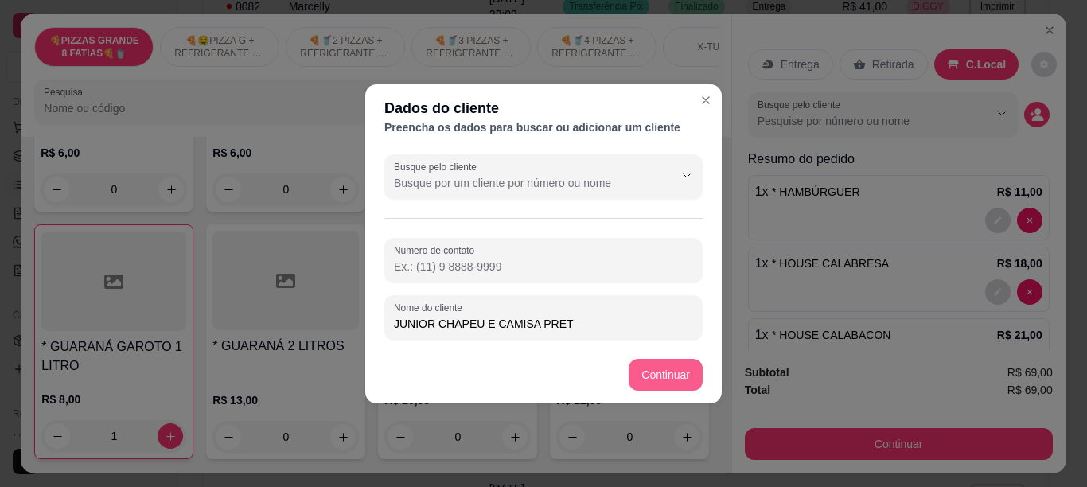
type input "JUNIOR CHAPEU E CAMISA PRETA"
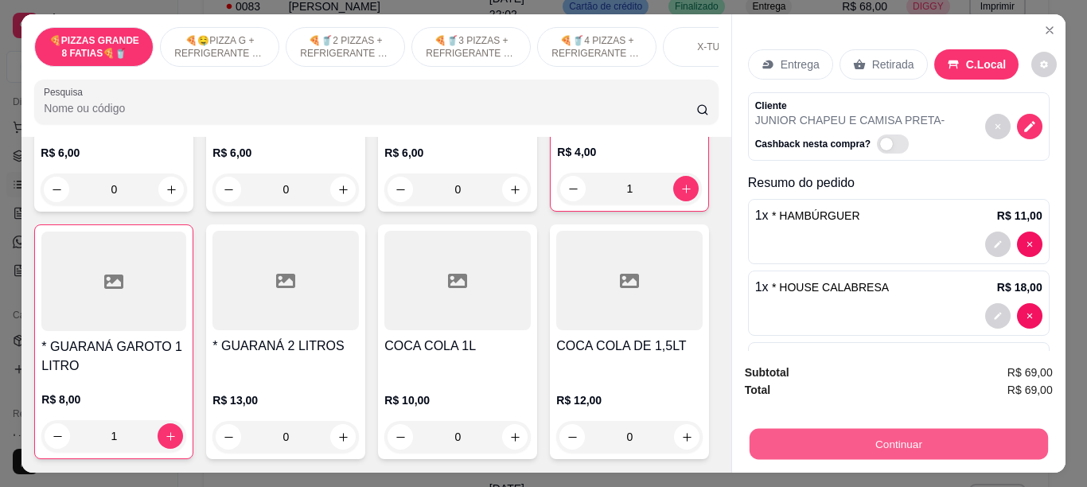
click at [868, 431] on button "Continuar" at bounding box center [898, 443] width 298 height 31
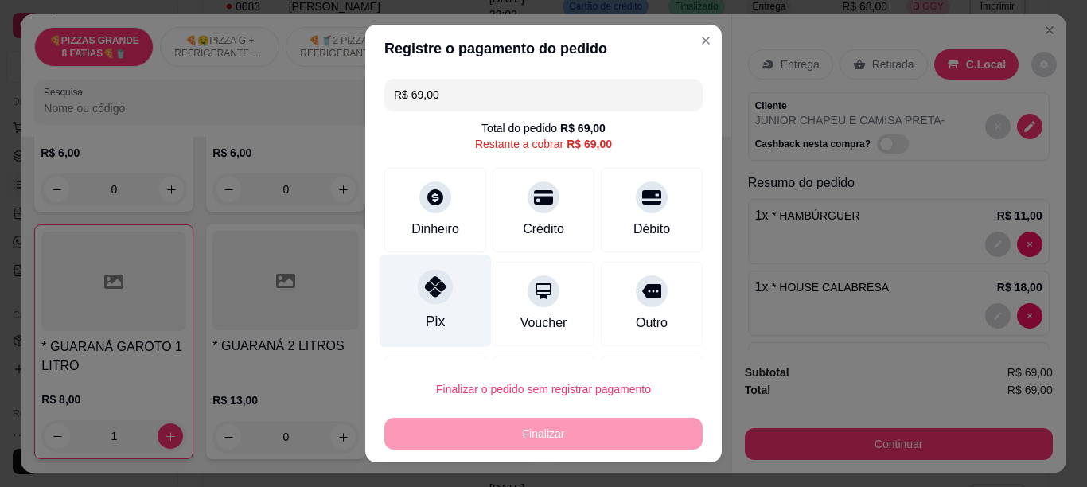
click at [442, 294] on div "Pix" at bounding box center [436, 300] width 112 height 93
type input "R$ 0,00"
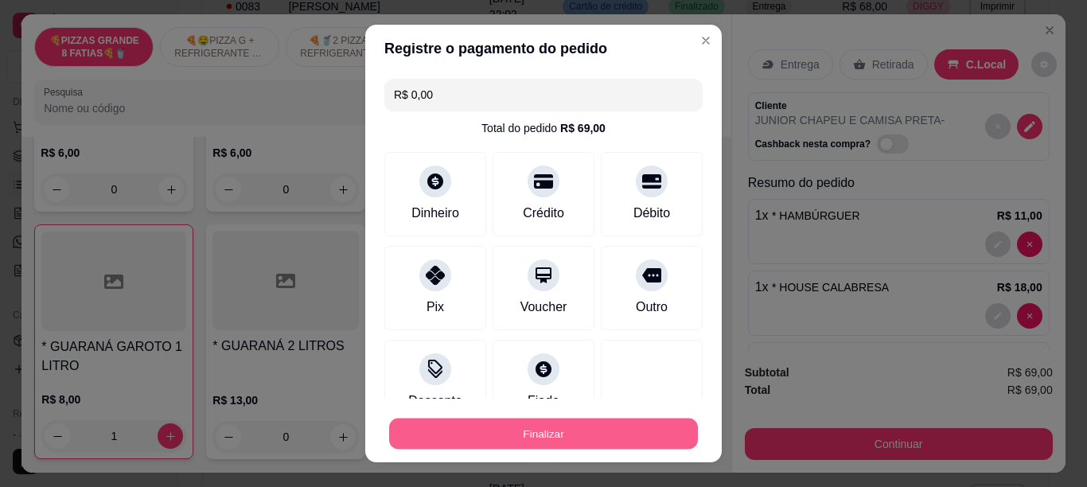
click at [396, 439] on button "Finalizar" at bounding box center [543, 434] width 309 height 31
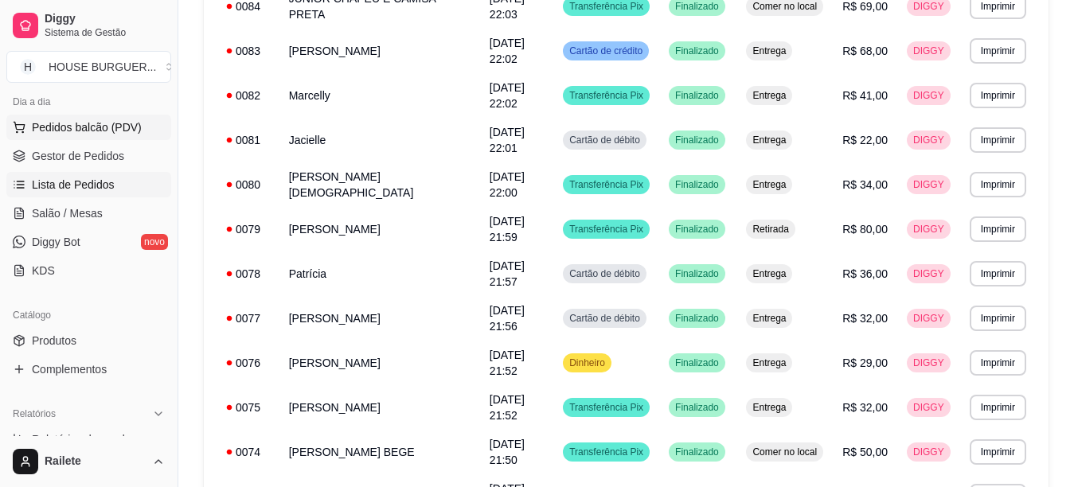
click at [105, 135] on span "Pedidos balcão (PDV)" at bounding box center [87, 127] width 110 height 16
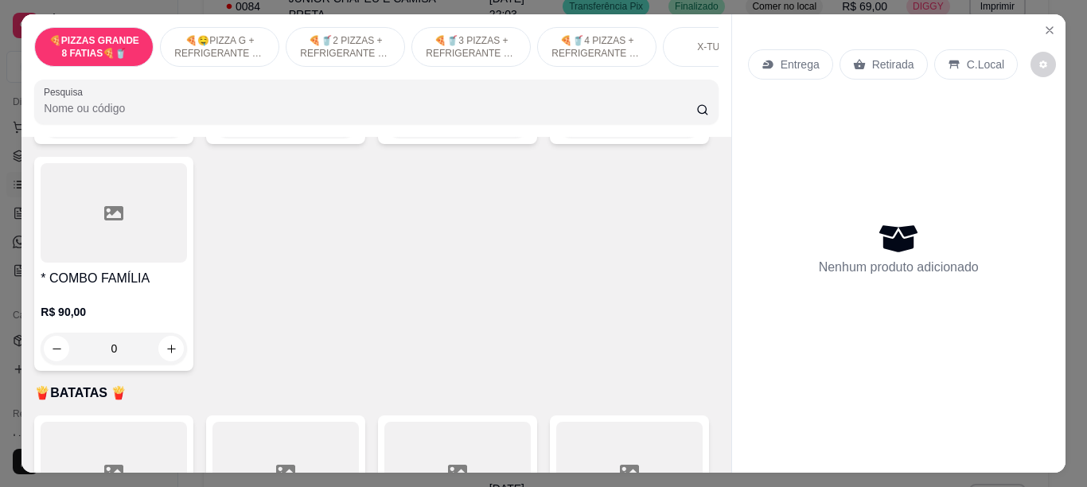
scroll to position [3067, 0]
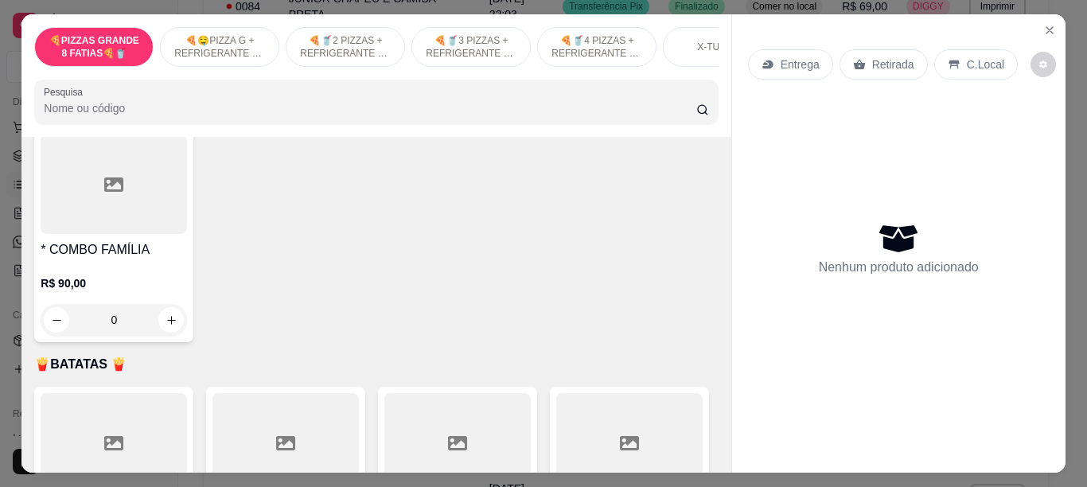
drag, startPoint x: 709, startPoint y: 332, endPoint x: 710, endPoint y: 340, distance: 8.0
click at [710, 340] on div "Item avulso 🍕PIZZAS GRANDE 8 FATIAS🍕🥤 Grande a partir de R$ 25,00 🍕🤤PIZZA G + R…" at bounding box center [375, 304] width 709 height 335
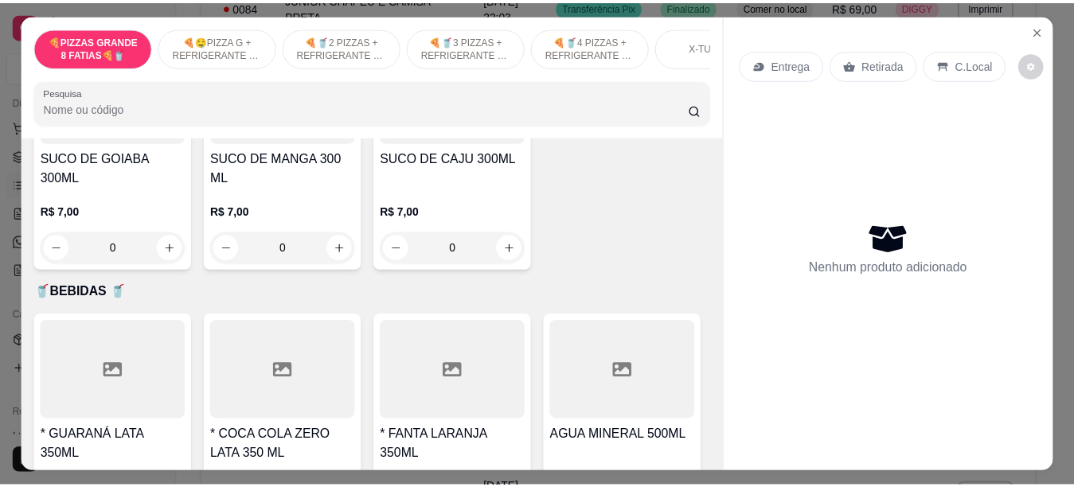
scroll to position [3738, 0]
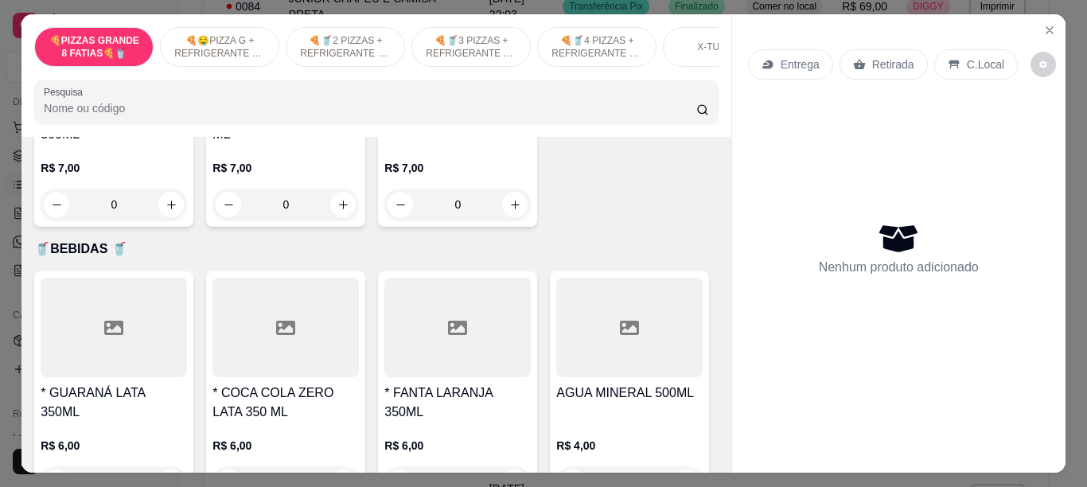
type input "1"
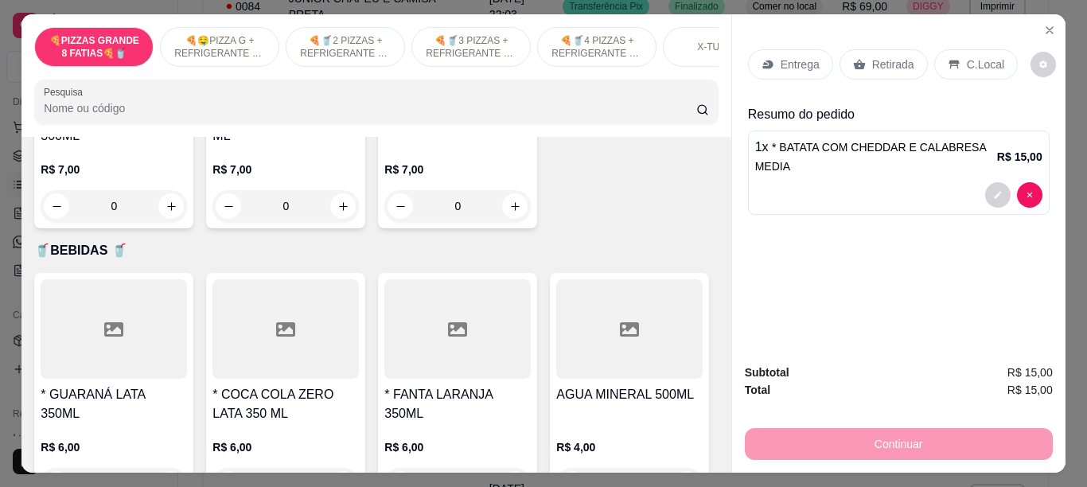
click at [967, 60] on p "C.Local" at bounding box center [985, 65] width 37 height 16
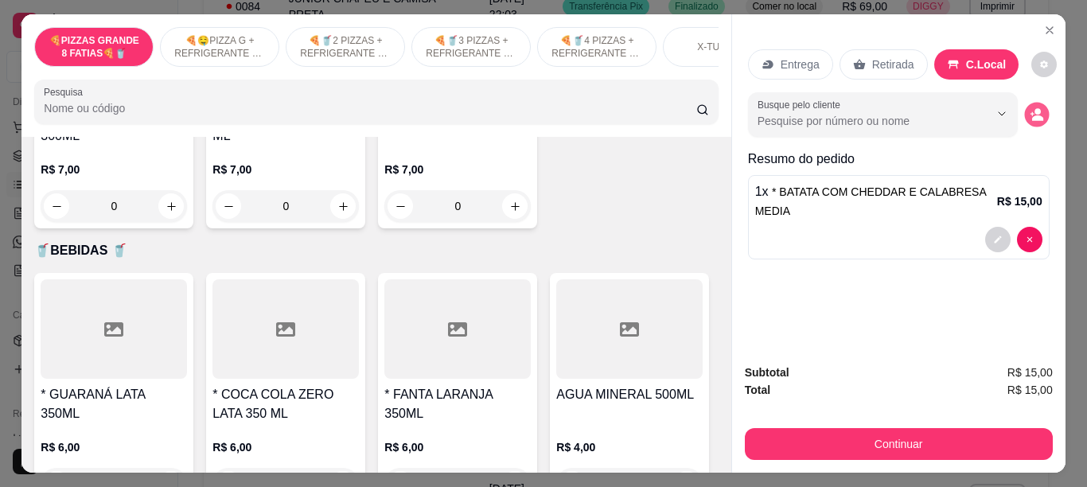
click at [1039, 115] on button "decrease-product-quantity" at bounding box center [1036, 115] width 25 height 25
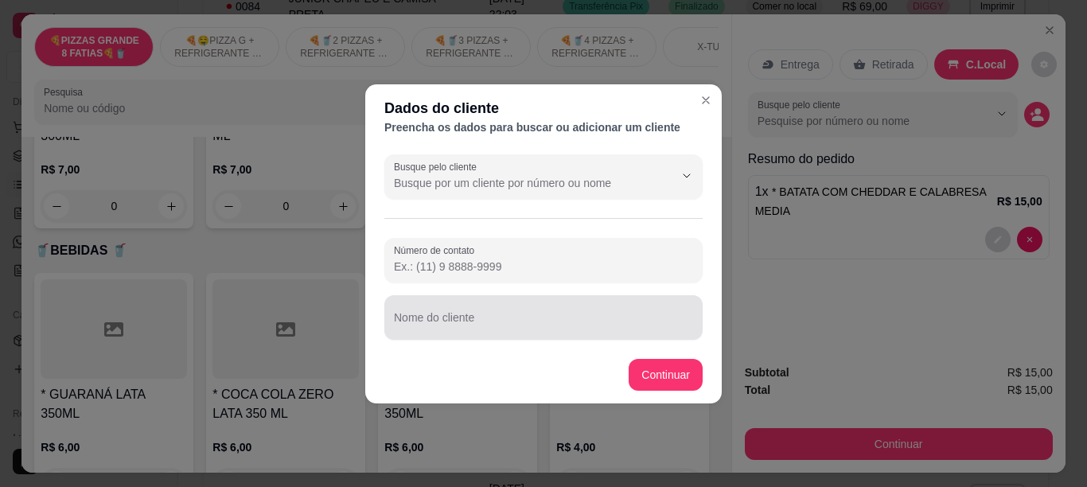
click at [499, 327] on input "Nome do cliente" at bounding box center [543, 324] width 299 height 16
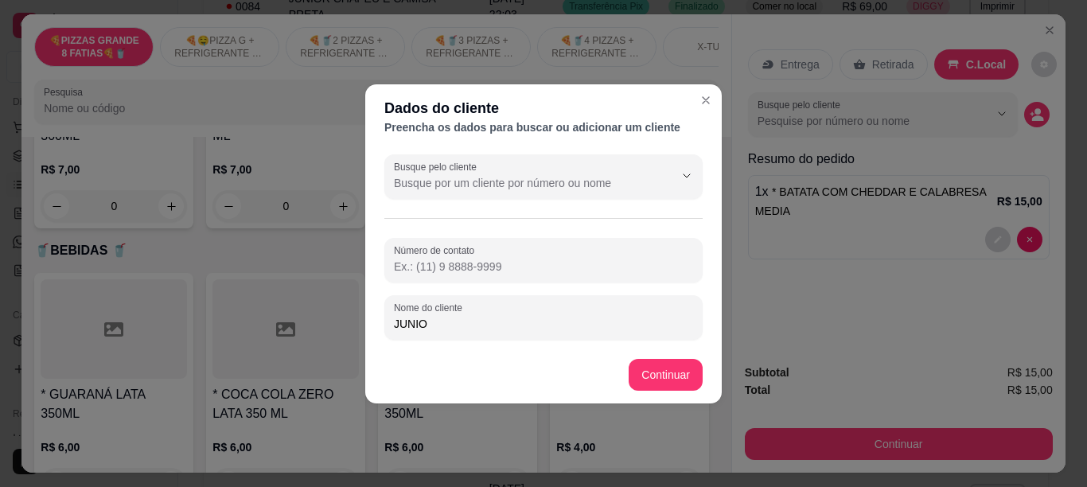
type input "JUNIOR"
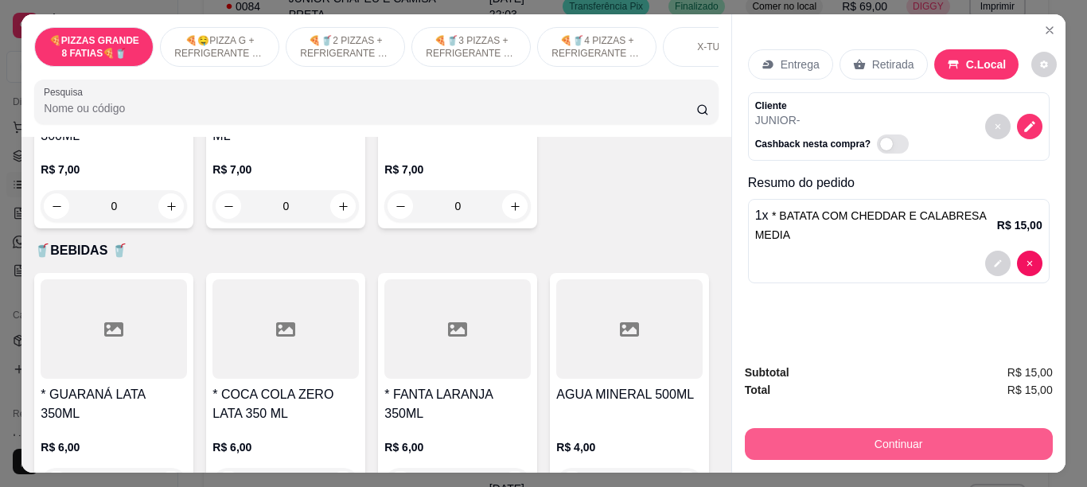
click at [815, 442] on button "Continuar" at bounding box center [899, 444] width 308 height 32
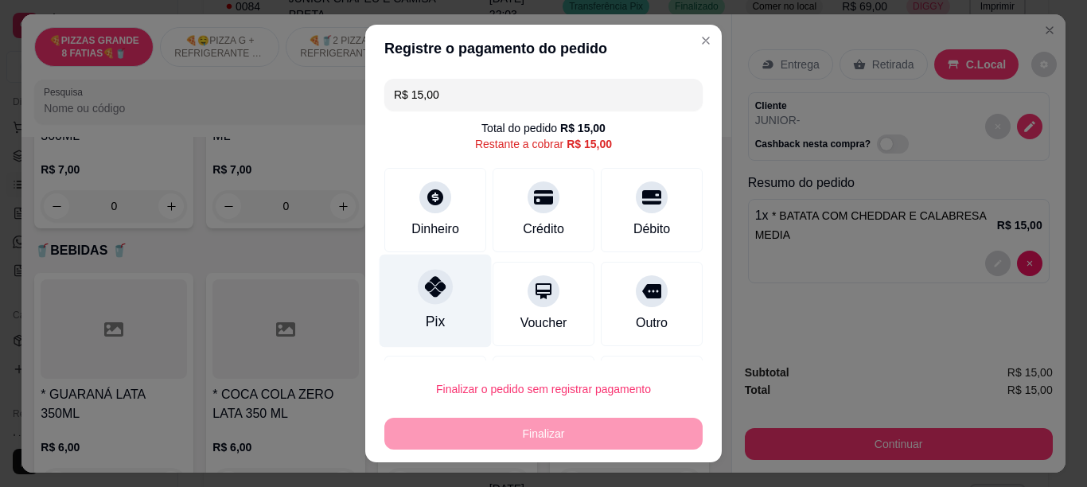
click at [427, 308] on div "Pix" at bounding box center [436, 300] width 112 height 93
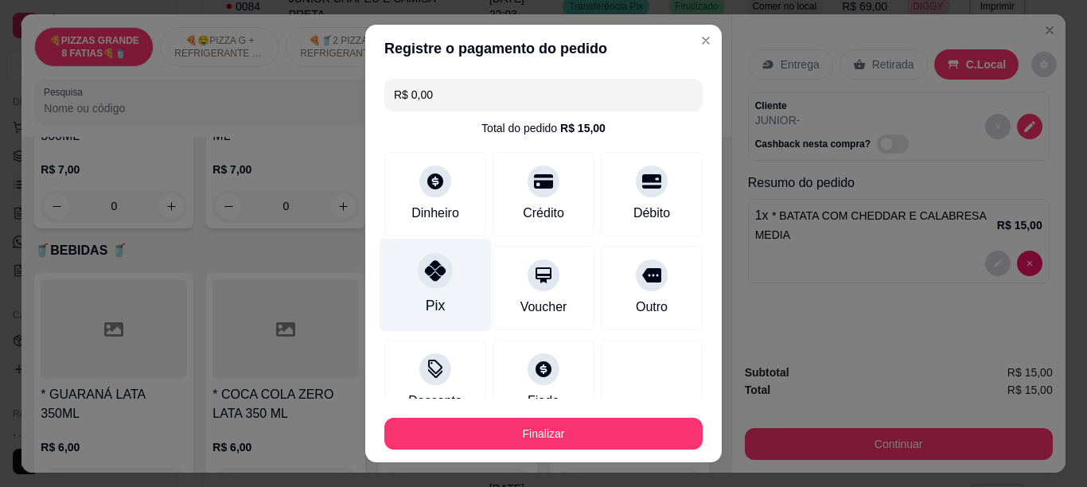
type input "R$ 0,00"
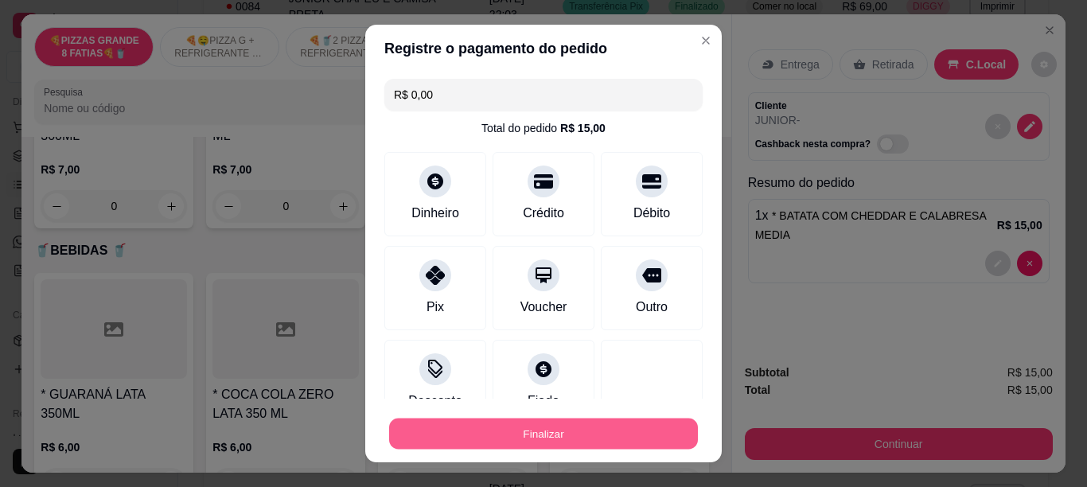
click at [453, 436] on button "Finalizar" at bounding box center [543, 434] width 309 height 31
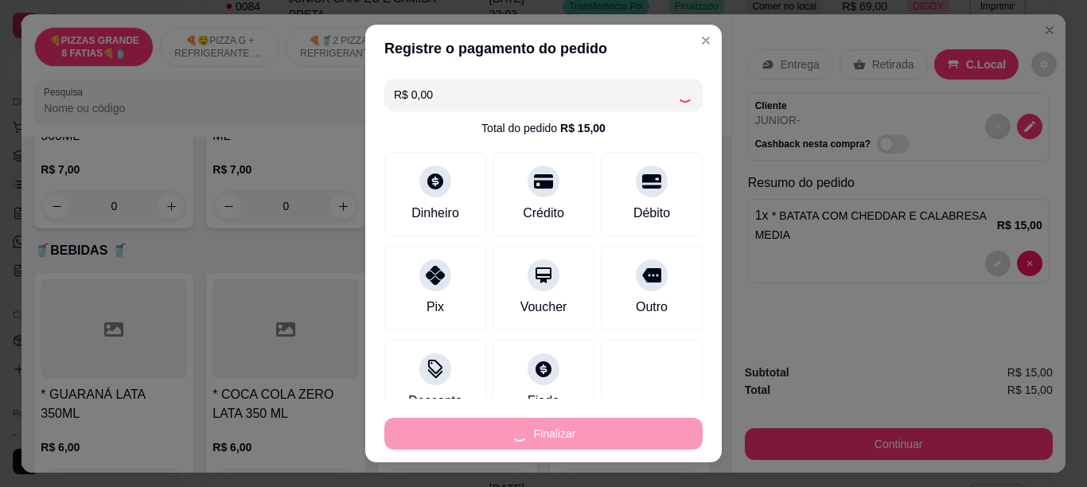
type input "0"
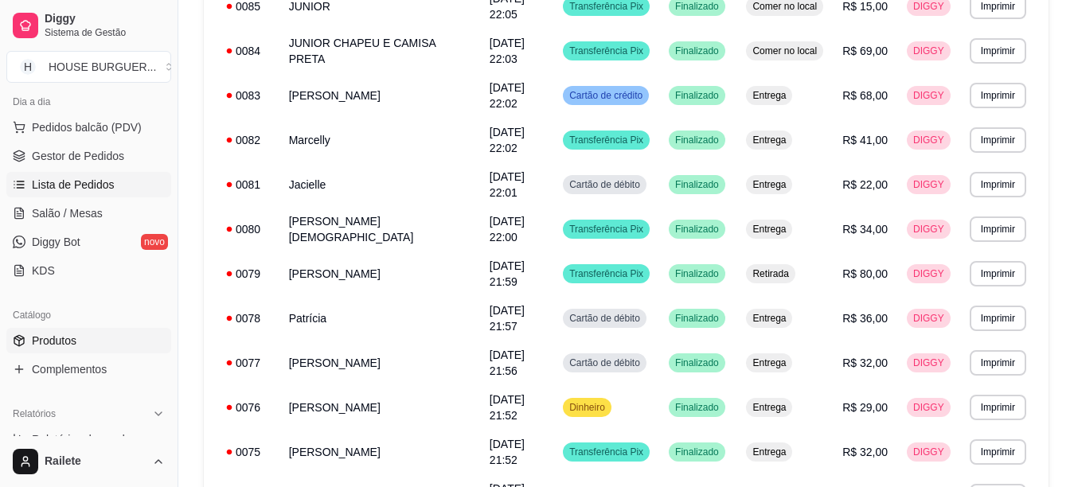
click at [112, 345] on link "Produtos" at bounding box center [88, 340] width 165 height 25
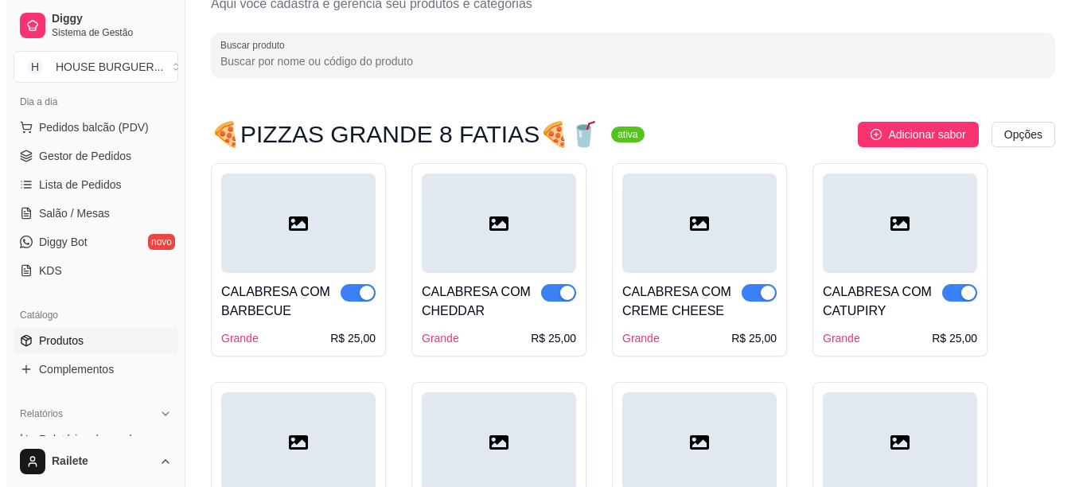
scroll to position [84, 0]
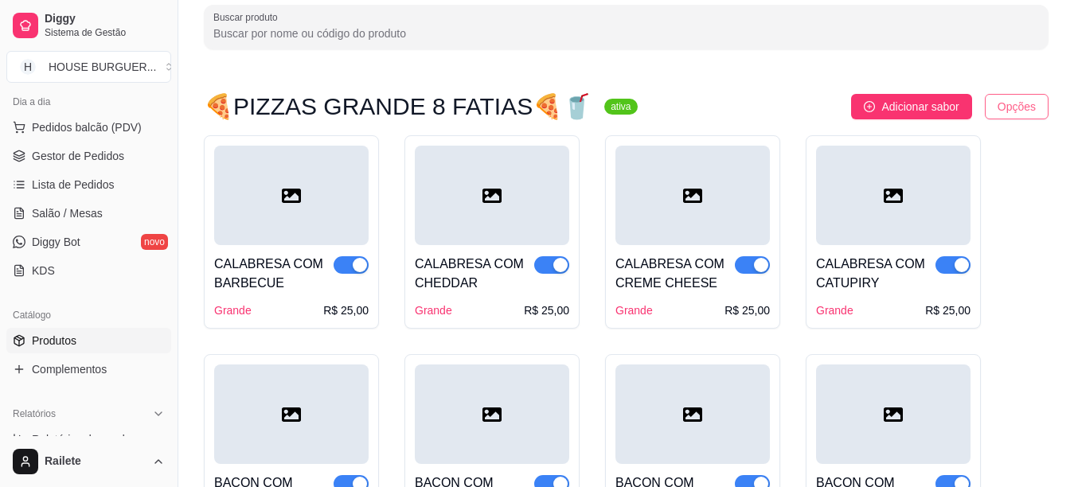
click at [1025, 106] on html "Diggy Sistema de Gestão H HOUSE BURGUER ... Loja aberta Diggy Pro até 26/09 Ace…" at bounding box center [537, 159] width 1074 height 487
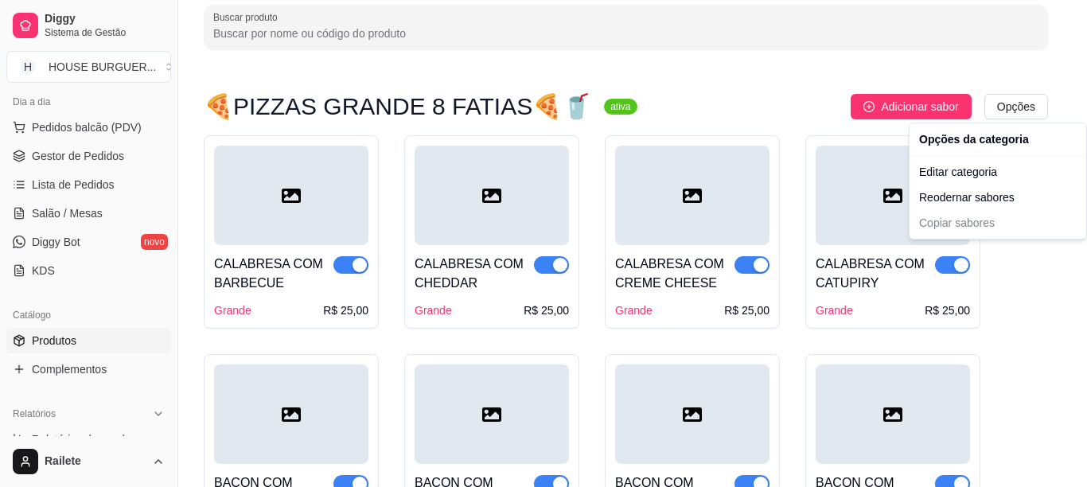
click at [1006, 107] on html "Diggy Sistema de Gestão H HOUSE BURGUER ... Loja aberta Diggy Pro até 26/09 Ace…" at bounding box center [543, 159] width 1087 height 487
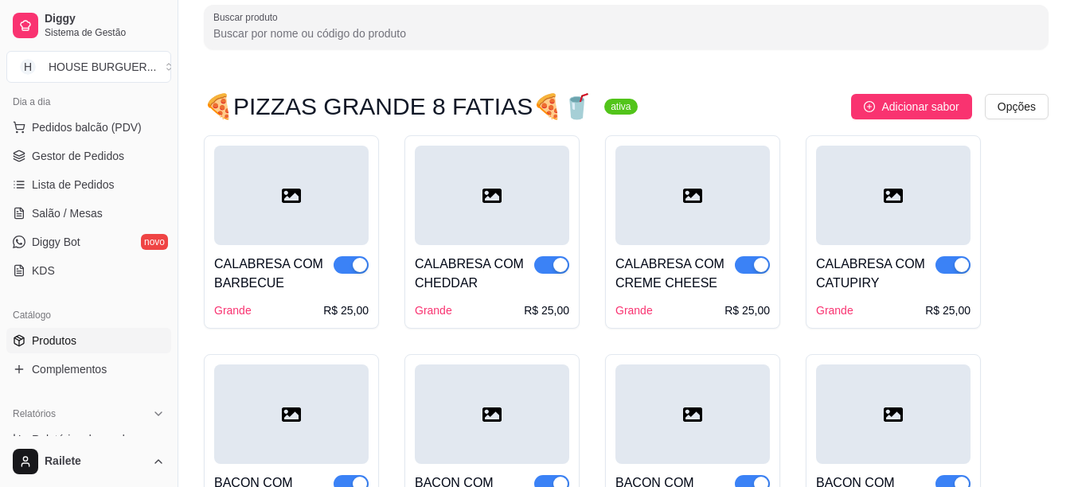
click at [1006, 107] on html "Diggy Sistema de Gestão H HOUSE BURGUER ... Loja aberta Diggy Pro até 26/09 Ace…" at bounding box center [537, 159] width 1074 height 487
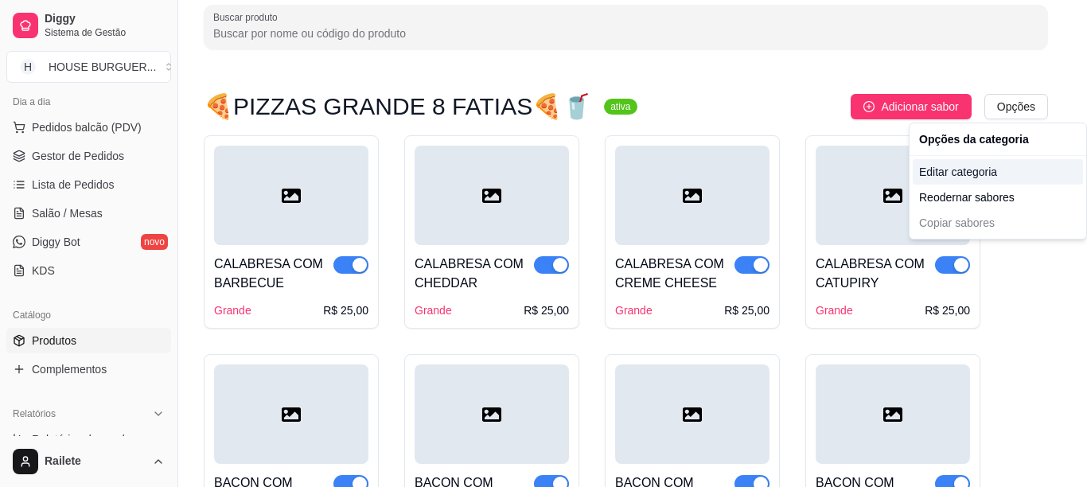
click at [979, 175] on div "Editar categoria" at bounding box center [998, 171] width 170 height 25
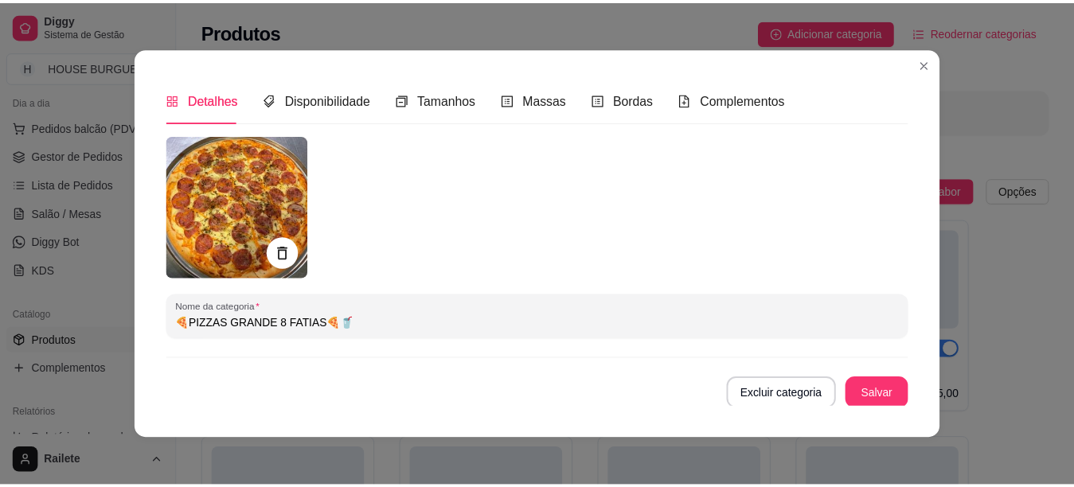
scroll to position [5, 0]
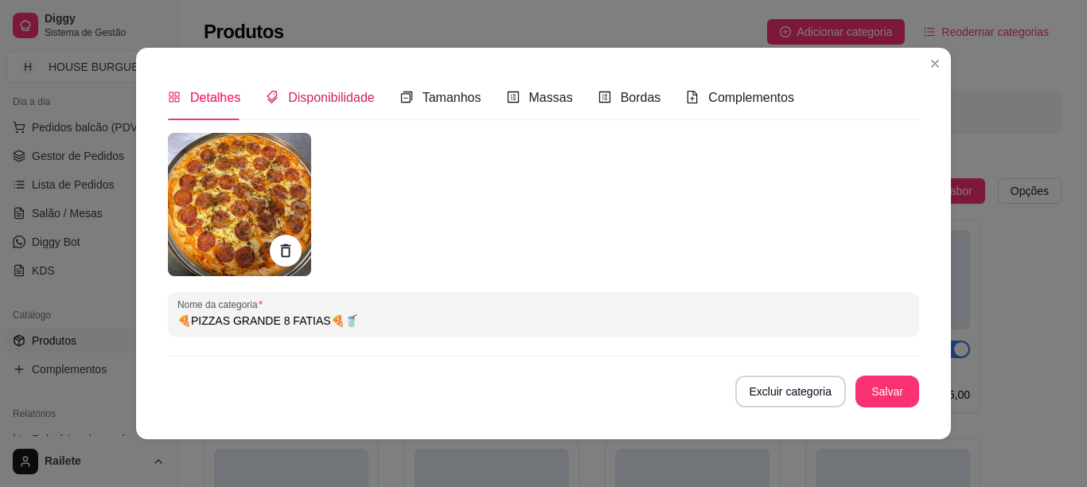
click at [291, 91] on span "Disponibilidade" at bounding box center [331, 98] width 87 height 14
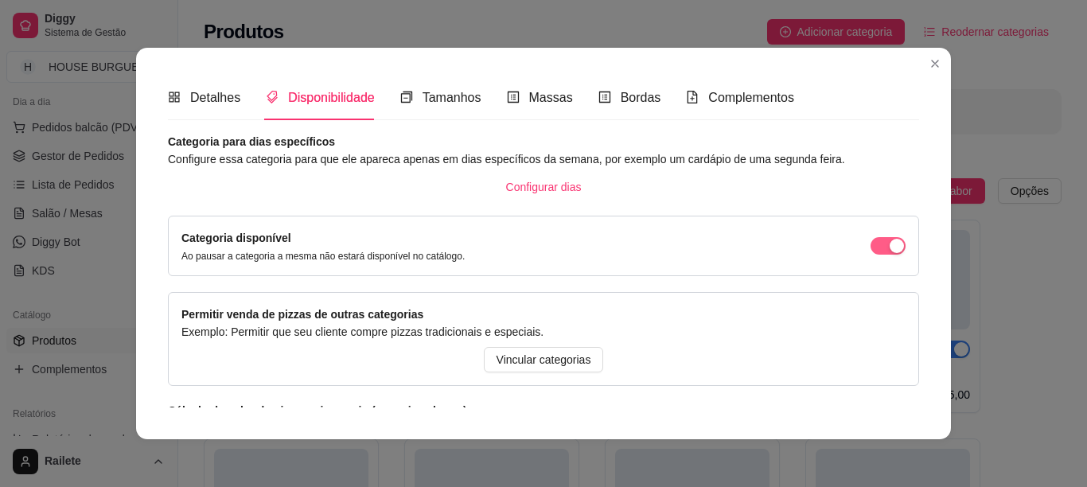
click at [871, 248] on span "button" at bounding box center [888, 246] width 35 height 18
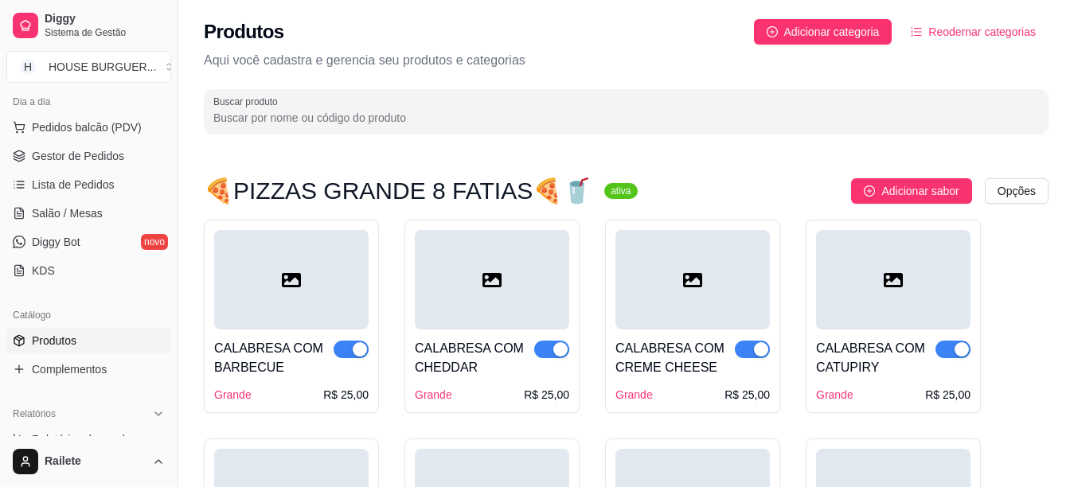
click at [951, 345] on span "button" at bounding box center [952, 350] width 35 height 18
click at [757, 349] on div "button" at bounding box center [761, 349] width 14 height 14
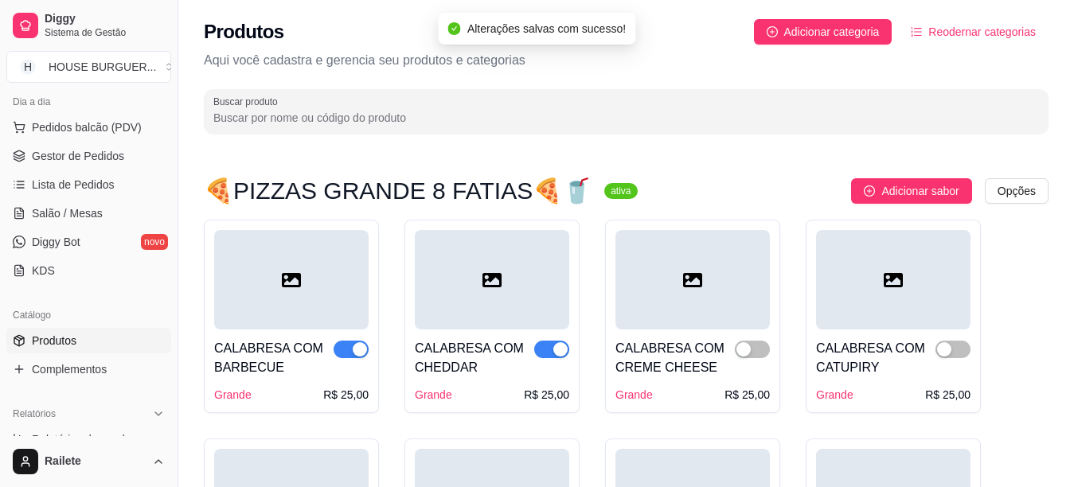
click at [552, 351] on span "button" at bounding box center [551, 350] width 35 height 18
click at [341, 353] on span "button" at bounding box center [350, 350] width 35 height 18
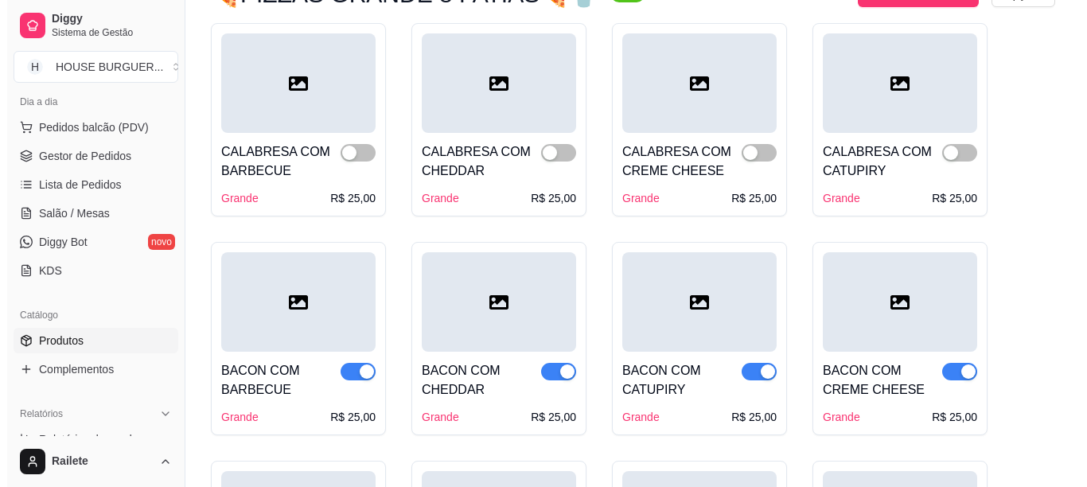
scroll to position [99, 0]
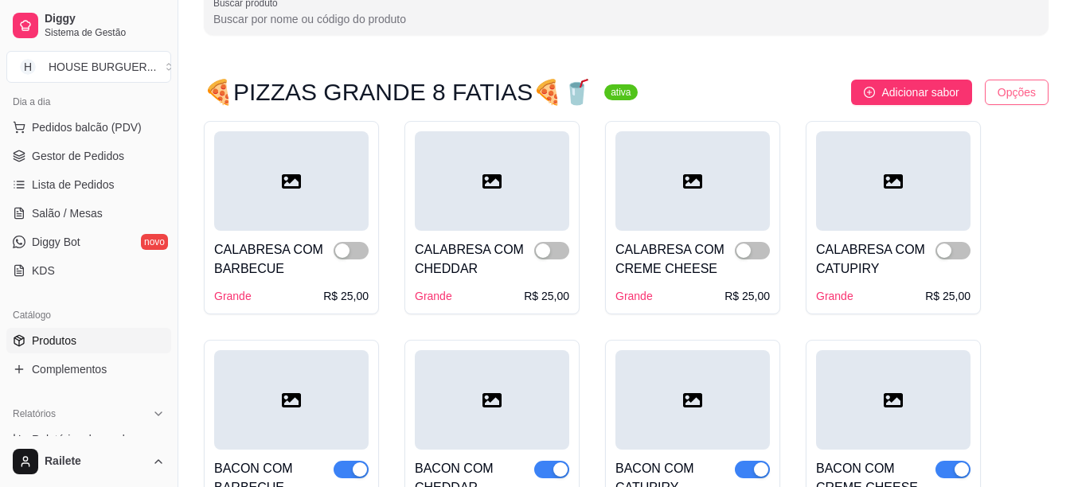
click at [1010, 97] on html "Diggy Sistema de Gestão H HOUSE BURGUER ... Loja aberta Diggy Pro até 26/09 Ace…" at bounding box center [537, 144] width 1074 height 487
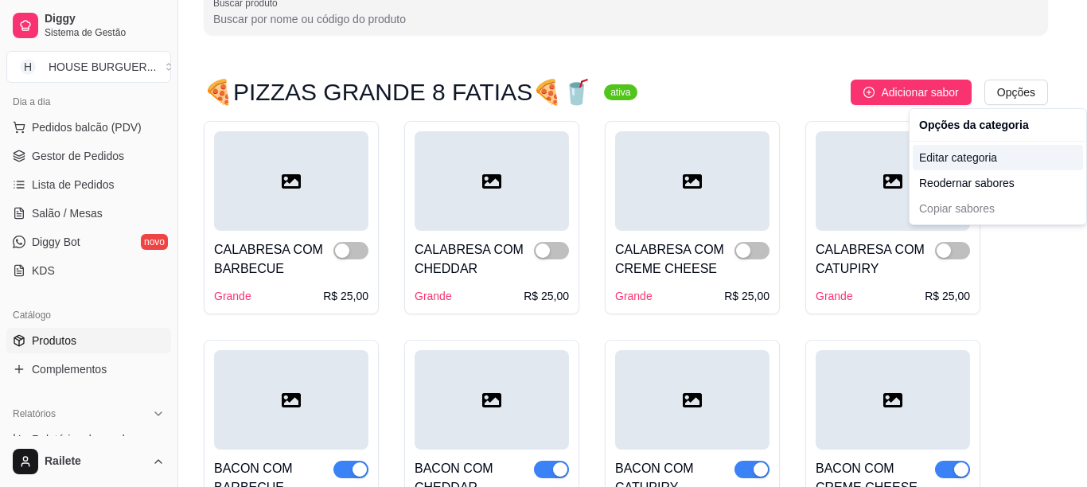
click at [983, 162] on div "Editar categoria" at bounding box center [998, 157] width 170 height 25
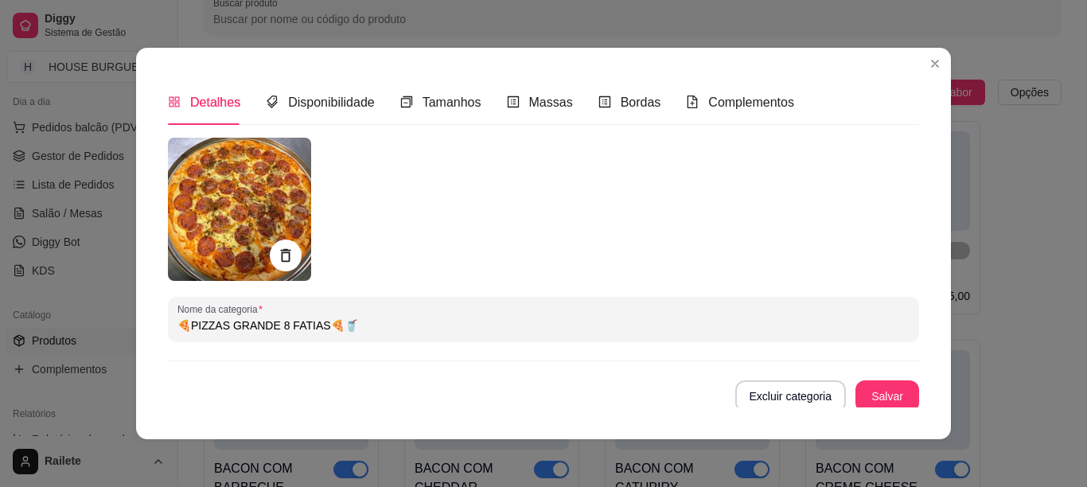
scroll to position [0, 0]
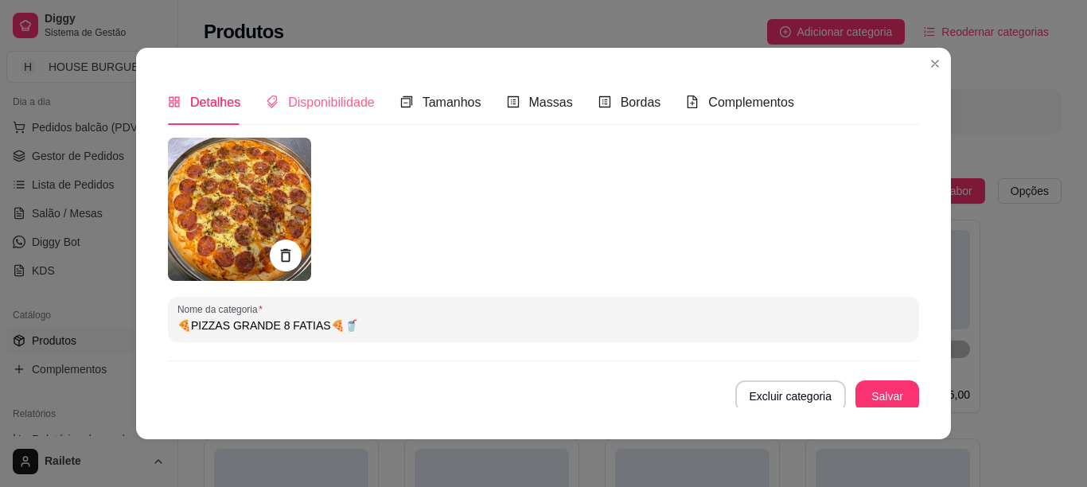
click at [345, 92] on div "Disponibilidade" at bounding box center [320, 102] width 109 height 45
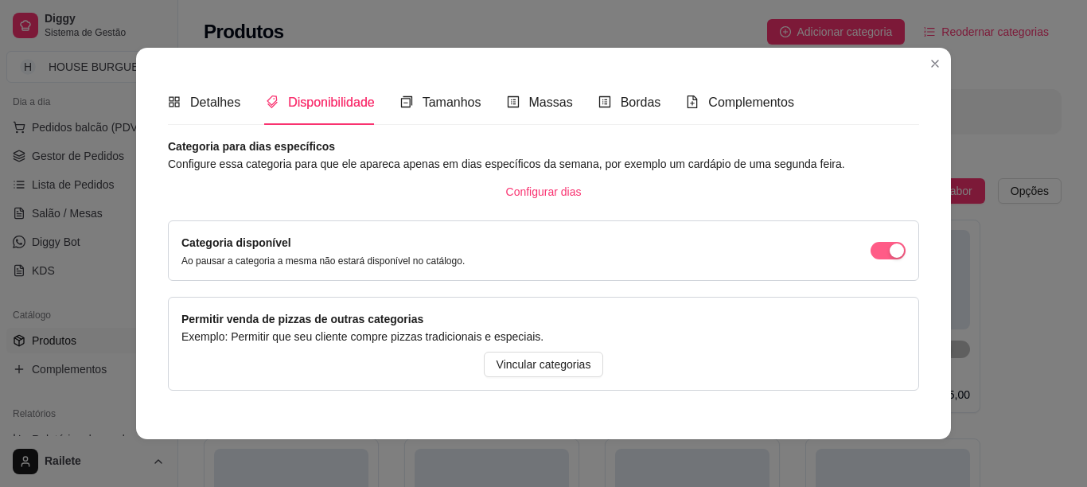
click at [871, 245] on span "button" at bounding box center [888, 251] width 35 height 18
drag, startPoint x: 912, startPoint y: 209, endPoint x: 907, endPoint y: 394, distance: 184.7
click at [913, 251] on div "Detalhes Disponibilidade Tamanhos Massas Bordas Complementos Nome da categoria …" at bounding box center [543, 244] width 815 height 392
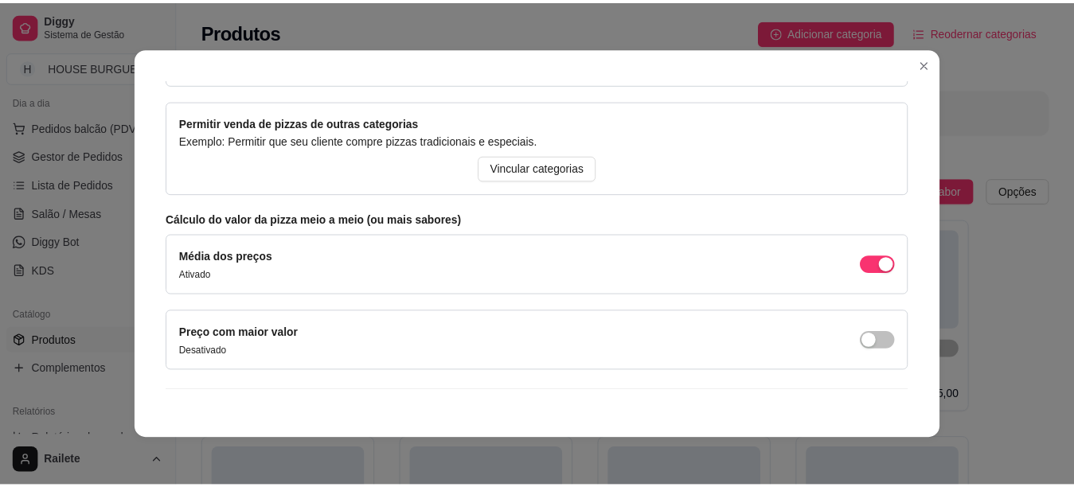
scroll to position [224, 0]
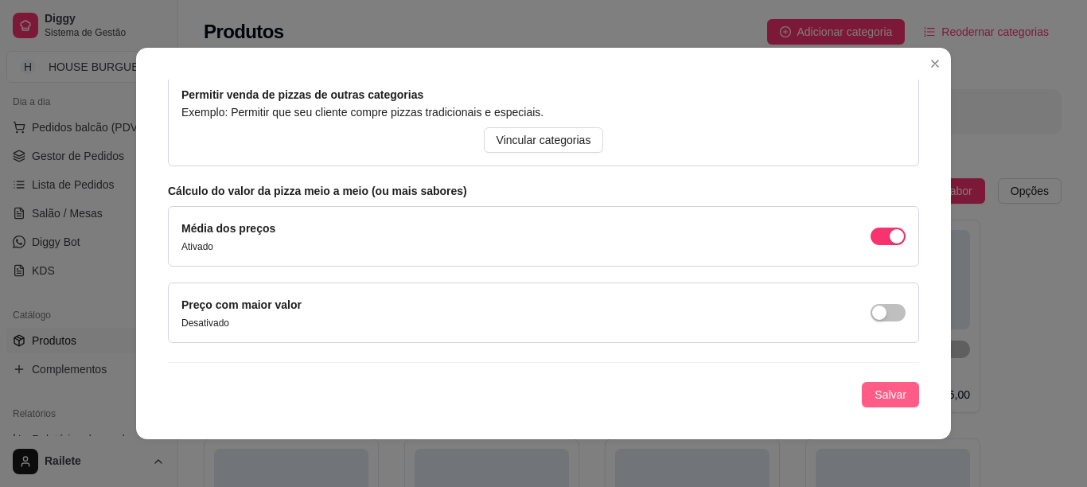
click at [878, 397] on span "Salvar" at bounding box center [891, 395] width 32 height 18
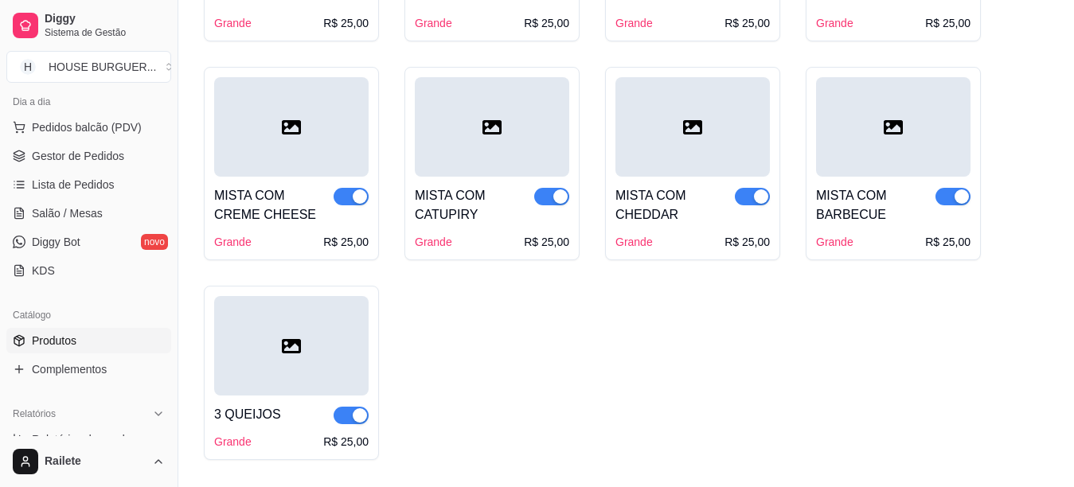
scroll to position [580, 0]
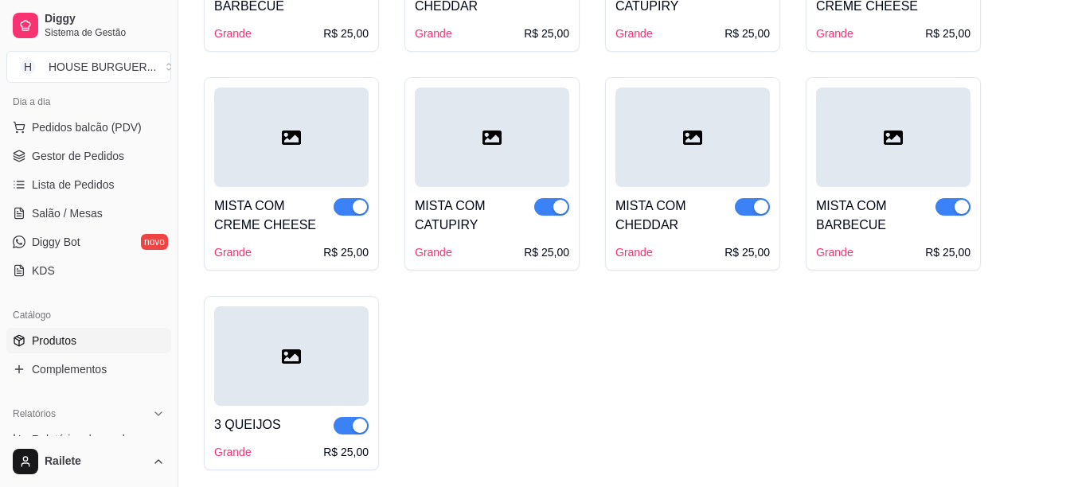
click at [947, 203] on span "button" at bounding box center [952, 207] width 35 height 18
click at [747, 211] on span "button" at bounding box center [752, 207] width 35 height 18
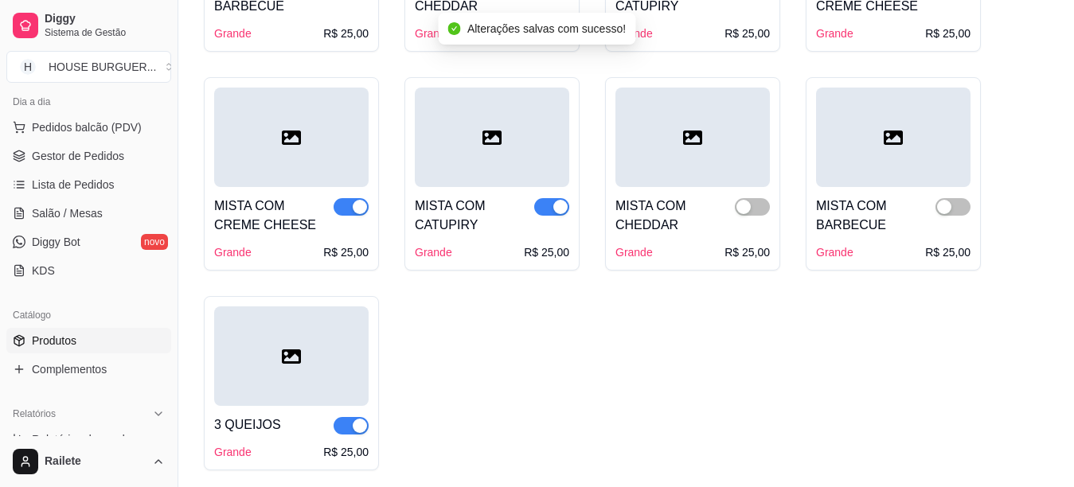
click at [535, 205] on span "button" at bounding box center [551, 207] width 35 height 18
click at [358, 208] on div "button" at bounding box center [360, 207] width 14 height 14
click at [349, 423] on span "button" at bounding box center [350, 426] width 35 height 18
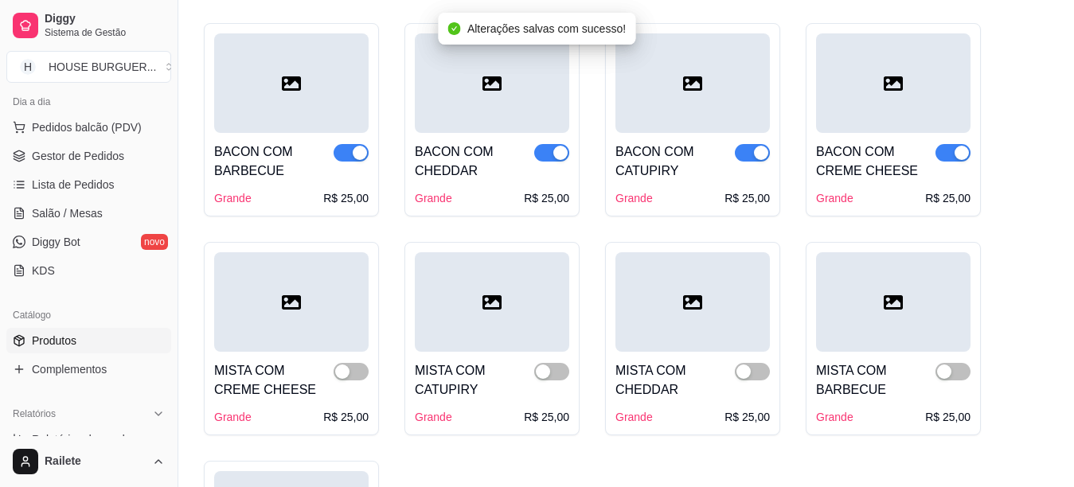
scroll to position [372, 0]
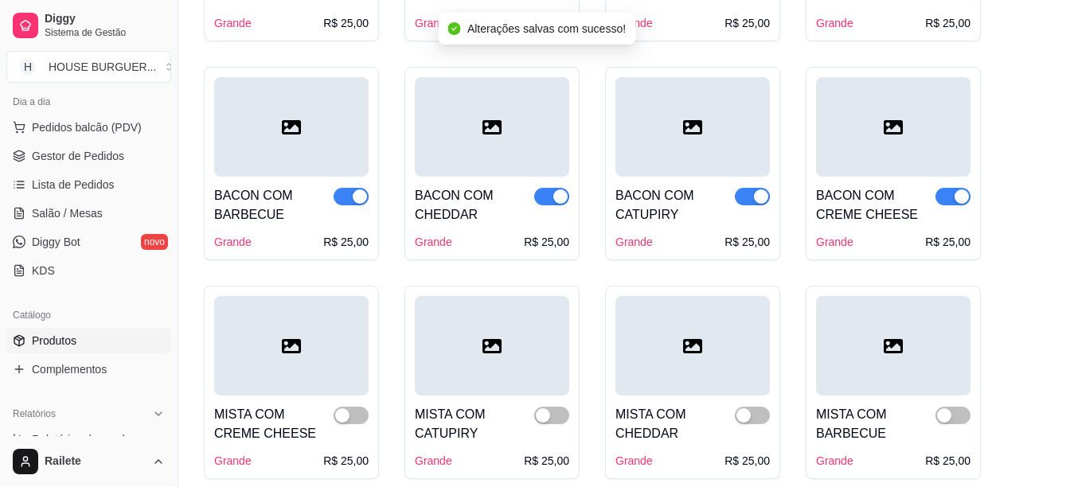
click at [732, 193] on div "BACON COM CATUPIRY" at bounding box center [674, 205] width 119 height 38
click at [945, 194] on span "button" at bounding box center [952, 197] width 35 height 18
click at [749, 197] on span "button" at bounding box center [752, 197] width 35 height 18
click at [542, 203] on span "button" at bounding box center [551, 197] width 35 height 18
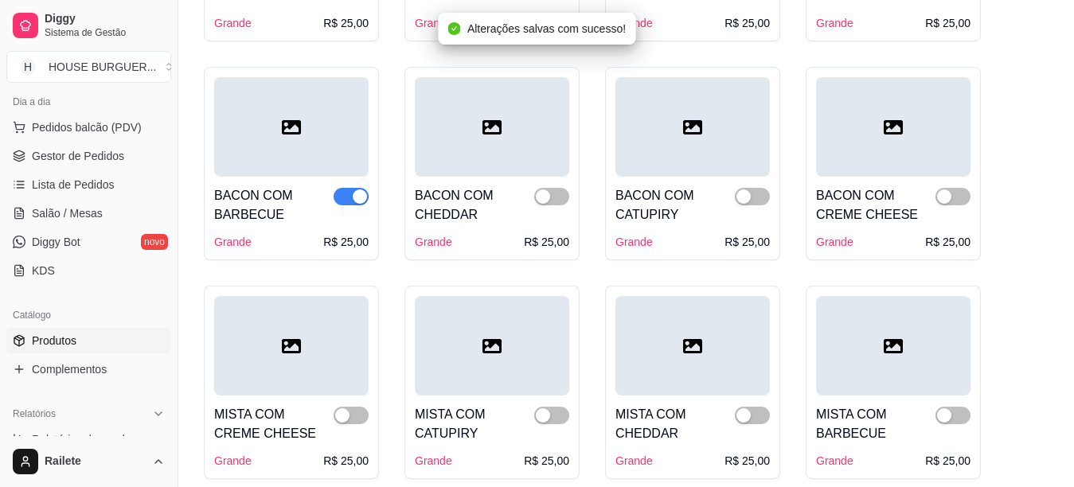
click at [345, 196] on span "button" at bounding box center [350, 197] width 35 height 18
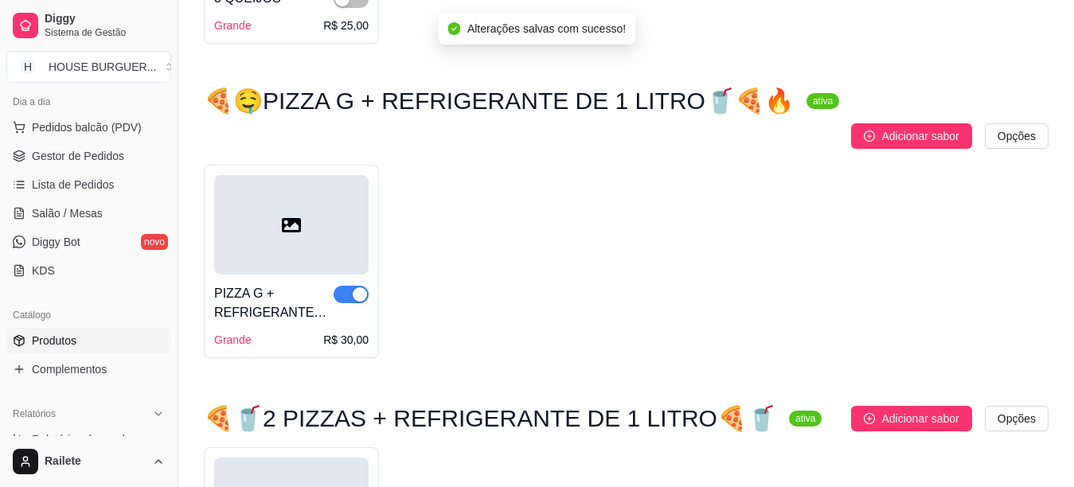
scroll to position [1028, 0]
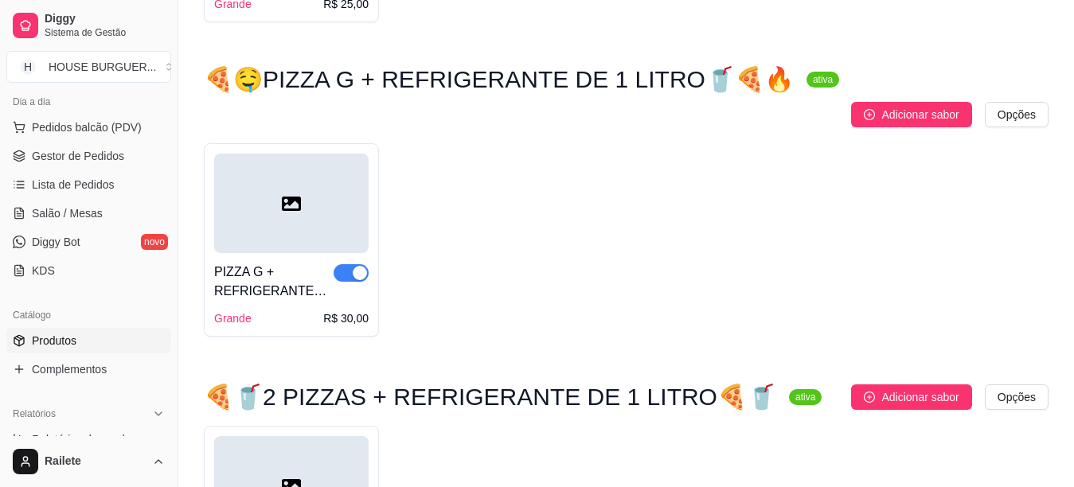
click at [345, 264] on span "button" at bounding box center [350, 273] width 35 height 18
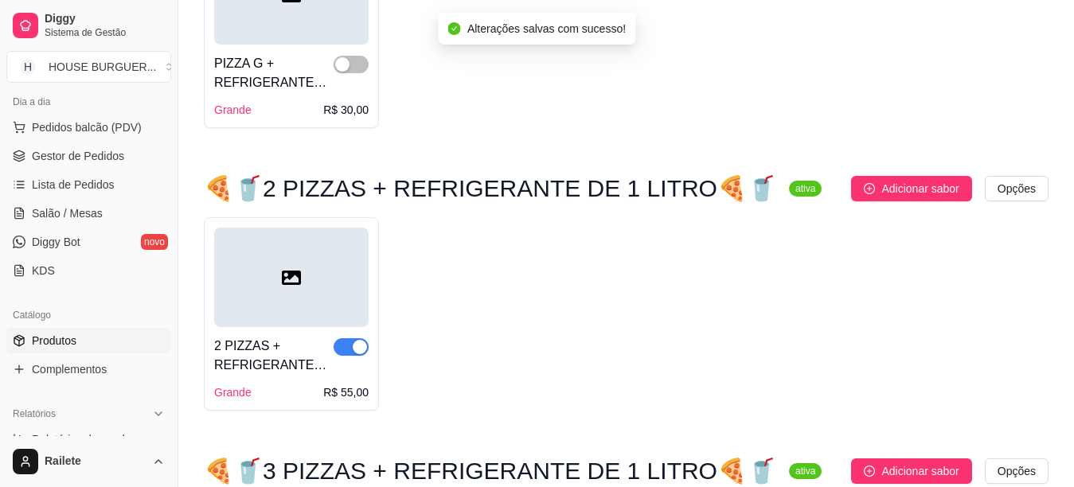
scroll to position [1176, 0]
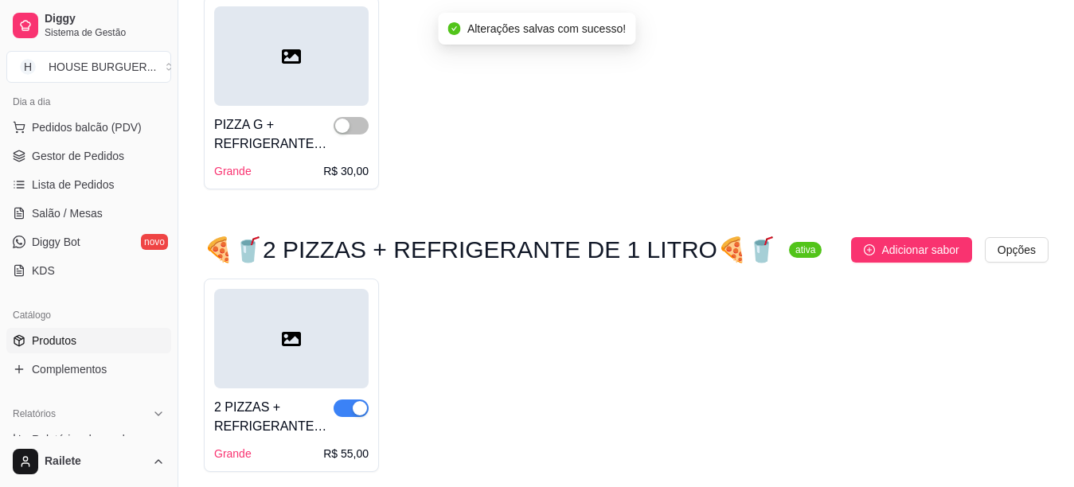
click at [345, 400] on span "button" at bounding box center [350, 409] width 35 height 18
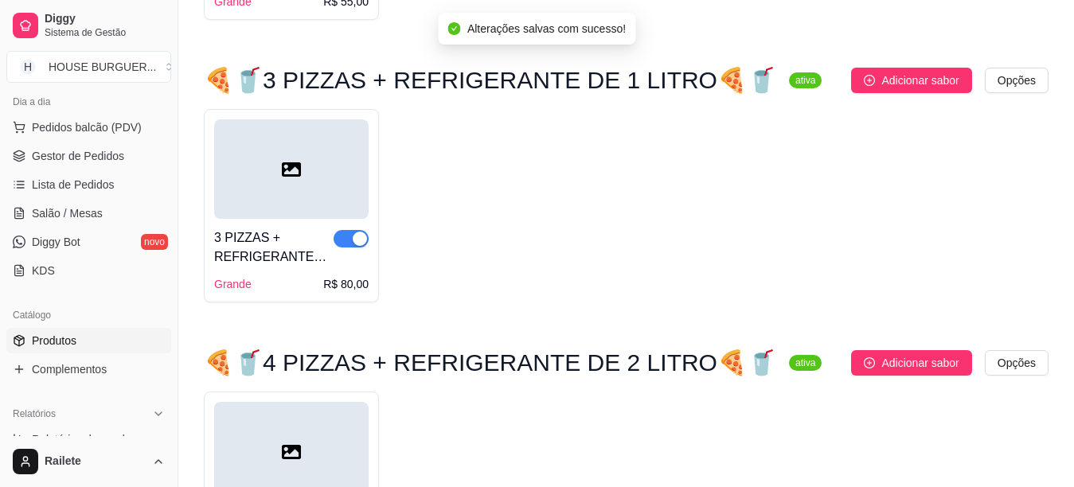
scroll to position [1707, 0]
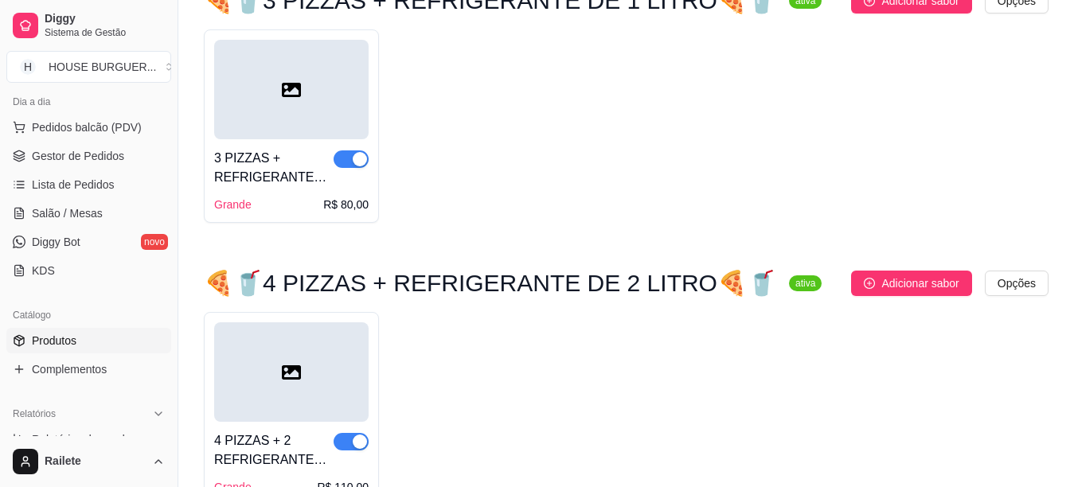
click at [342, 150] on span "button" at bounding box center [350, 159] width 35 height 18
click at [350, 433] on button "button" at bounding box center [350, 442] width 35 height 18
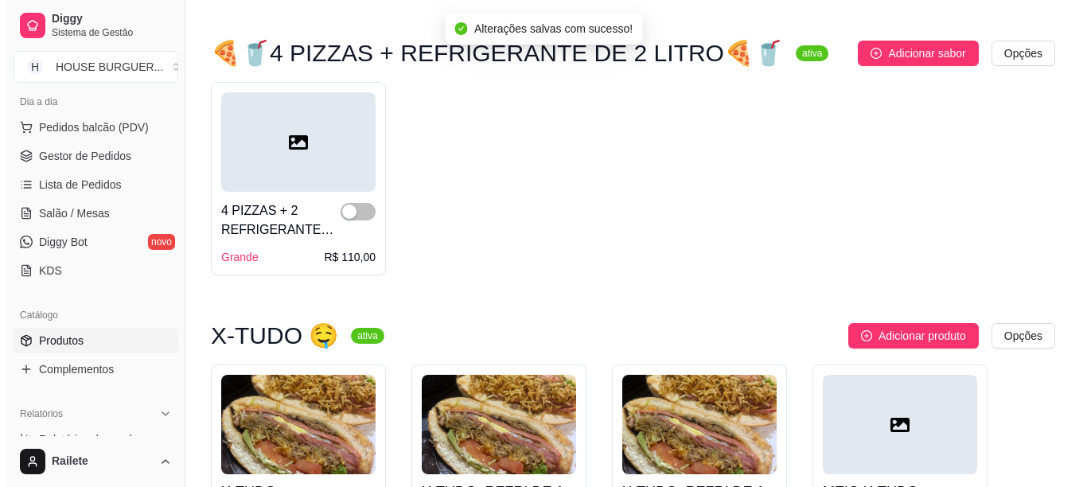
scroll to position [2046, 0]
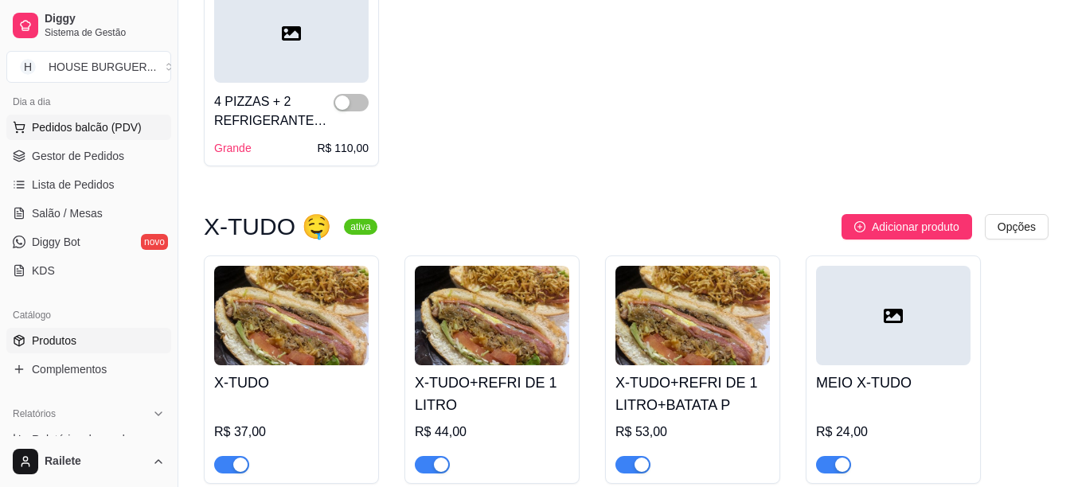
click at [72, 123] on span "Pedidos balcão (PDV)" at bounding box center [87, 127] width 110 height 16
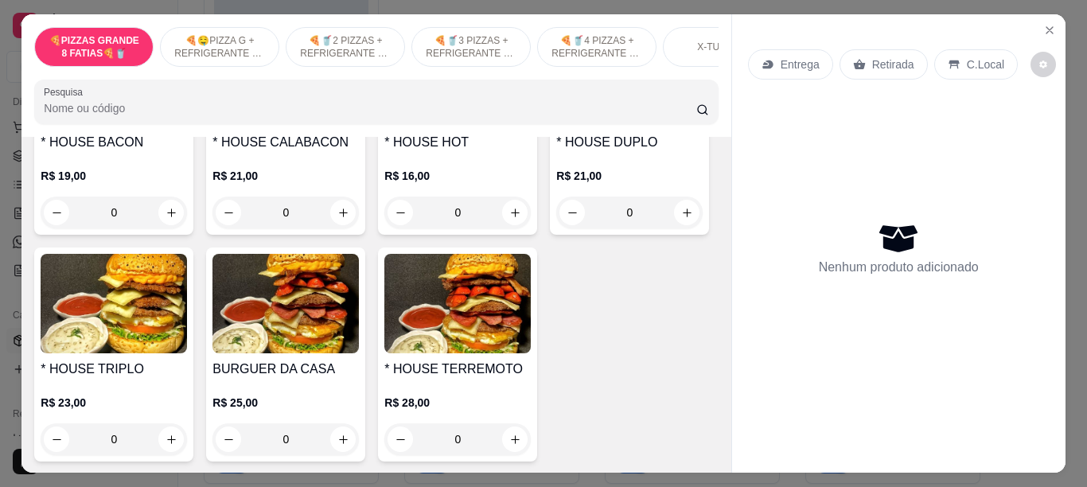
scroll to position [2211, 0]
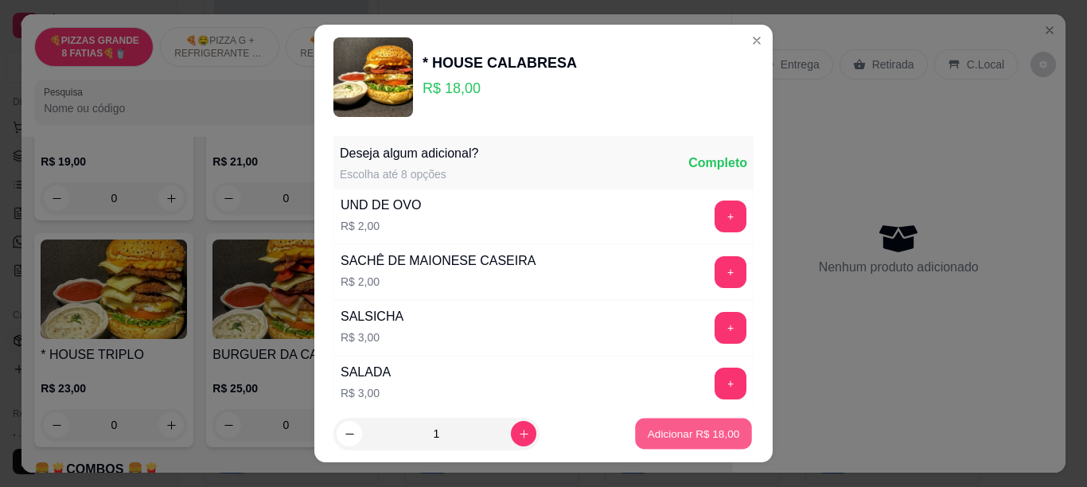
click at [635, 420] on button "Adicionar R$ 18,00" at bounding box center [693, 434] width 117 height 31
type input "1"
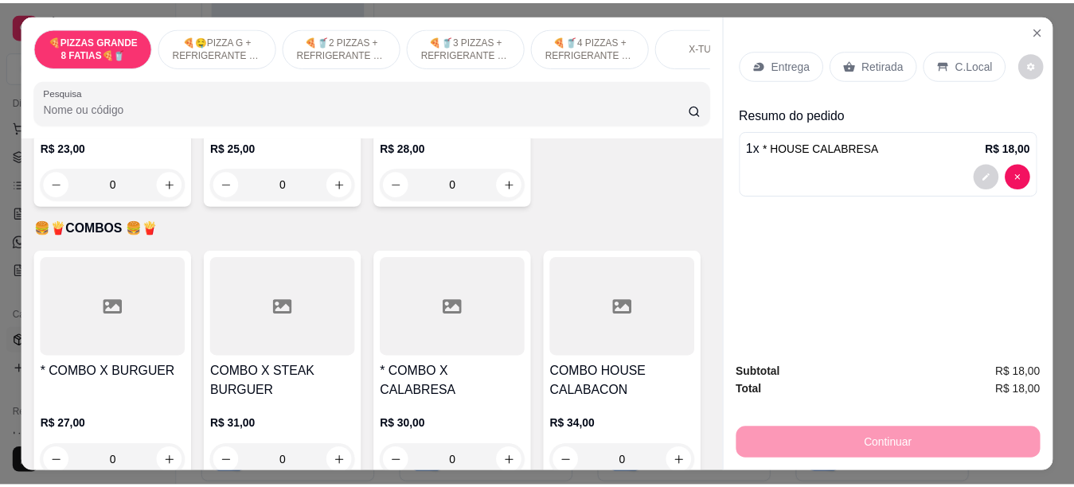
scroll to position [2469, 0]
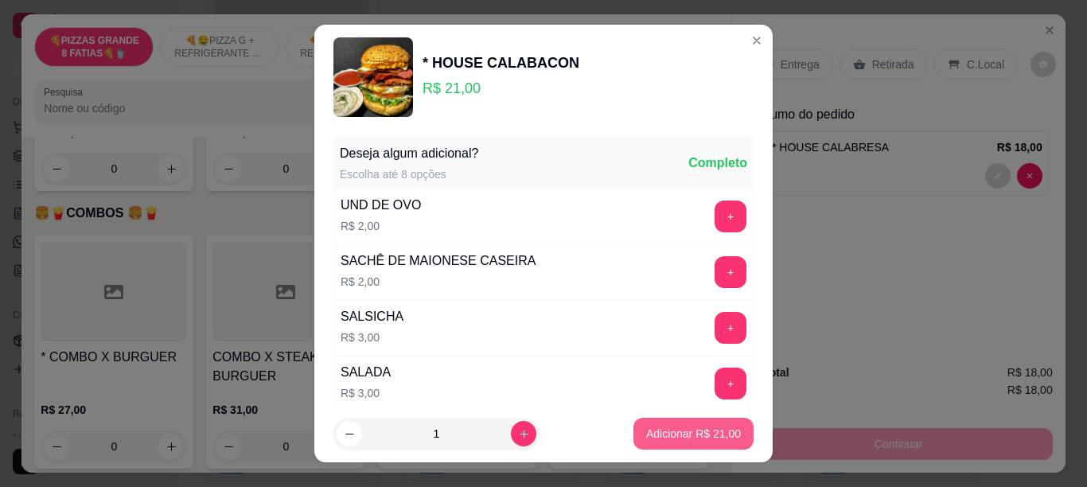
click at [648, 443] on button "Adicionar R$ 21,00" at bounding box center [694, 434] width 120 height 32
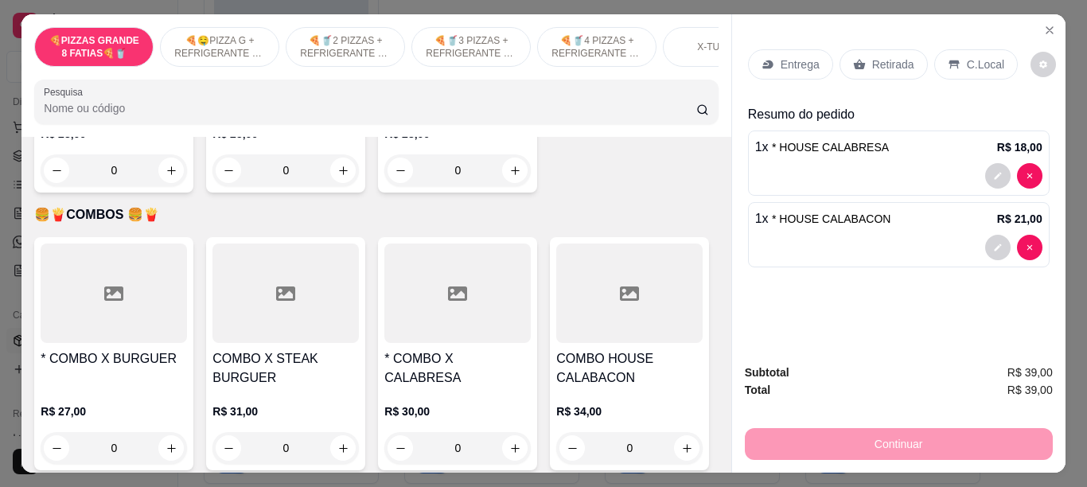
type input "1"
click at [875, 65] on p "Retirada" at bounding box center [893, 65] width 42 height 16
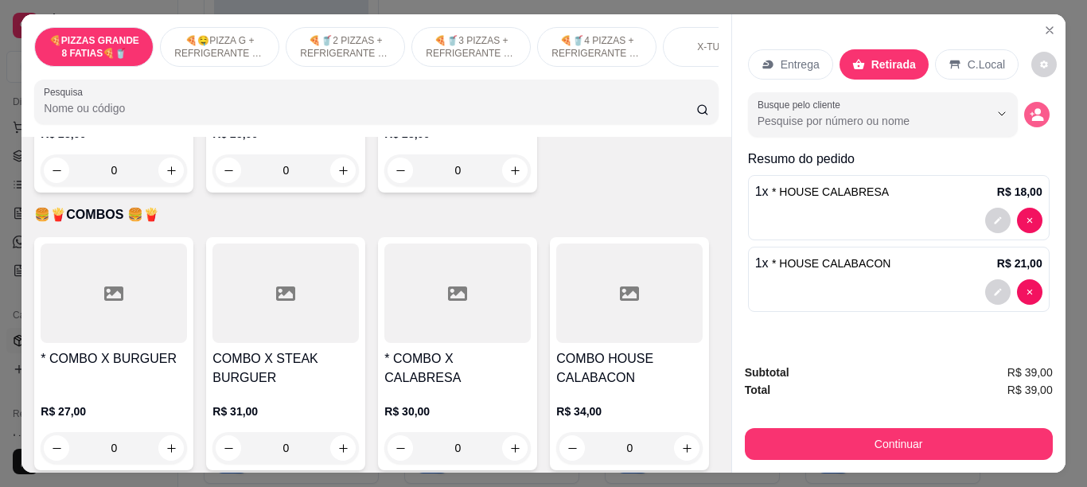
click at [1036, 110] on icon "decrease-product-quantity" at bounding box center [1037, 114] width 14 height 14
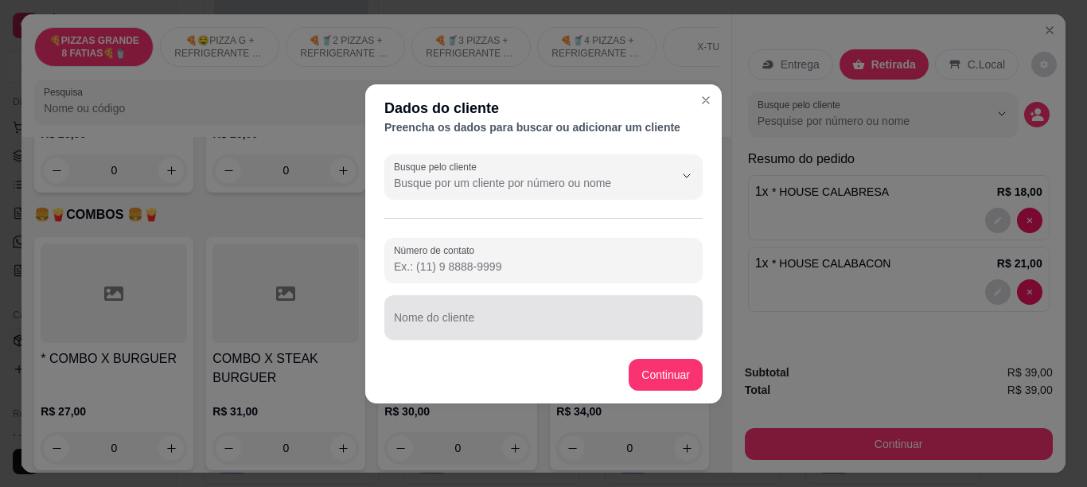
click at [560, 339] on div "Nome do cliente" at bounding box center [543, 317] width 318 height 45
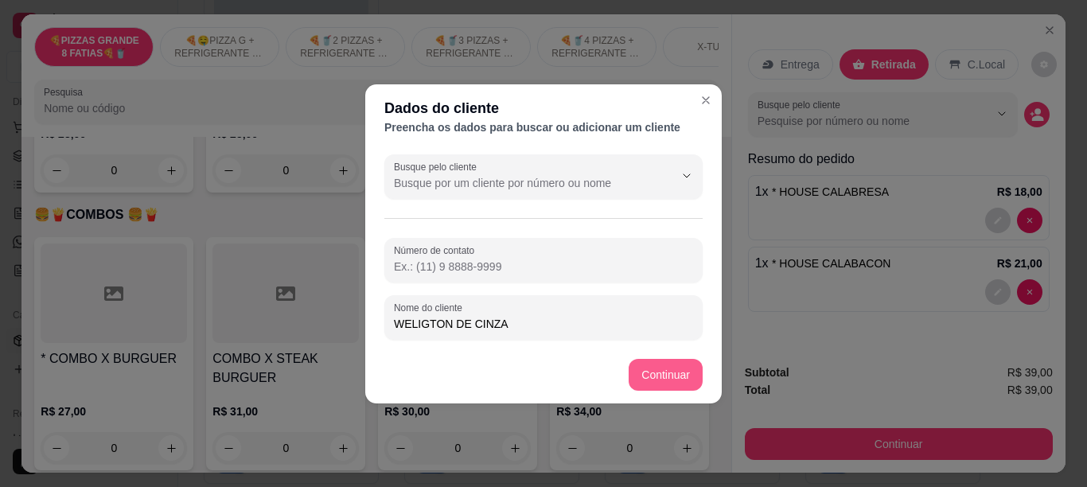
type input "WELIGTON DE CINZA"
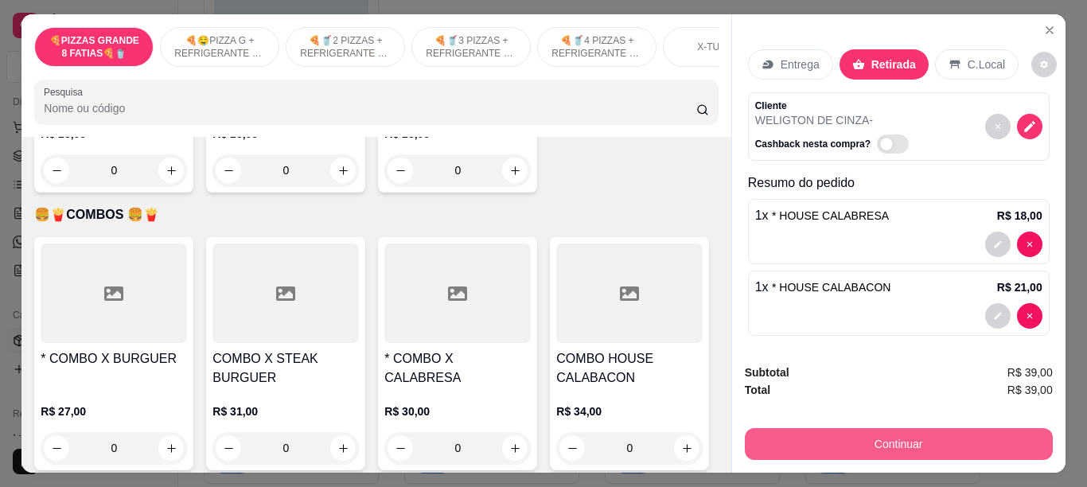
click at [806, 447] on button "Continuar" at bounding box center [899, 444] width 308 height 32
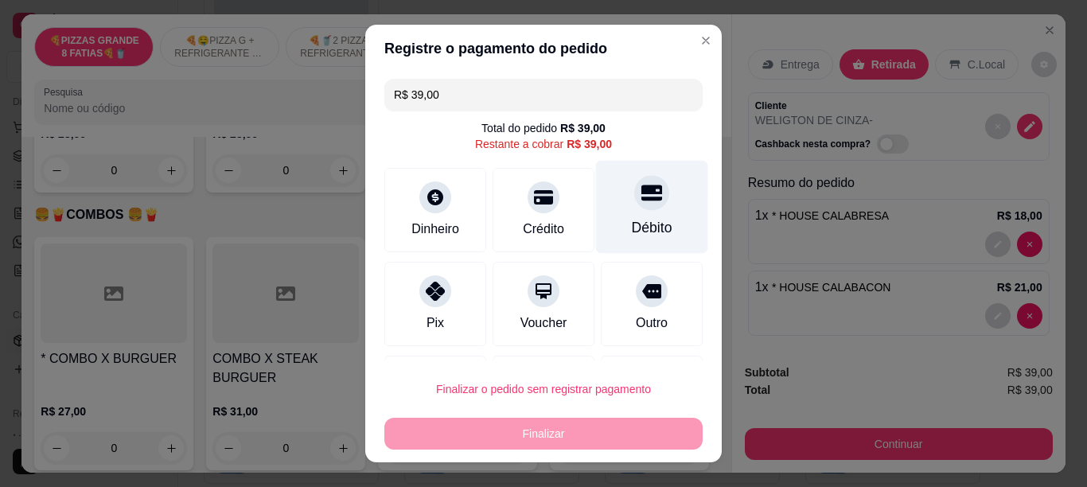
click at [632, 220] on div "Débito" at bounding box center [652, 227] width 41 height 21
type input "R$ 0,00"
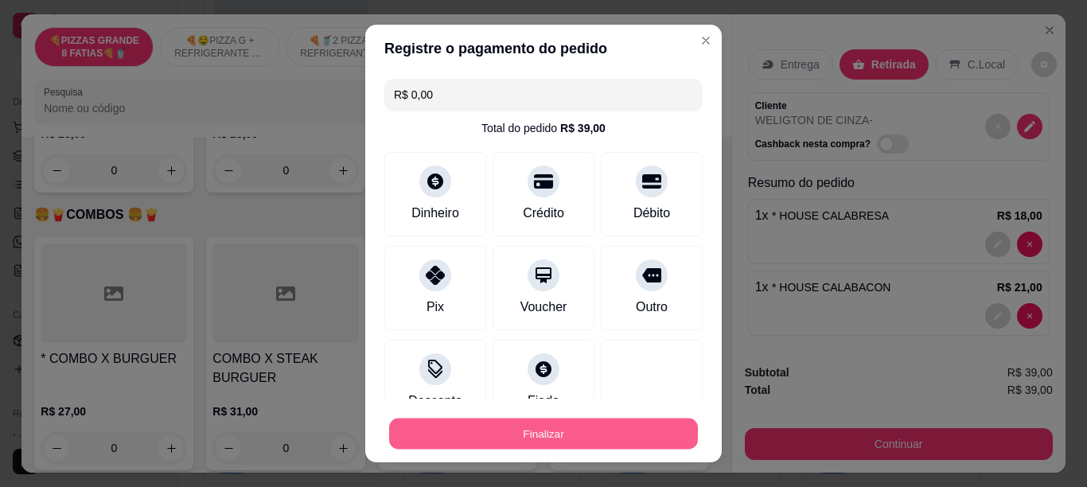
click at [536, 431] on button "Finalizar" at bounding box center [543, 434] width 309 height 31
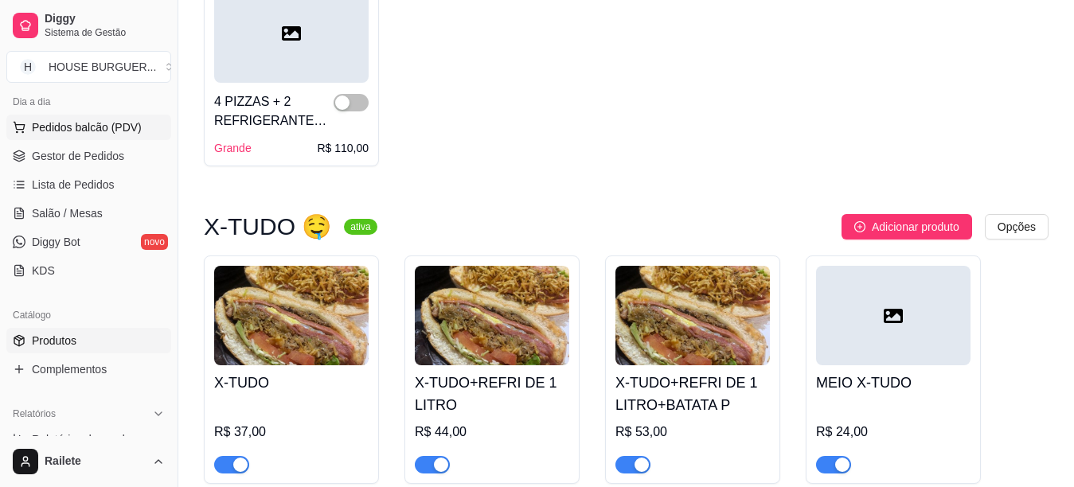
click at [108, 131] on span "Pedidos balcão (PDV)" at bounding box center [87, 127] width 110 height 16
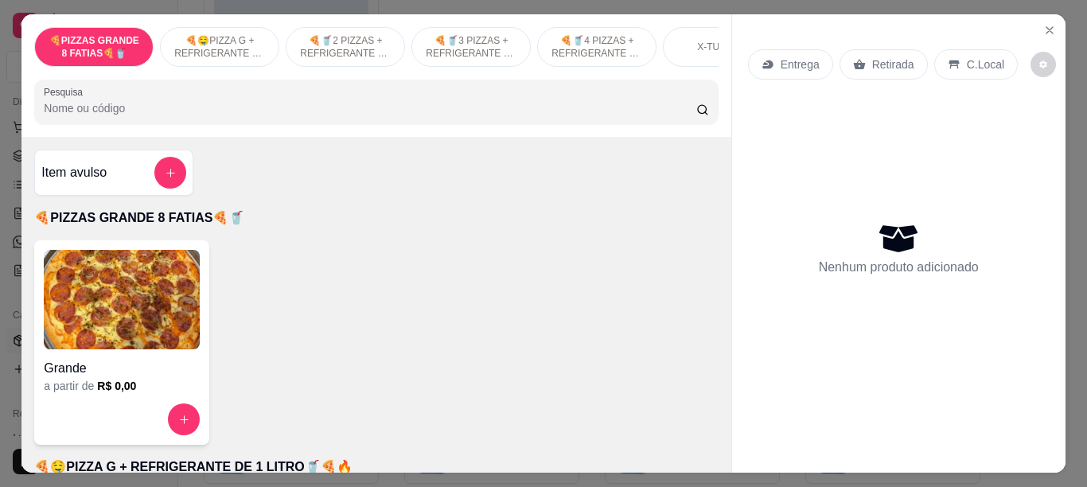
click at [720, 165] on div "🍕PIZZAS GRANDE 8 FATIAS🍕🥤 🍕🤤PIZZA G + REFRIGERANTE DE 1 LITRO🥤🍕🔥 🍕🥤2 PIZZAS + R…" at bounding box center [542, 243] width 1043 height 458
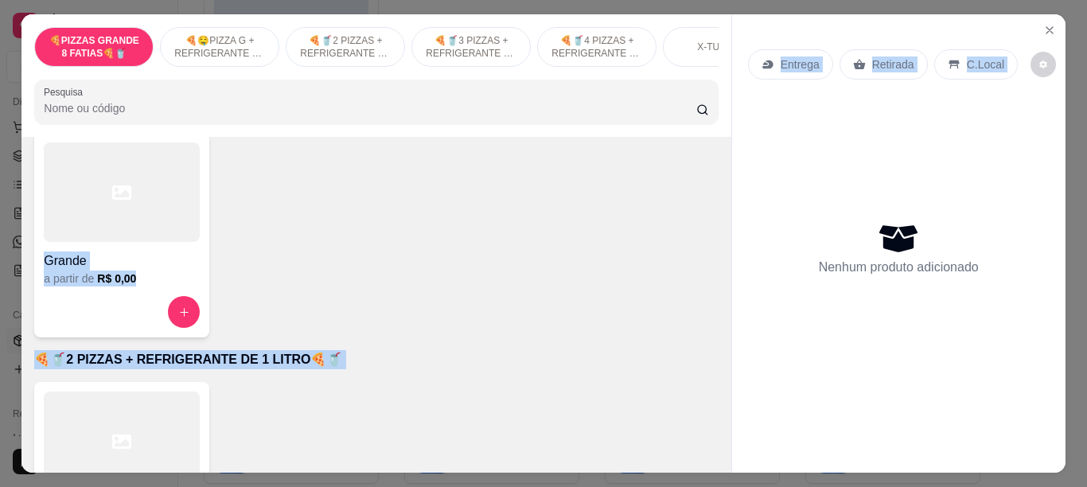
click at [842, 161] on div "Nenhum produto adicionado" at bounding box center [899, 248] width 302 height 312
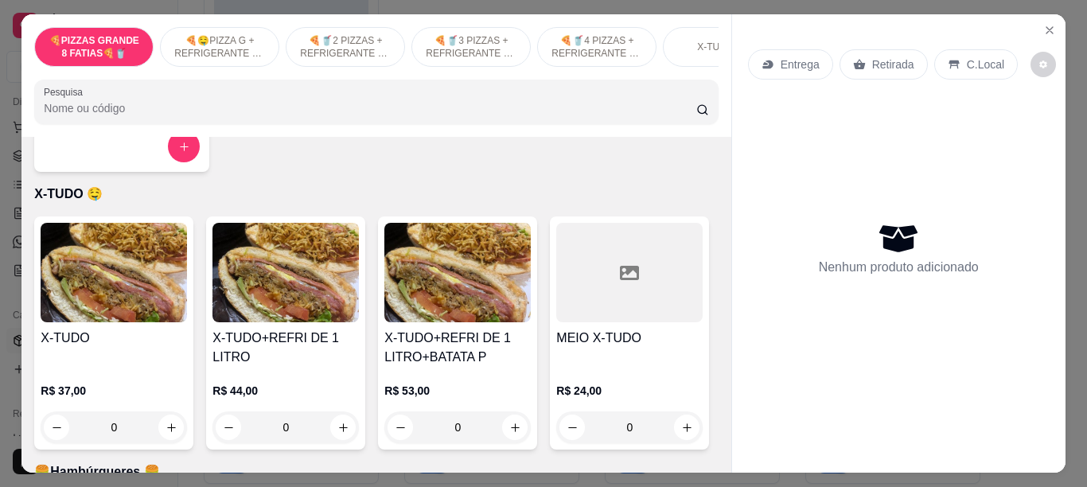
scroll to position [1312, 0]
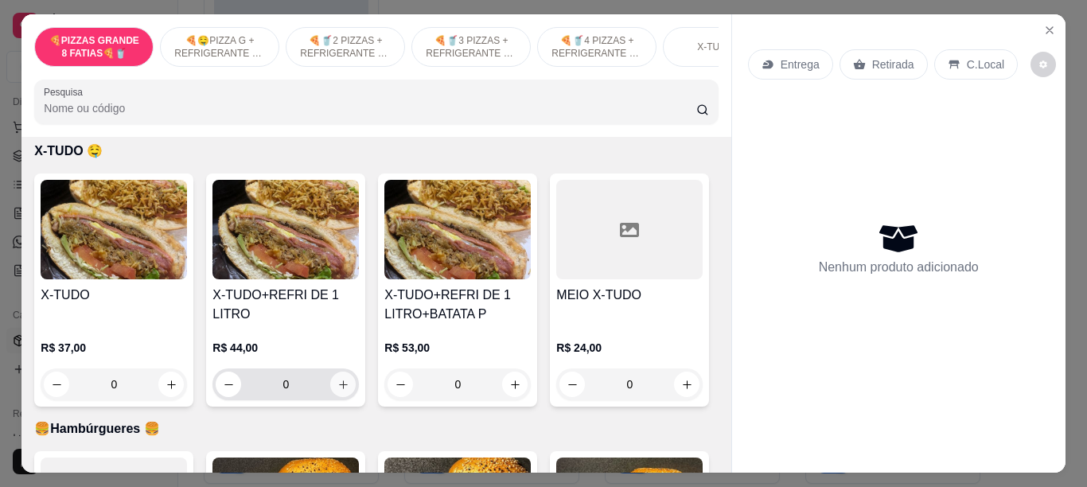
click at [339, 388] on icon "increase-product-quantity" at bounding box center [343, 384] width 9 height 9
type input "1"
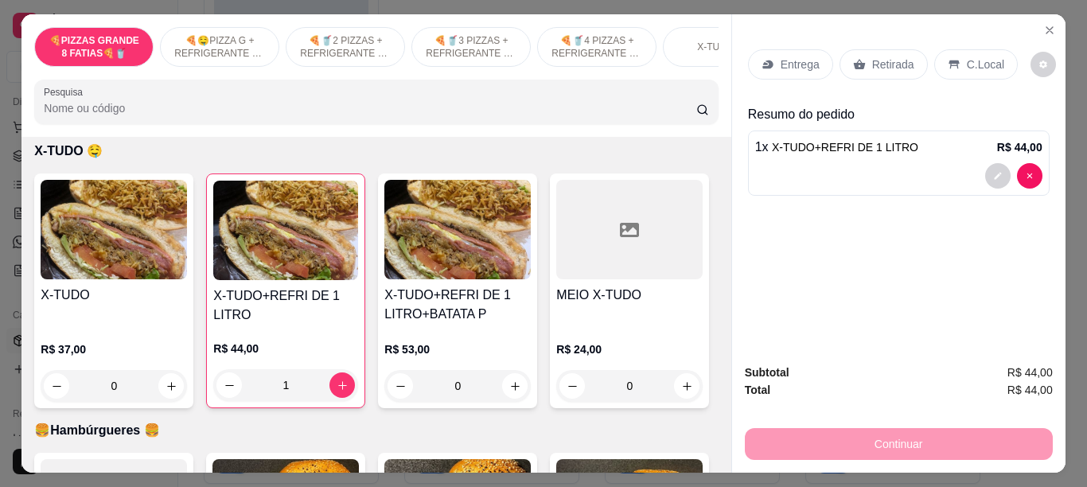
click at [948, 62] on icon at bounding box center [954, 64] width 13 height 13
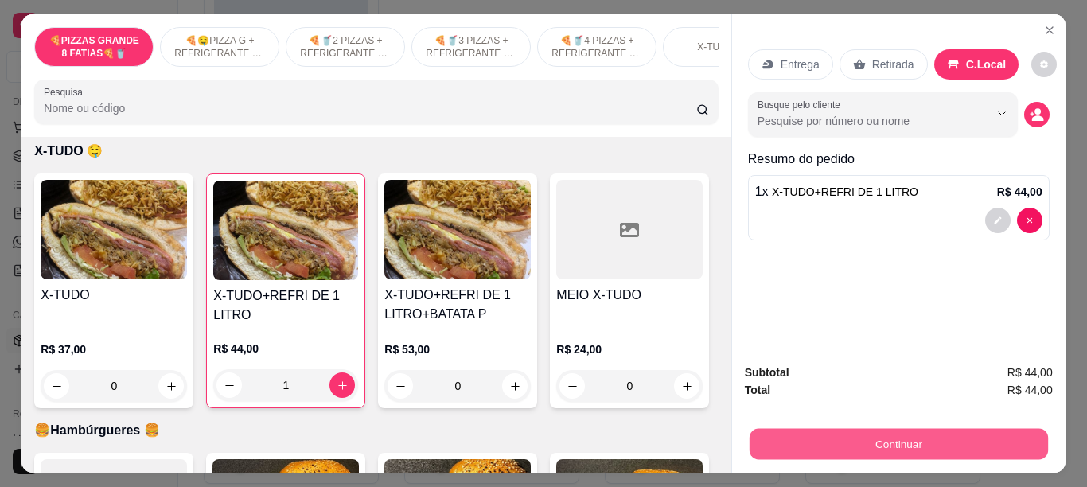
click at [914, 428] on button "Continuar" at bounding box center [898, 443] width 298 height 31
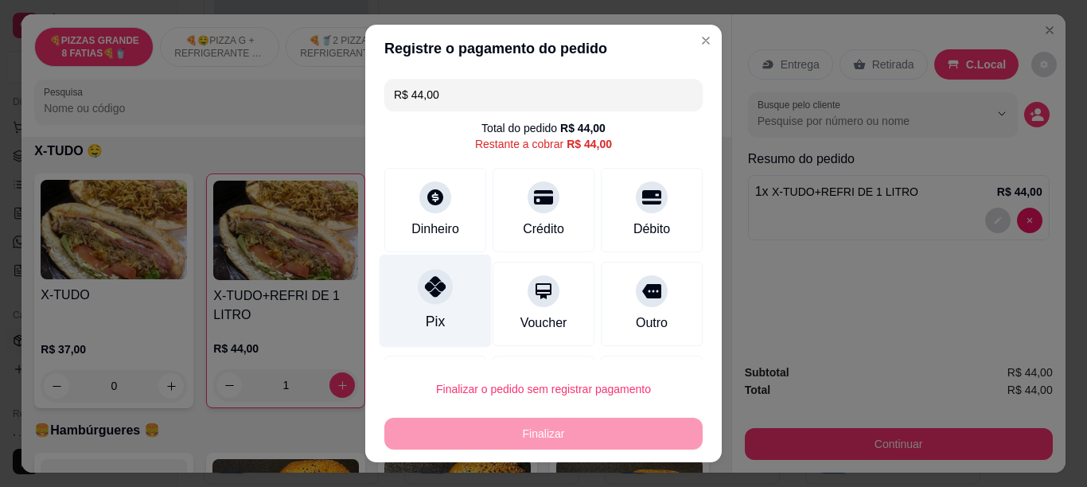
click at [438, 298] on div at bounding box center [435, 286] width 35 height 35
type input "R$ 0,00"
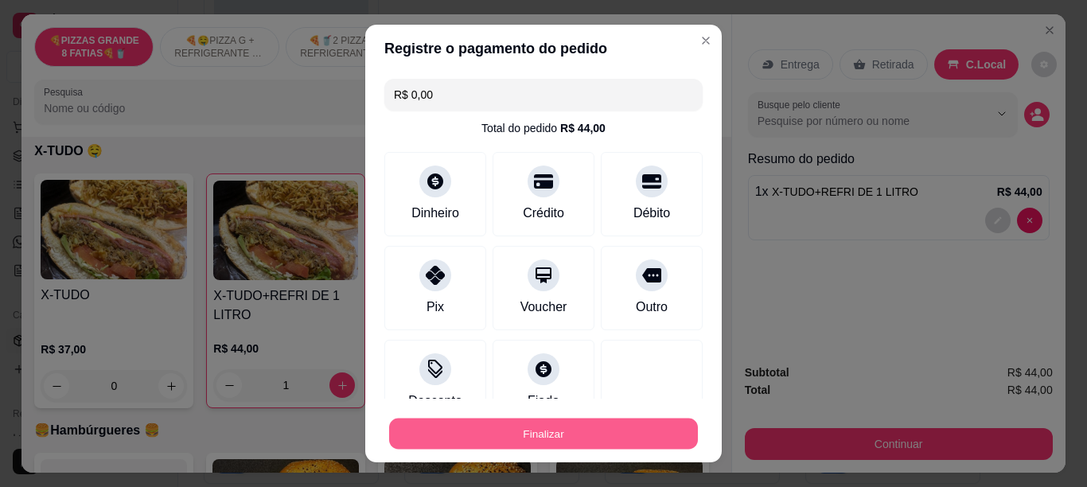
click at [467, 431] on button "Finalizar" at bounding box center [543, 434] width 309 height 31
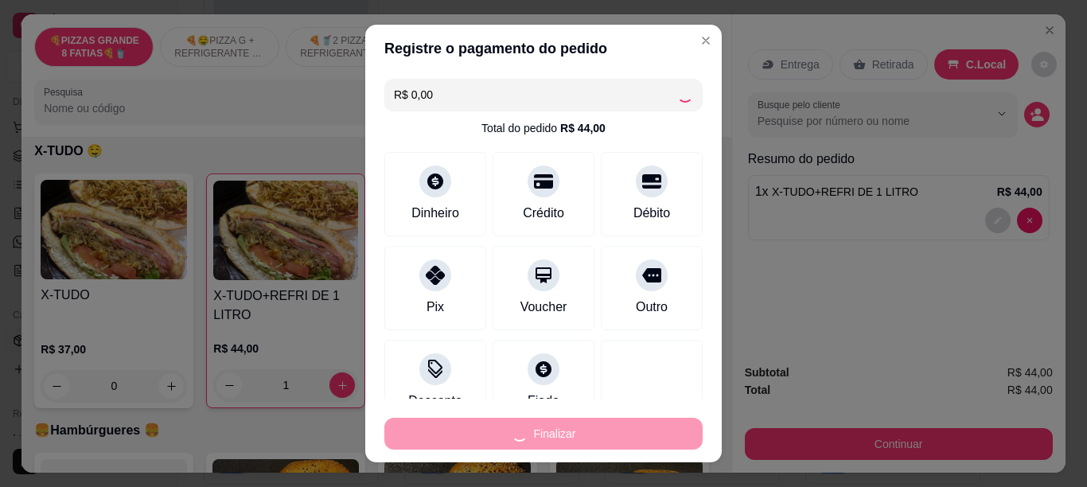
type input "0"
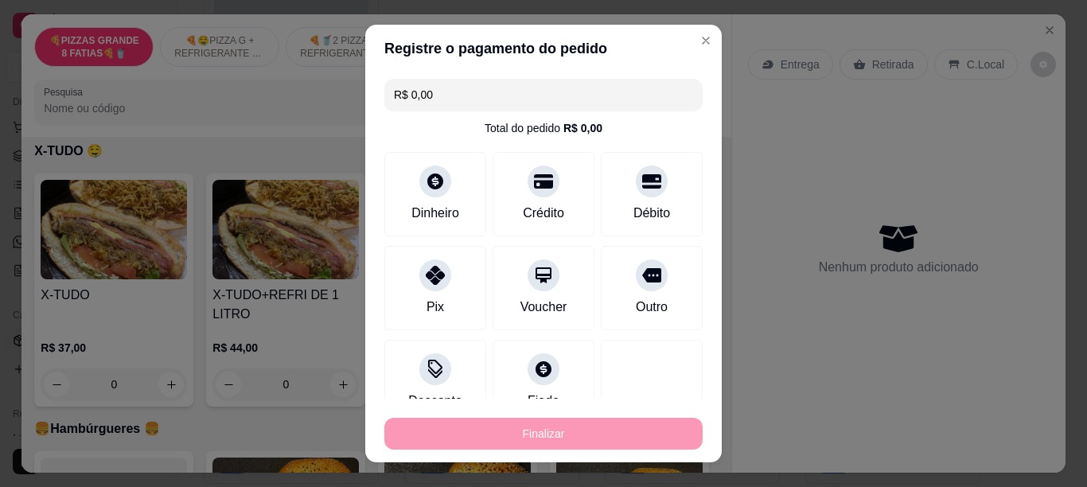
type input "-R$ 44,00"
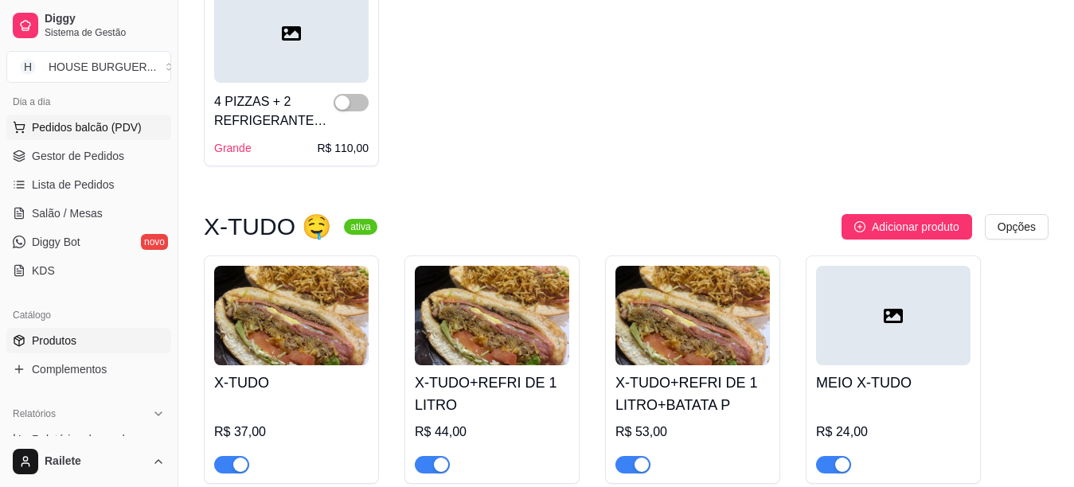
click at [116, 121] on span "Pedidos balcão (PDV)" at bounding box center [87, 127] width 110 height 16
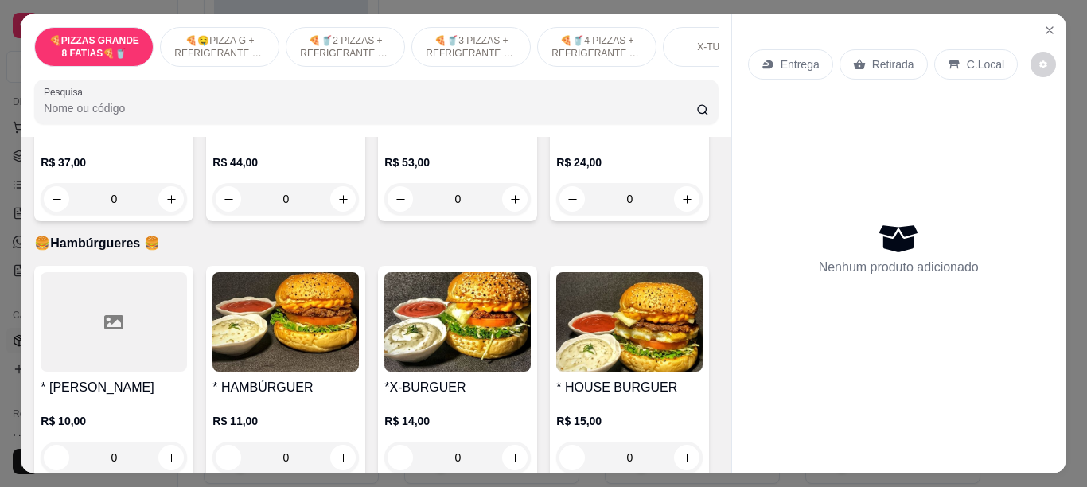
scroll to position [1484, 0]
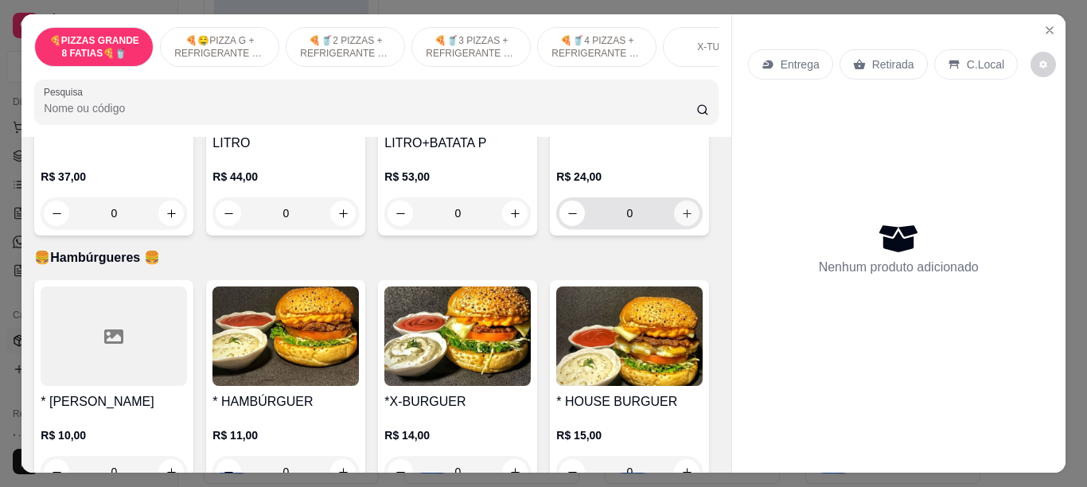
click at [683, 218] on icon "increase-product-quantity" at bounding box center [687, 213] width 9 height 9
type input "1"
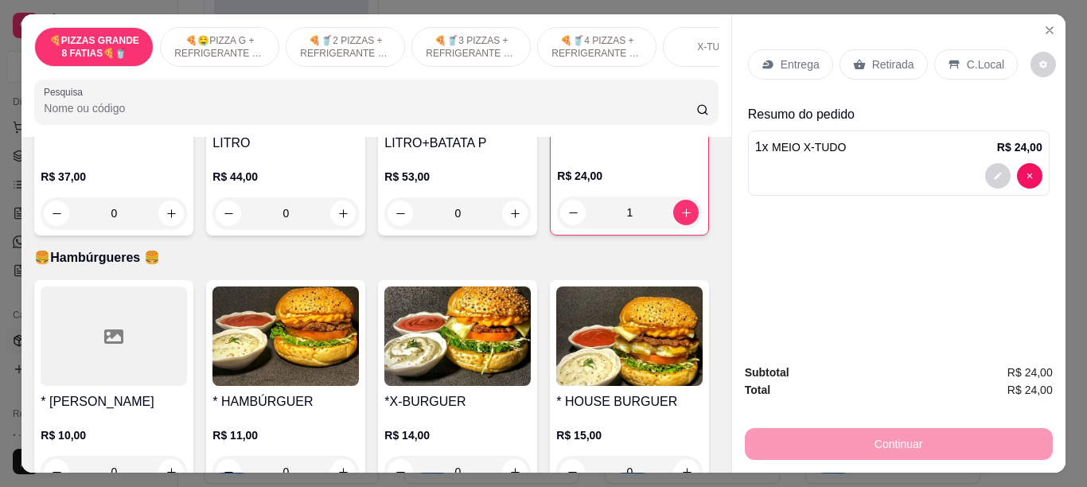
click at [954, 63] on div "C.Local" at bounding box center [976, 64] width 84 height 30
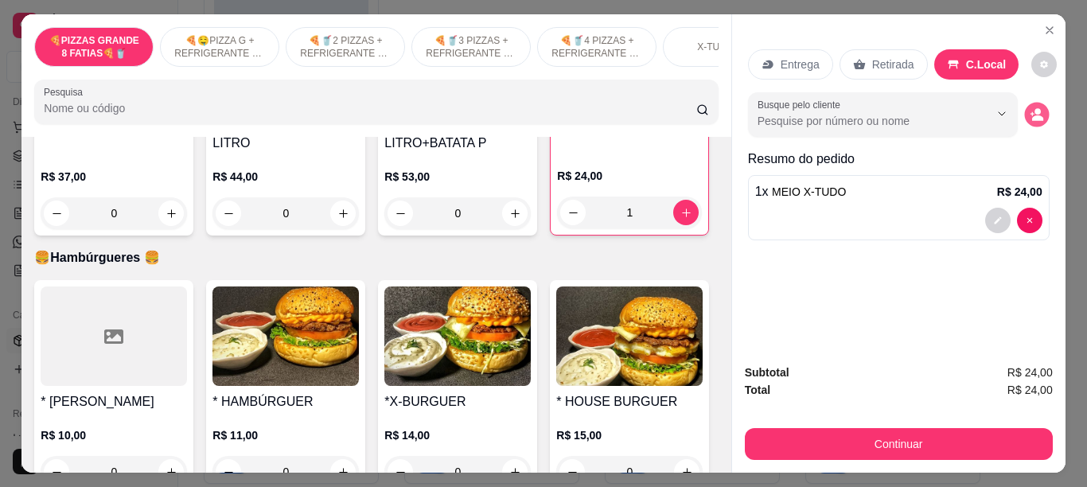
click at [1036, 115] on icon "decrease-product-quantity" at bounding box center [1037, 118] width 11 height 6
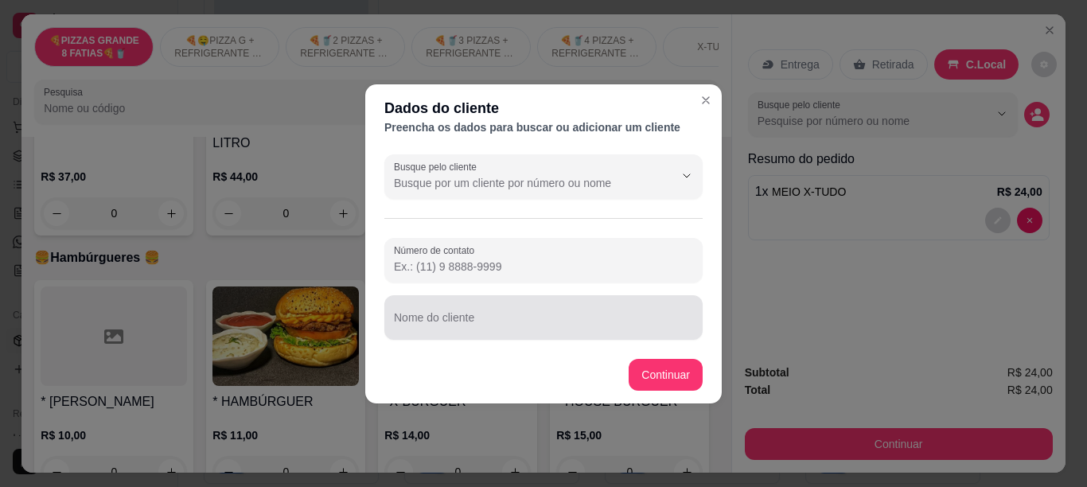
click at [528, 318] on input "Nome do cliente" at bounding box center [543, 324] width 299 height 16
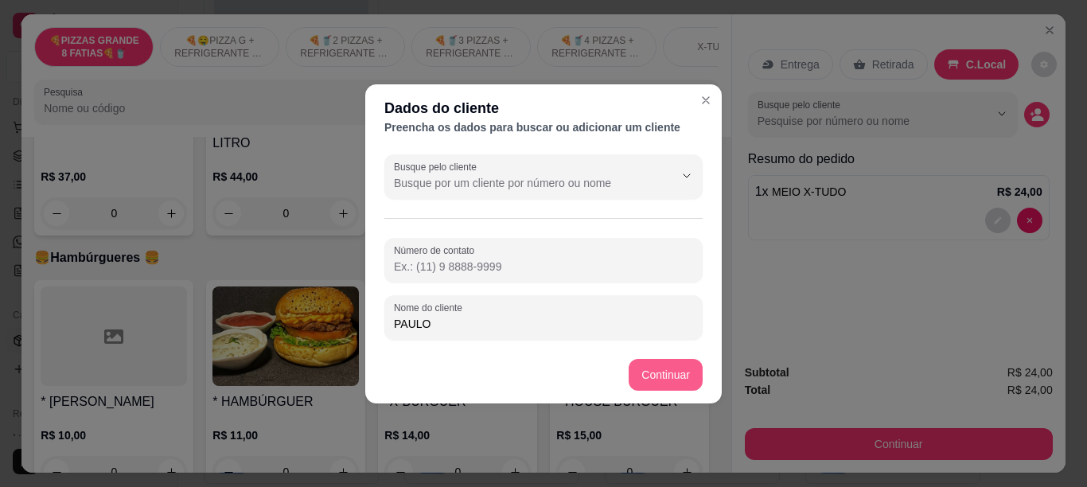
type input "PAULO"
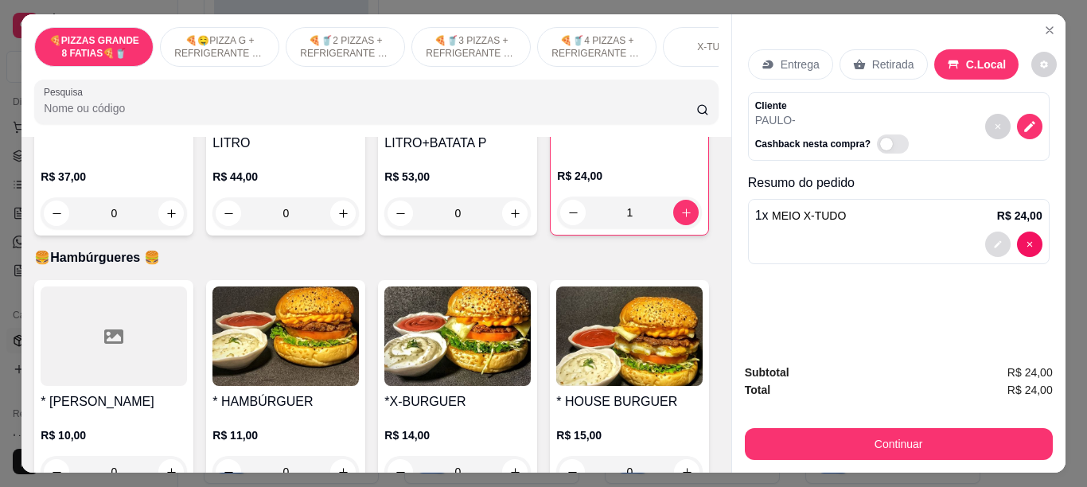
click at [993, 240] on icon "decrease-product-quantity" at bounding box center [998, 245] width 10 height 10
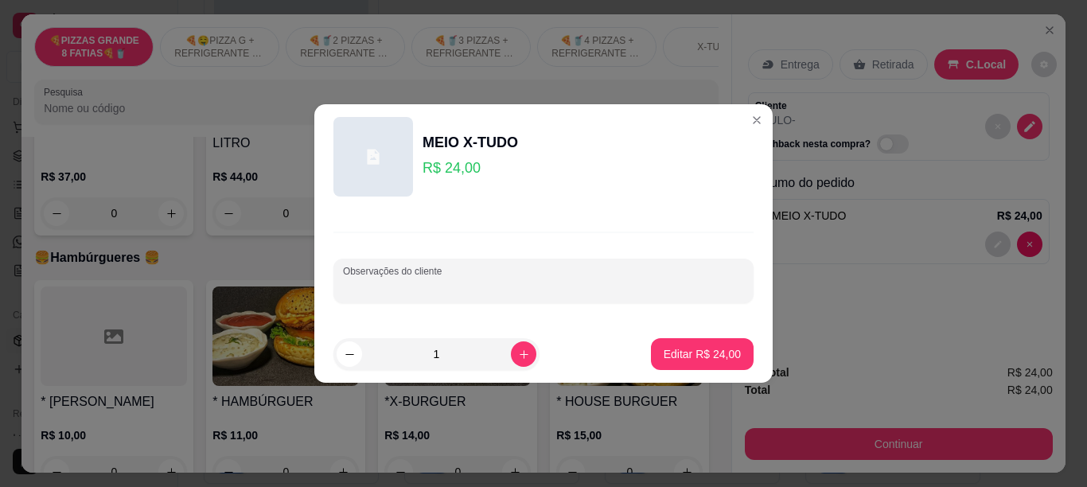
click at [601, 289] on input "Observações do cliente" at bounding box center [543, 287] width 401 height 16
type input "S SALADA"
click at [711, 360] on p "Editar R$ 24,00" at bounding box center [702, 353] width 75 height 15
type input "0"
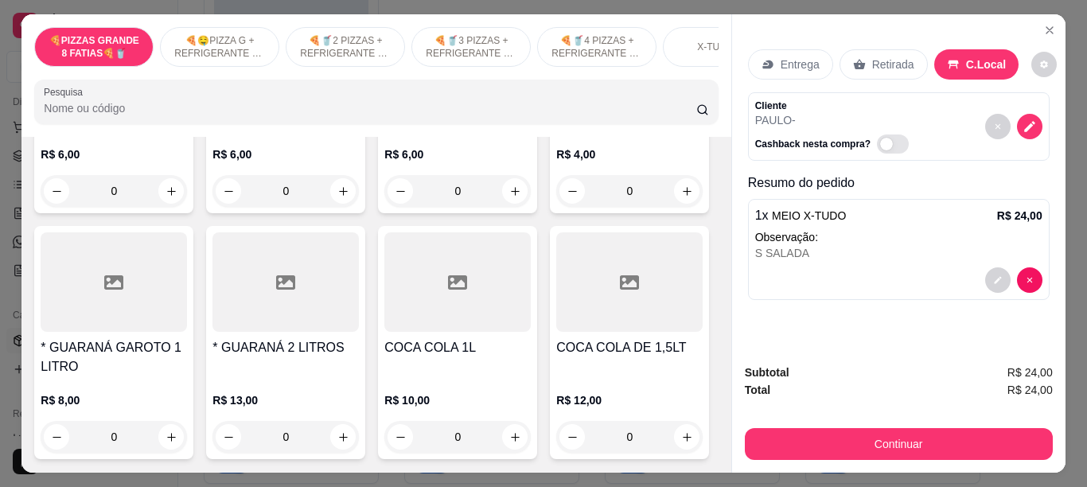
scroll to position [4622, 0]
click at [159, 204] on button "increase-product-quantity" at bounding box center [170, 190] width 25 height 25
type input "1"
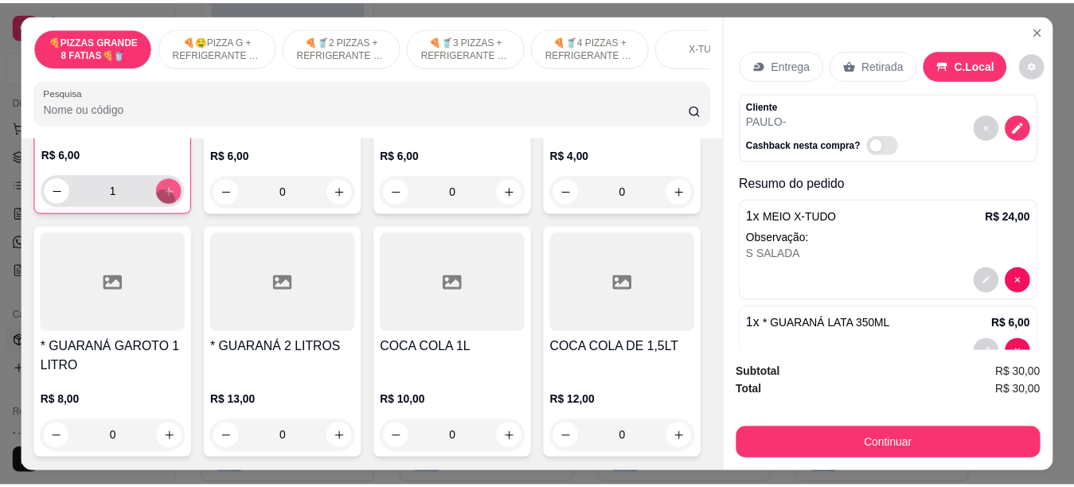
scroll to position [4623, 0]
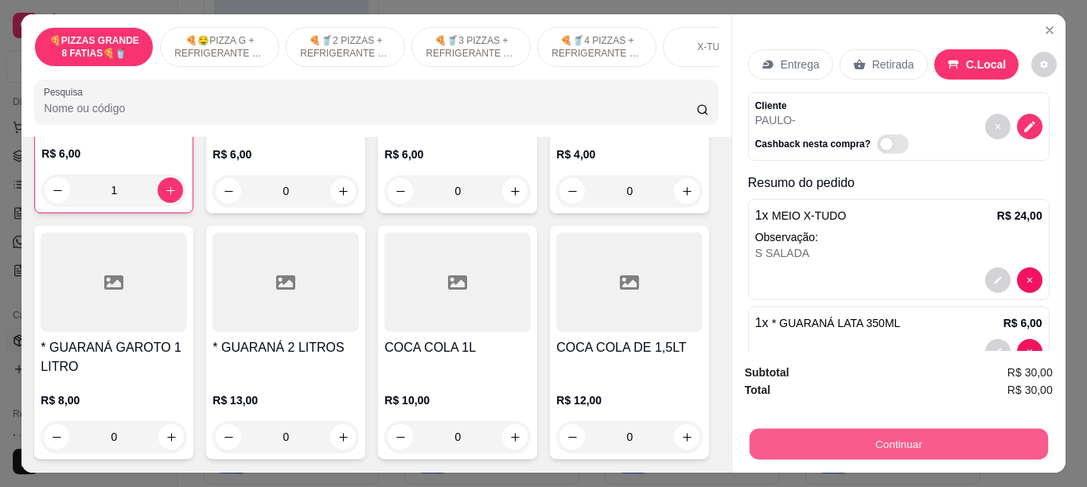
click at [840, 441] on button "Continuar" at bounding box center [898, 443] width 298 height 31
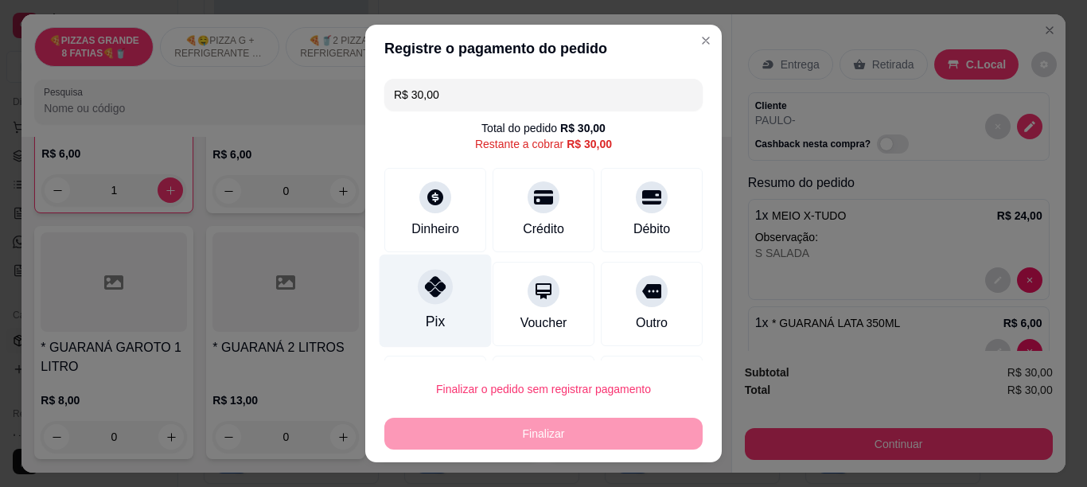
click at [442, 289] on div "Pix" at bounding box center [436, 300] width 112 height 93
type input "R$ 0,00"
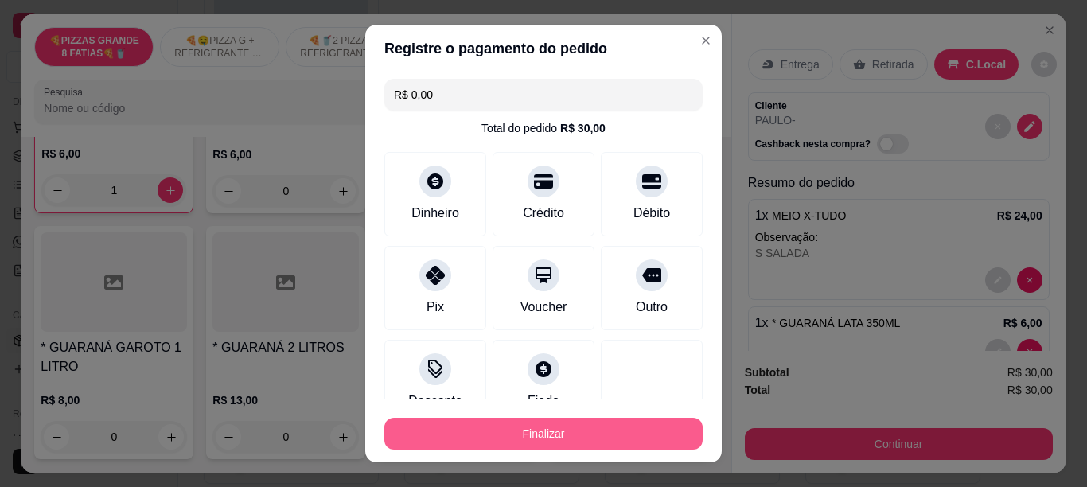
click at [458, 430] on button "Finalizar" at bounding box center [543, 434] width 318 height 32
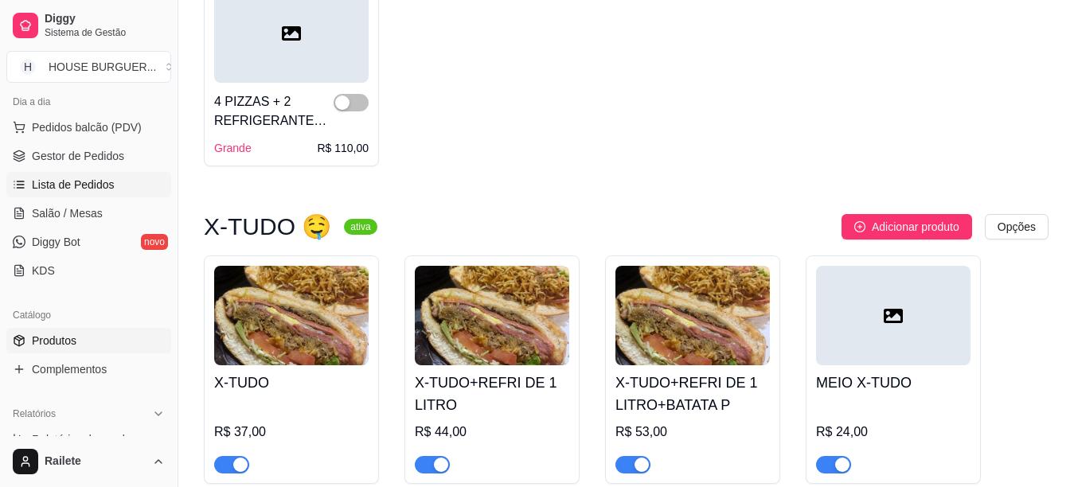
click at [133, 190] on link "Lista de Pedidos" at bounding box center [88, 184] width 165 height 25
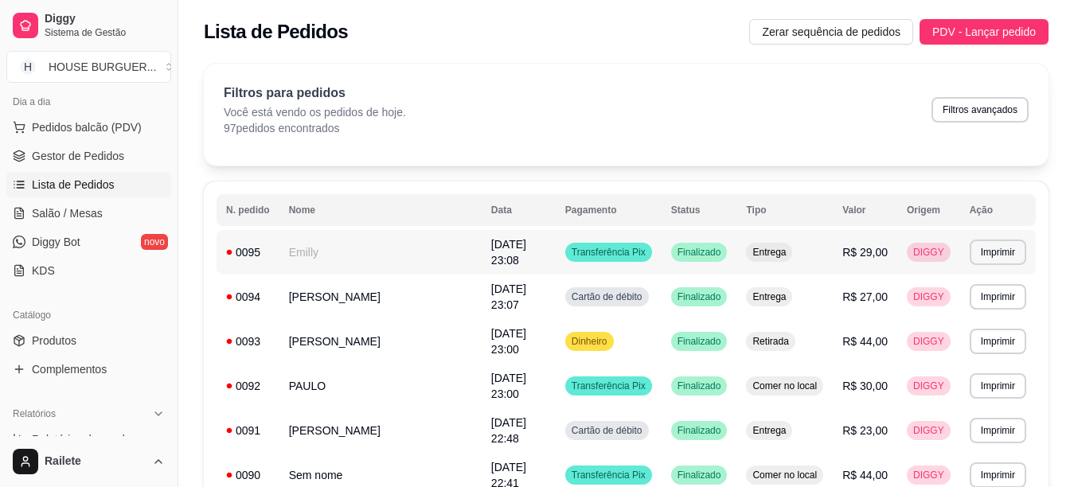
click at [373, 248] on td "Emilly" at bounding box center [380, 252] width 202 height 45
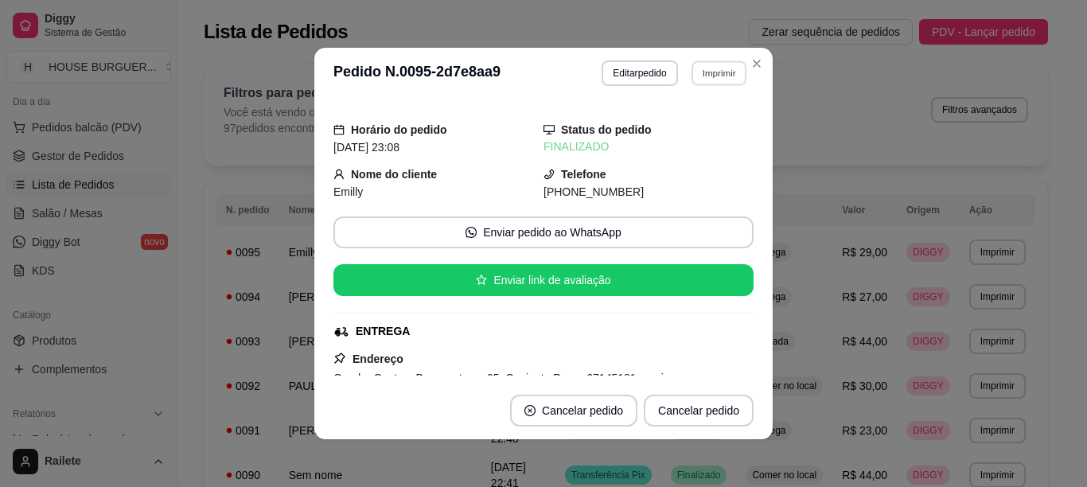
click at [714, 62] on button "Imprimir" at bounding box center [719, 72] width 55 height 25
click at [684, 131] on button "IMPRESSORA" at bounding box center [683, 128] width 115 height 25
click at [717, 72] on button "Imprimir" at bounding box center [719, 72] width 57 height 25
click at [690, 126] on button "IMPRESSORA" at bounding box center [683, 128] width 111 height 25
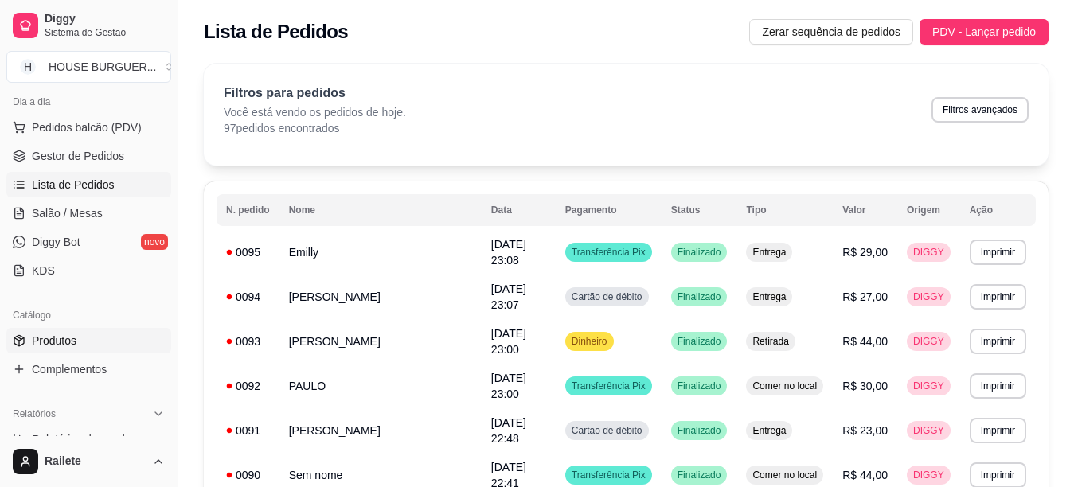
click at [96, 337] on link "Produtos" at bounding box center [88, 340] width 165 height 25
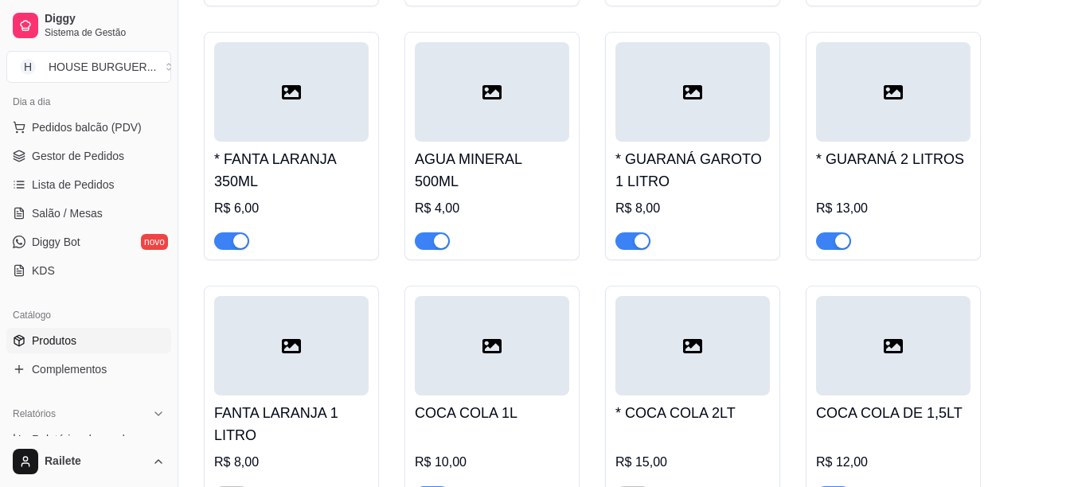
scroll to position [5844, 0]
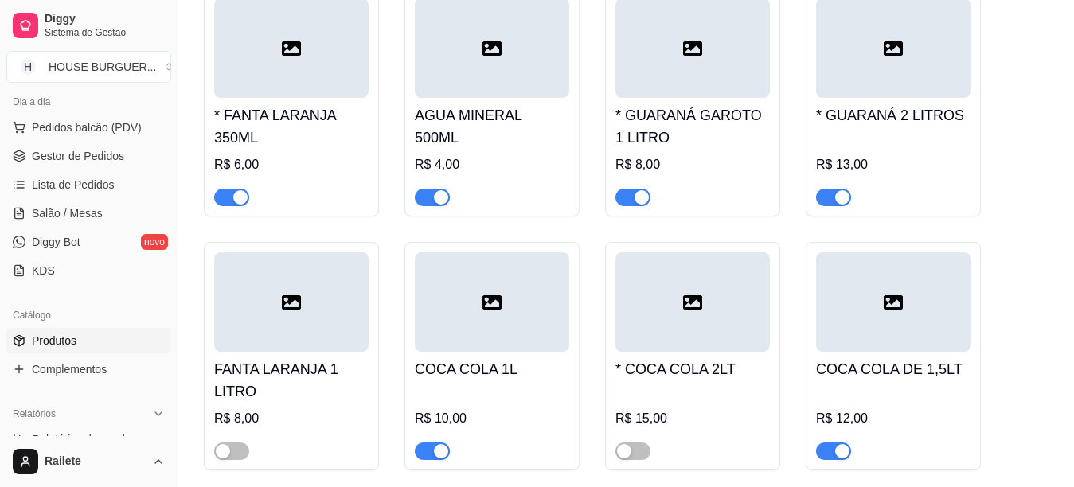
click at [226, 189] on span "button" at bounding box center [231, 198] width 35 height 18
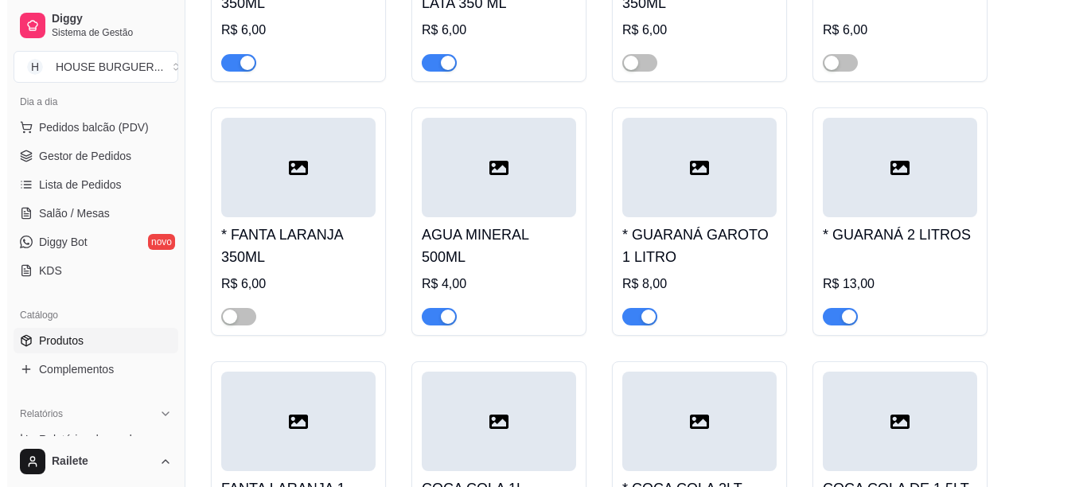
scroll to position [5685, 0]
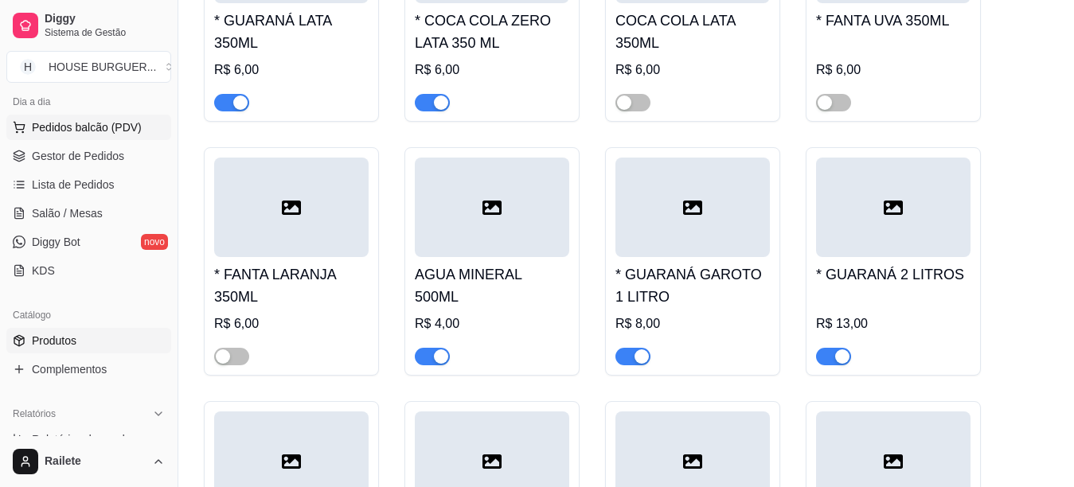
click at [103, 123] on span "Pedidos balcão (PDV)" at bounding box center [87, 127] width 110 height 16
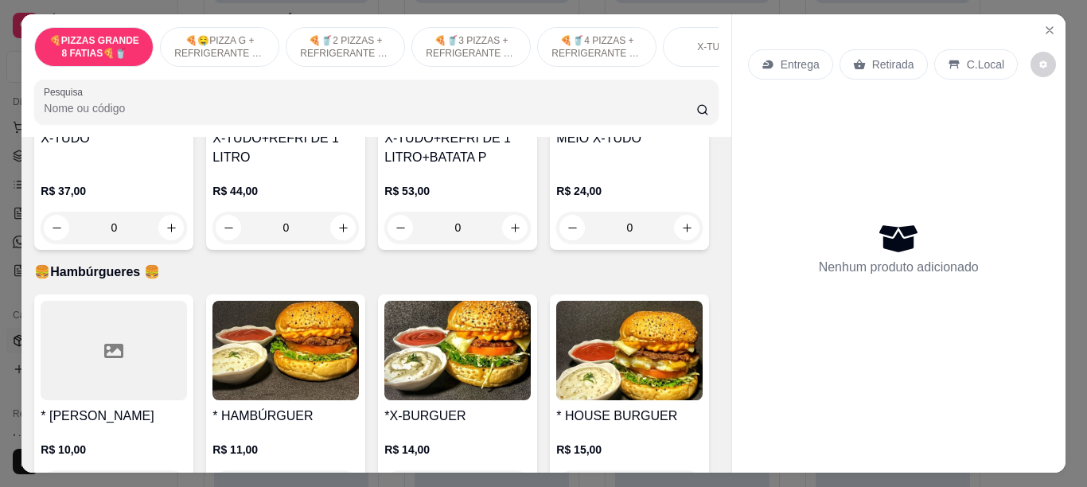
scroll to position [1498, 0]
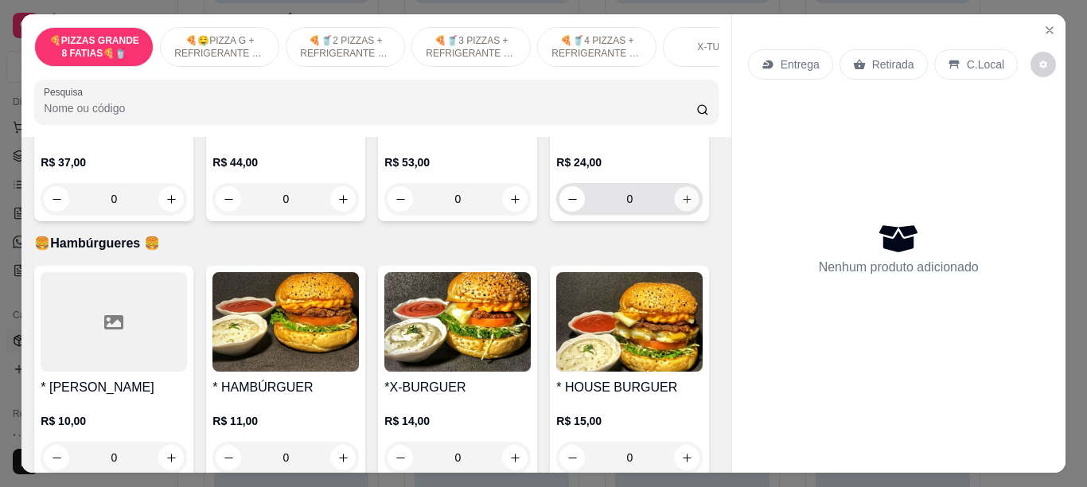
click at [681, 205] on icon "increase-product-quantity" at bounding box center [687, 199] width 12 height 12
type input "1"
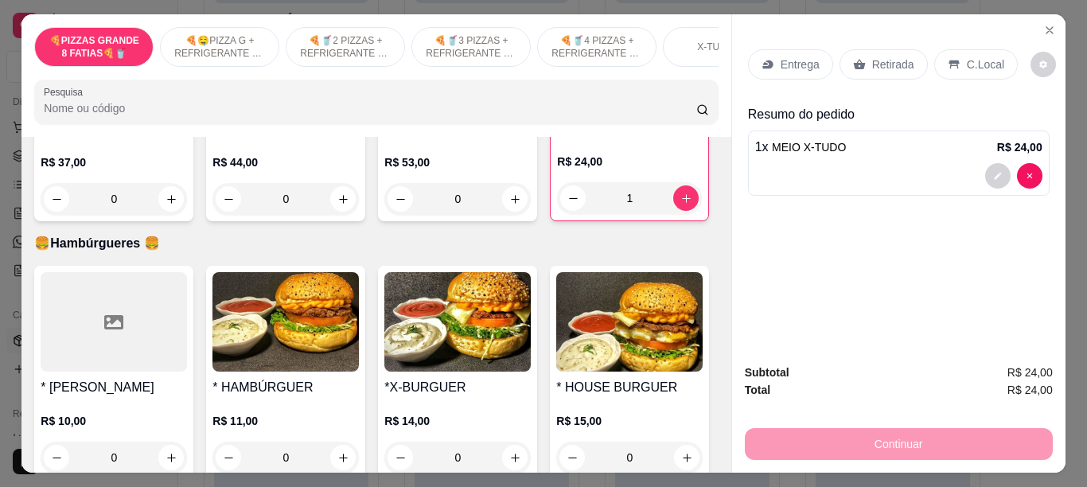
click at [970, 65] on p "C.Local" at bounding box center [985, 65] width 37 height 16
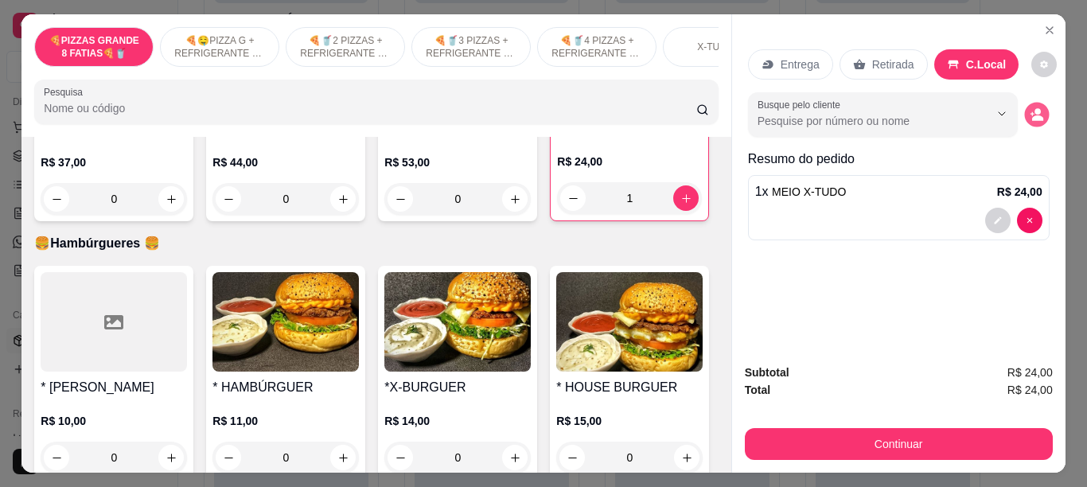
click at [1030, 108] on icon "decrease-product-quantity" at bounding box center [1037, 115] width 14 height 14
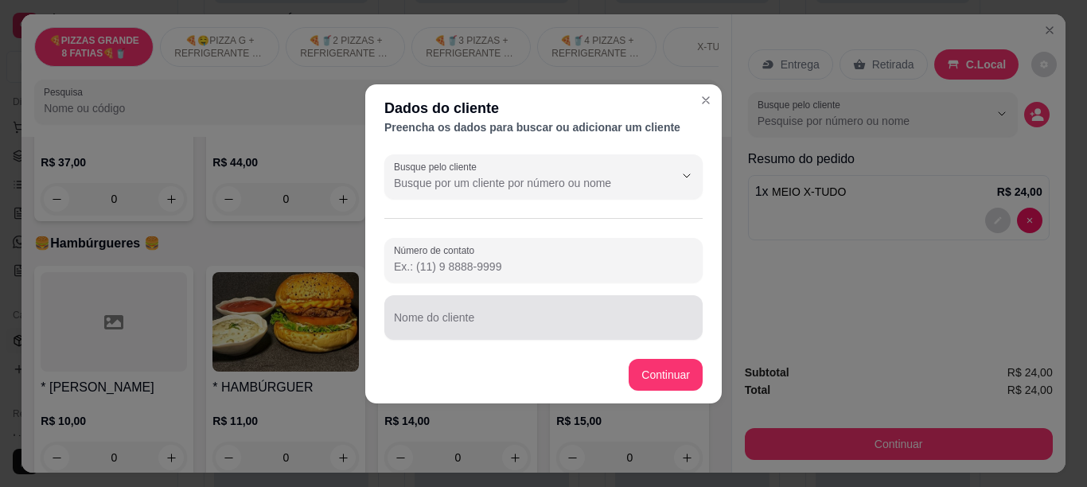
click at [569, 310] on div at bounding box center [543, 318] width 299 height 32
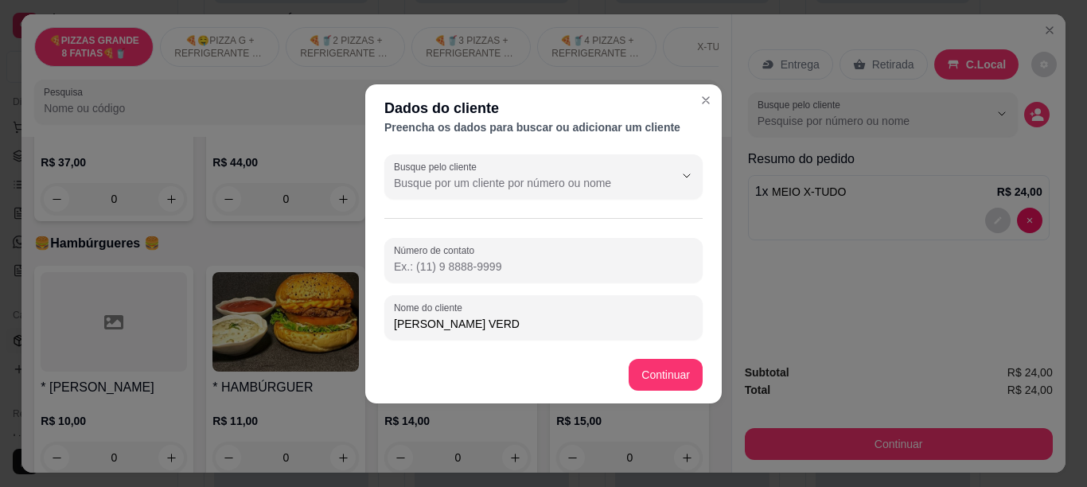
type input "[PERSON_NAME] VERDE"
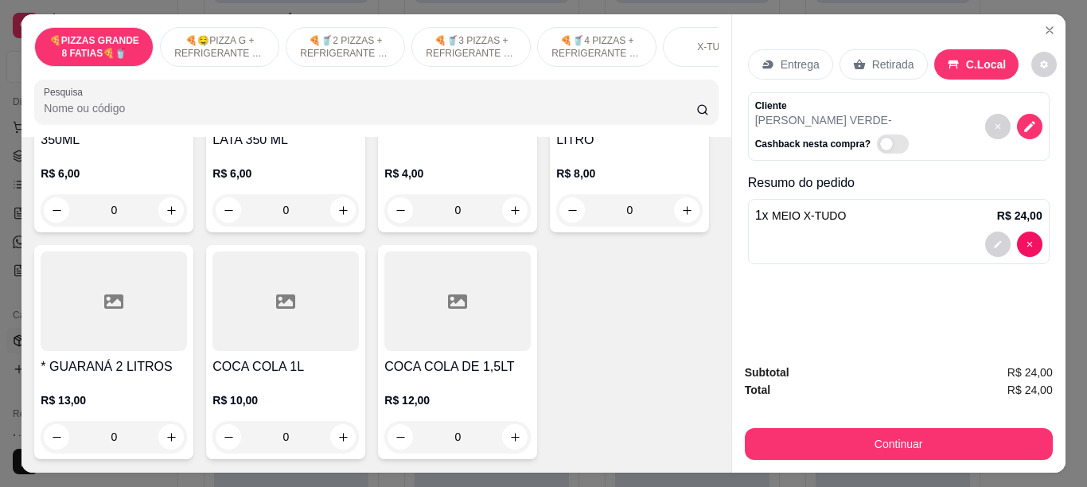
scroll to position [4709, 0]
click at [681, 216] on icon "increase-product-quantity" at bounding box center [687, 211] width 12 height 12
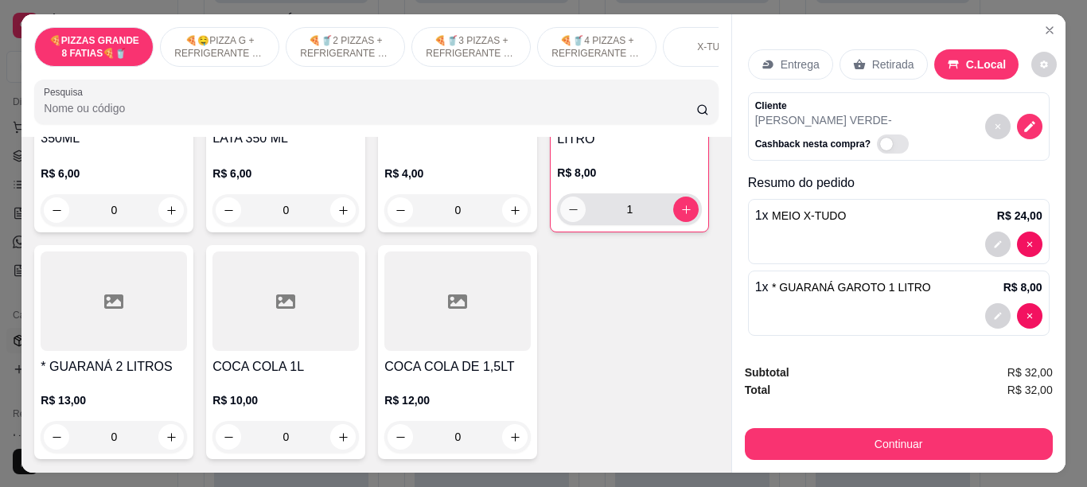
click at [560, 222] on button "decrease-product-quantity" at bounding box center [572, 209] width 25 height 25
type input "0"
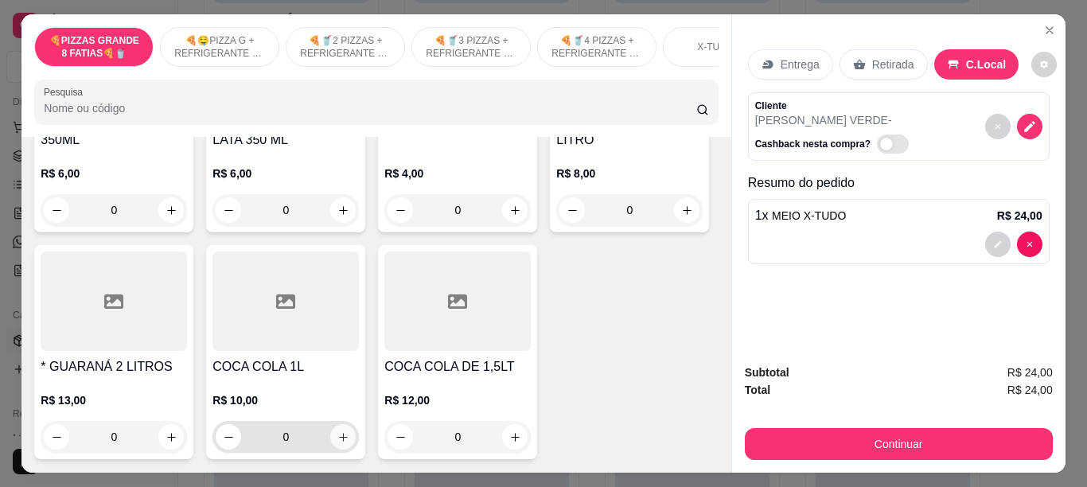
click at [356, 443] on button "increase-product-quantity" at bounding box center [342, 436] width 25 height 25
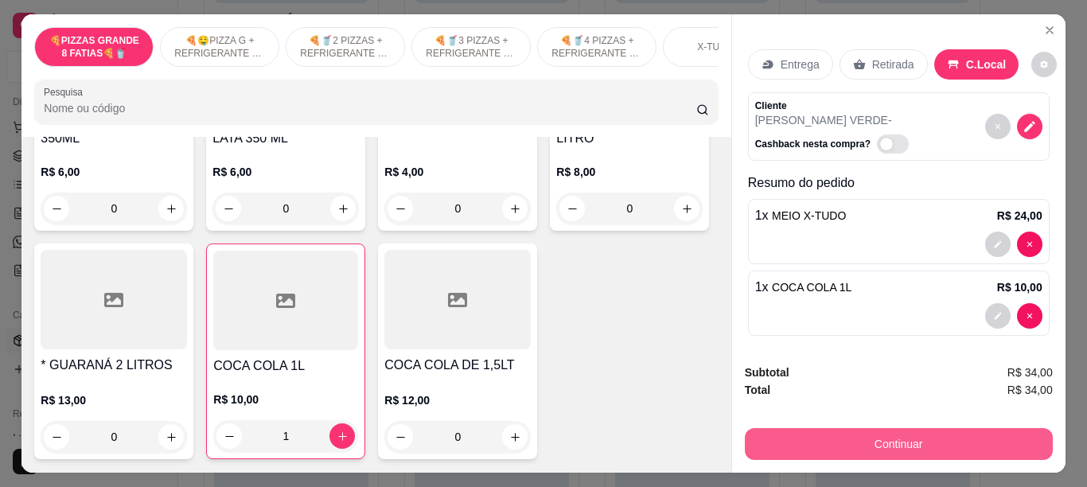
click at [774, 428] on button "Continuar" at bounding box center [899, 444] width 308 height 32
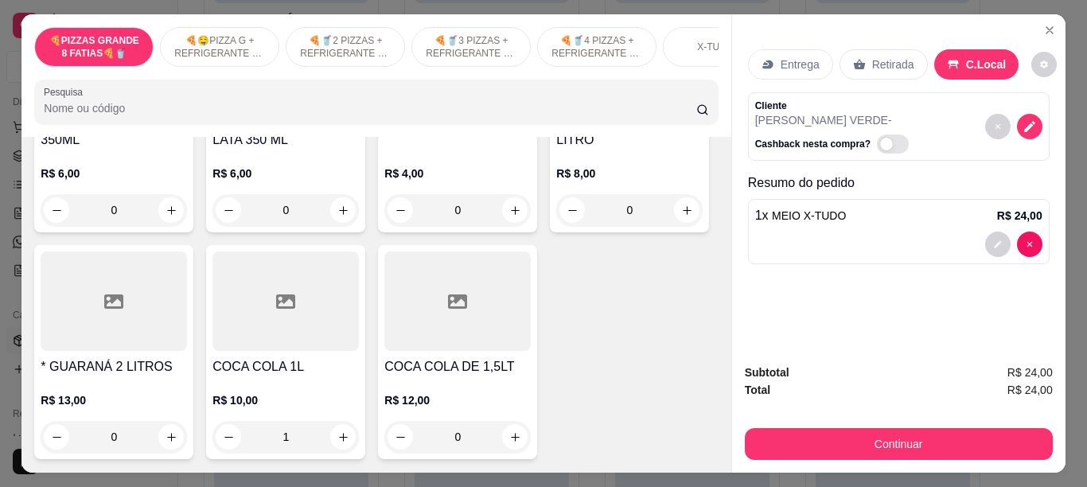
type input "0"
click at [681, 216] on icon "increase-product-quantity" at bounding box center [687, 211] width 12 height 12
type input "1"
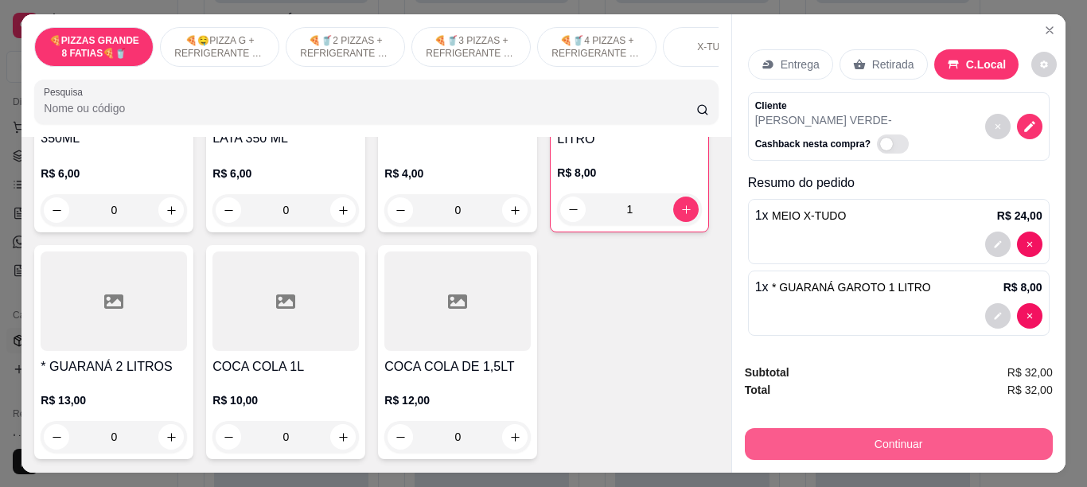
click at [789, 448] on button "Continuar" at bounding box center [899, 444] width 308 height 32
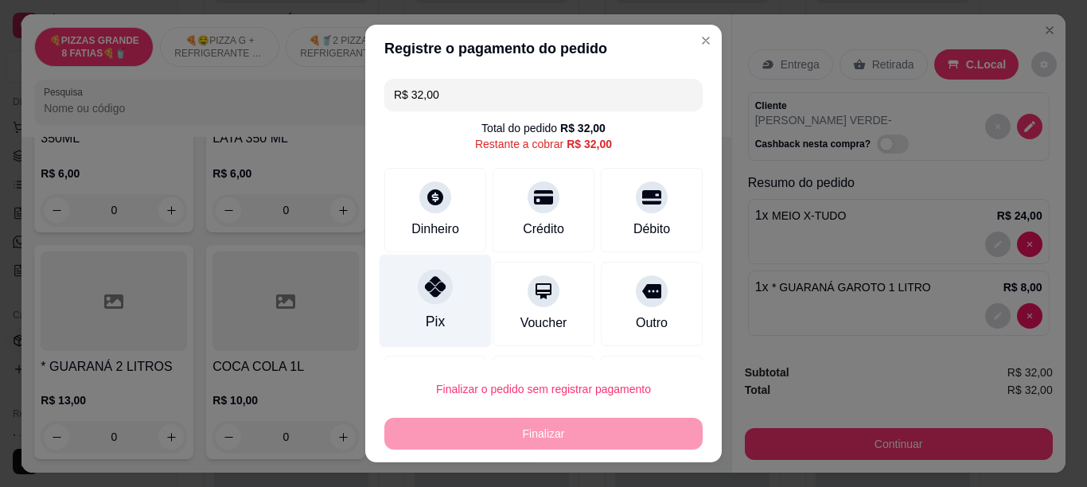
click at [425, 283] on icon at bounding box center [435, 286] width 21 height 21
type input "R$ 0,00"
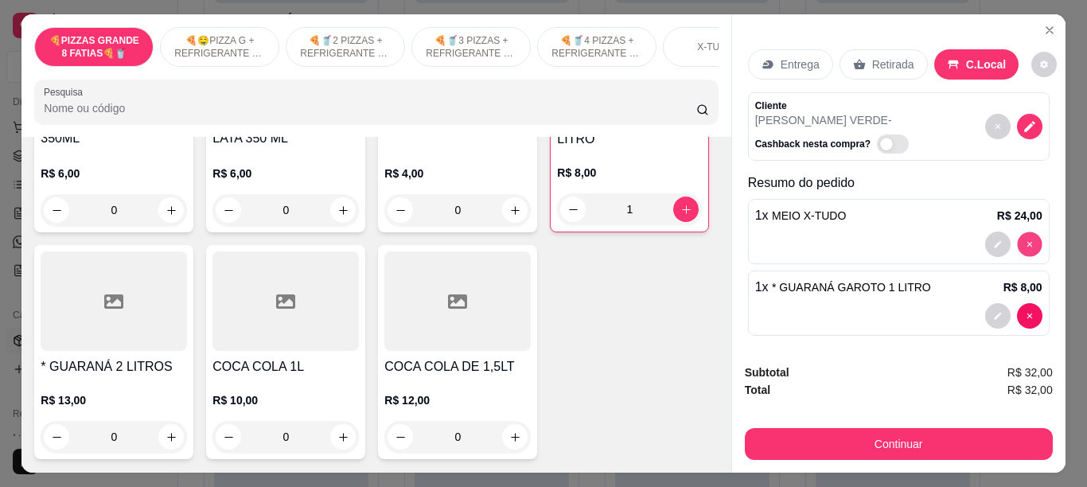
type input "0"
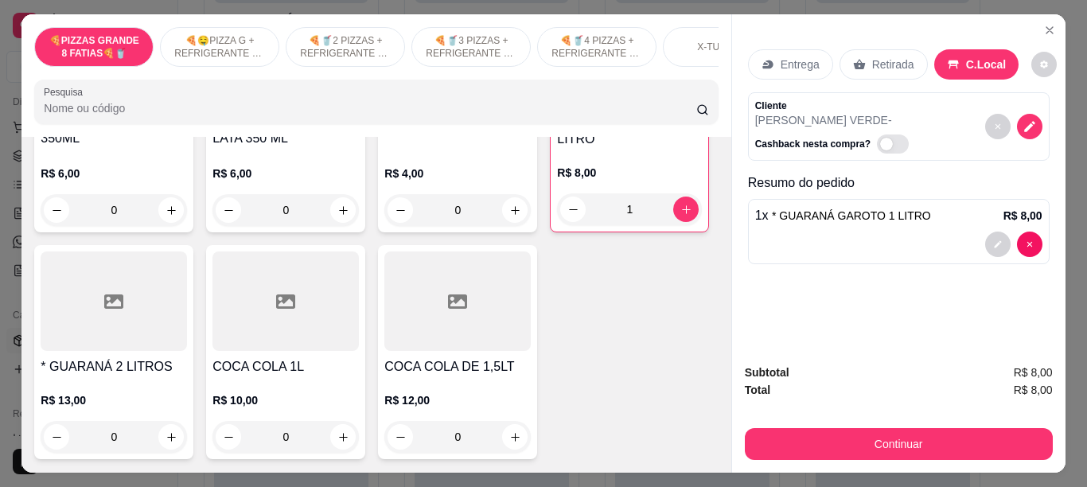
scroll to position [4707, 0]
type input "0"
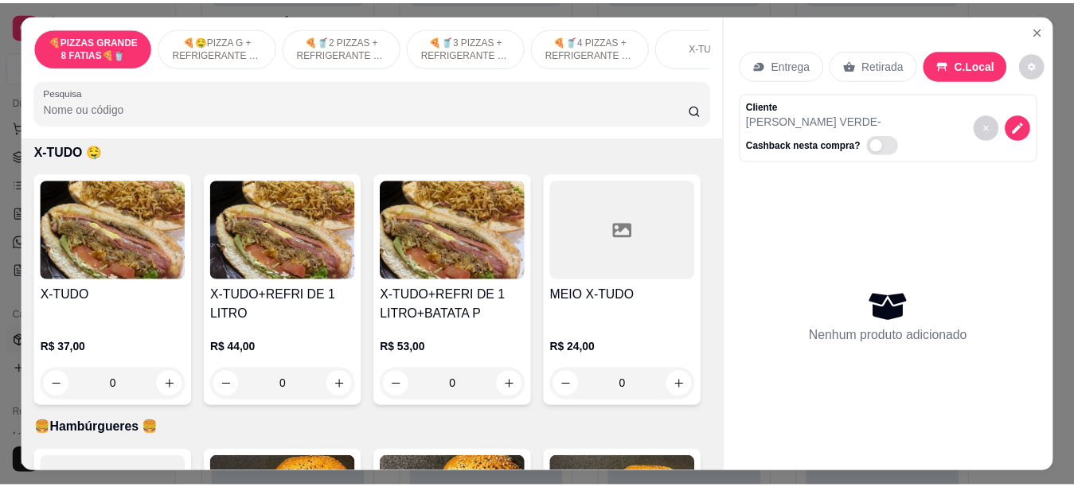
scroll to position [1412, 0]
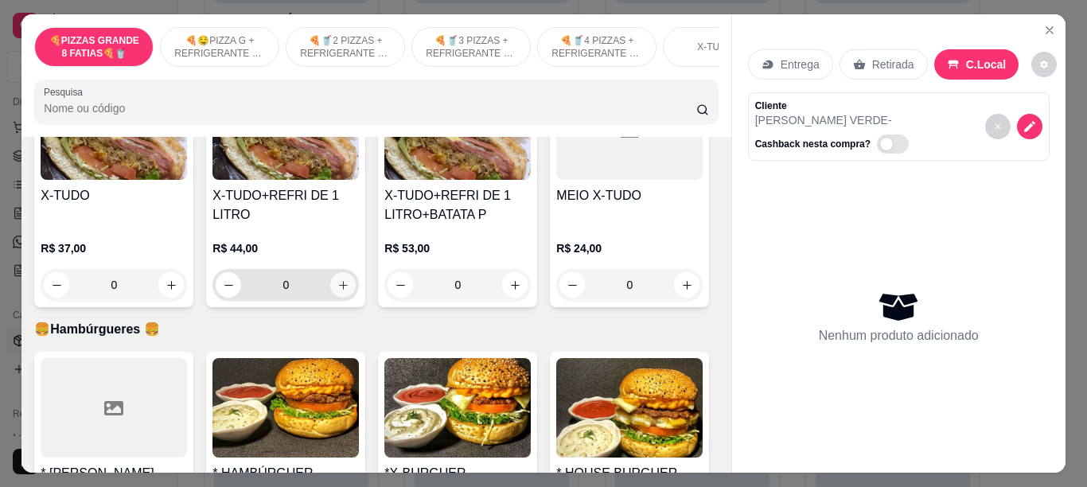
click at [330, 297] on button "increase-product-quantity" at bounding box center [342, 284] width 25 height 25
type input "1"
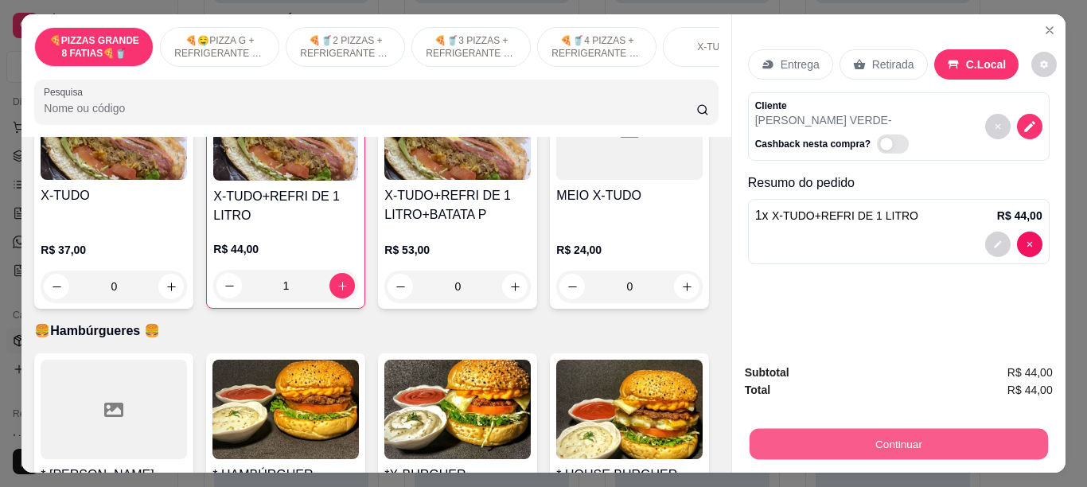
click at [781, 431] on button "Continuar" at bounding box center [898, 443] width 298 height 31
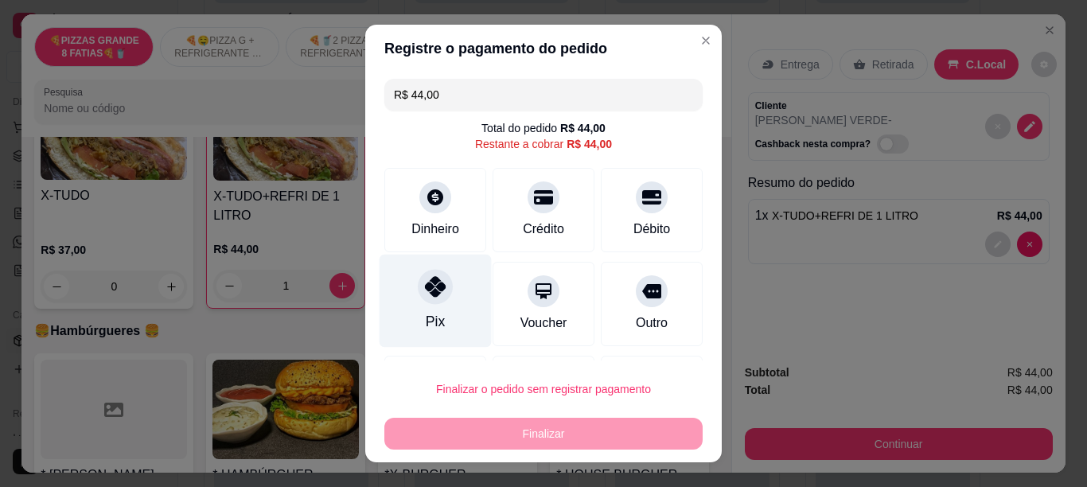
click at [427, 284] on icon at bounding box center [435, 286] width 21 height 21
type input "R$ 0,00"
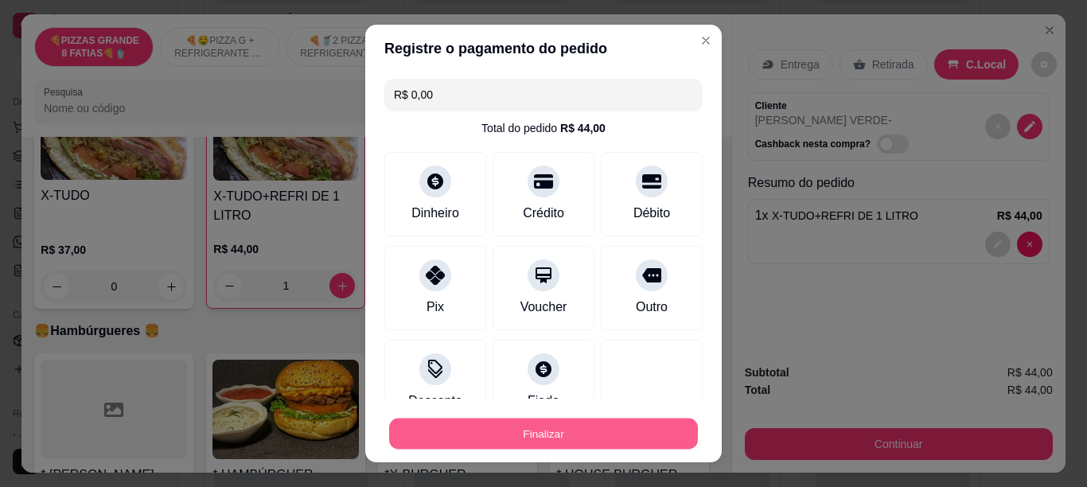
click at [467, 420] on button "Finalizar" at bounding box center [543, 434] width 309 height 31
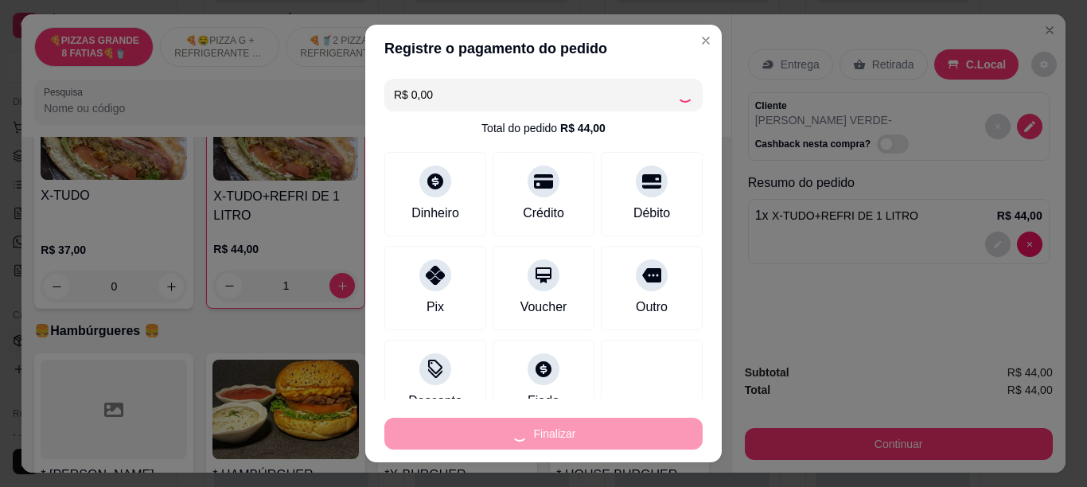
type input "0"
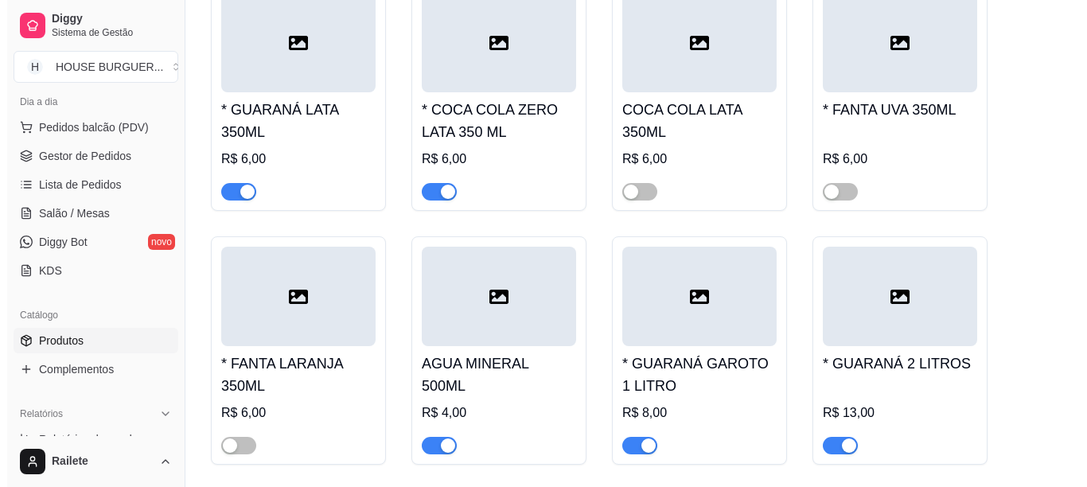
scroll to position [5525, 0]
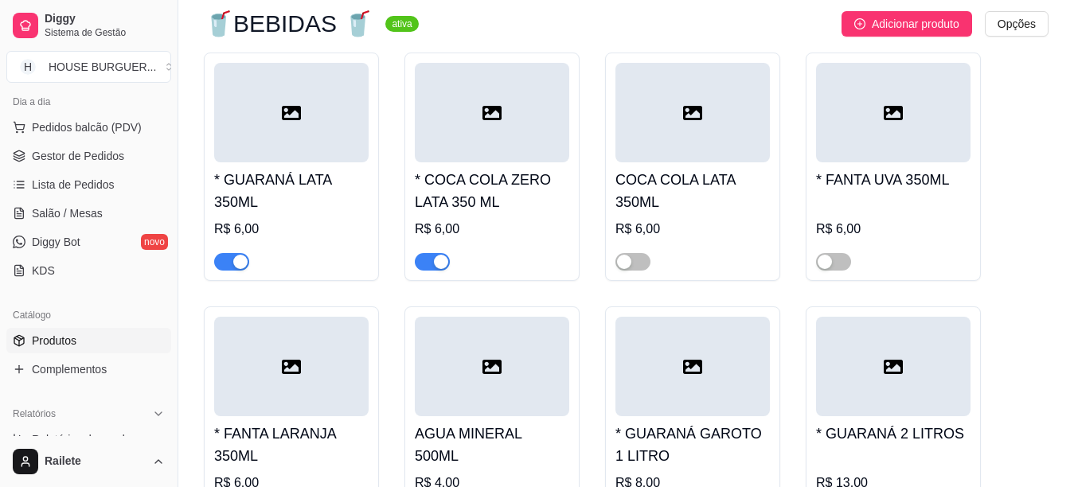
click at [57, 141] on ul "Pedidos balcão (PDV) Gestor de Pedidos Lista de Pedidos Salão / Mesas Diggy Bot…" at bounding box center [88, 199] width 165 height 169
click at [58, 132] on span "Pedidos balcão (PDV)" at bounding box center [87, 127] width 110 height 16
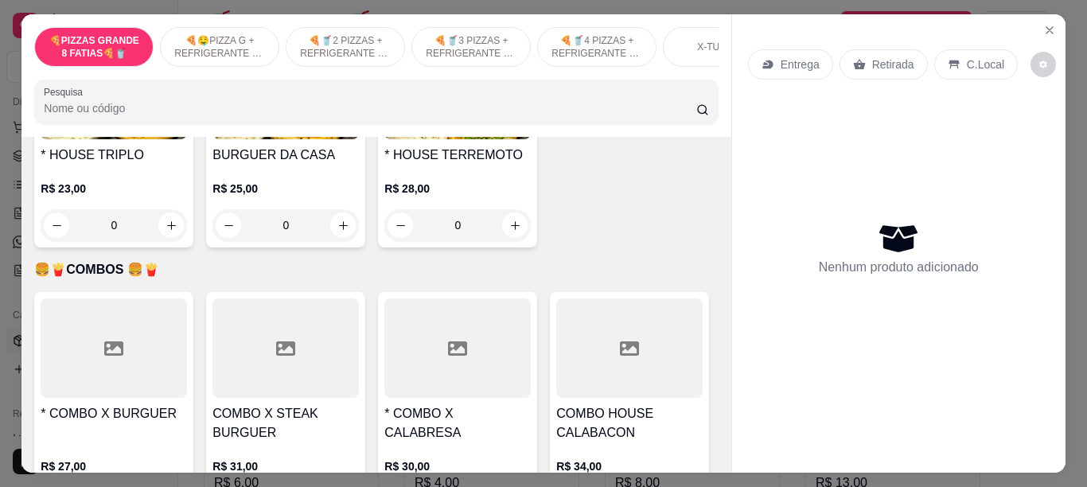
scroll to position [2425, 0]
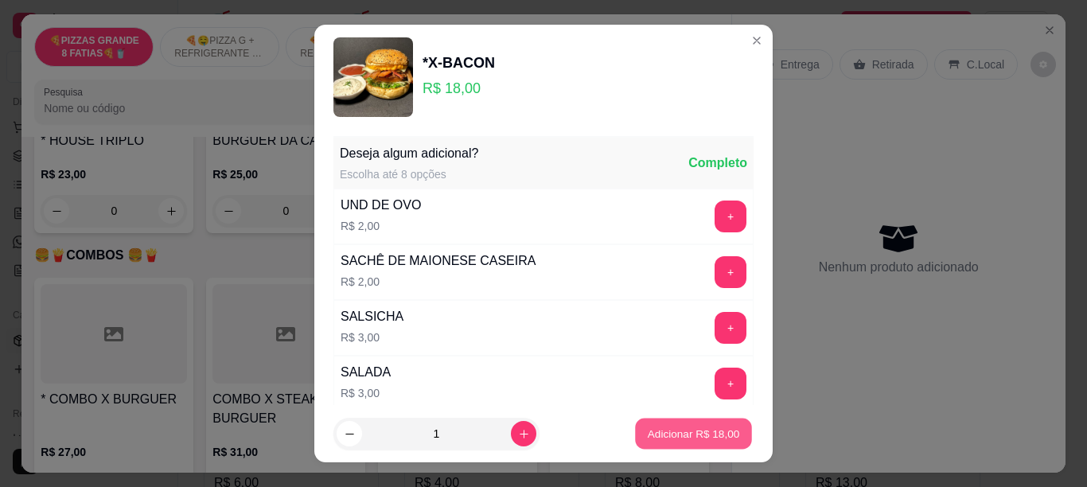
click at [648, 441] on p "Adicionar R$ 18,00" at bounding box center [694, 434] width 92 height 15
type input "1"
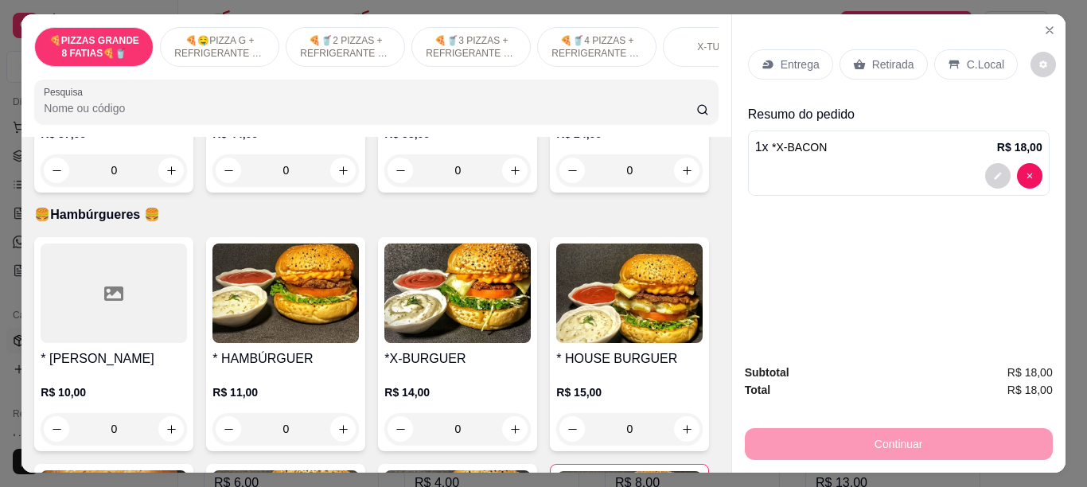
scroll to position [1441, 0]
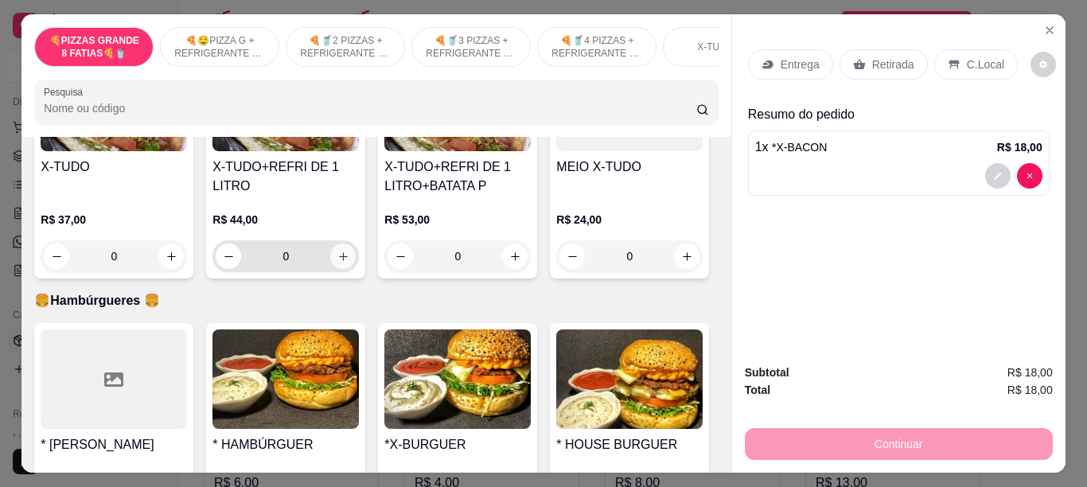
click at [337, 259] on icon "increase-product-quantity" at bounding box center [343, 257] width 12 height 12
type input "1"
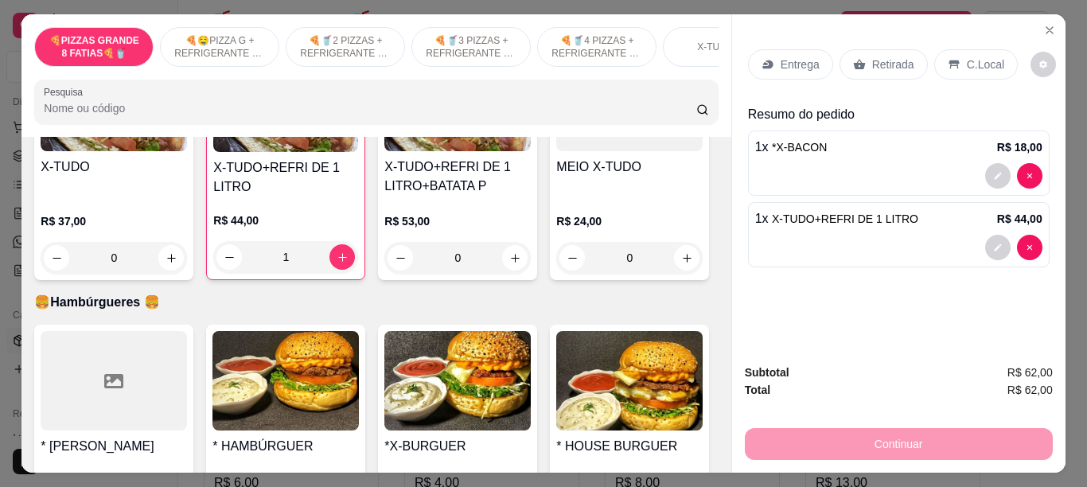
click at [967, 57] on p "C.Local" at bounding box center [985, 65] width 37 height 16
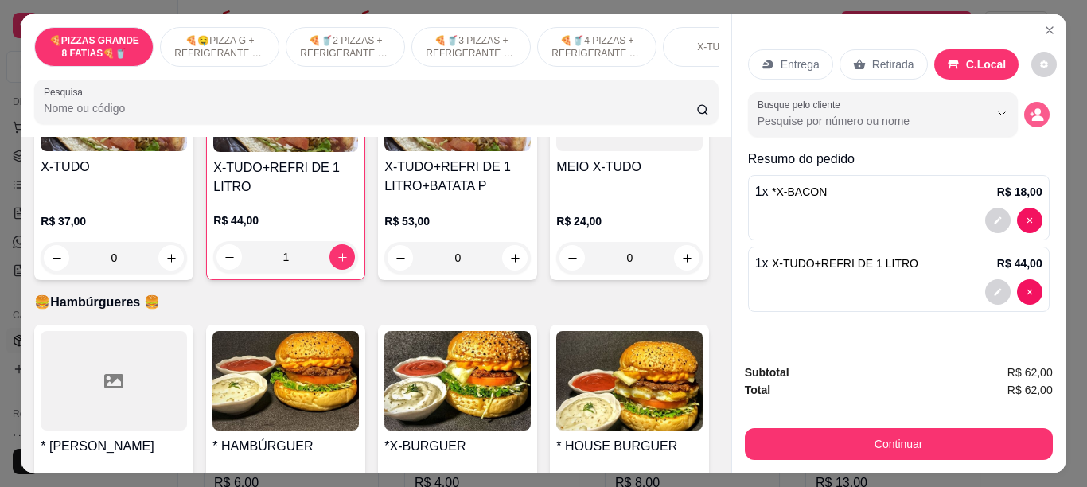
click at [1035, 109] on circle "decrease-product-quantity" at bounding box center [1038, 112] width 6 height 6
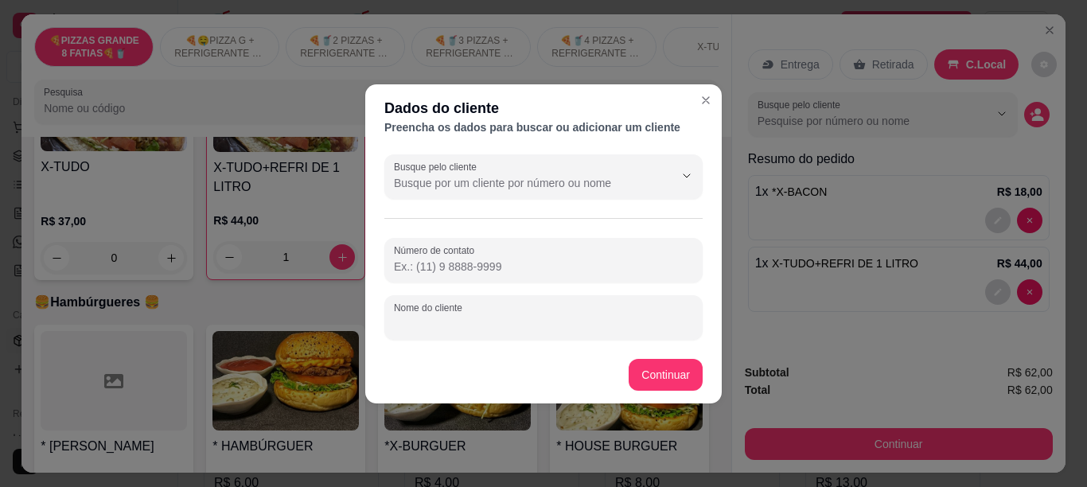
click at [508, 319] on input "Nome do cliente" at bounding box center [543, 324] width 299 height 16
type input "ANGELO"
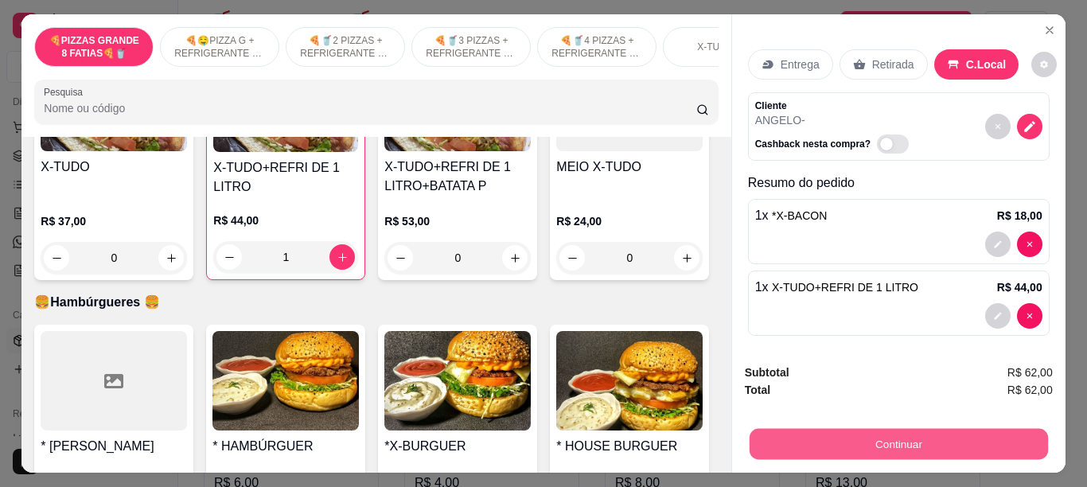
click at [901, 428] on button "Continuar" at bounding box center [898, 443] width 298 height 31
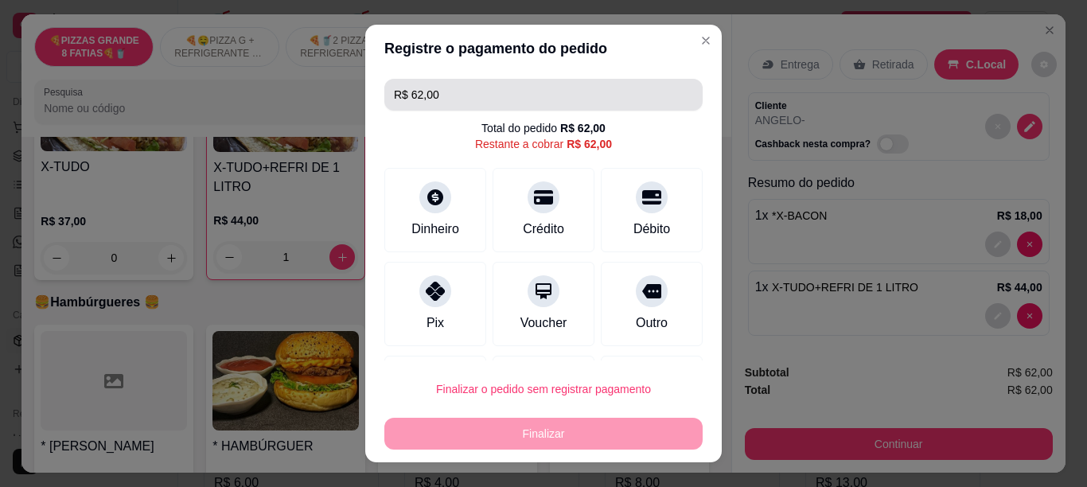
click at [487, 99] on input "R$ 62,00" at bounding box center [543, 95] width 299 height 32
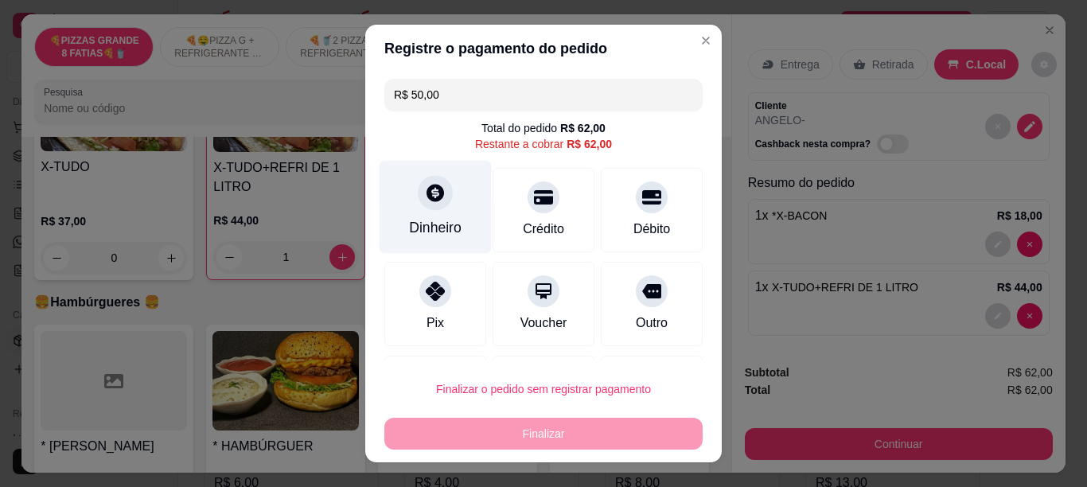
type input "R$ 50,00"
click at [428, 218] on div "Dinheiro" at bounding box center [435, 227] width 53 height 21
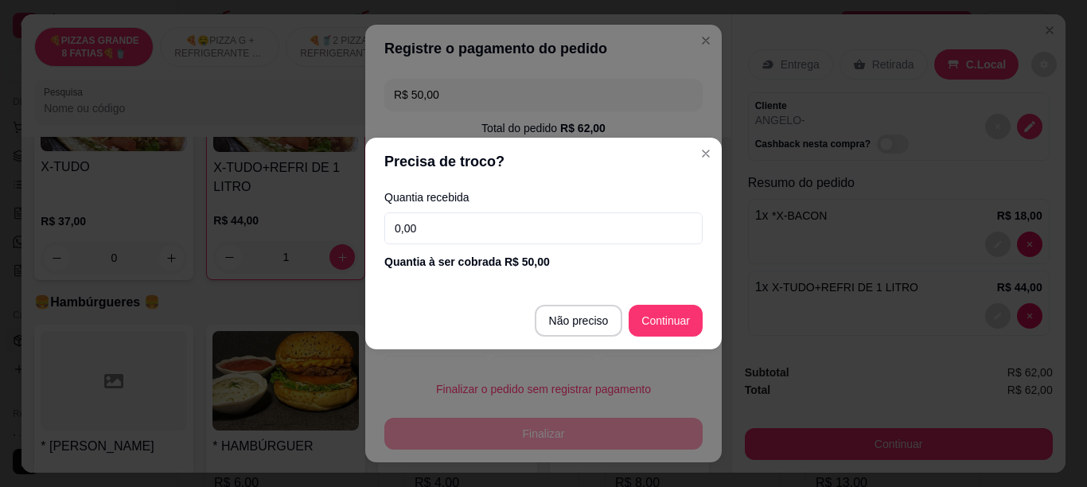
click at [431, 225] on input "0,00" at bounding box center [543, 229] width 318 height 32
type input "50,00"
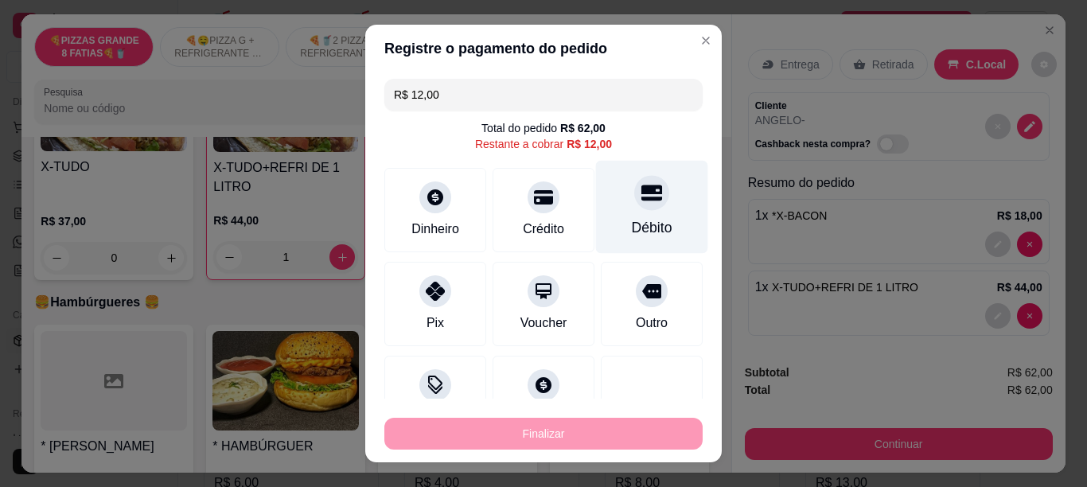
click at [613, 216] on div "Débito" at bounding box center [652, 206] width 112 height 93
type input "R$ 0,00"
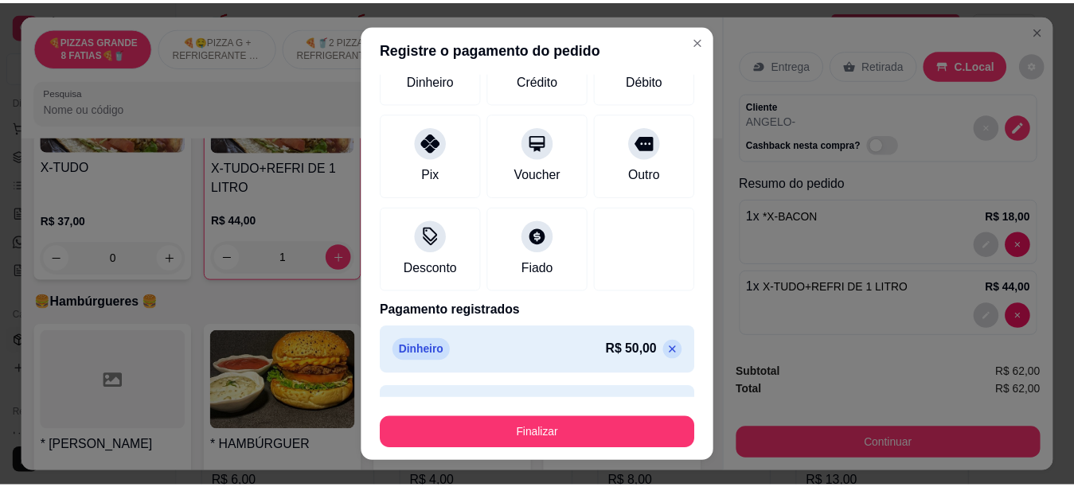
scroll to position [174, 0]
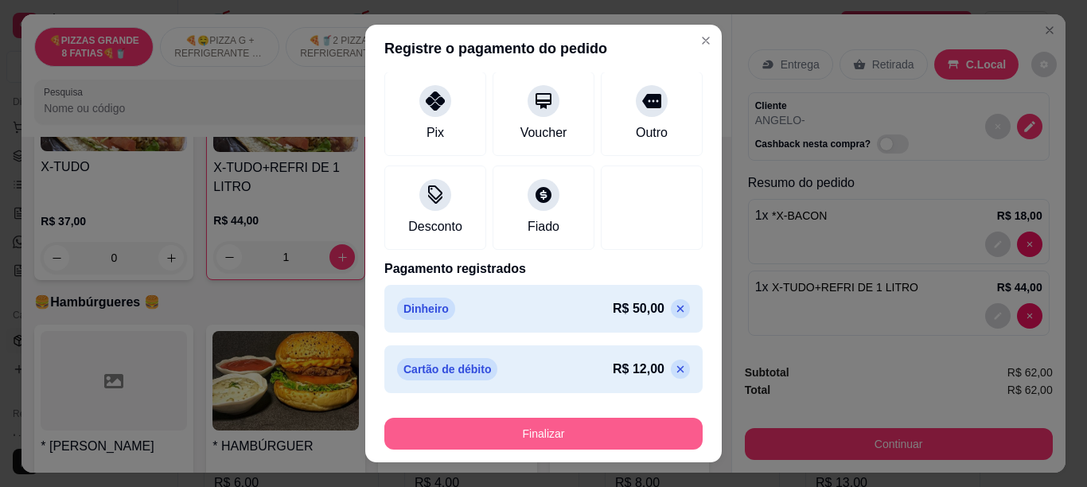
click at [548, 424] on button "Finalizar" at bounding box center [543, 434] width 318 height 32
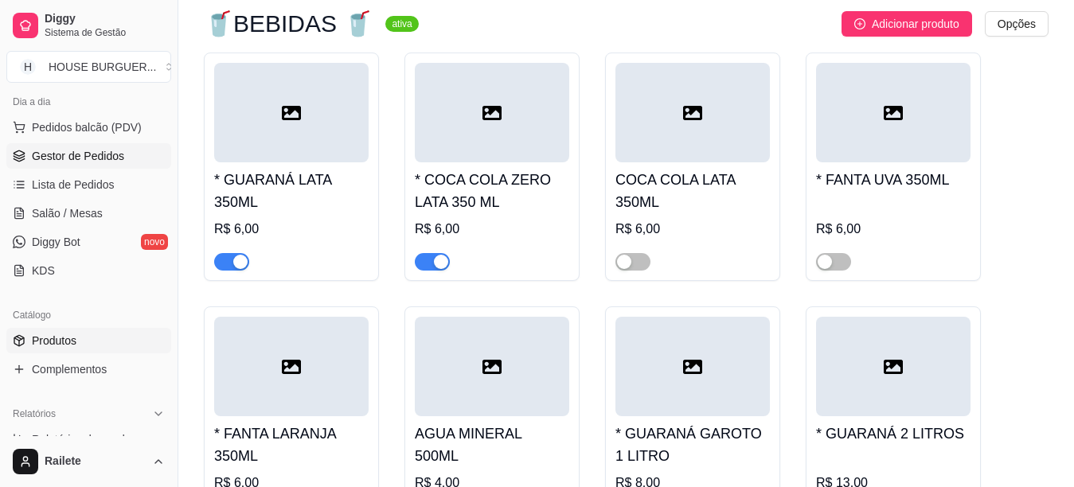
click at [126, 154] on link "Gestor de Pedidos" at bounding box center [88, 155] width 165 height 25
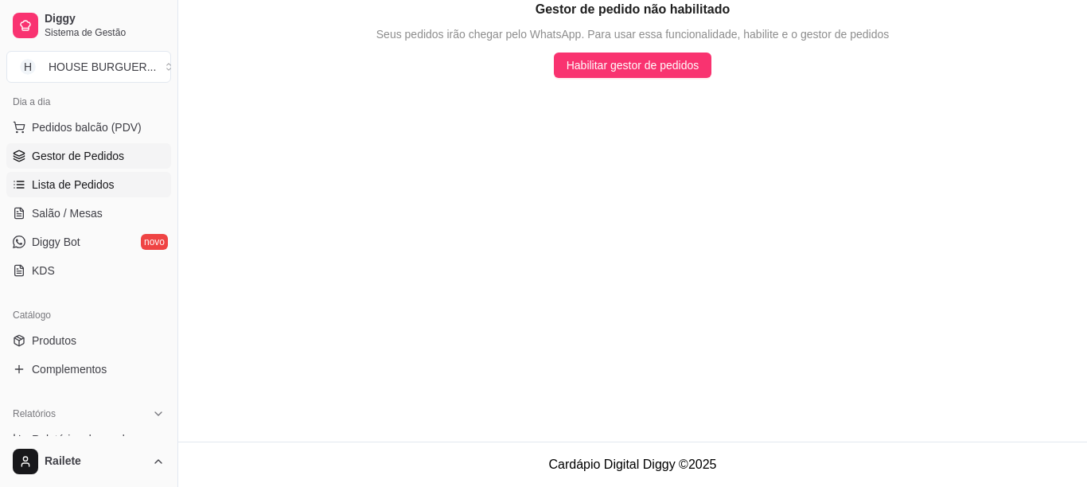
click at [107, 179] on span "Lista de Pedidos" at bounding box center [73, 185] width 83 height 16
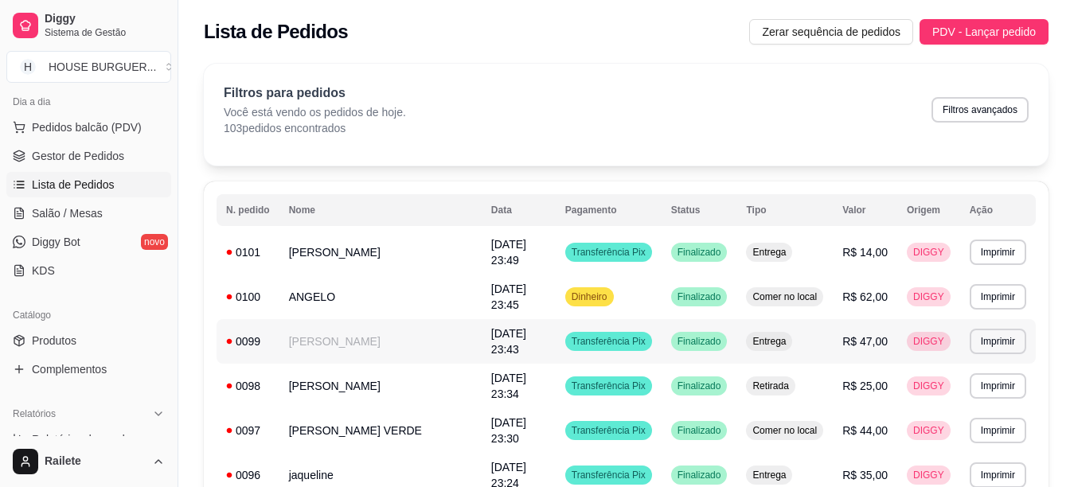
click at [400, 327] on td "[PERSON_NAME]" at bounding box center [380, 341] width 202 height 45
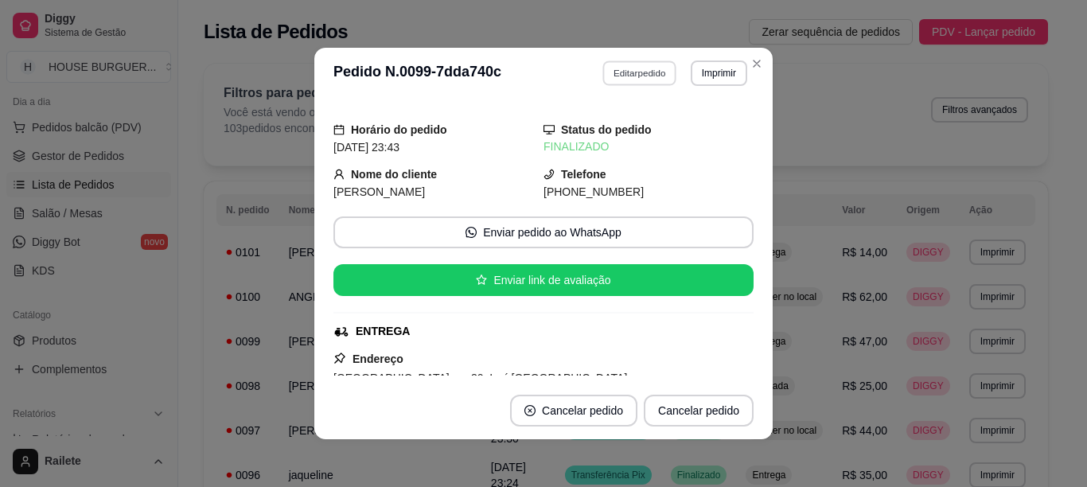
click at [616, 63] on button "Editar pedido" at bounding box center [640, 72] width 74 height 25
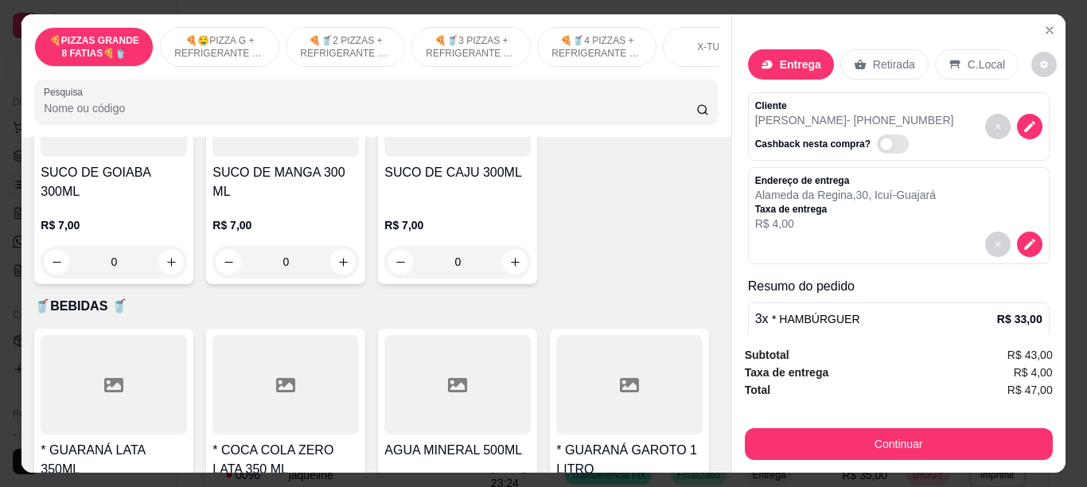
scroll to position [3710, 0]
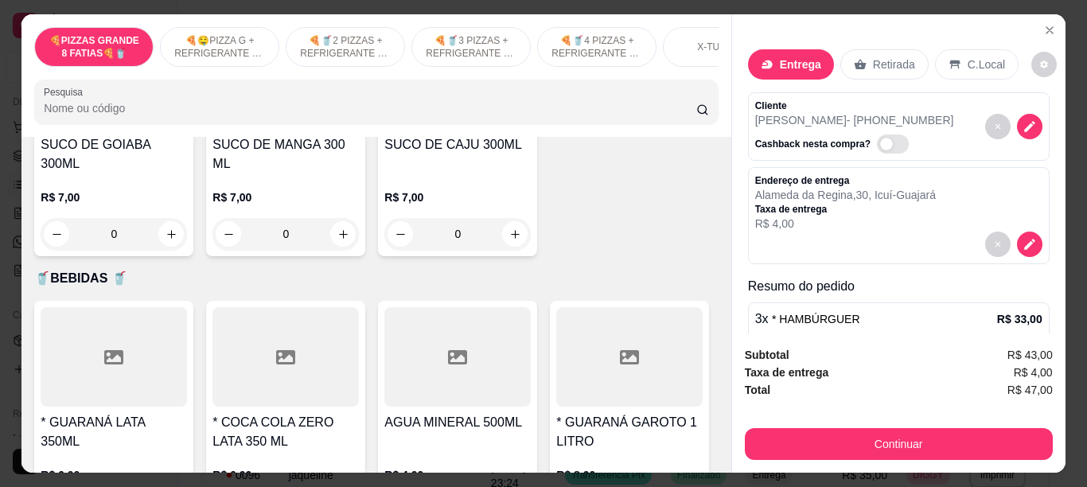
type input "1"
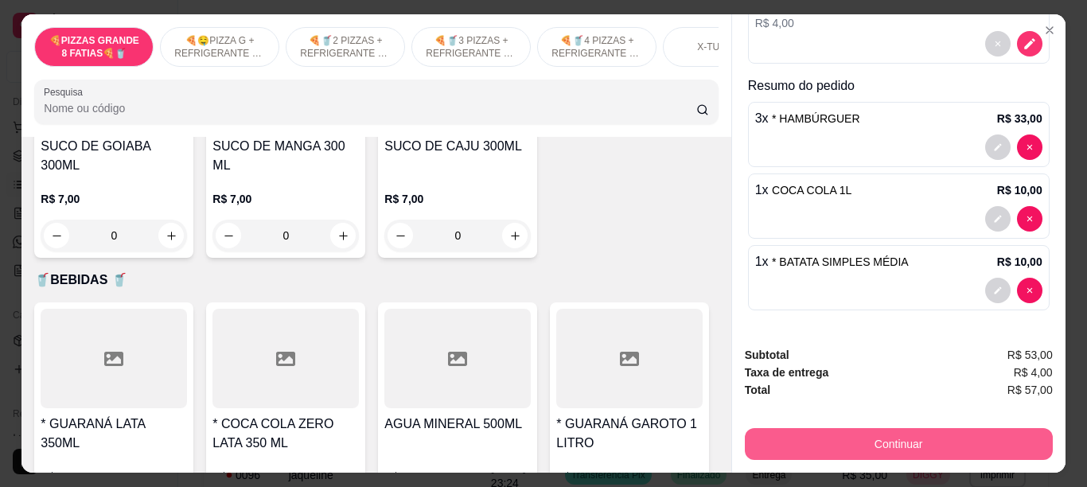
scroll to position [43, 0]
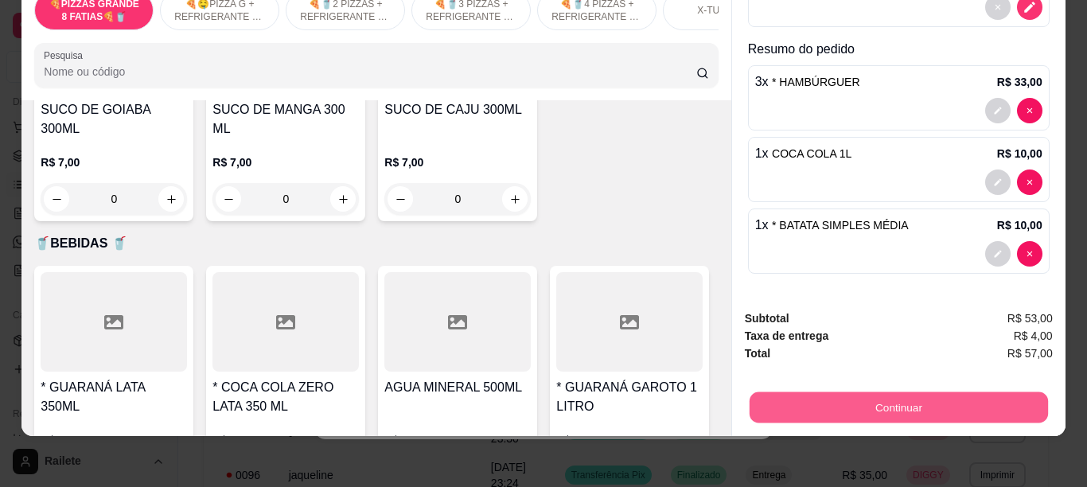
click at [945, 401] on button "Continuar" at bounding box center [898, 407] width 298 height 31
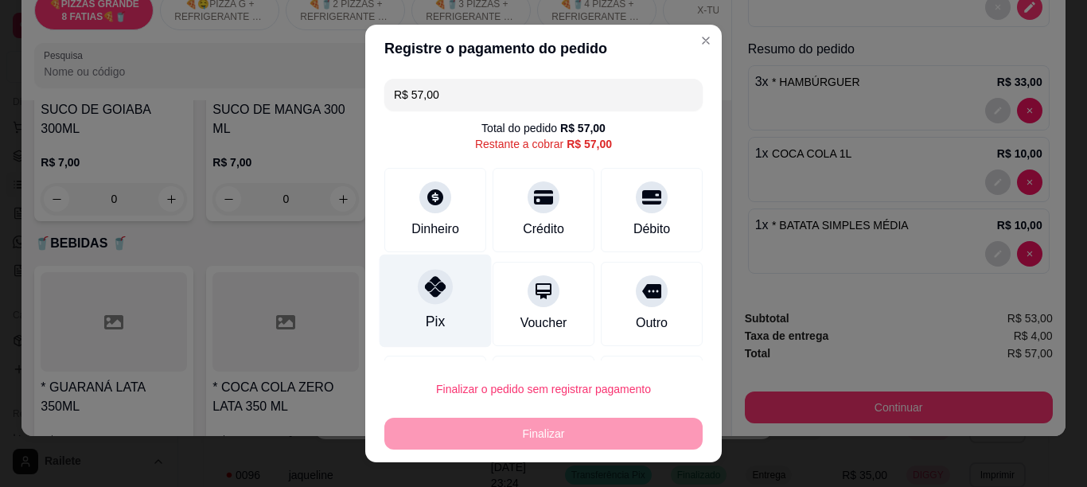
click at [435, 294] on div at bounding box center [435, 286] width 35 height 35
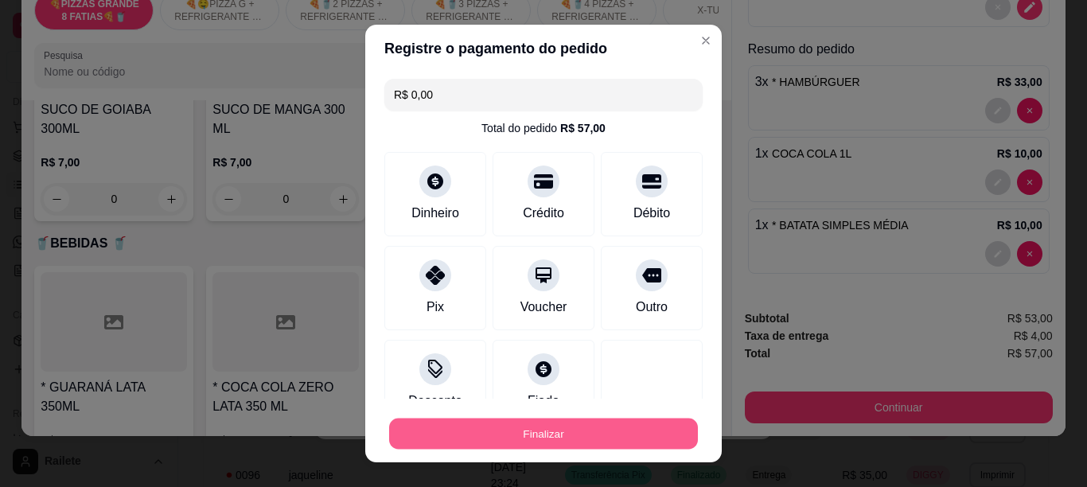
click at [517, 432] on button "Finalizar" at bounding box center [543, 434] width 309 height 31
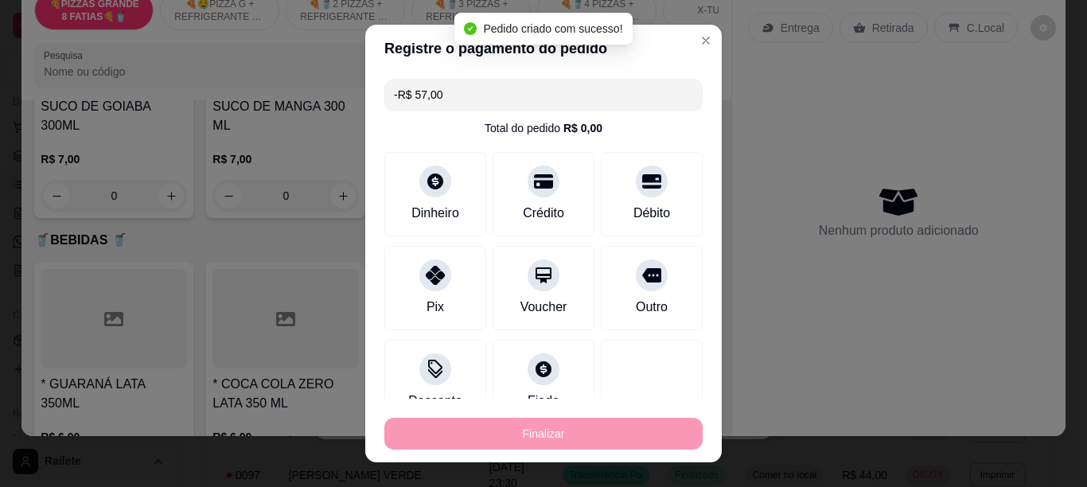
scroll to position [3708, 0]
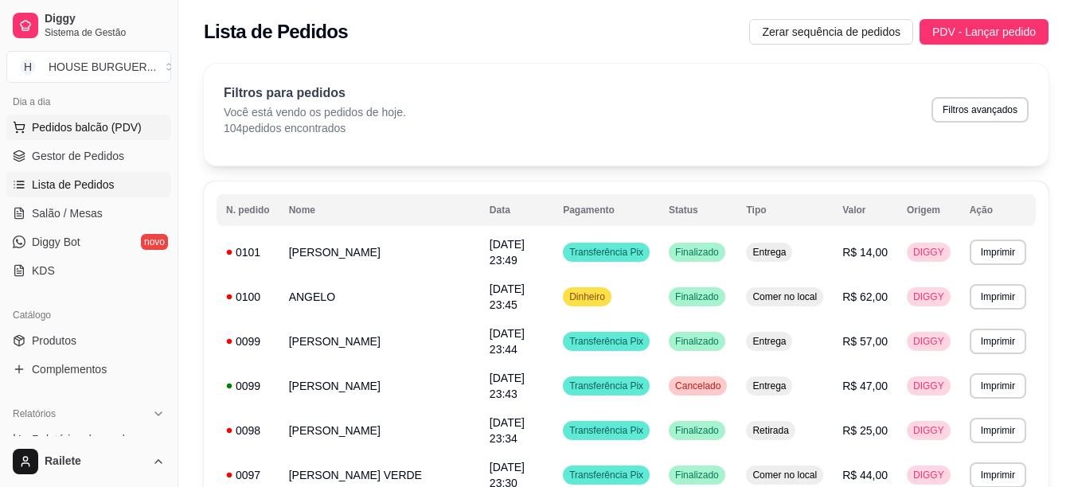
click at [26, 135] on button "Pedidos balcão (PDV)" at bounding box center [88, 127] width 165 height 25
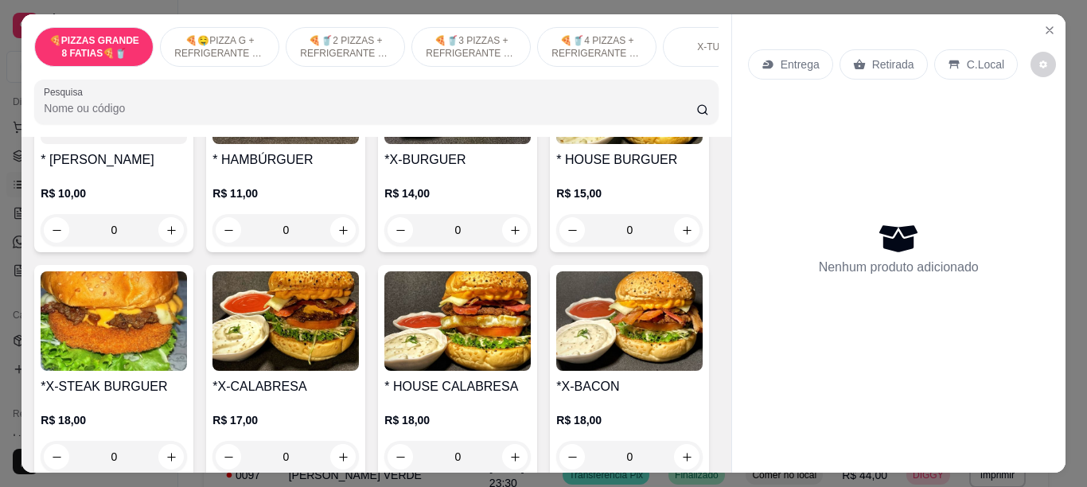
scroll to position [1855, 0]
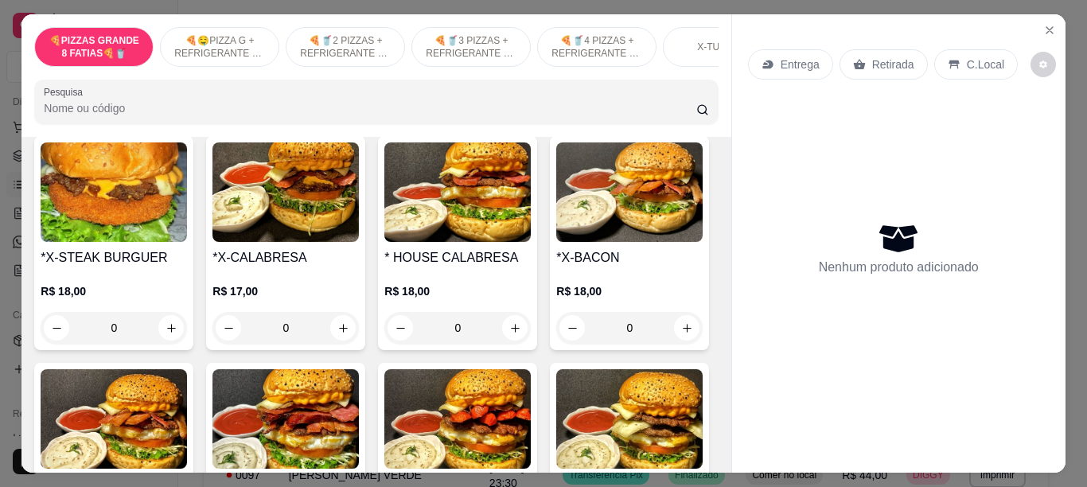
click at [165, 117] on div "0" at bounding box center [114, 101] width 146 height 32
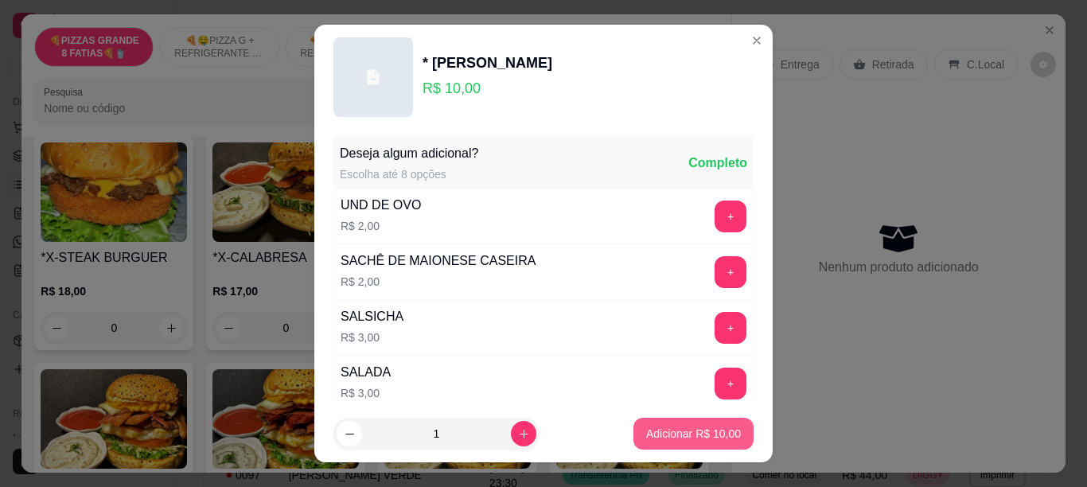
click at [651, 443] on button "Adicionar R$ 10,00" at bounding box center [694, 434] width 120 height 32
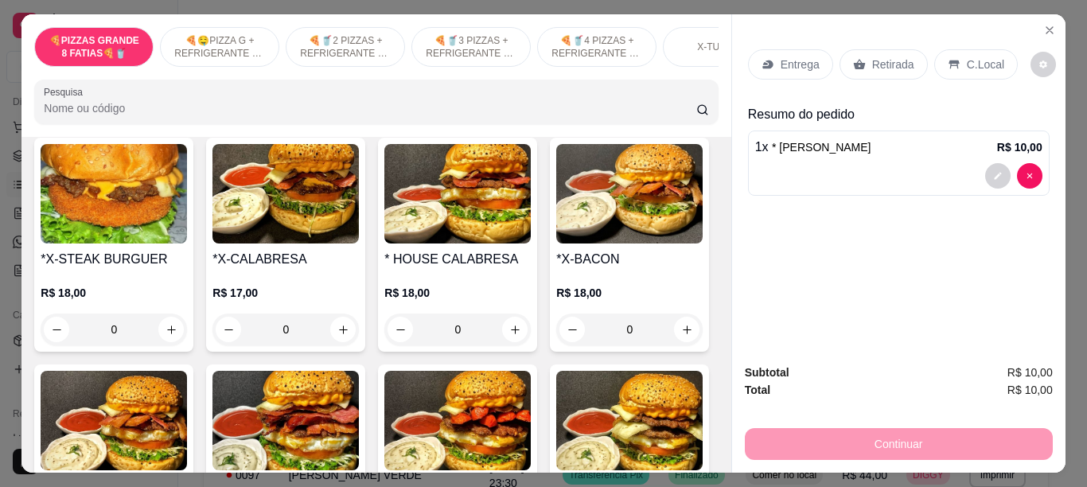
scroll to position [1855, 0]
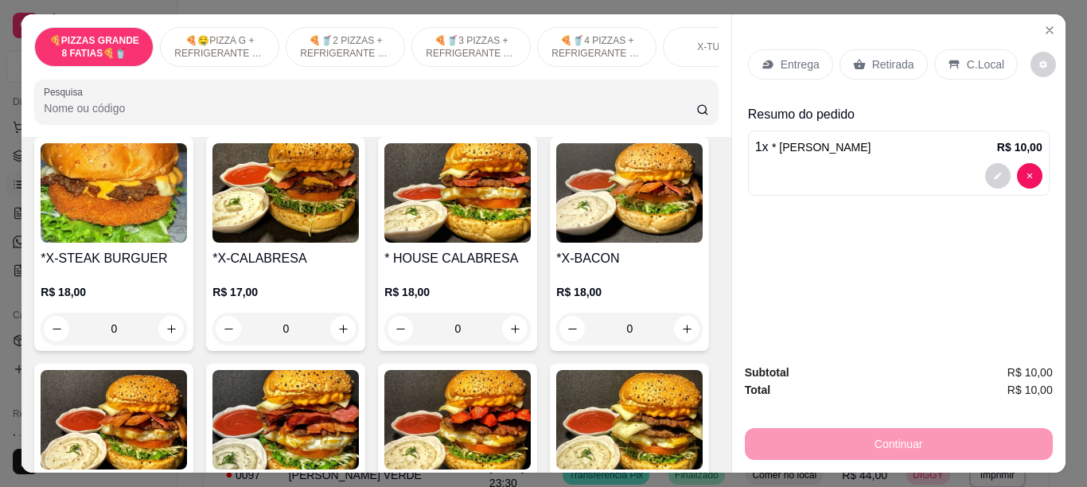
click at [167, 117] on div "1" at bounding box center [113, 101] width 145 height 32
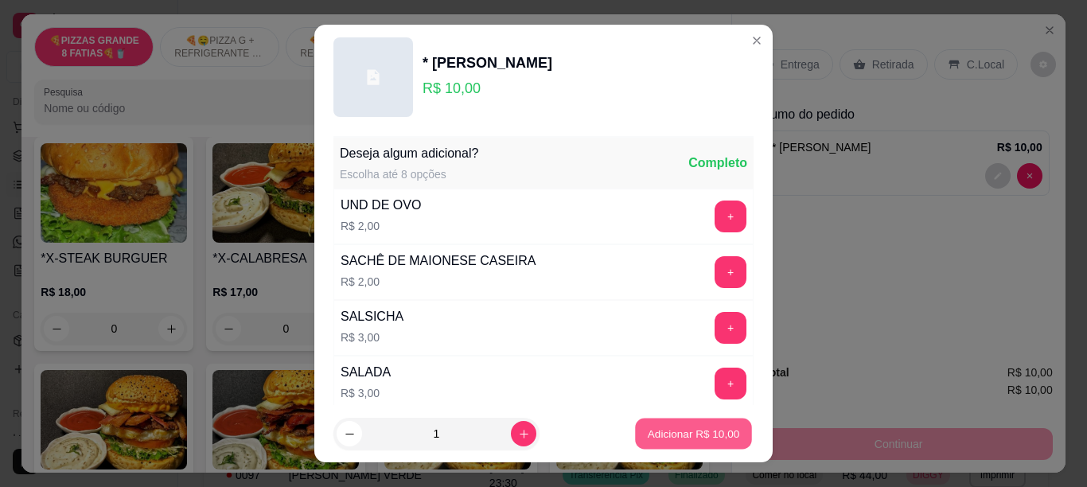
click at [661, 433] on p "Adicionar R$ 10,00" at bounding box center [694, 434] width 92 height 15
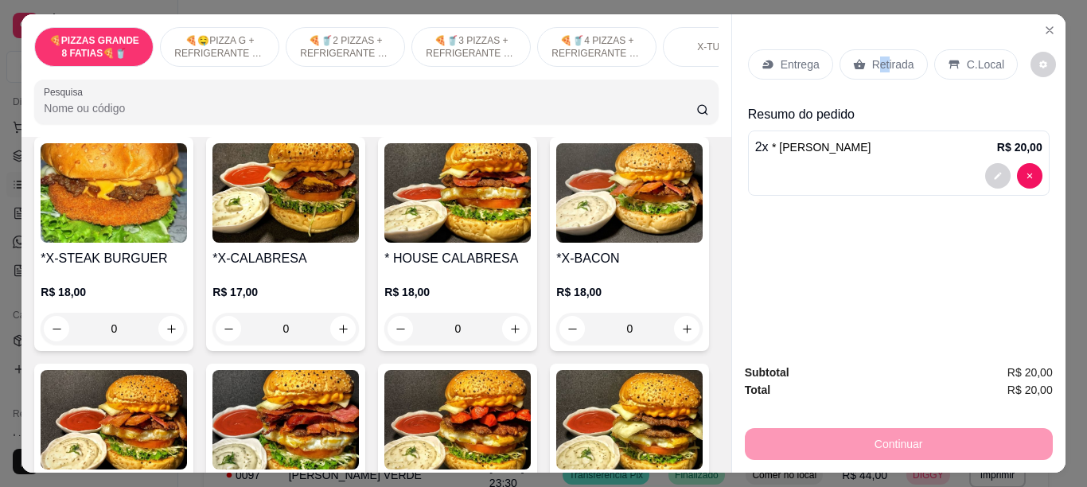
drag, startPoint x: 871, startPoint y: 63, endPoint x: 881, endPoint y: 67, distance: 11.1
click at [881, 67] on div "Retirada" at bounding box center [884, 64] width 88 height 30
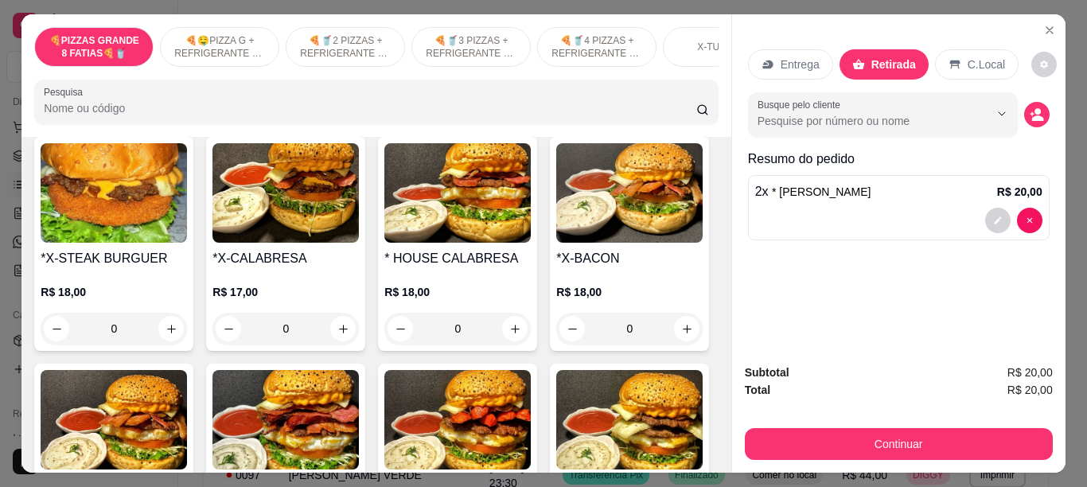
click at [886, 59] on p "Retirada" at bounding box center [894, 65] width 45 height 16
click at [1030, 109] on icon "decrease-product-quantity" at bounding box center [1037, 114] width 14 height 14
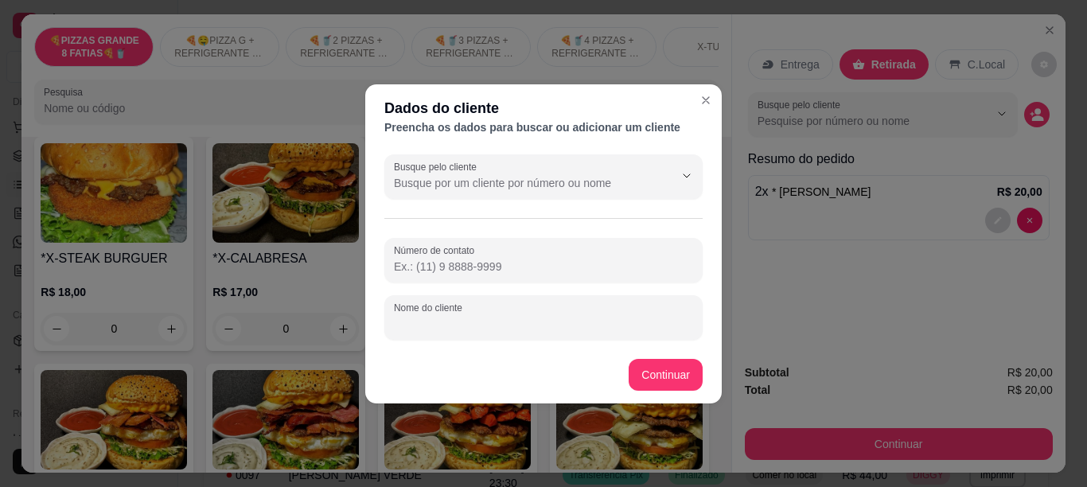
click at [525, 318] on input "Nome do cliente" at bounding box center [543, 324] width 299 height 16
click at [417, 326] on input "CHEPEU AMARELO" at bounding box center [543, 324] width 299 height 16
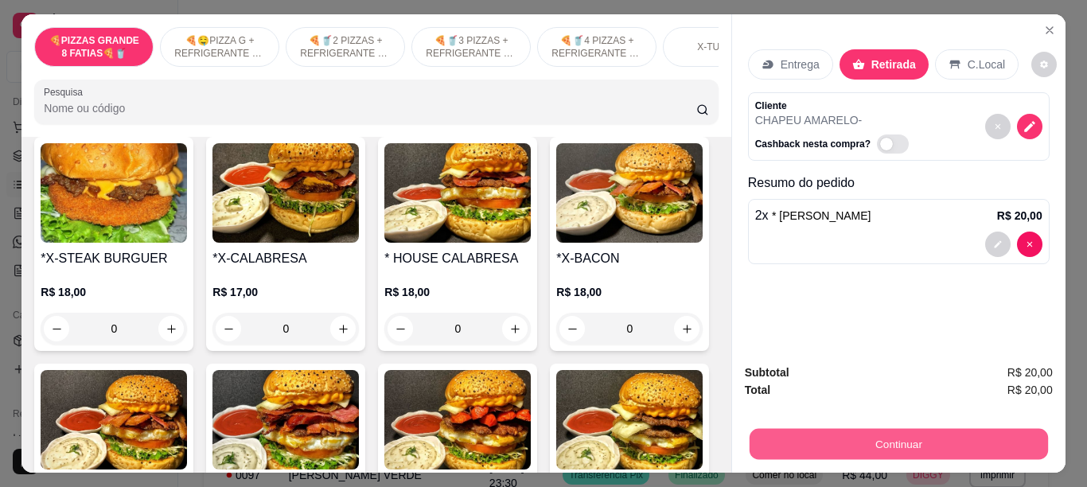
click at [829, 432] on button "Continuar" at bounding box center [898, 443] width 298 height 31
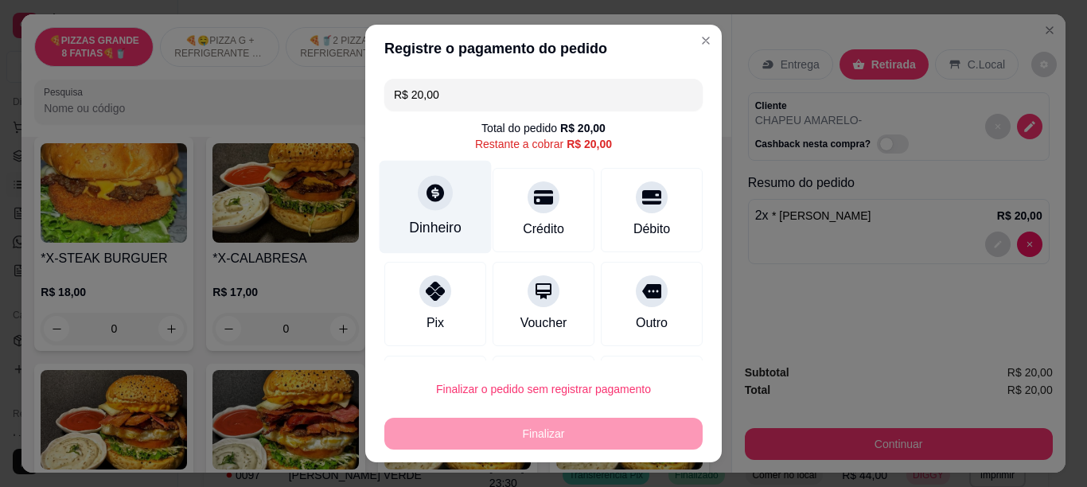
click at [431, 192] on icon at bounding box center [436, 193] width 18 height 18
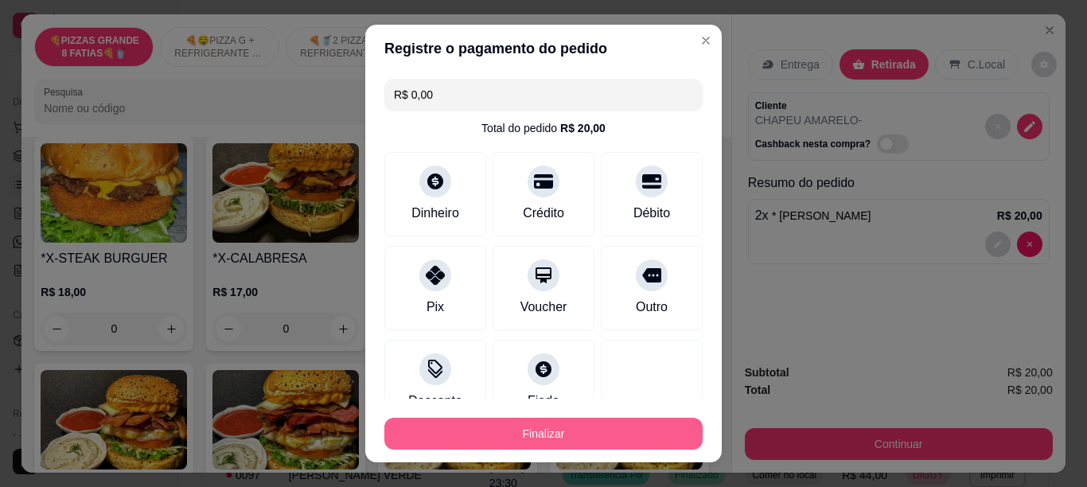
click at [536, 434] on button "Finalizar" at bounding box center [543, 434] width 318 height 32
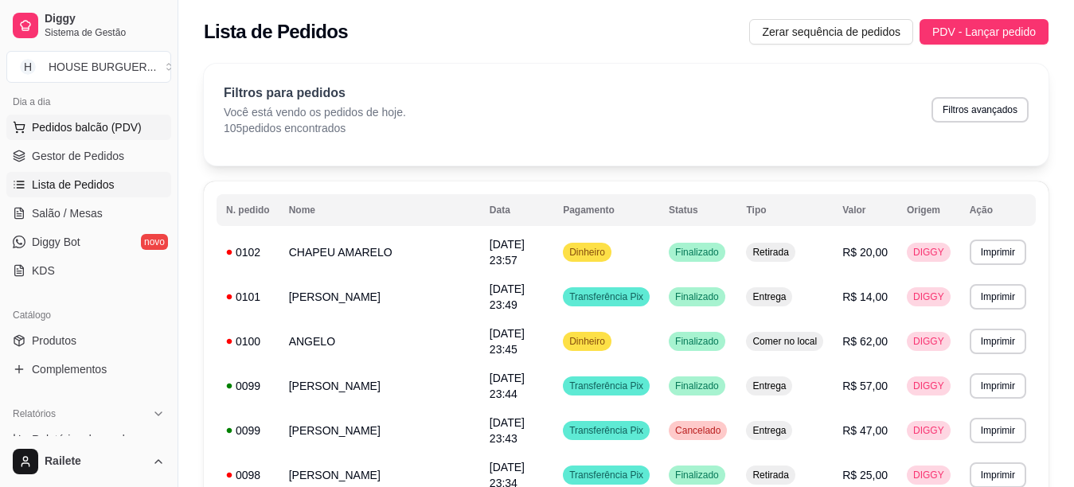
click at [96, 128] on span "Pedidos balcão (PDV)" at bounding box center [87, 127] width 110 height 16
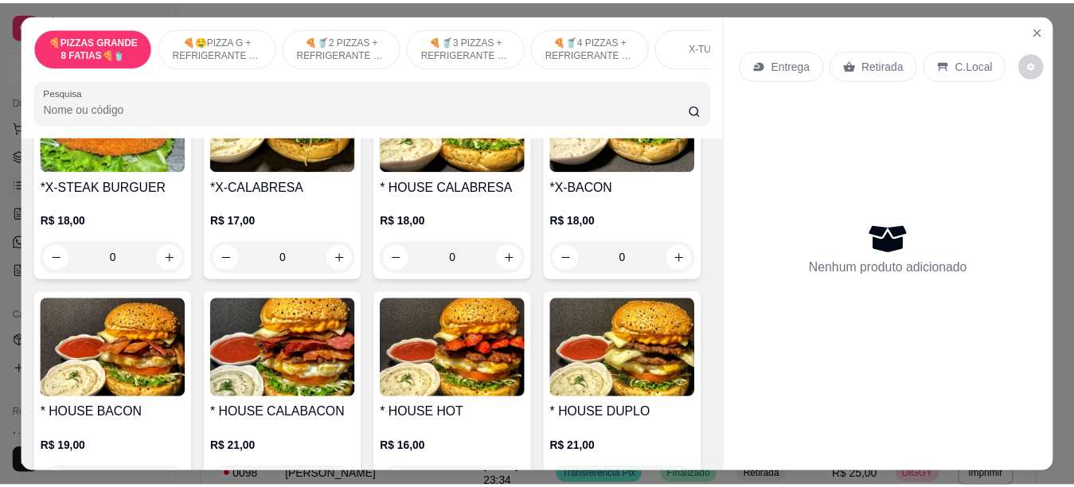
scroll to position [1968, 0]
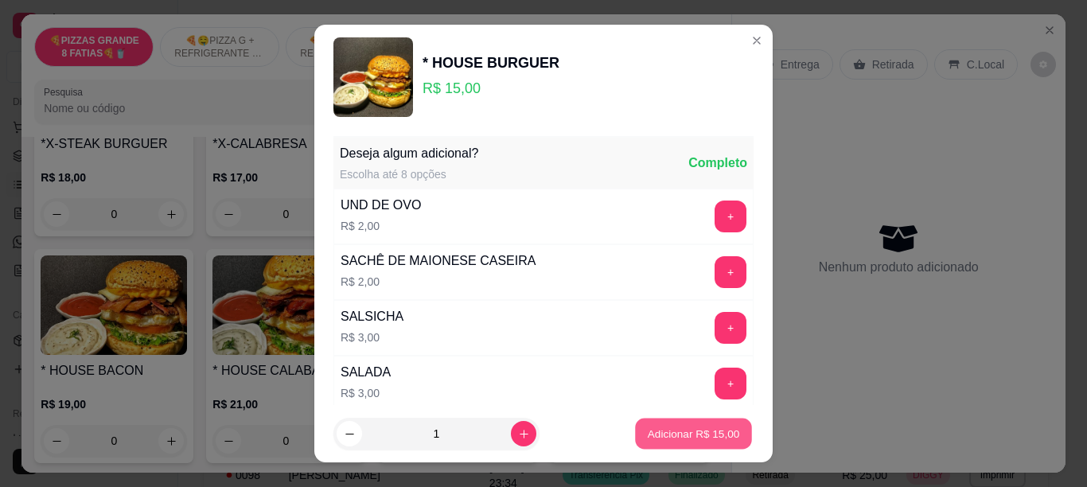
click at [646, 442] on button "Adicionar R$ 15,00" at bounding box center [693, 434] width 117 height 31
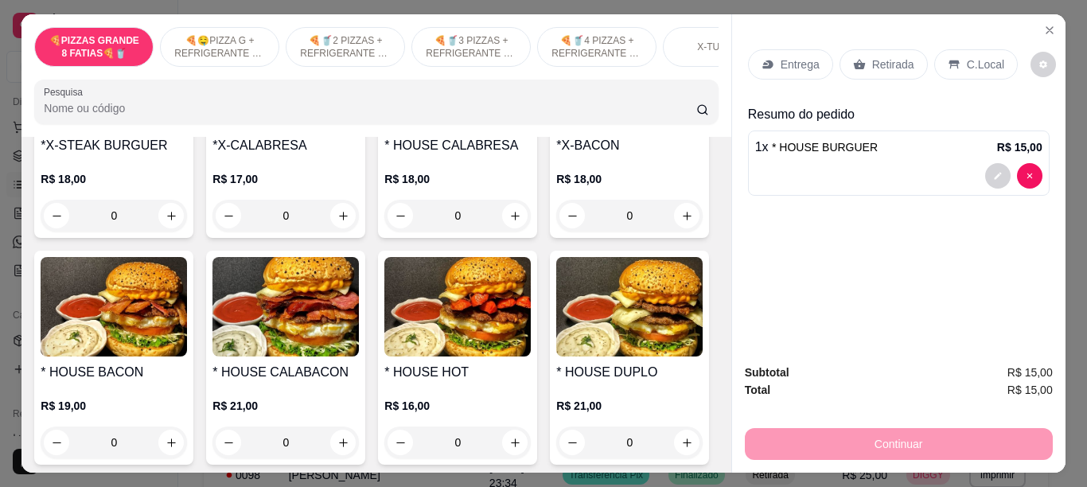
click at [894, 58] on p "Retirada" at bounding box center [893, 65] width 42 height 16
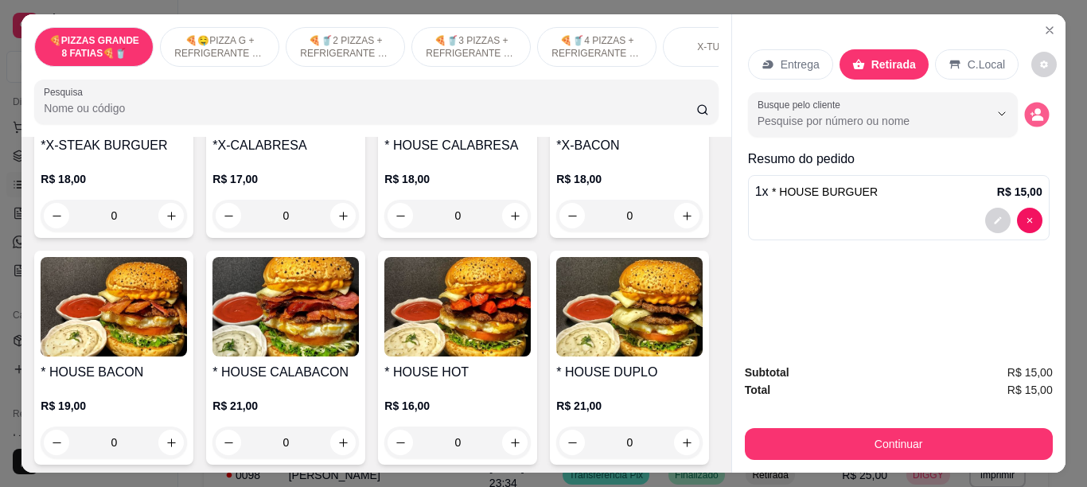
click at [1035, 109] on circle "decrease-product-quantity" at bounding box center [1038, 112] width 6 height 6
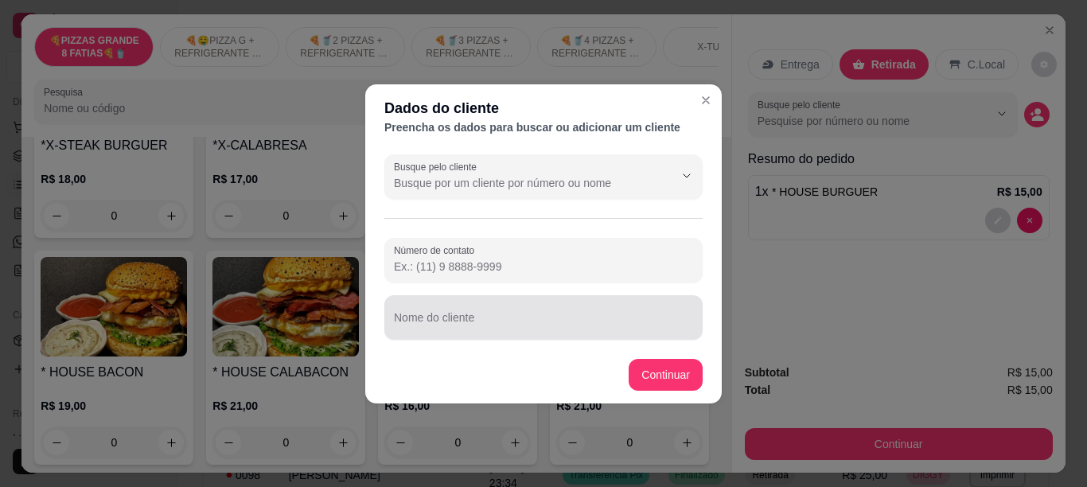
click at [514, 310] on div at bounding box center [543, 318] width 299 height 32
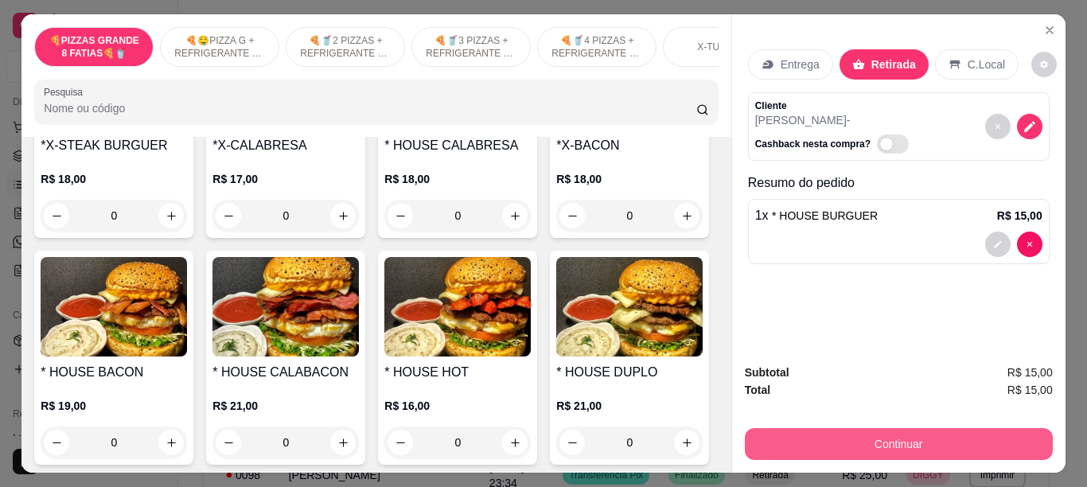
click at [773, 447] on button "Continuar" at bounding box center [899, 444] width 308 height 32
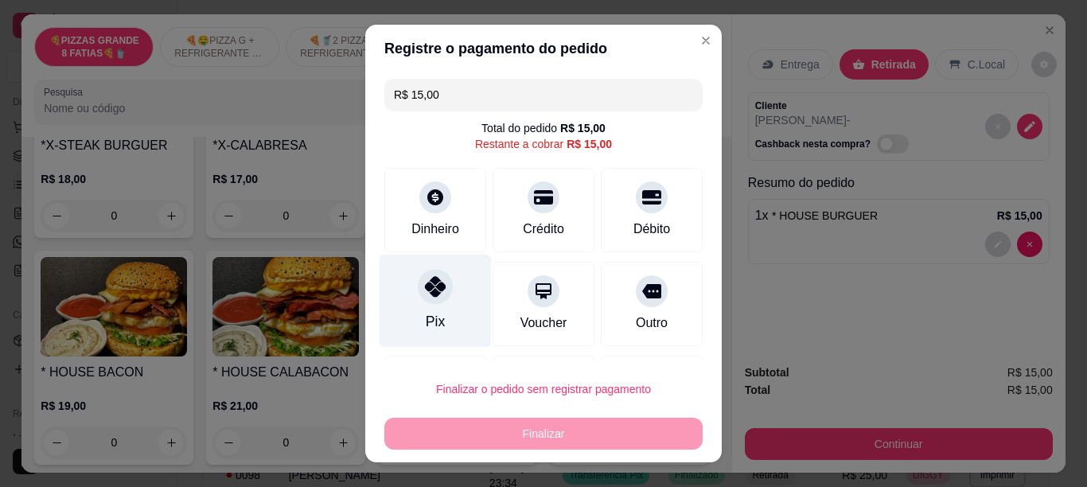
click at [439, 292] on div at bounding box center [435, 286] width 35 height 35
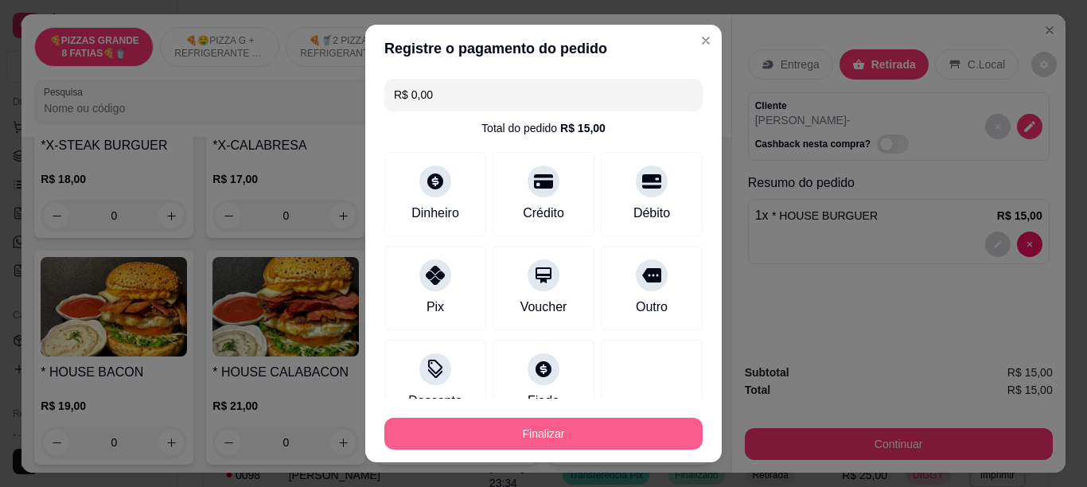
click at [448, 422] on button "Finalizar" at bounding box center [543, 434] width 318 height 32
